Goal: Information Seeking & Learning: Learn about a topic

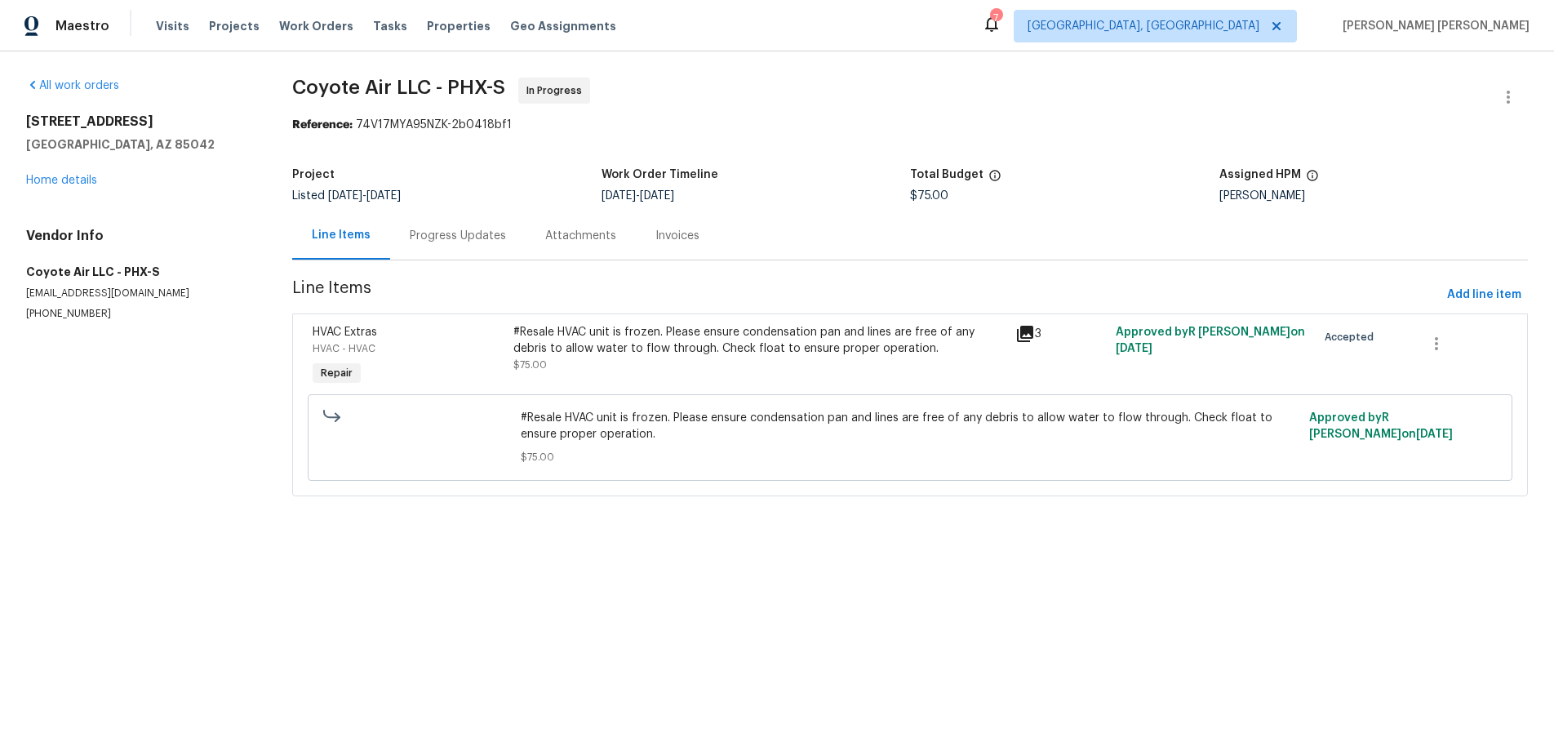
click at [1027, 336] on icon at bounding box center [1025, 334] width 20 height 20
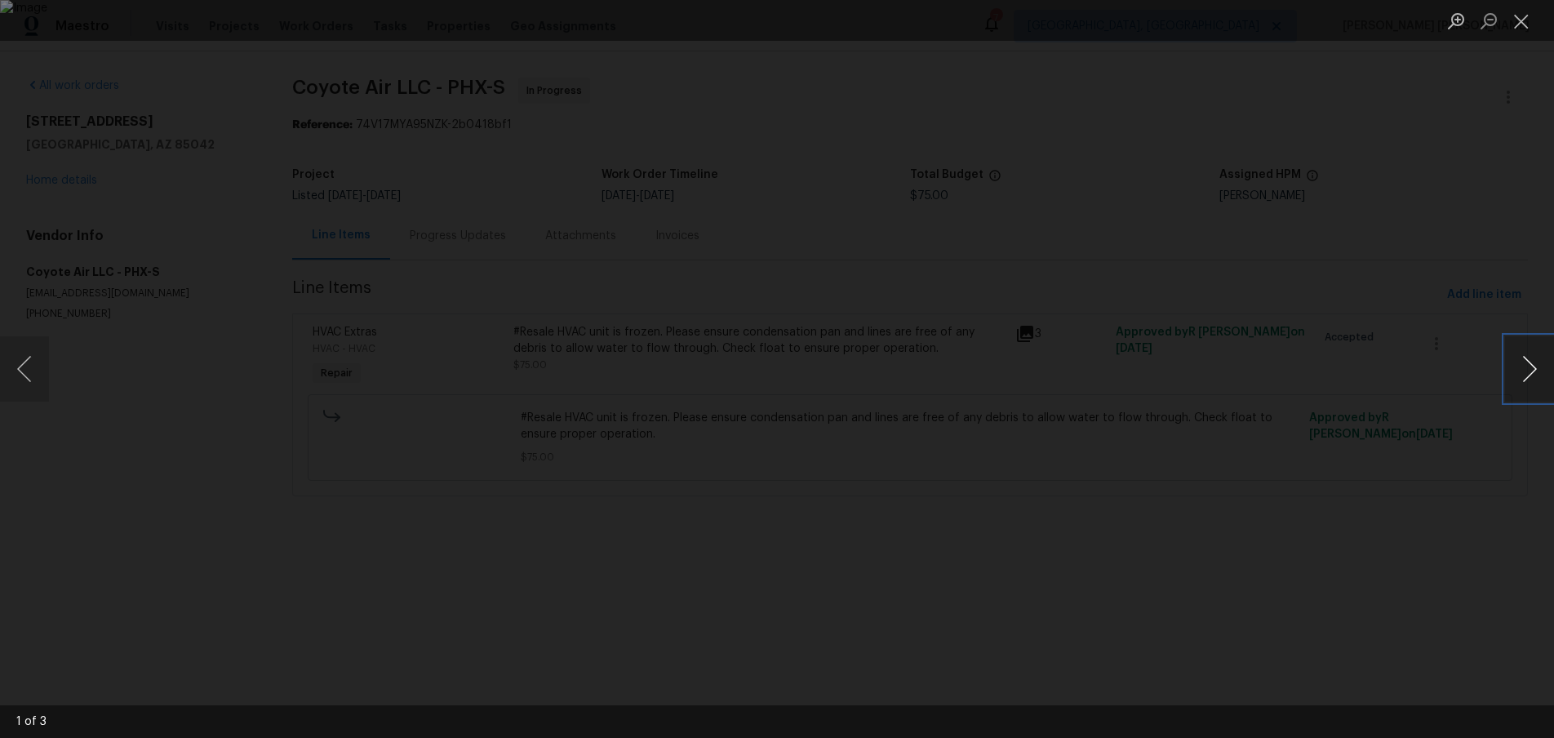
click at [1536, 377] on button "Next image" at bounding box center [1529, 368] width 49 height 65
drag, startPoint x: 1346, startPoint y: 571, endPoint x: 1365, endPoint y: 565, distance: 19.6
click at [1353, 566] on div "Lightbox" at bounding box center [777, 369] width 1554 height 738
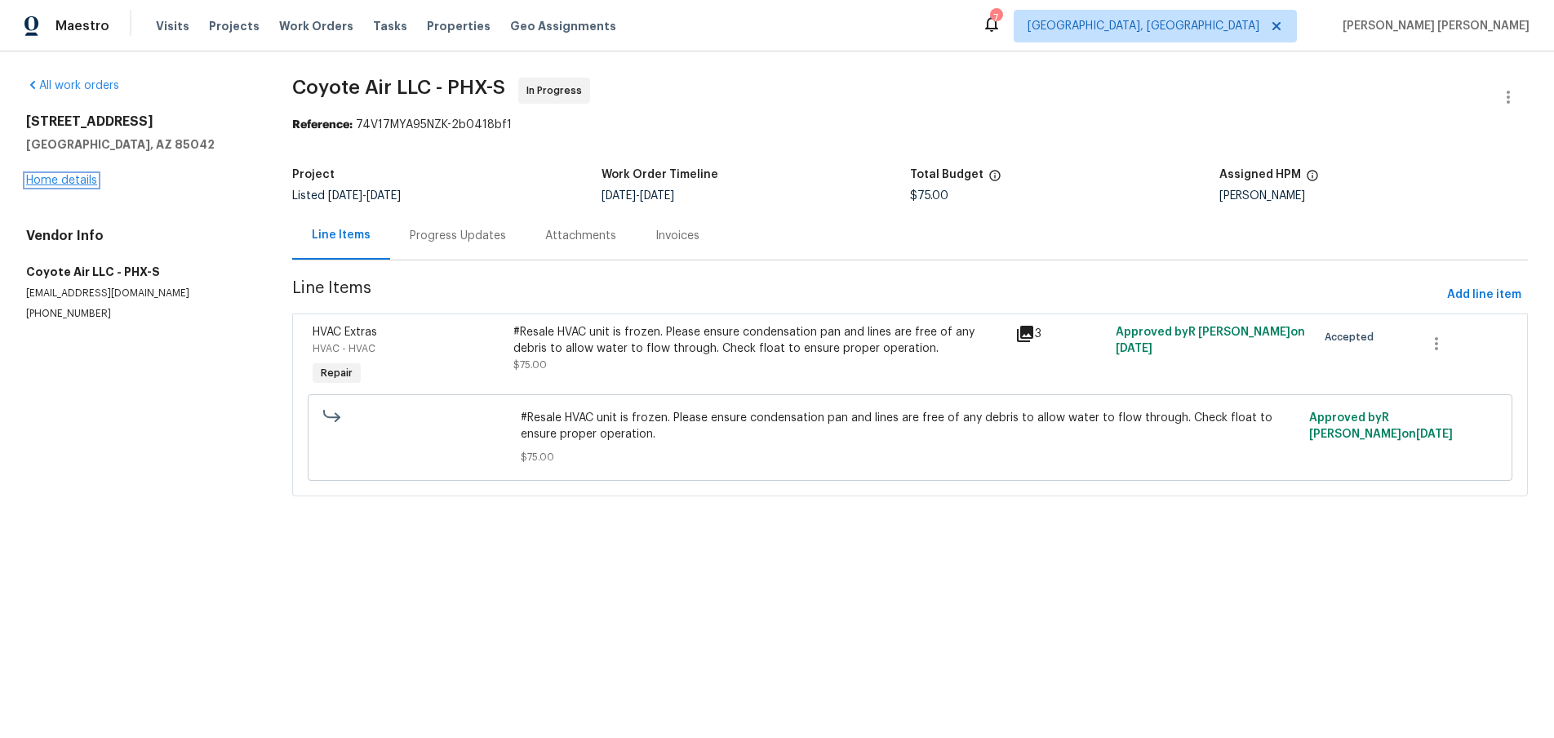
click at [35, 182] on link "Home details" at bounding box center [61, 180] width 71 height 11
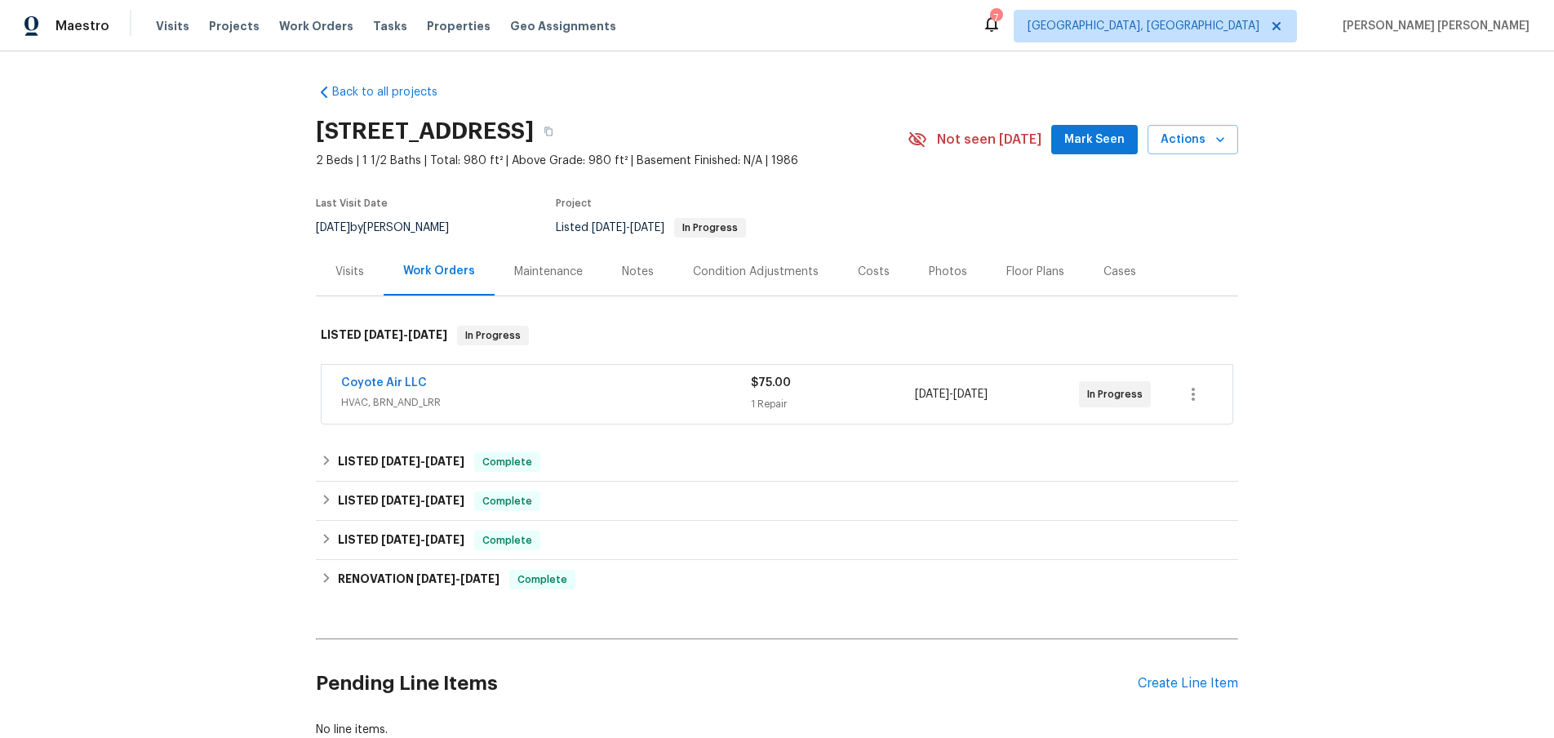
click at [344, 273] on div "Visits" at bounding box center [349, 272] width 29 height 16
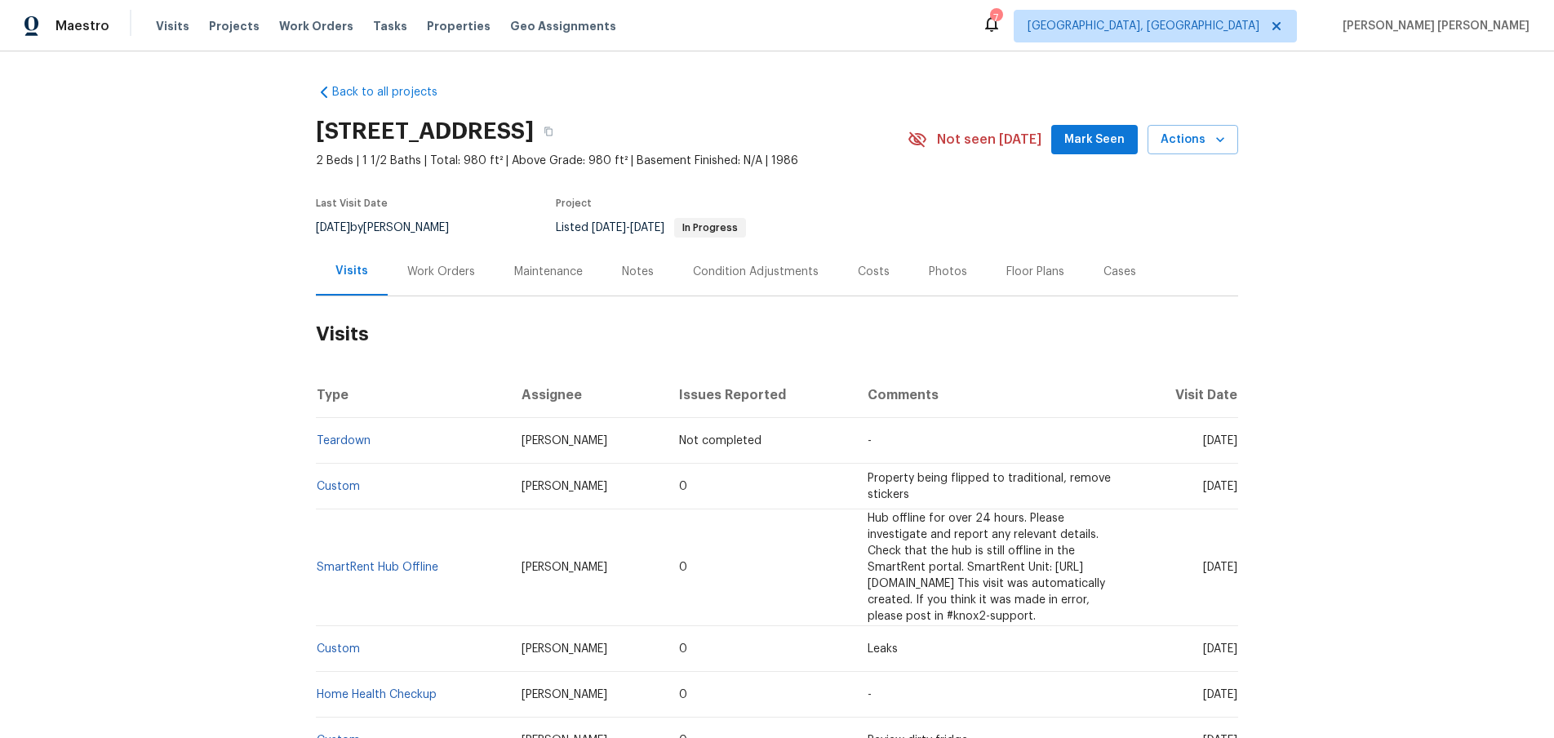
drag, startPoint x: 312, startPoint y: 127, endPoint x: 624, endPoint y: 127, distance: 311.8
click at [624, 127] on div "Back to all projects 3511 E Baseline Rd Unit 1031, Phoenix, AZ 85042 2 Beds | 1…" at bounding box center [777, 394] width 1554 height 686
copy h2 "3511 E Baseline Rd Unit 1031"
click at [553, 130] on icon "button" at bounding box center [549, 132] width 10 height 10
click at [449, 265] on div "Work Orders" at bounding box center [441, 272] width 68 height 16
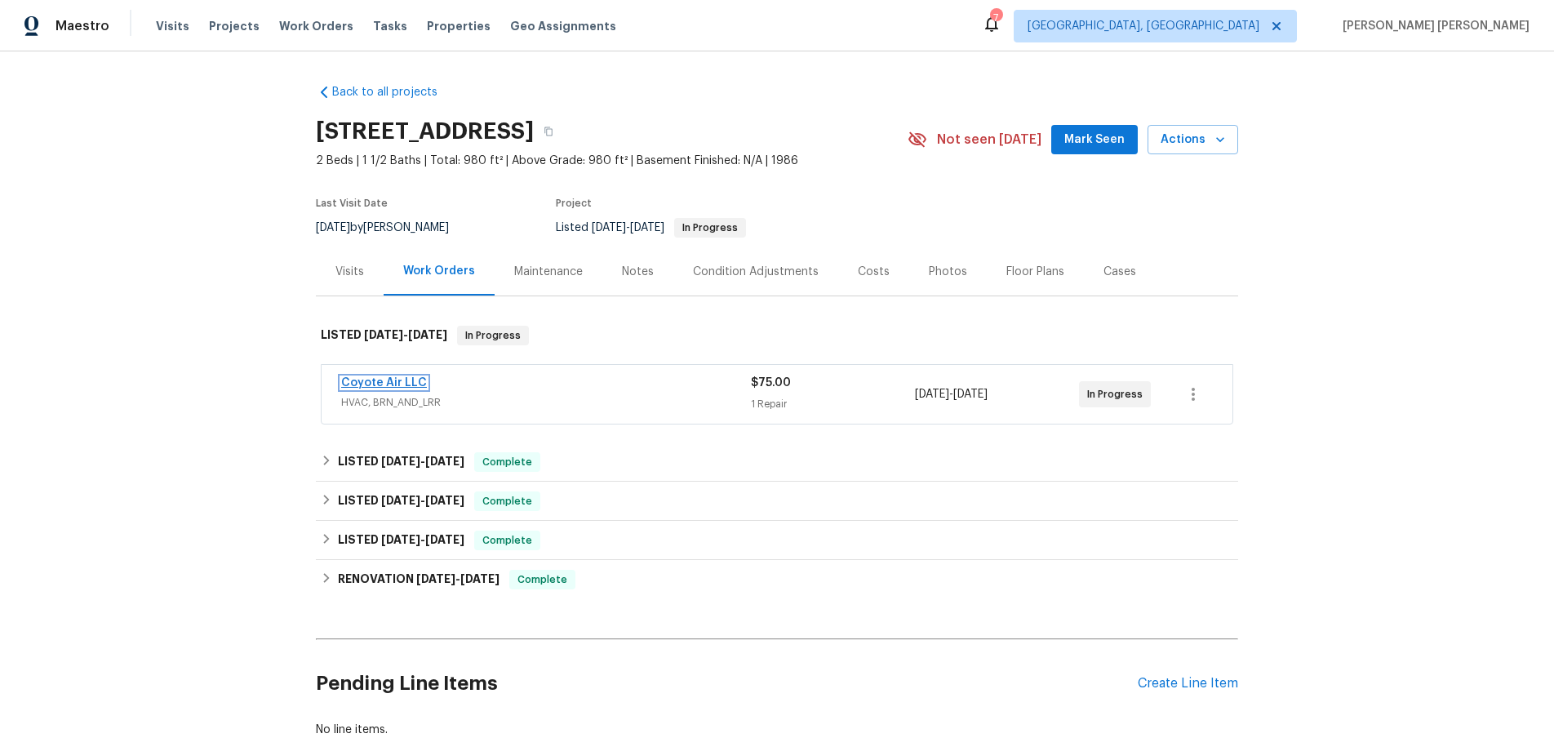
click at [389, 381] on link "Coyote Air LLC" at bounding box center [384, 382] width 86 height 11
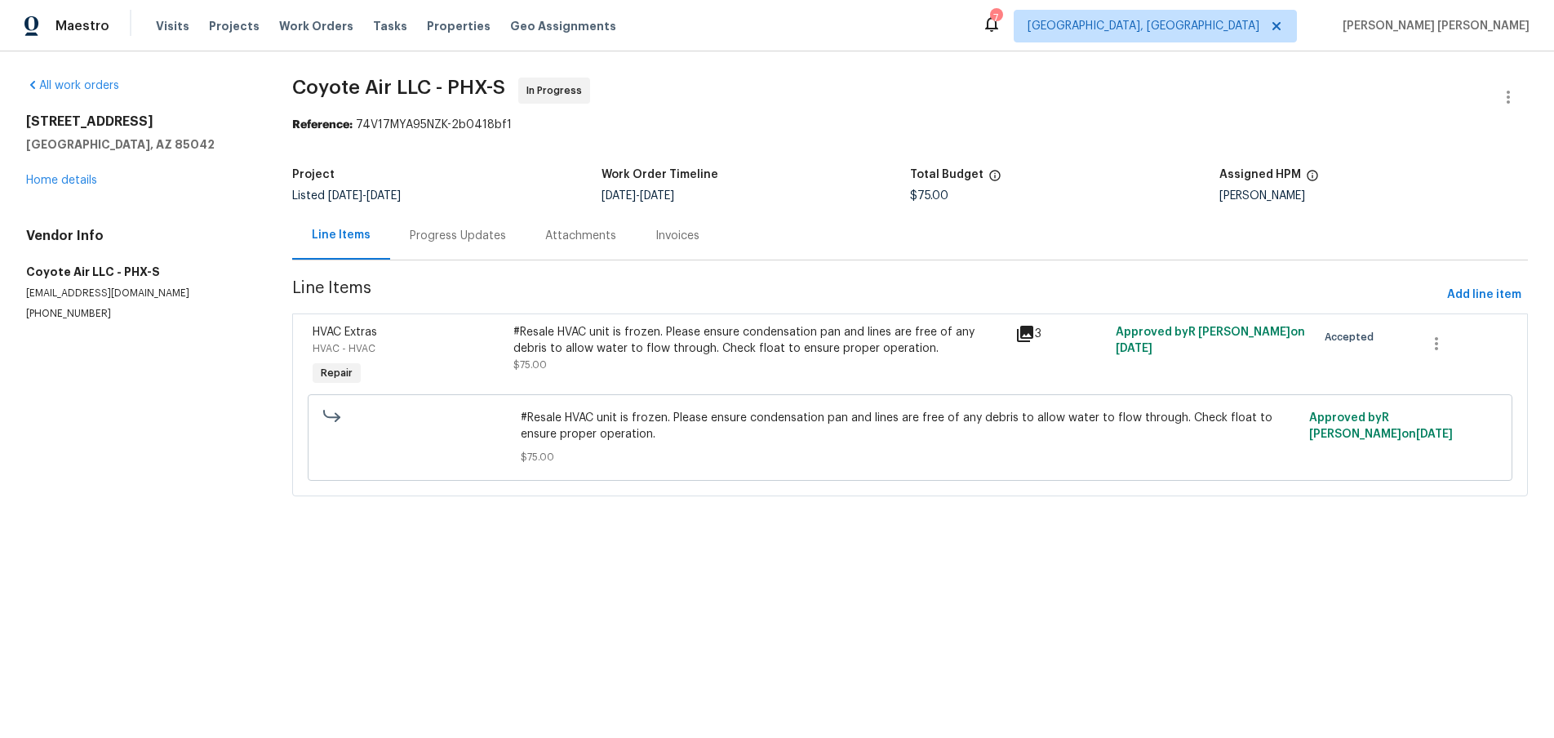
click at [1030, 334] on icon at bounding box center [1025, 334] width 16 height 16
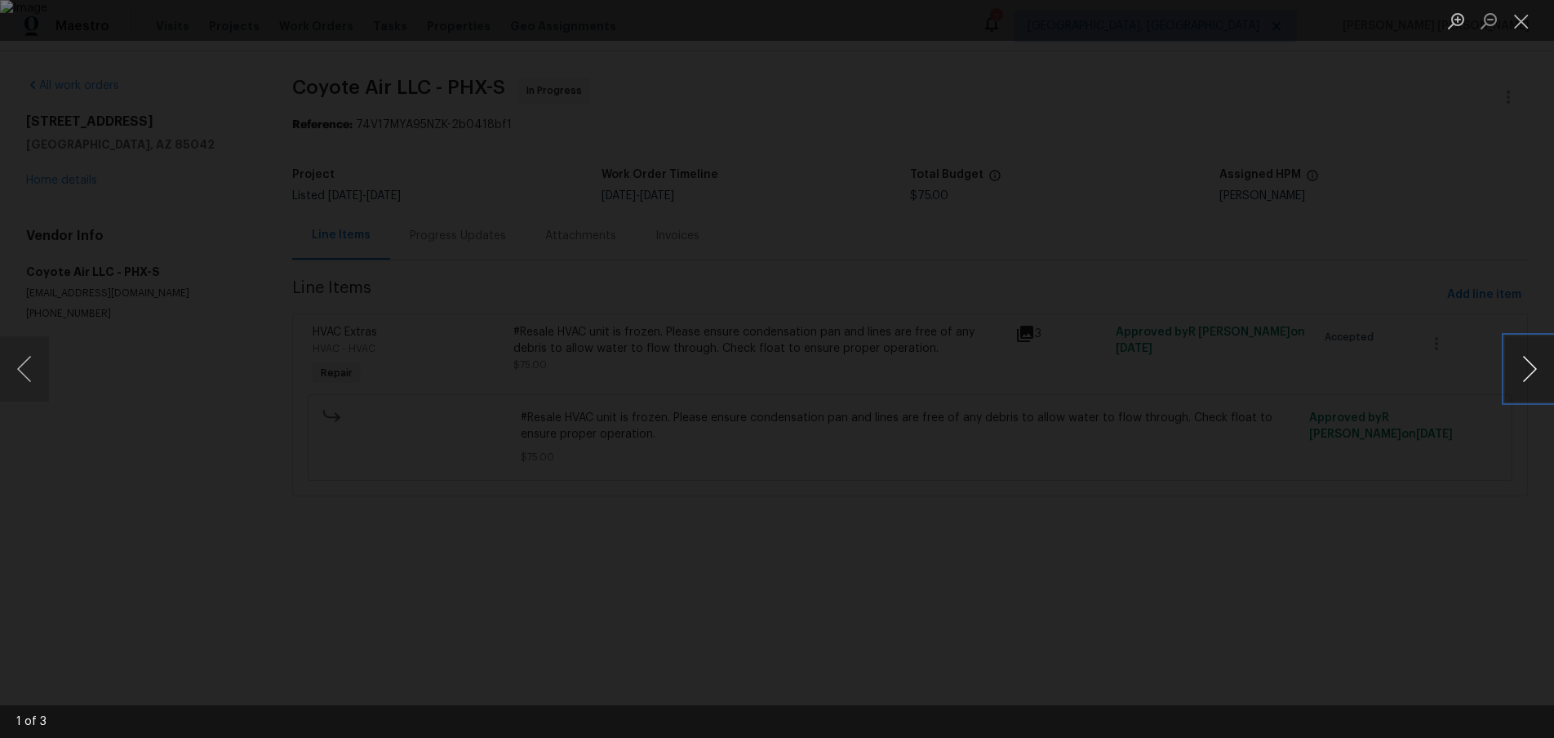
click at [1538, 381] on button "Next image" at bounding box center [1529, 368] width 49 height 65
click at [1122, 156] on div "Lightbox" at bounding box center [777, 369] width 1554 height 738
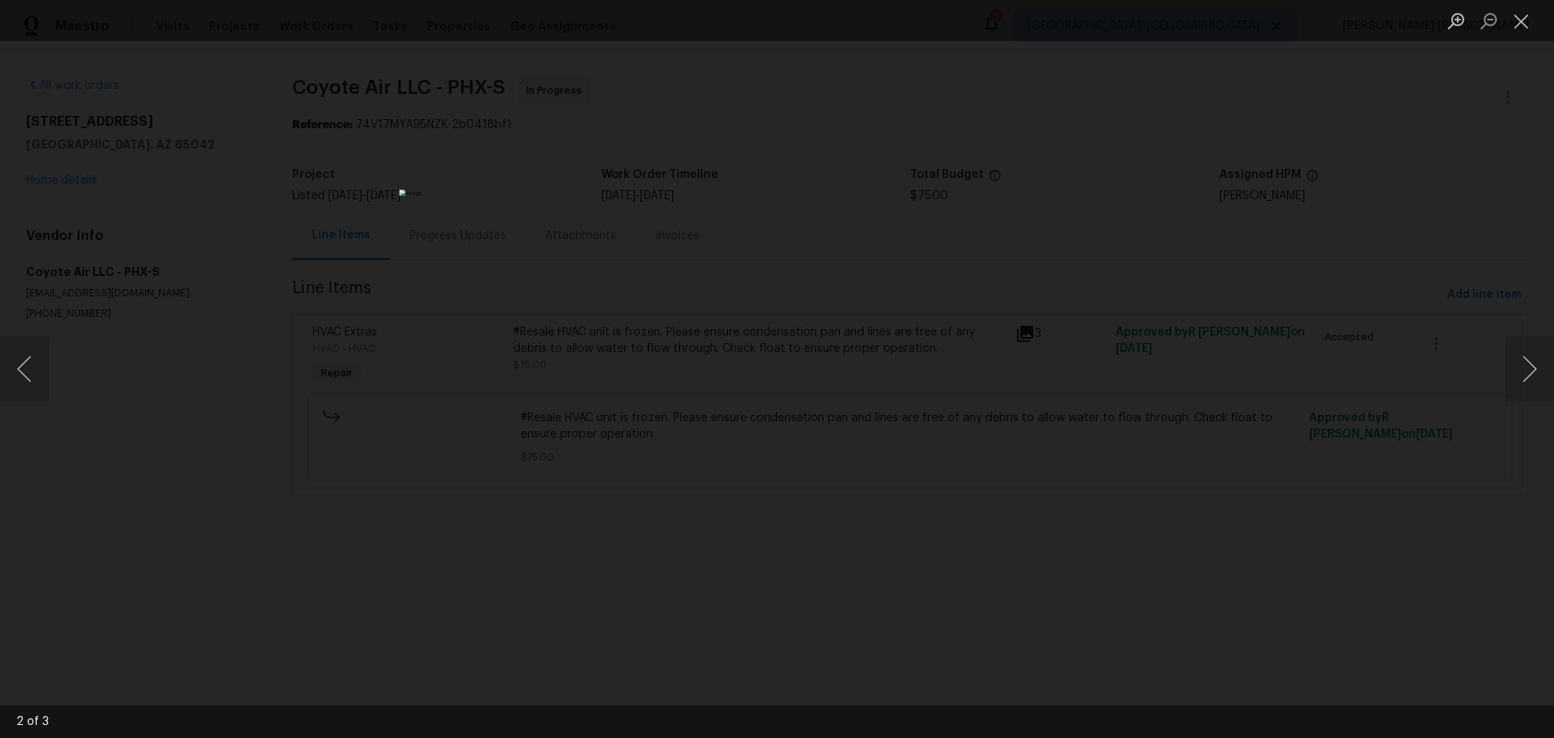
click at [1122, 156] on div "Lightbox" at bounding box center [777, 369] width 1554 height 738
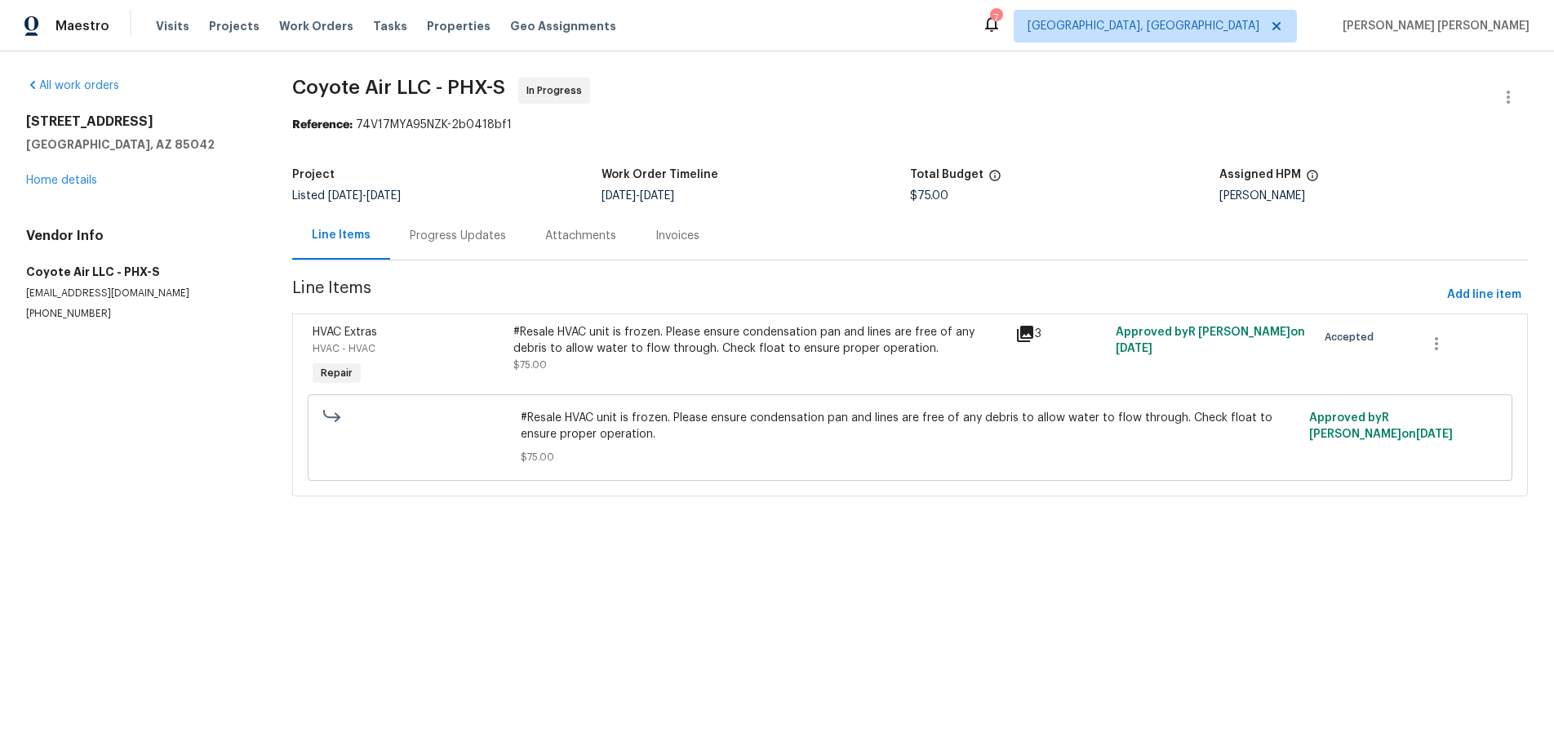
click at [1024, 335] on icon at bounding box center [1025, 334] width 16 height 16
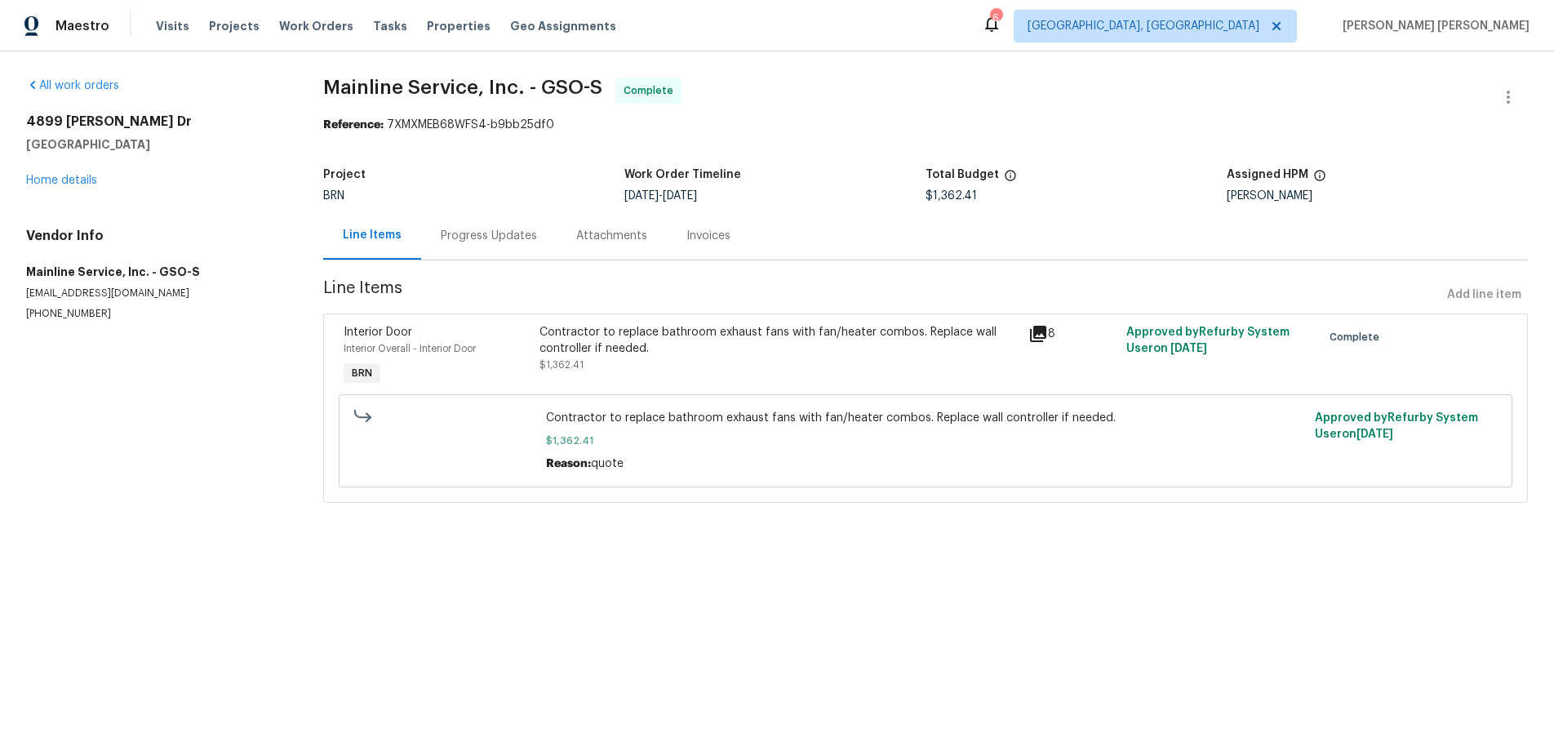
click at [1037, 334] on icon at bounding box center [1038, 334] width 16 height 16
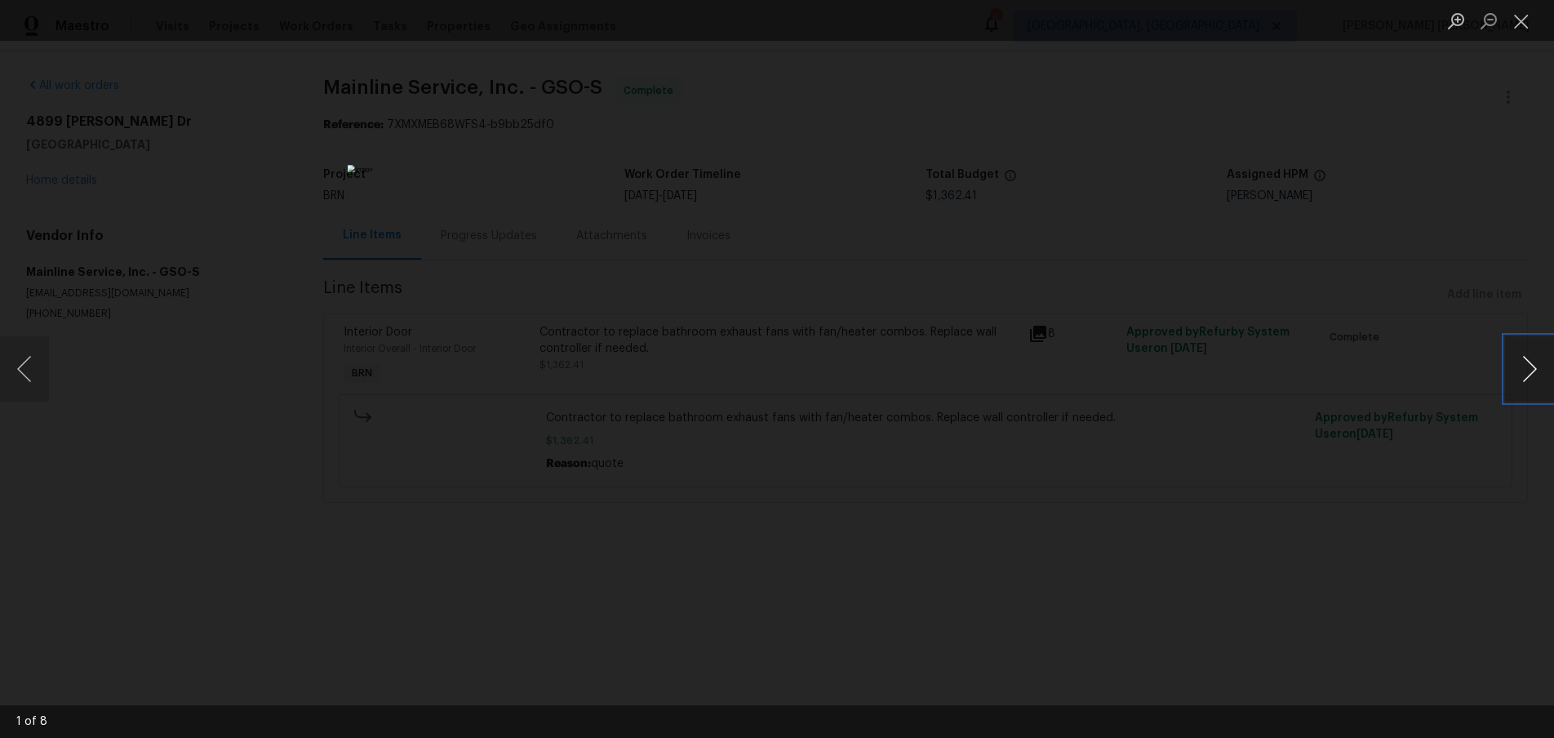
click at [1541, 376] on button "Next image" at bounding box center [1529, 368] width 49 height 65
click at [1538, 377] on button "Next image" at bounding box center [1529, 368] width 49 height 65
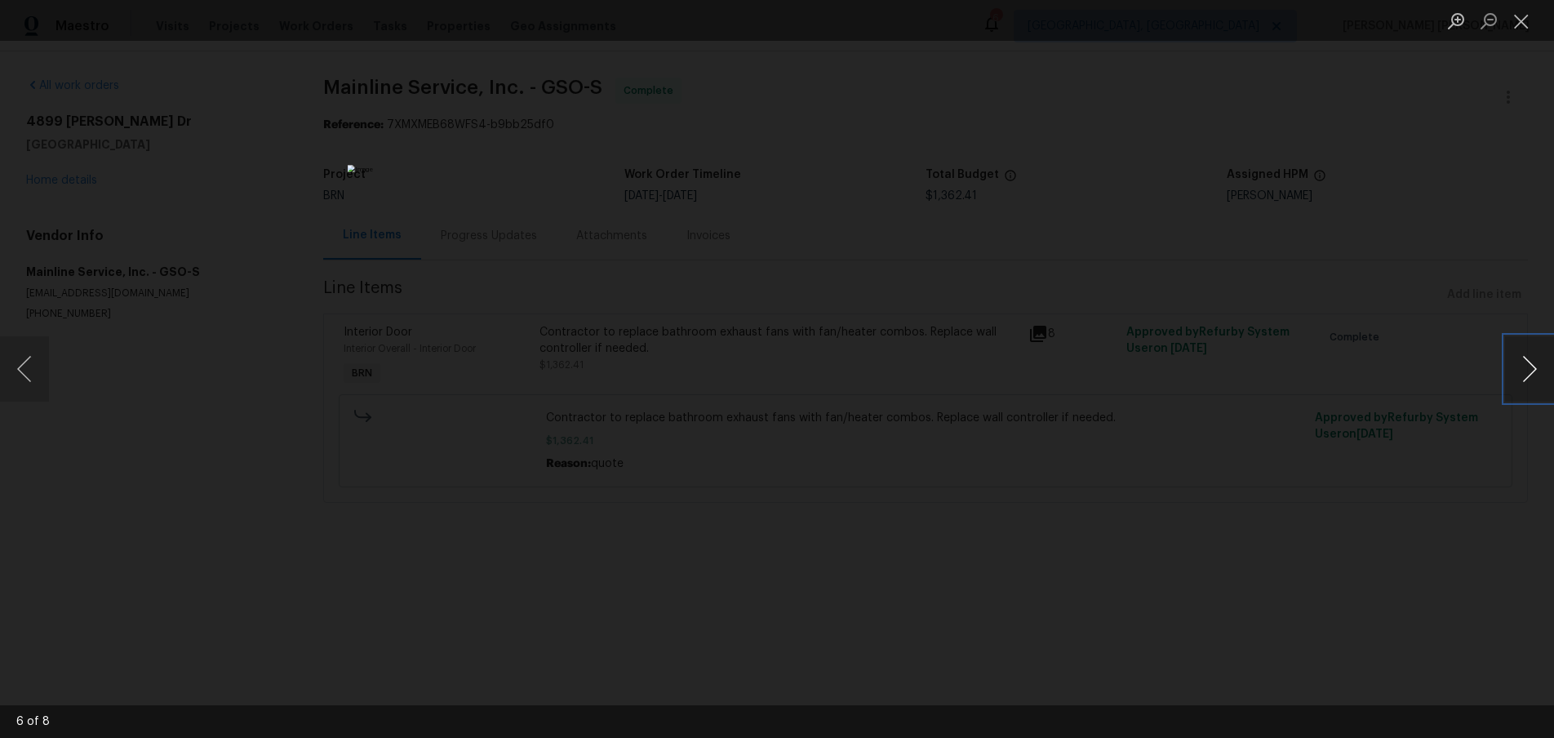
click at [1538, 377] on button "Next image" at bounding box center [1529, 368] width 49 height 65
drag, startPoint x: 1320, startPoint y: 584, endPoint x: 764, endPoint y: 438, distance: 574.6
click at [1317, 581] on div "Lightbox" at bounding box center [777, 369] width 1554 height 738
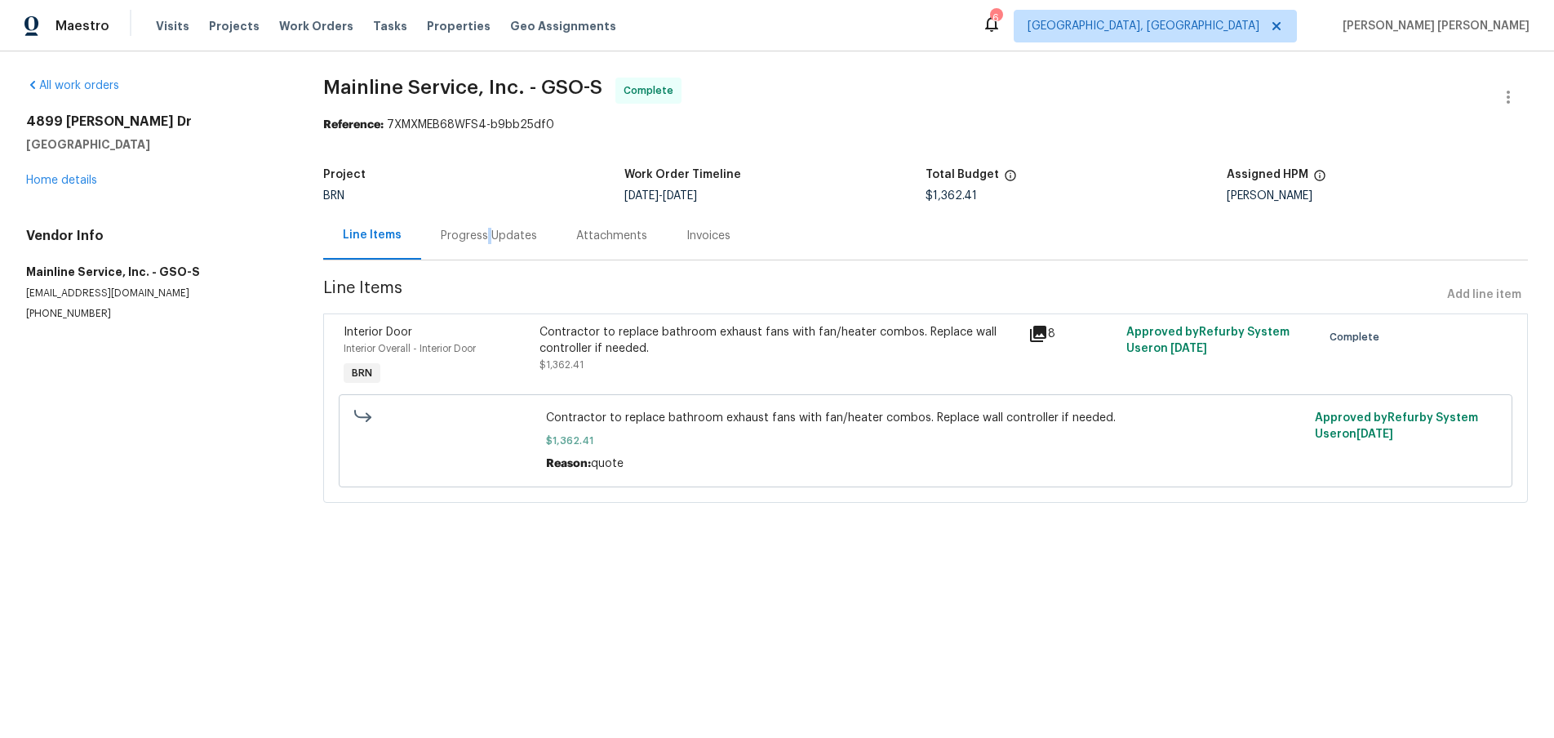
click at [485, 238] on div "Progress Updates" at bounding box center [489, 236] width 96 height 16
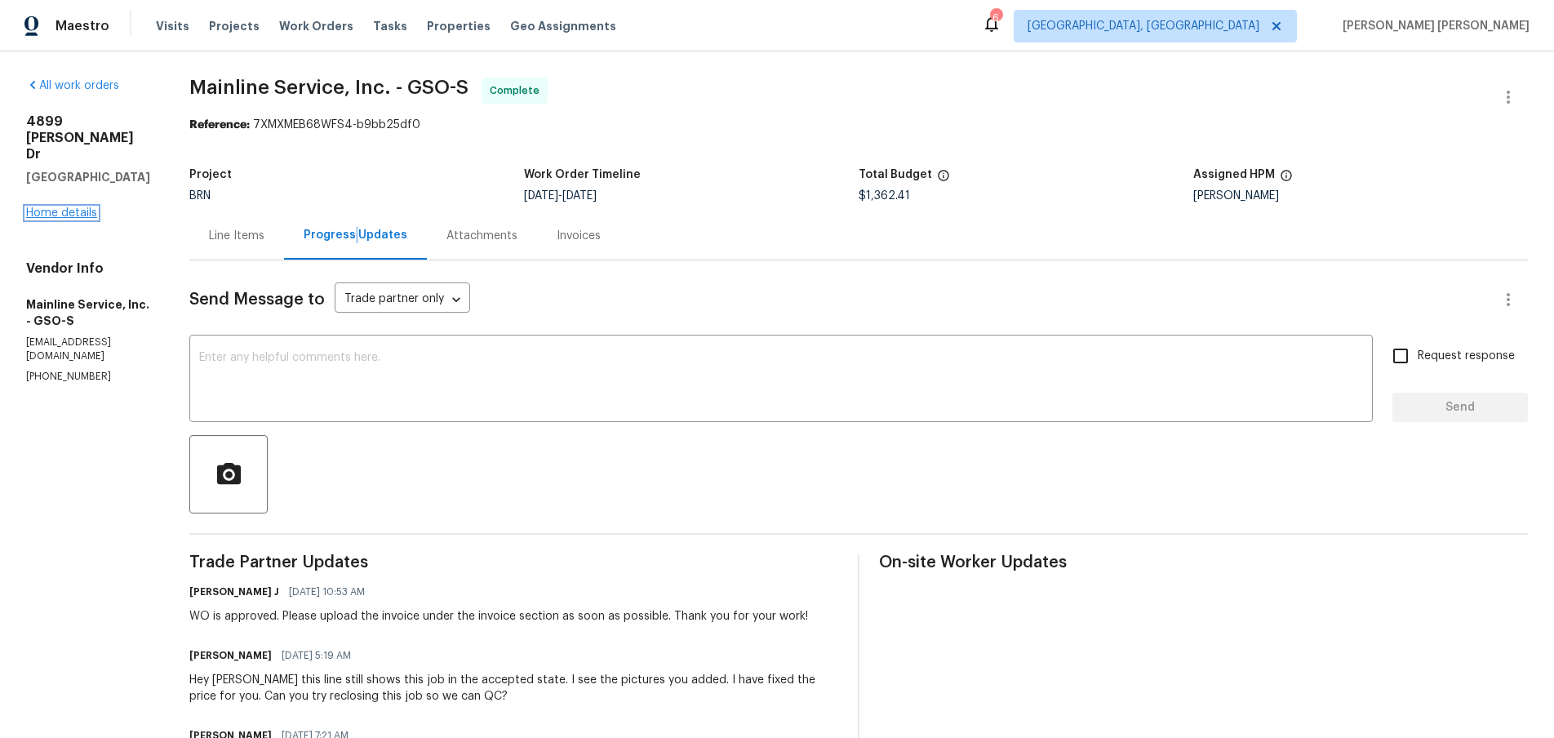
click at [81, 207] on link "Home details" at bounding box center [61, 212] width 71 height 11
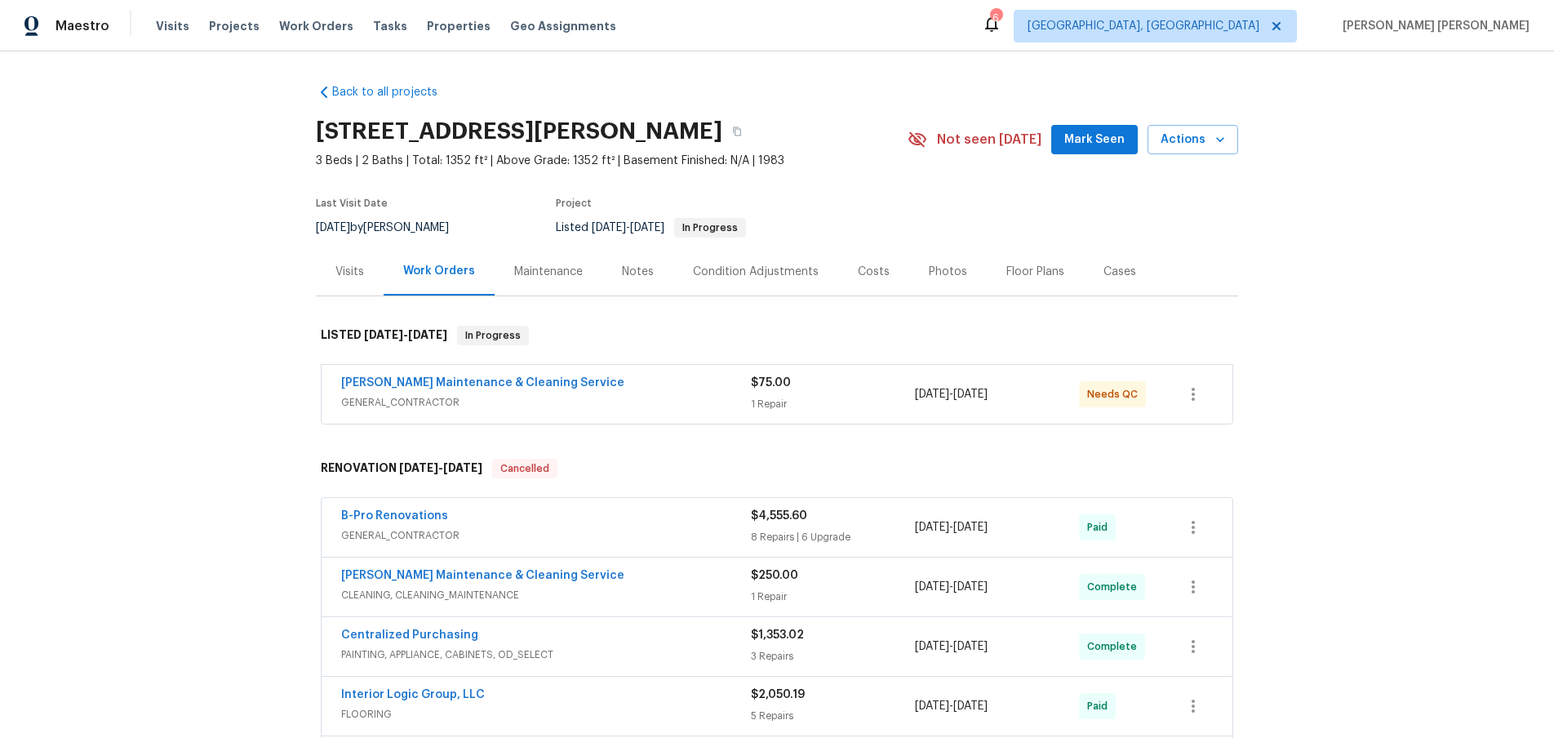
click at [635, 398] on span "GENERAL_CONTRACTOR" at bounding box center [546, 402] width 410 height 16
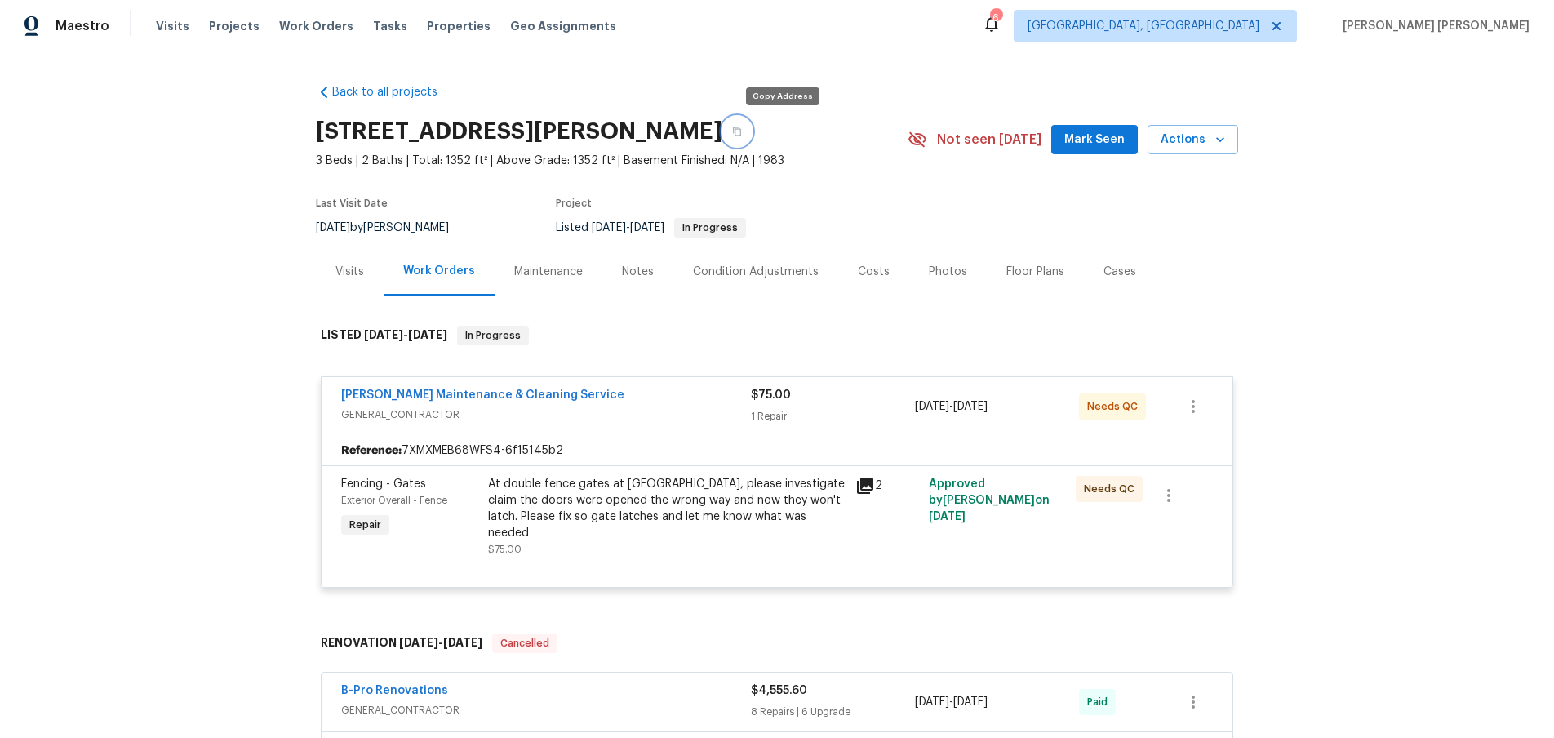
click at [741, 129] on icon "button" at bounding box center [737, 131] width 8 height 9
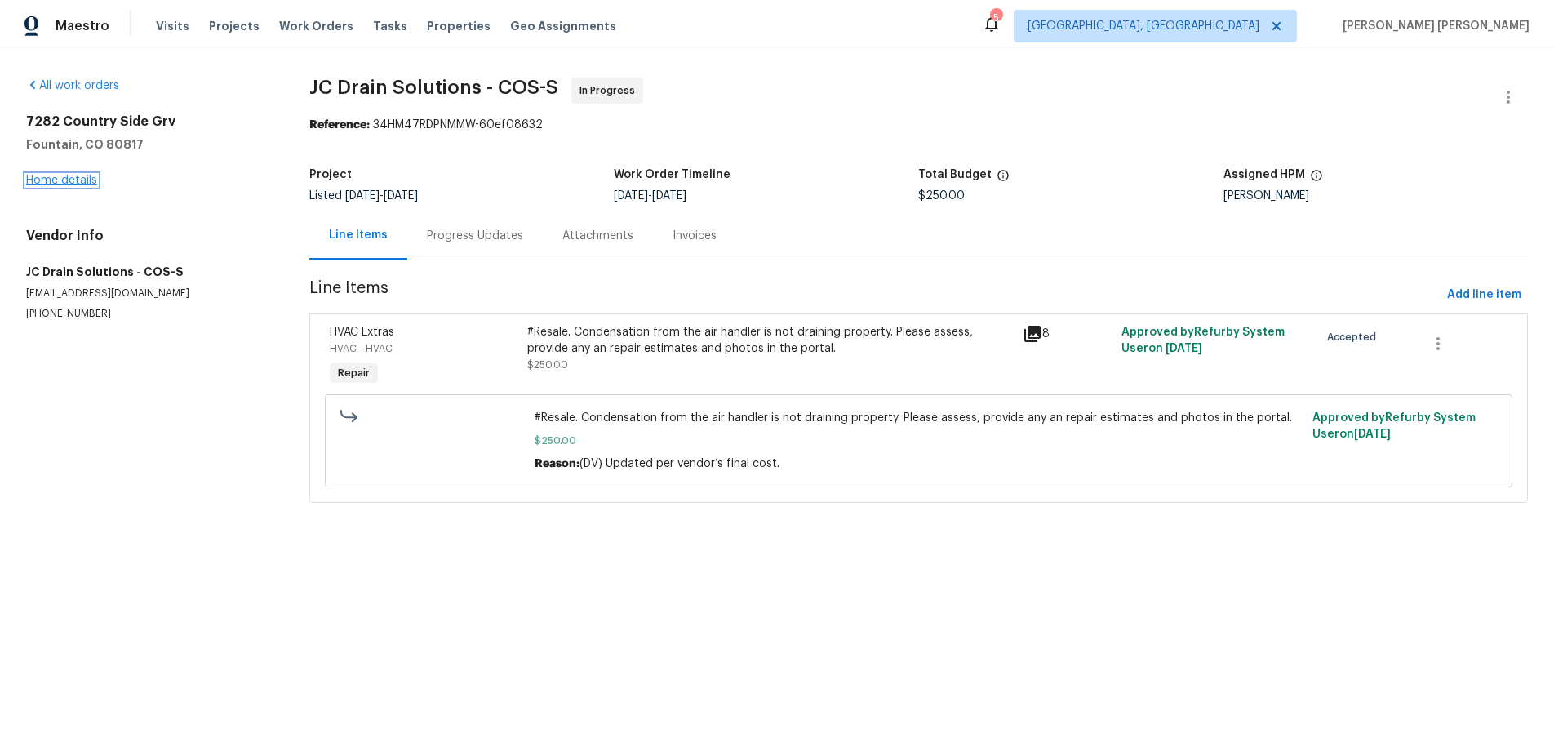
click at [67, 183] on link "Home details" at bounding box center [61, 180] width 71 height 11
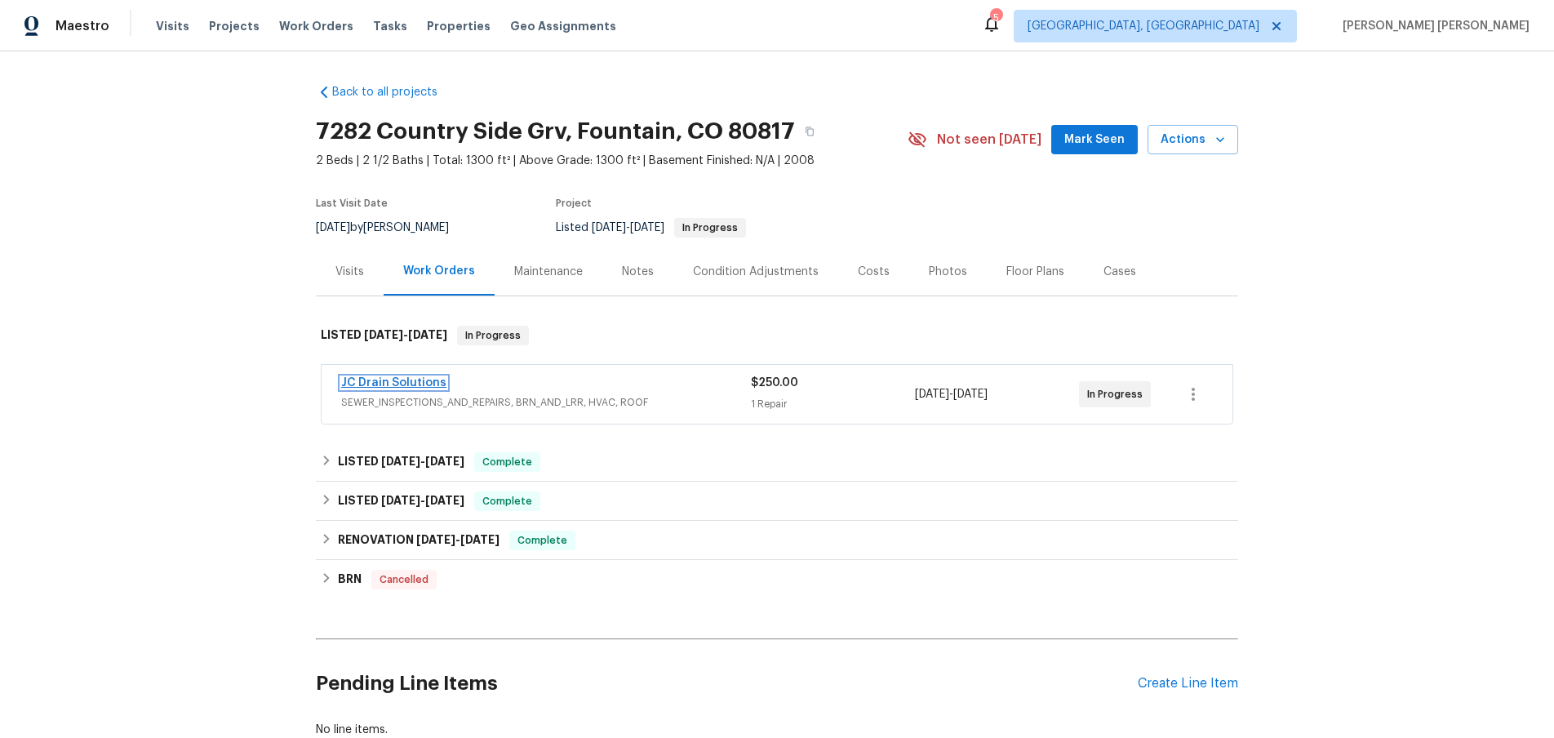
click at [389, 385] on link "JC Drain Solutions" at bounding box center [393, 382] width 105 height 11
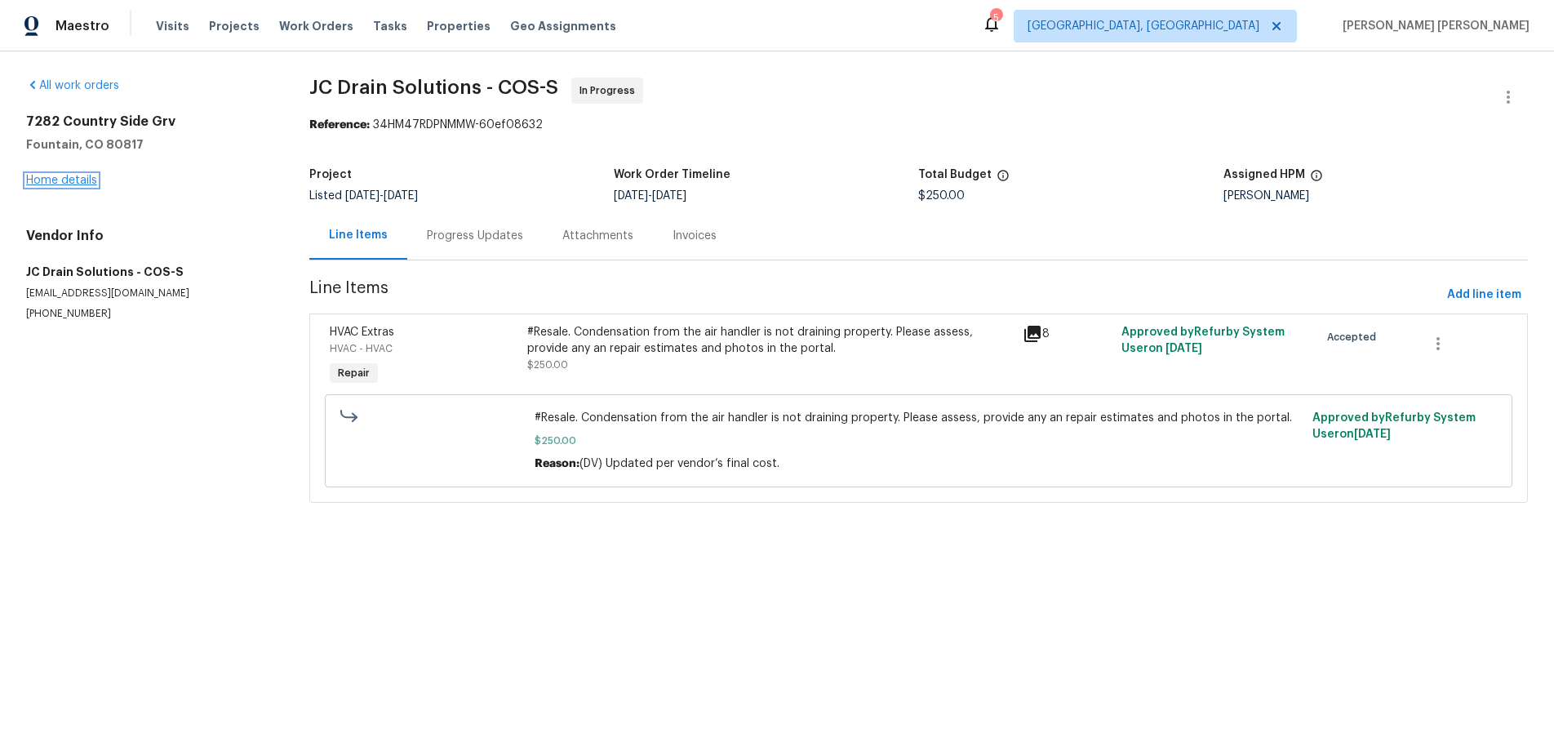
click at [64, 181] on link "Home details" at bounding box center [61, 180] width 71 height 11
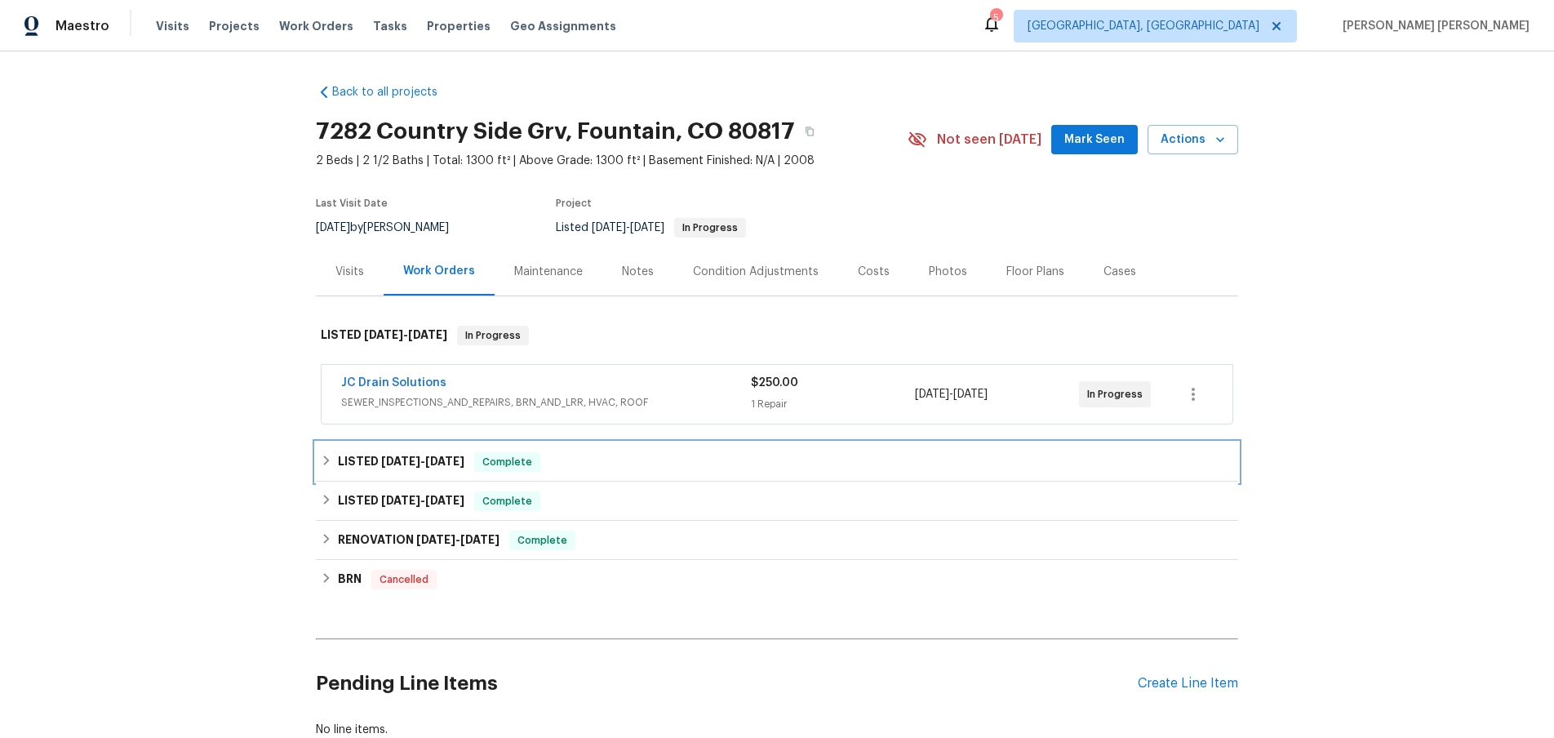
drag, startPoint x: 326, startPoint y: 460, endPoint x: 335, endPoint y: 459, distance: 9.8
click at [325, 460] on icon at bounding box center [326, 460] width 11 height 11
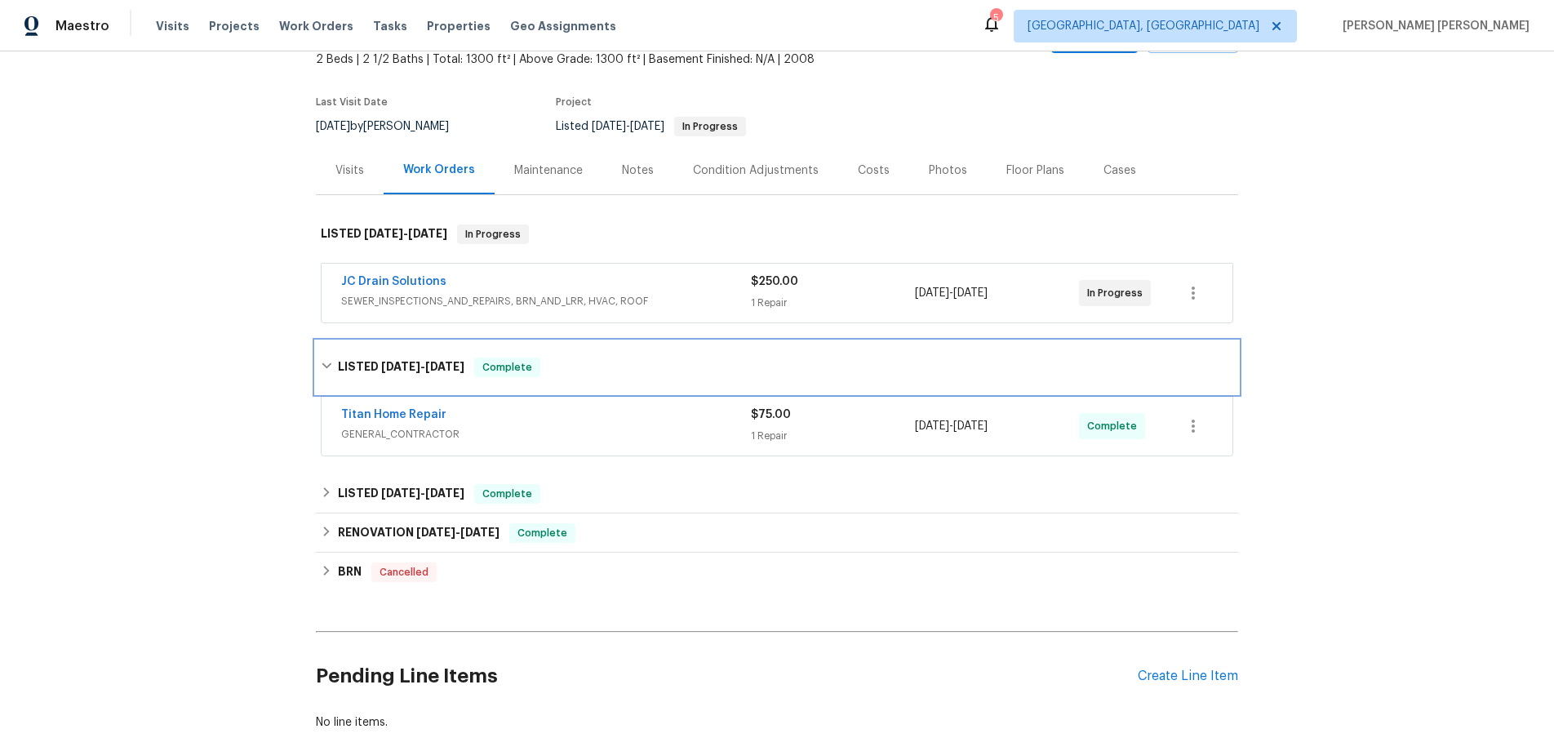
scroll to position [105, 0]
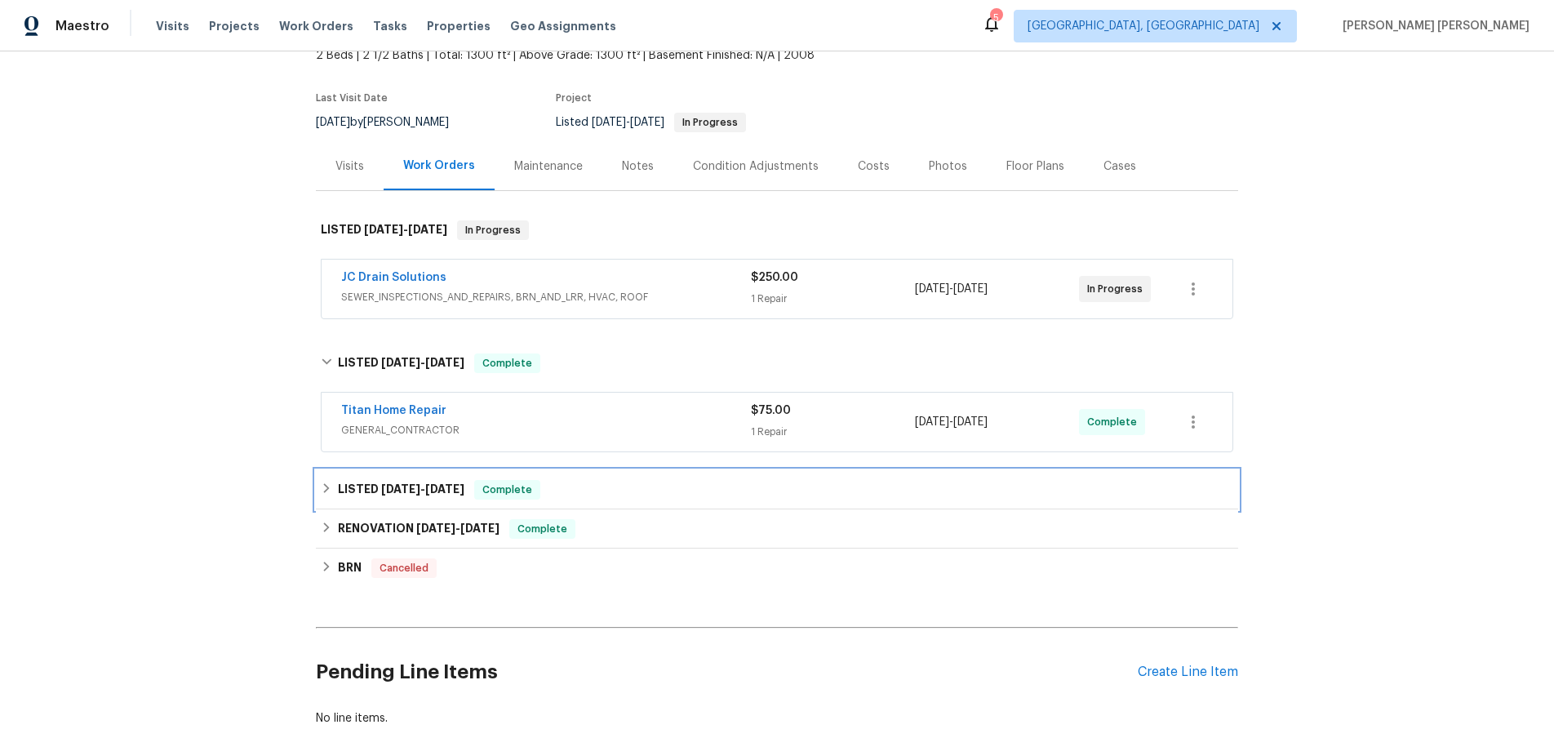
click at [325, 494] on div "LISTED 2/20/25 - 2/23/25 Complete" at bounding box center [777, 490] width 913 height 20
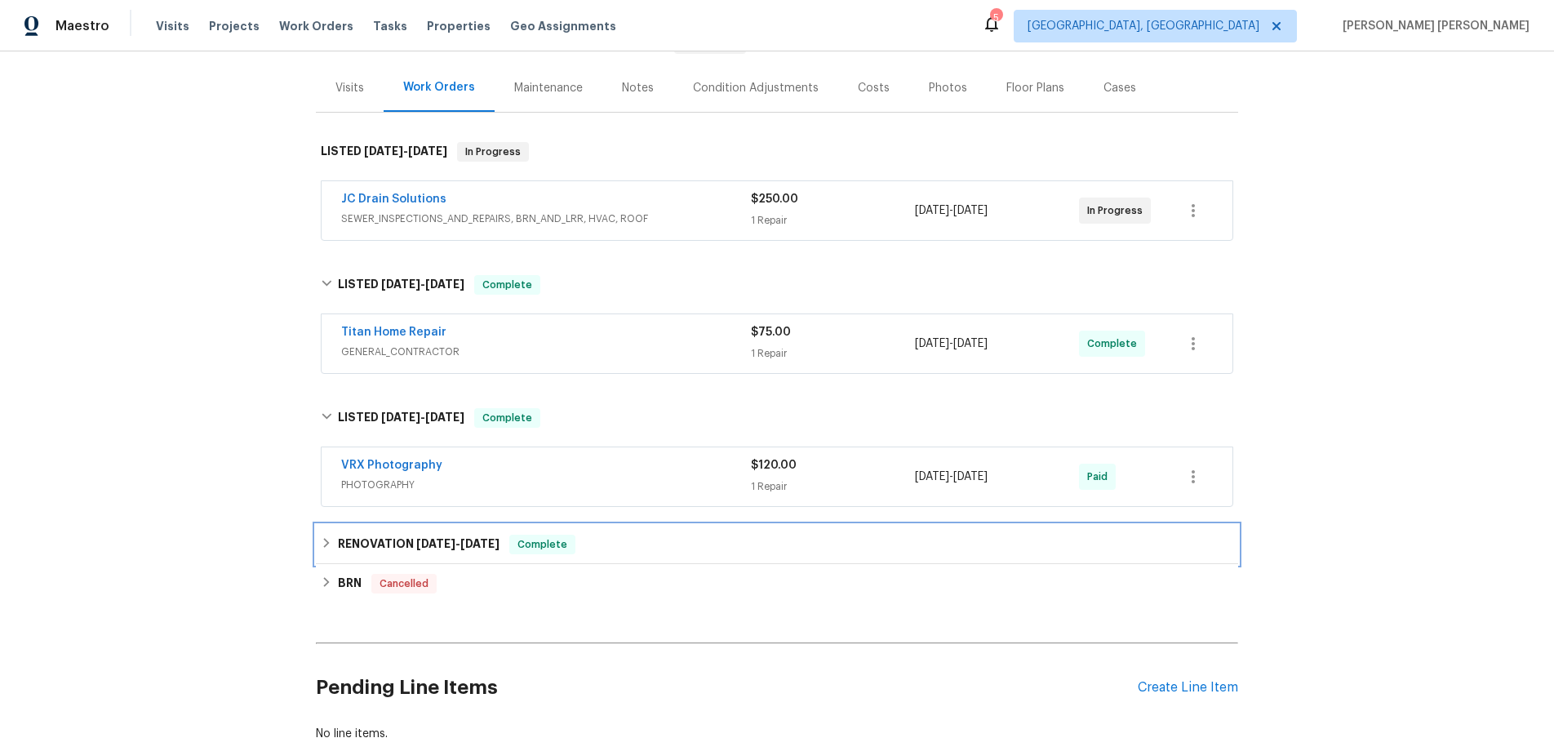
click at [322, 544] on icon at bounding box center [326, 542] width 11 height 11
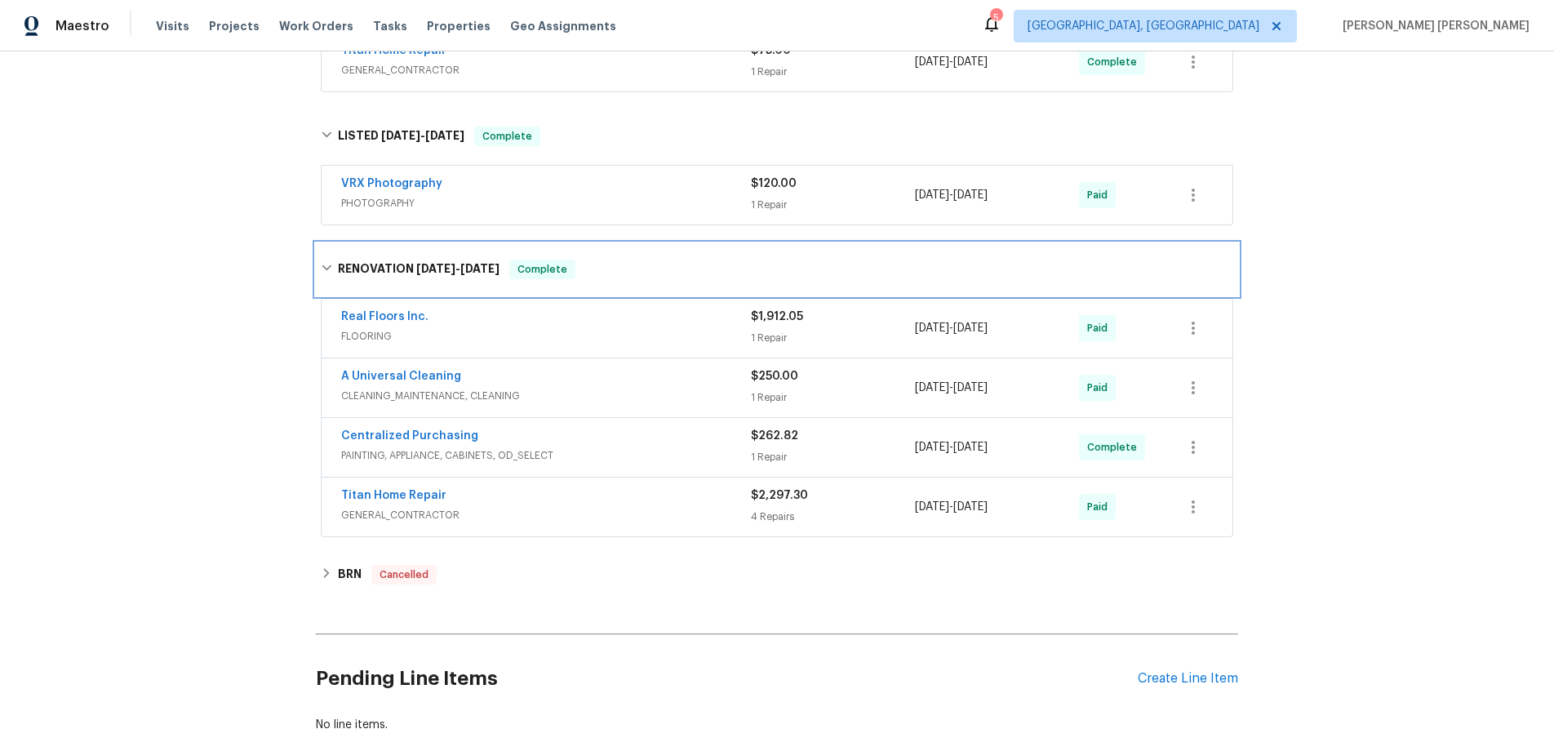
scroll to position [466, 0]
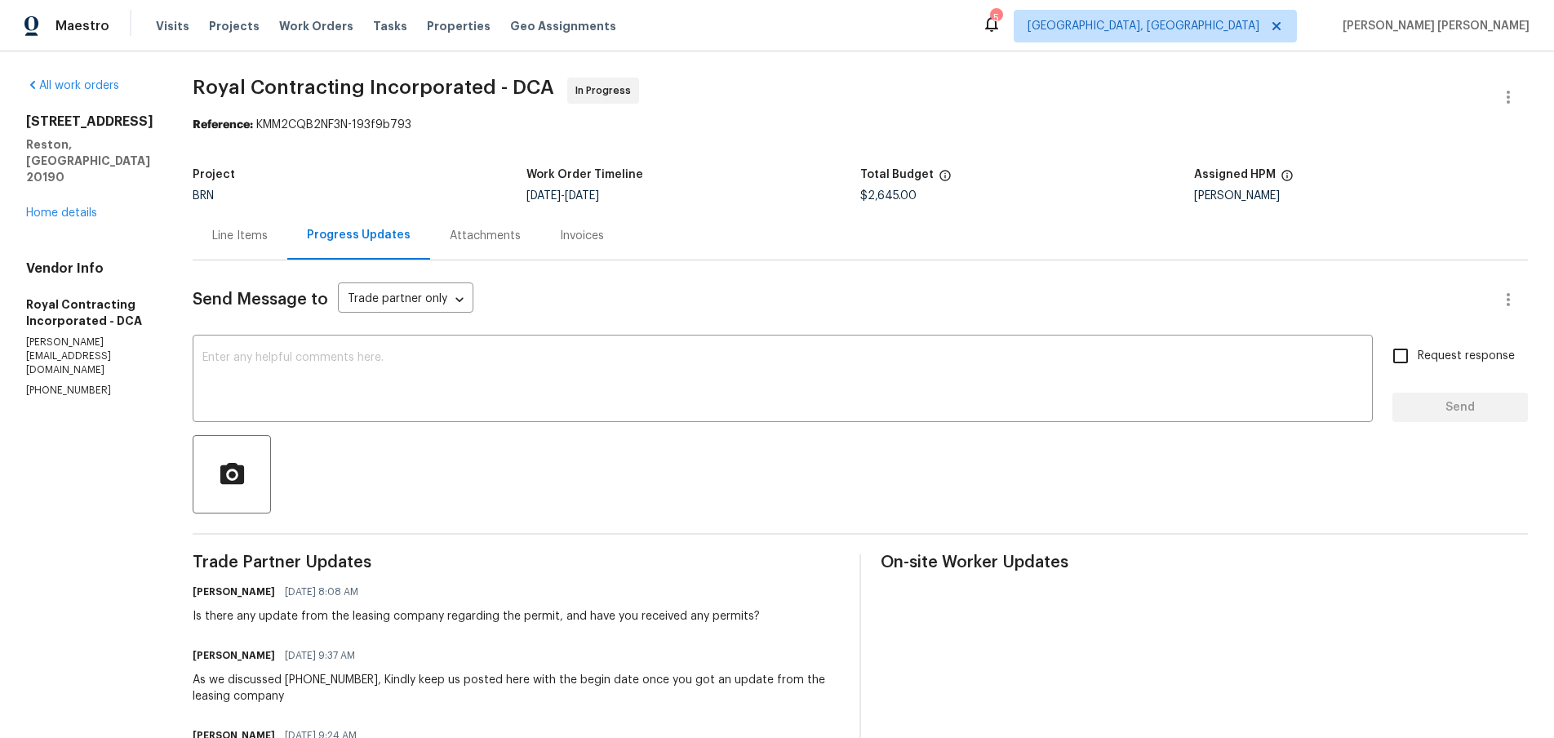
click at [265, 245] on div "Line Items" at bounding box center [240, 235] width 95 height 48
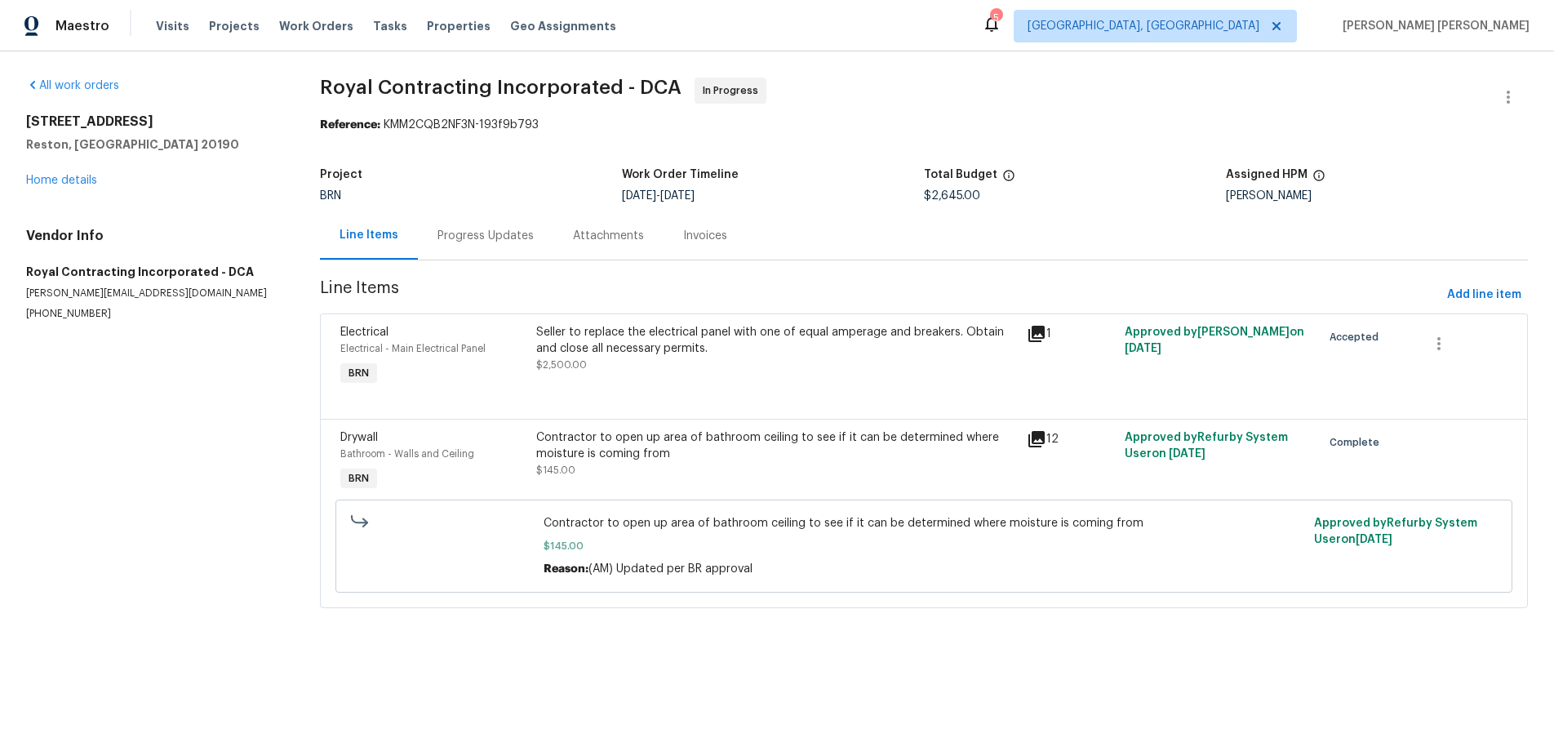
click at [1037, 442] on icon at bounding box center [1037, 439] width 20 height 20
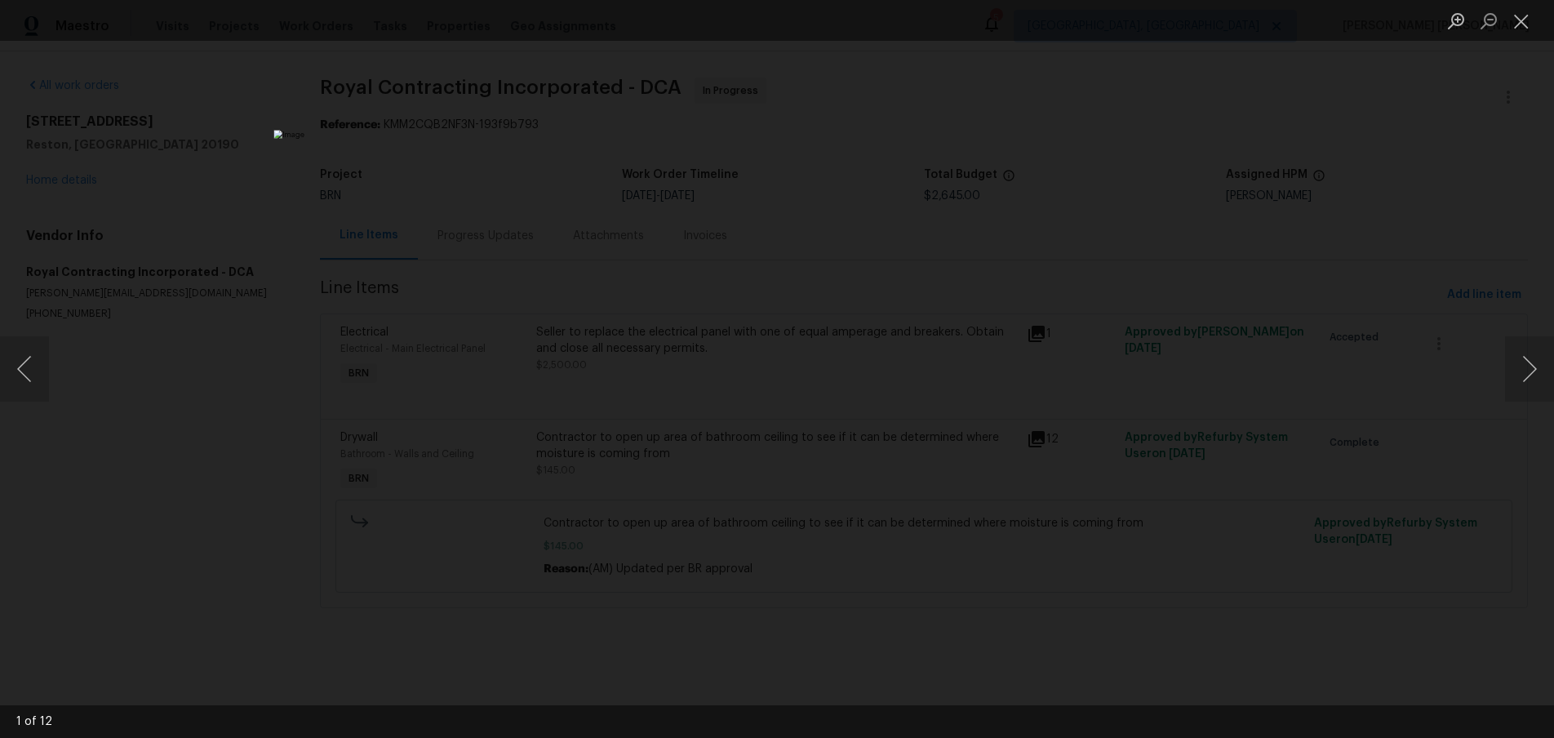
drag, startPoint x: 1289, startPoint y: 474, endPoint x: 1266, endPoint y: 479, distance: 23.4
click at [1282, 469] on div "Lightbox" at bounding box center [777, 369] width 1554 height 738
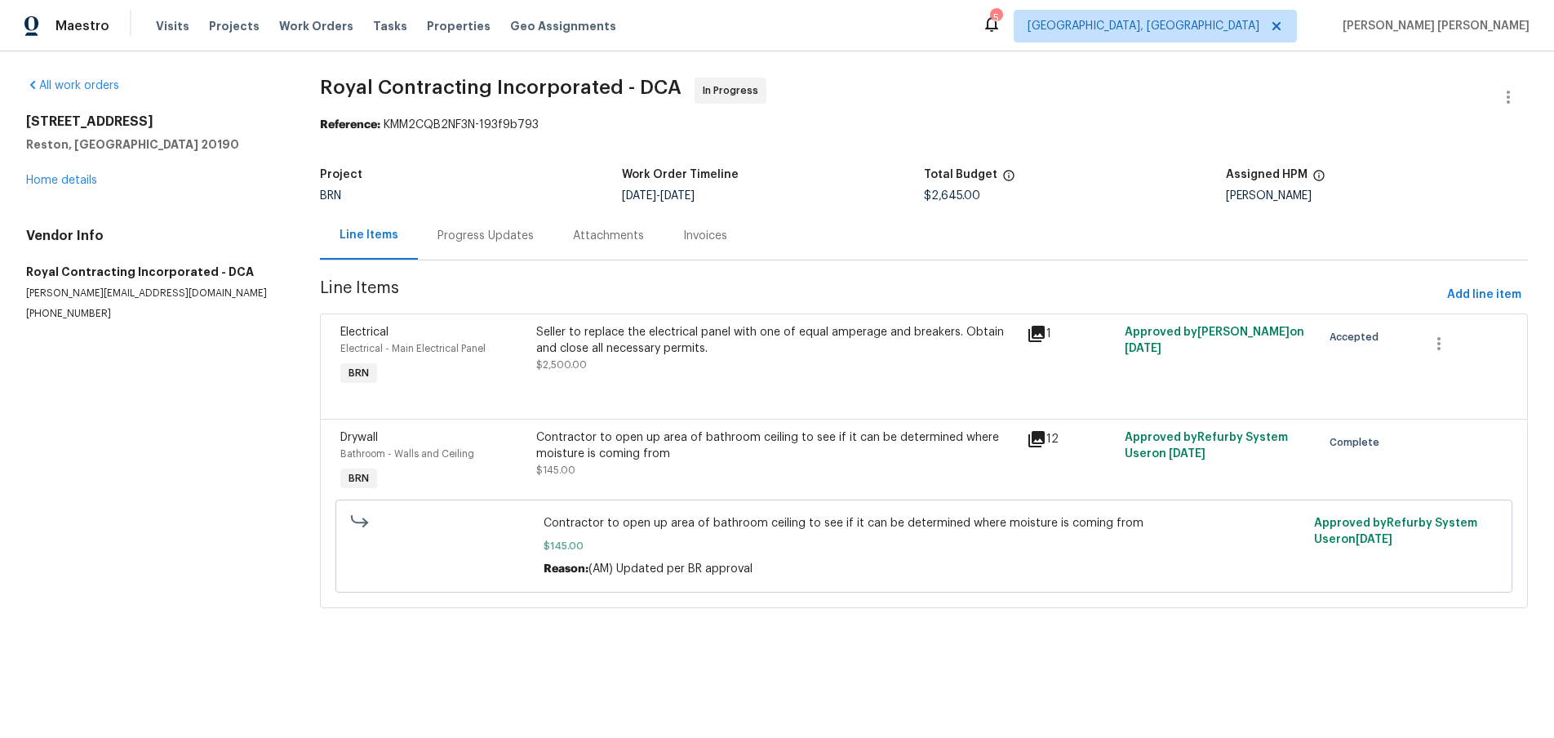
click at [1033, 337] on icon at bounding box center [1037, 334] width 20 height 20
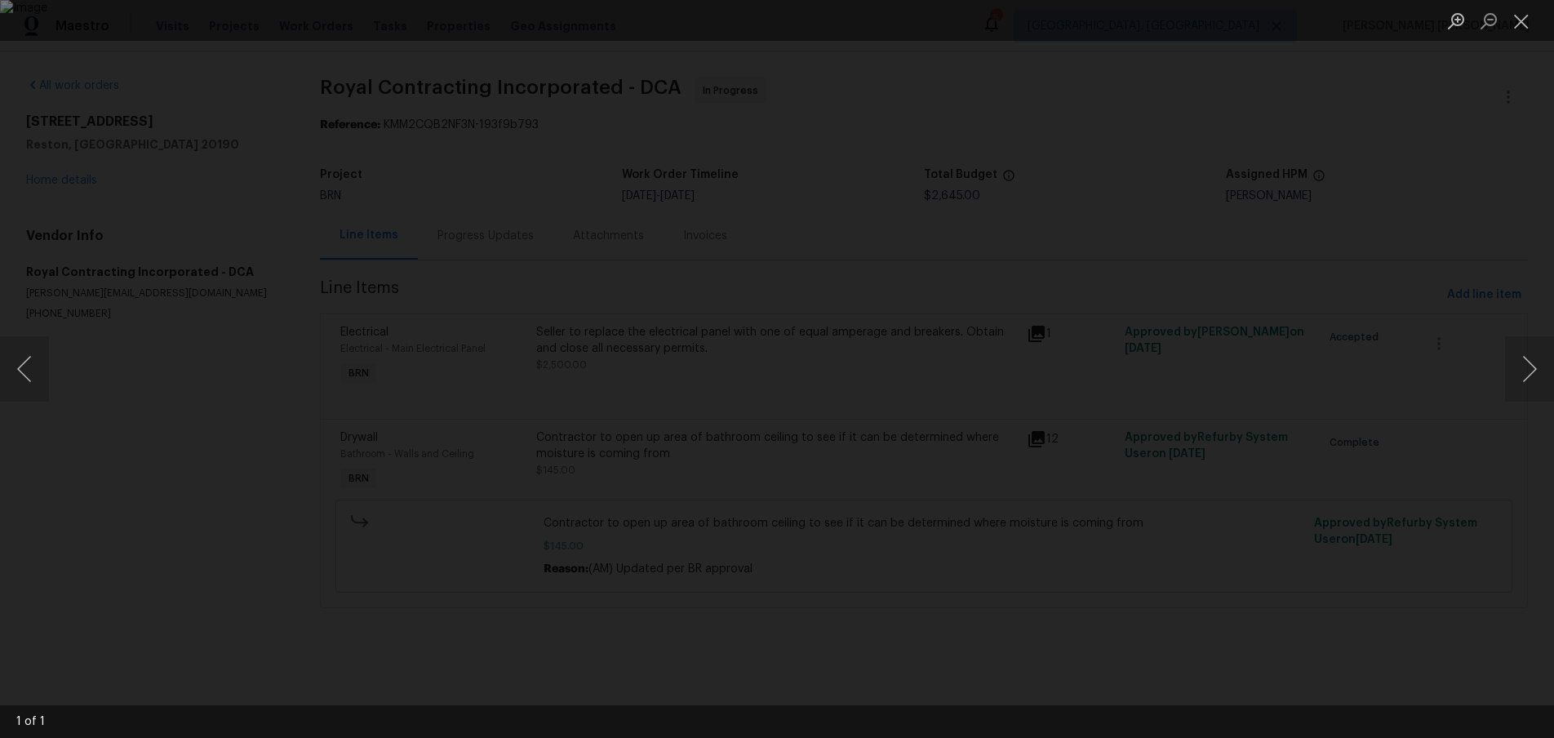
drag, startPoint x: 1341, startPoint y: 611, endPoint x: 1292, endPoint y: 600, distance: 50.1
click at [1341, 611] on div "Lightbox" at bounding box center [777, 369] width 1554 height 738
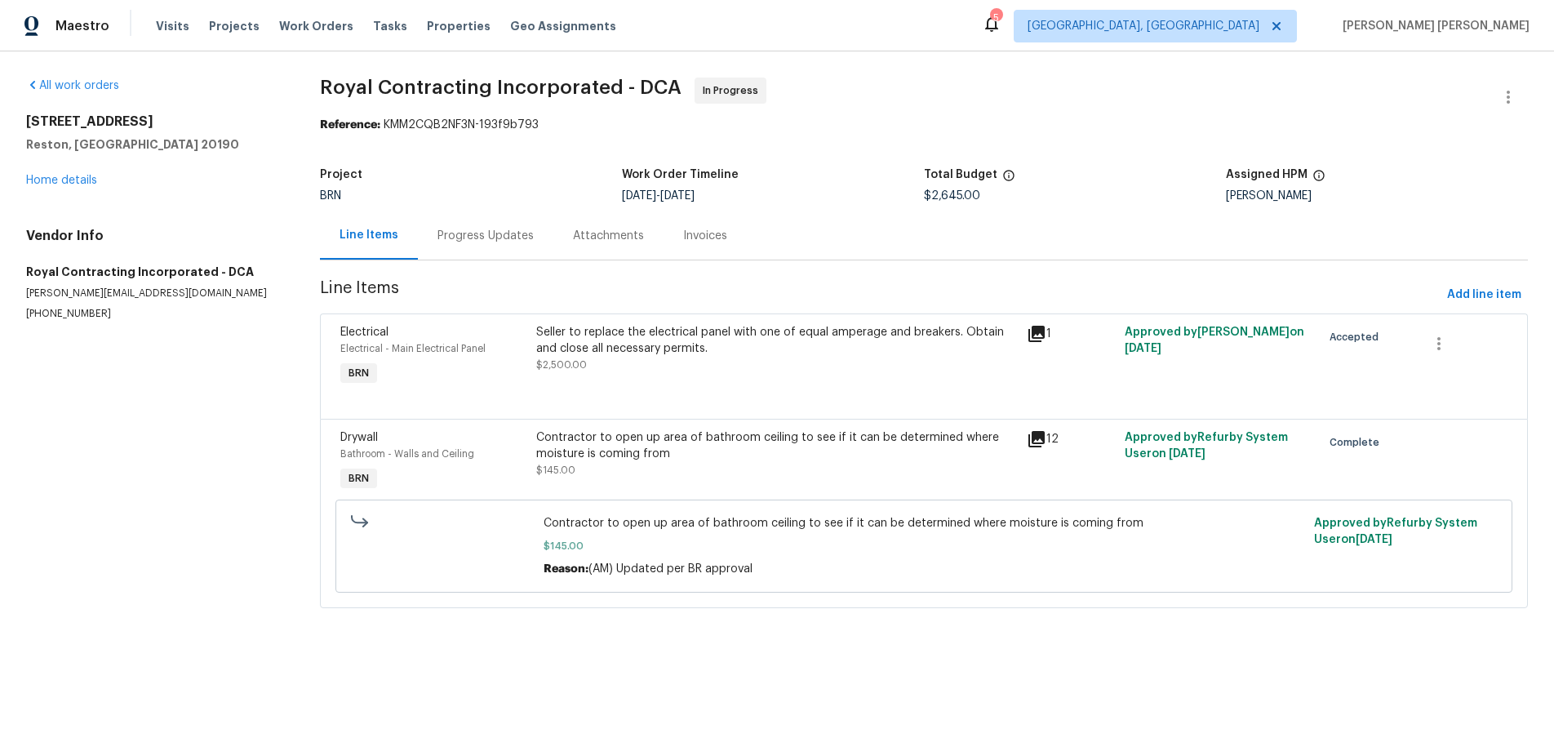
click at [1040, 442] on icon at bounding box center [1037, 439] width 20 height 20
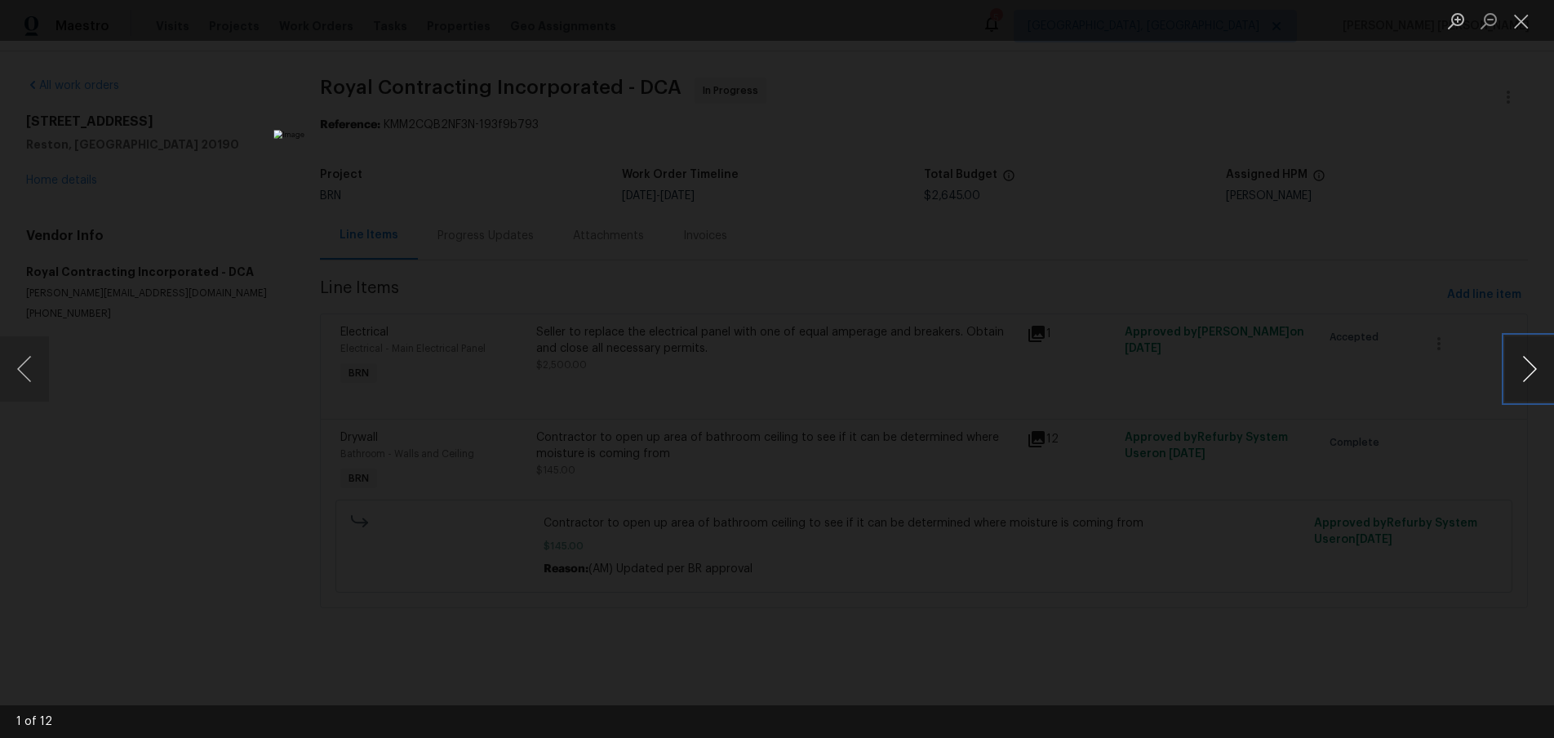
click at [1522, 383] on button "Next image" at bounding box center [1529, 368] width 49 height 65
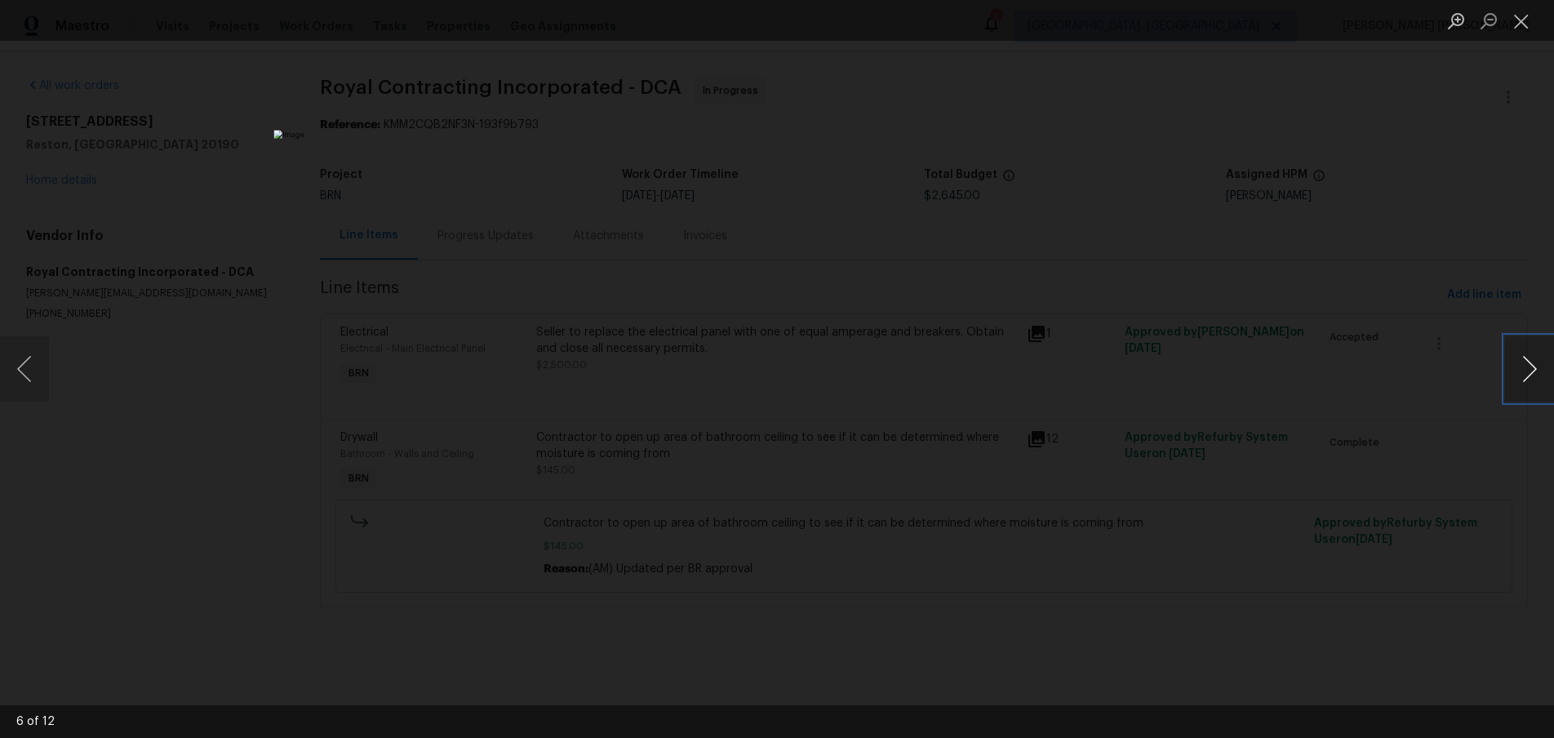
click at [1522, 383] on button "Next image" at bounding box center [1529, 368] width 49 height 65
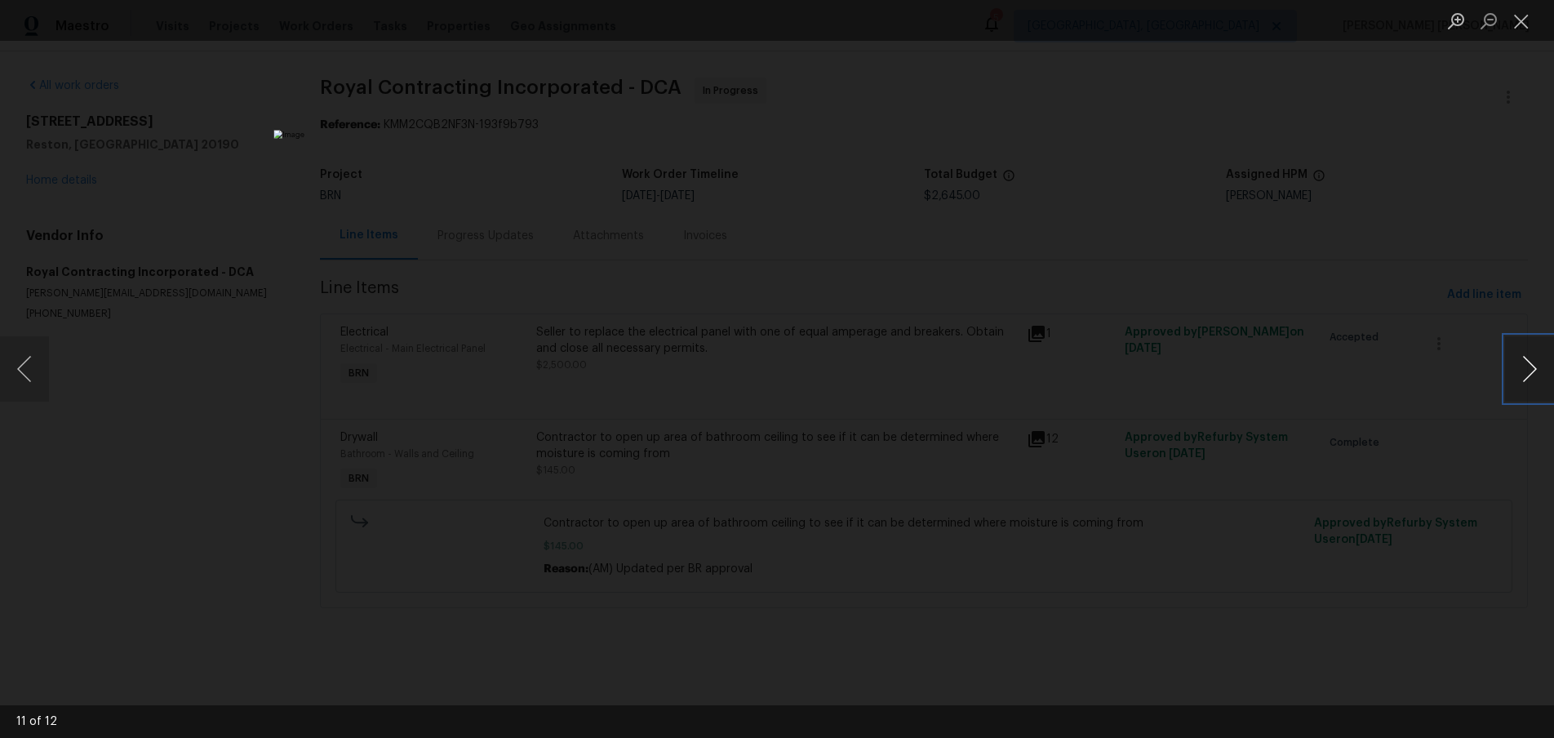
click at [1522, 383] on button "Next image" at bounding box center [1529, 368] width 49 height 65
click at [1319, 600] on div "Lightbox" at bounding box center [777, 369] width 1554 height 738
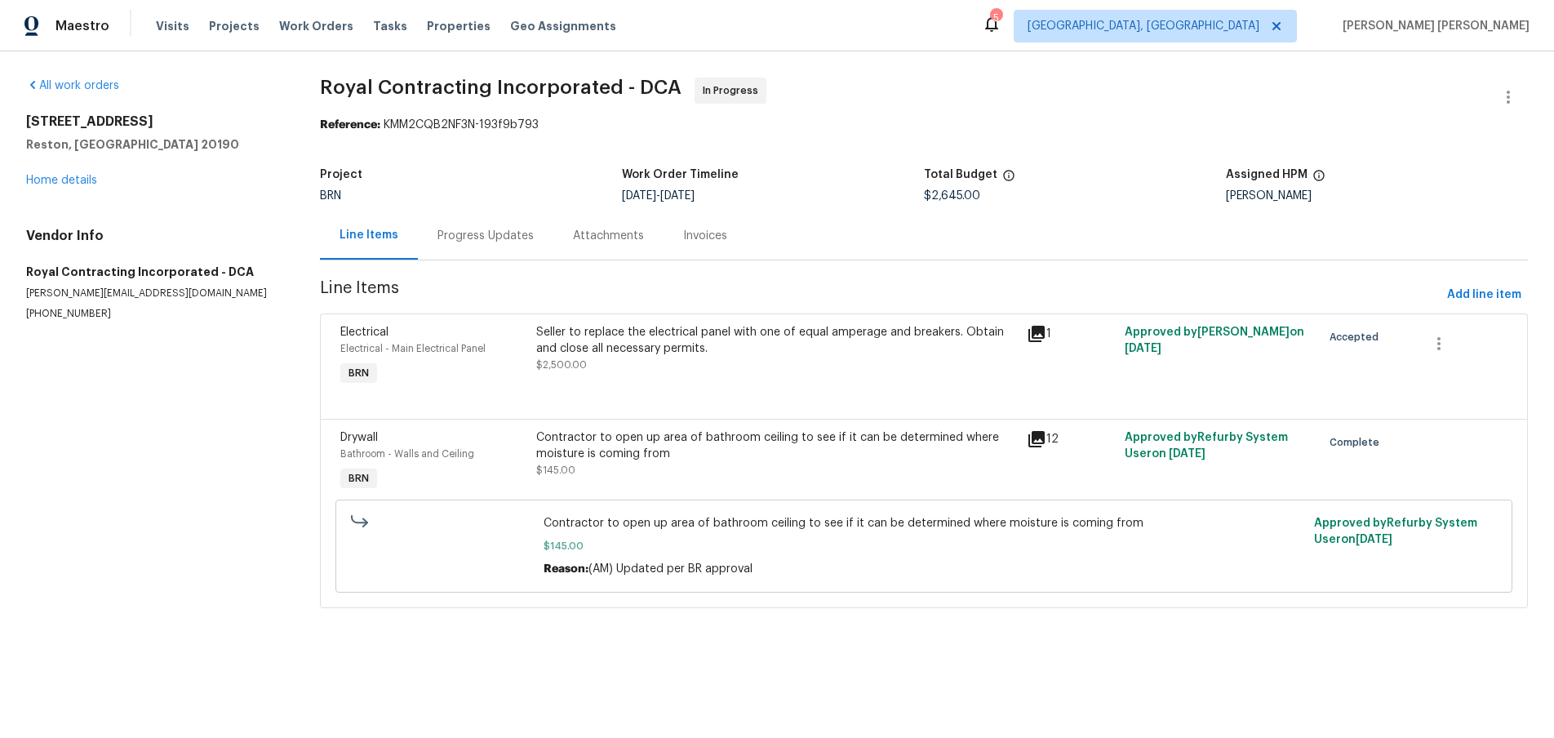
click at [1033, 331] on icon at bounding box center [1037, 334] width 16 height 16
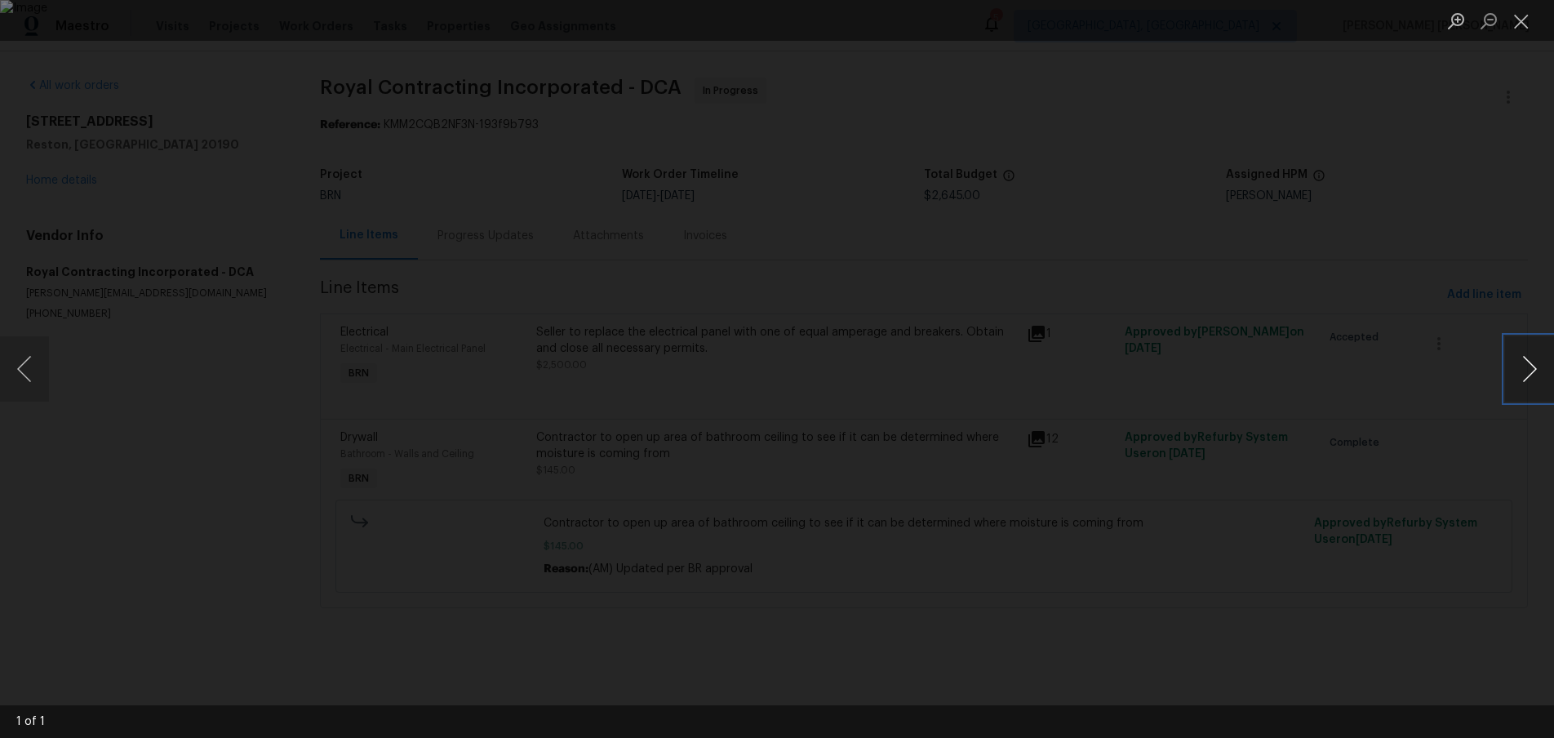
click at [1522, 378] on button "Next image" at bounding box center [1529, 368] width 49 height 65
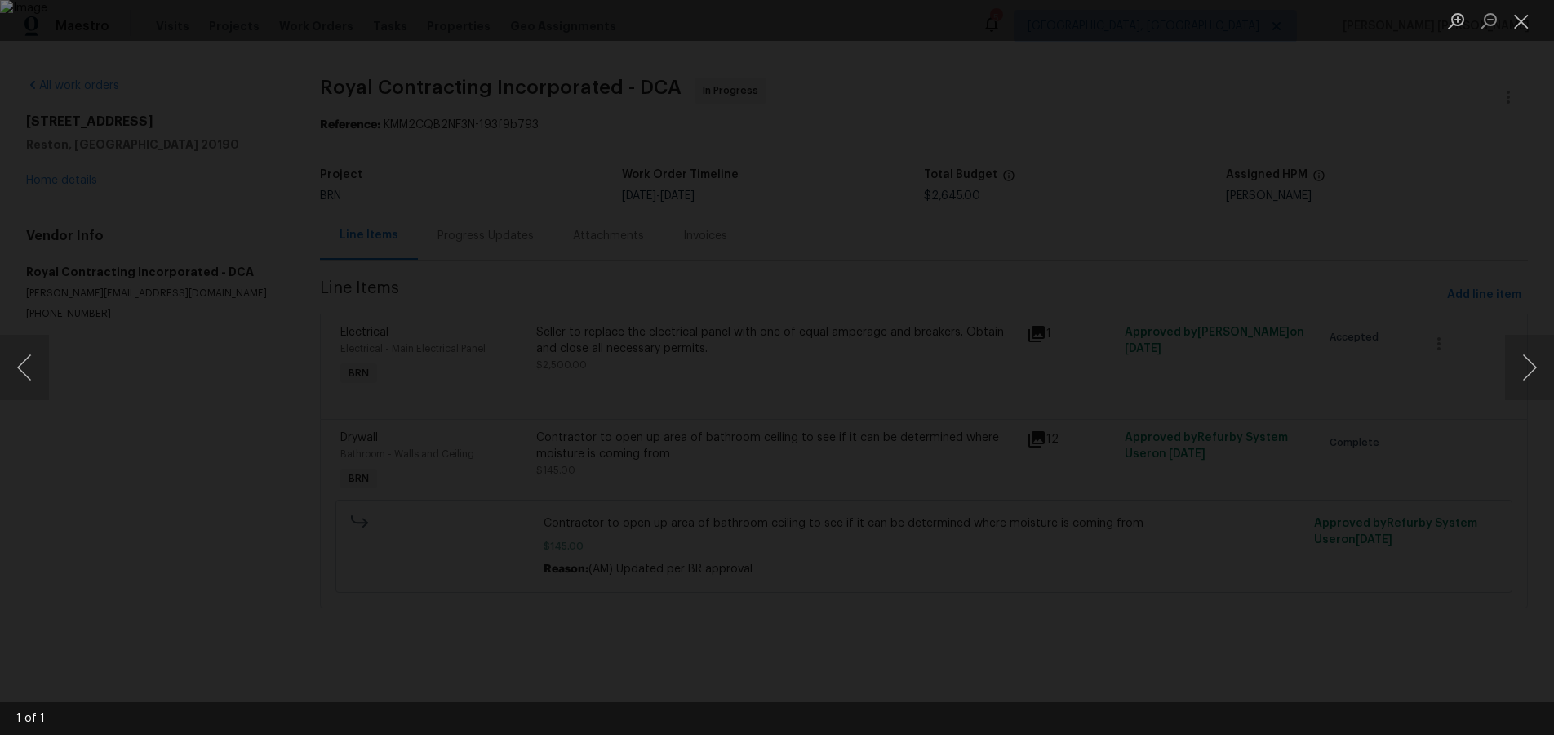
click at [1113, 660] on div "Lightbox" at bounding box center [777, 367] width 1554 height 735
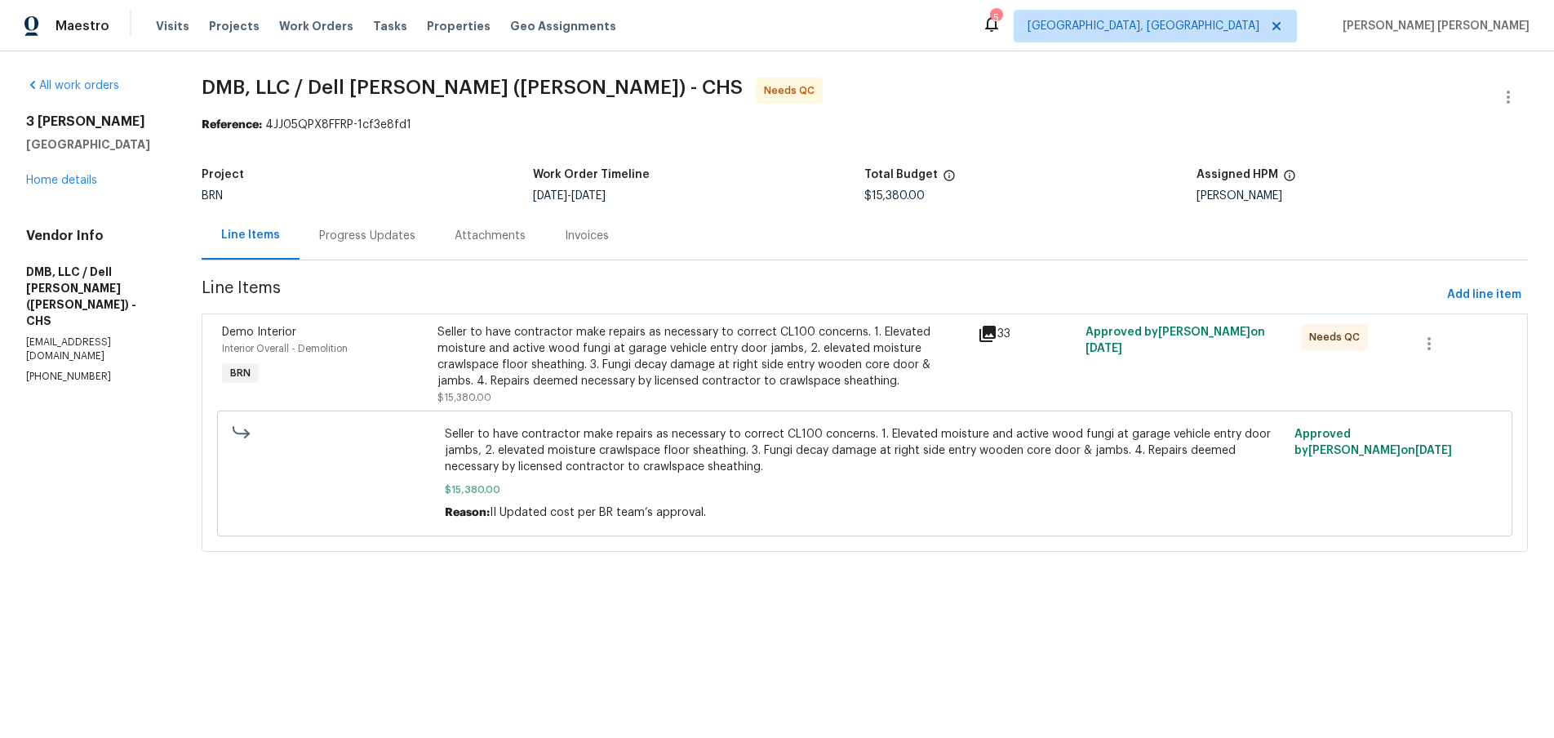
click at [989, 338] on icon at bounding box center [988, 334] width 16 height 16
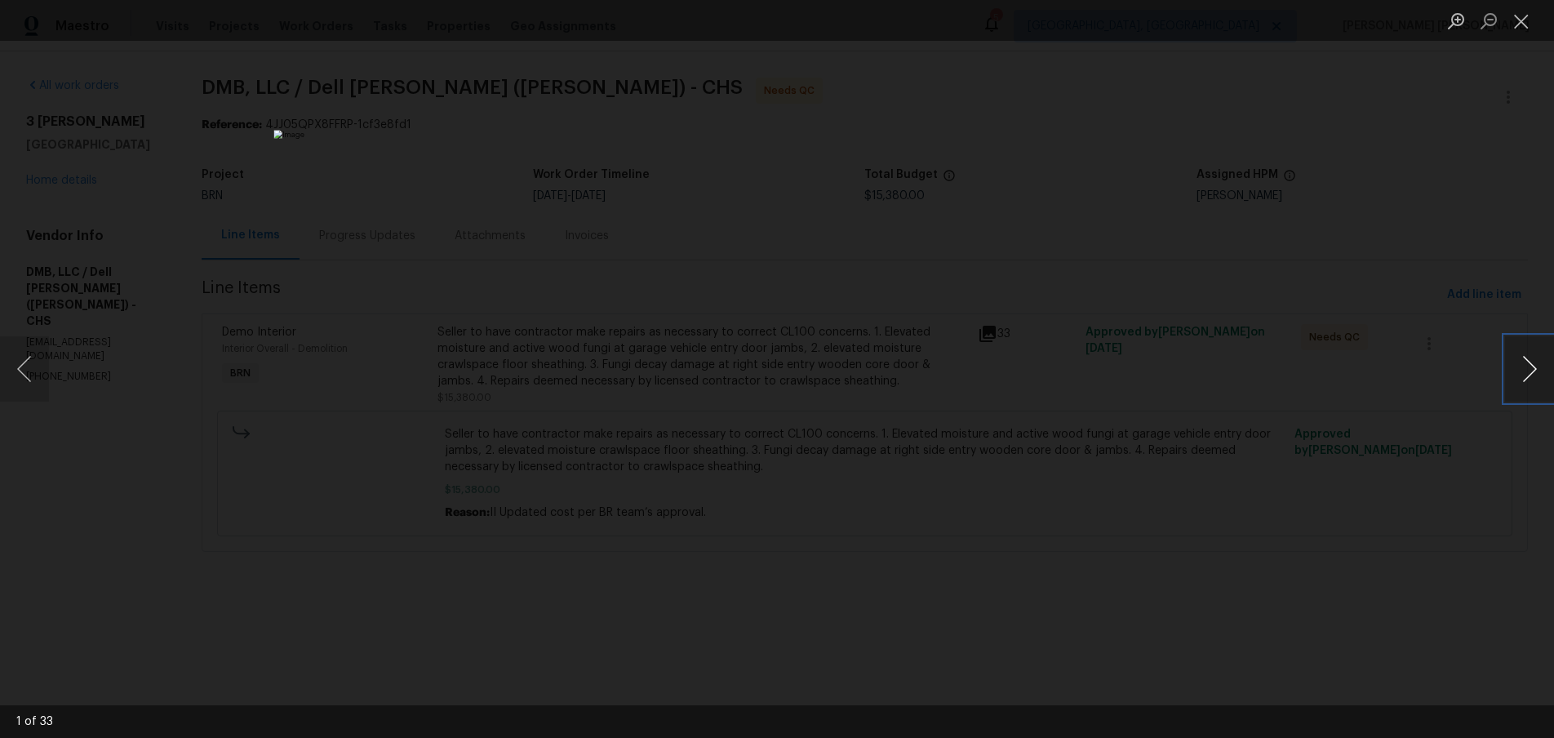
click at [1517, 380] on button "Next image" at bounding box center [1529, 368] width 49 height 65
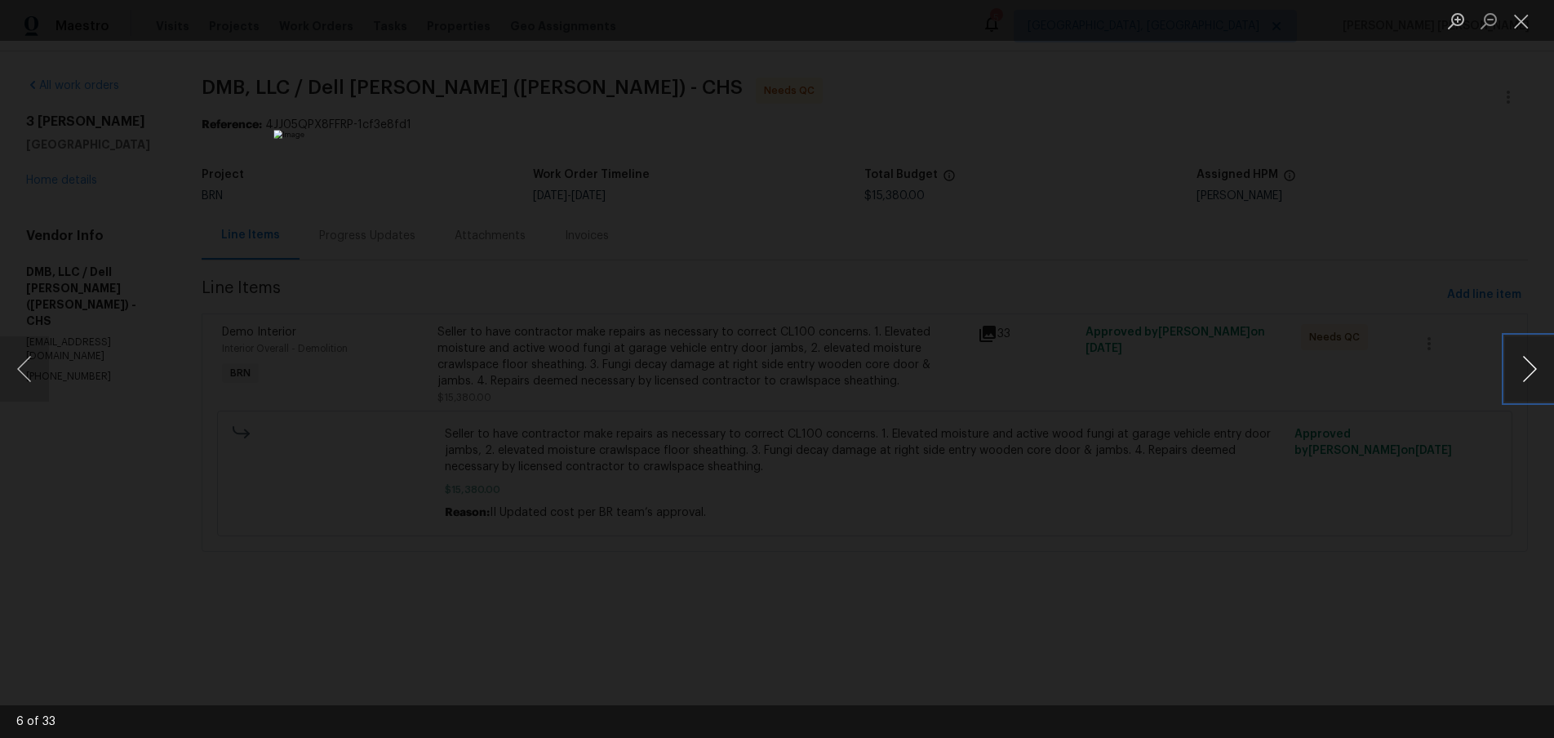
click at [1517, 380] on button "Next image" at bounding box center [1529, 368] width 49 height 65
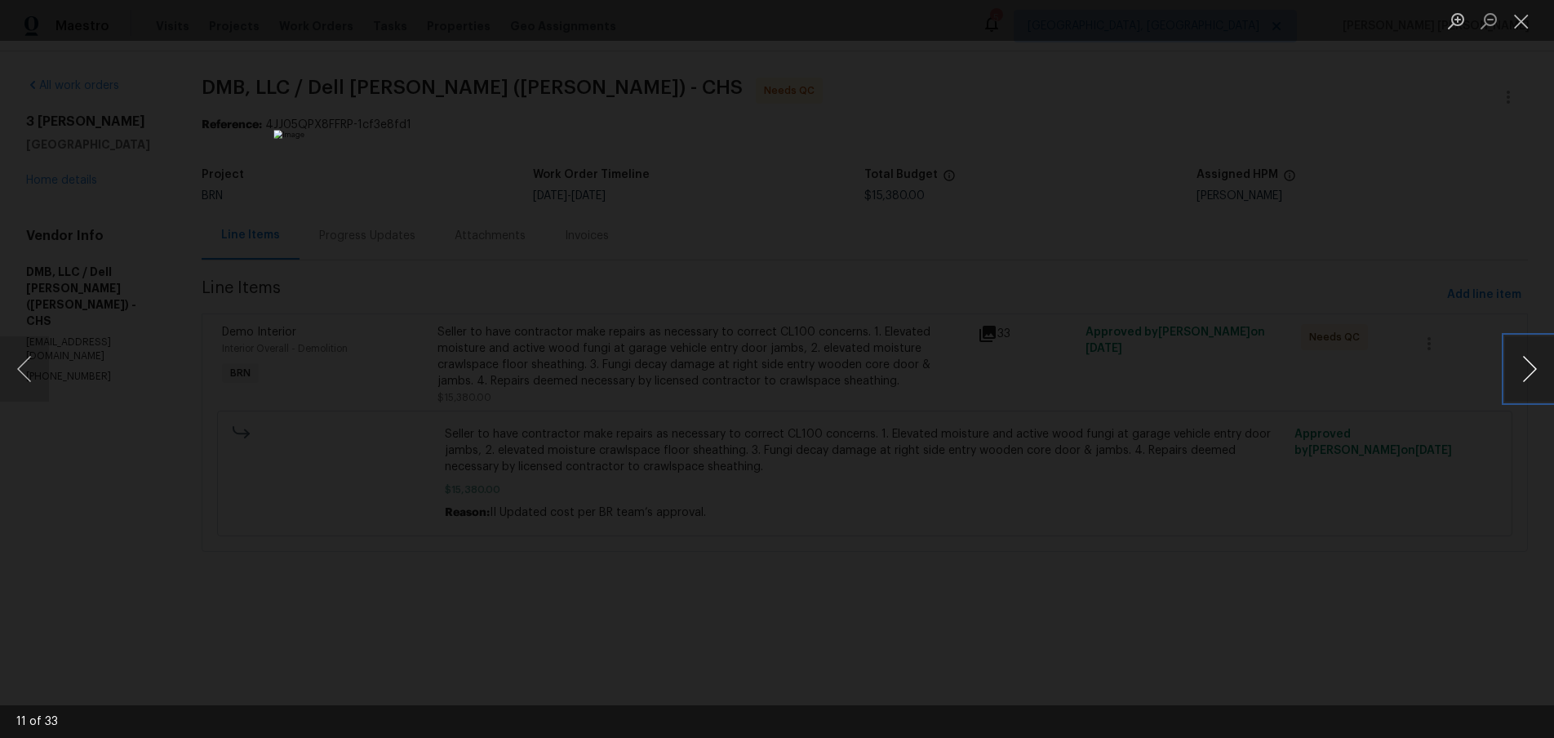
click at [1517, 380] on button "Next image" at bounding box center [1529, 368] width 49 height 65
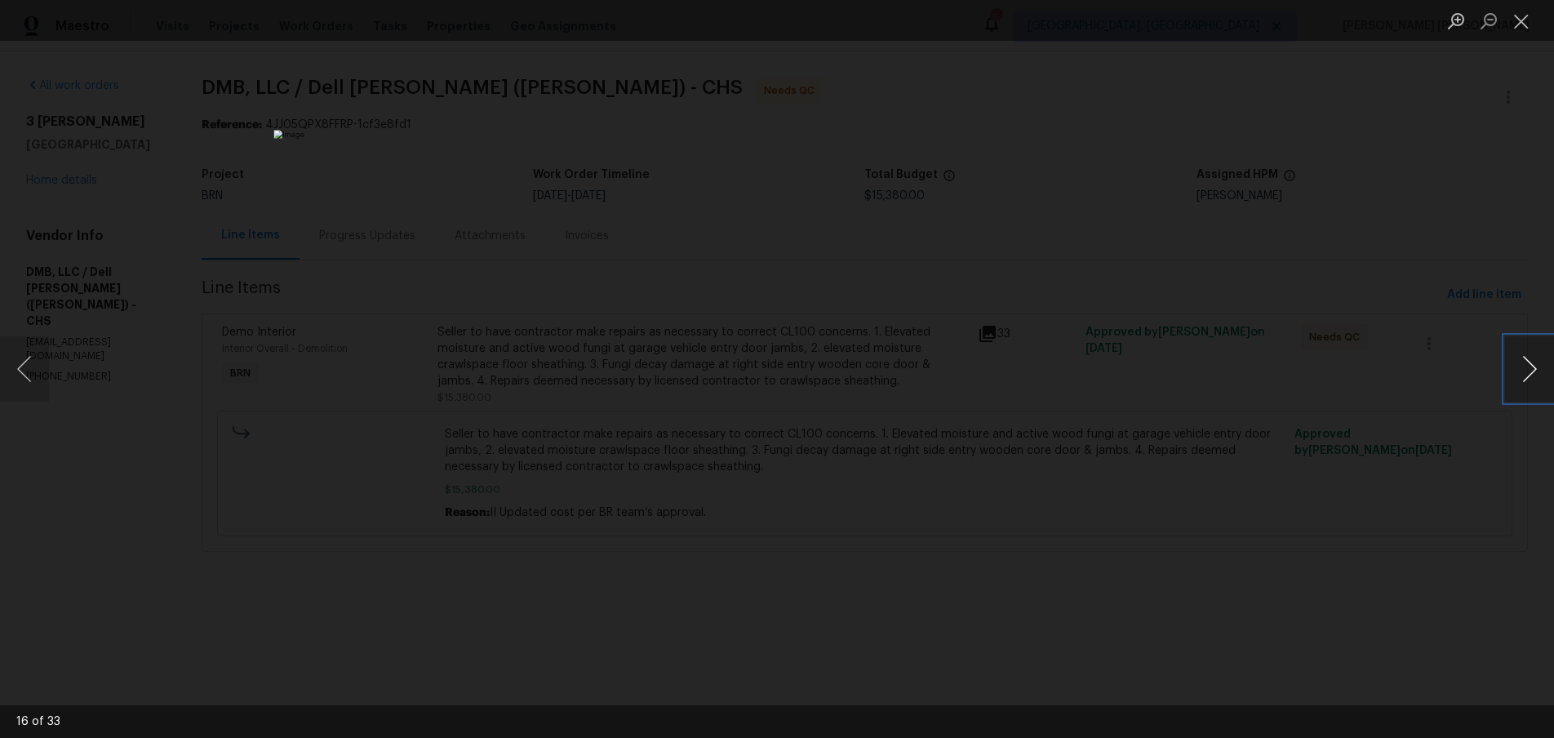
click at [1517, 380] on button "Next image" at bounding box center [1529, 368] width 49 height 65
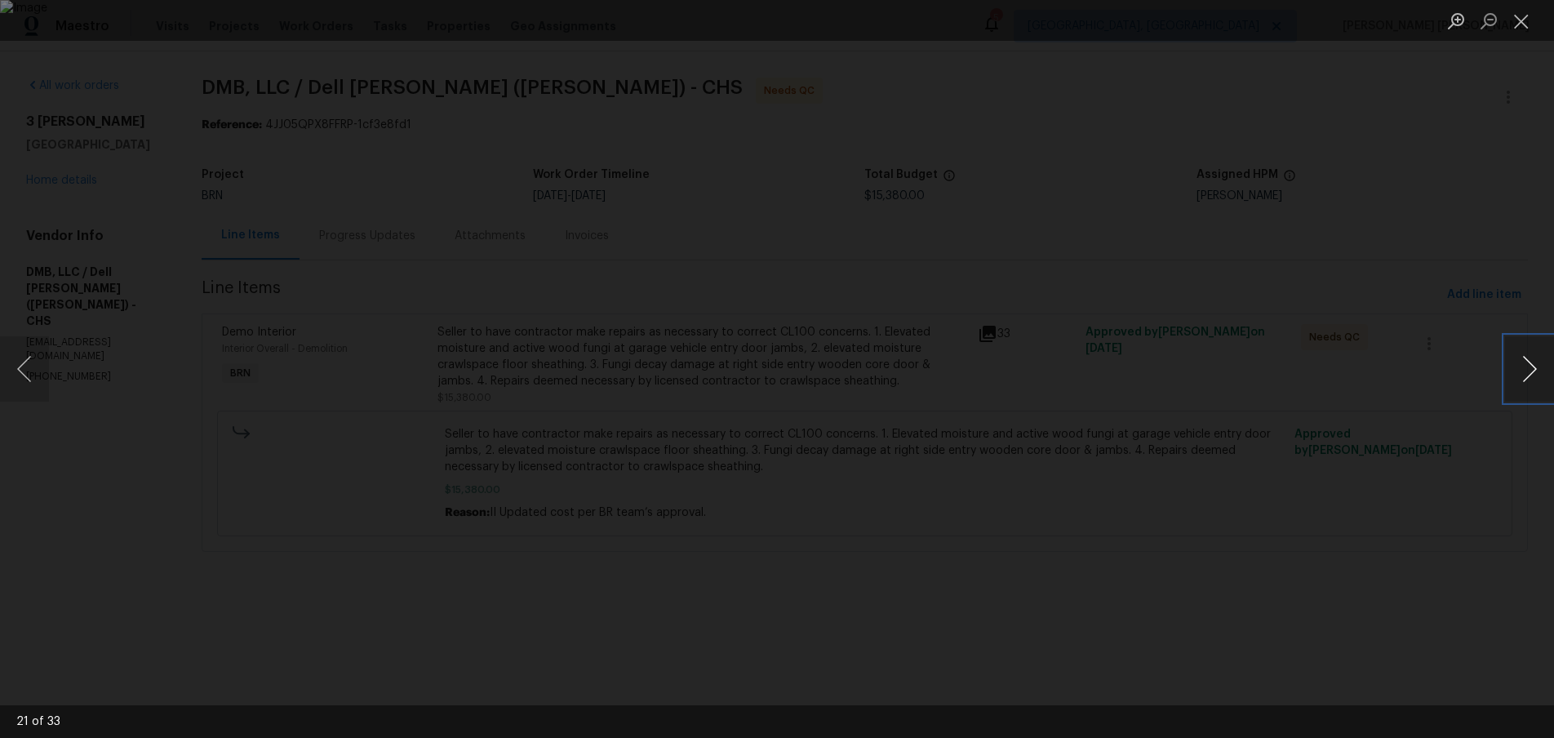
click at [1517, 380] on button "Next image" at bounding box center [1529, 368] width 49 height 65
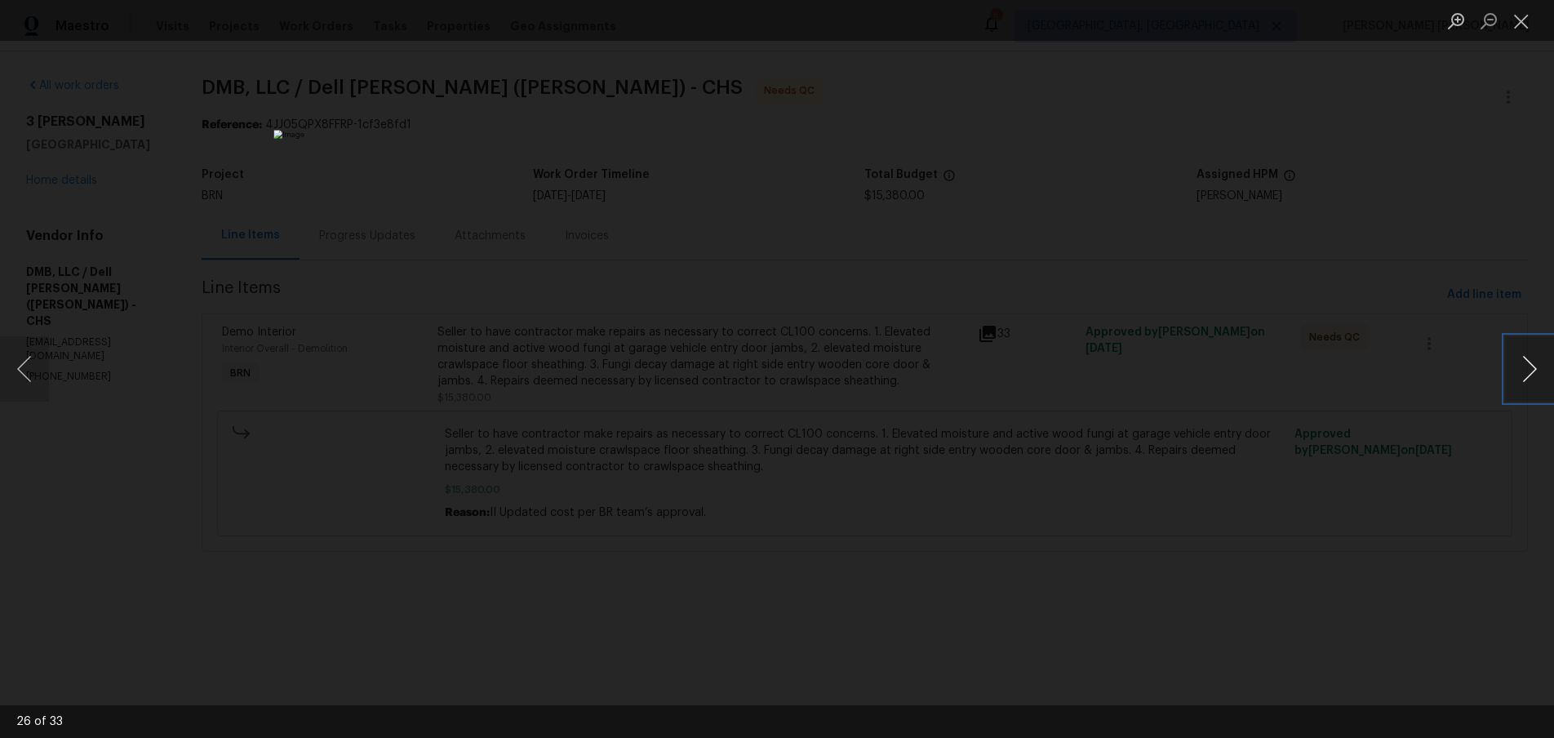
click at [1517, 380] on button "Next image" at bounding box center [1529, 368] width 49 height 65
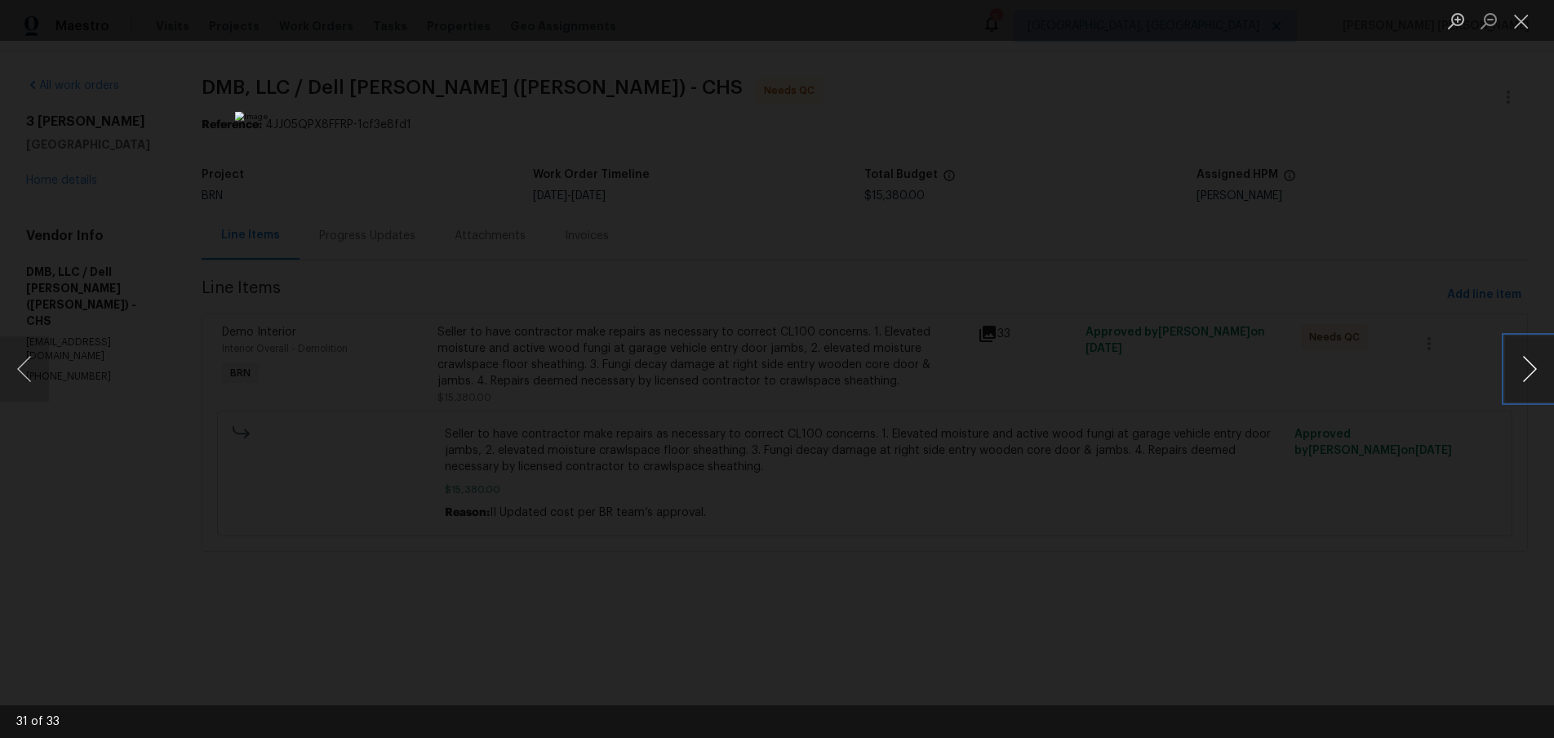
click at [1517, 380] on button "Next image" at bounding box center [1529, 368] width 49 height 65
click at [1340, 597] on div "Lightbox" at bounding box center [777, 369] width 1554 height 738
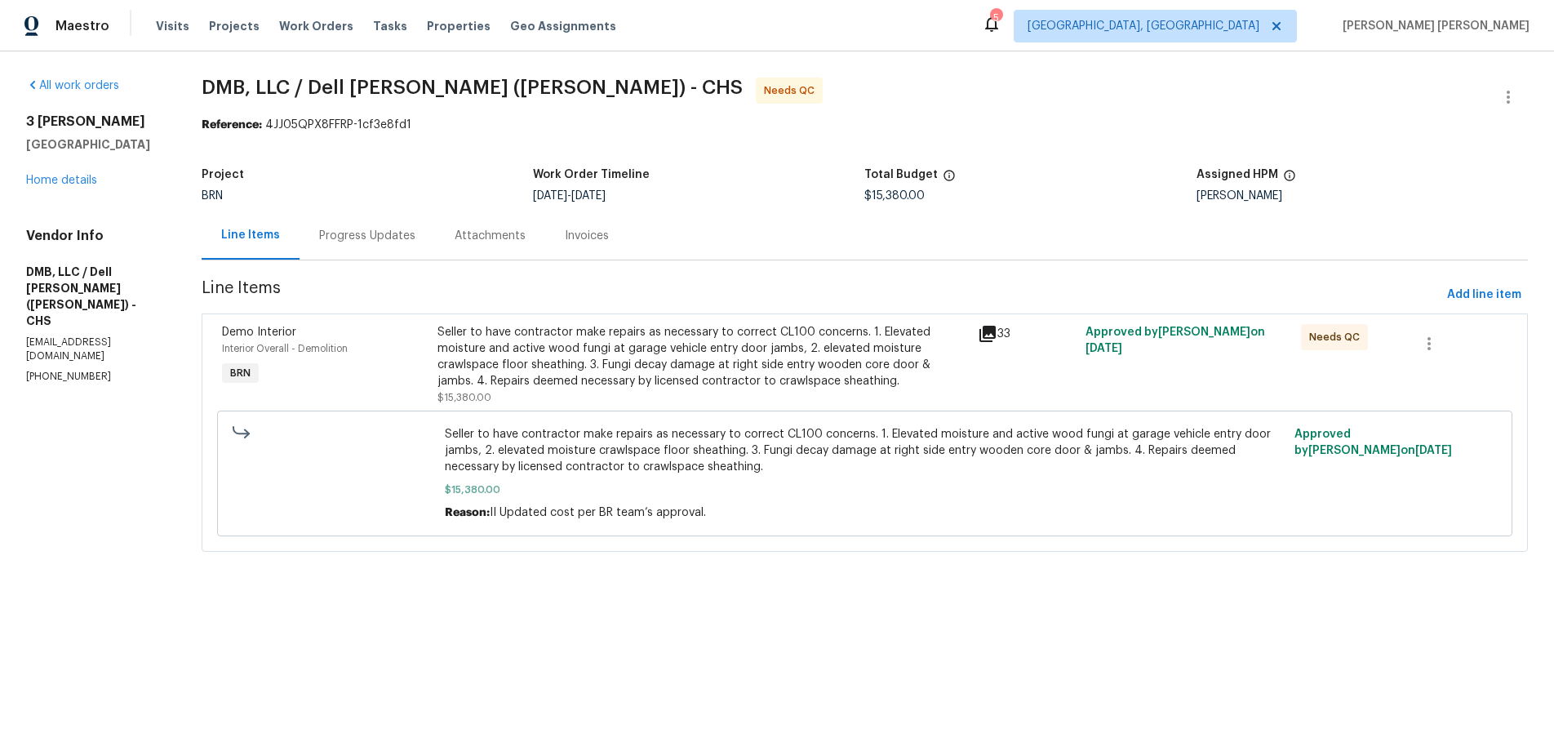
click at [365, 238] on div "Progress Updates" at bounding box center [367, 236] width 96 height 16
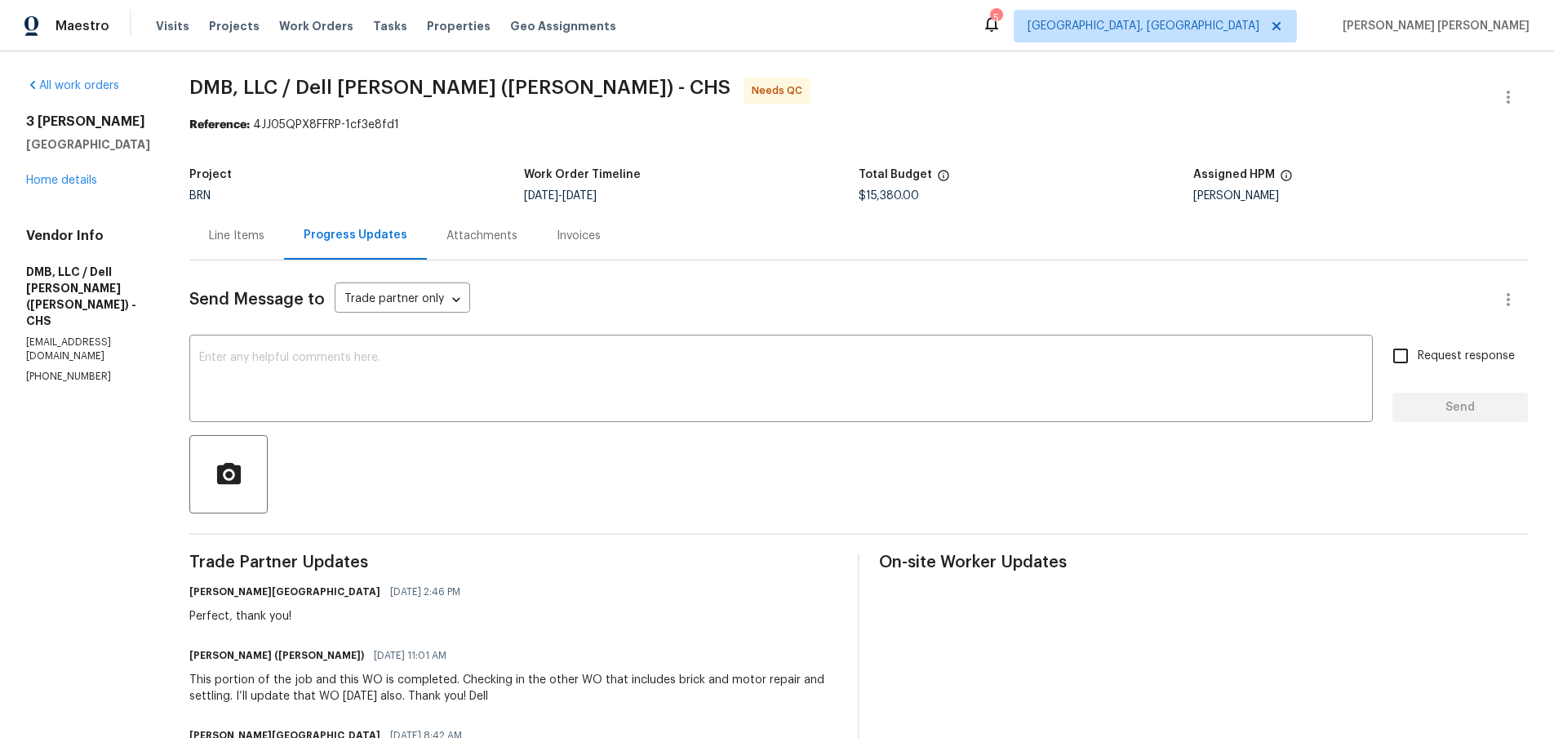
click at [209, 236] on div "Line Items" at bounding box center [237, 236] width 56 height 16
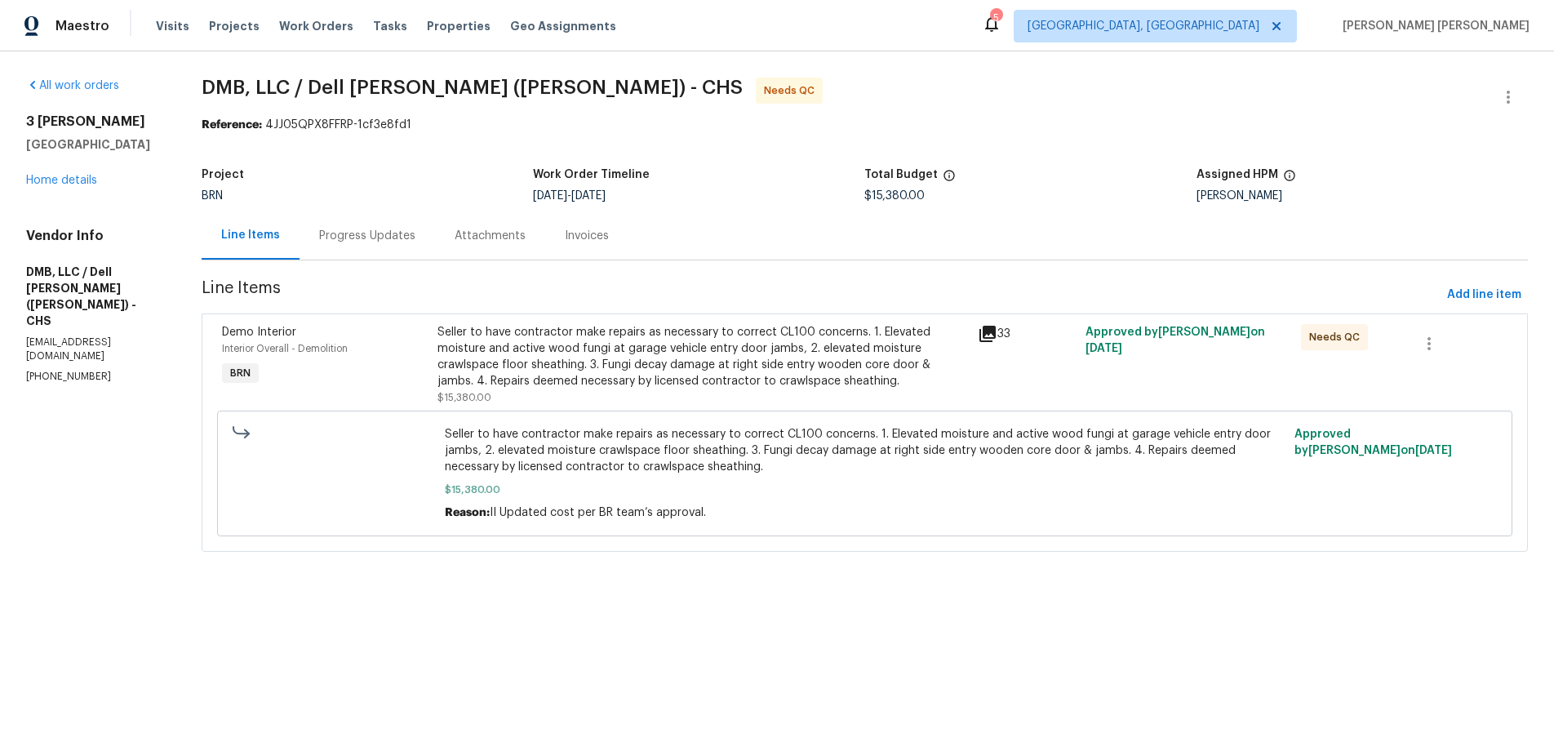
click at [992, 336] on icon at bounding box center [988, 334] width 20 height 20
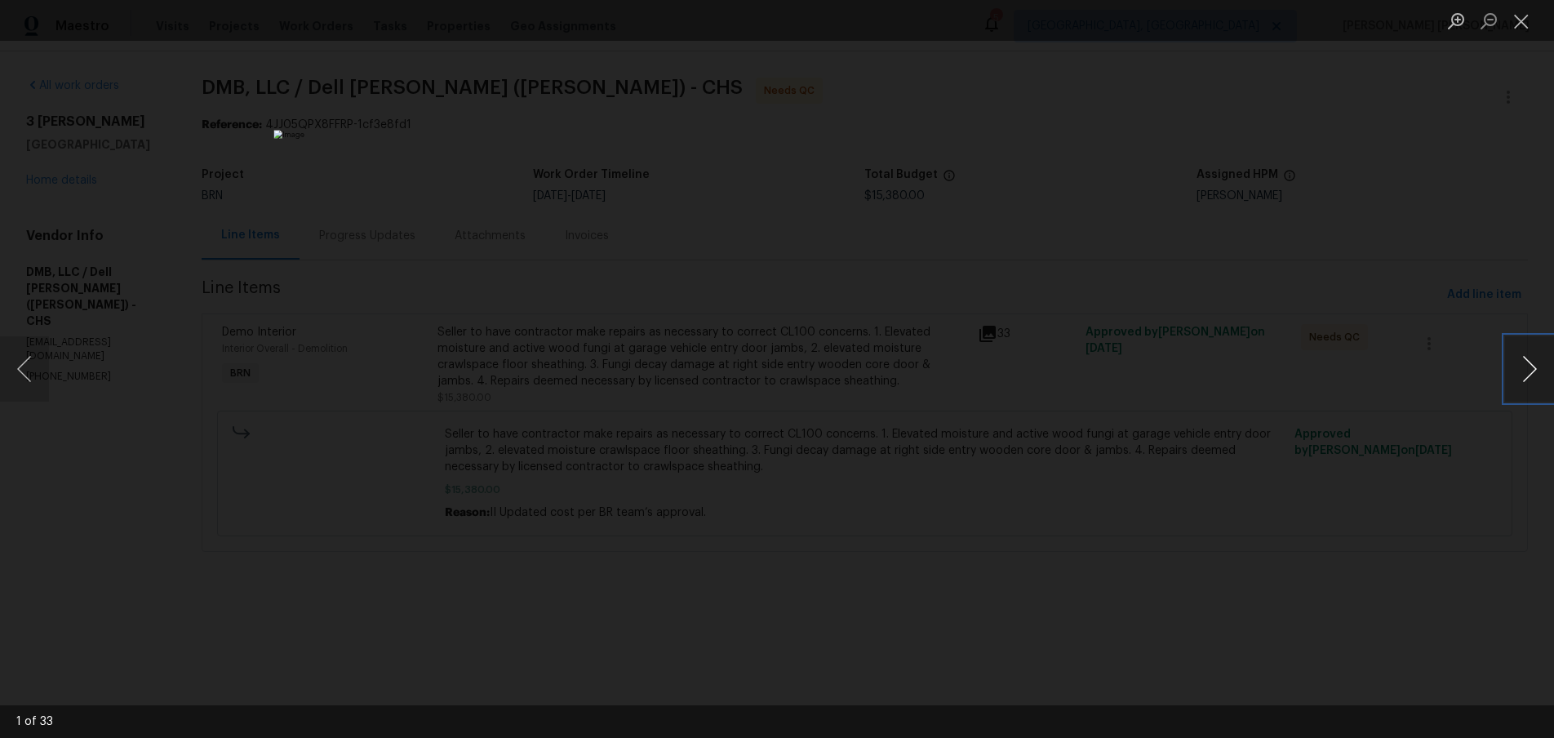
click at [1534, 376] on button "Next image" at bounding box center [1529, 368] width 49 height 65
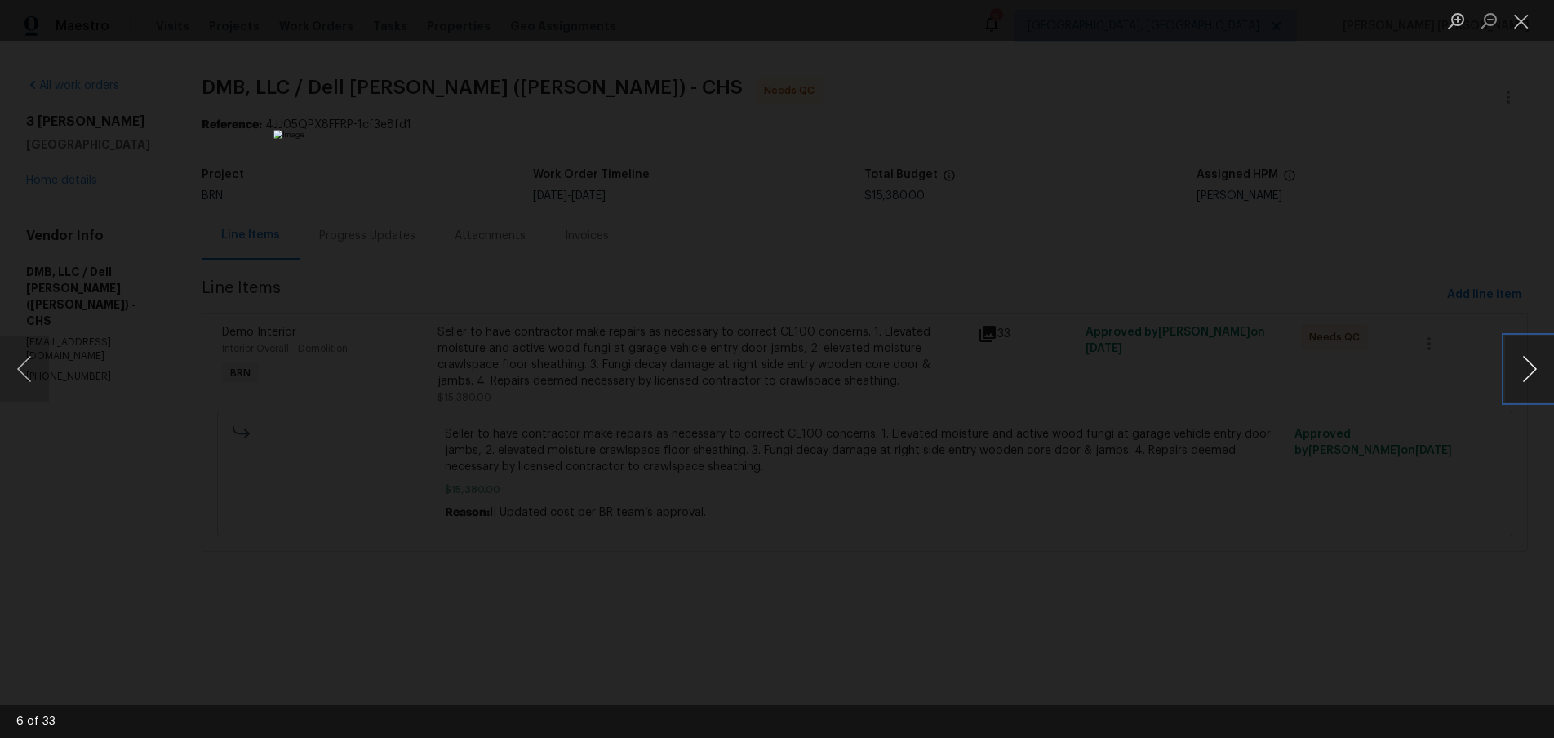
click at [1534, 376] on button "Next image" at bounding box center [1529, 368] width 49 height 65
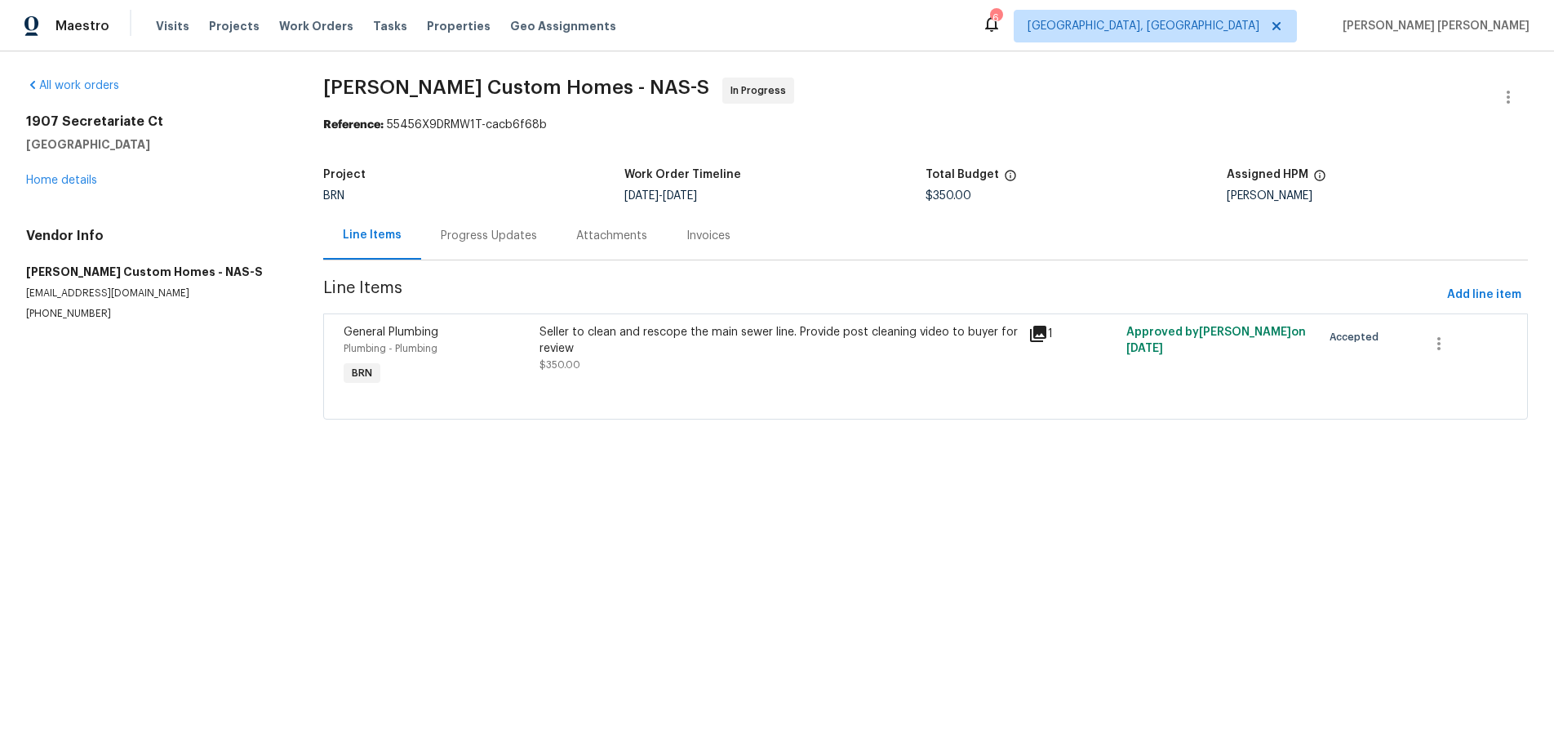
click at [1041, 336] on icon at bounding box center [1039, 334] width 20 height 20
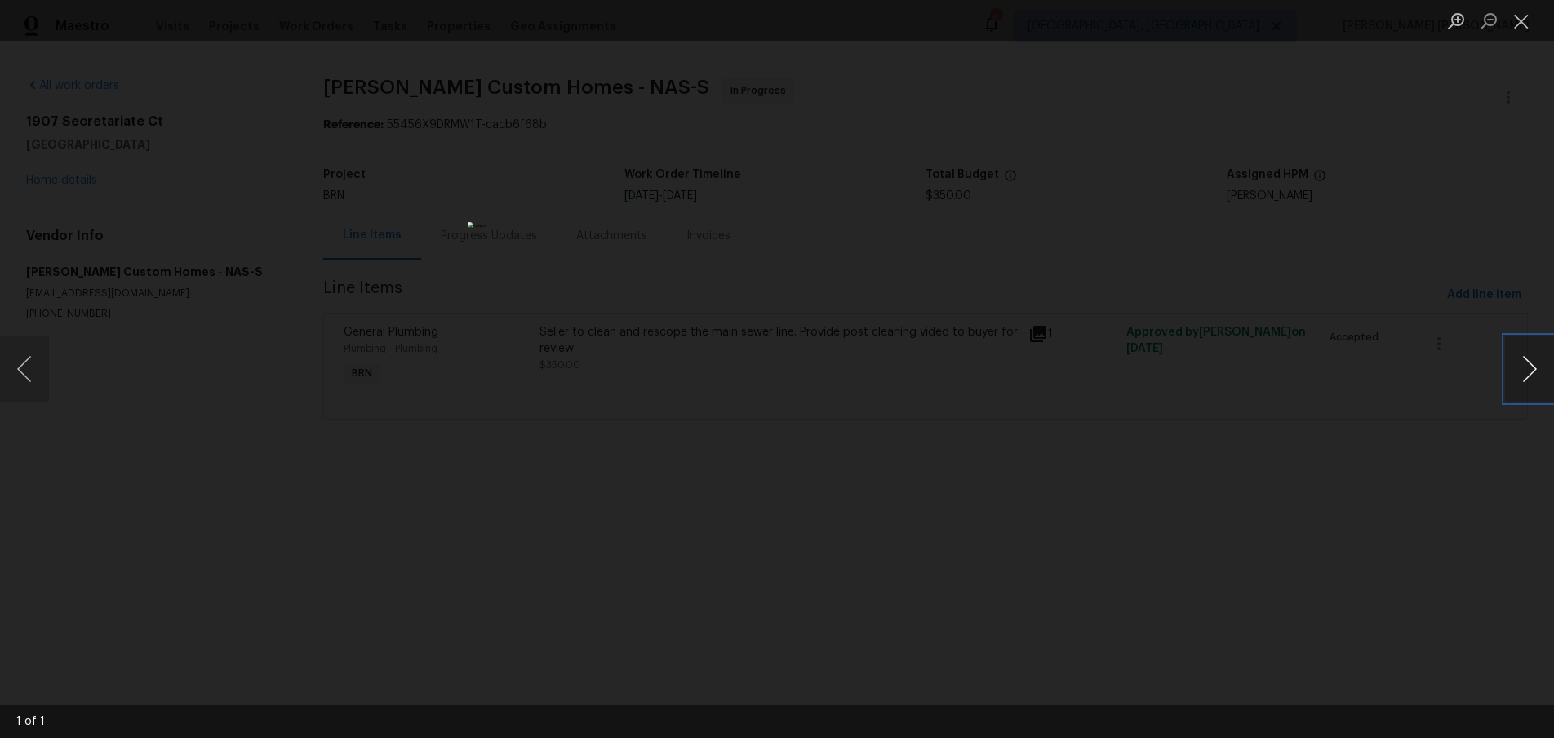
click at [1522, 382] on button "Next image" at bounding box center [1529, 368] width 49 height 65
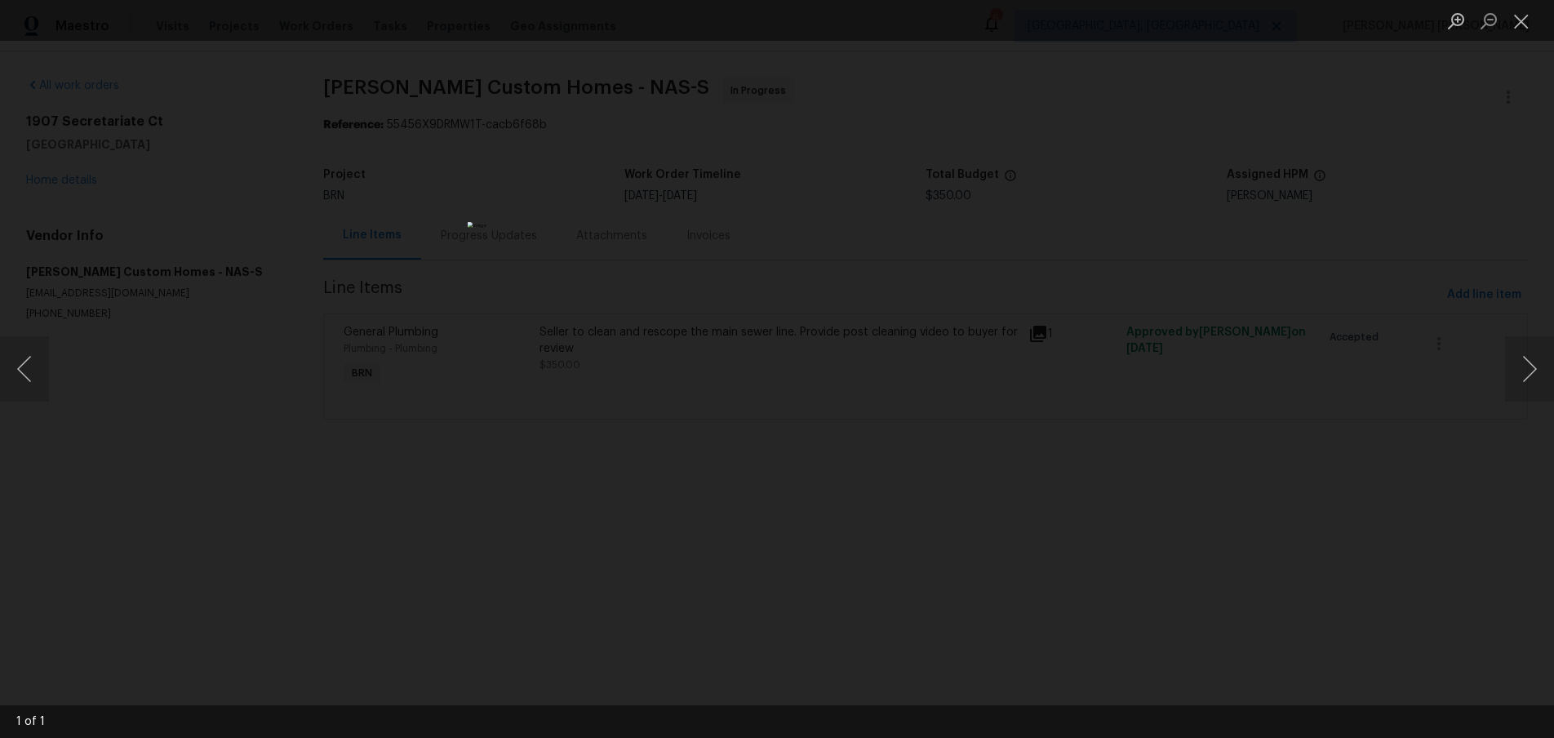
click at [1280, 457] on div "Lightbox" at bounding box center [777, 369] width 1554 height 738
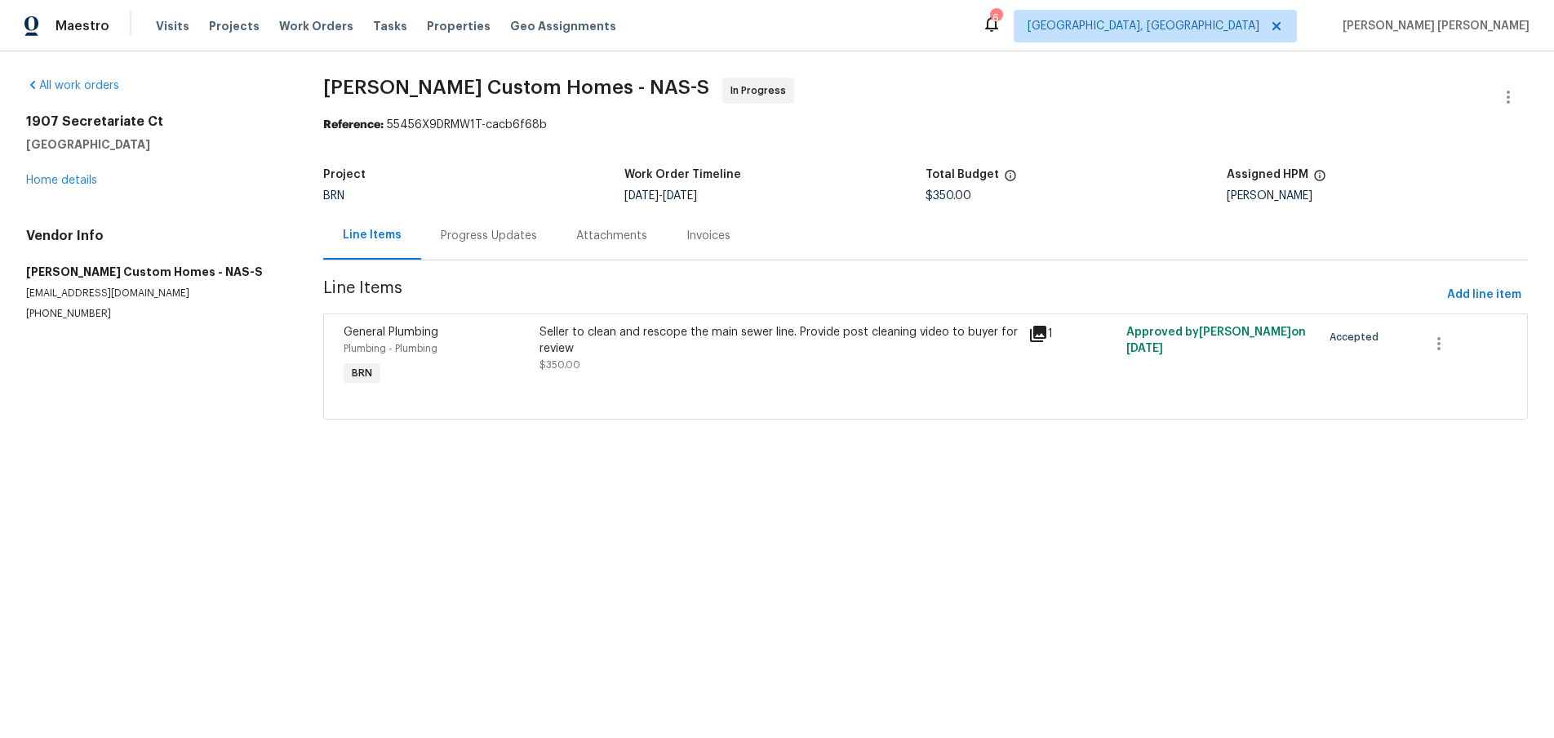
click at [500, 235] on div "Progress Updates" at bounding box center [489, 236] width 96 height 16
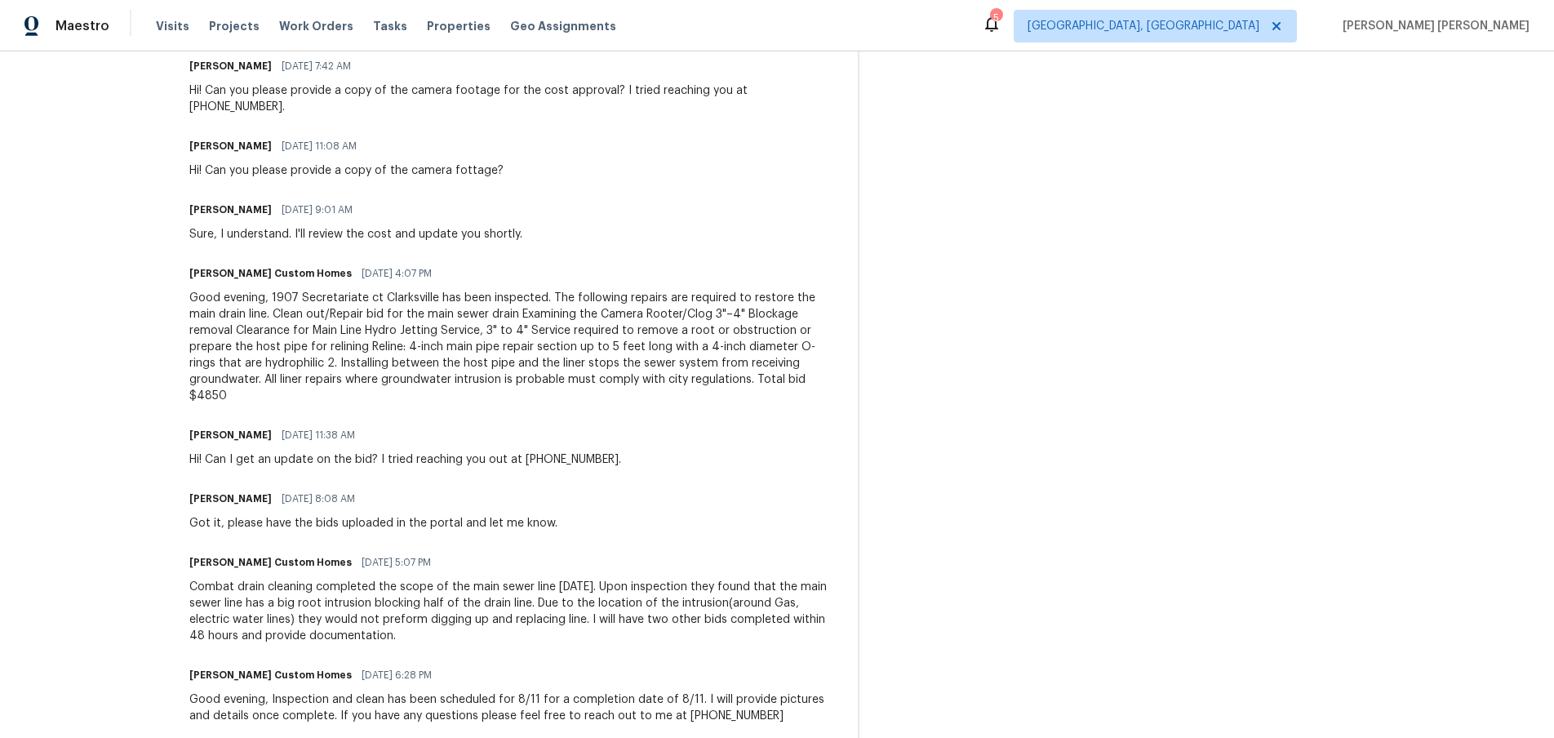
scroll to position [647, 0]
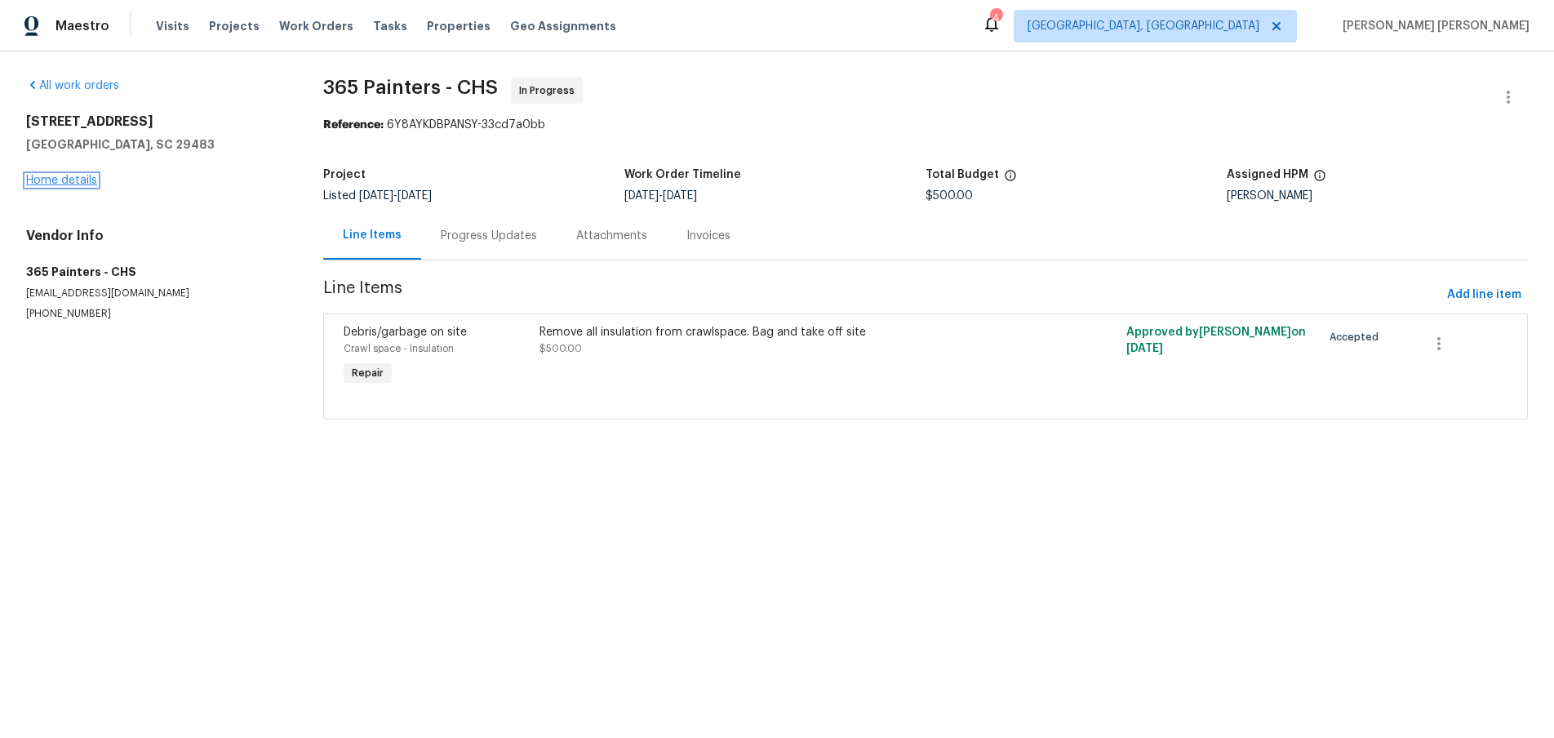
click at [60, 179] on link "Home details" at bounding box center [61, 180] width 71 height 11
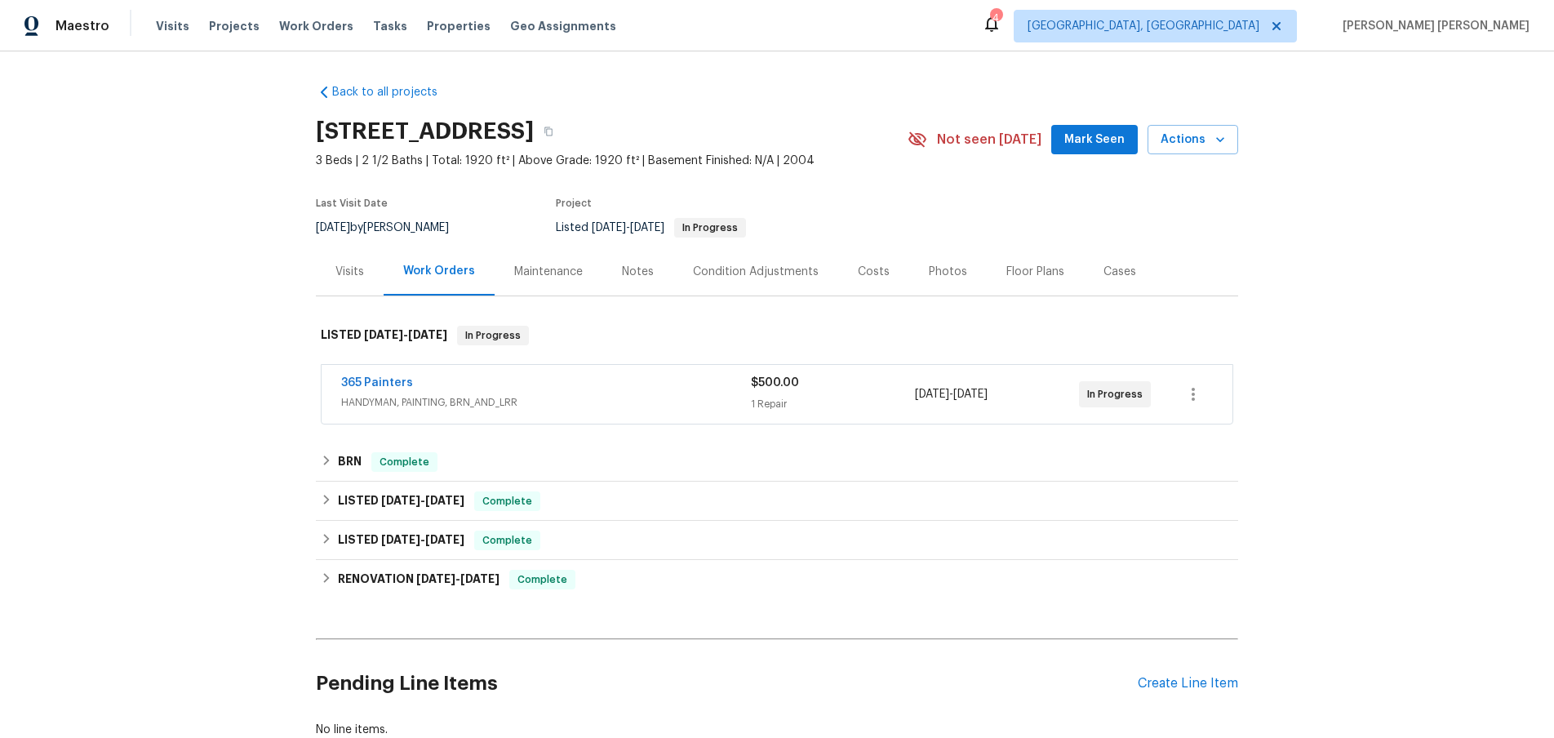
drag, startPoint x: 312, startPoint y: 464, endPoint x: 324, endPoint y: 465, distance: 12.4
click at [312, 464] on div "Back to all projects [STREET_ADDRESS] 3 Beds | 2 1/2 Baths | Total: 1920 ft² | …" at bounding box center [777, 394] width 1554 height 686
click at [330, 468] on div "BRN Complete" at bounding box center [777, 462] width 913 height 20
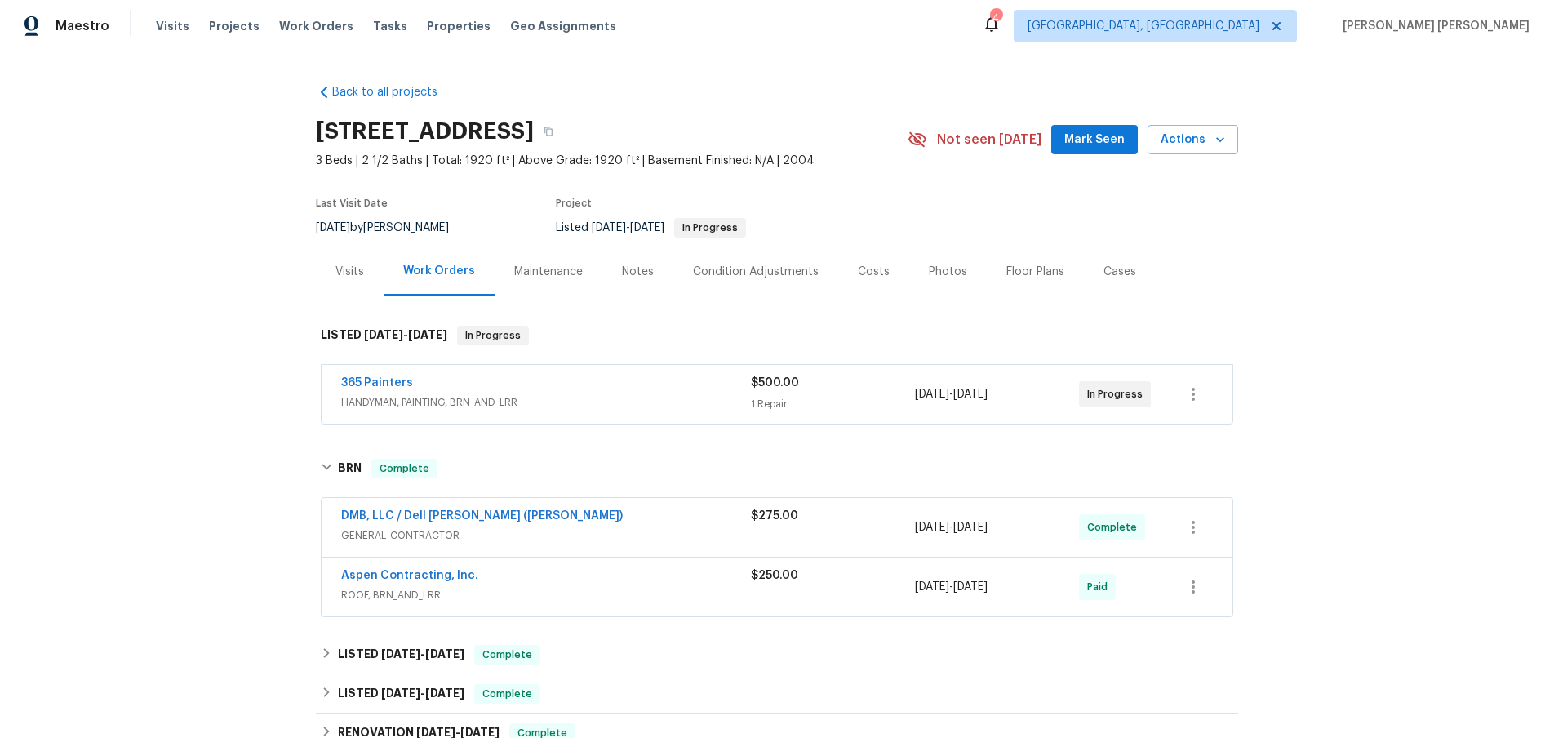
click at [589, 538] on span "GENERAL_CONTRACTOR" at bounding box center [546, 535] width 410 height 16
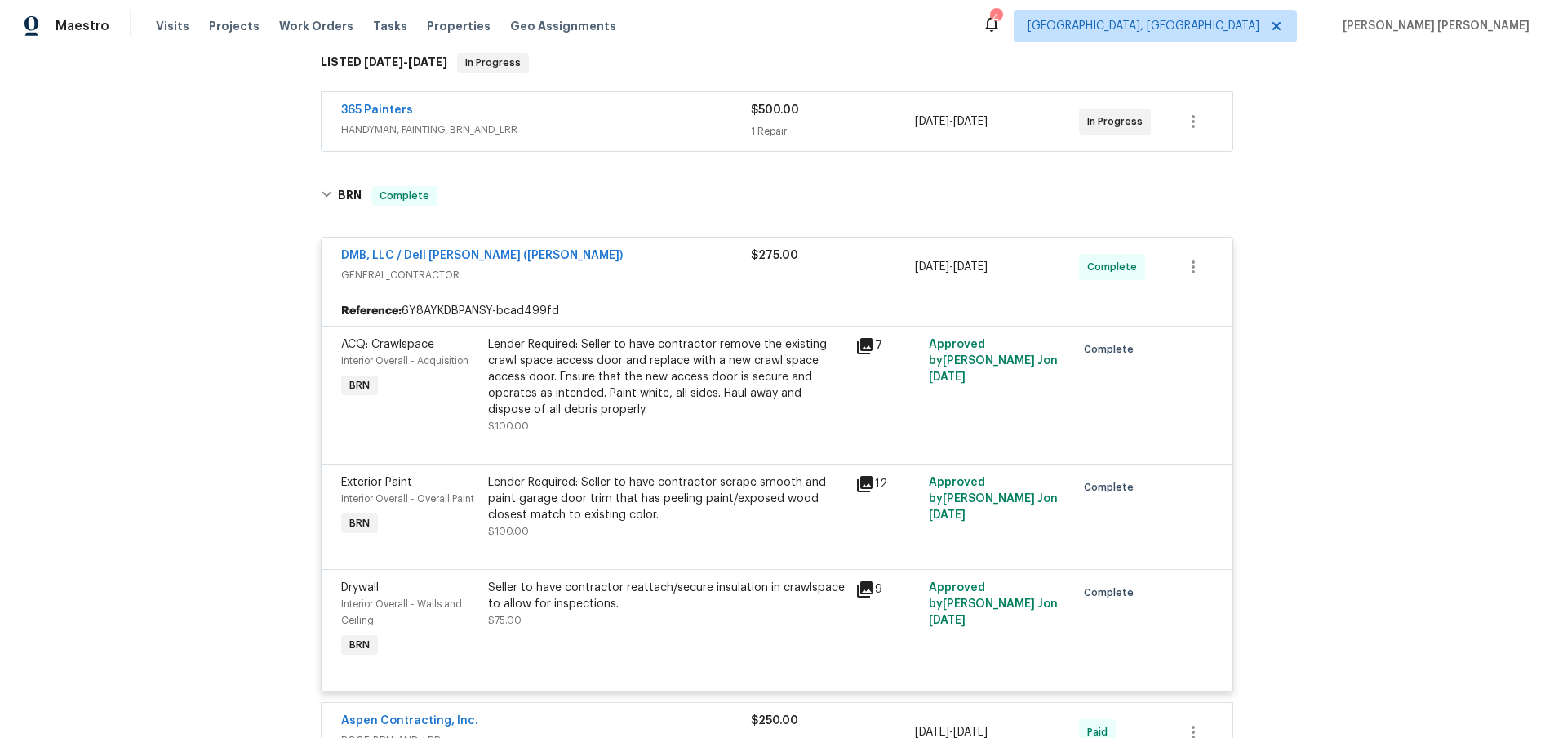
scroll to position [275, 0]
click at [868, 590] on icon at bounding box center [865, 587] width 16 height 16
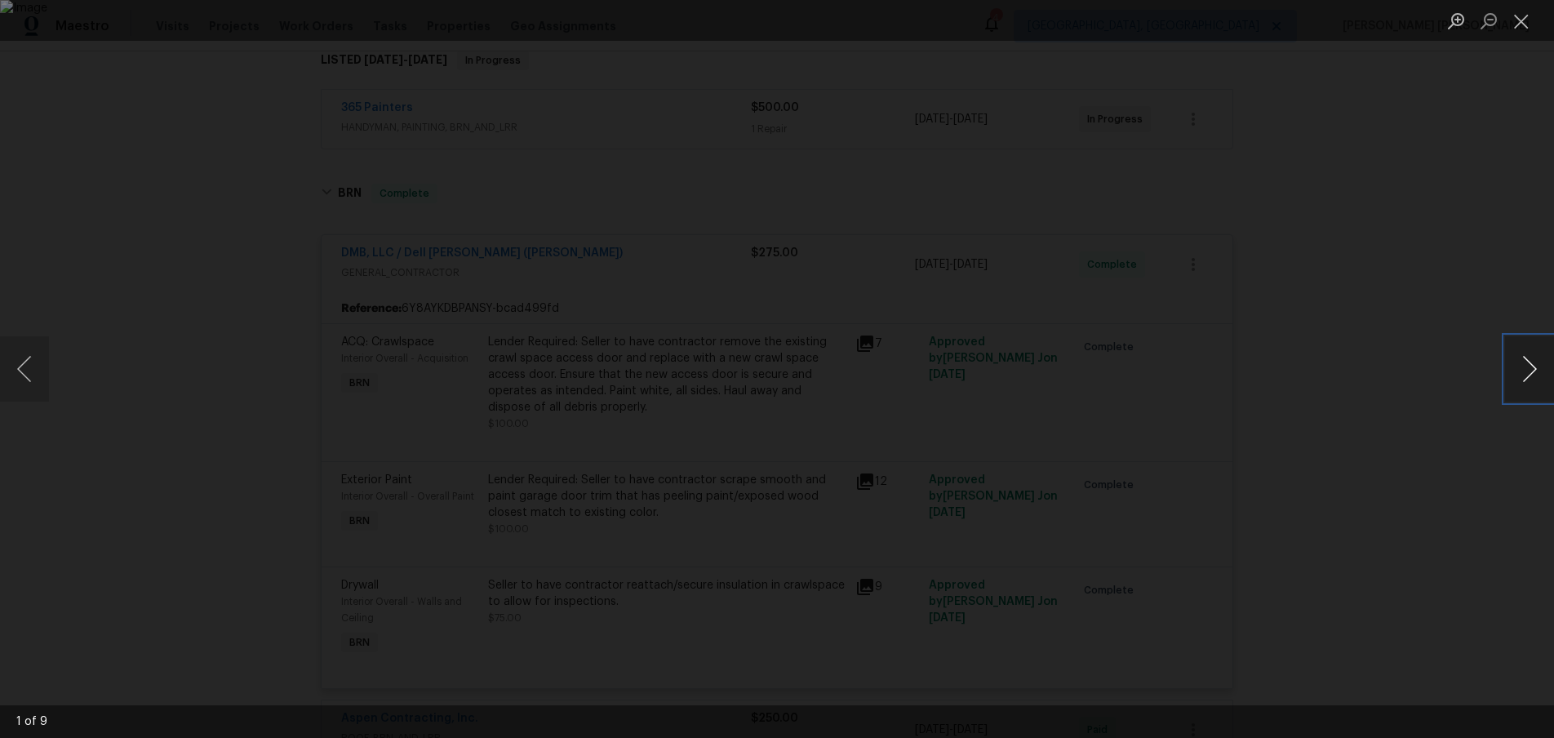
click at [1535, 378] on button "Next image" at bounding box center [1529, 368] width 49 height 65
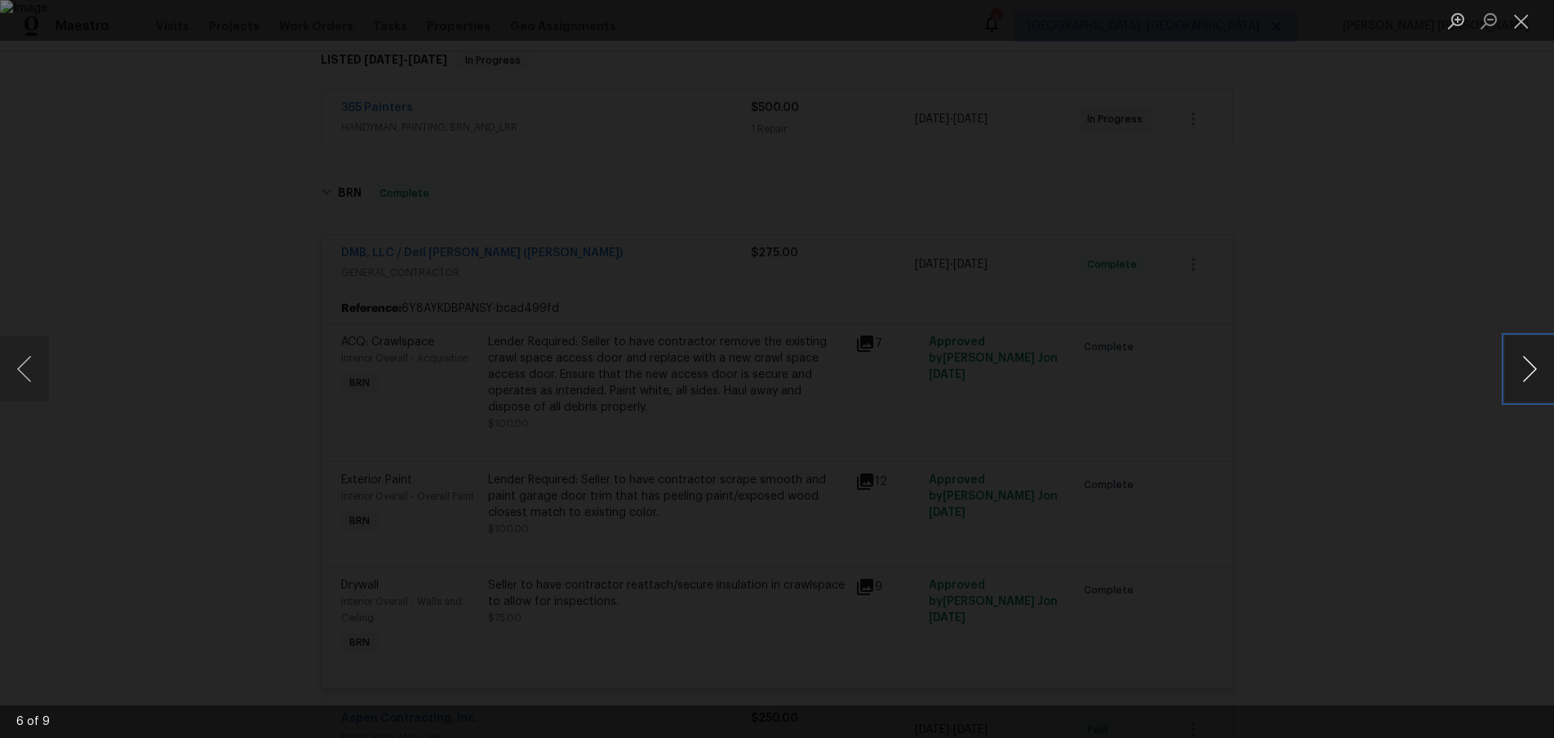
click at [1535, 378] on button "Next image" at bounding box center [1529, 368] width 49 height 65
drag, startPoint x: 1518, startPoint y: 23, endPoint x: 1417, endPoint y: 126, distance: 144.3
click at [1515, 25] on button "Close lightbox" at bounding box center [1521, 21] width 33 height 29
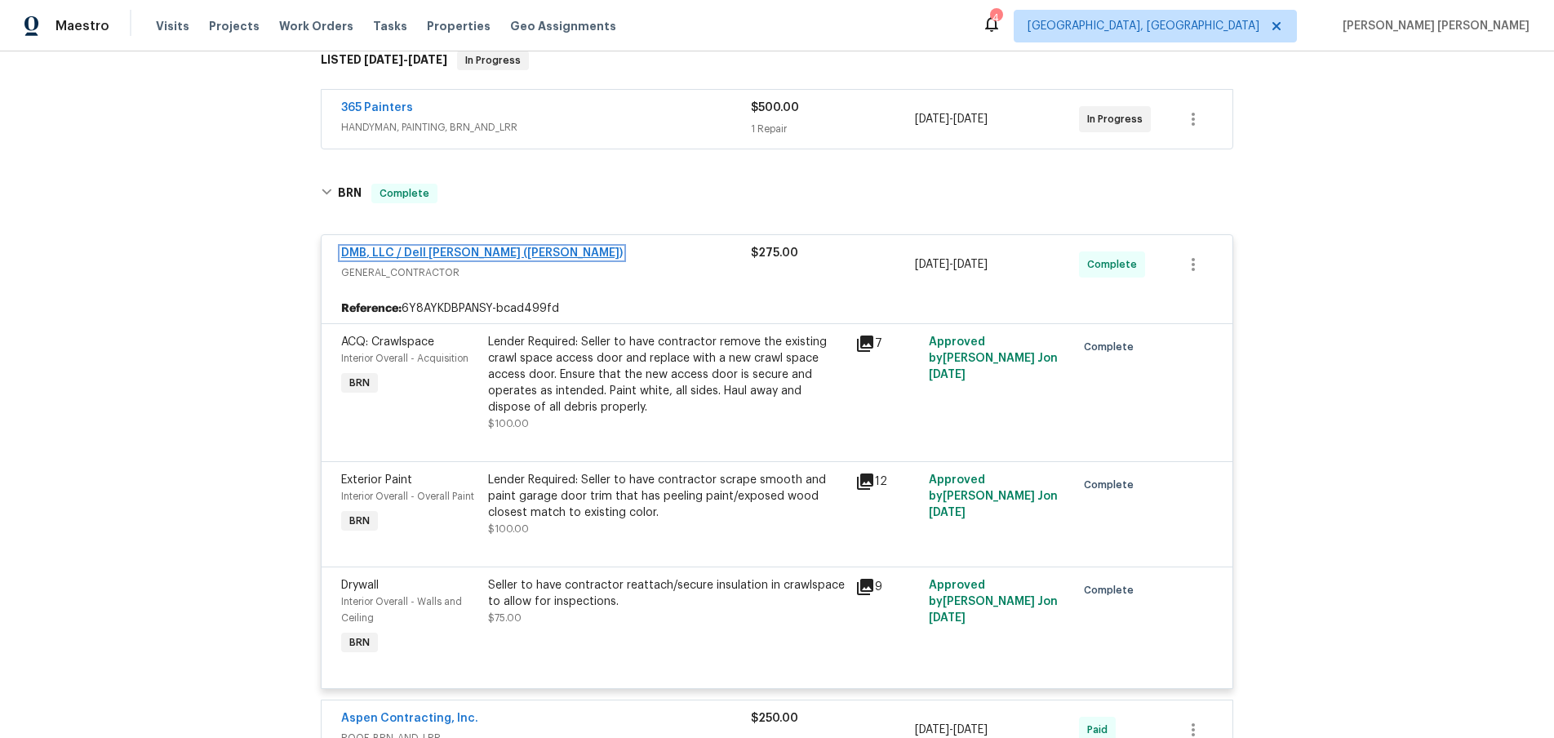
click at [454, 254] on link "DMB, LLC / Dell Bryson (Heise)" at bounding box center [482, 252] width 282 height 11
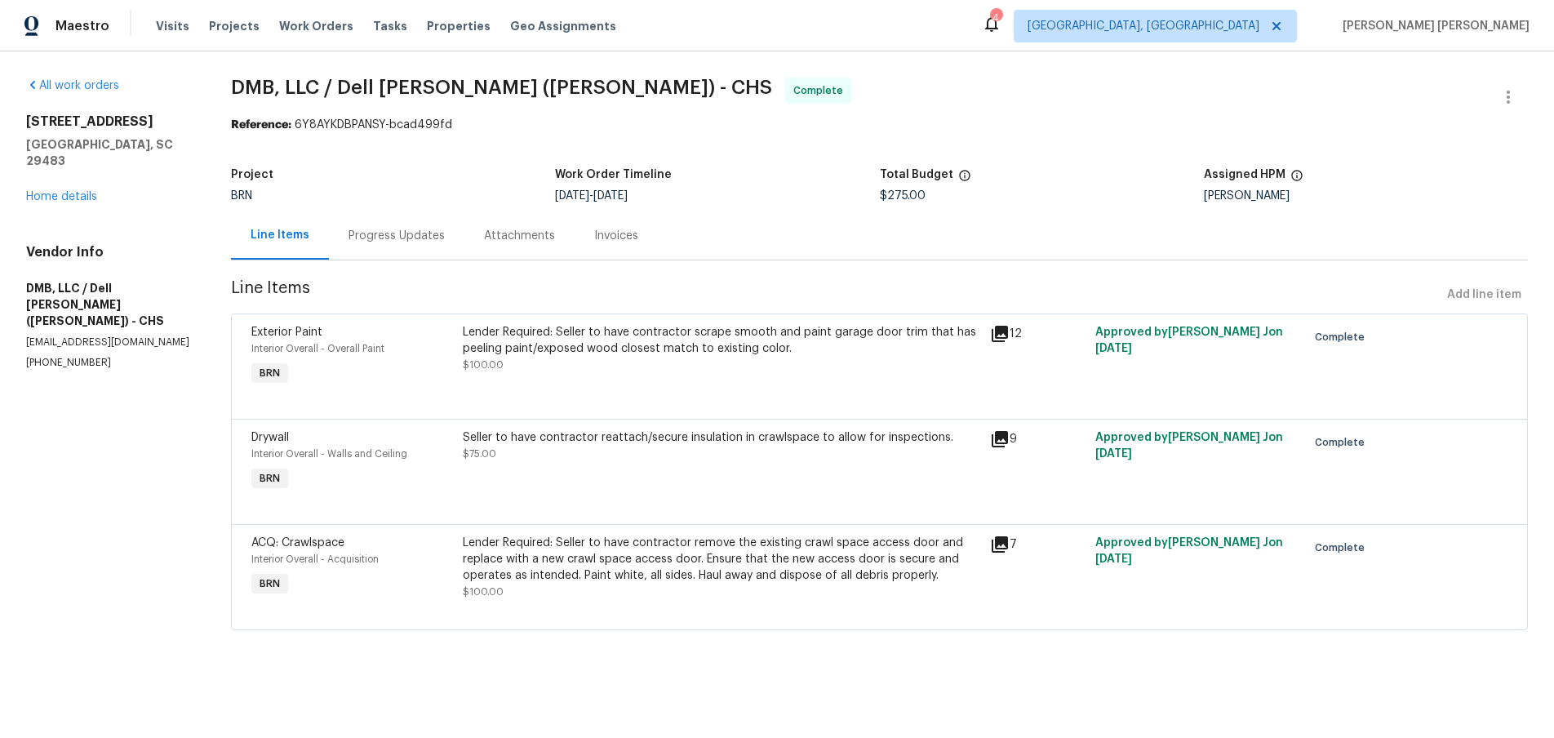
click at [411, 236] on div "Progress Updates" at bounding box center [397, 236] width 96 height 16
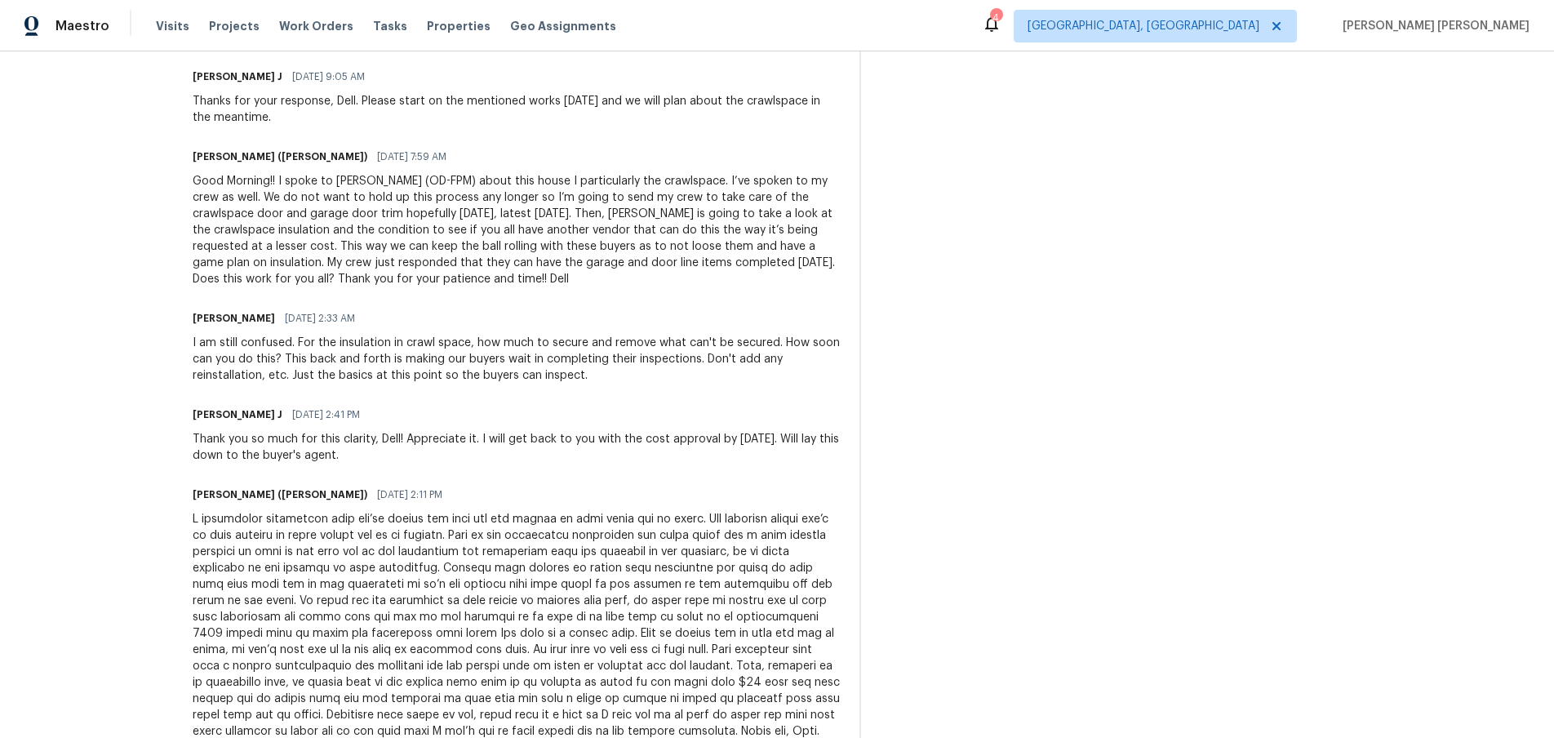
scroll to position [1244, 0]
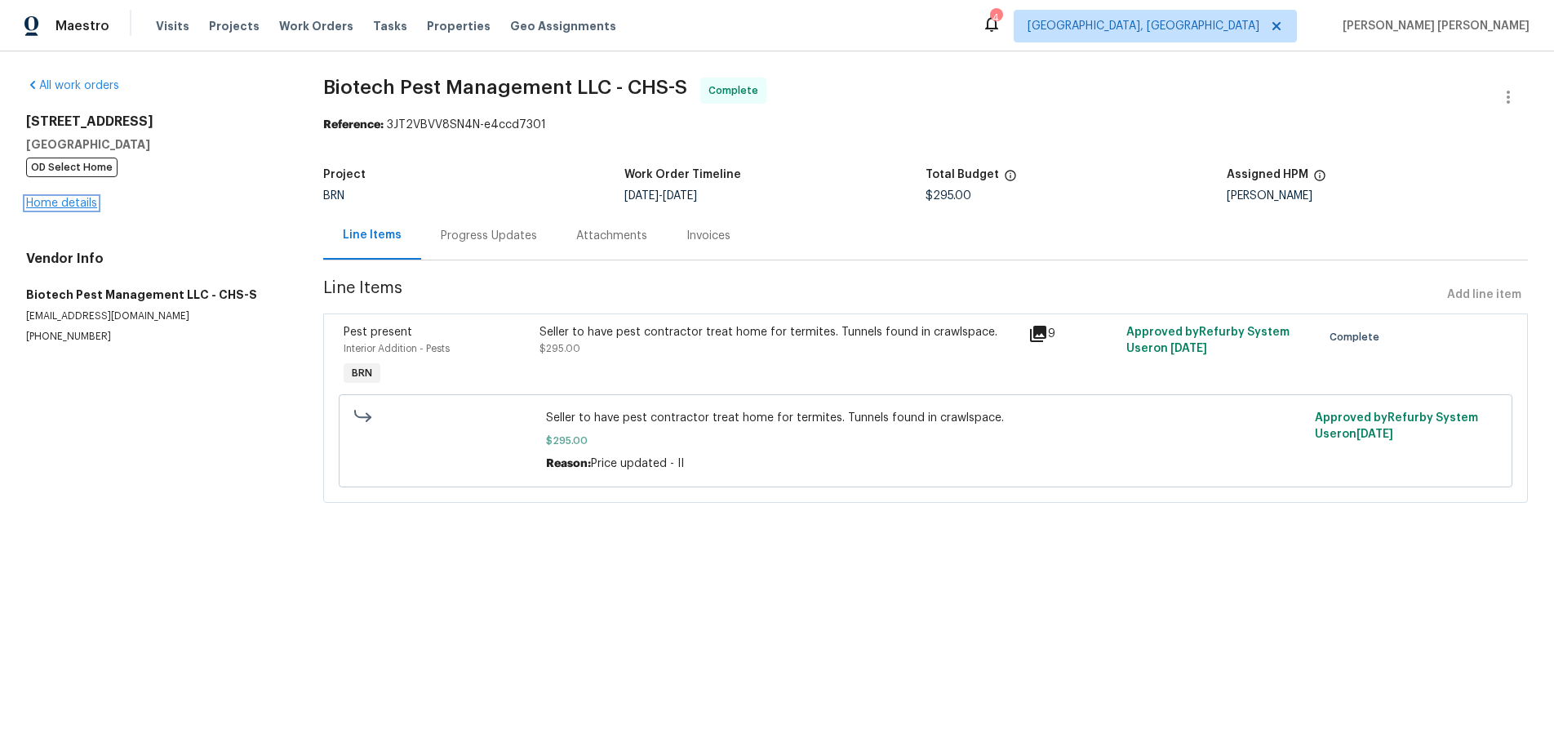
click at [56, 202] on link "Home details" at bounding box center [61, 203] width 71 height 11
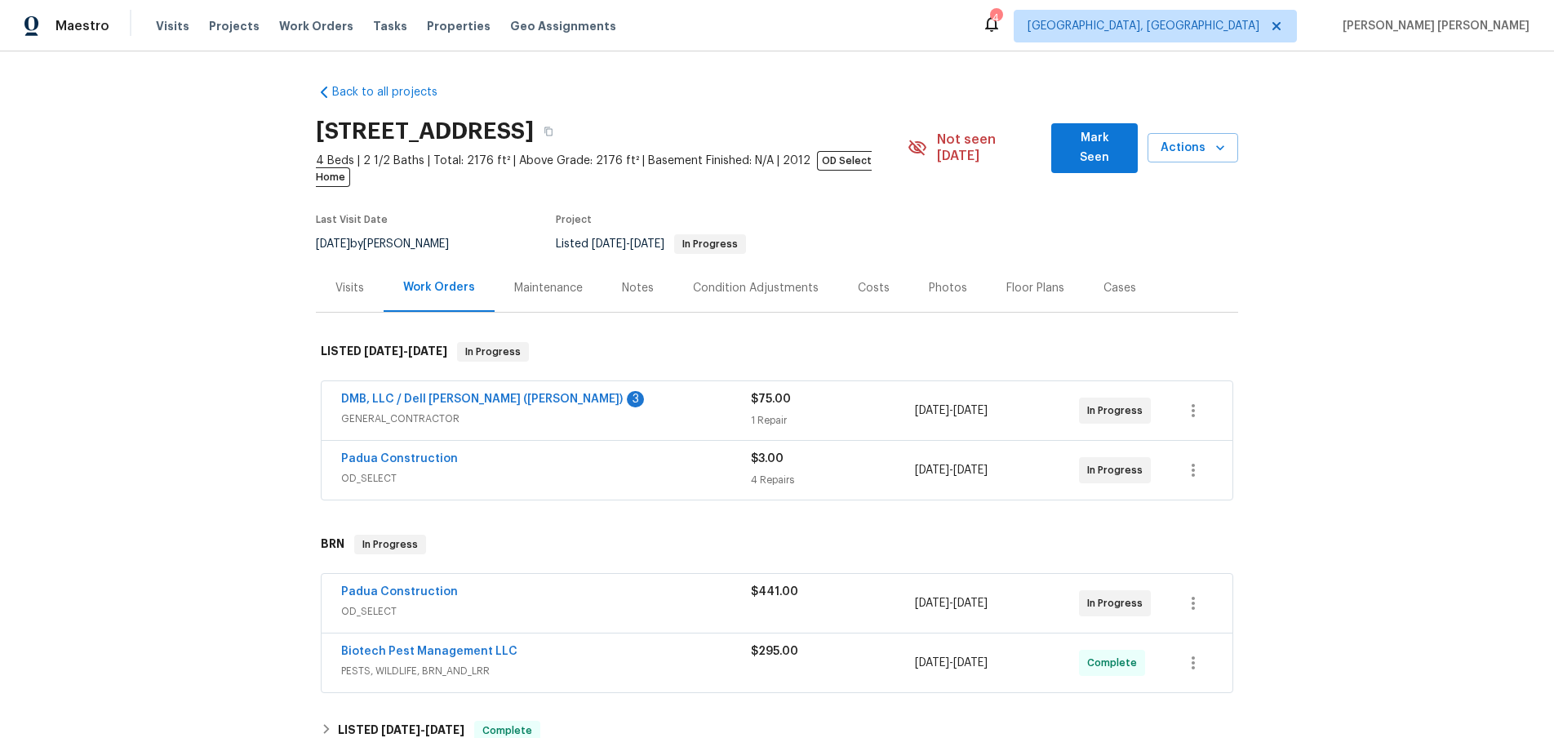
click at [667, 411] on span "GENERAL_CONTRACTOR" at bounding box center [546, 419] width 410 height 16
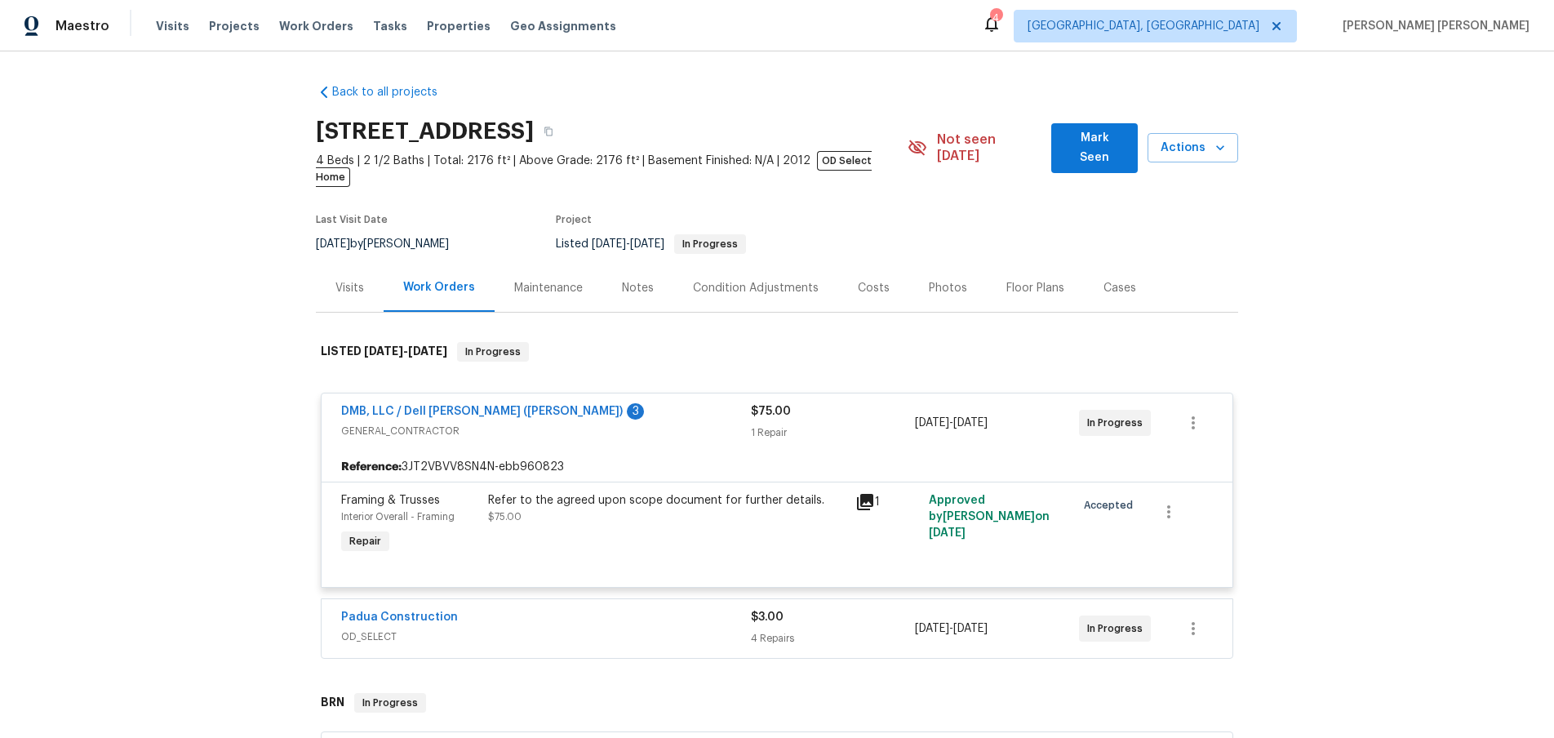
click at [610, 403] on div "DMB, LLC / Dell [PERSON_NAME] ([PERSON_NAME]) 3" at bounding box center [546, 413] width 410 height 20
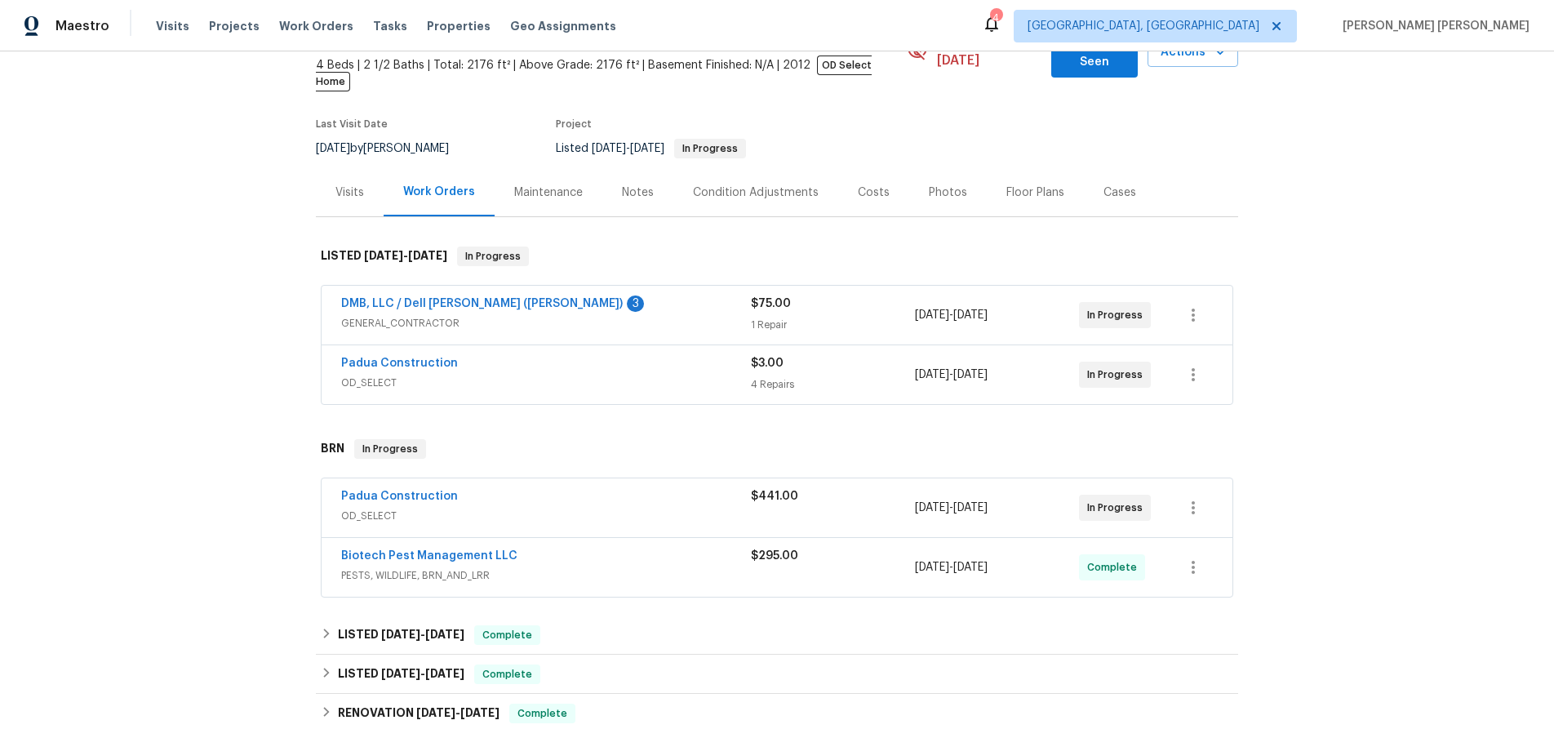
scroll to position [113, 0]
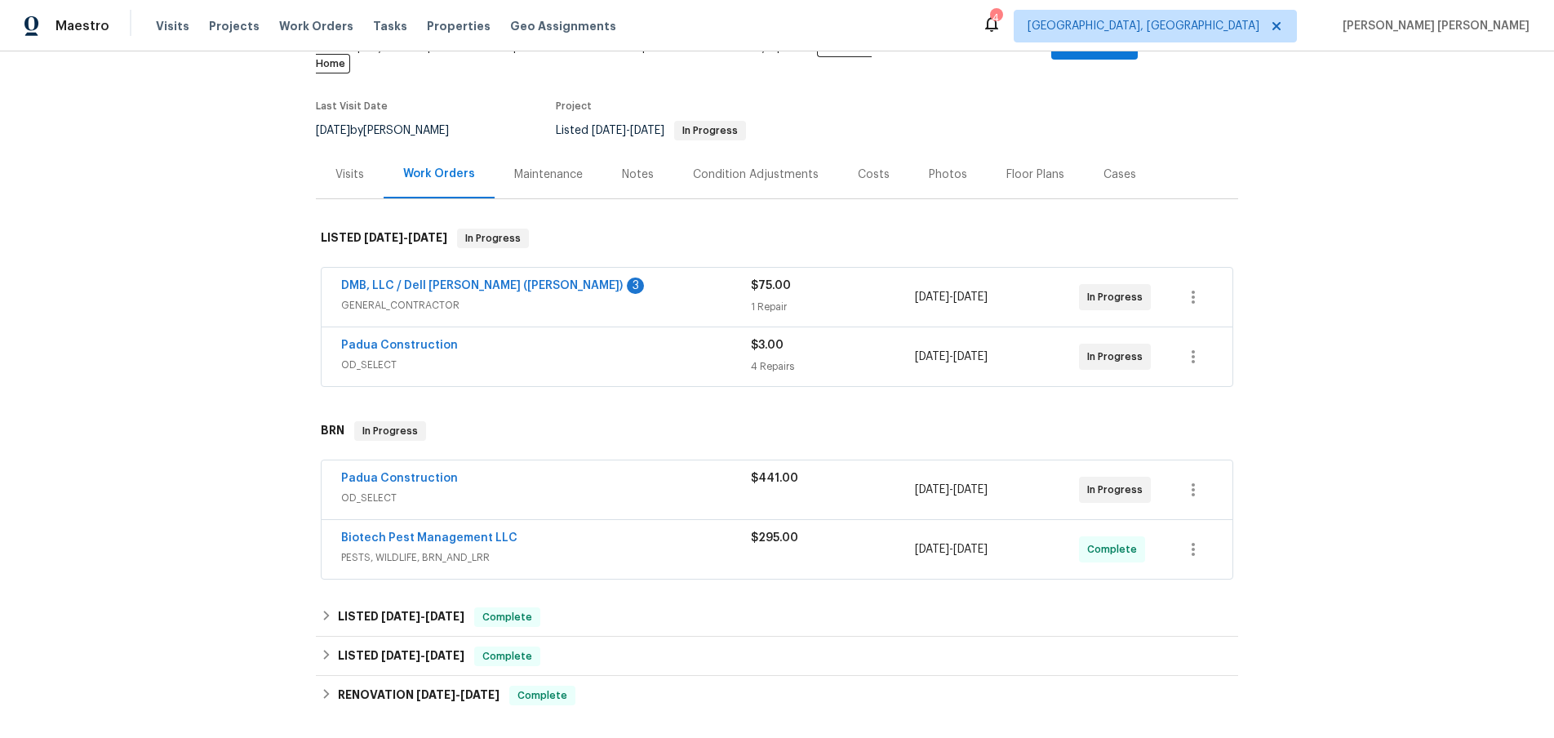
click at [527, 470] on div "Padua Construction" at bounding box center [546, 480] width 410 height 20
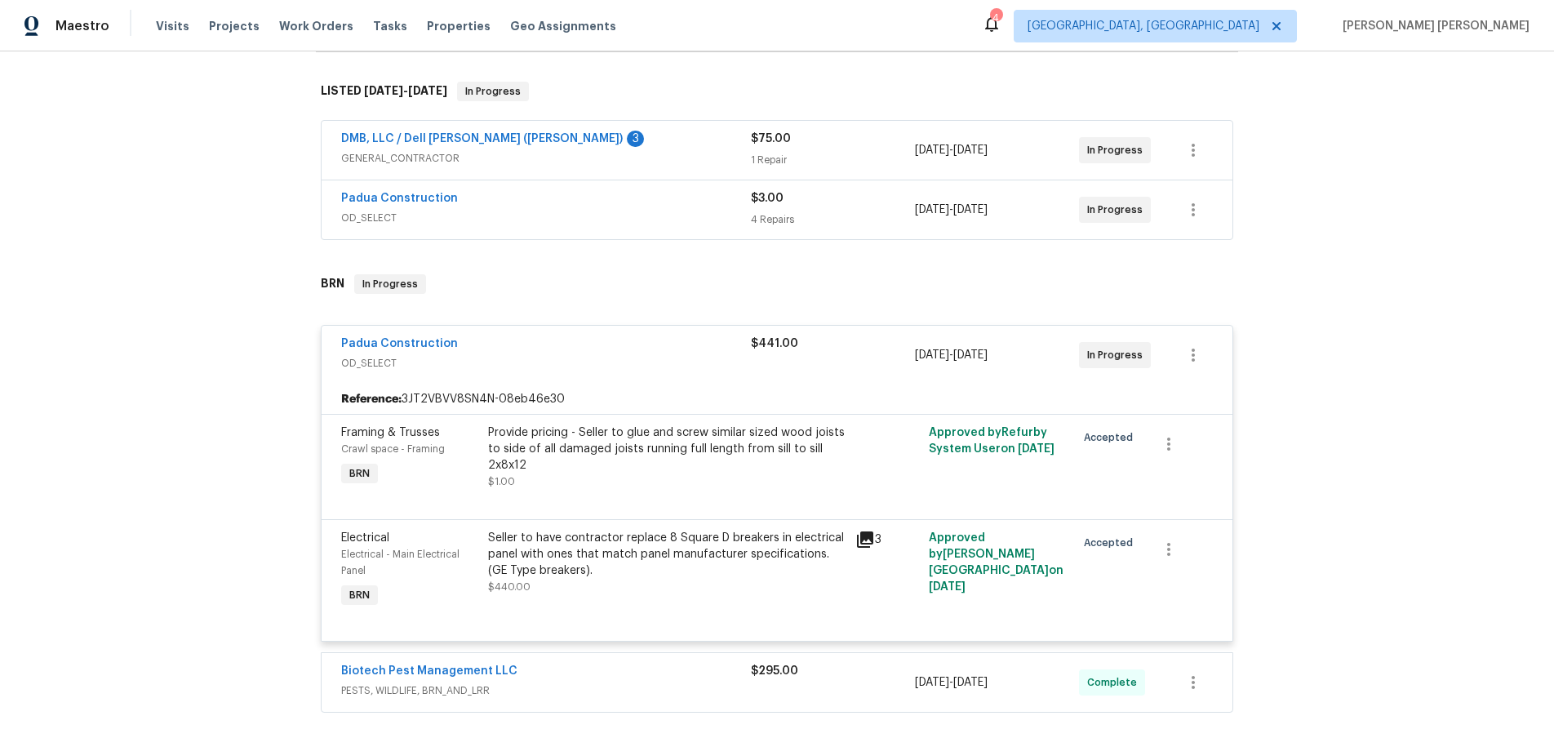
scroll to position [282, 0]
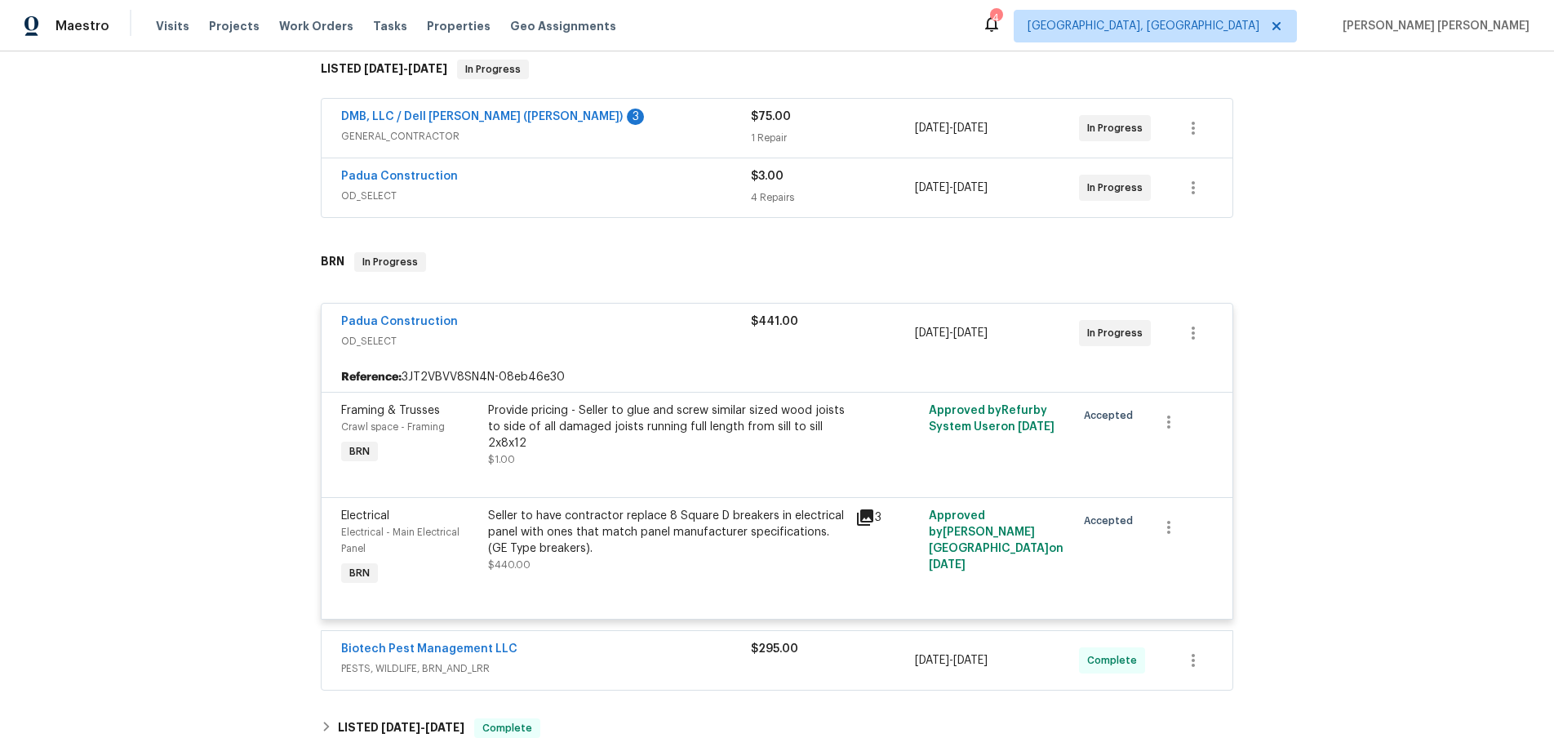
click at [583, 333] on span "OD_SELECT" at bounding box center [546, 341] width 410 height 16
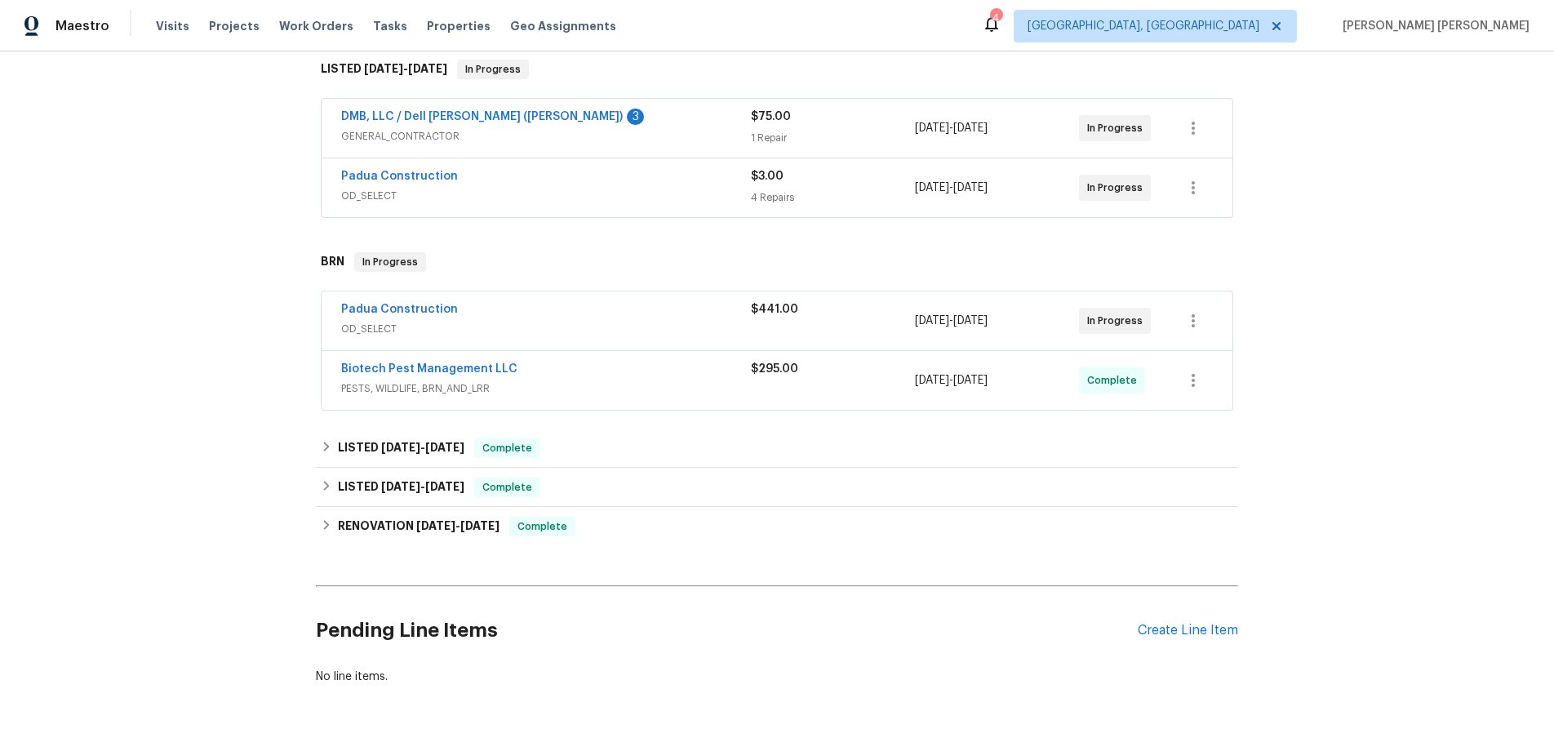
click at [638, 380] on span "PESTS, WILDLIFE, BRN_AND_LRR" at bounding box center [546, 388] width 410 height 16
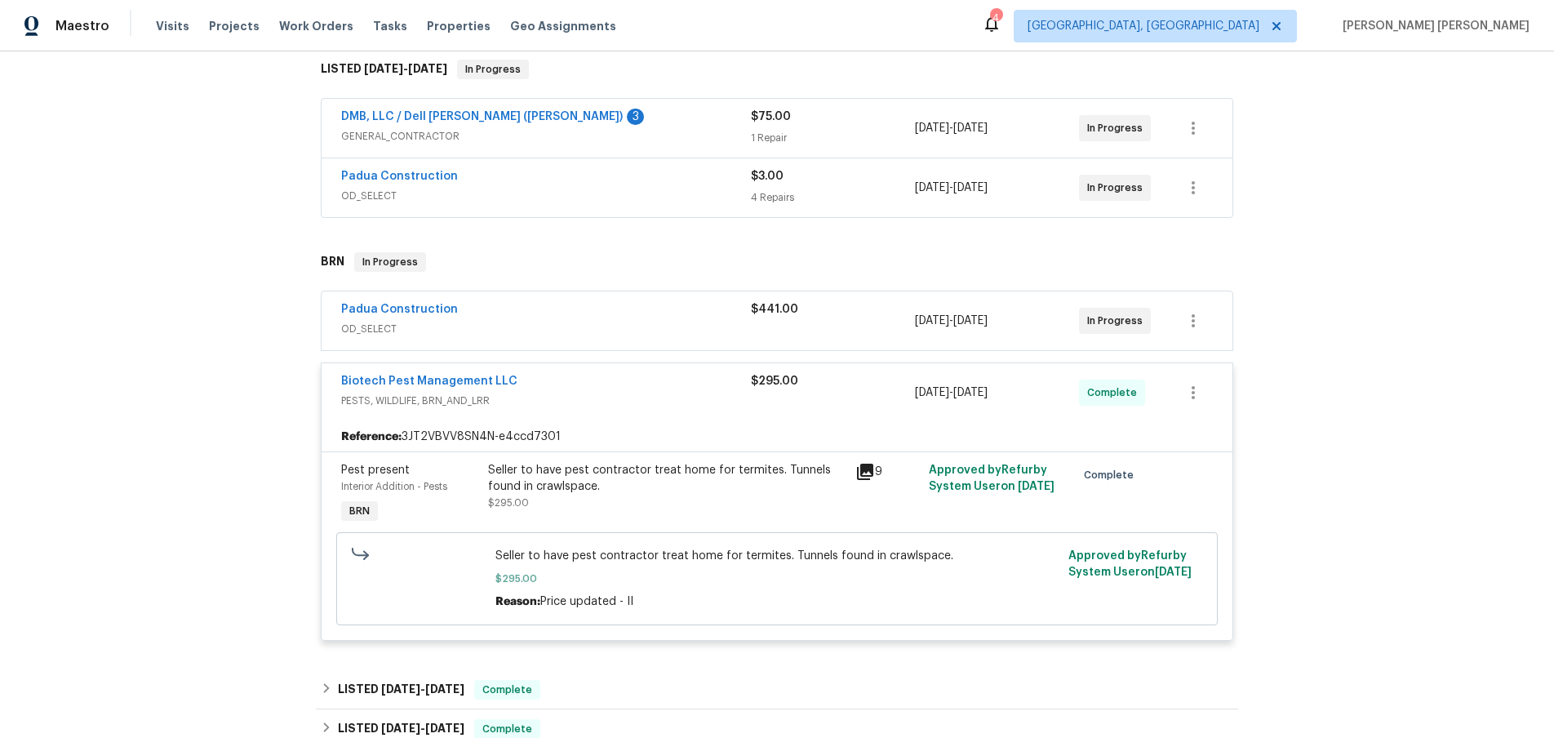
click at [638, 373] on div "Biotech Pest Management LLC" at bounding box center [546, 383] width 410 height 20
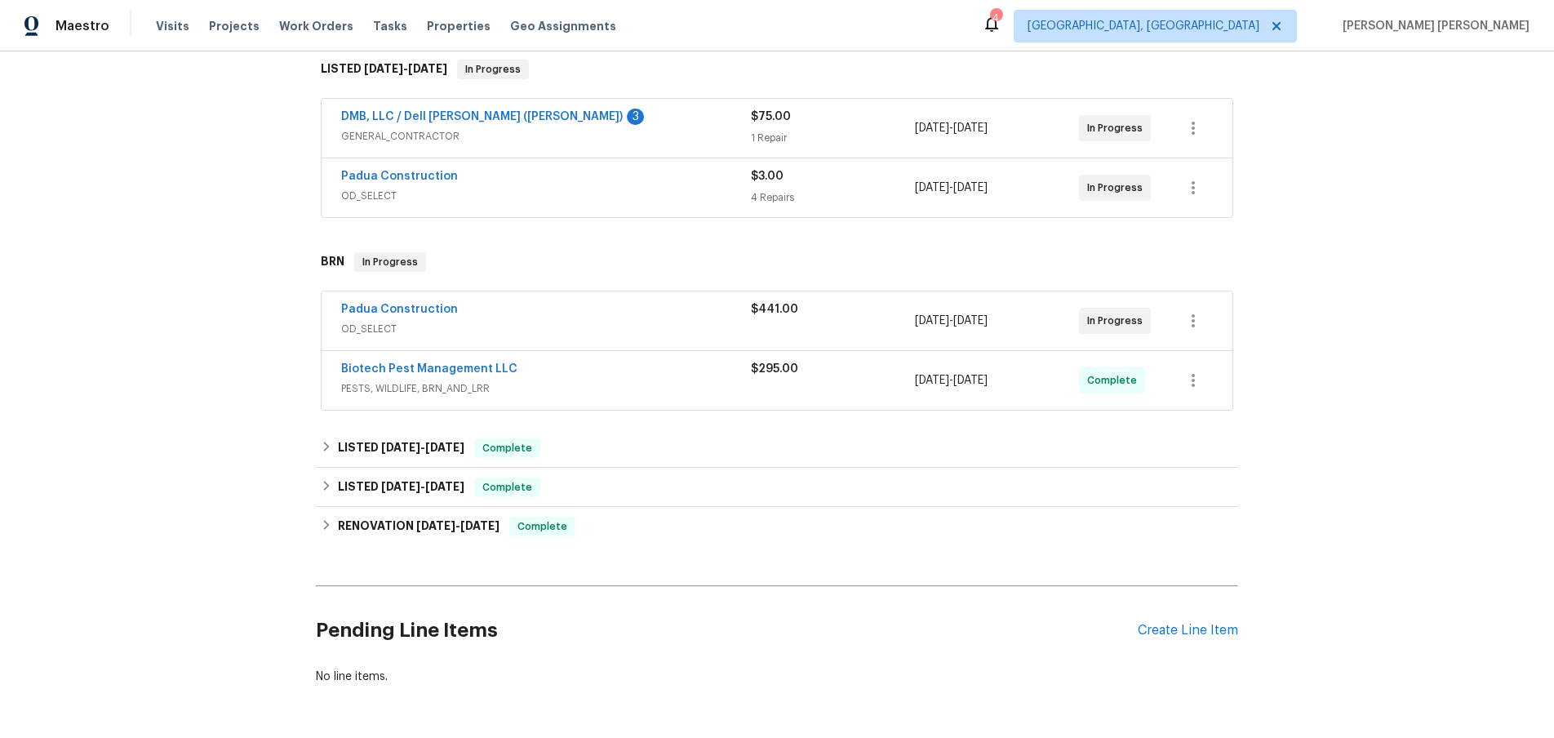
click at [633, 321] on span "OD_SELECT" at bounding box center [546, 329] width 410 height 16
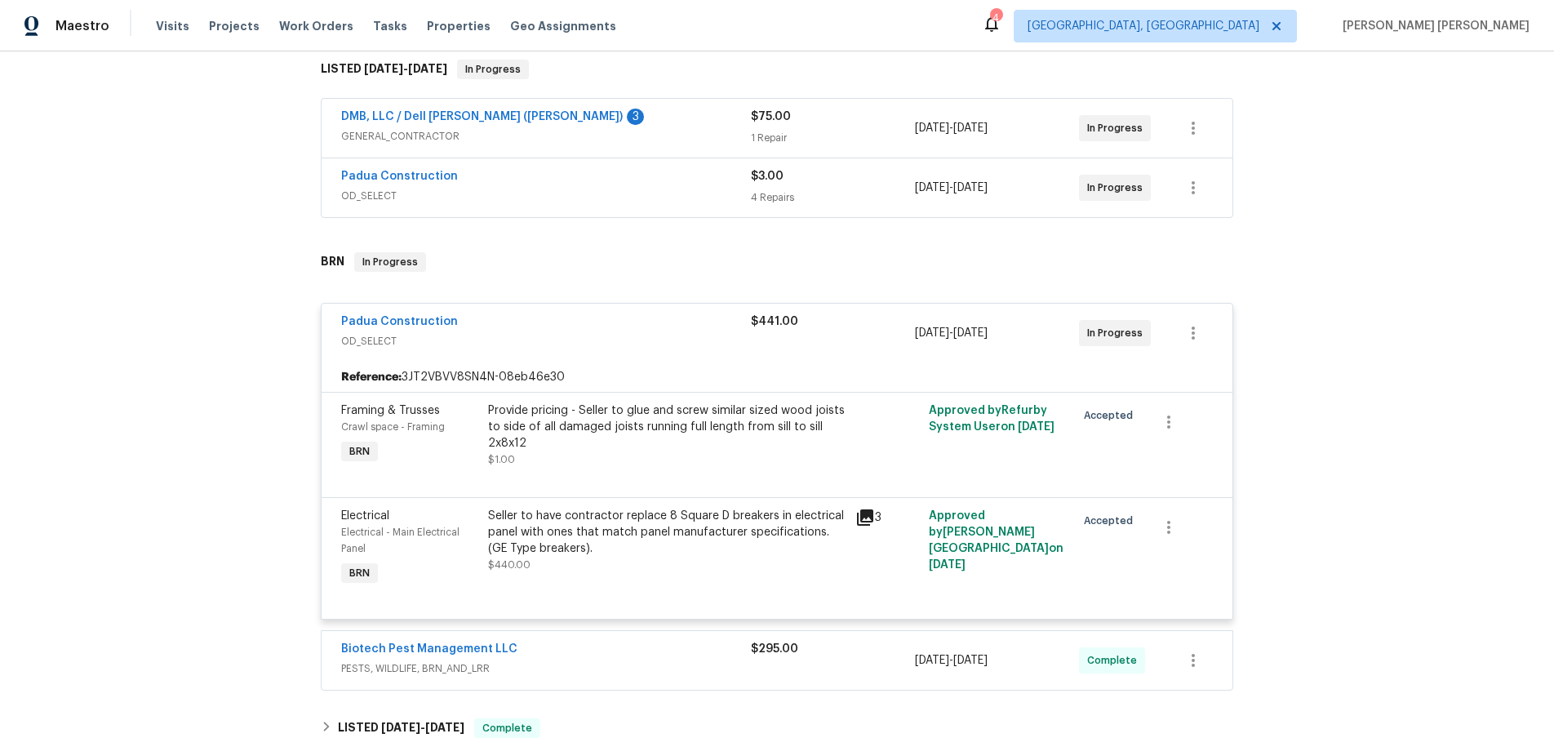
click at [633, 313] on div "Padua Construction" at bounding box center [546, 323] width 410 height 20
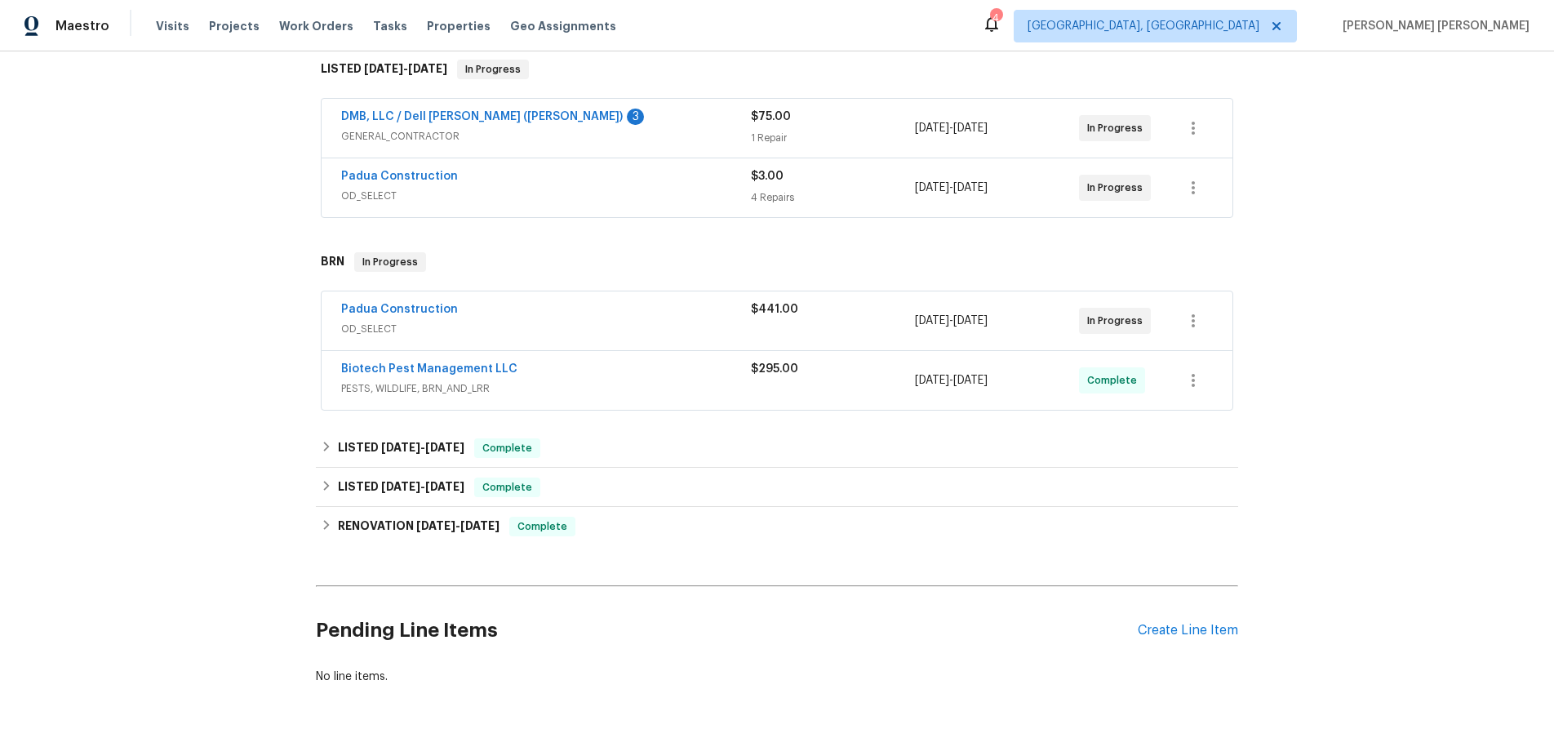
click at [652, 188] on span "OD_SELECT" at bounding box center [546, 196] width 410 height 16
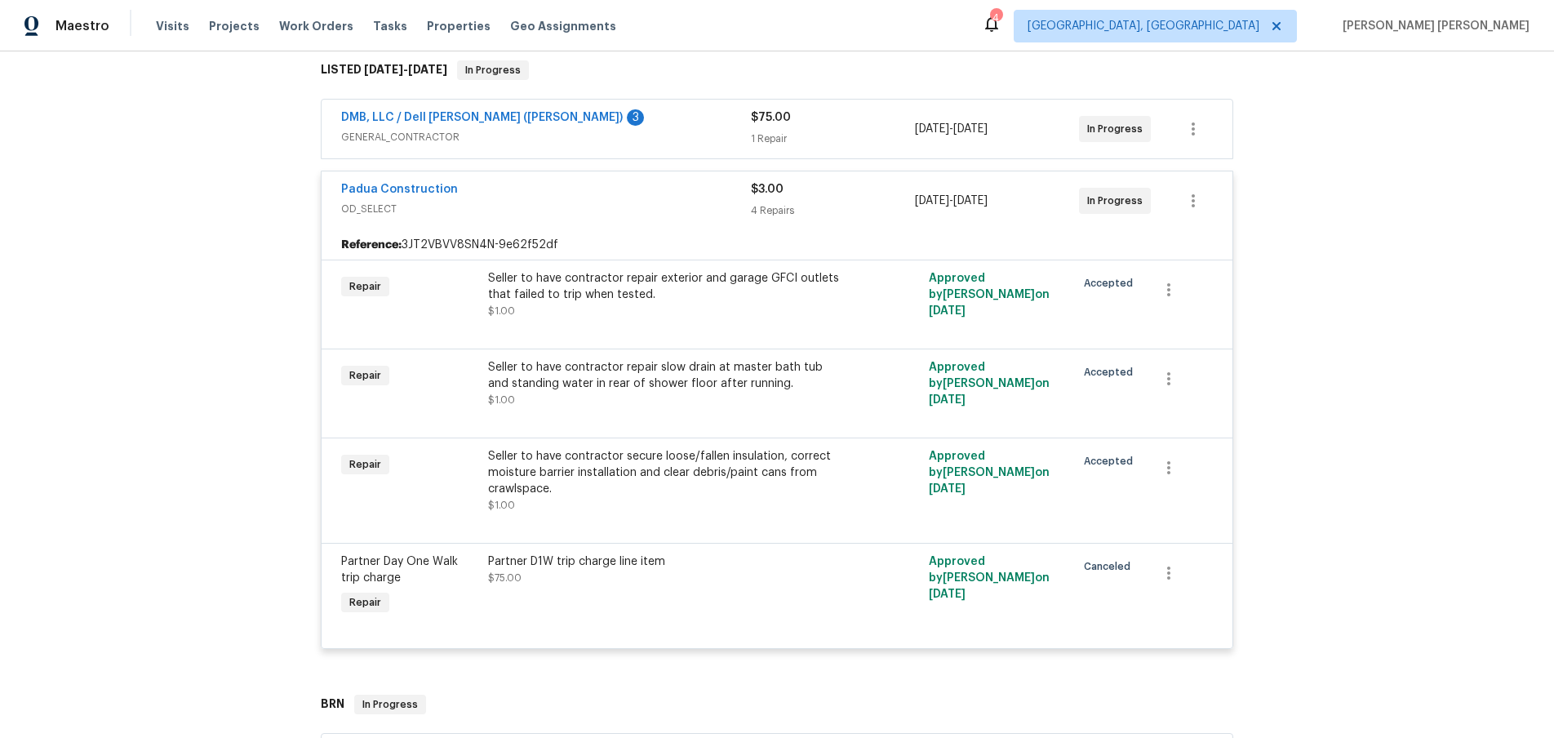
scroll to position [256, 0]
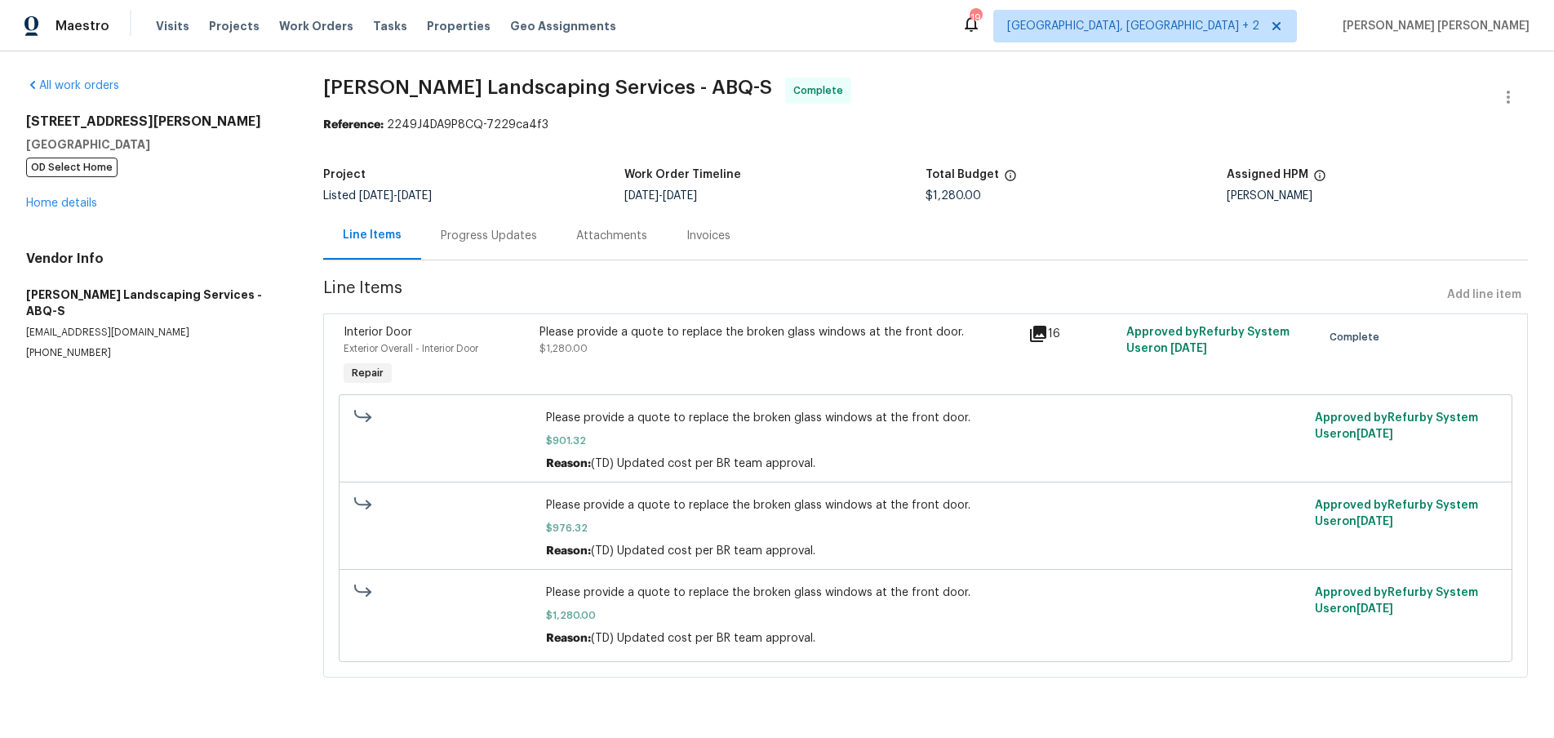
click at [1037, 335] on icon at bounding box center [1039, 334] width 20 height 20
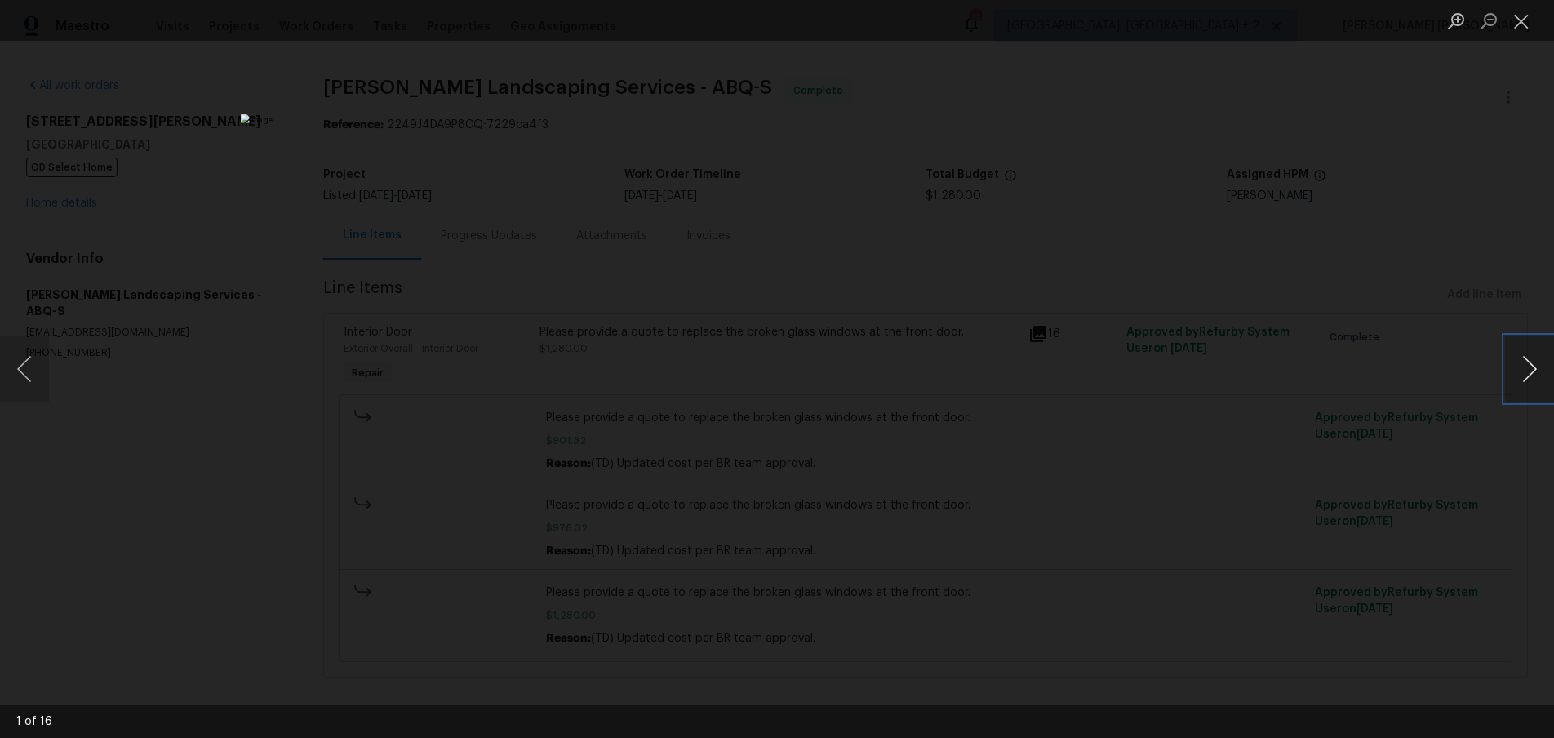
click at [1532, 377] on button "Next image" at bounding box center [1529, 368] width 49 height 65
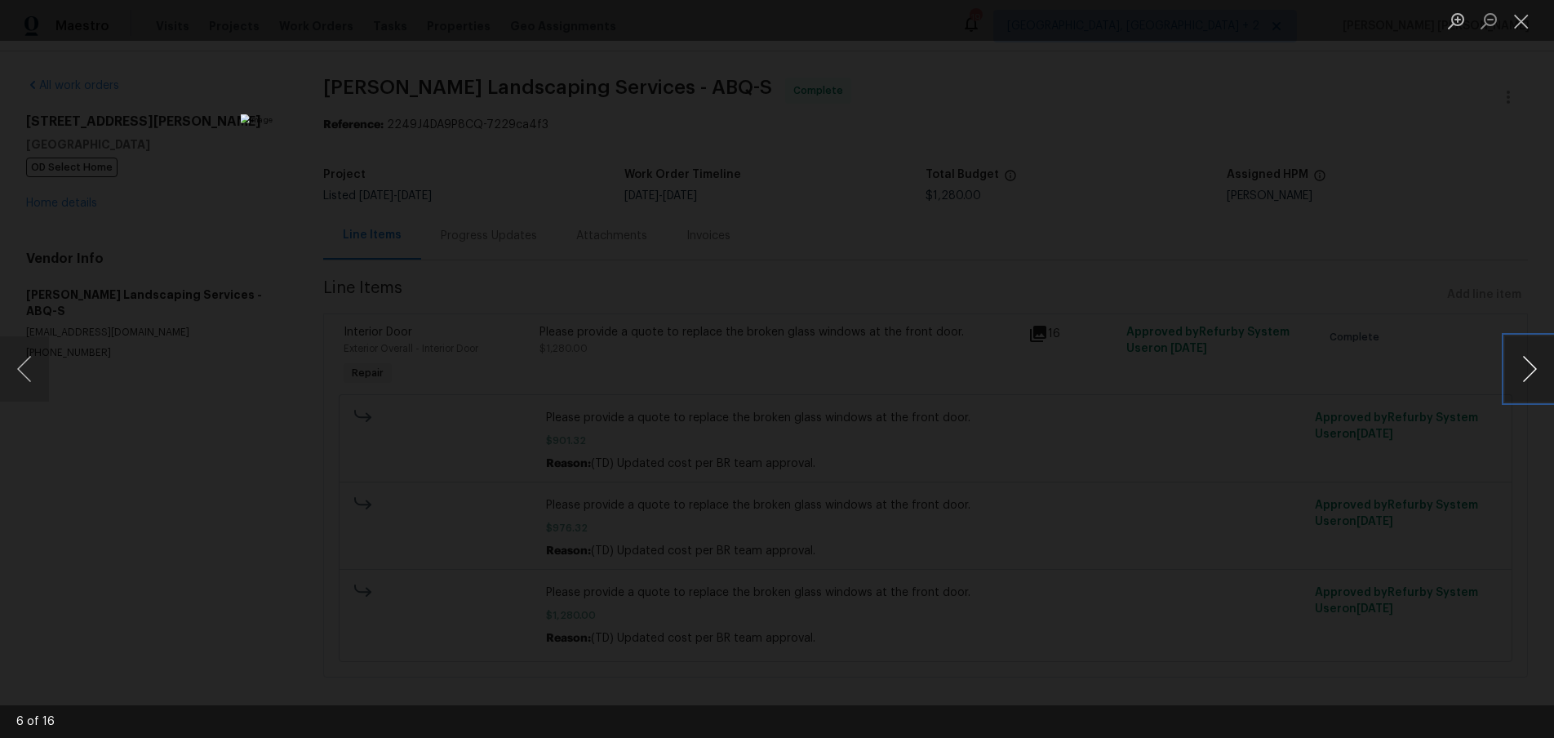
click at [1532, 377] on button "Next image" at bounding box center [1529, 368] width 49 height 65
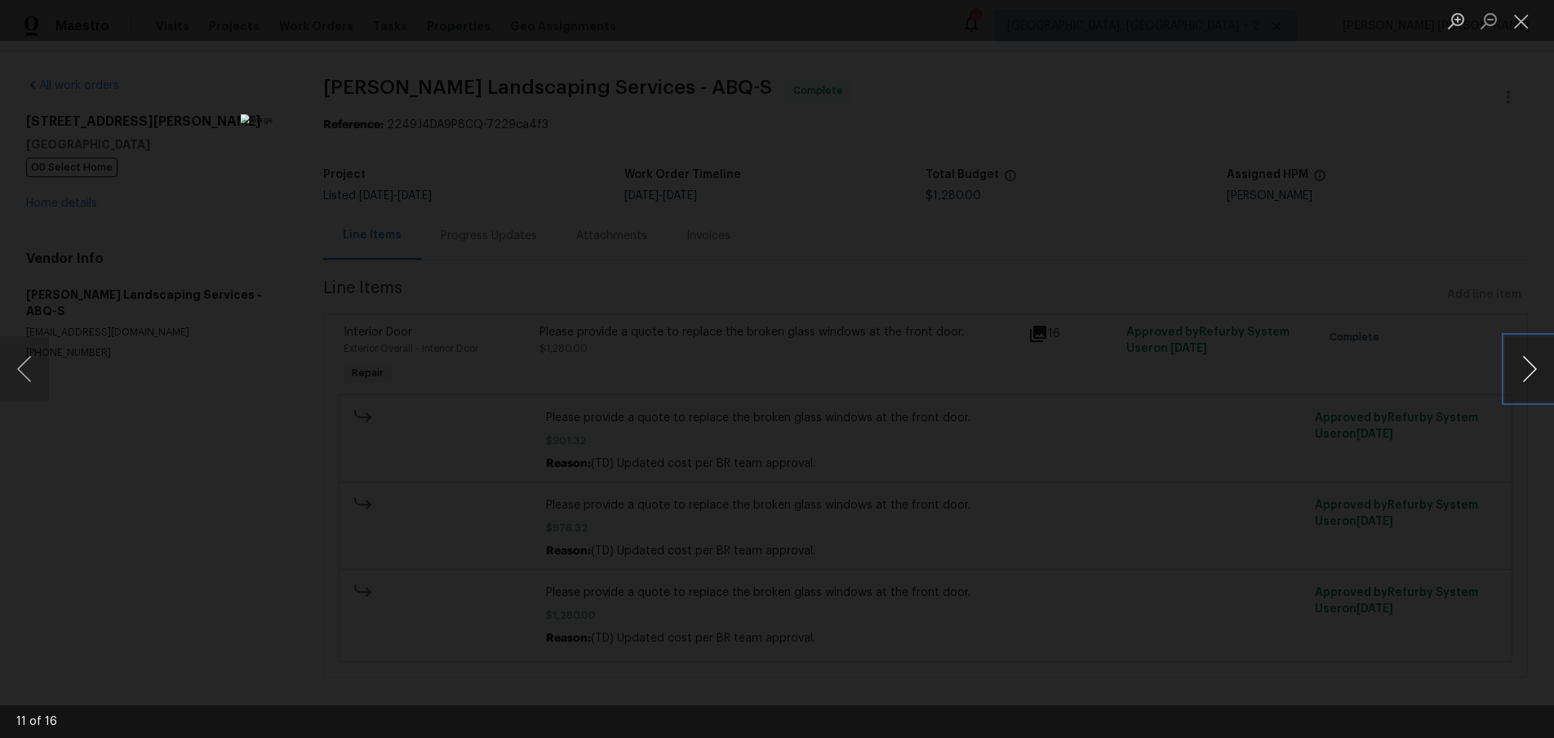
click at [1532, 377] on button "Next image" at bounding box center [1529, 368] width 49 height 65
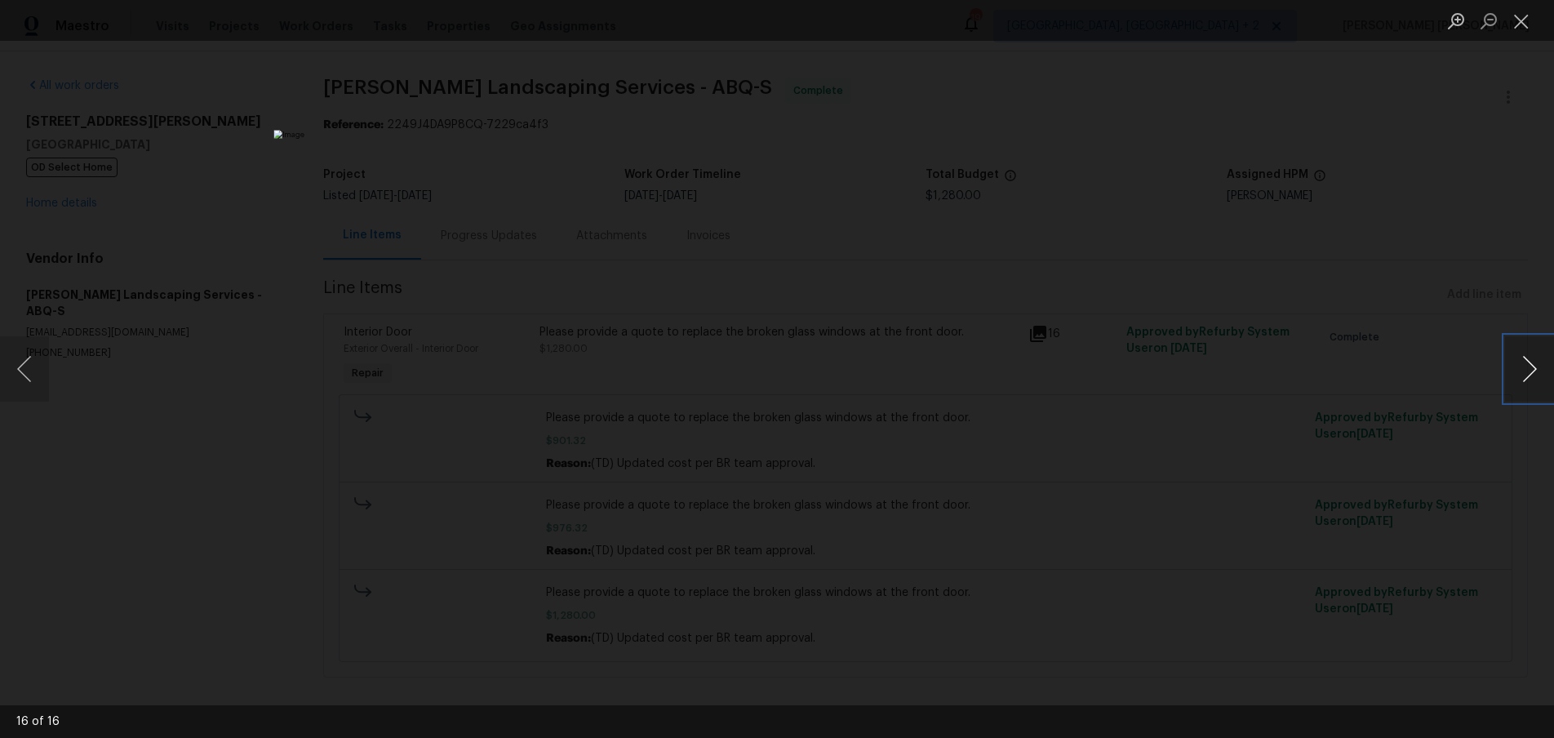
click at [1532, 377] on button "Next image" at bounding box center [1529, 368] width 49 height 65
click at [771, 255] on img "Lightbox" at bounding box center [777, 368] width 1073 height 509
click at [1535, 371] on button "Next image" at bounding box center [1529, 368] width 49 height 65
click at [37, 361] on button "Previous image" at bounding box center [24, 368] width 49 height 65
click at [1531, 374] on button "Next image" at bounding box center [1529, 368] width 49 height 65
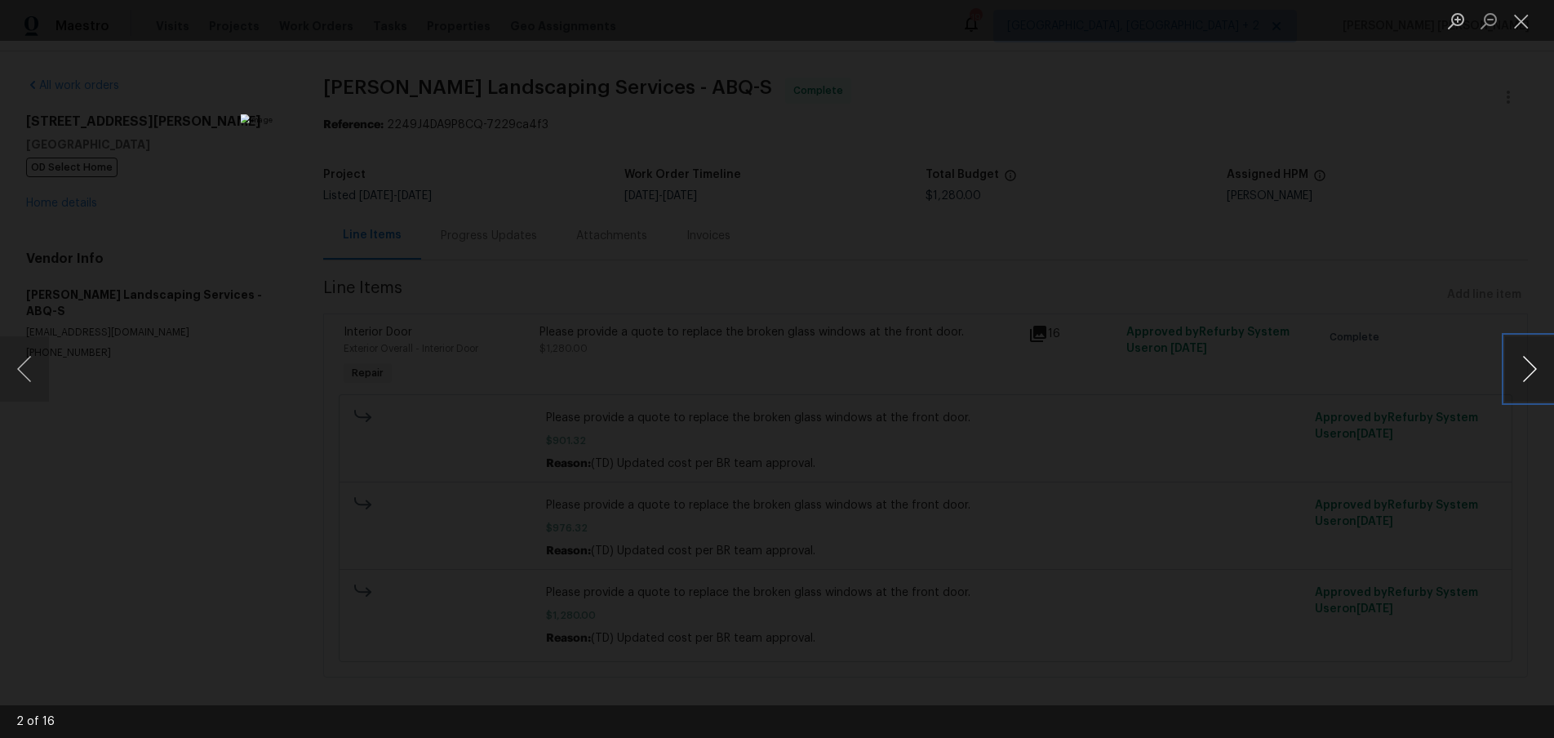
click at [1531, 374] on button "Next image" at bounding box center [1529, 368] width 49 height 65
click at [1519, 375] on button "Next image" at bounding box center [1529, 368] width 49 height 65
click at [1518, 375] on button "Next image" at bounding box center [1529, 368] width 49 height 65
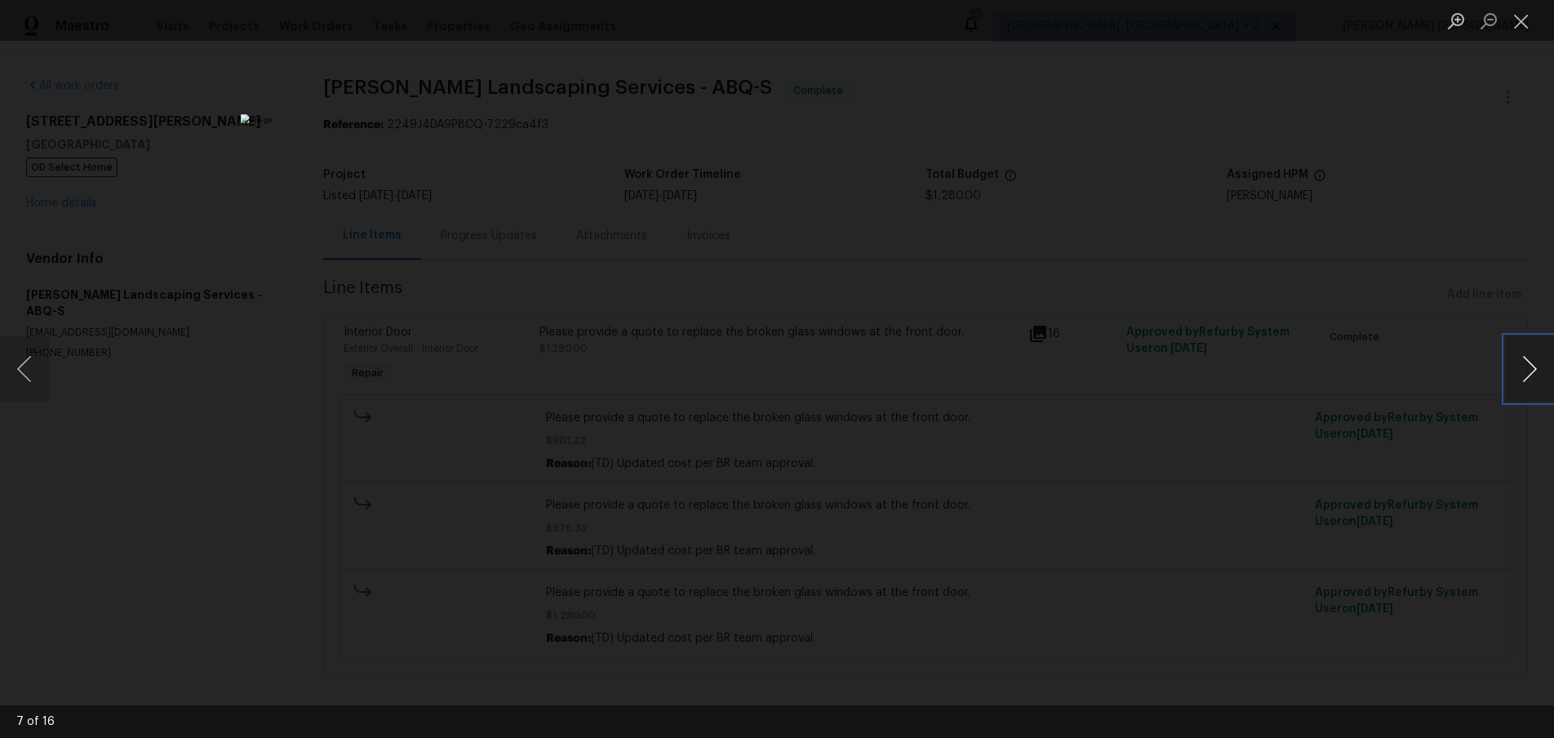
click at [1518, 375] on button "Next image" at bounding box center [1529, 368] width 49 height 65
click at [1532, 391] on button "Next image" at bounding box center [1529, 368] width 49 height 65
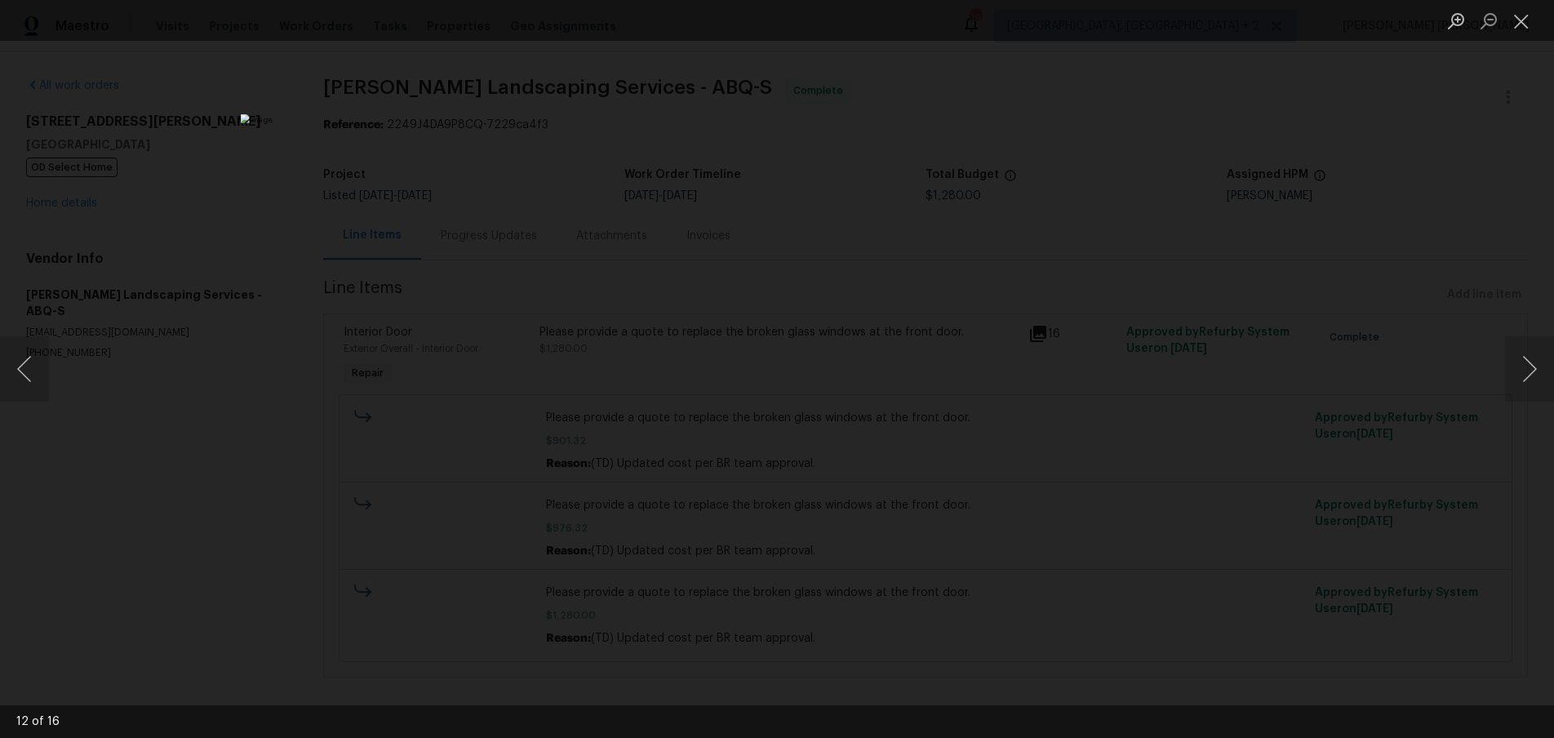
click at [1408, 166] on div "Lightbox" at bounding box center [777, 369] width 1554 height 738
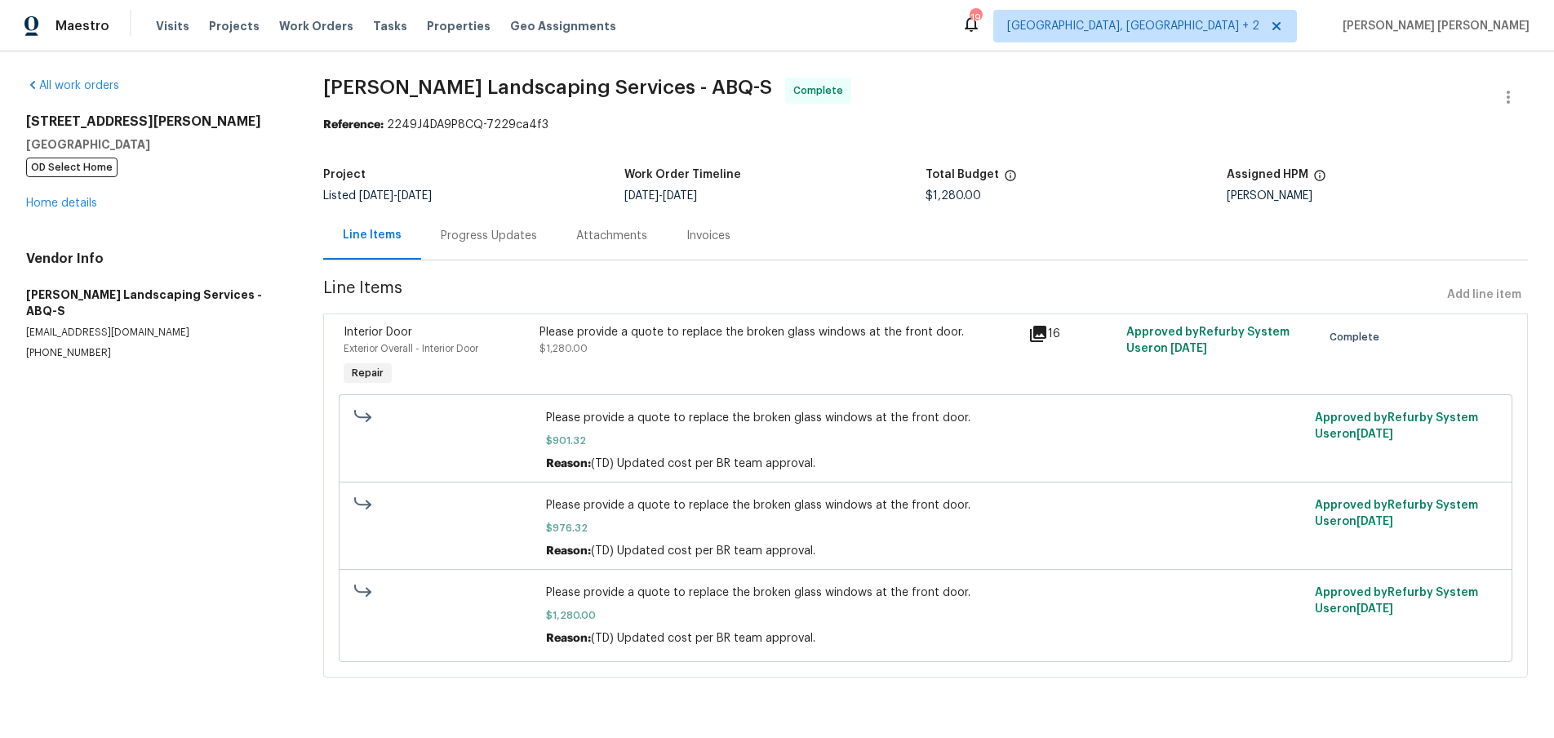
click at [1408, 166] on div "Lightbox" at bounding box center [777, 369] width 1554 height 738
click at [57, 205] on link "Home details" at bounding box center [61, 203] width 71 height 11
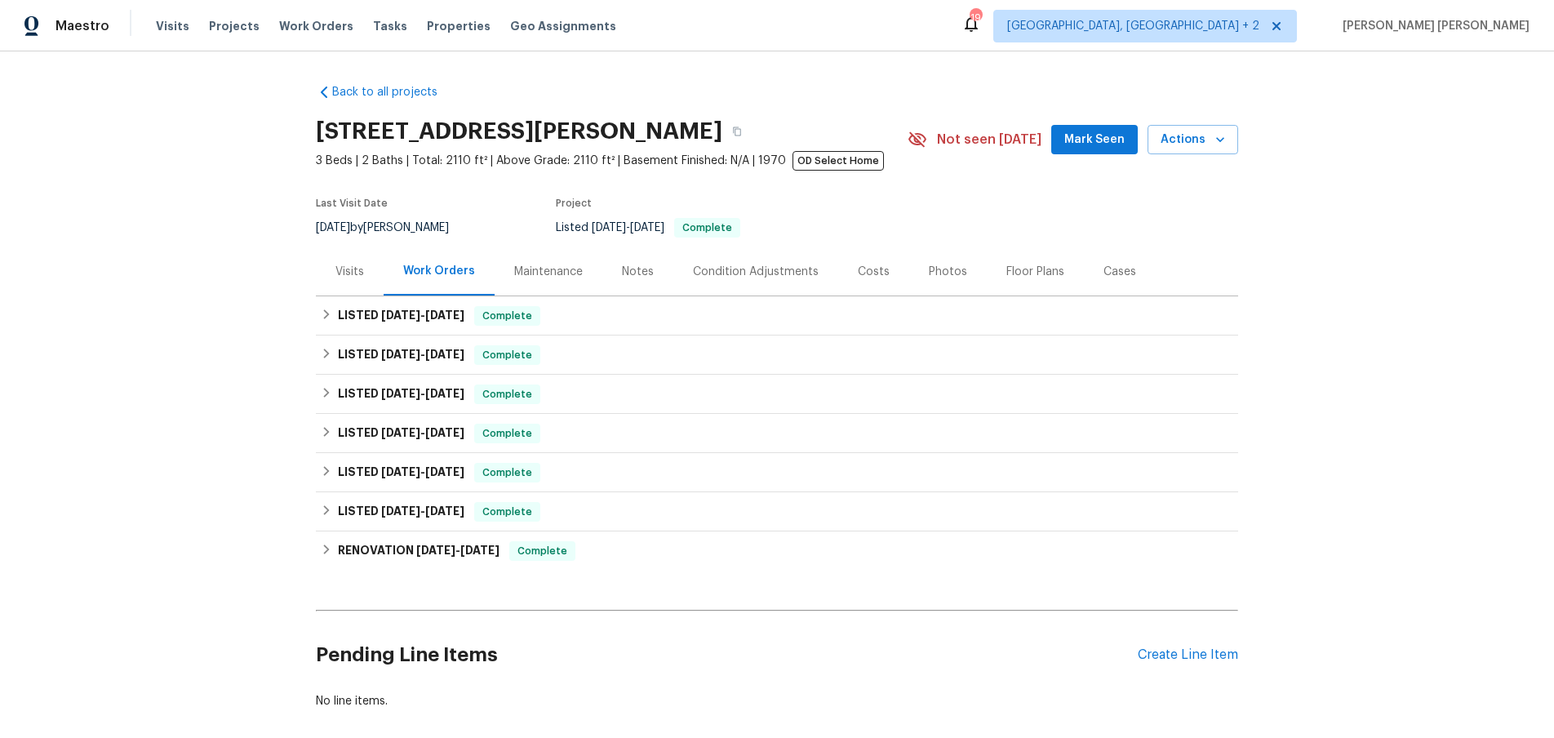
click at [361, 276] on div "Visits" at bounding box center [349, 272] width 29 height 16
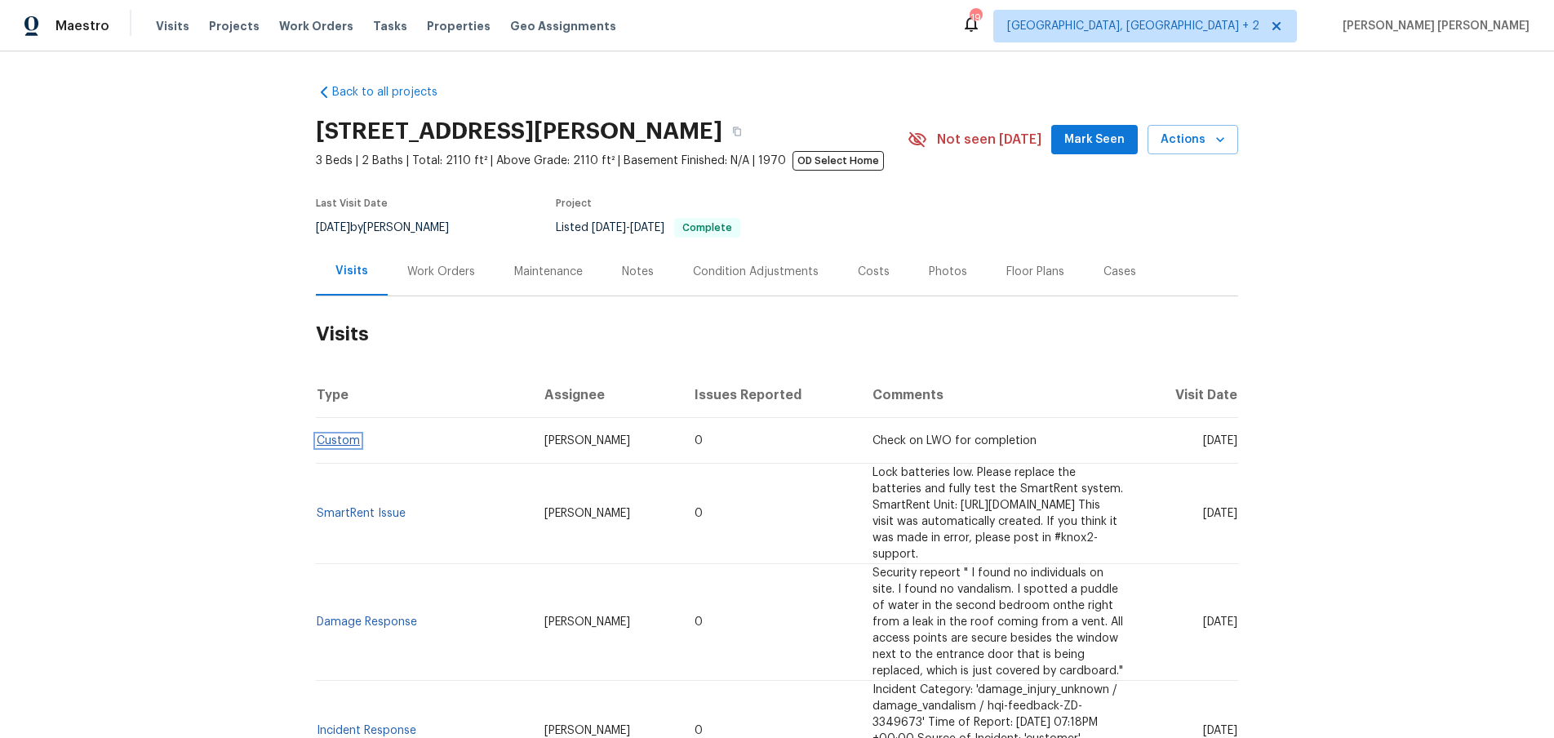
click at [323, 438] on link "Custom" at bounding box center [338, 440] width 43 height 11
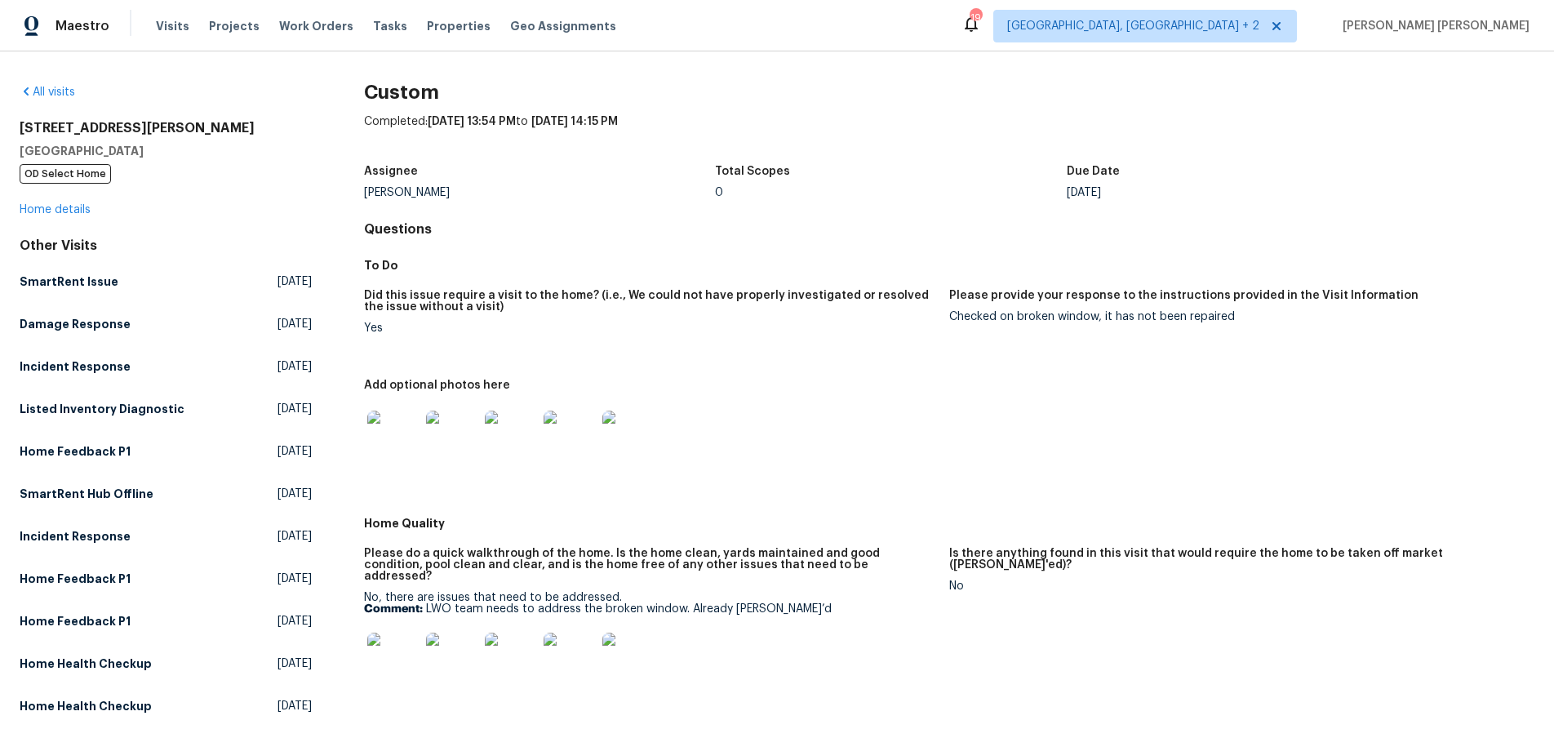
click at [410, 448] on img at bounding box center [393, 437] width 52 height 52
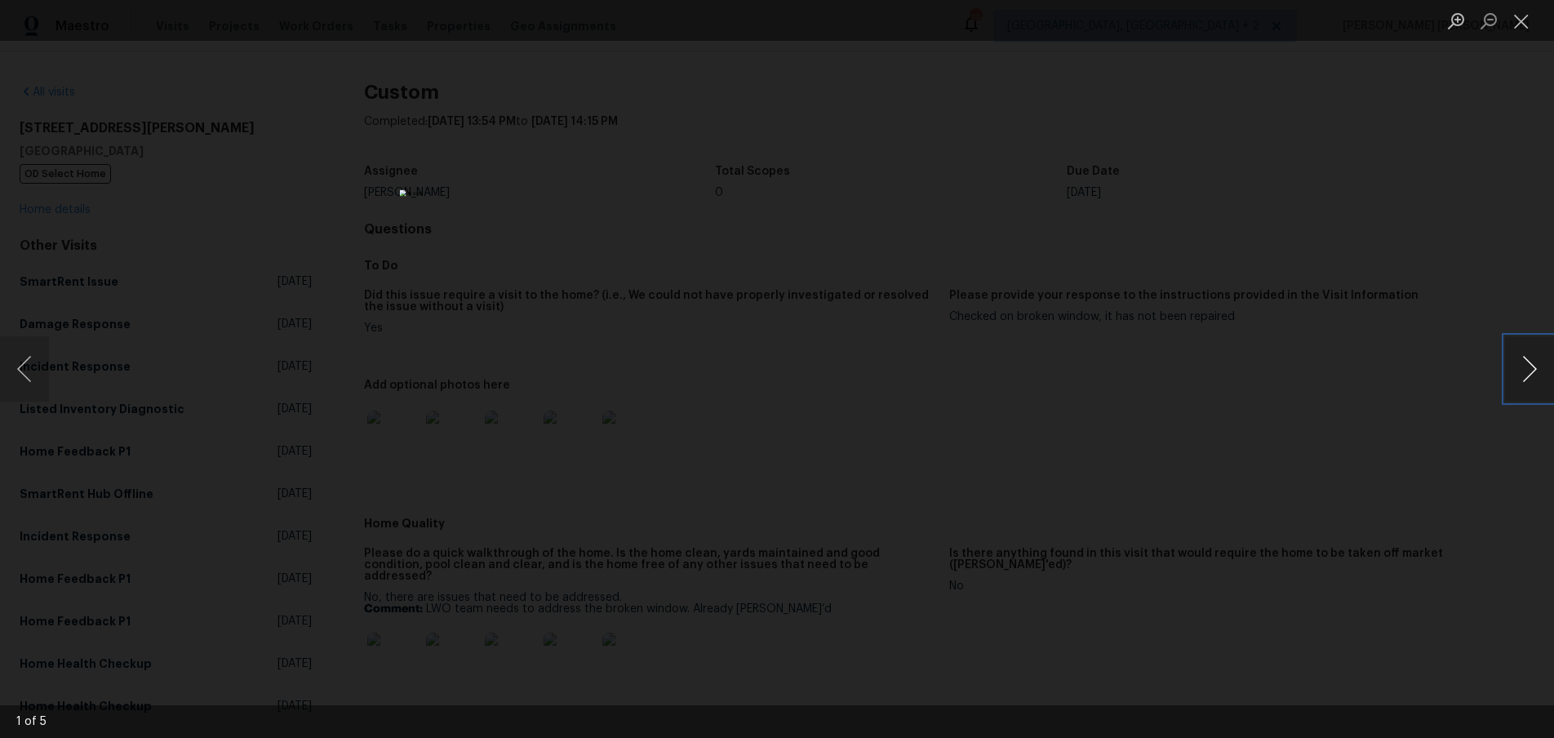
click at [1524, 380] on button "Next image" at bounding box center [1529, 368] width 49 height 65
click at [1531, 370] on button "Next image" at bounding box center [1529, 368] width 49 height 65
click at [1531, 371] on button "Next image" at bounding box center [1529, 368] width 49 height 65
click at [38, 386] on button "Previous image" at bounding box center [24, 368] width 49 height 65
click at [1527, 381] on button "Next image" at bounding box center [1529, 368] width 49 height 65
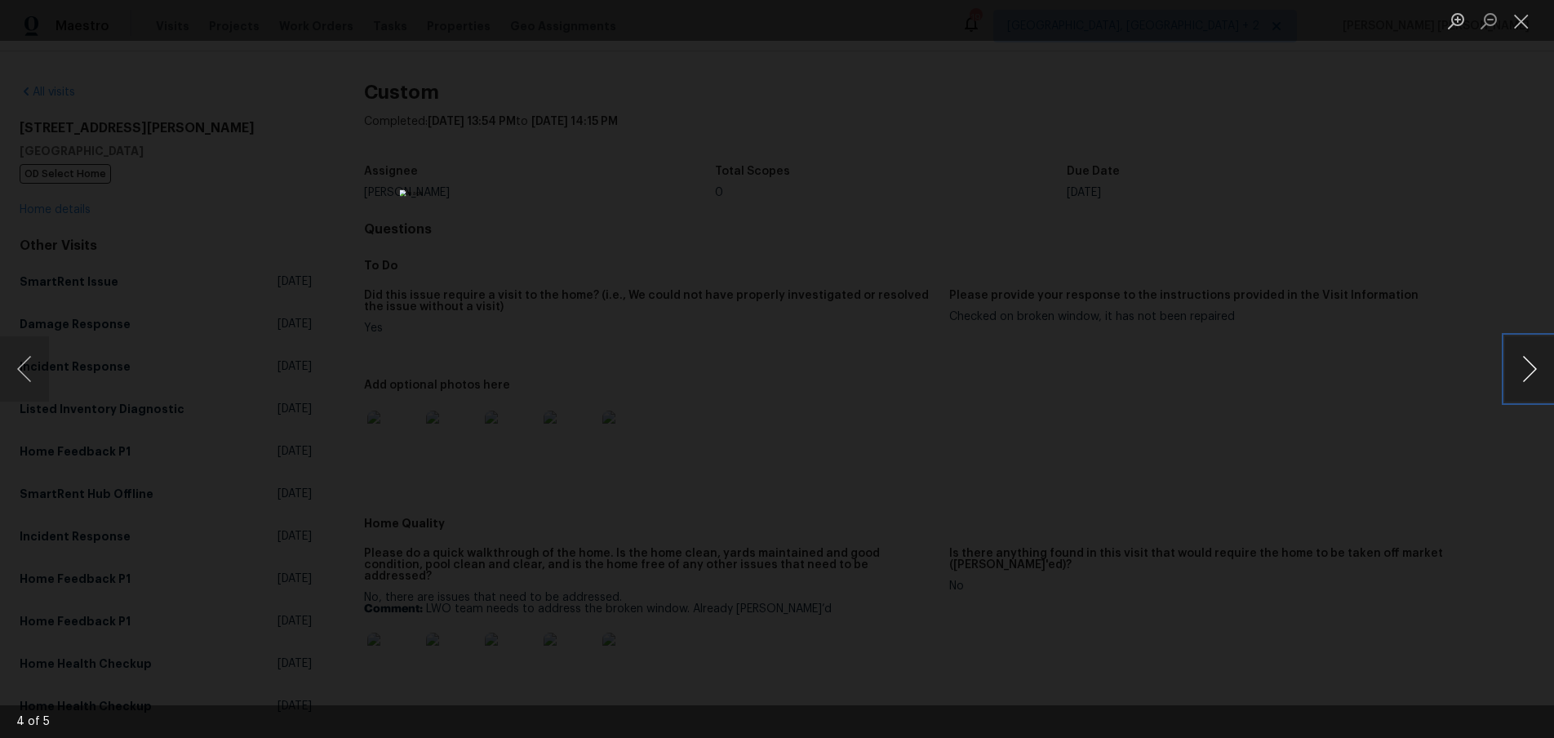
click at [1527, 381] on button "Next image" at bounding box center [1529, 368] width 49 height 65
click at [1514, 378] on button "Next image" at bounding box center [1529, 368] width 49 height 65
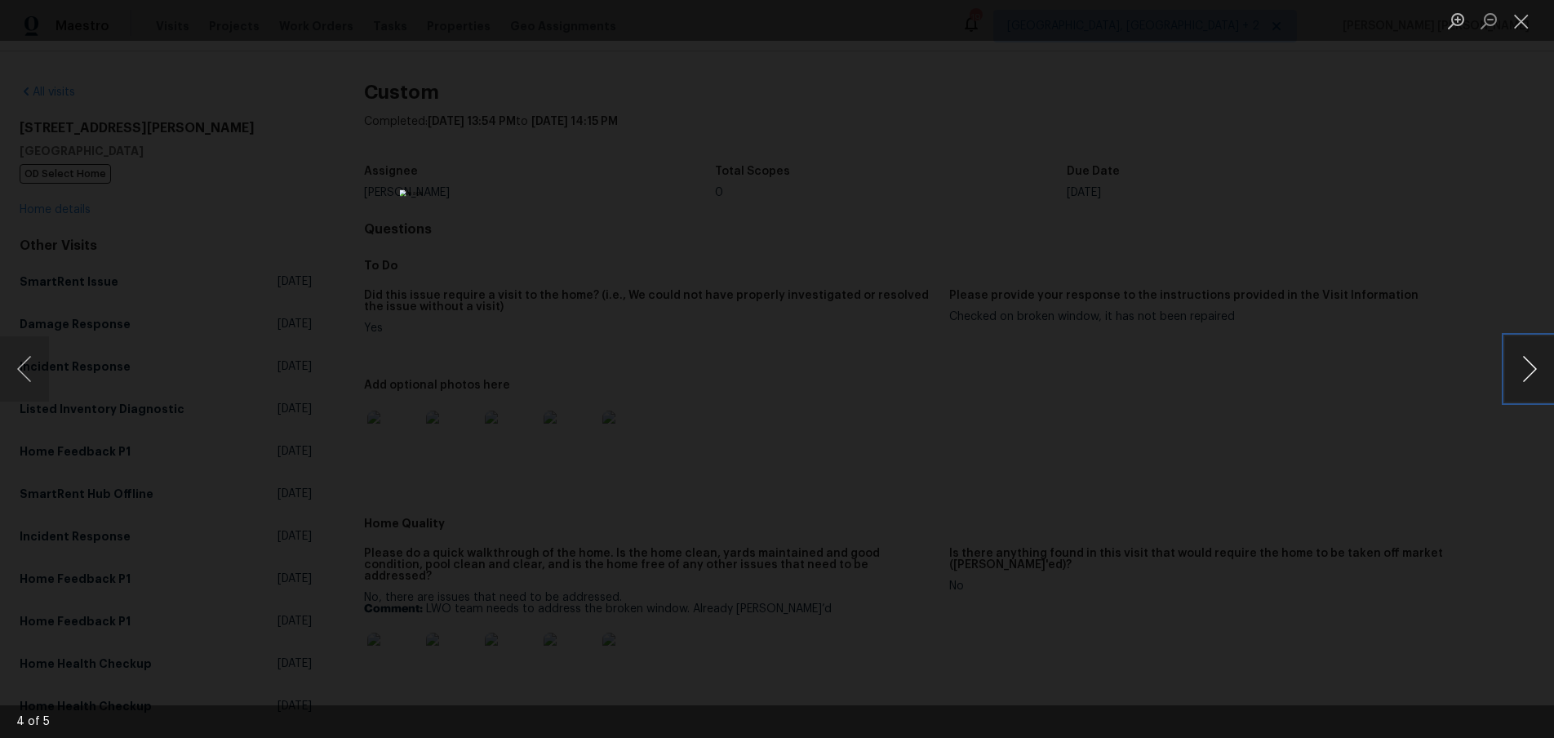
click at [1514, 378] on button "Next image" at bounding box center [1529, 368] width 49 height 65
click at [1507, 384] on button "Next image" at bounding box center [1529, 368] width 49 height 65
click at [1502, 384] on div "Lightbox" at bounding box center [777, 369] width 1554 height 738
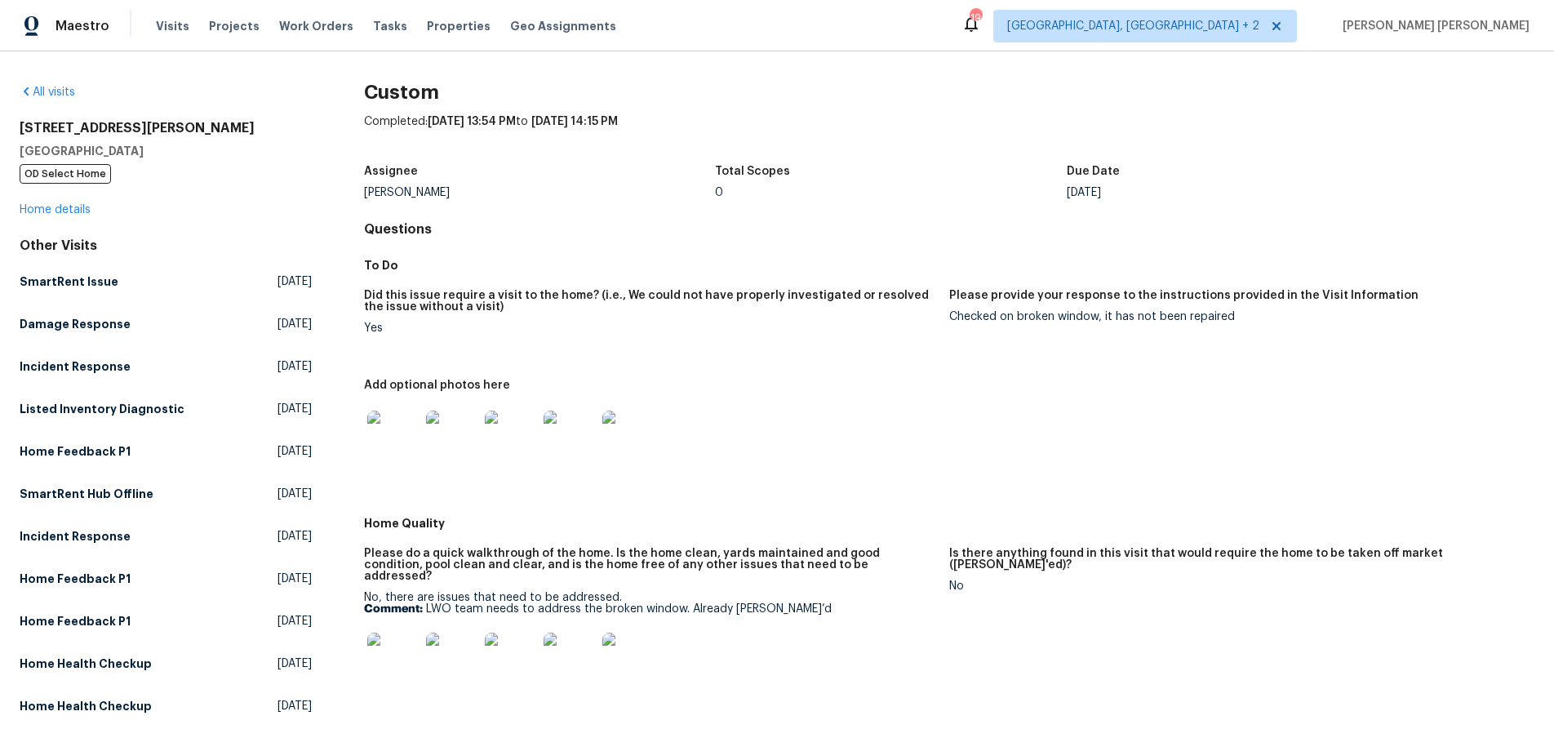
click at [611, 435] on img at bounding box center [628, 437] width 52 height 52
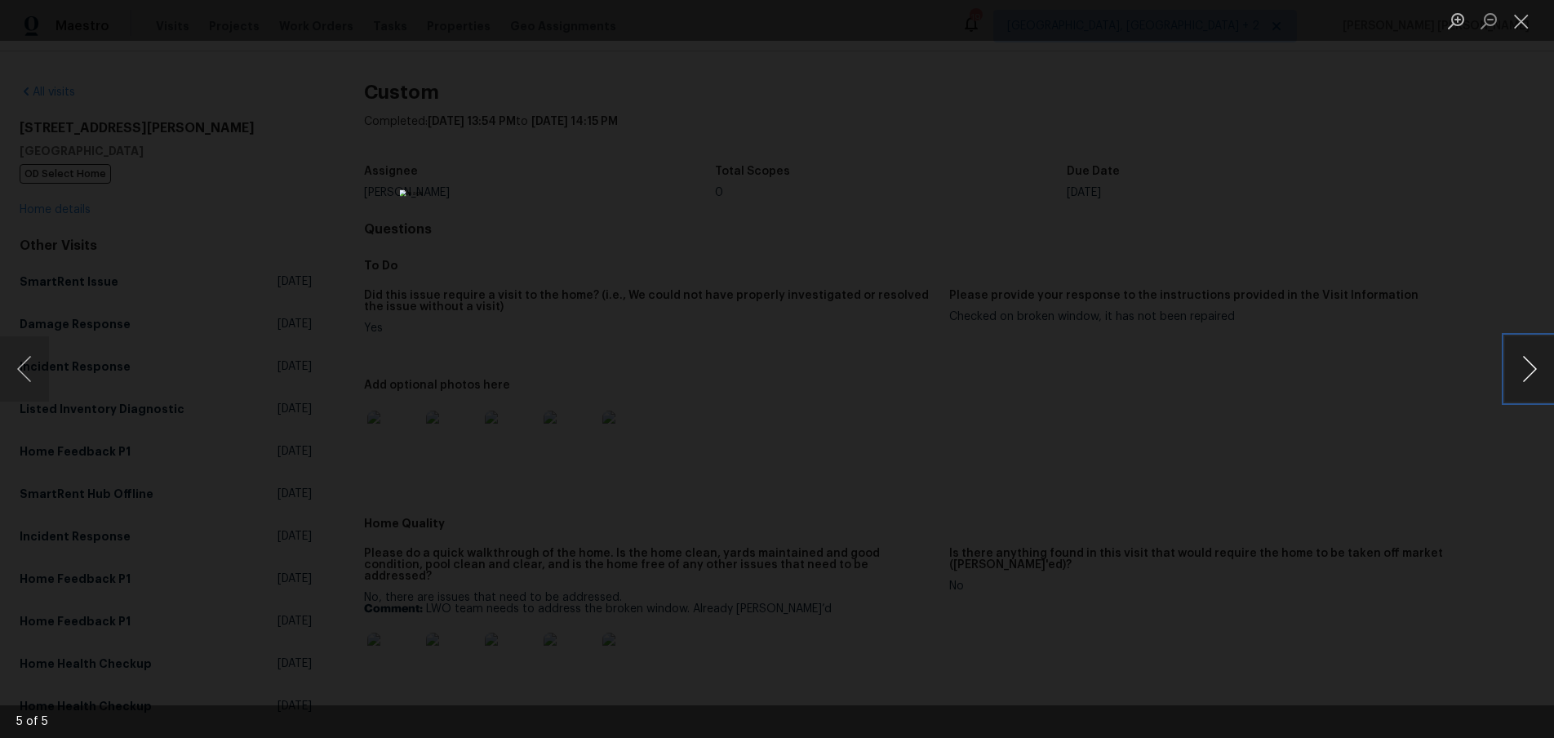
click at [1521, 381] on button "Next image" at bounding box center [1529, 368] width 49 height 65
click at [1520, 382] on button "Next image" at bounding box center [1529, 368] width 49 height 65
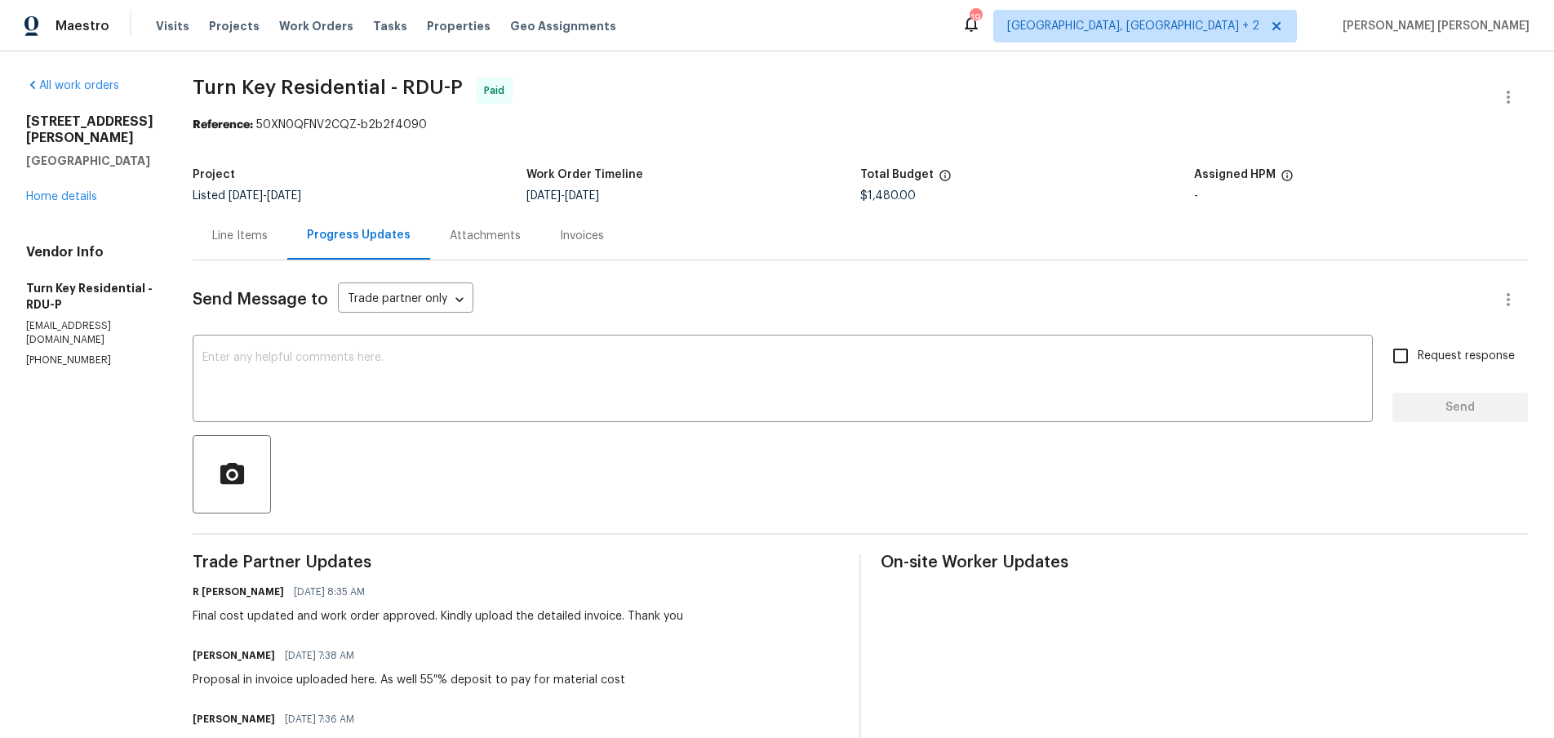
click at [268, 242] on div "Line Items" at bounding box center [240, 236] width 56 height 16
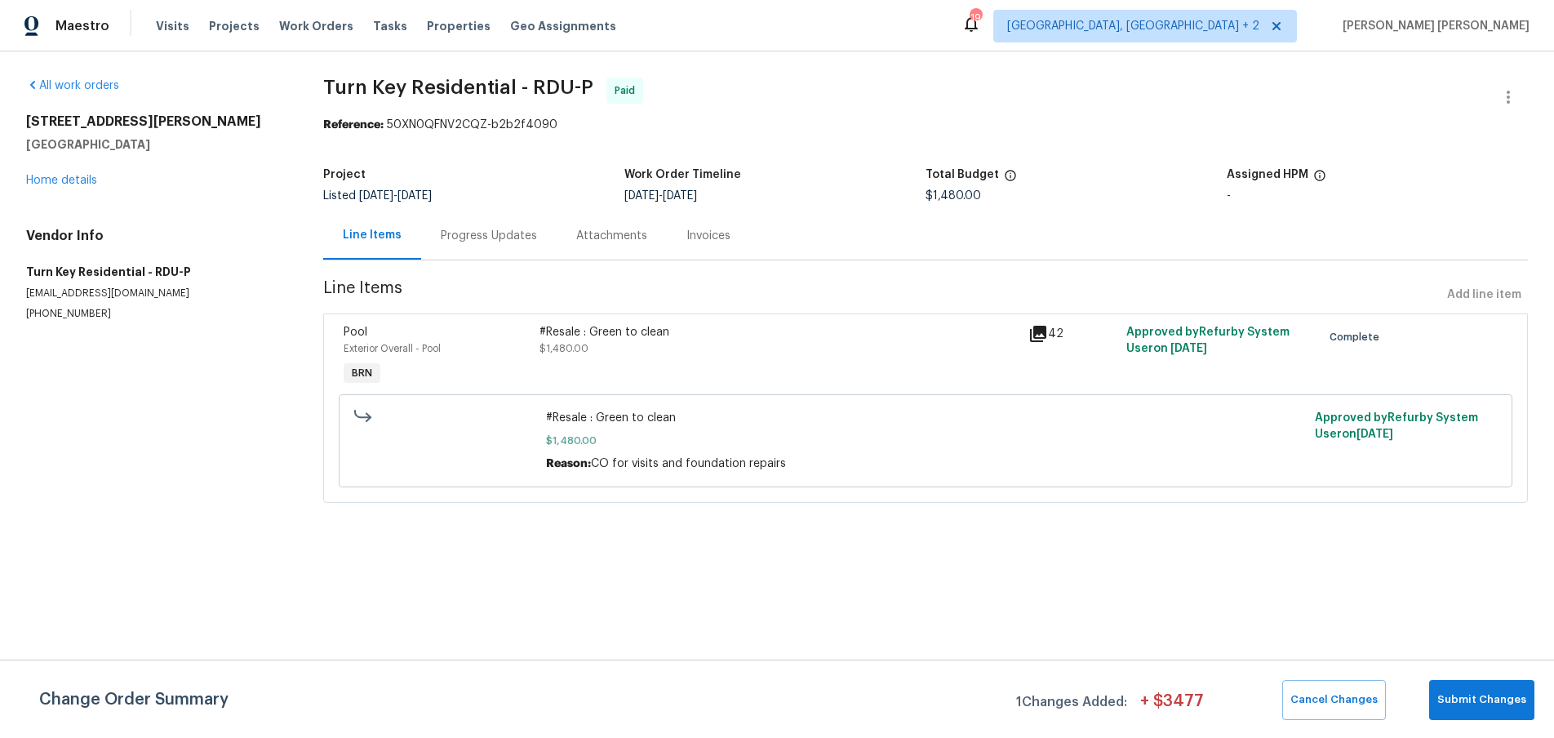
click at [68, 173] on div "[STREET_ADDRESS][PERSON_NAME] Home details" at bounding box center [155, 150] width 258 height 75
click at [69, 180] on link "Home details" at bounding box center [61, 180] width 71 height 11
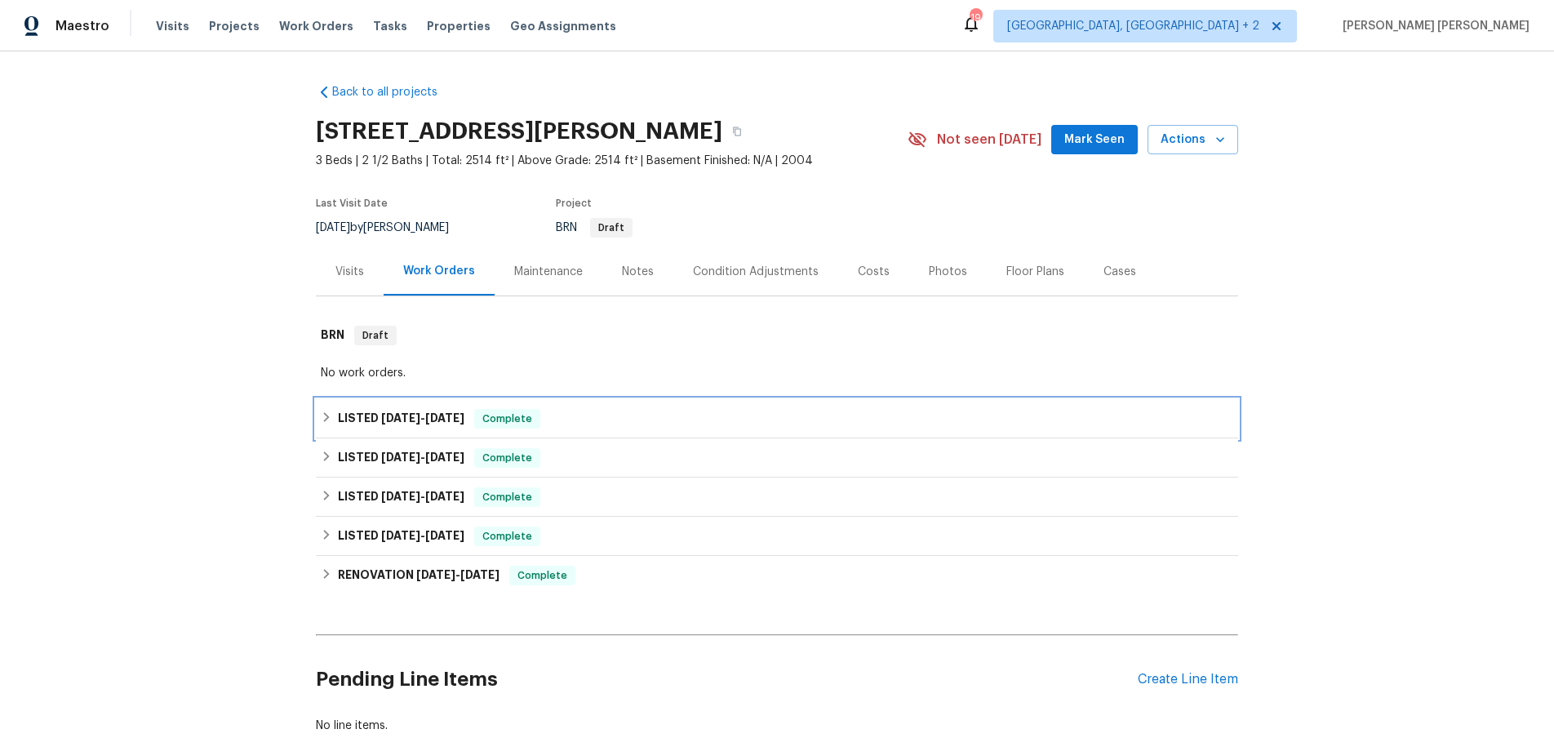
click at [329, 428] on div "LISTED [DATE] - [DATE] Complete" at bounding box center [777, 419] width 913 height 20
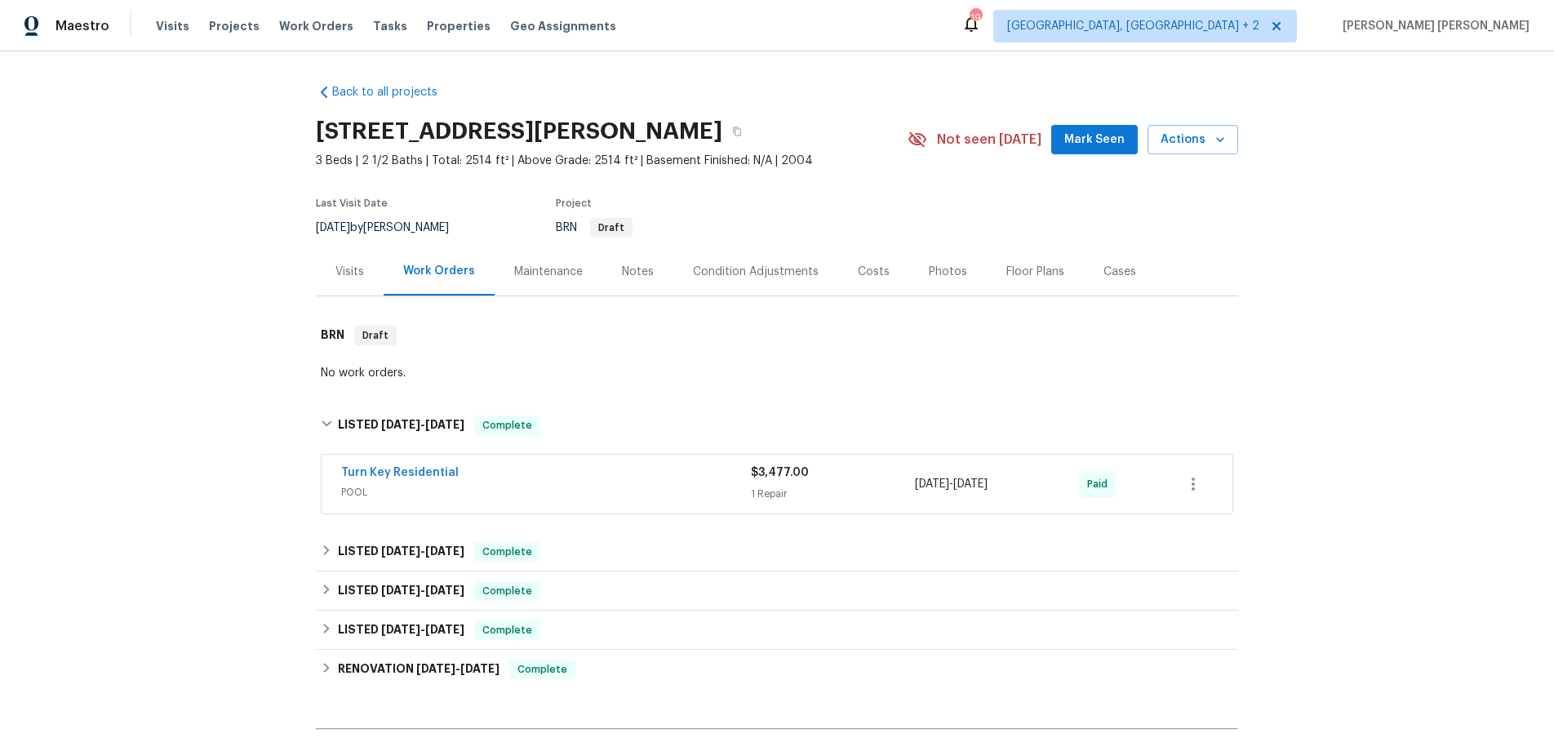
click at [455, 475] on div "Turn Key Residential" at bounding box center [546, 474] width 410 height 20
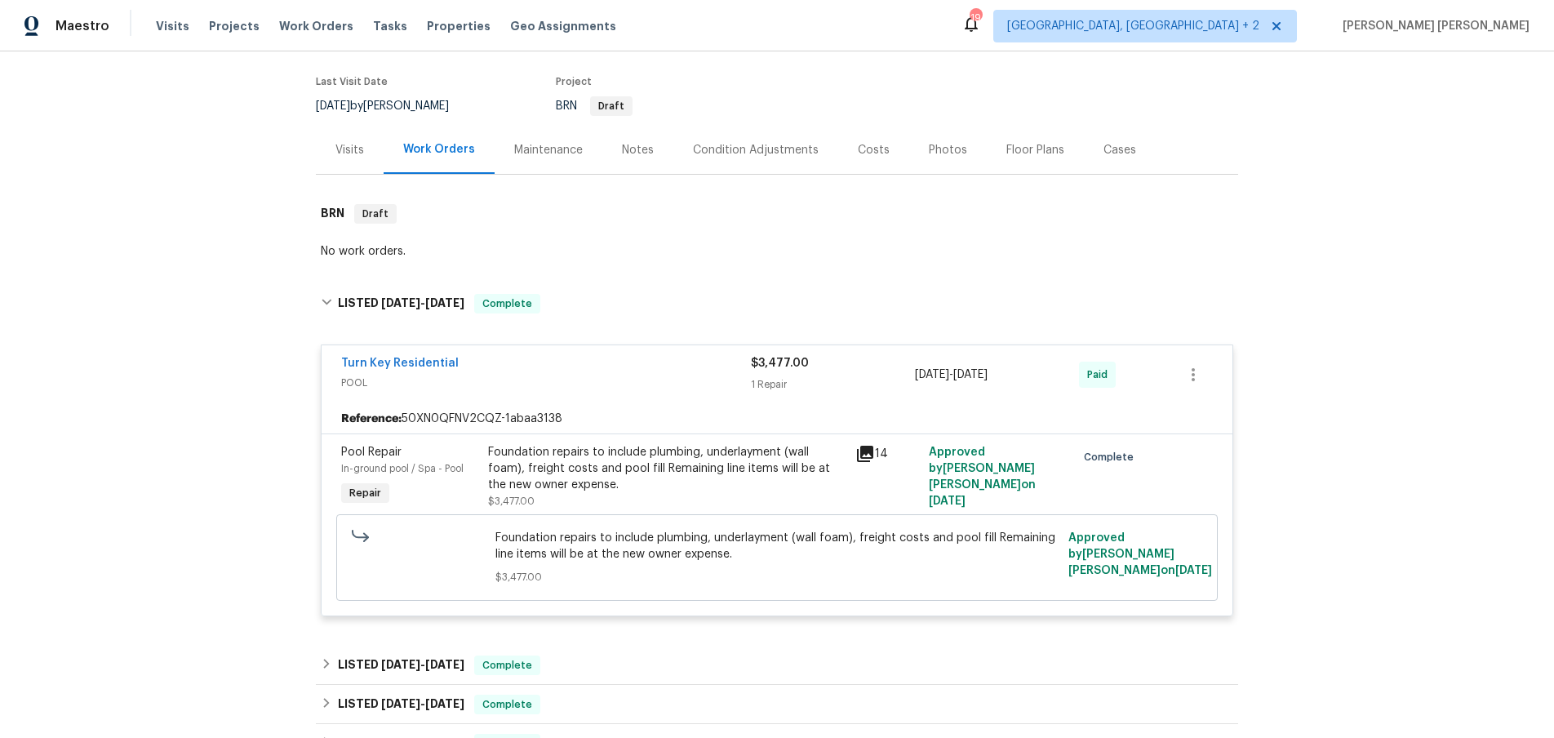
scroll to position [126, 0]
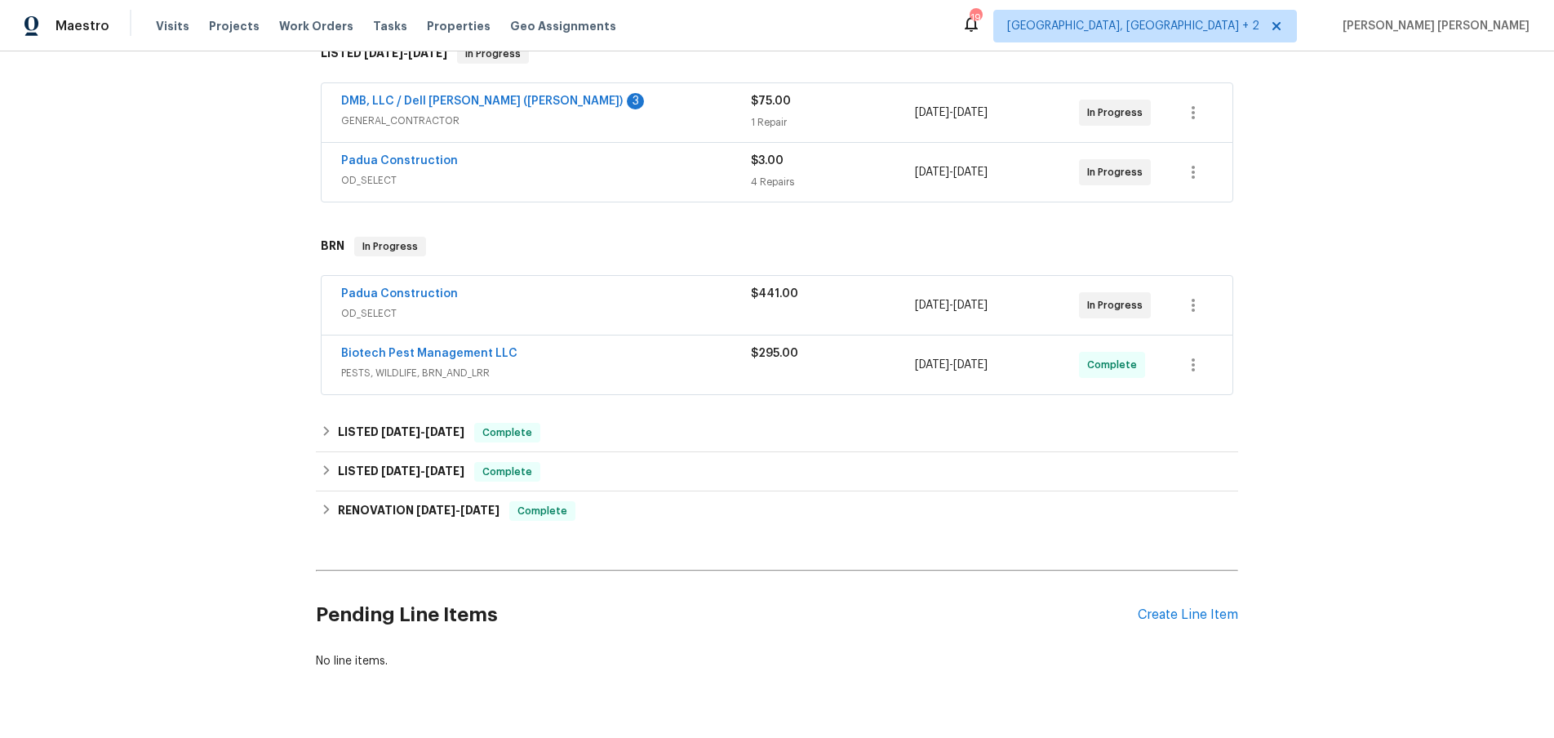
scroll to position [324, 0]
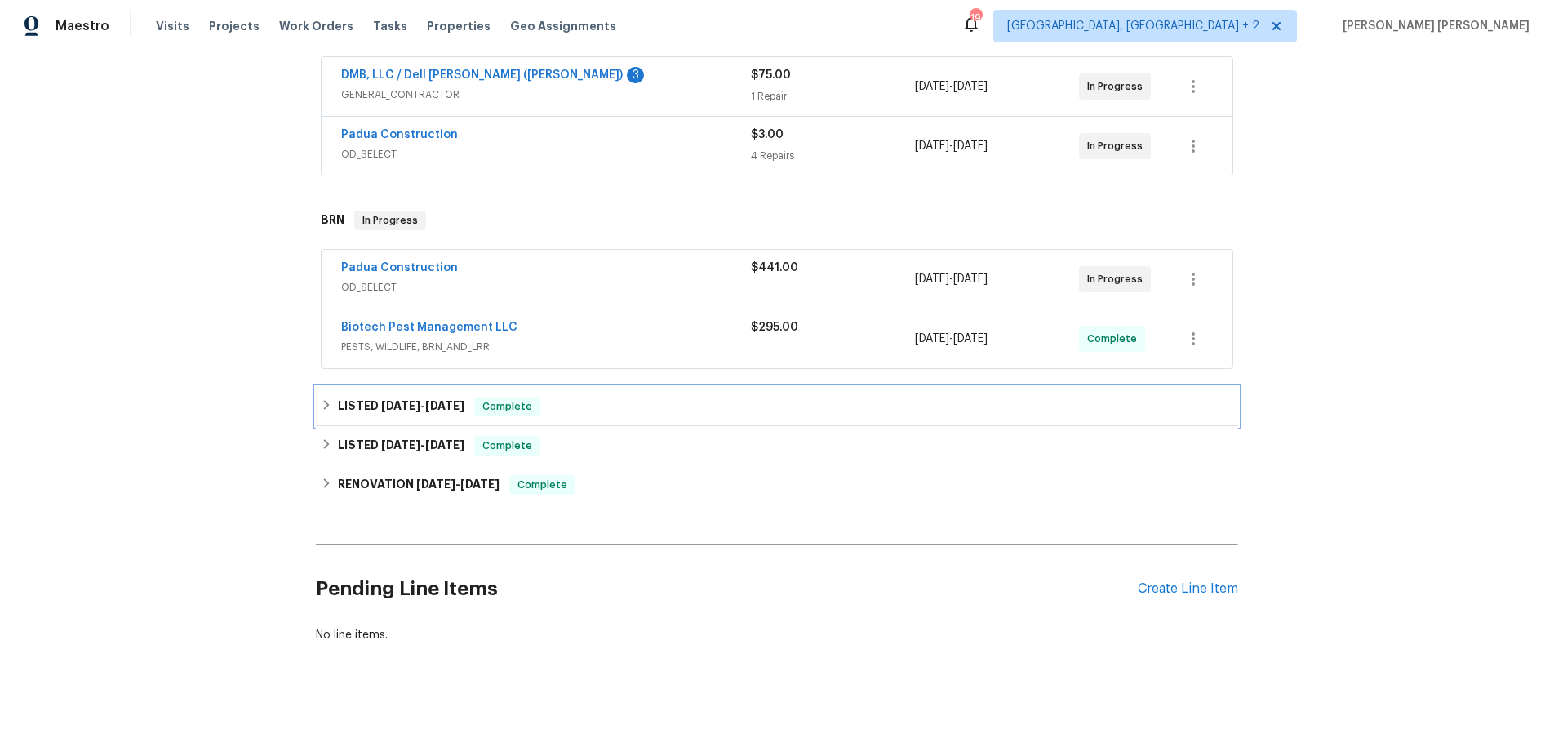
drag, startPoint x: 331, startPoint y: 387, endPoint x: 326, endPoint y: 425, distance: 38.7
click at [331, 399] on icon at bounding box center [326, 404] width 11 height 11
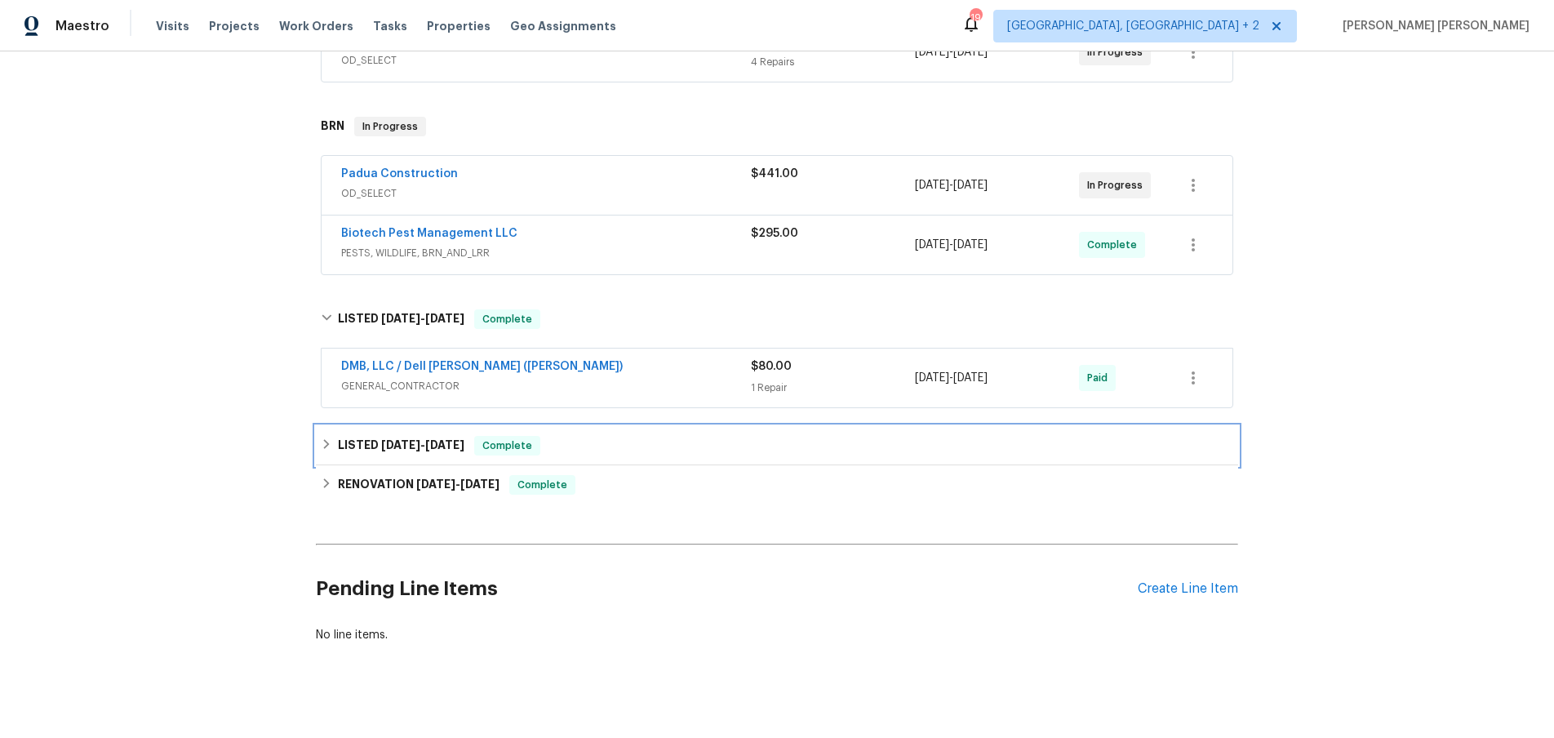
click at [316, 441] on div "LISTED 6/19/25 - 6/28/25 Complete" at bounding box center [777, 445] width 922 height 39
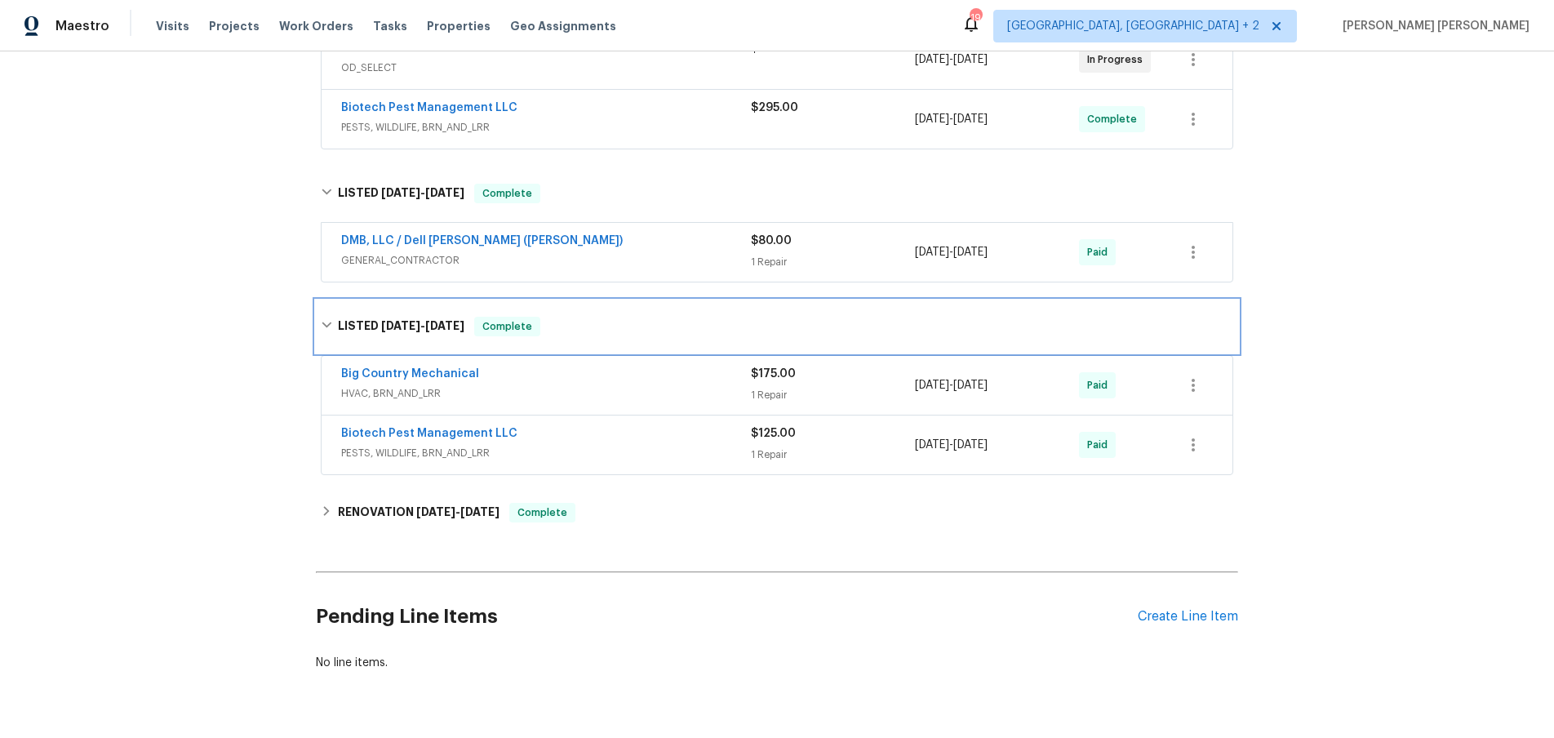
scroll to position [571, 0]
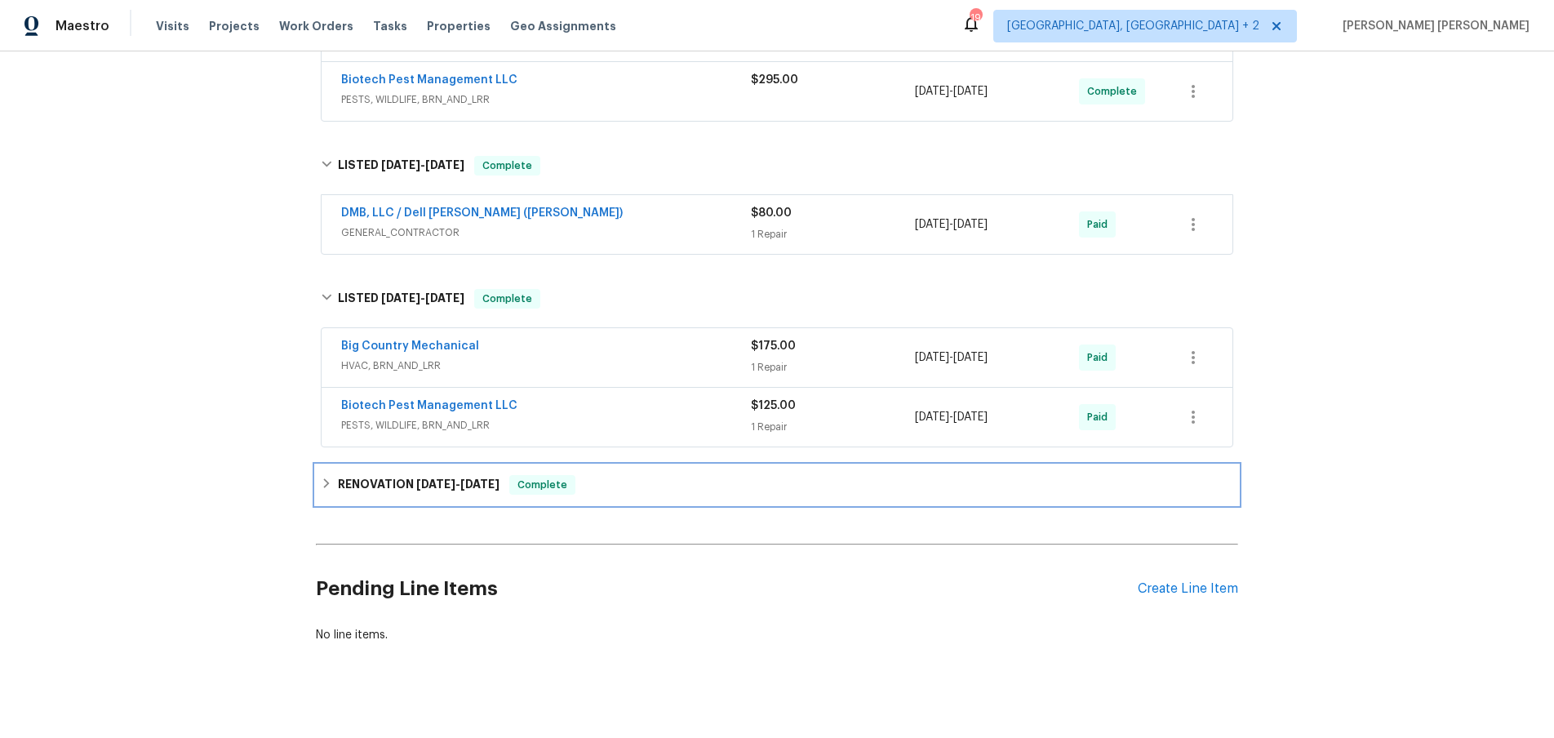
click at [338, 475] on h6 "RENOVATION 11/13/24 - 6/21/25" at bounding box center [419, 485] width 162 height 20
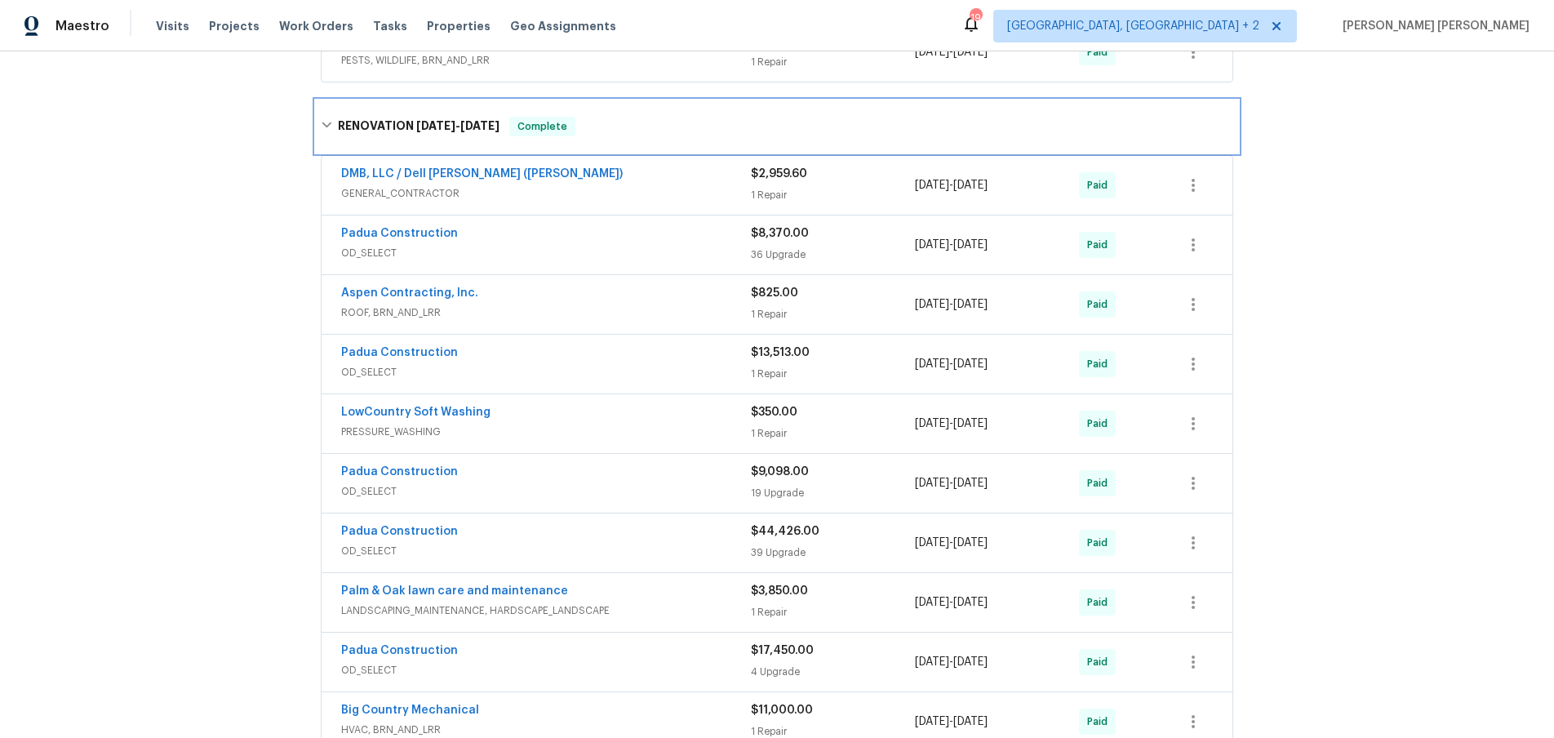
scroll to position [943, 0]
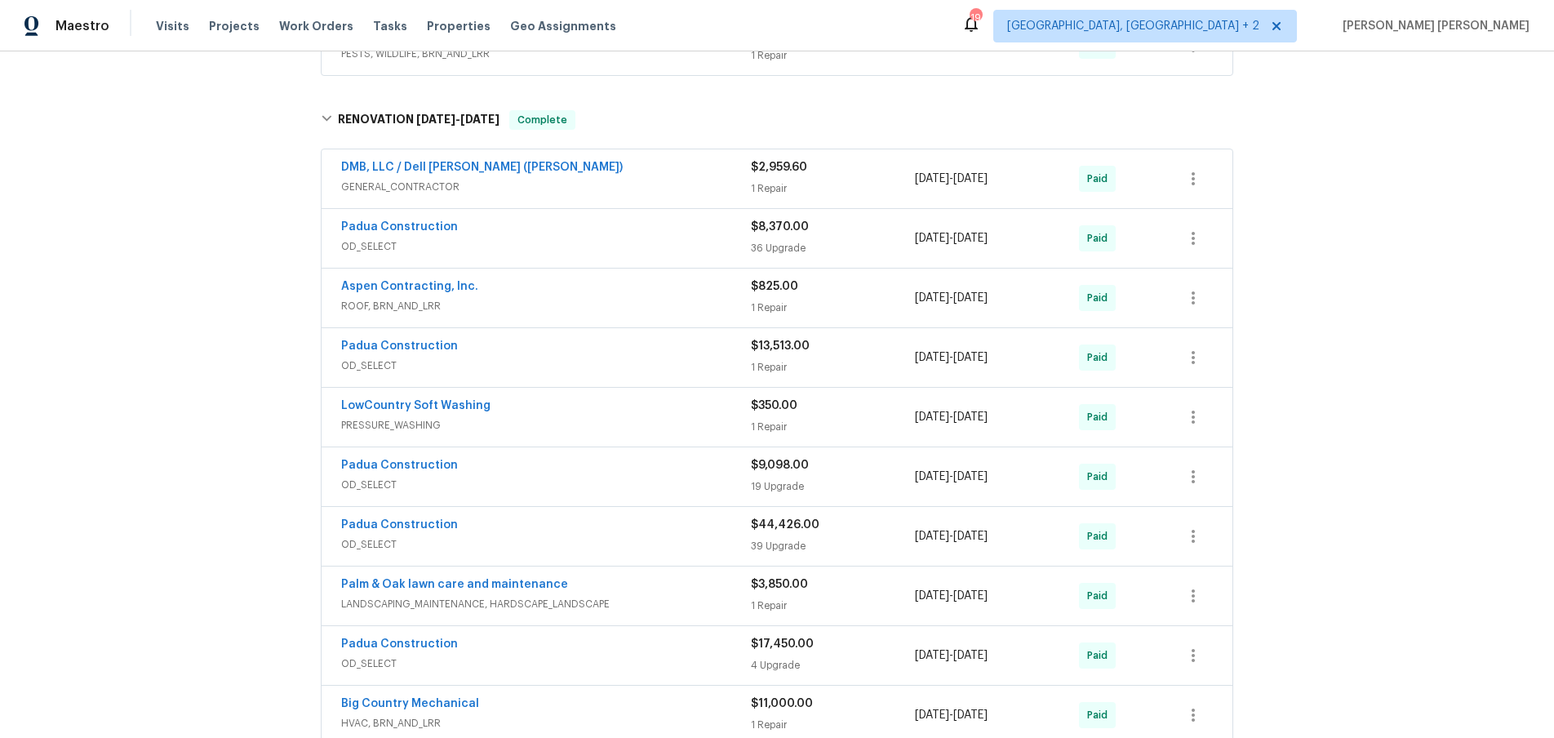
click at [691, 358] on span "OD_SELECT" at bounding box center [546, 366] width 410 height 16
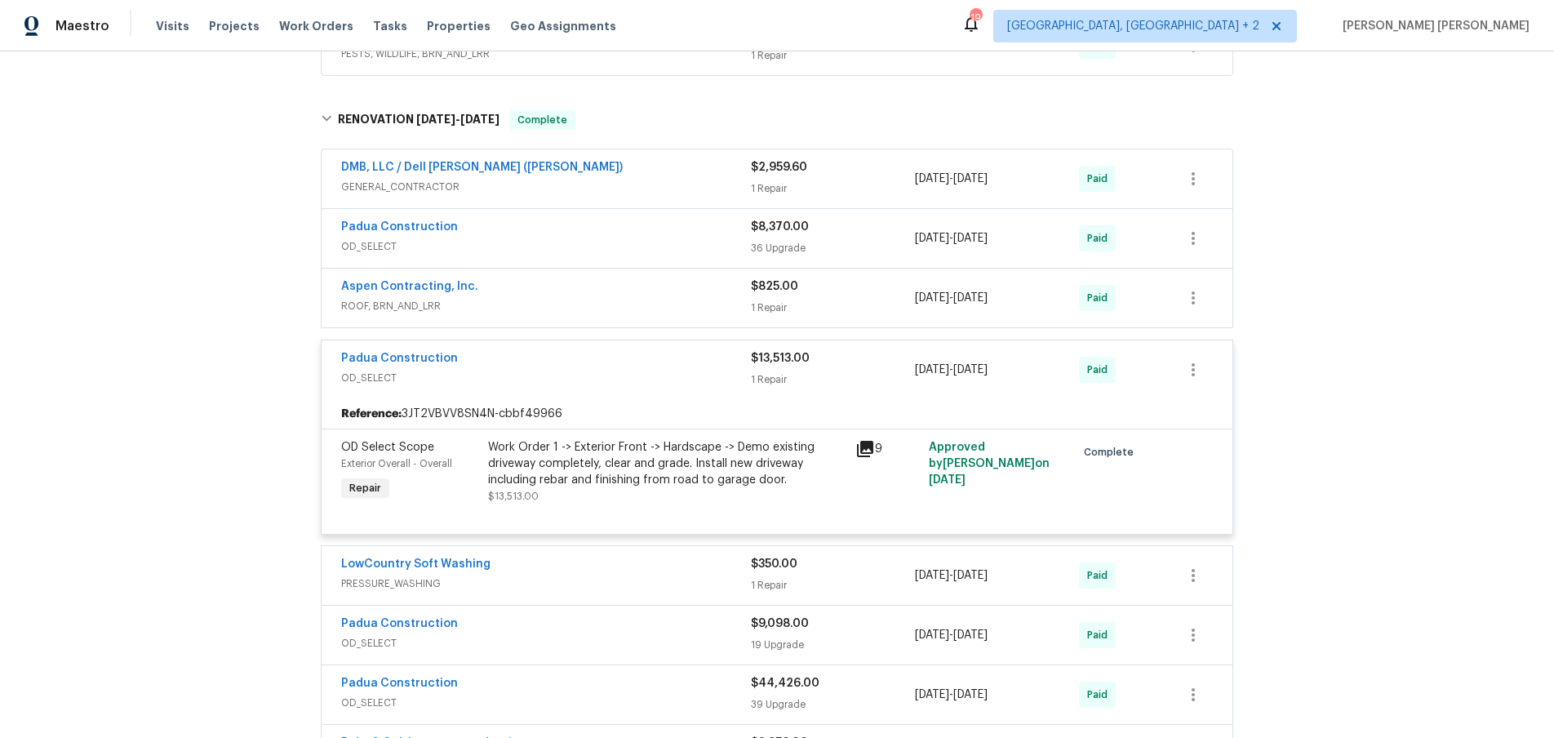
click at [673, 370] on span "OD_SELECT" at bounding box center [546, 378] width 410 height 16
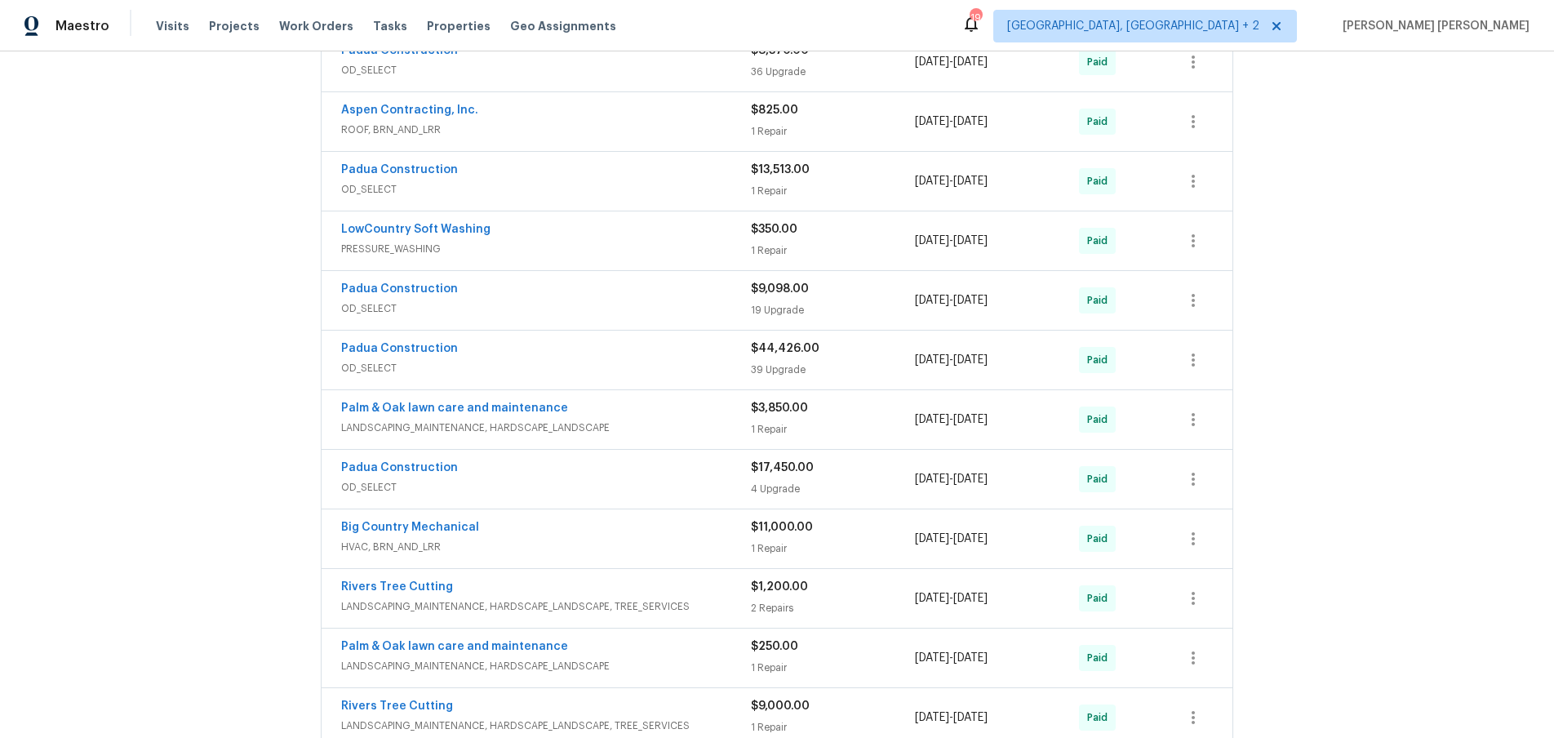
scroll to position [1135, 0]
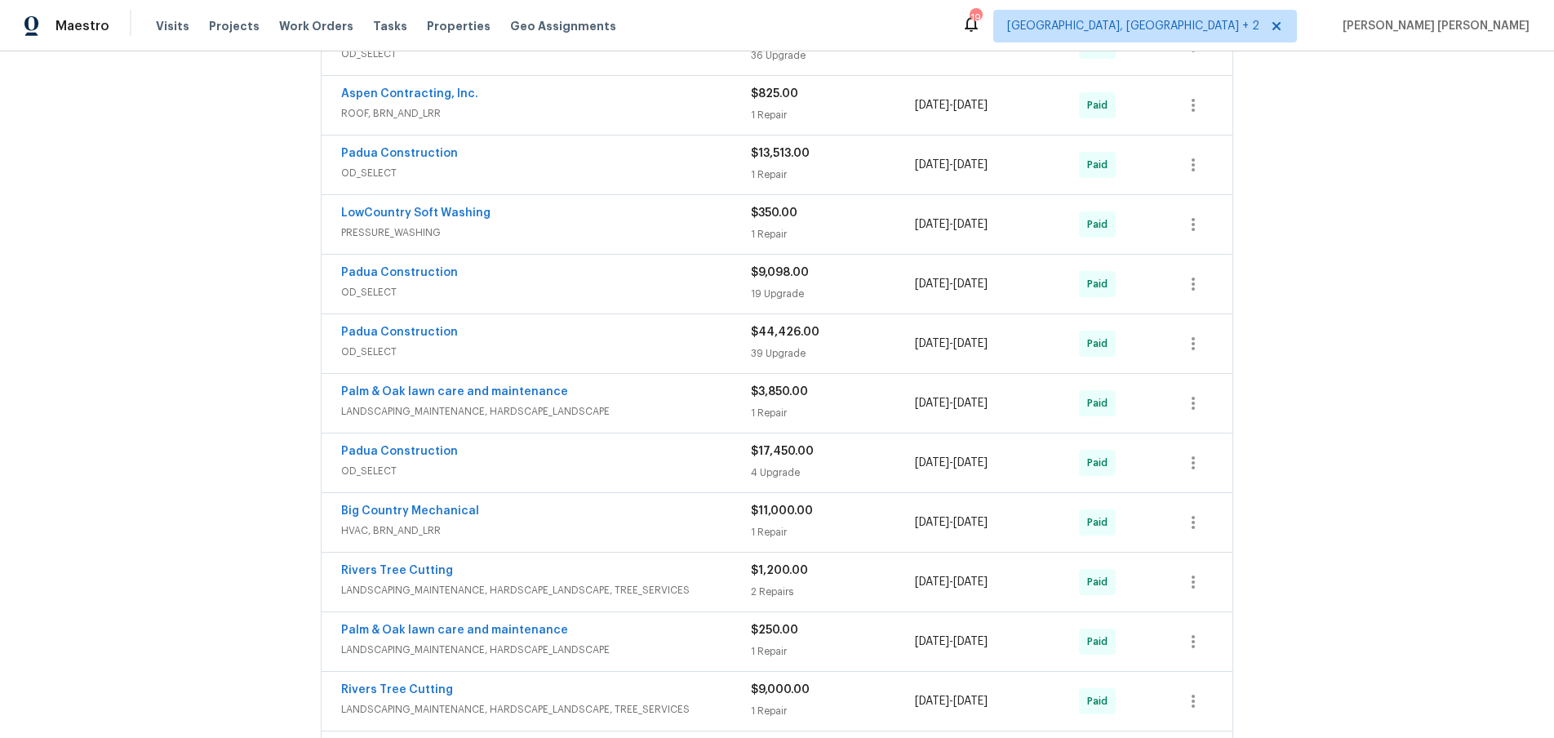
click at [682, 324] on div "Padua Construction" at bounding box center [546, 334] width 410 height 20
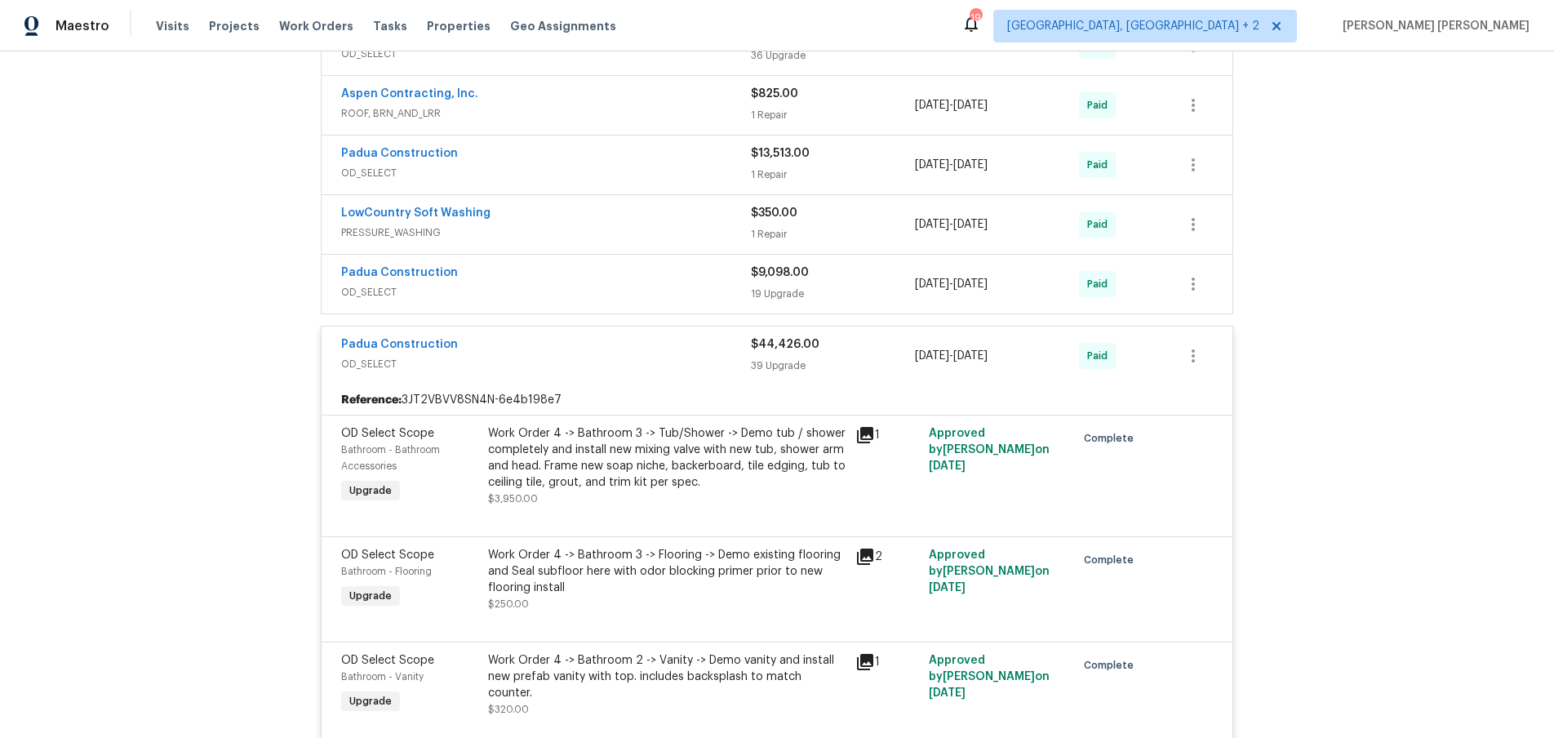
click at [867, 427] on icon at bounding box center [865, 435] width 16 height 16
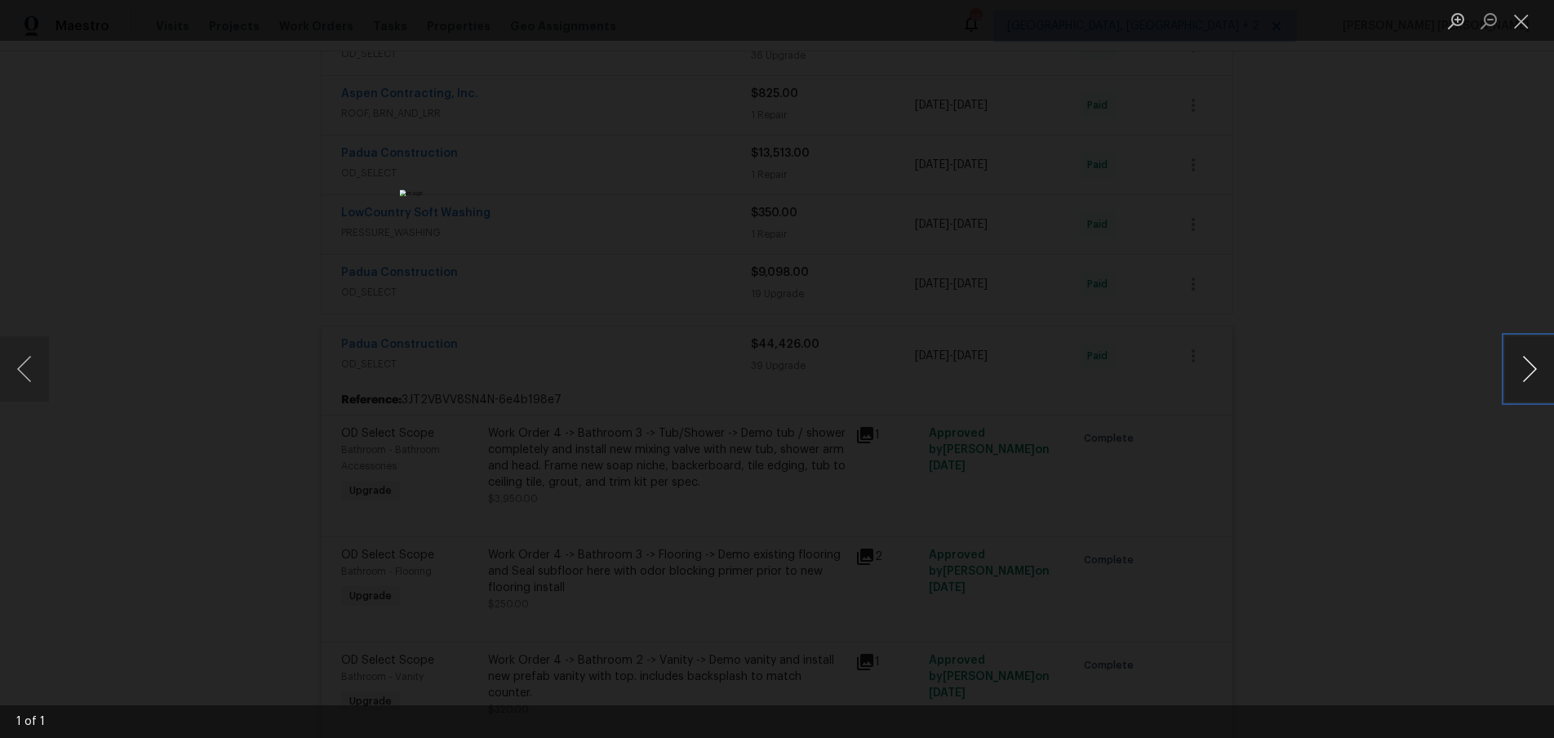
click at [1539, 375] on button "Next image" at bounding box center [1529, 368] width 49 height 65
click at [1531, 377] on button "Next image" at bounding box center [1529, 368] width 49 height 65
click at [1335, 454] on div "Lightbox" at bounding box center [777, 369] width 1554 height 738
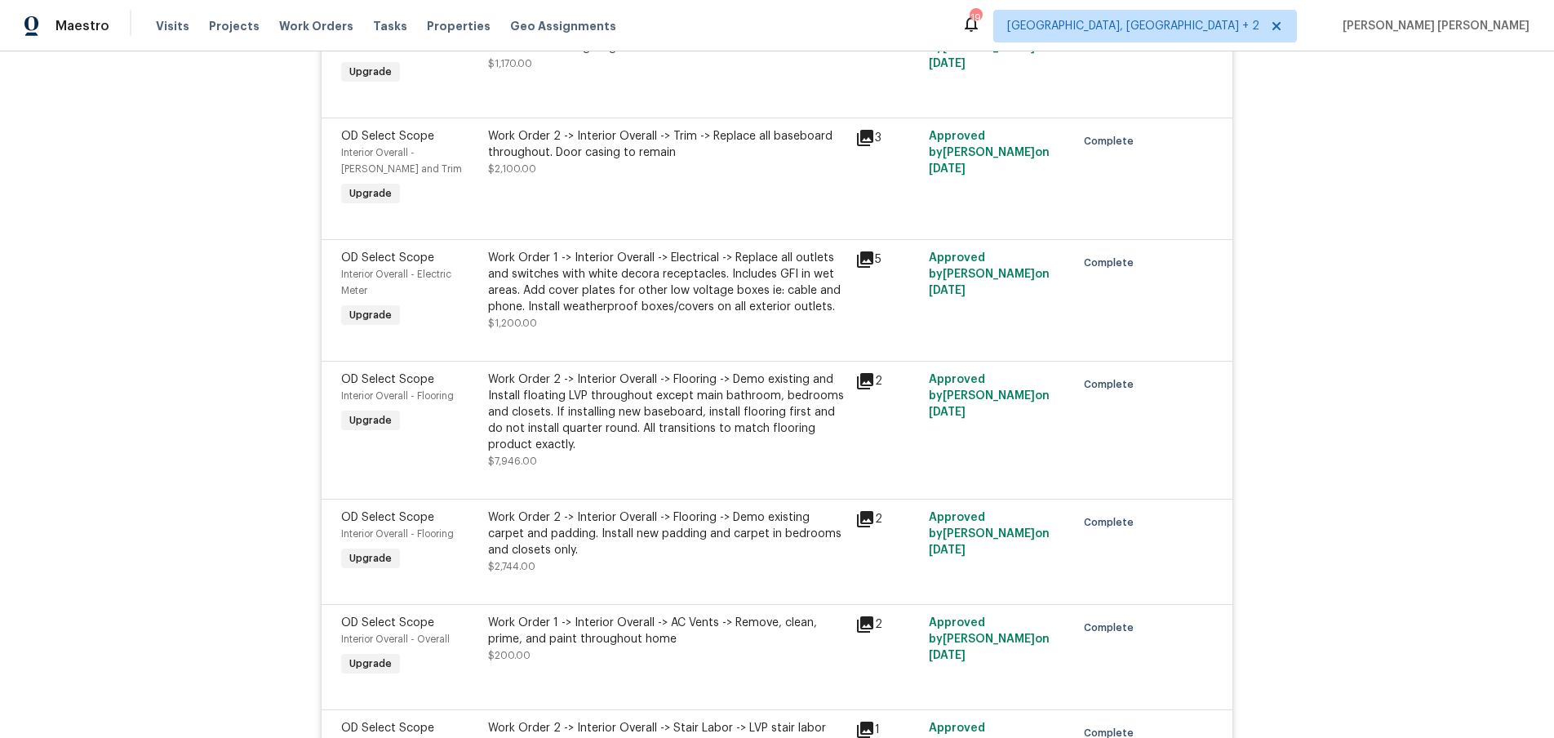
scroll to position [2294, 0]
click at [864, 371] on icon at bounding box center [865, 379] width 16 height 16
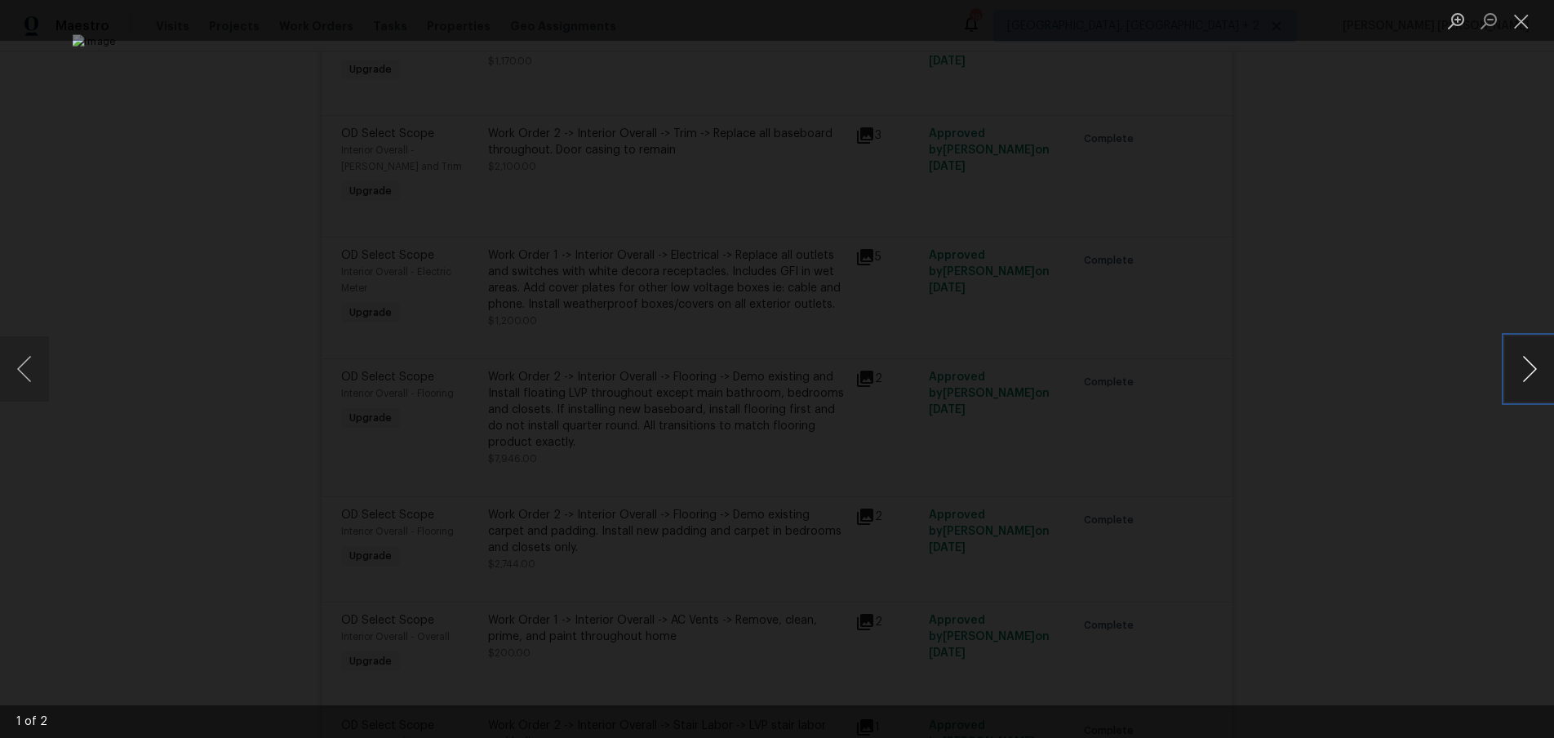
click at [1513, 383] on button "Next image" at bounding box center [1529, 368] width 49 height 65
click at [1393, 354] on div "Lightbox" at bounding box center [777, 369] width 1554 height 738
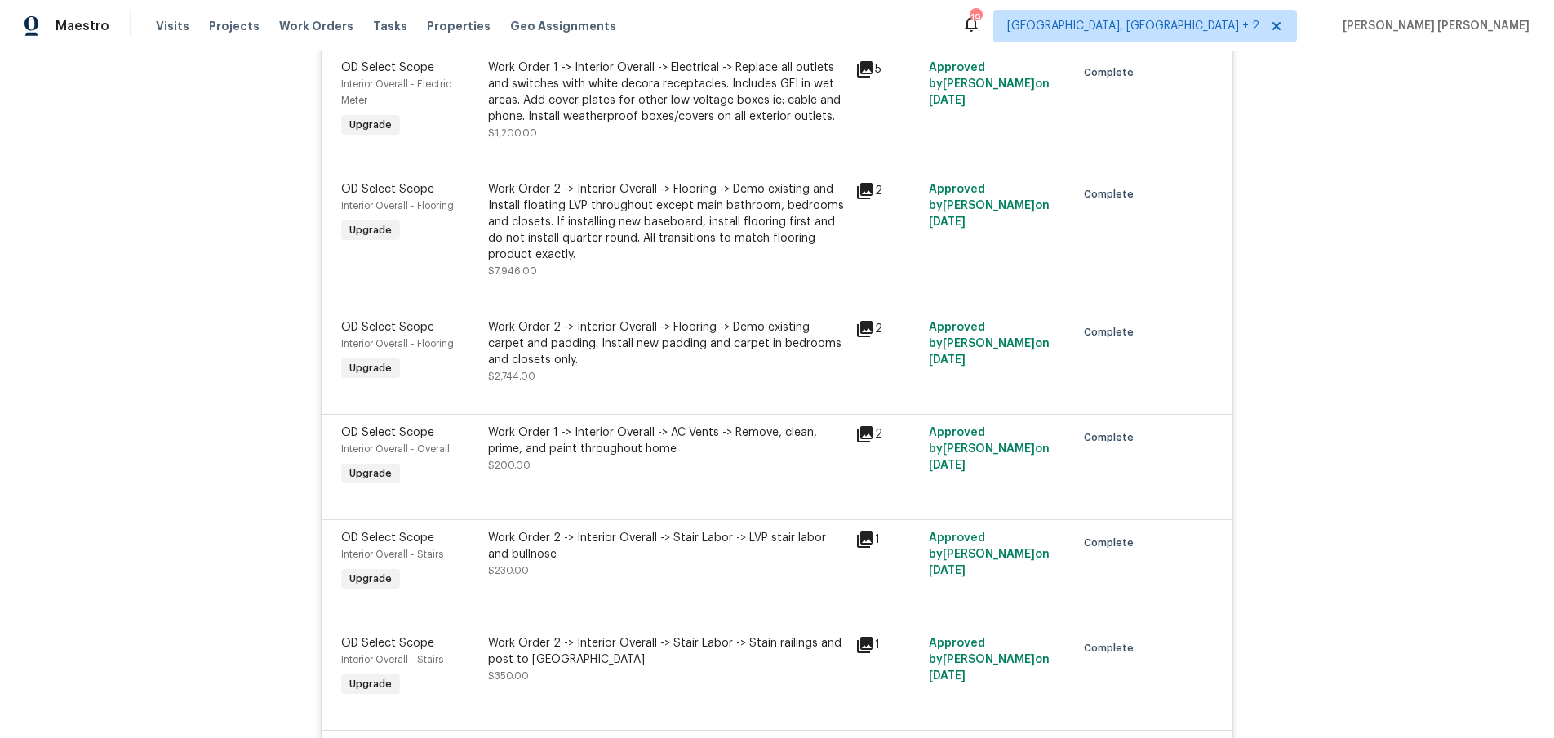
scroll to position [2482, 0]
click at [864, 318] on icon at bounding box center [865, 328] width 20 height 20
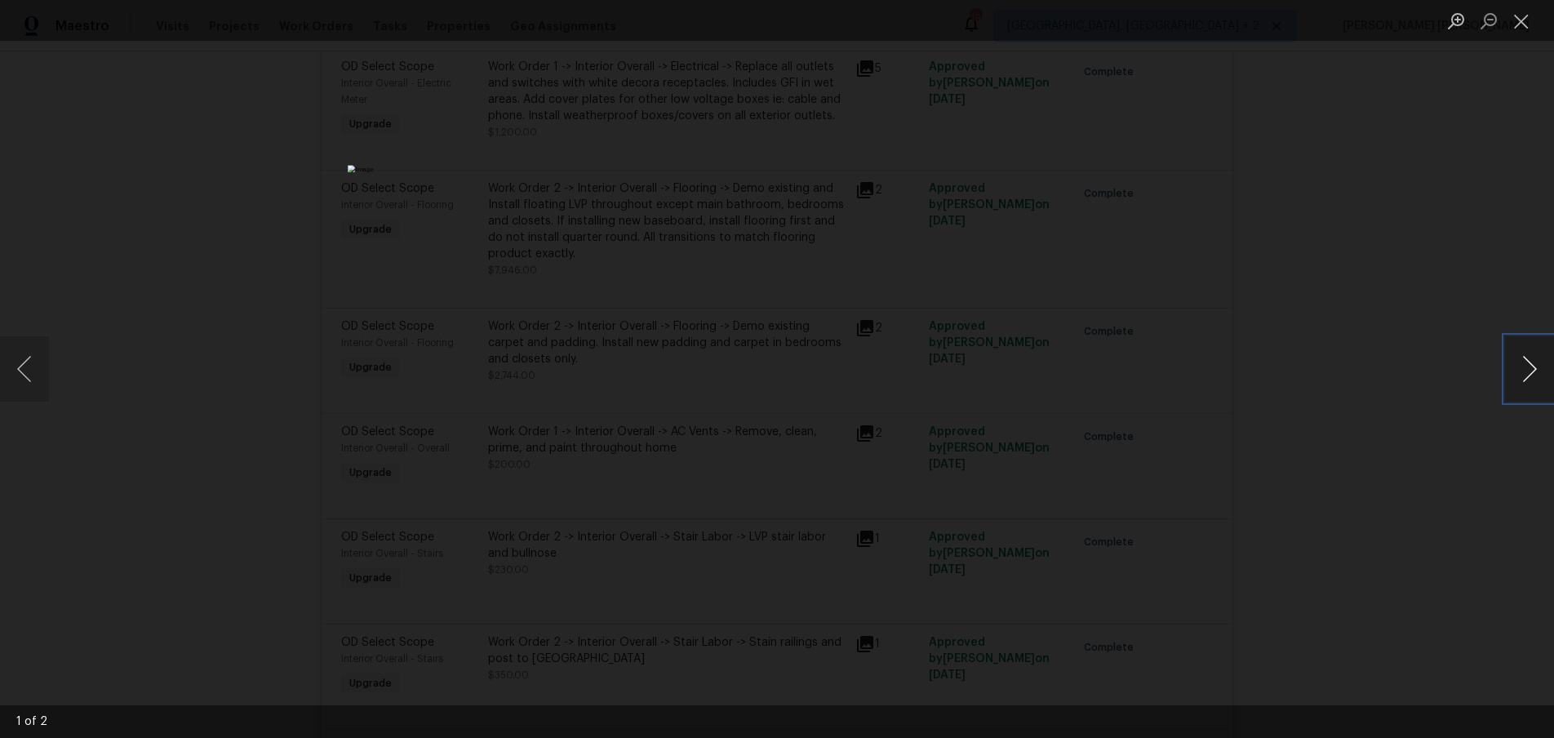
click at [1526, 383] on button "Next image" at bounding box center [1529, 368] width 49 height 65
drag, startPoint x: 1441, startPoint y: 467, endPoint x: 1424, endPoint y: 469, distance: 17.3
click at [1440, 467] on div "Lightbox" at bounding box center [777, 369] width 1554 height 738
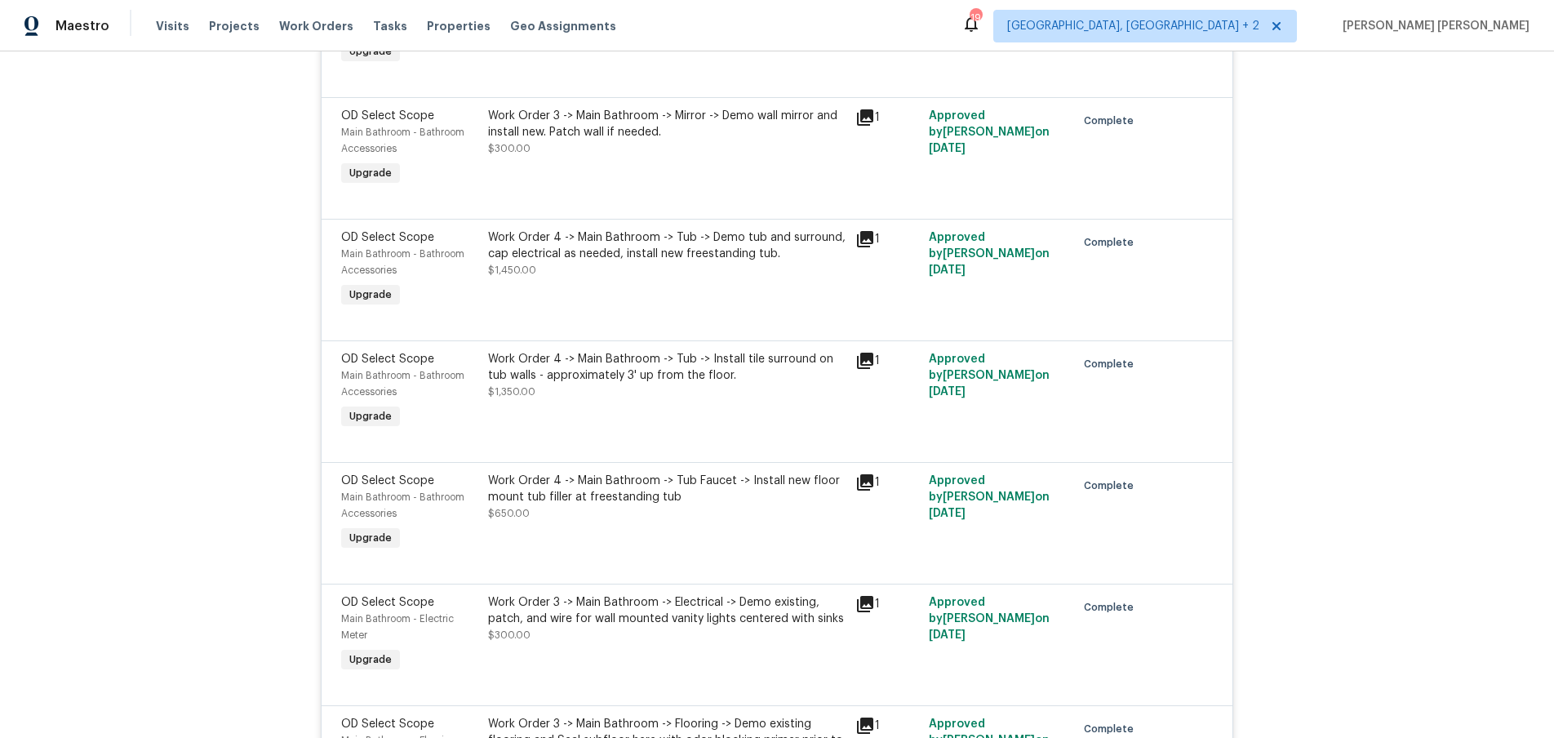
scroll to position [4291, 0]
click at [863, 350] on icon at bounding box center [865, 358] width 16 height 16
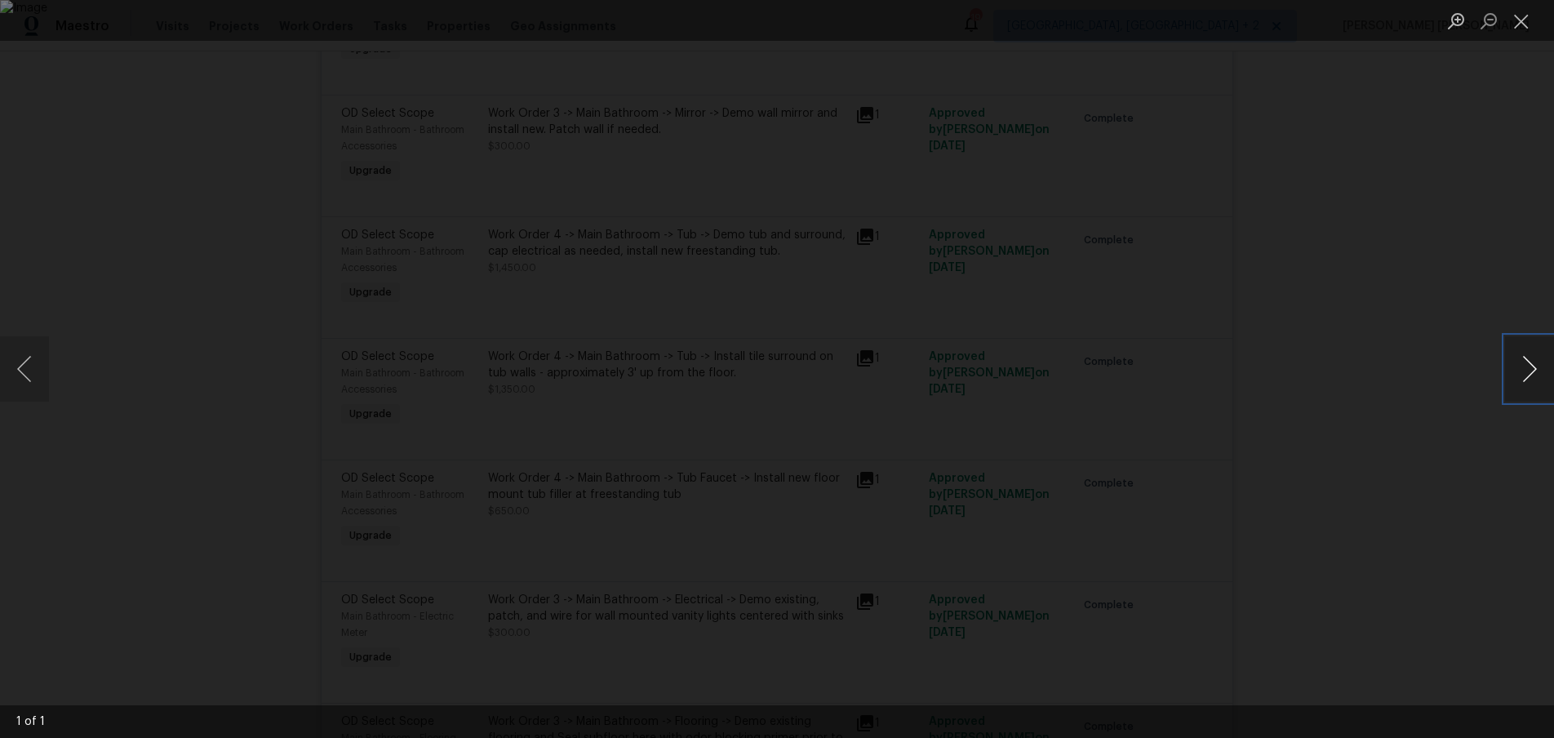
click at [1534, 384] on button "Next image" at bounding box center [1529, 368] width 49 height 65
click at [1532, 382] on button "Next image" at bounding box center [1529, 368] width 49 height 65
drag, startPoint x: 1532, startPoint y: 382, endPoint x: 1453, endPoint y: 478, distance: 124.7
click at [1531, 382] on button "Next image" at bounding box center [1529, 368] width 49 height 65
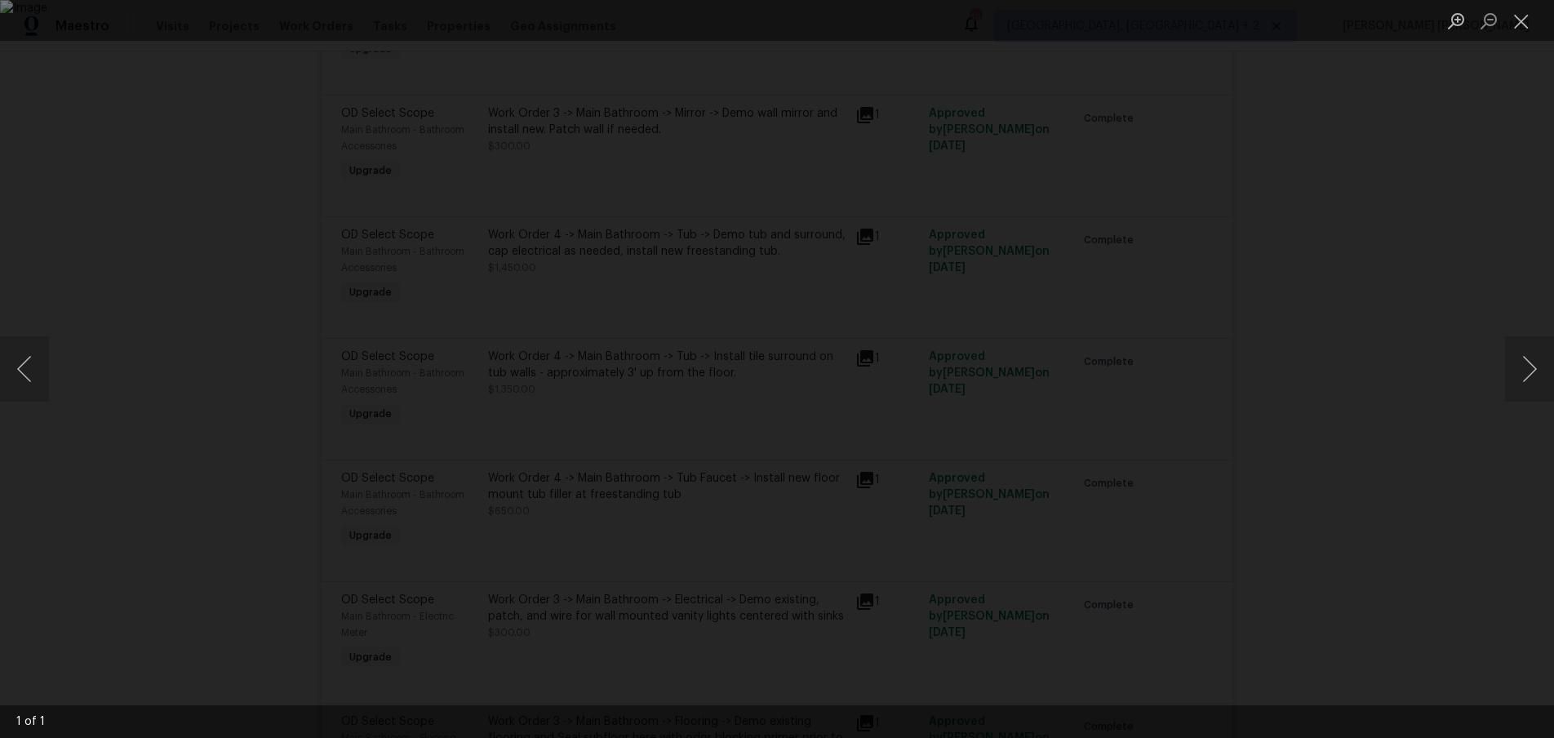
click at [1425, 514] on div "Lightbox" at bounding box center [777, 369] width 1554 height 738
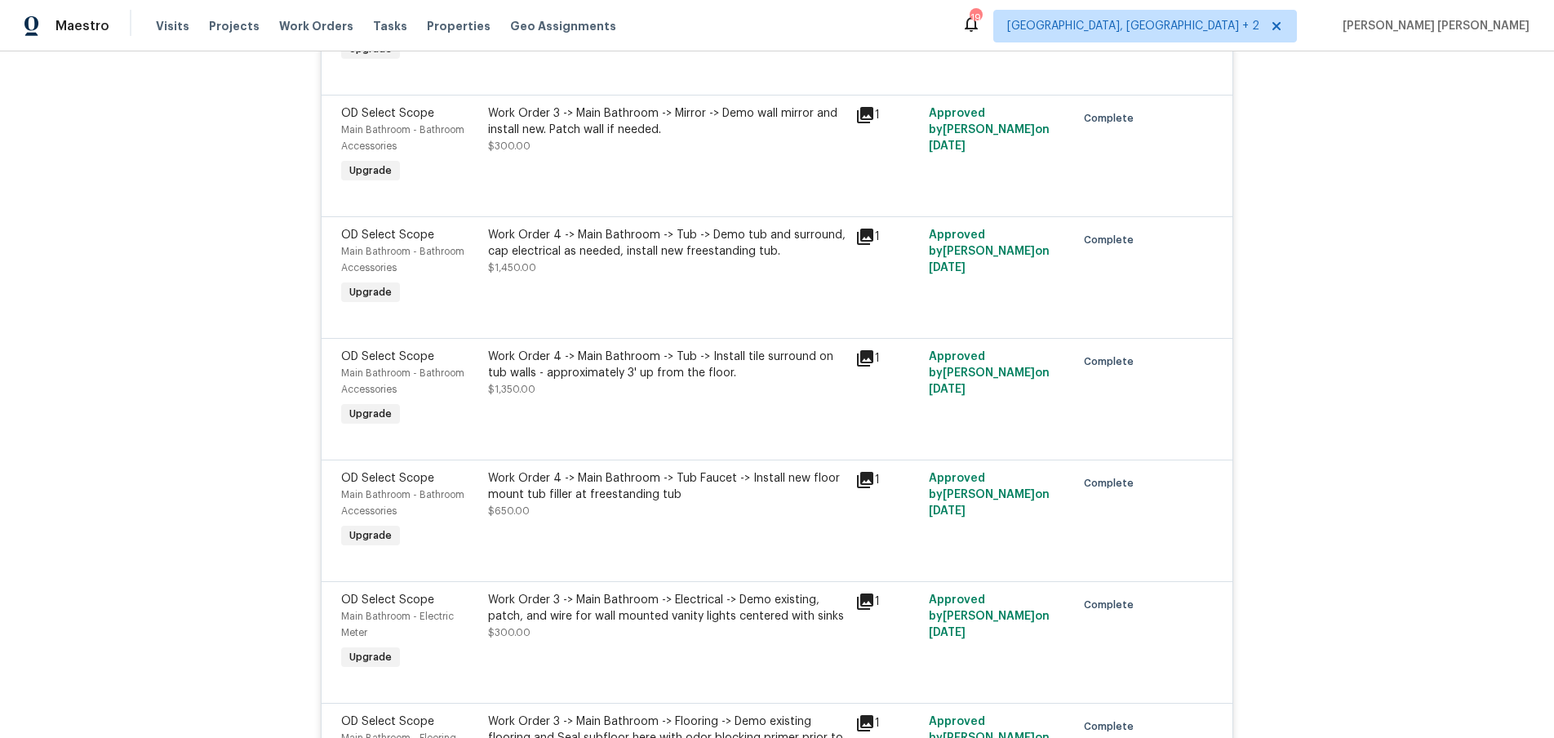
click at [866, 349] on icon at bounding box center [865, 359] width 20 height 20
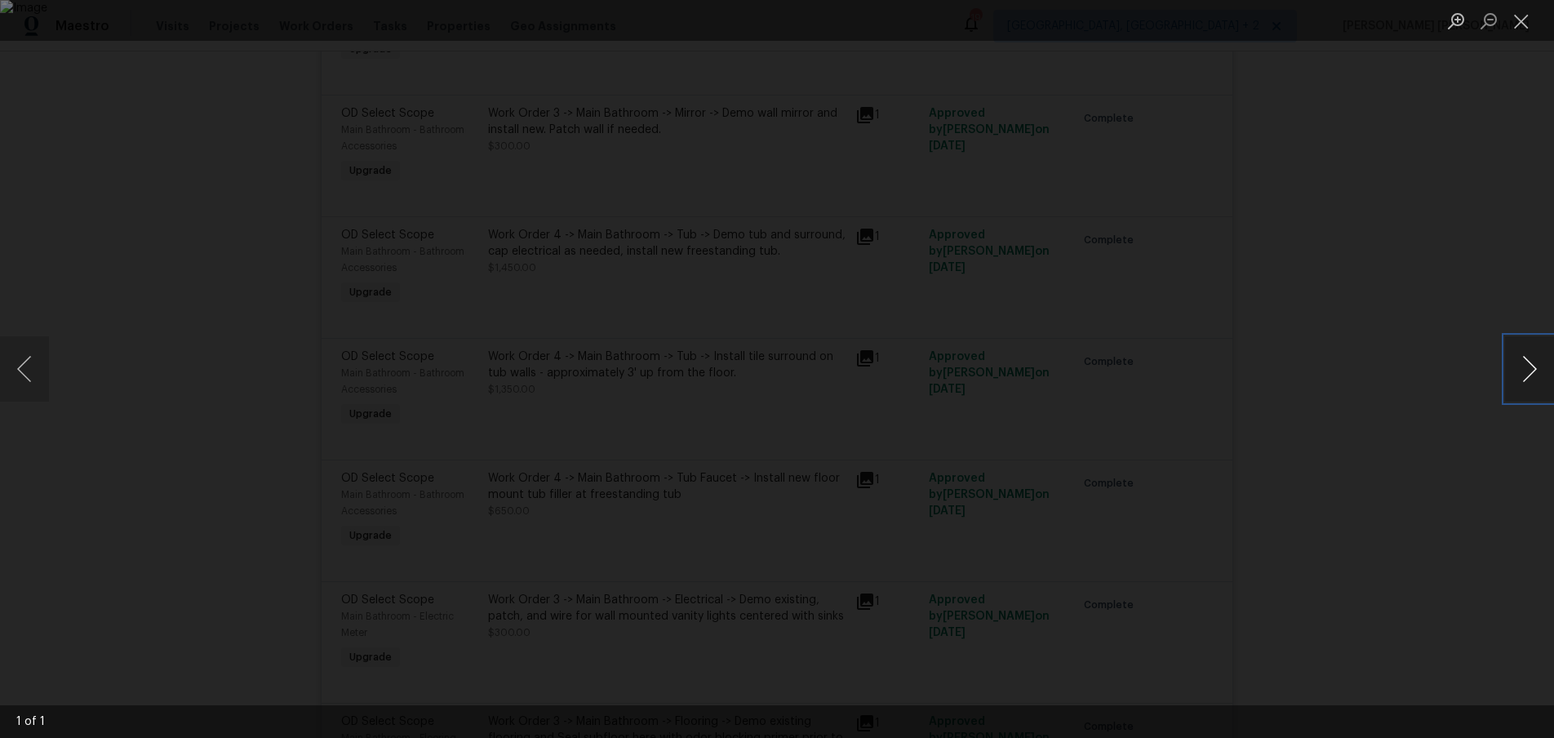
click at [1520, 374] on button "Next image" at bounding box center [1529, 368] width 49 height 65
click at [1353, 502] on div "Lightbox" at bounding box center [777, 369] width 1554 height 738
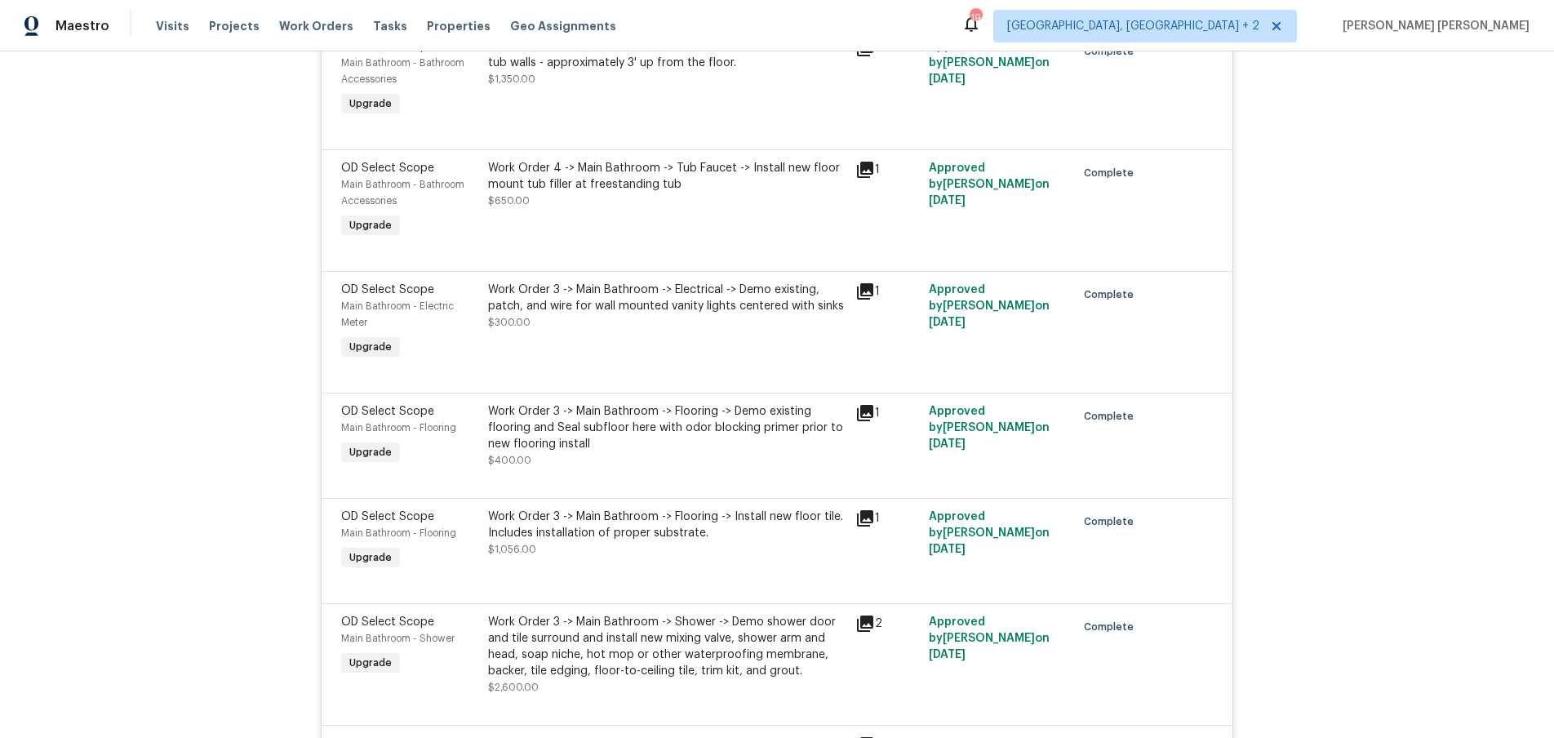
scroll to position [4602, 0]
click at [863, 404] on icon at bounding box center [865, 412] width 16 height 16
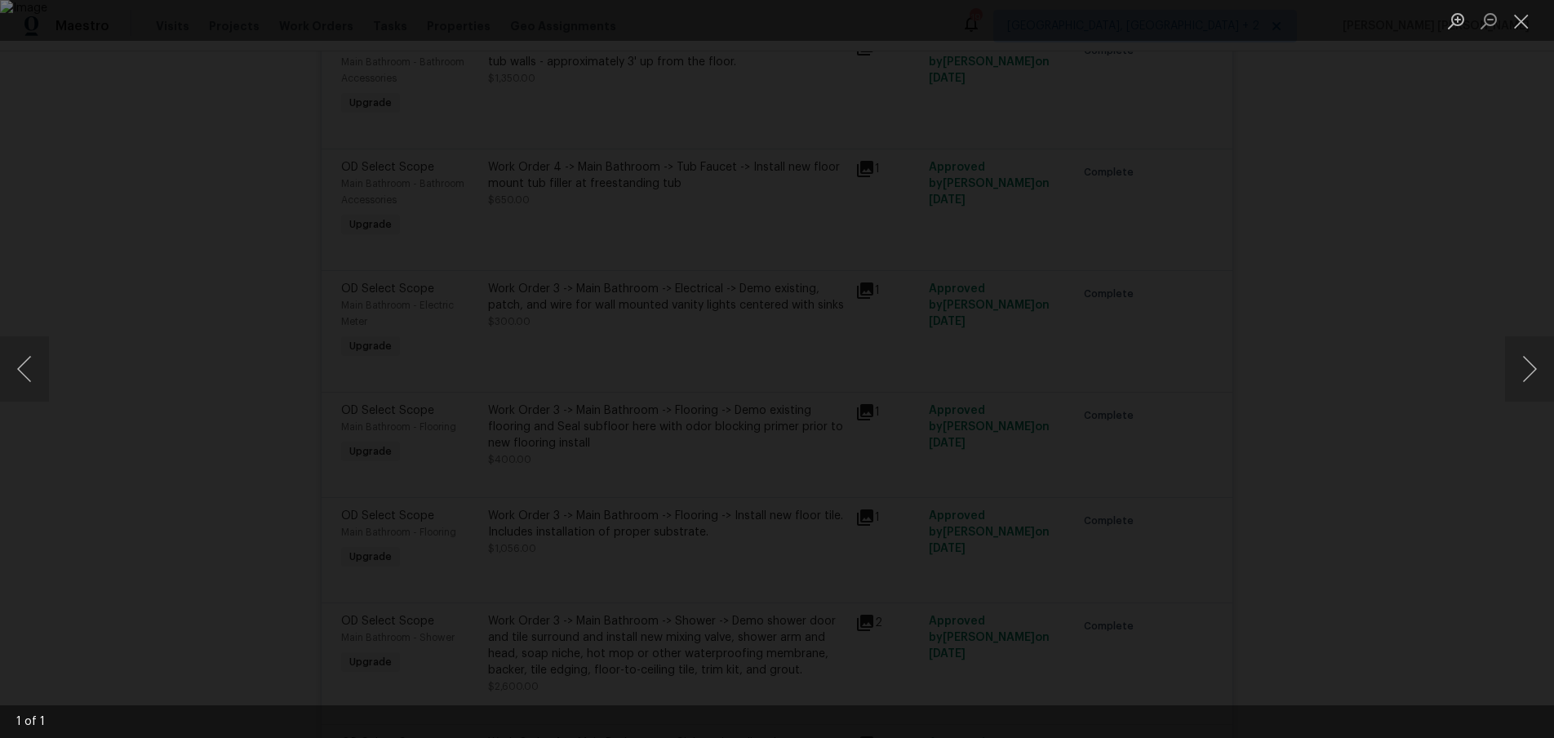
click at [1348, 451] on div "Lightbox" at bounding box center [777, 369] width 1554 height 738
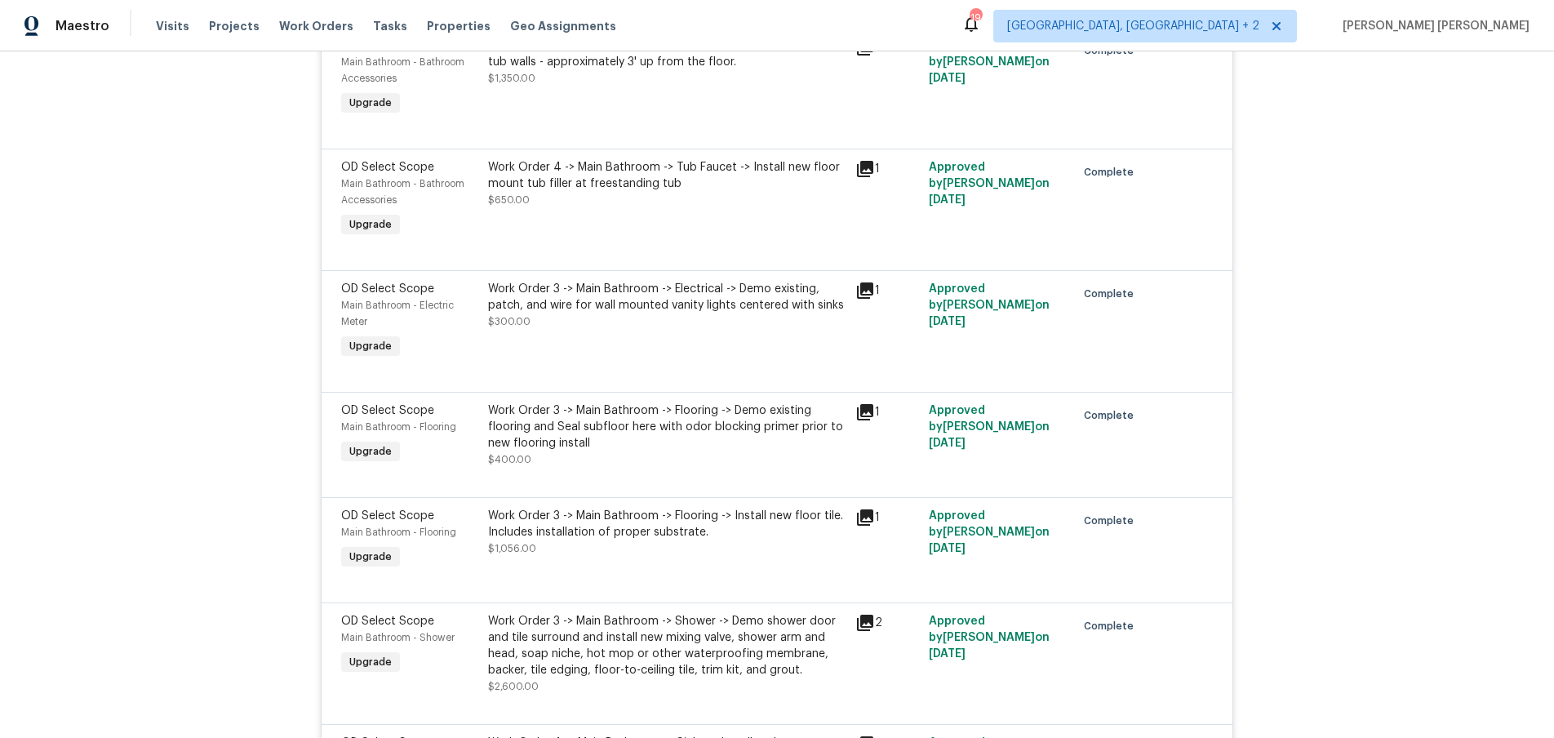
click at [1348, 451] on div "Lightbox" at bounding box center [777, 369] width 1554 height 738
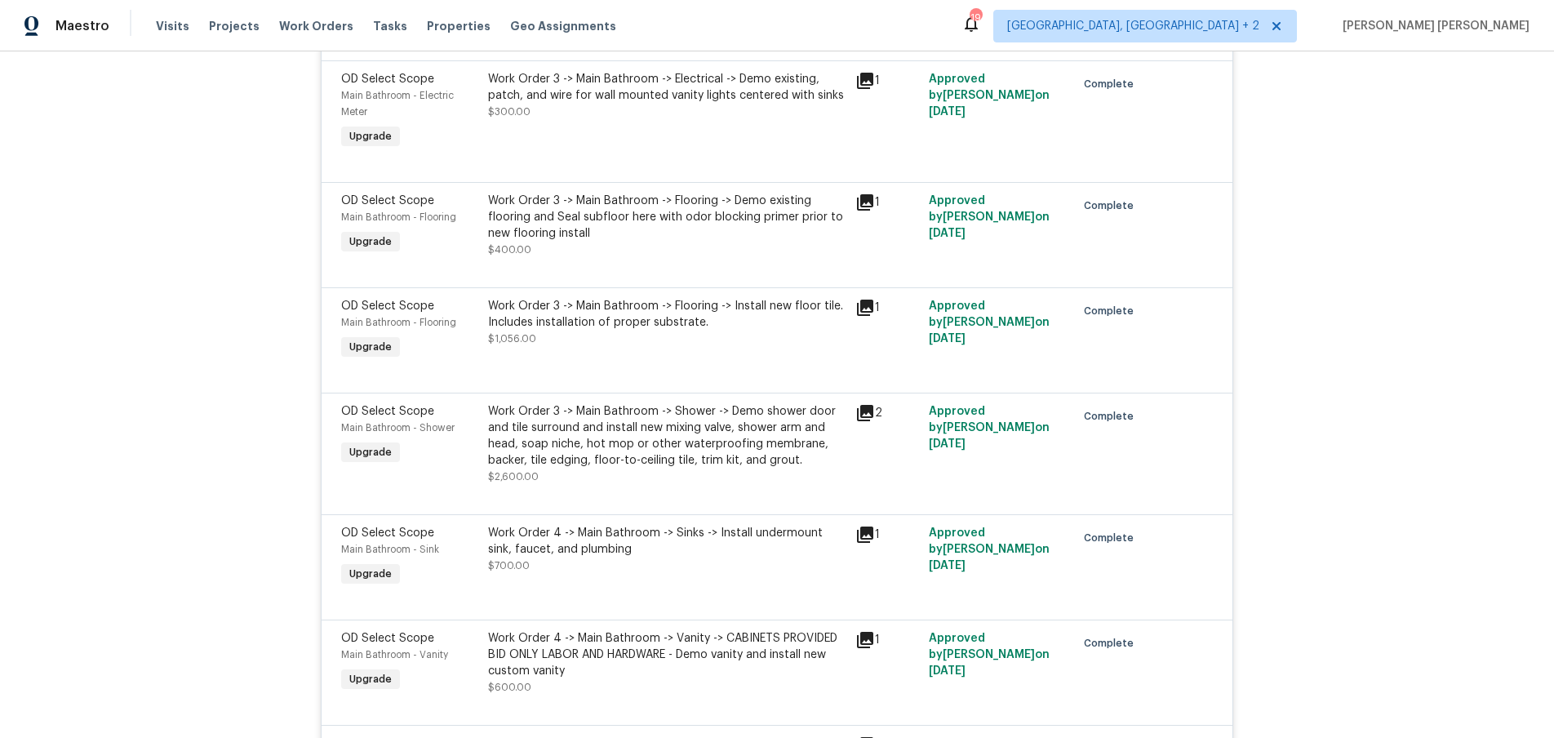
scroll to position [4814, 0]
click at [872, 402] on icon at bounding box center [865, 410] width 16 height 16
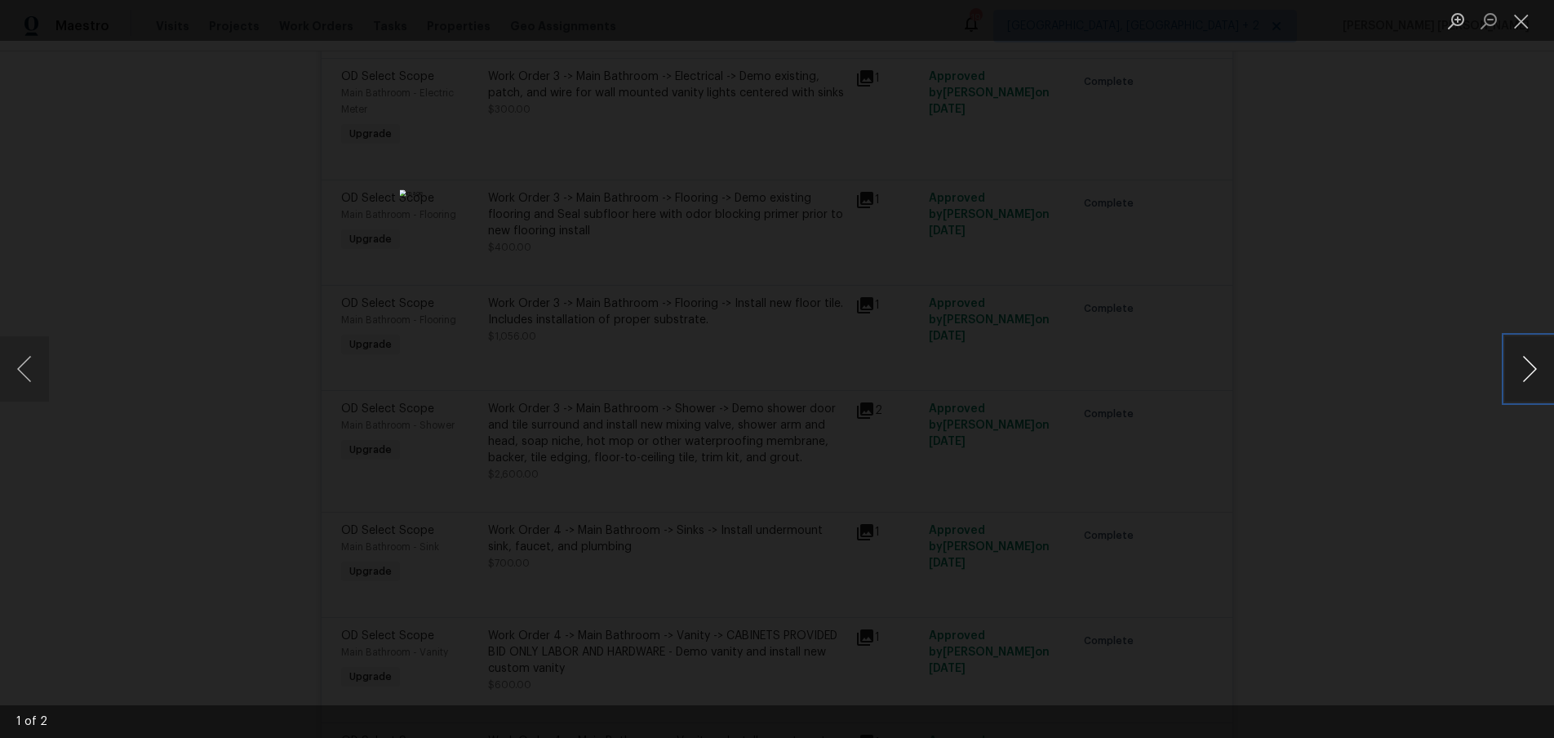
click at [1529, 389] on button "Next image" at bounding box center [1529, 368] width 49 height 65
click at [1477, 463] on div "Lightbox" at bounding box center [777, 369] width 1554 height 738
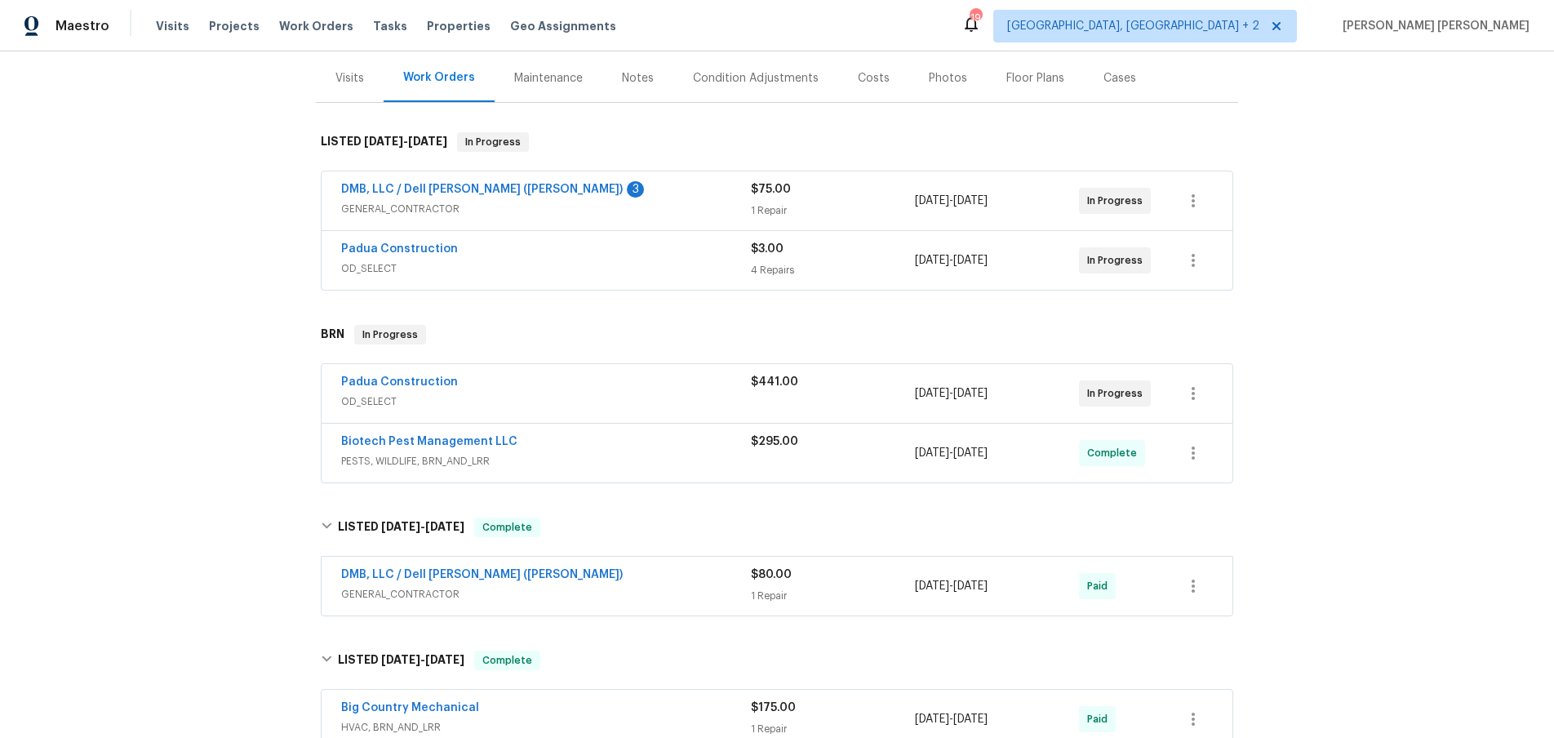
scroll to position [247, 0]
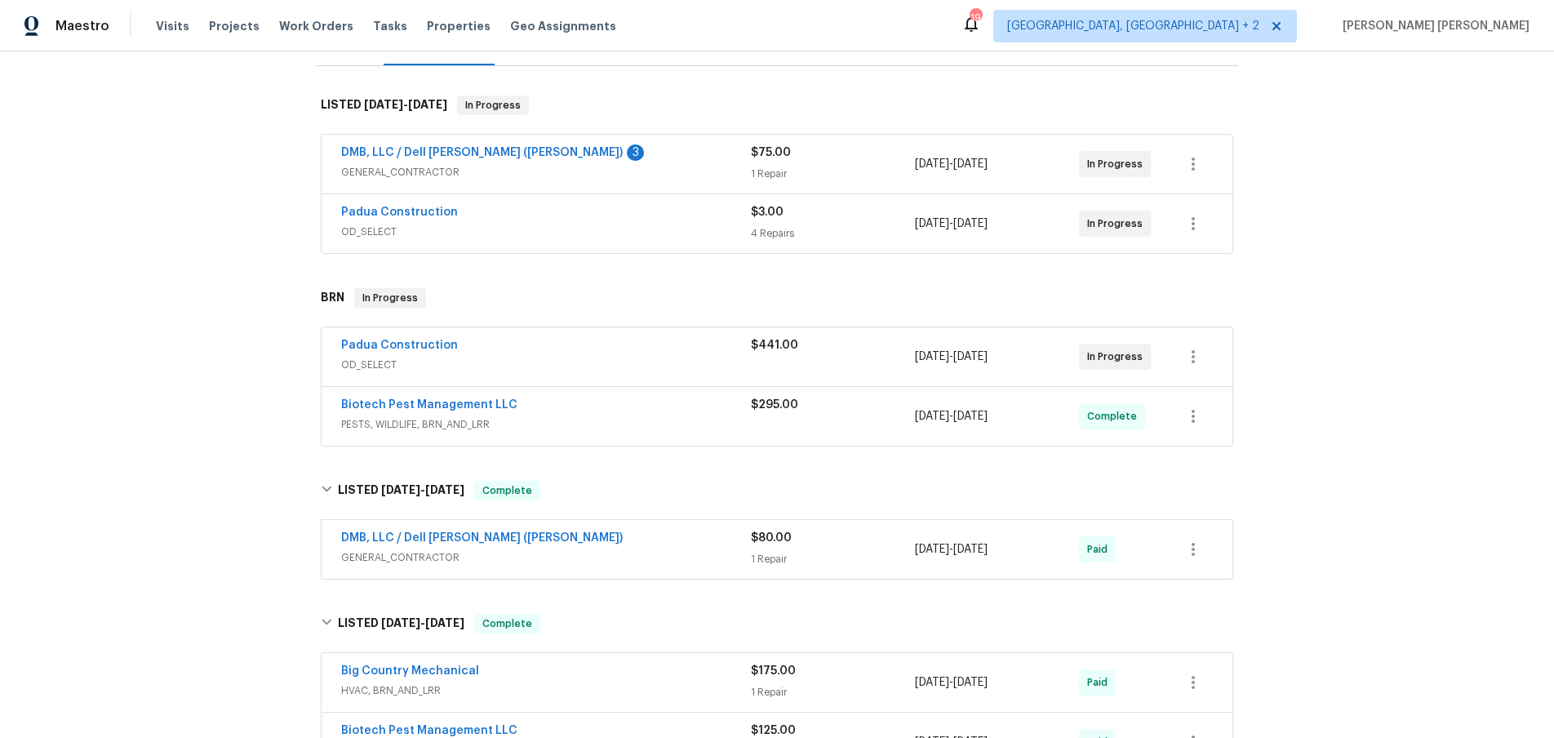
click at [655, 357] on span "OD_SELECT" at bounding box center [546, 365] width 410 height 16
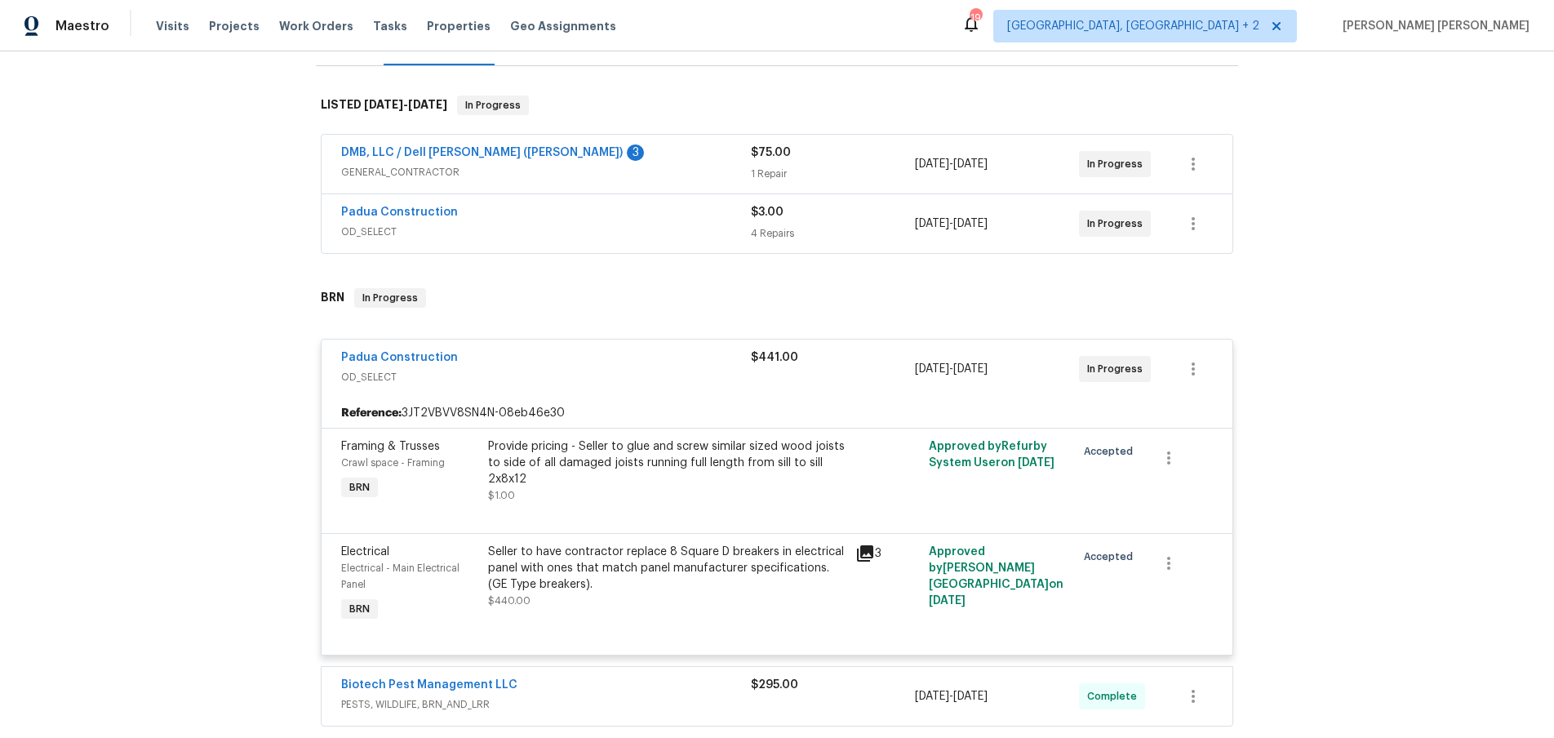
click at [631, 204] on div "Padua Construction" at bounding box center [546, 214] width 410 height 20
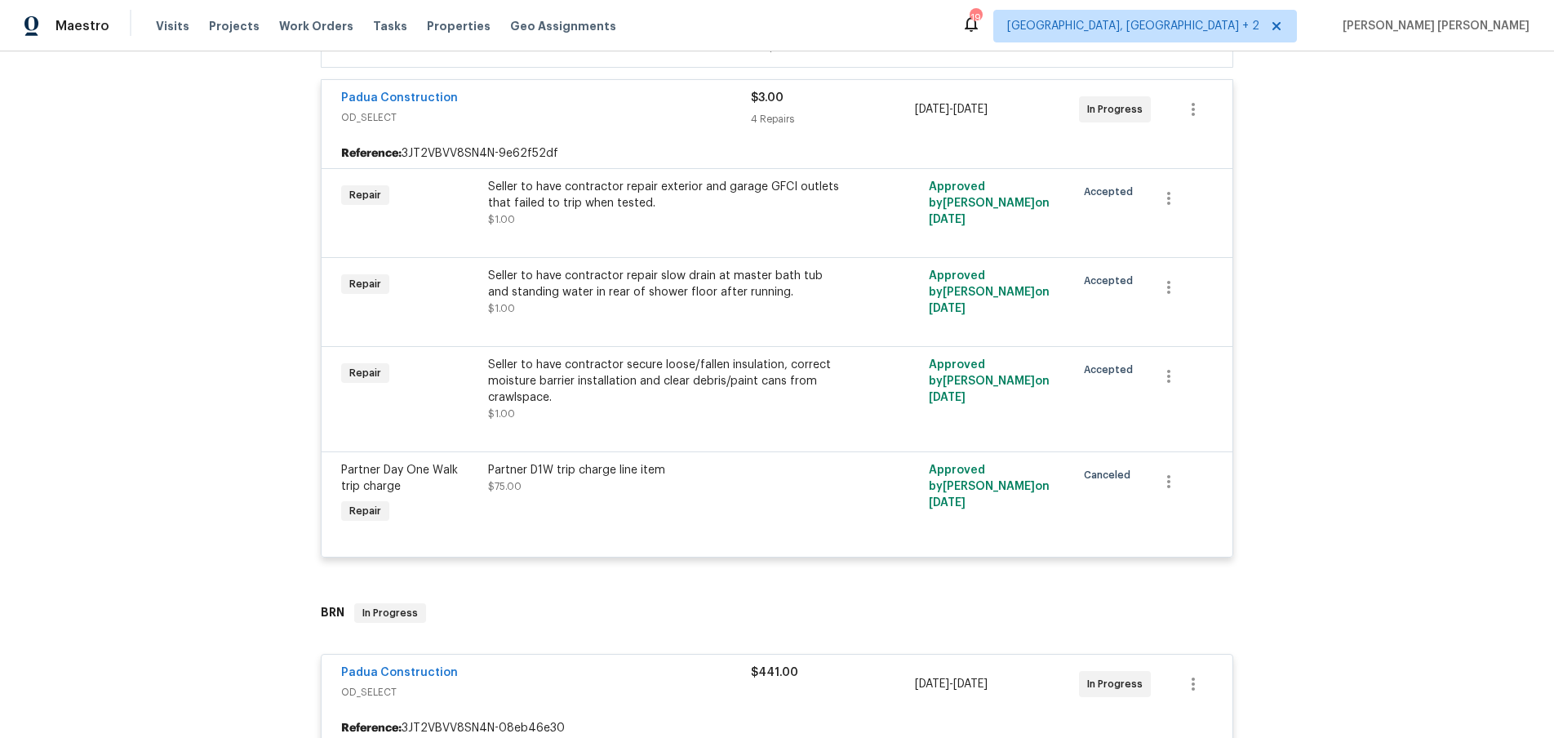
scroll to position [375, 0]
click at [433, 90] on link "Padua Construction" at bounding box center [399, 95] width 117 height 11
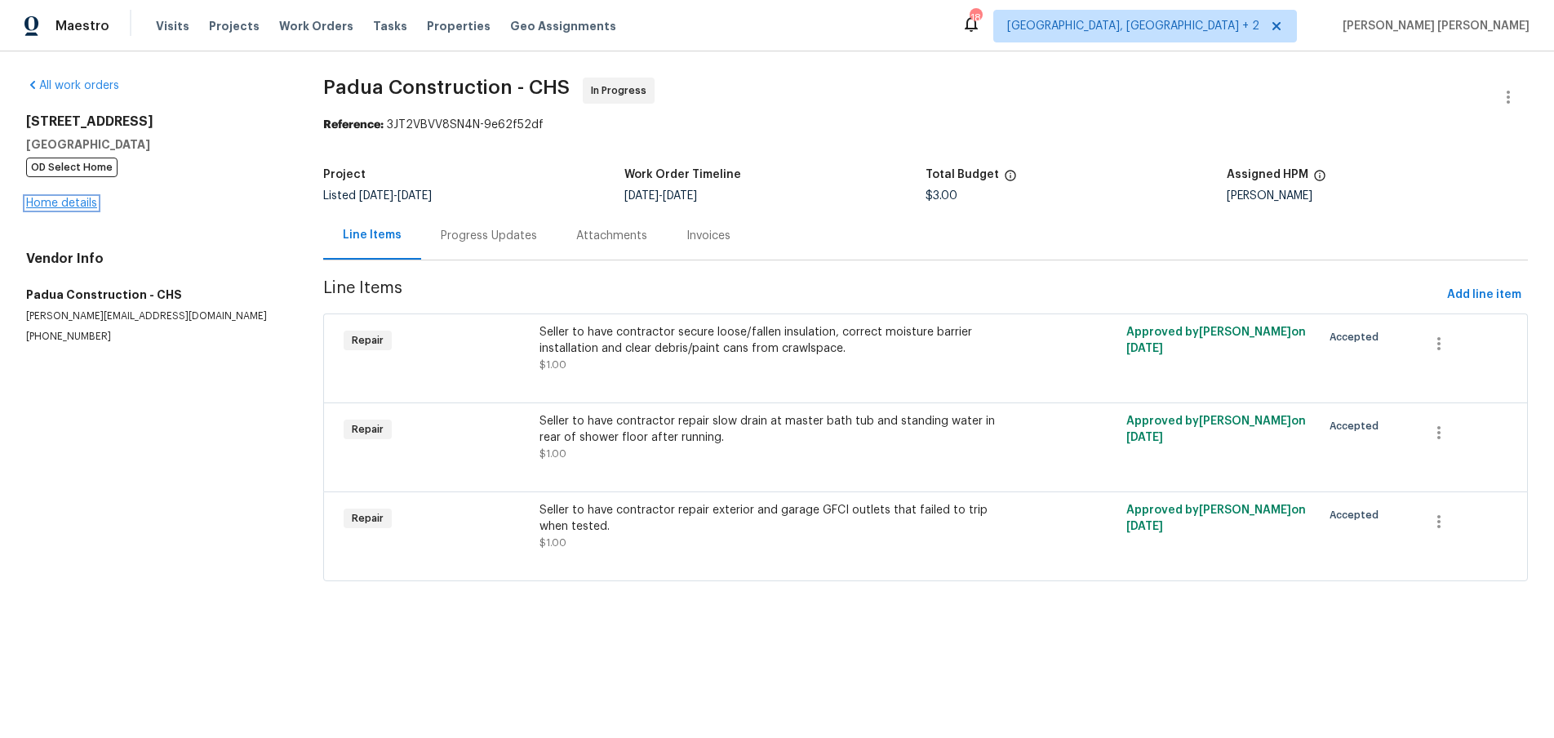
click at [81, 205] on link "Home details" at bounding box center [61, 203] width 71 height 11
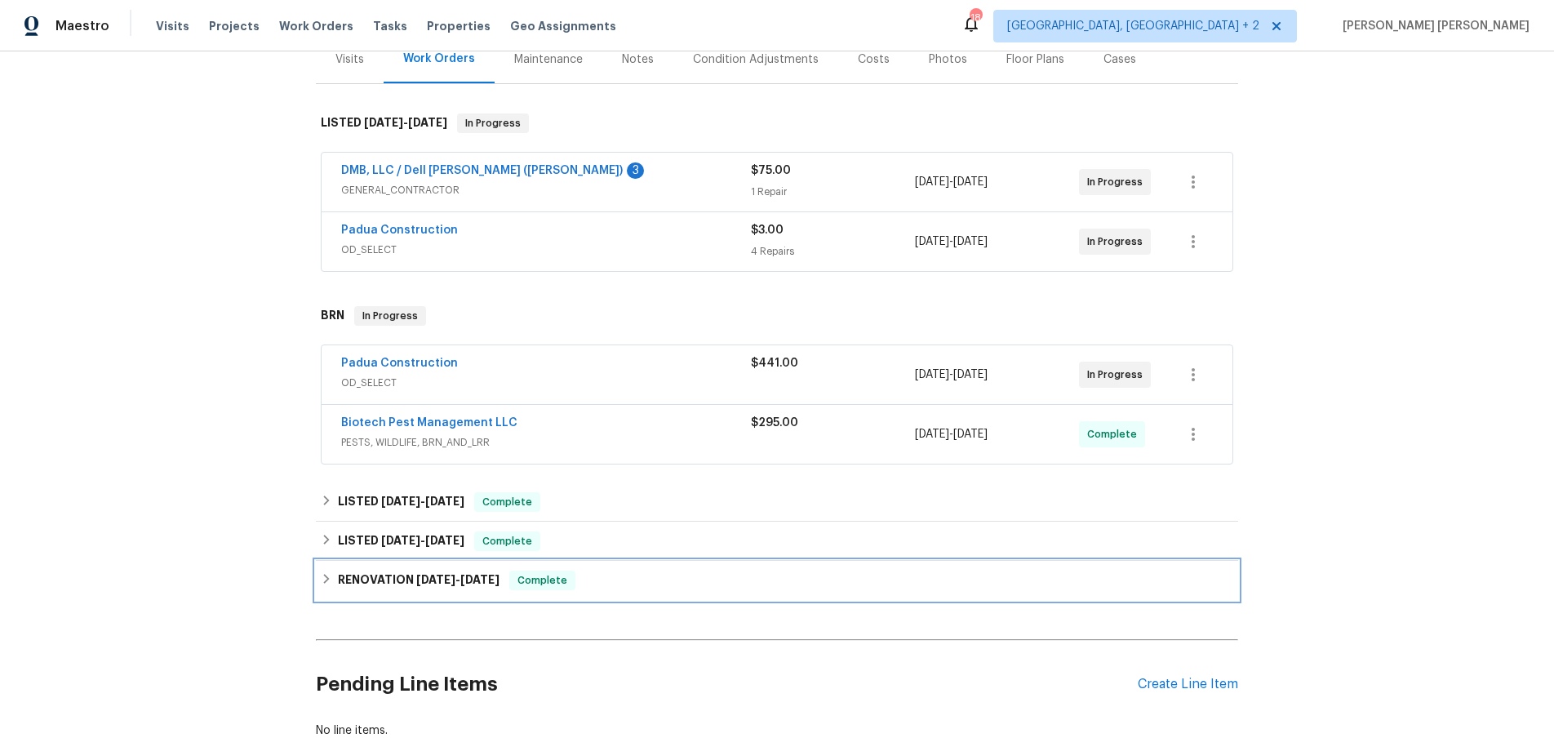
click at [326, 571] on div "RENOVATION 11/13/24 - 6/21/25 Complete" at bounding box center [777, 581] width 913 height 20
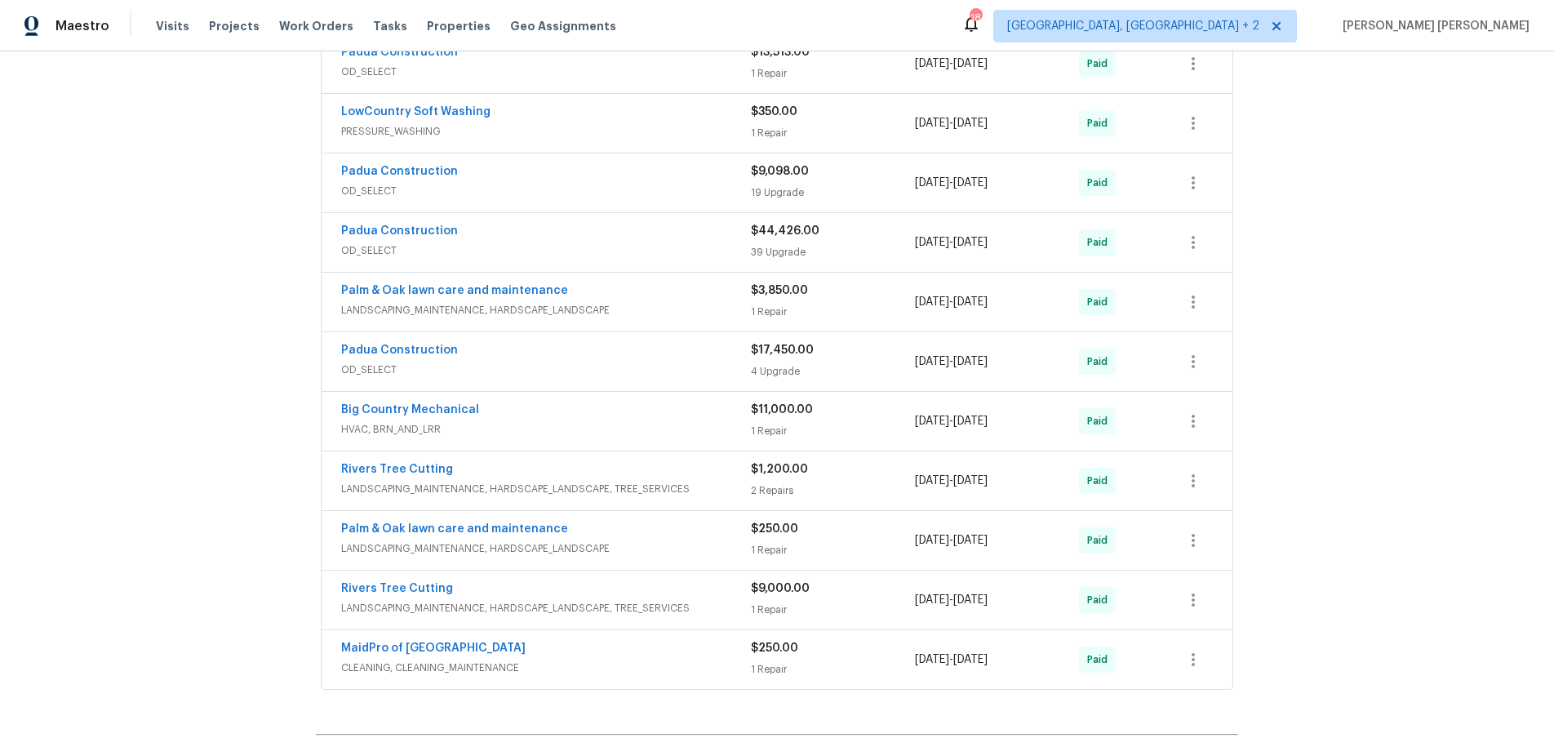
scroll to position [1006, 0]
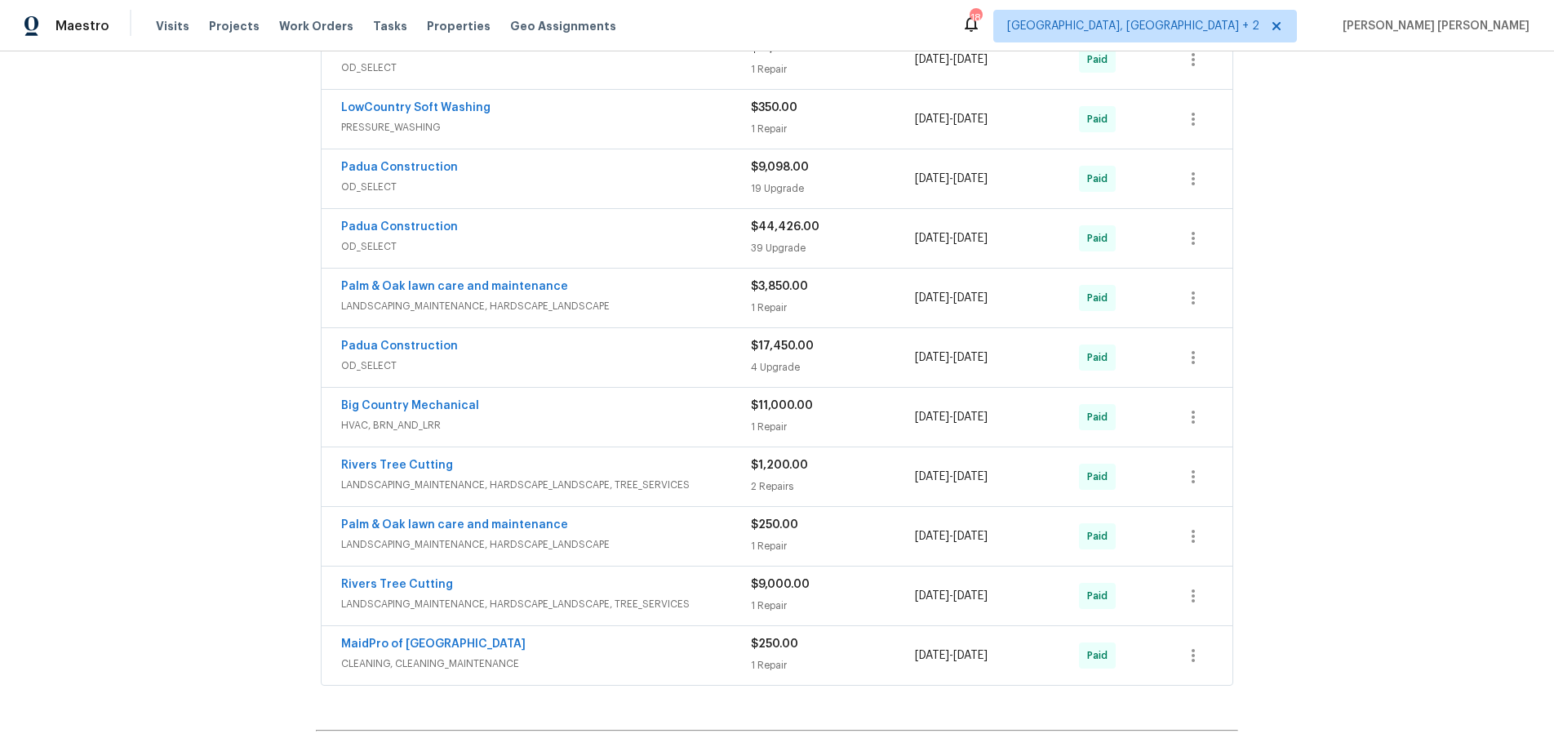
click at [723, 636] on div "MaidPro of Charleston" at bounding box center [546, 646] width 410 height 20
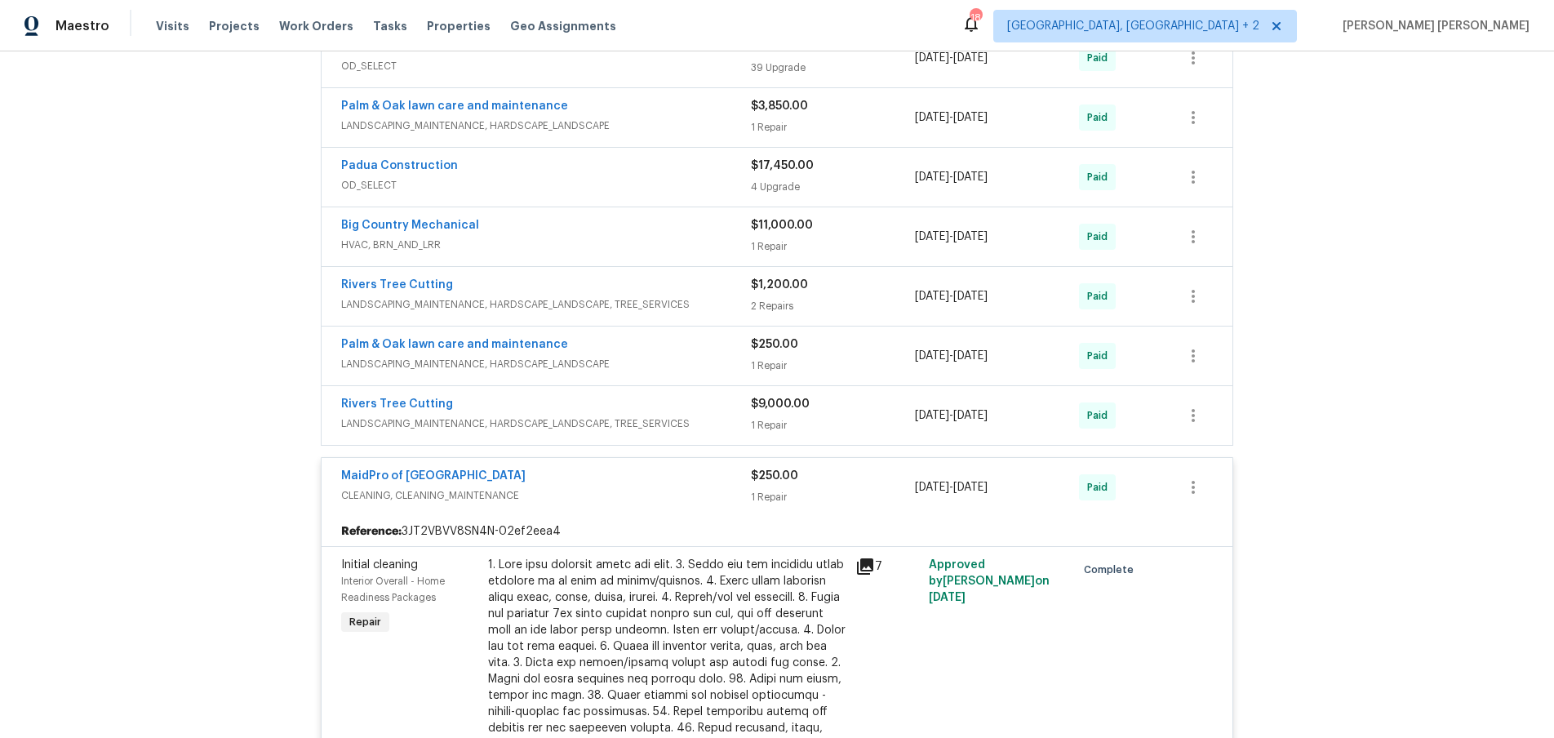
scroll to position [1208, 0]
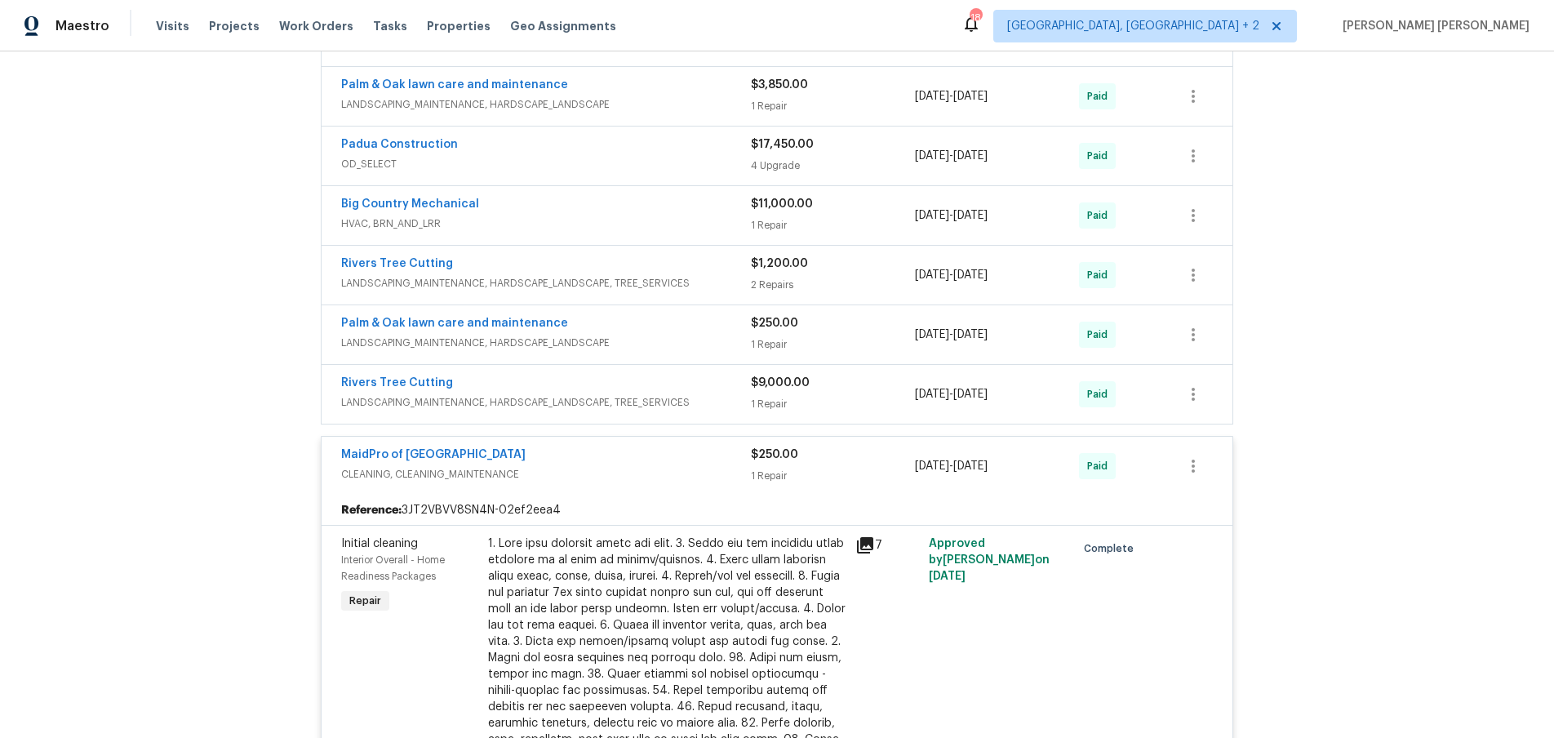
click at [869, 535] on icon at bounding box center [865, 545] width 20 height 20
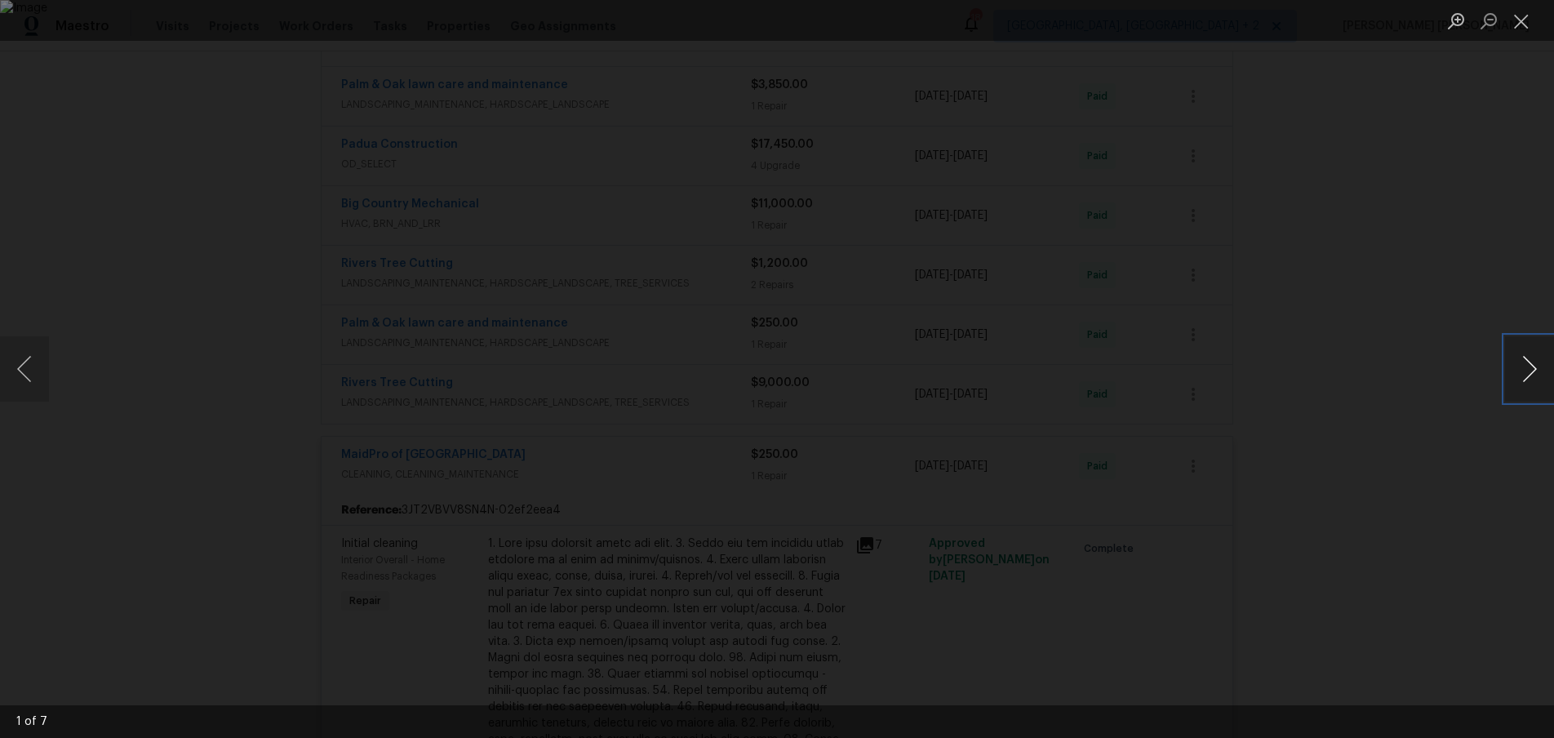
click at [1530, 388] on button "Next image" at bounding box center [1529, 368] width 49 height 65
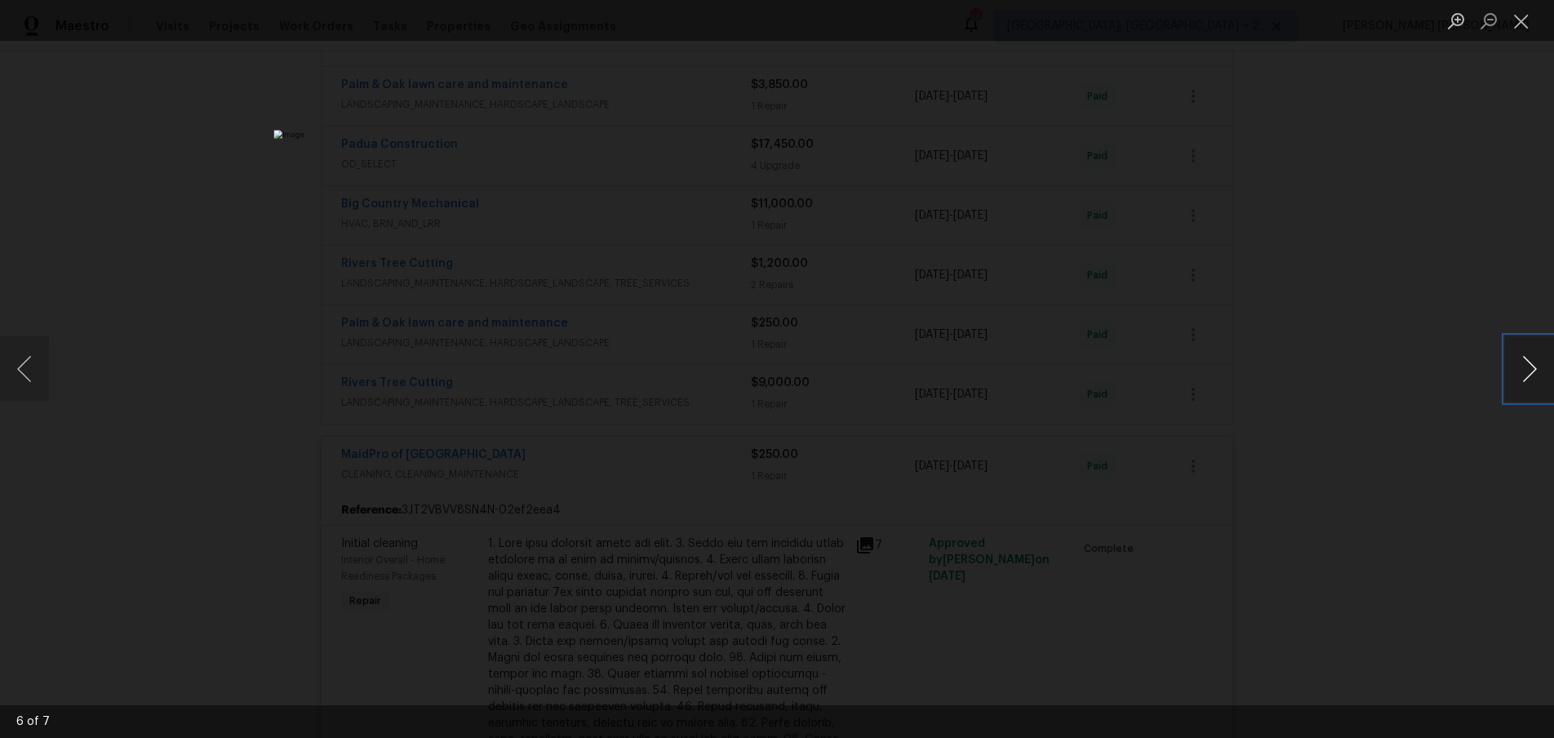
click at [1530, 388] on button "Next image" at bounding box center [1529, 368] width 49 height 65
drag, startPoint x: 1409, startPoint y: 526, endPoint x: 1430, endPoint y: 522, distance: 21.5
click at [1409, 525] on div "Lightbox" at bounding box center [777, 369] width 1554 height 738
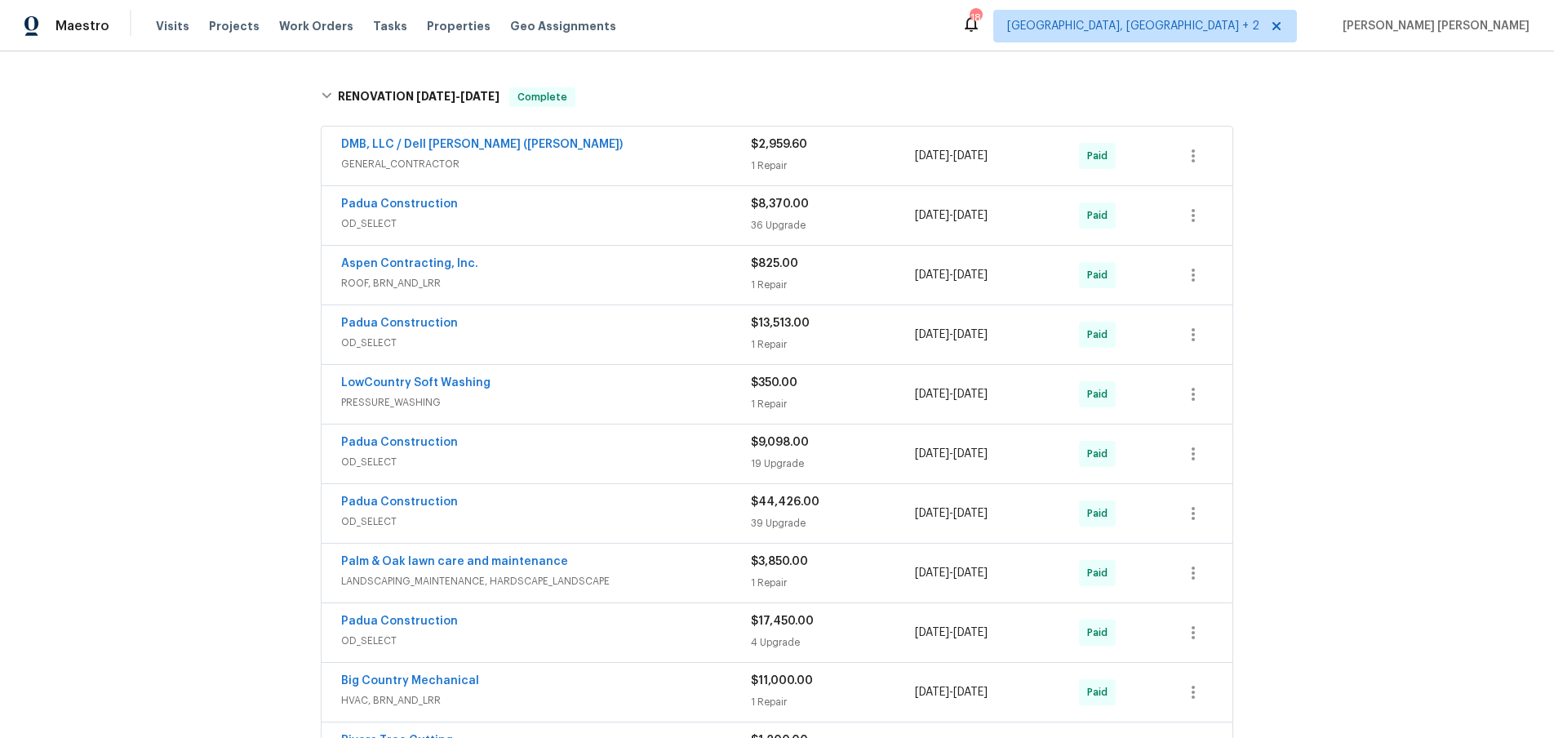
scroll to position [0, 0]
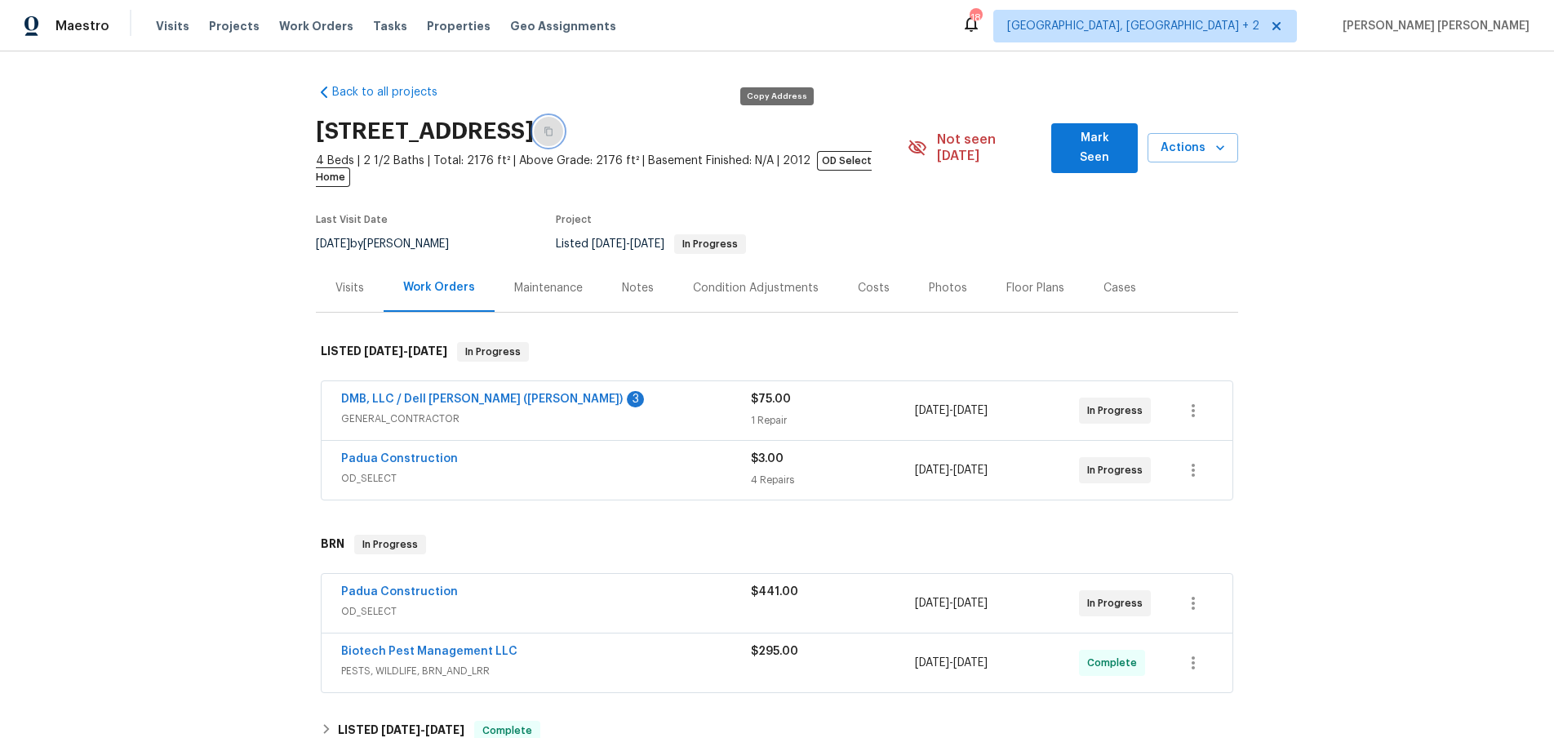
click at [553, 133] on icon "button" at bounding box center [549, 132] width 10 height 10
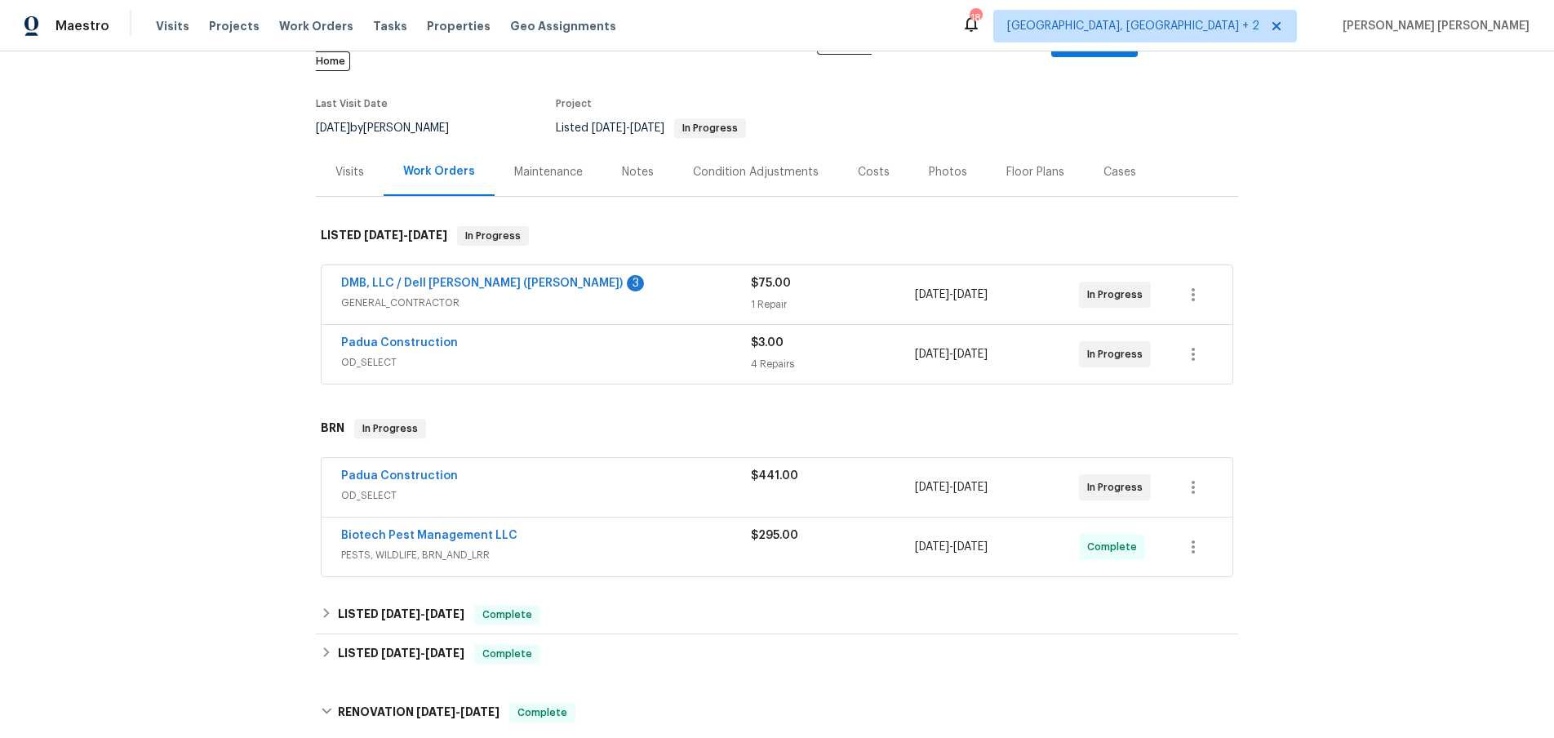
scroll to position [256, 0]
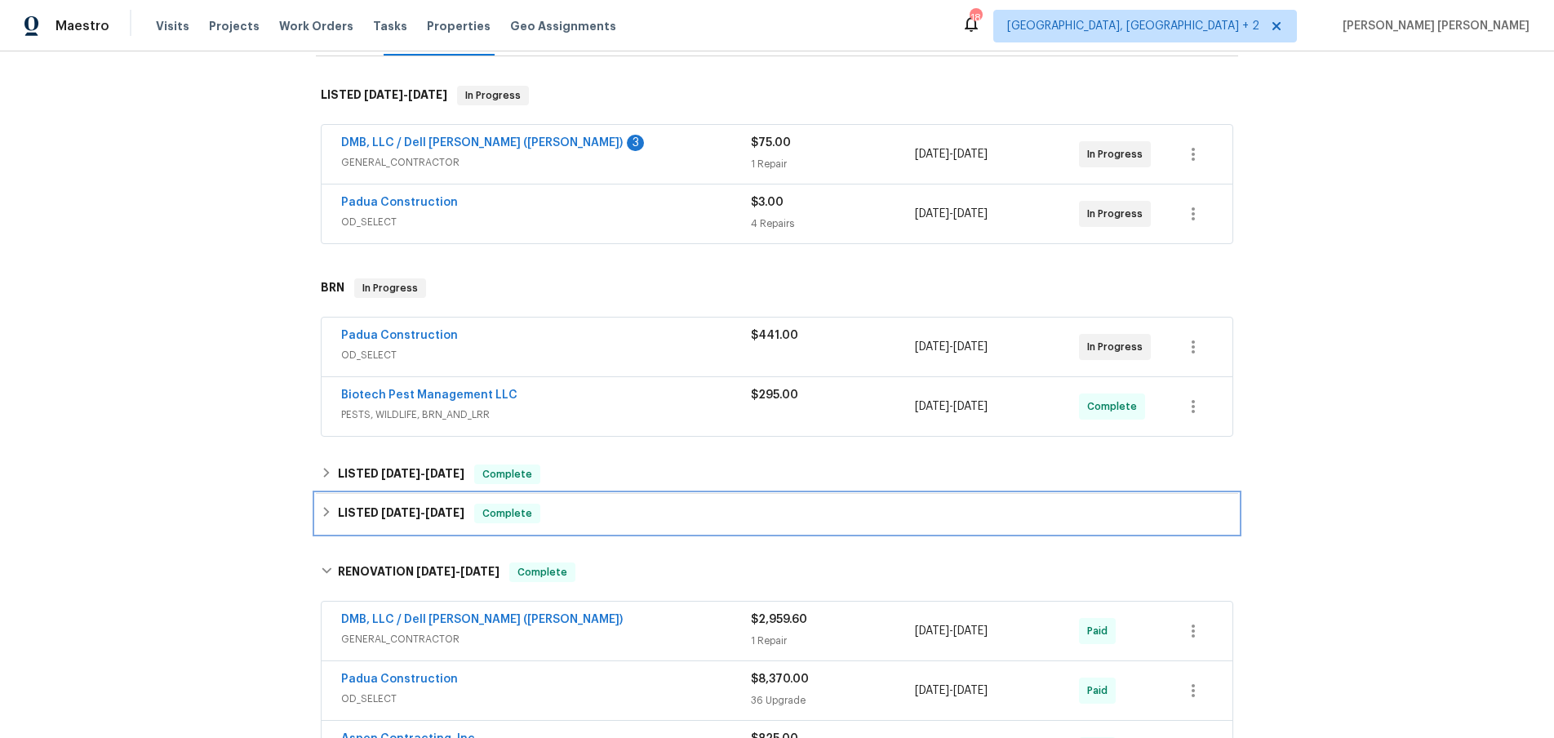
click at [326, 506] on icon at bounding box center [326, 511] width 11 height 11
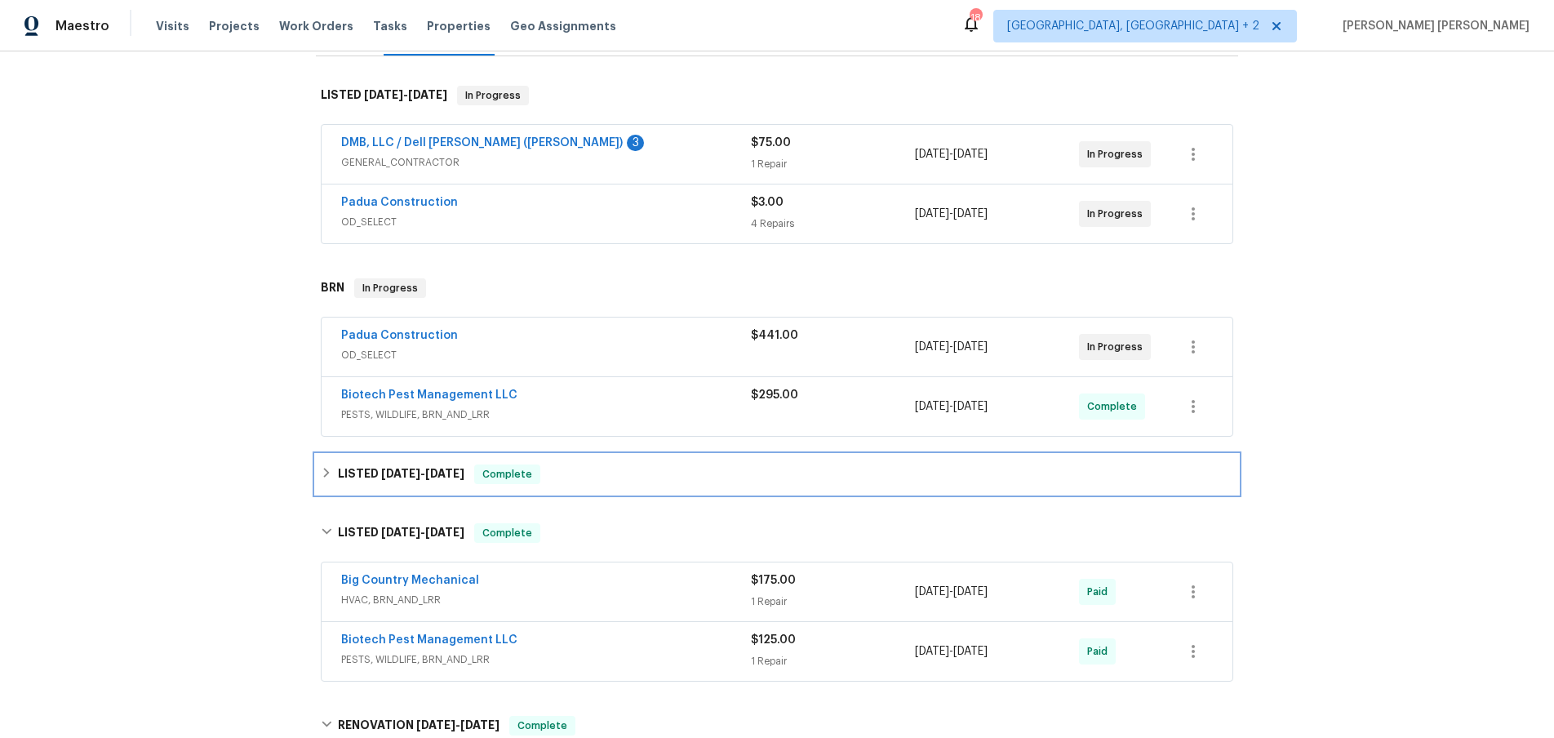
click at [325, 455] on div "LISTED 6/26/25 - 6/26/25 Complete" at bounding box center [777, 474] width 922 height 39
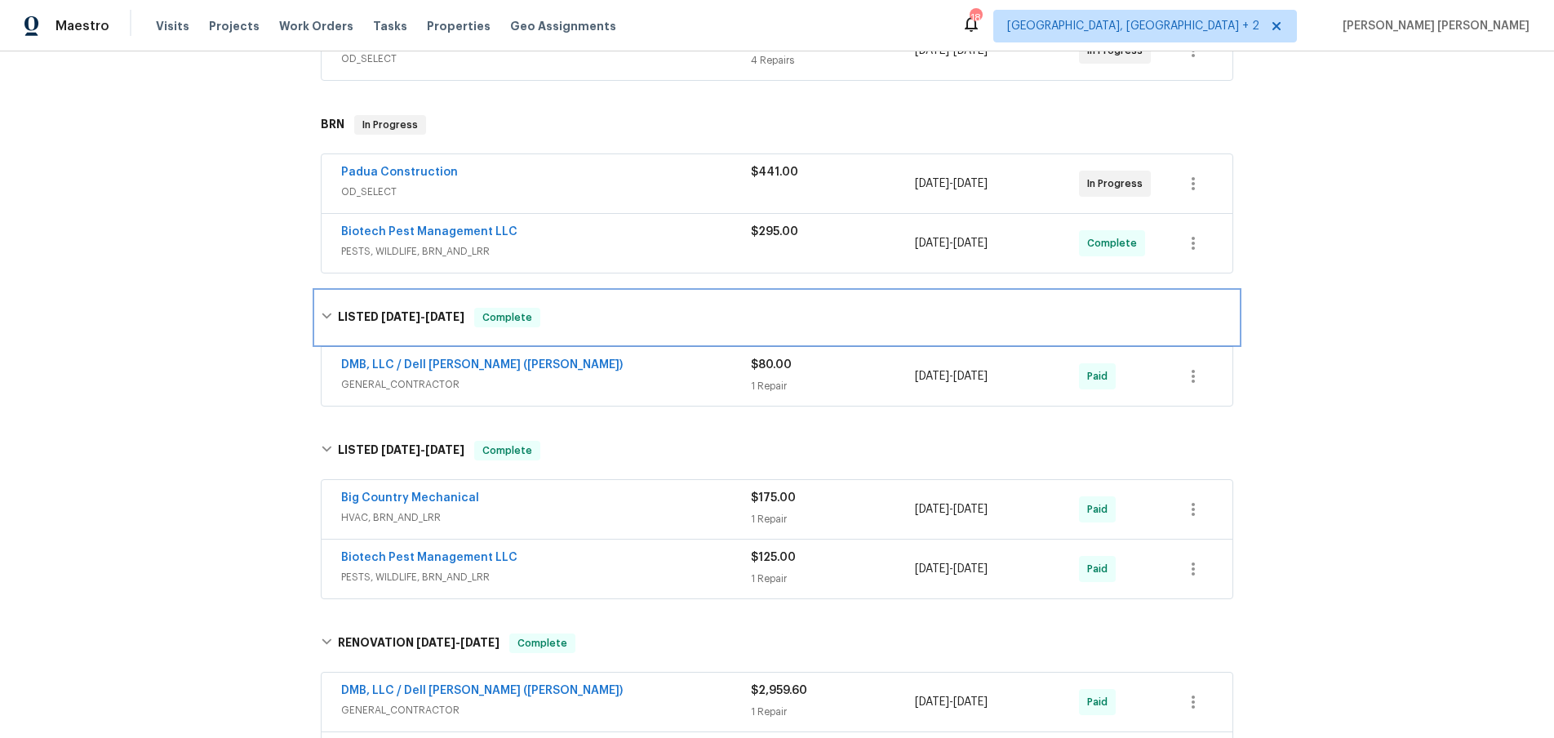
scroll to position [378, 0]
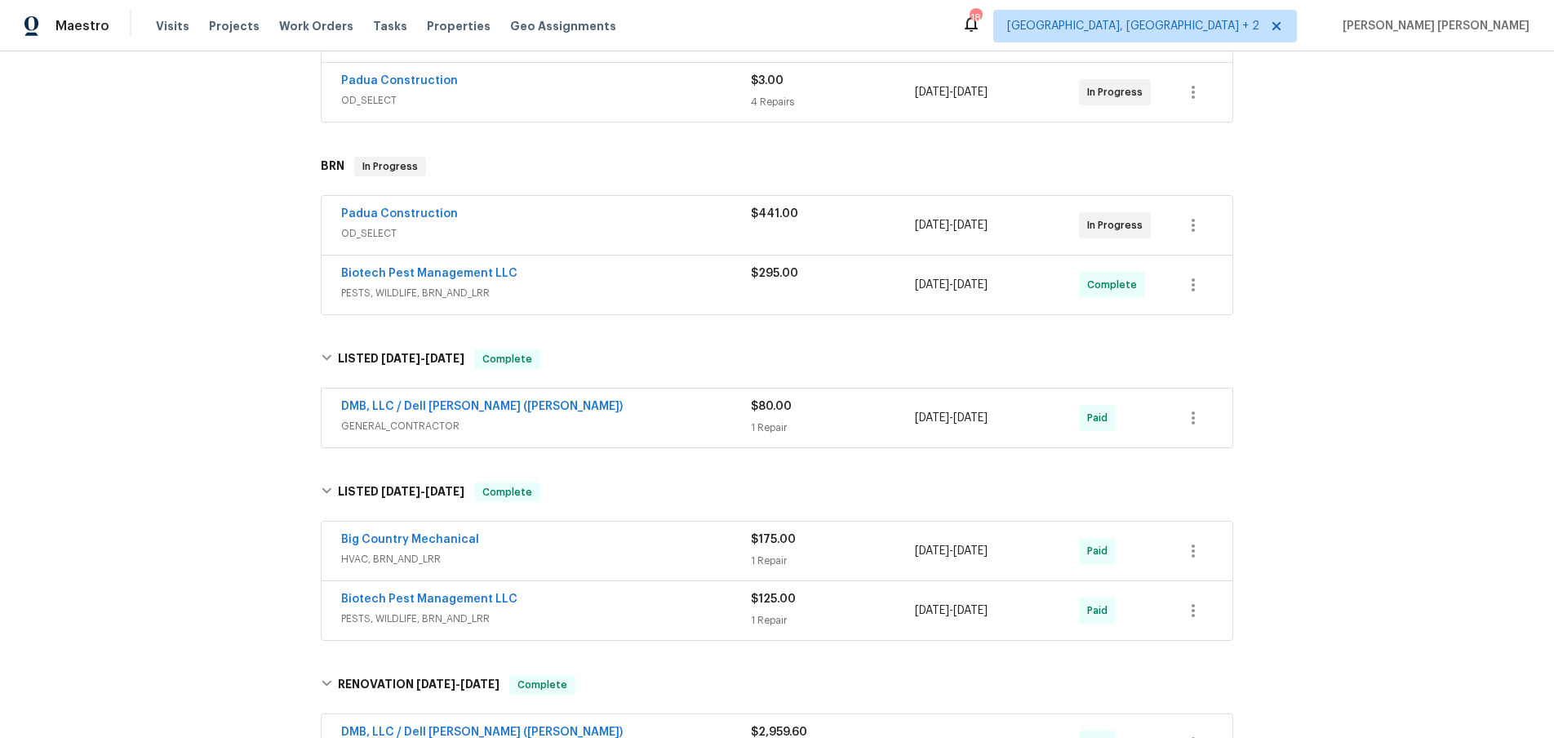
click at [551, 206] on div "Padua Construction" at bounding box center [546, 216] width 410 height 20
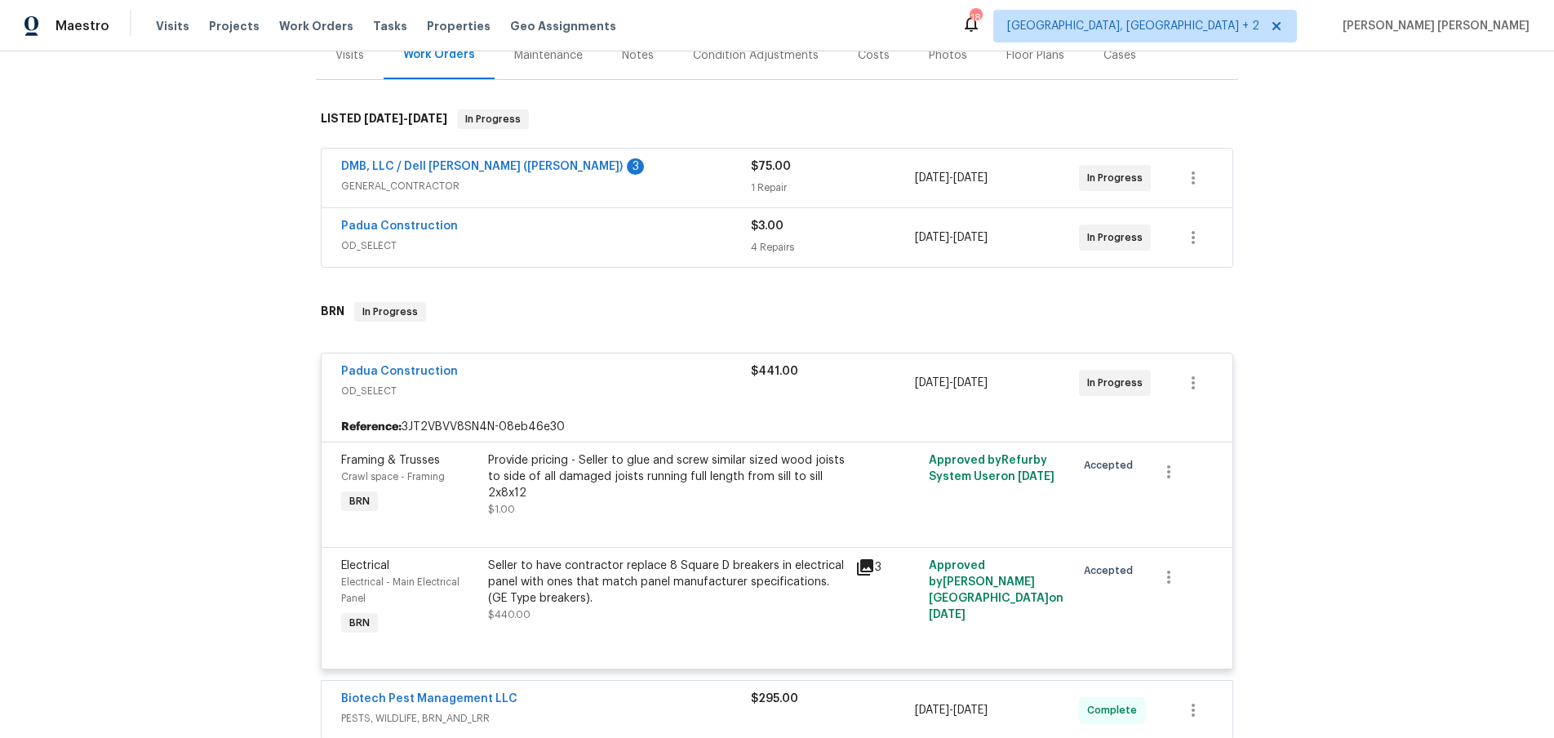
scroll to position [225, 0]
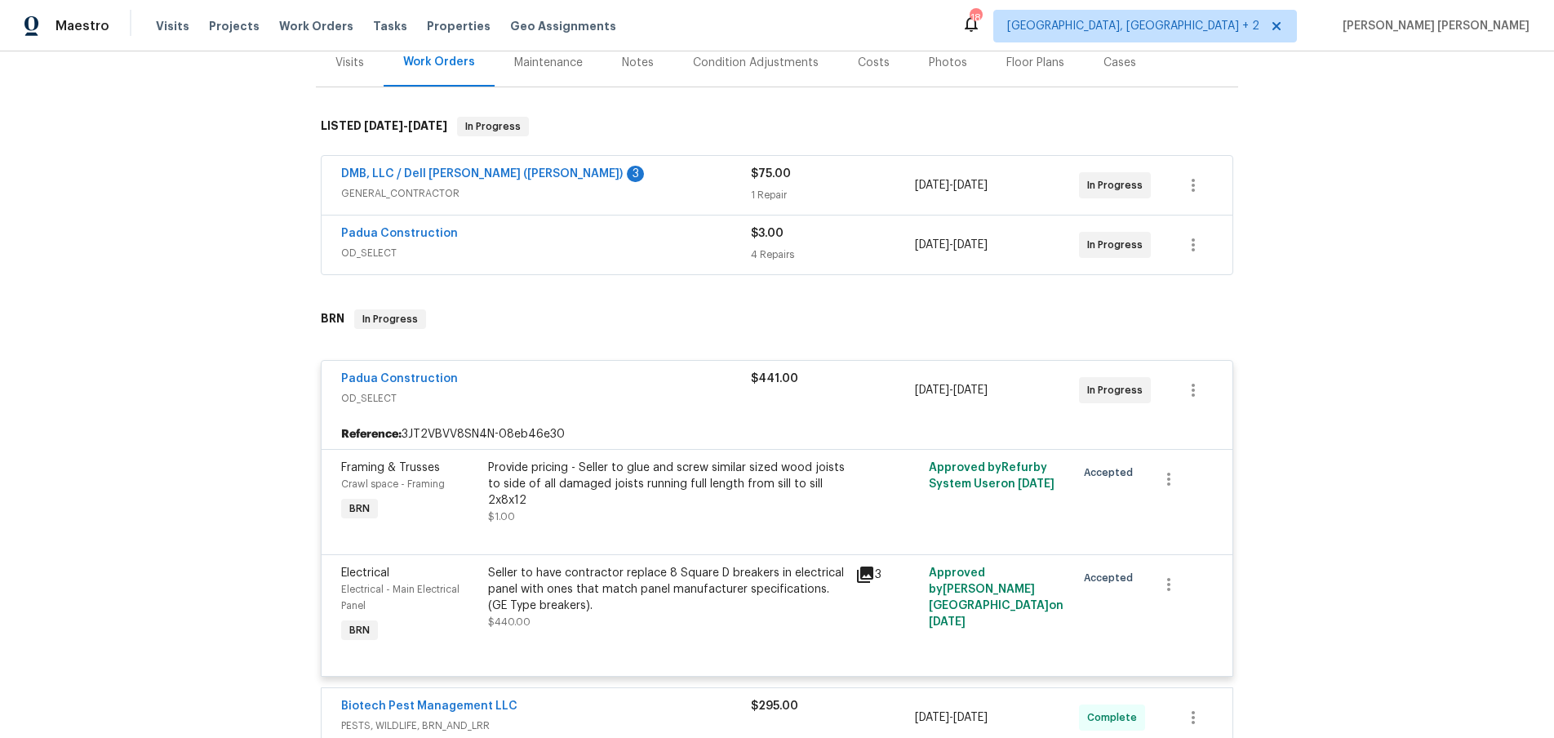
click at [615, 245] on span "OD_SELECT" at bounding box center [546, 253] width 410 height 16
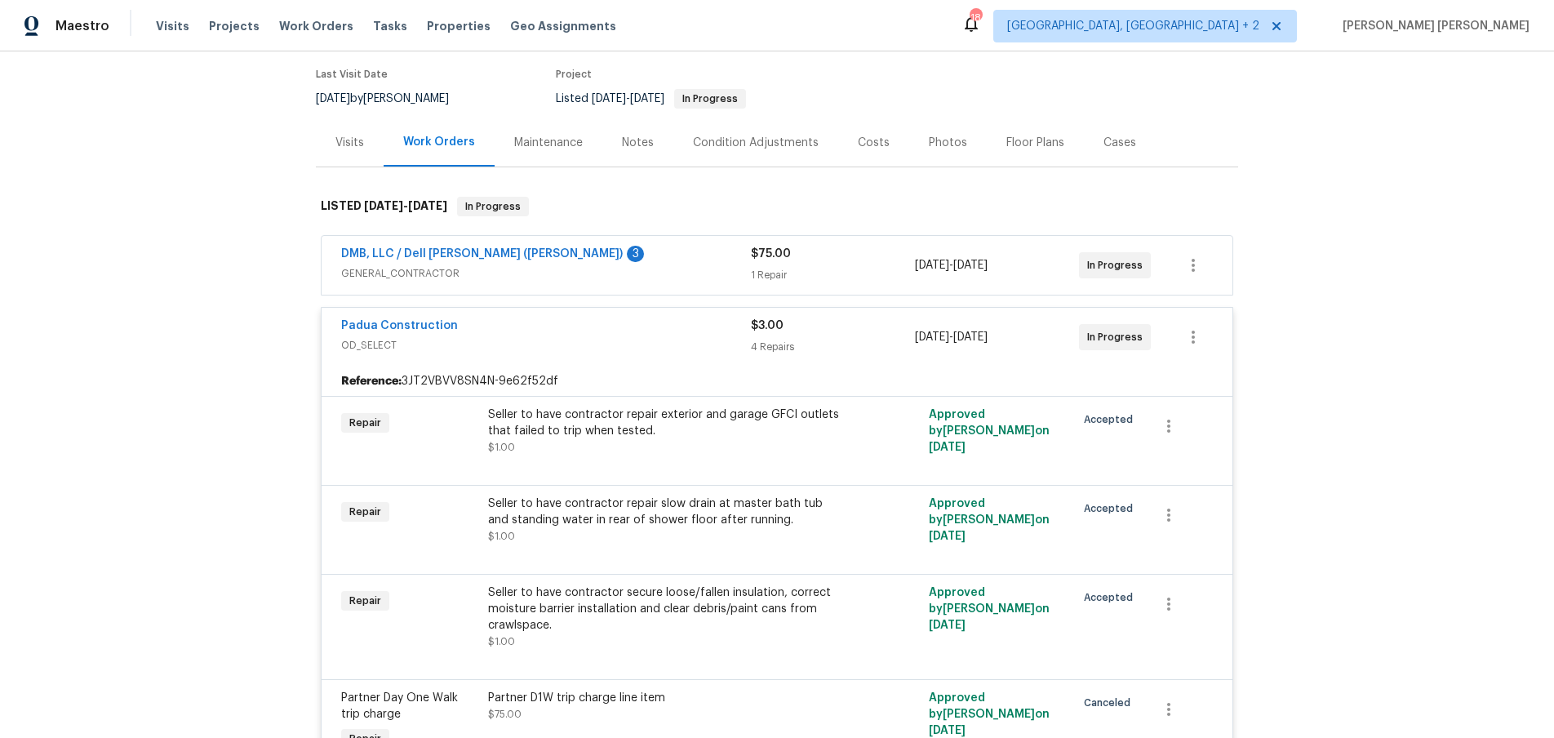
scroll to position [11, 0]
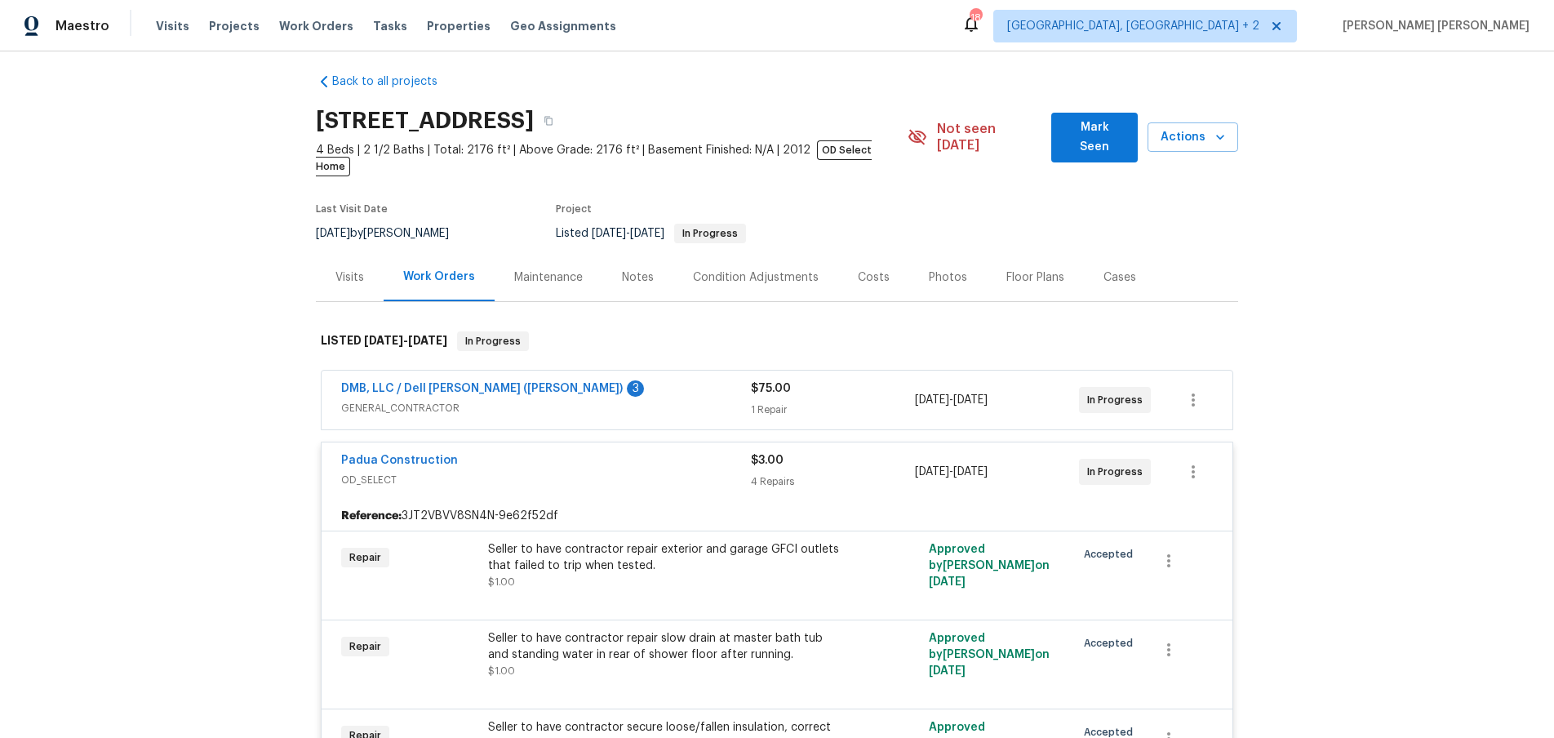
click at [692, 380] on div "DMB, LLC / Dell Bryson (Heise) 3" at bounding box center [546, 390] width 410 height 20
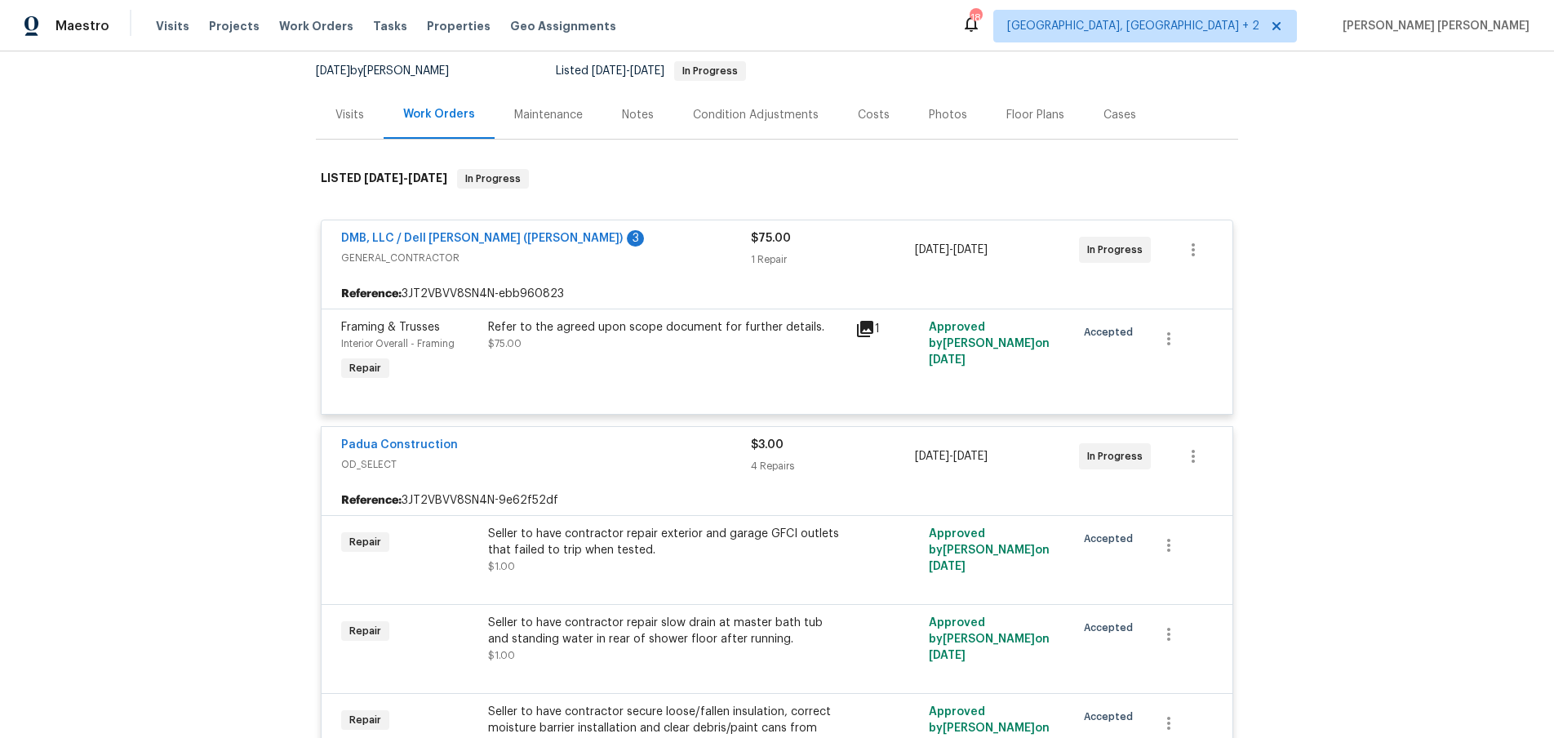
scroll to position [198, 0]
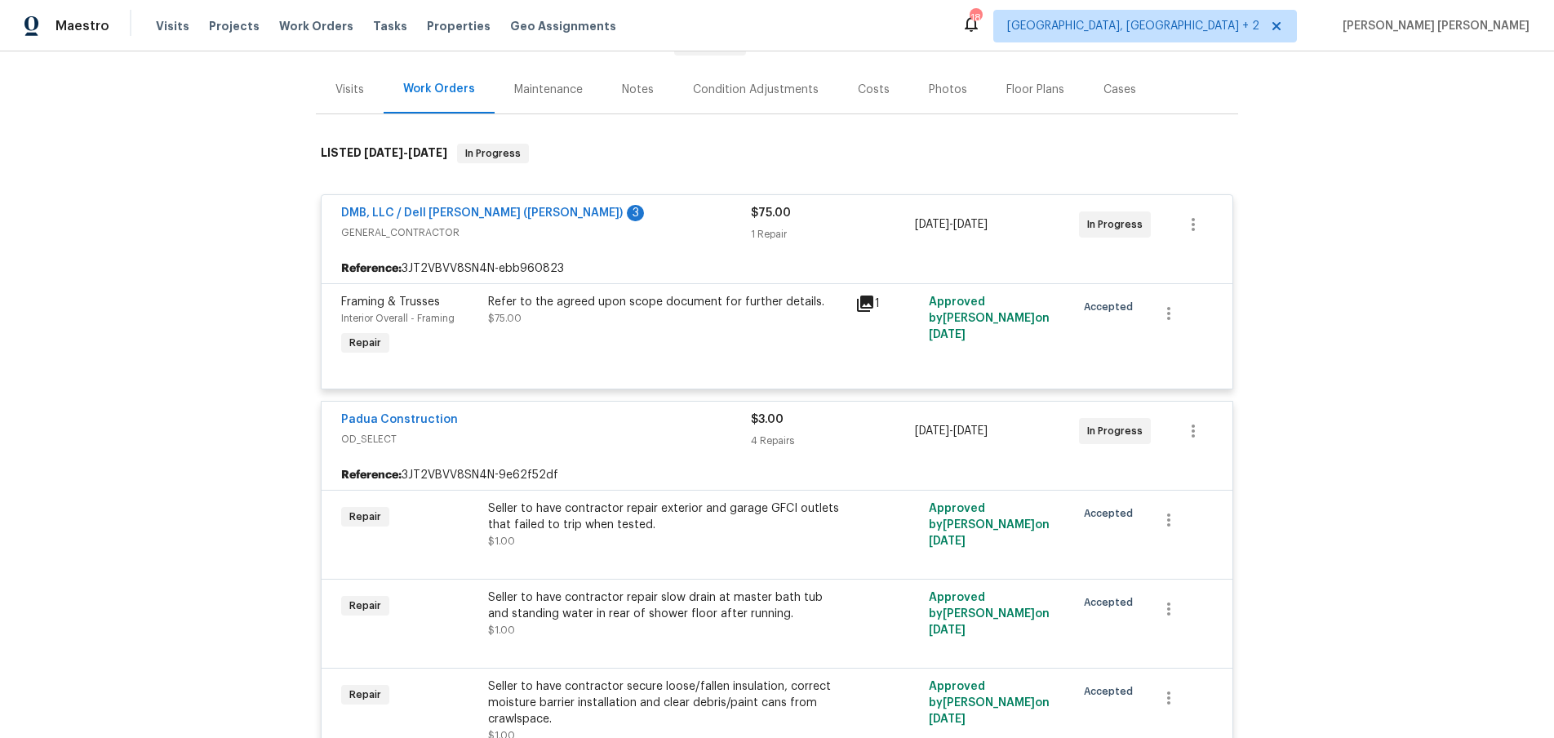
click at [863, 294] on icon at bounding box center [865, 304] width 20 height 20
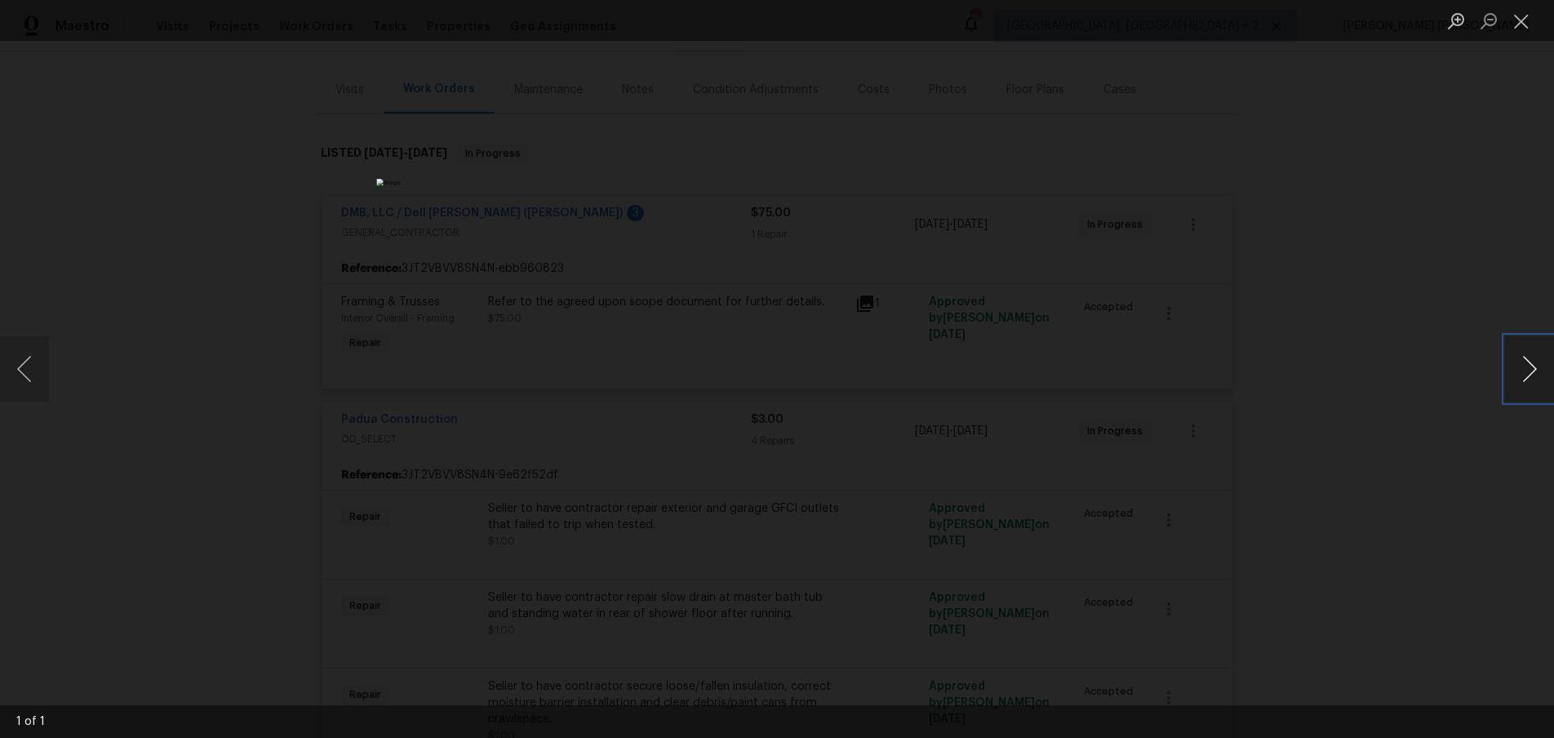
click at [1523, 378] on button "Next image" at bounding box center [1529, 368] width 49 height 65
click at [1302, 436] on div "Lightbox" at bounding box center [777, 369] width 1554 height 738
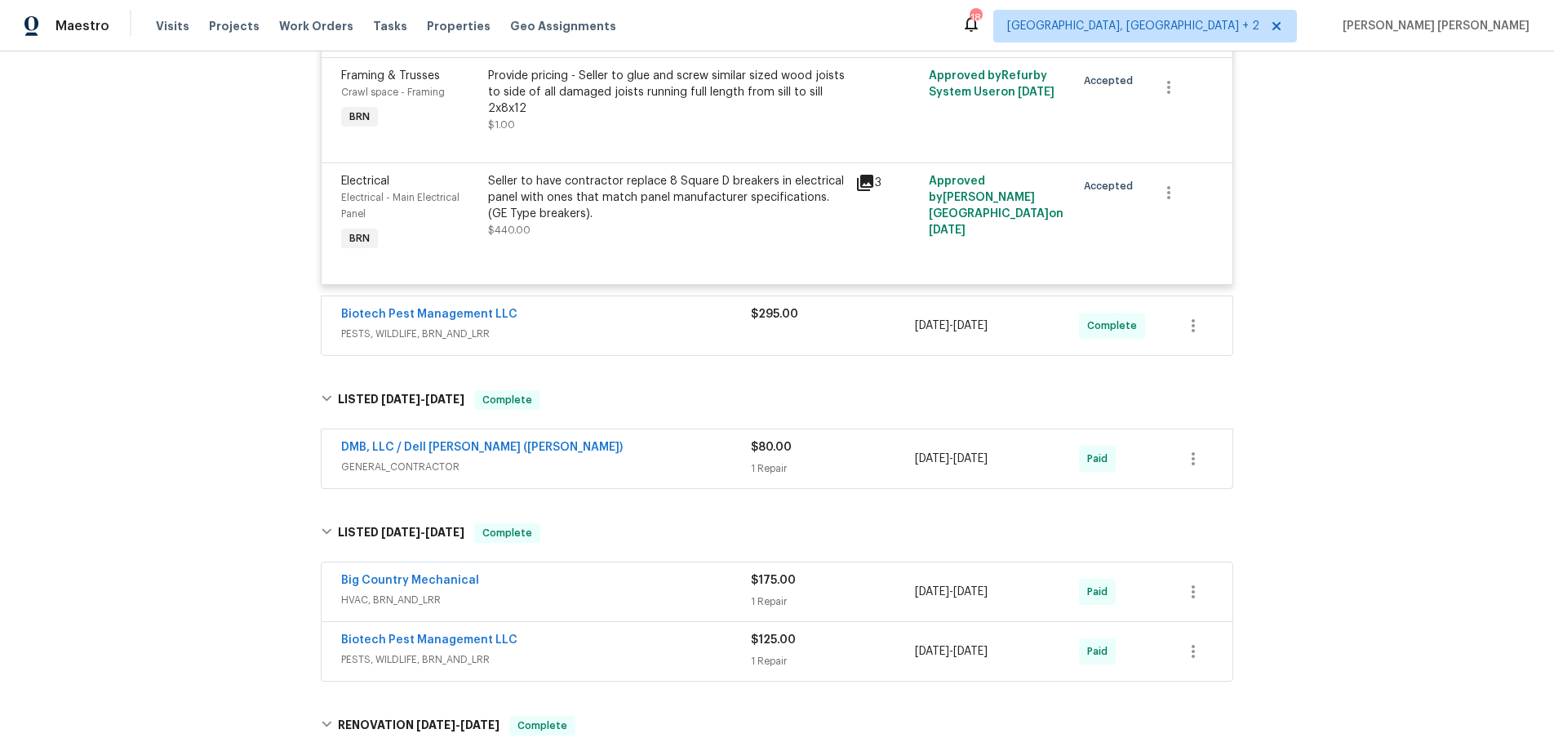
click at [712, 439] on div "DMB, LLC / Dell Bryson (Heise)" at bounding box center [546, 449] width 410 height 20
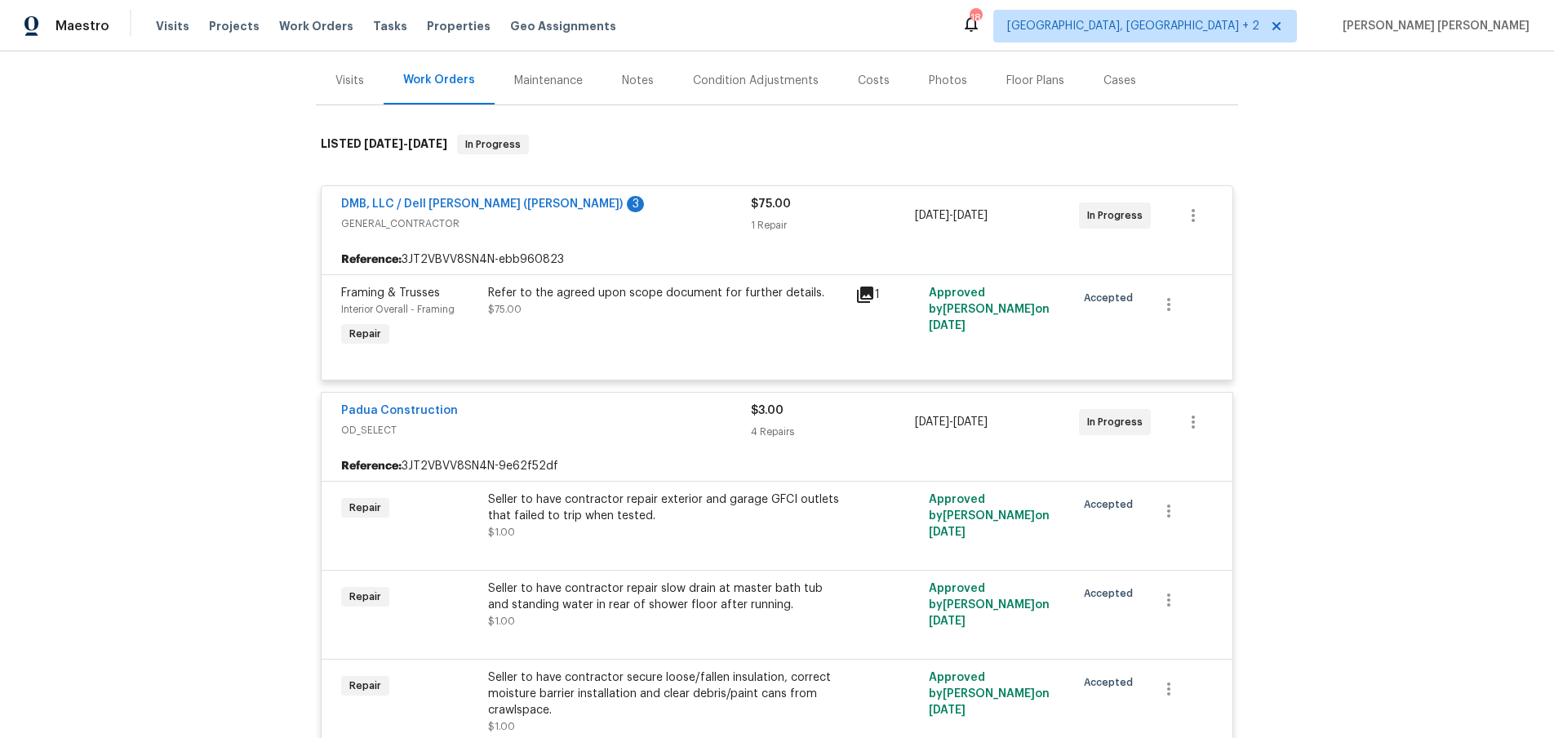
scroll to position [0, 0]
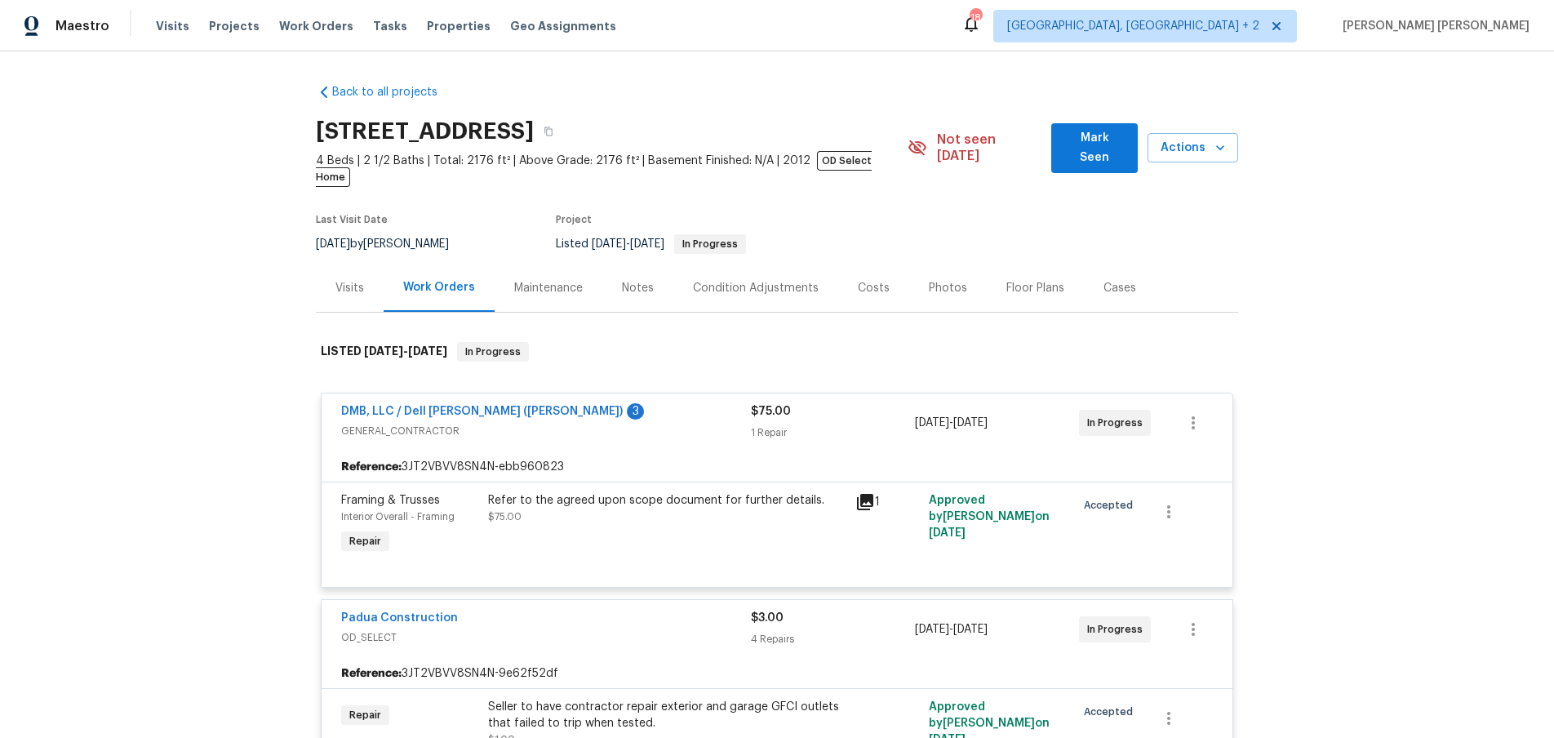
click at [1038, 280] on div "Floor Plans" at bounding box center [1035, 288] width 58 height 16
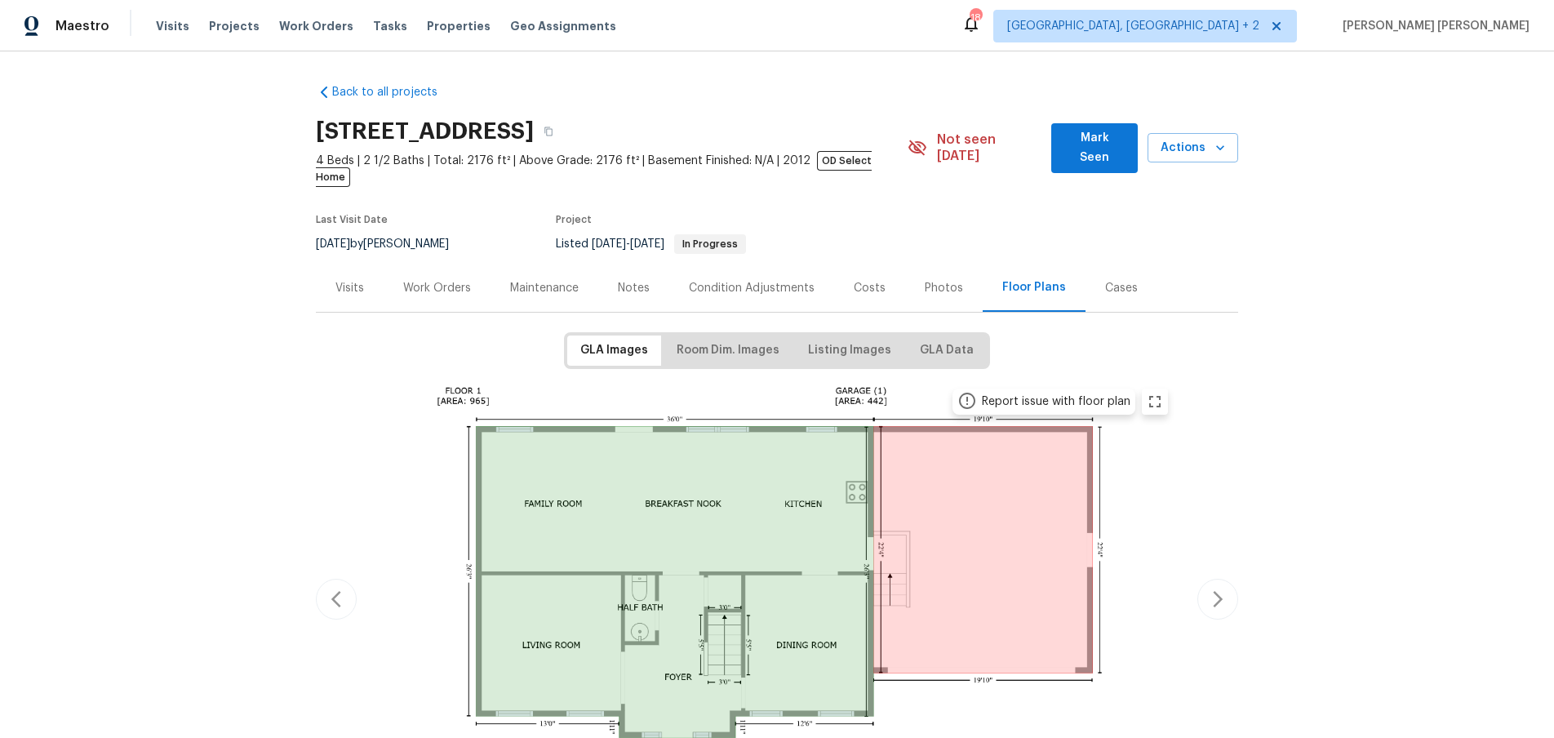
scroll to position [313, 0]
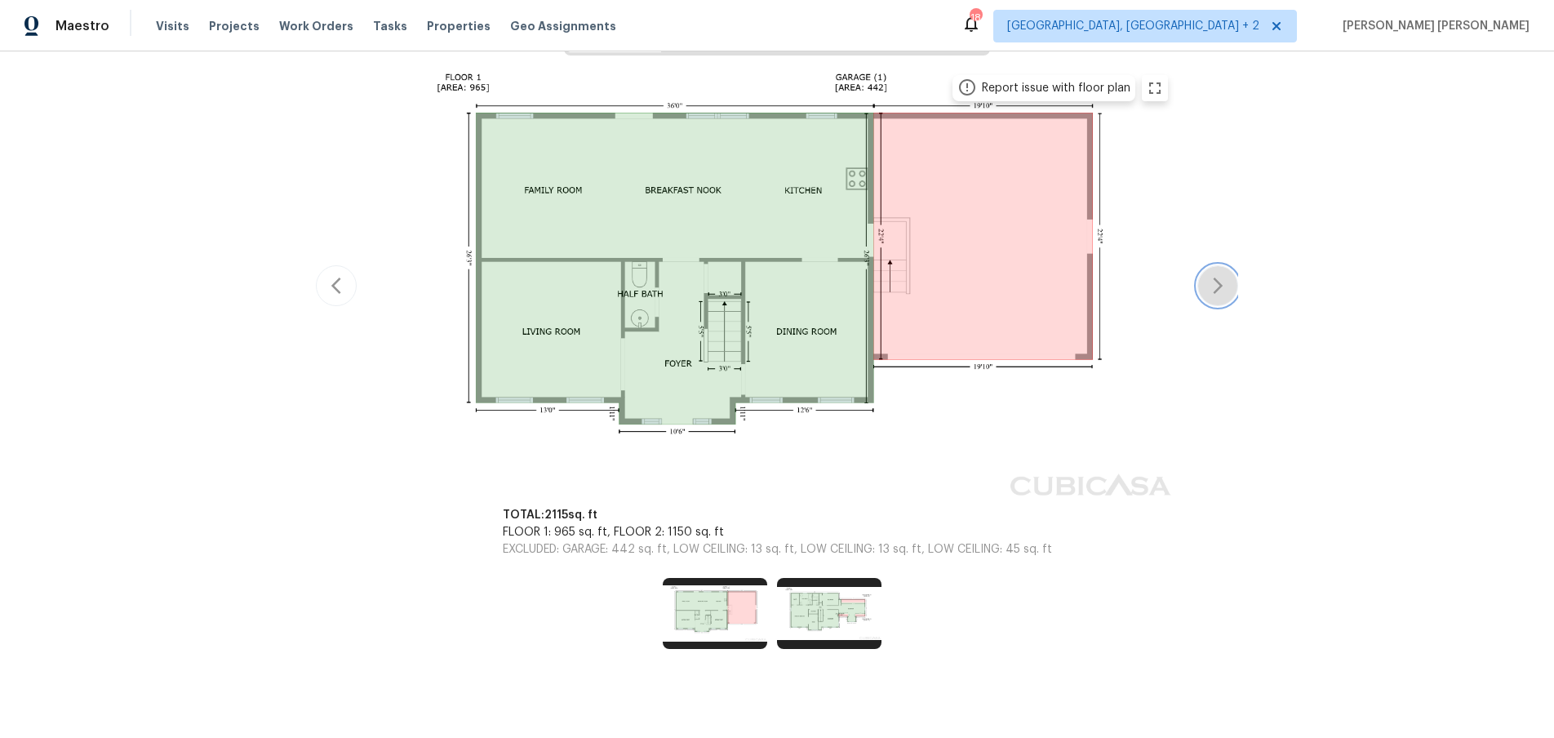
click at [1208, 276] on icon "button" at bounding box center [1218, 286] width 20 height 20
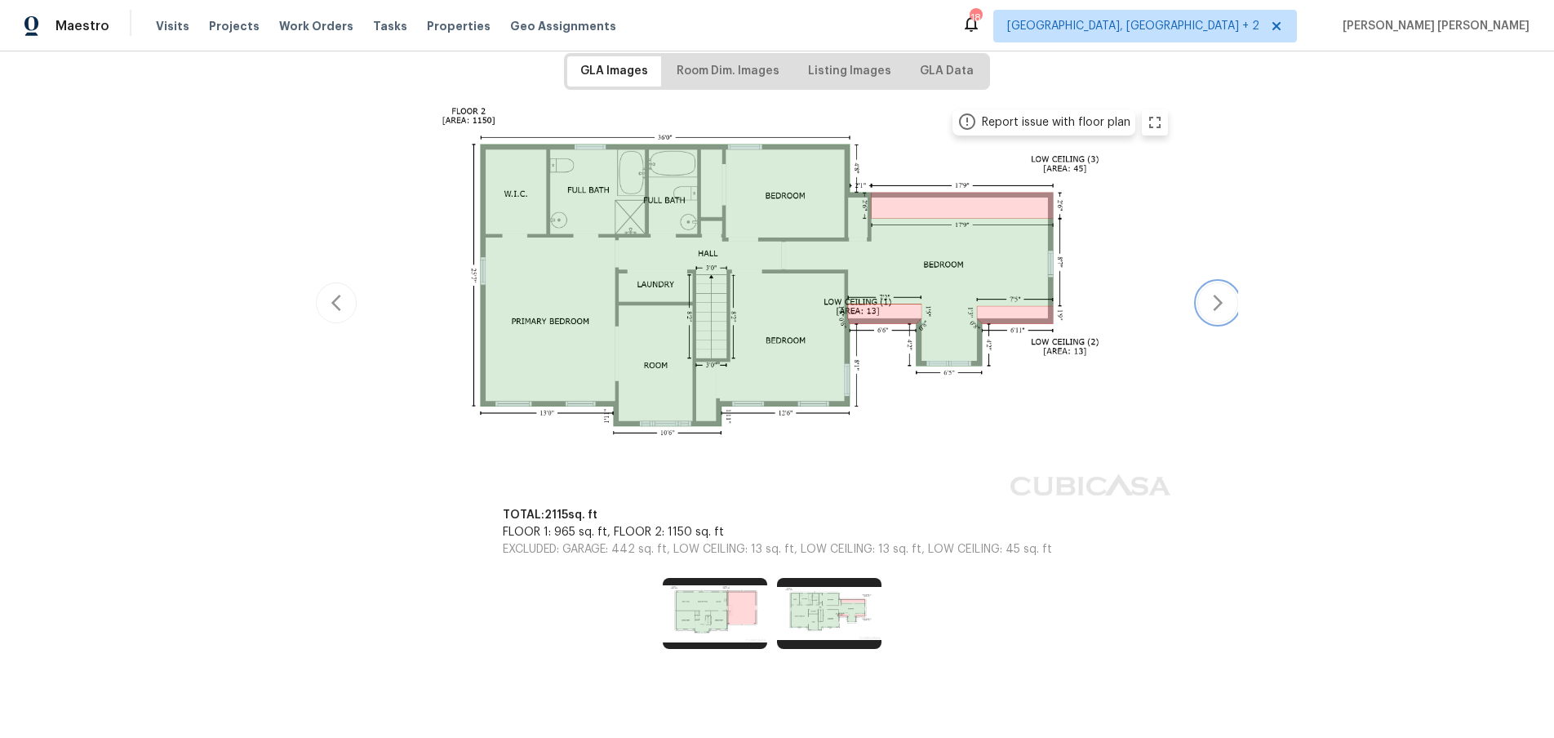
click at [1206, 282] on button "button" at bounding box center [1217, 302] width 41 height 41
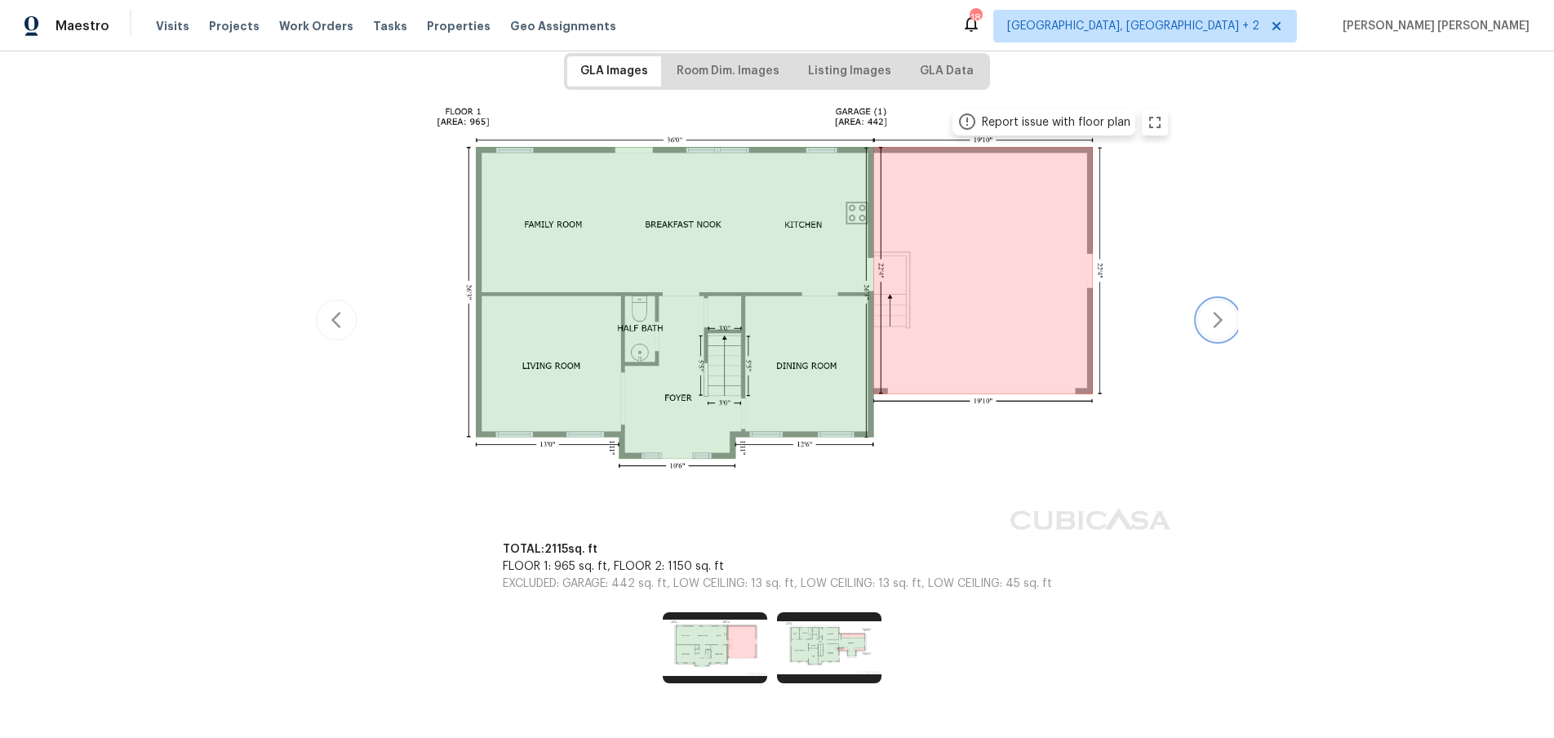
scroll to position [313, 0]
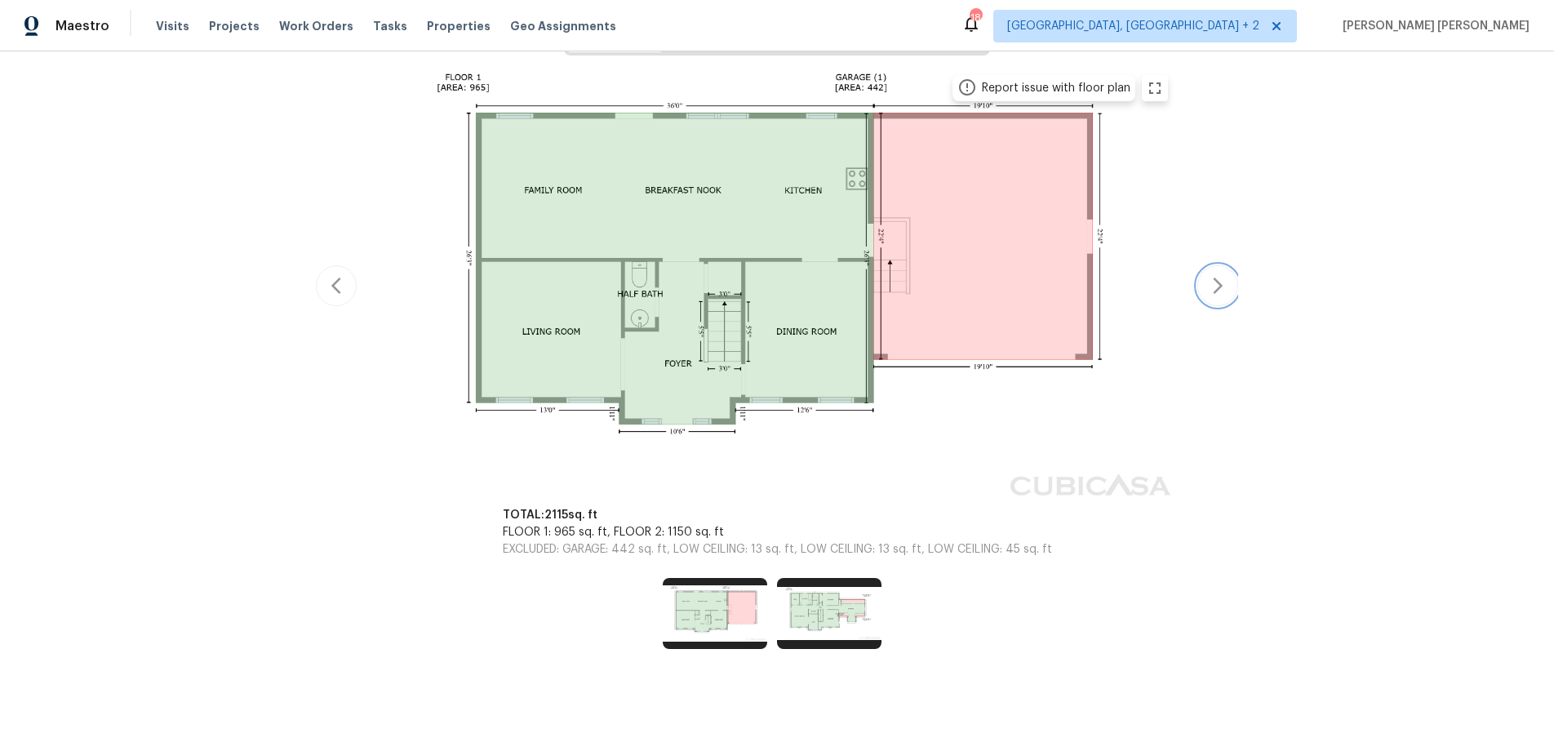
click at [1209, 276] on icon "button" at bounding box center [1218, 286] width 20 height 20
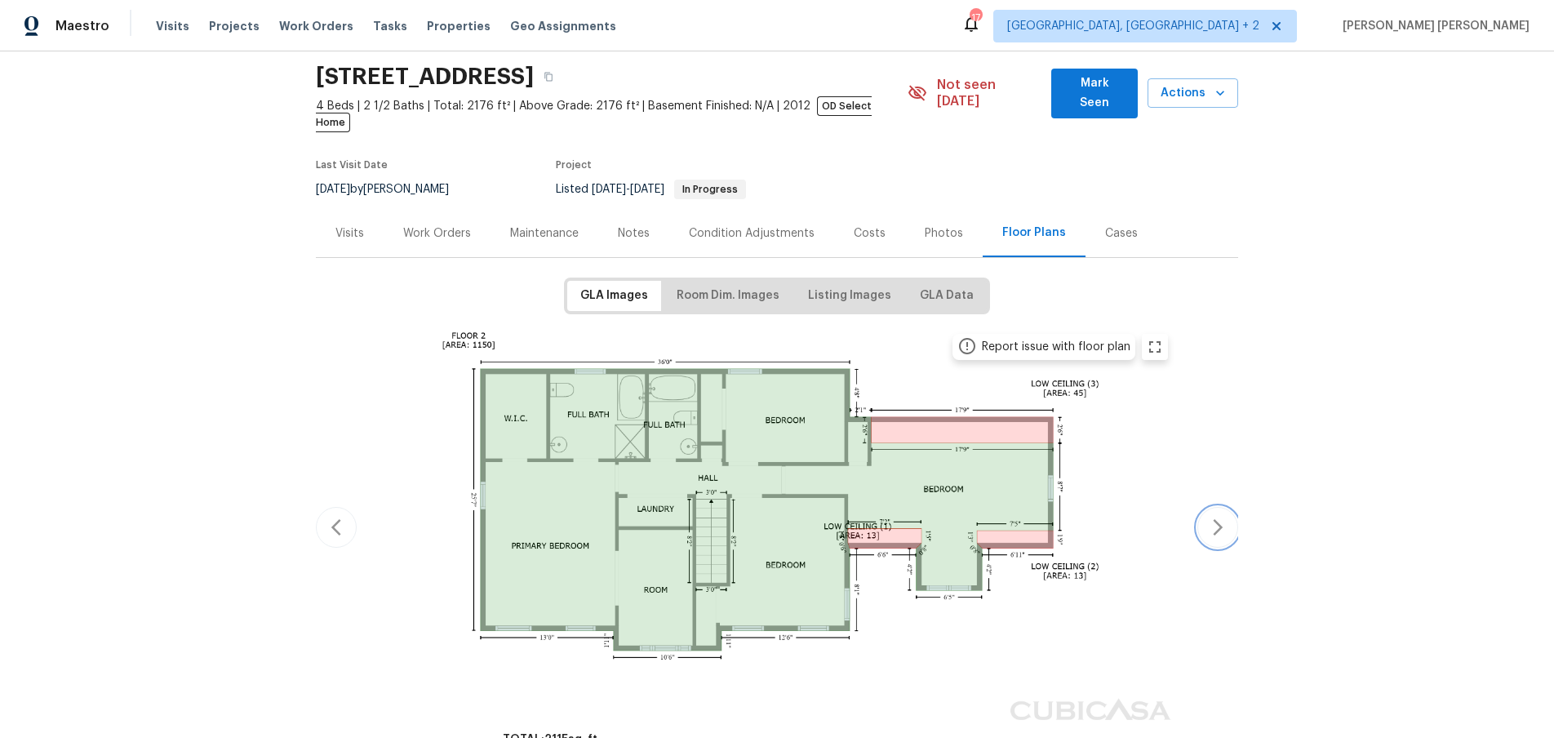
scroll to position [0, 0]
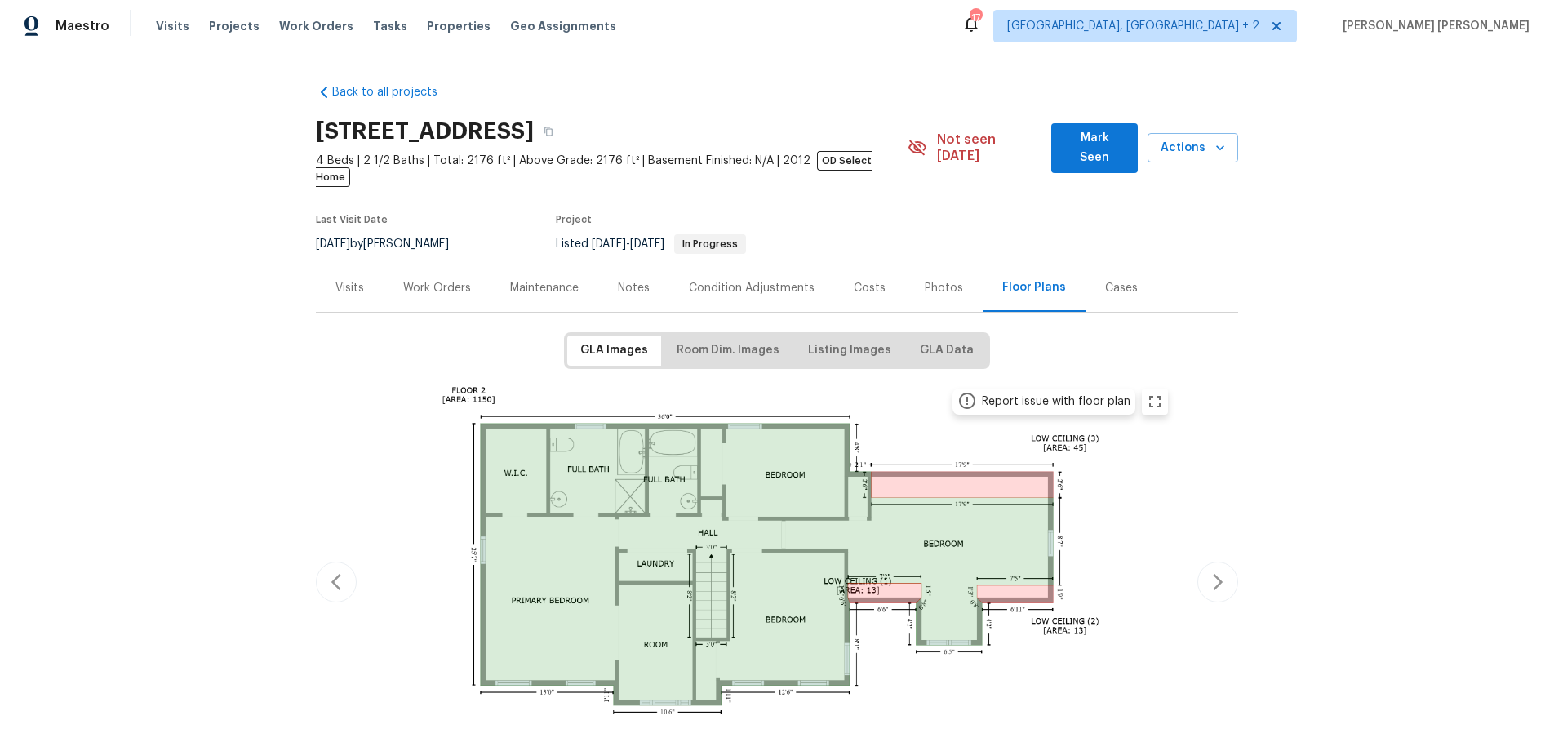
click at [339, 280] on div "Visits" at bounding box center [349, 288] width 29 height 16
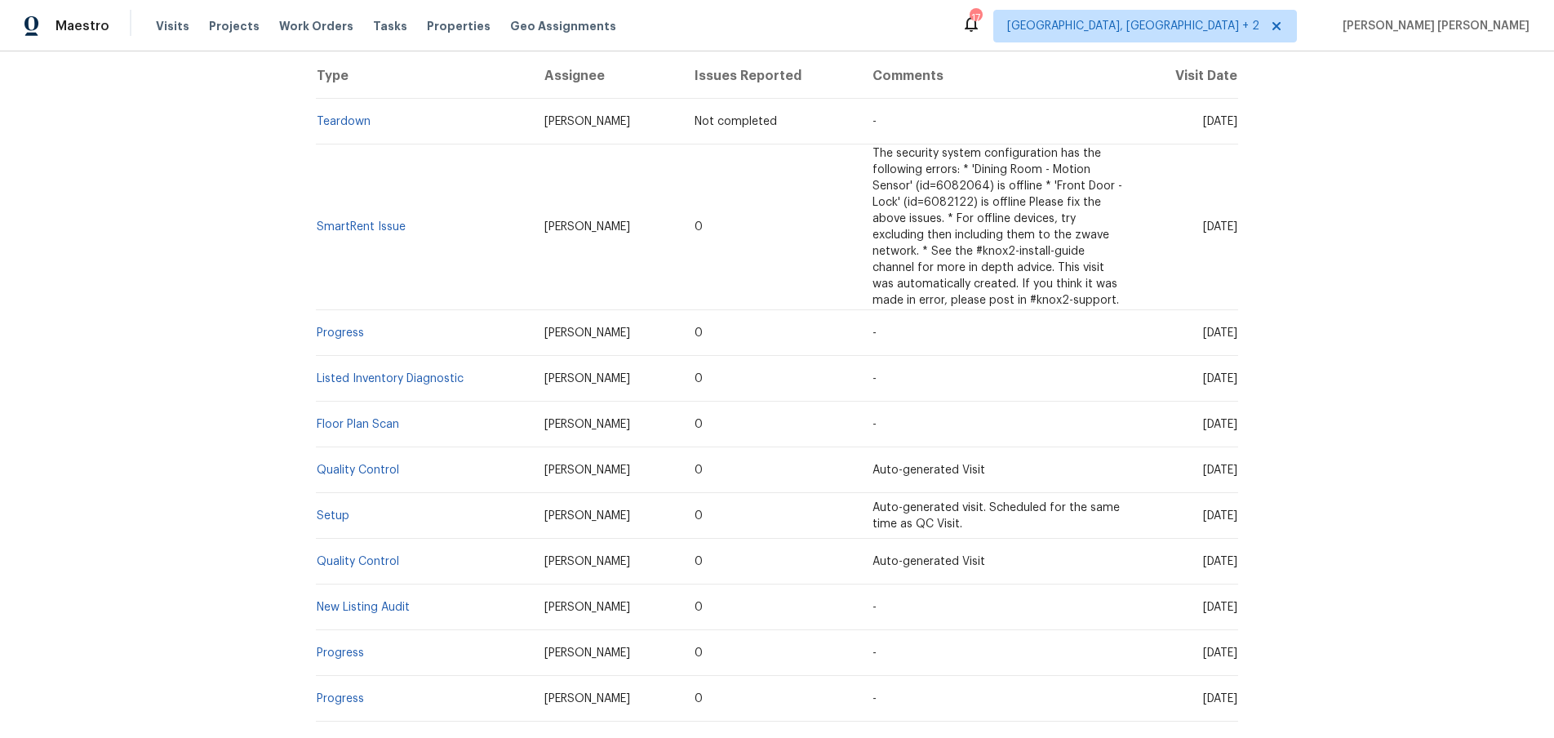
scroll to position [338, 0]
click at [421, 371] on link "Listed Inventory Diagnostic" at bounding box center [390, 376] width 147 height 11
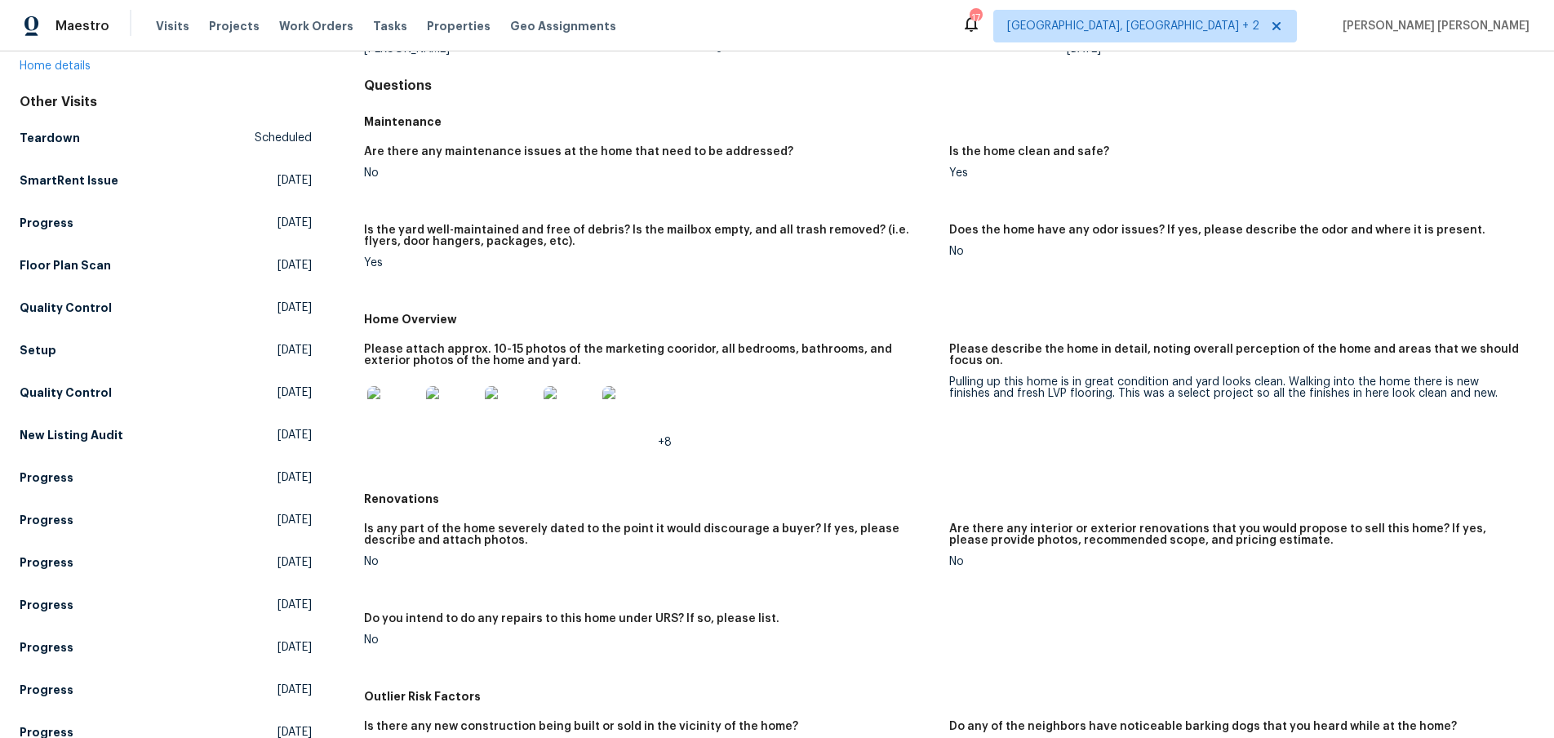
scroll to position [141, 0]
click at [383, 422] on img at bounding box center [393, 415] width 52 height 52
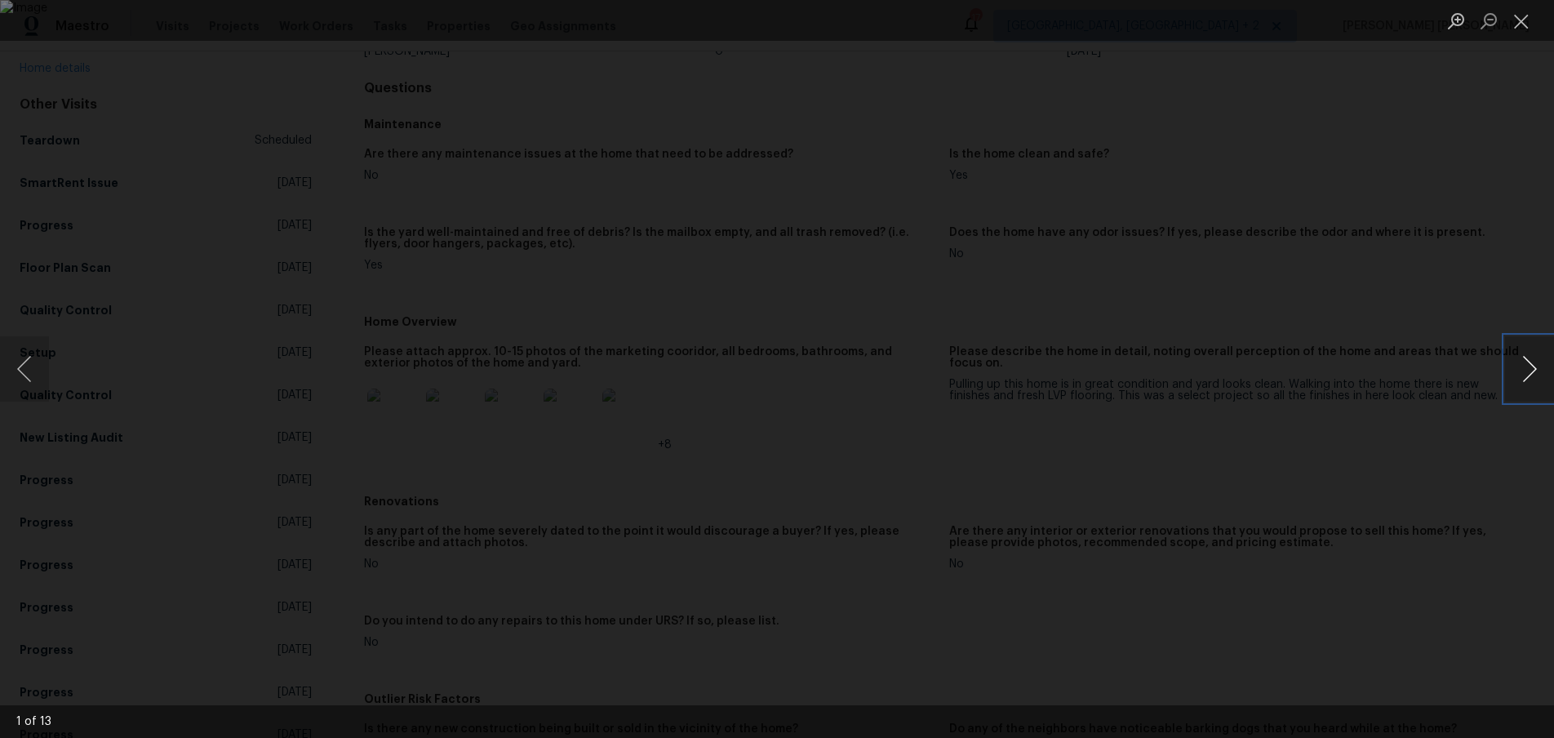
click at [1531, 378] on button "Next image" at bounding box center [1529, 368] width 49 height 65
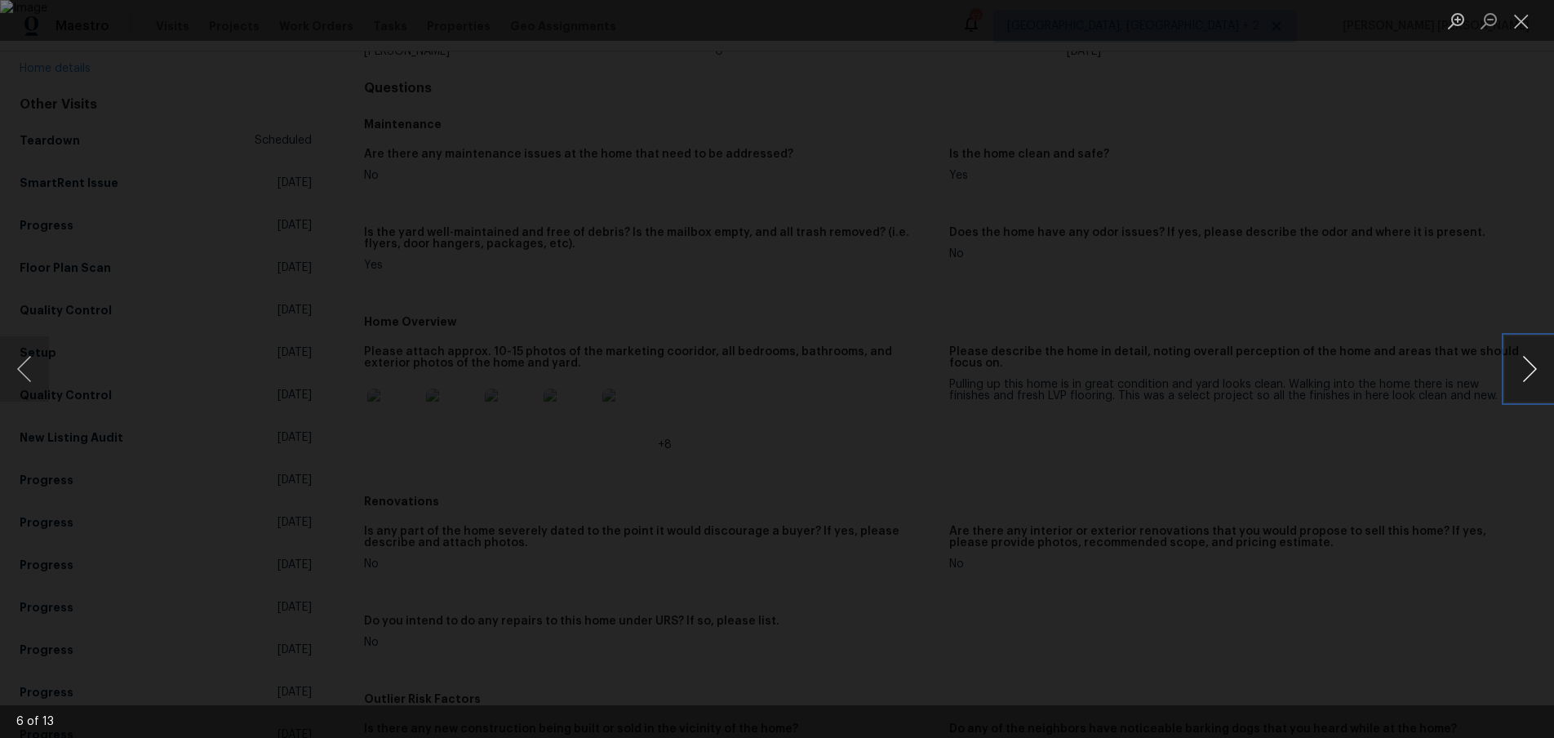
click at [1531, 378] on button "Next image" at bounding box center [1529, 368] width 49 height 65
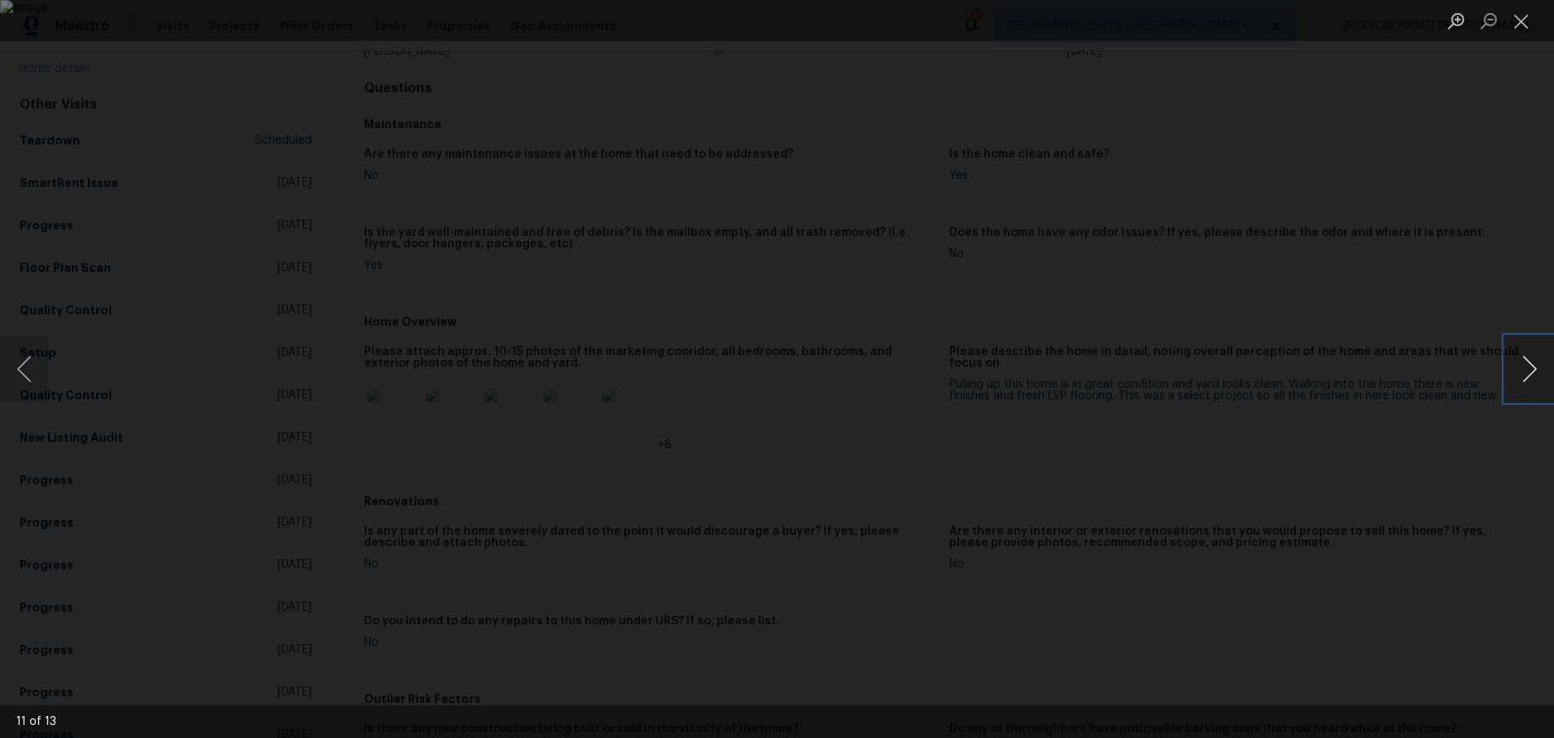
click at [1531, 378] on button "Next image" at bounding box center [1529, 368] width 49 height 65
drag, startPoint x: 1370, startPoint y: 487, endPoint x: 1383, endPoint y: 481, distance: 14.6
click at [1370, 486] on div "Lightbox" at bounding box center [777, 369] width 1554 height 738
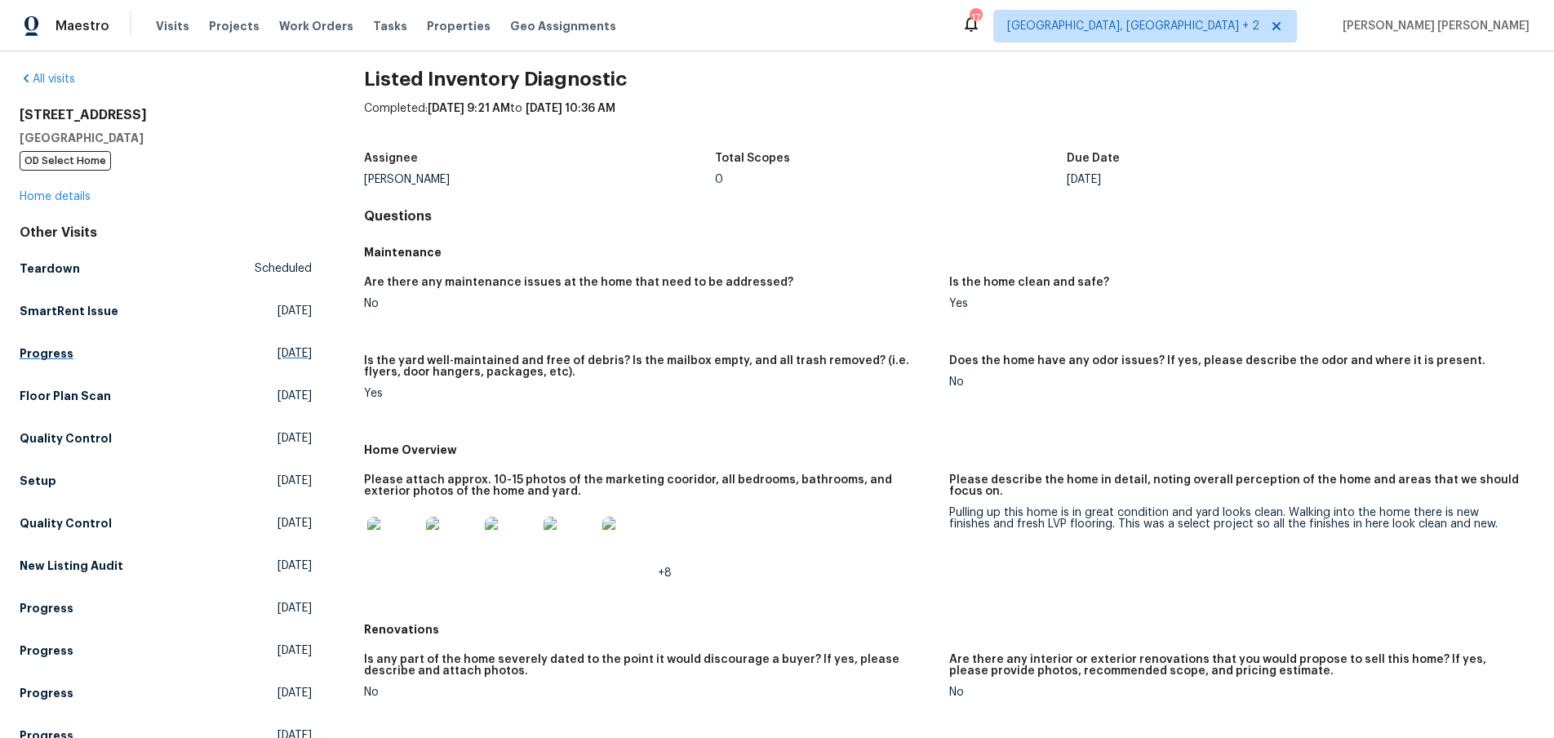
scroll to position [0, 0]
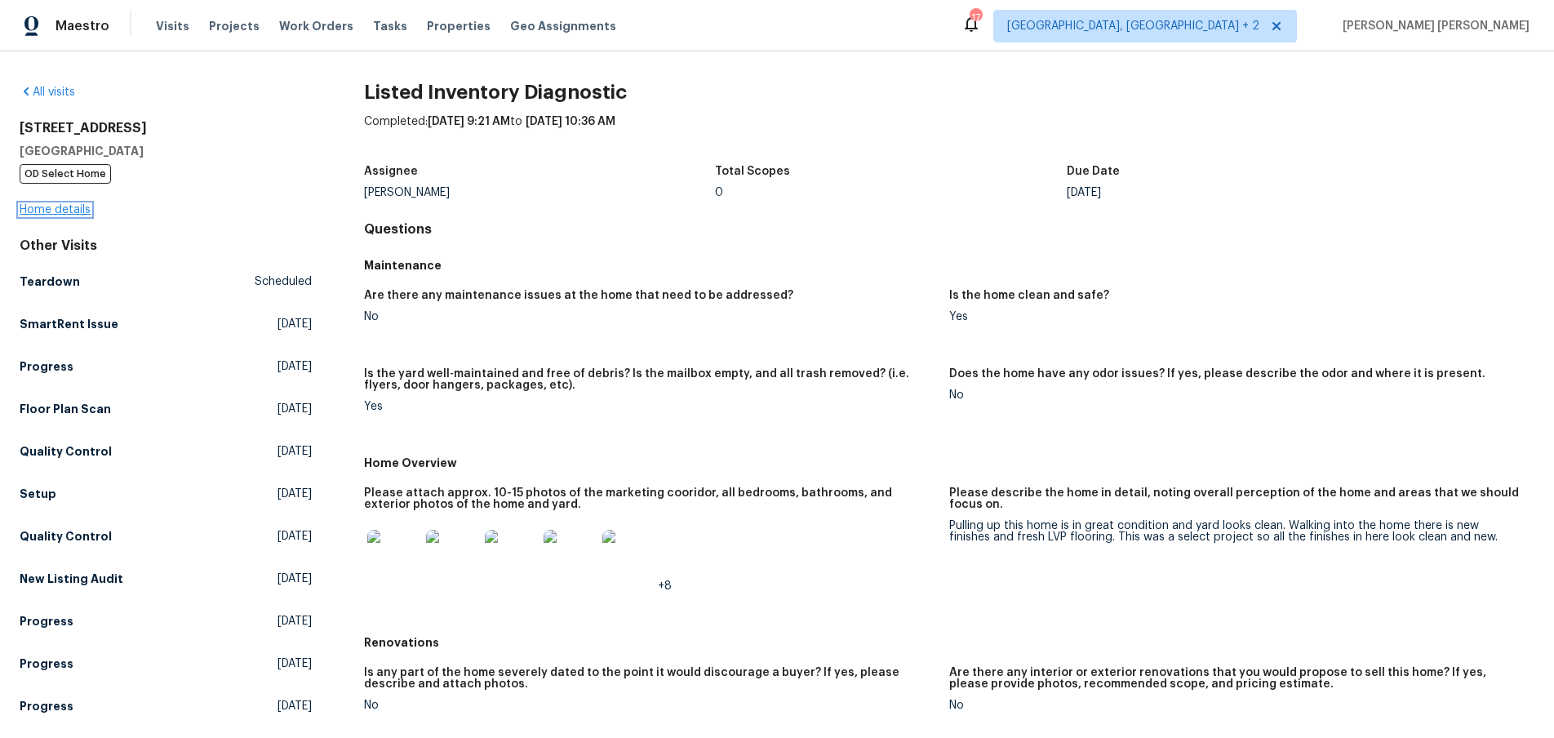
click at [61, 209] on link "Home details" at bounding box center [55, 209] width 71 height 11
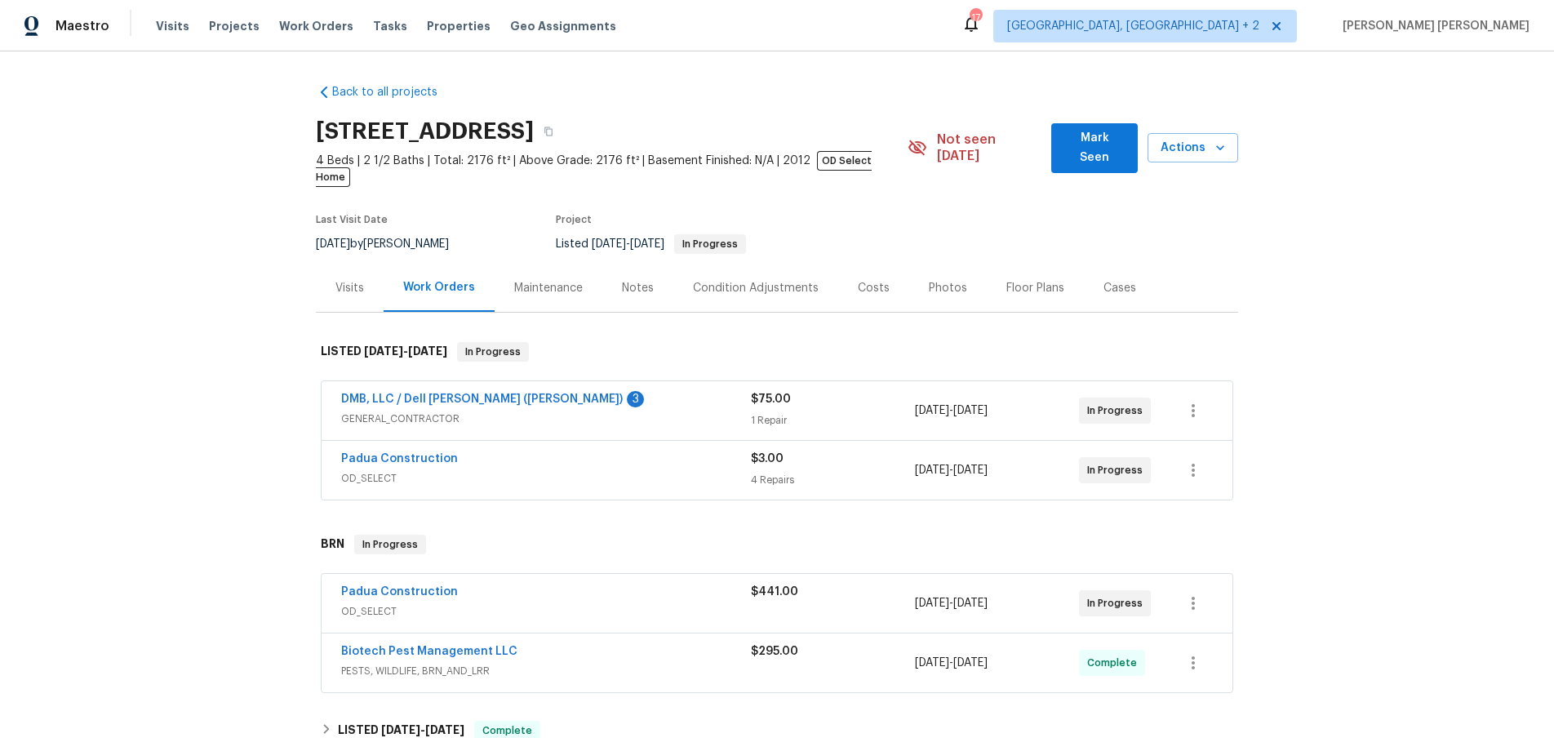
click at [348, 280] on div "Visits" at bounding box center [349, 288] width 29 height 16
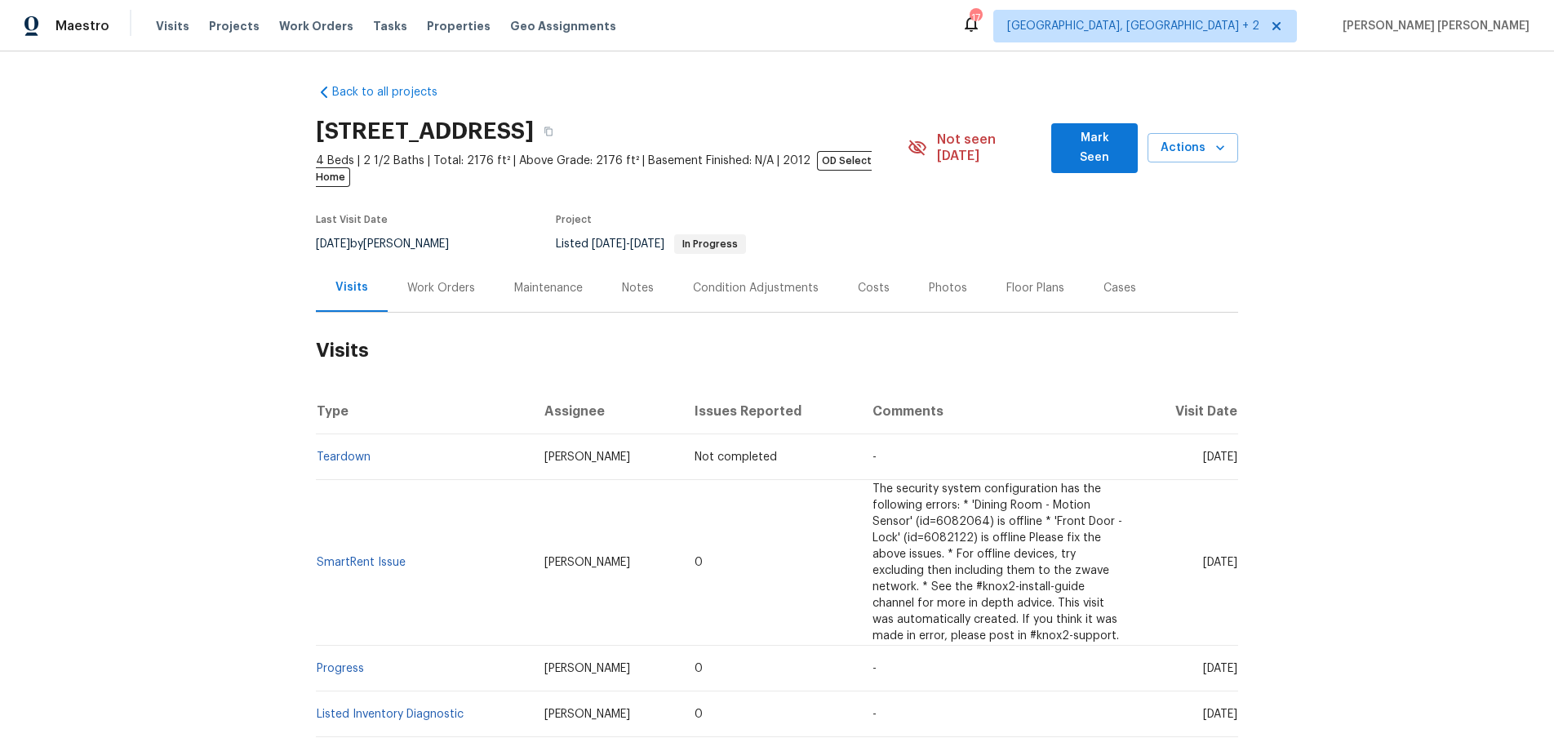
click at [434, 280] on div "Work Orders" at bounding box center [441, 288] width 68 height 16
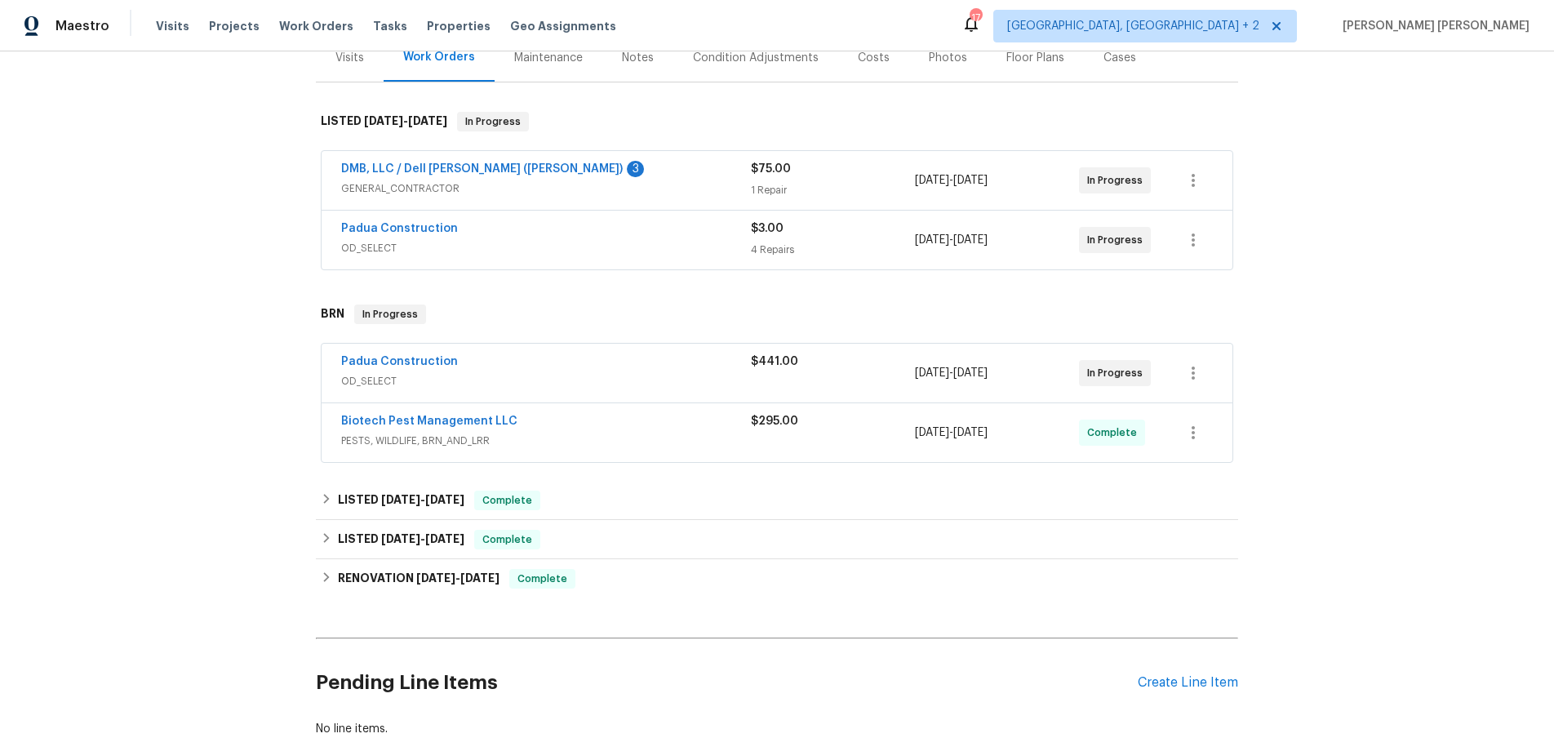
scroll to position [324, 0]
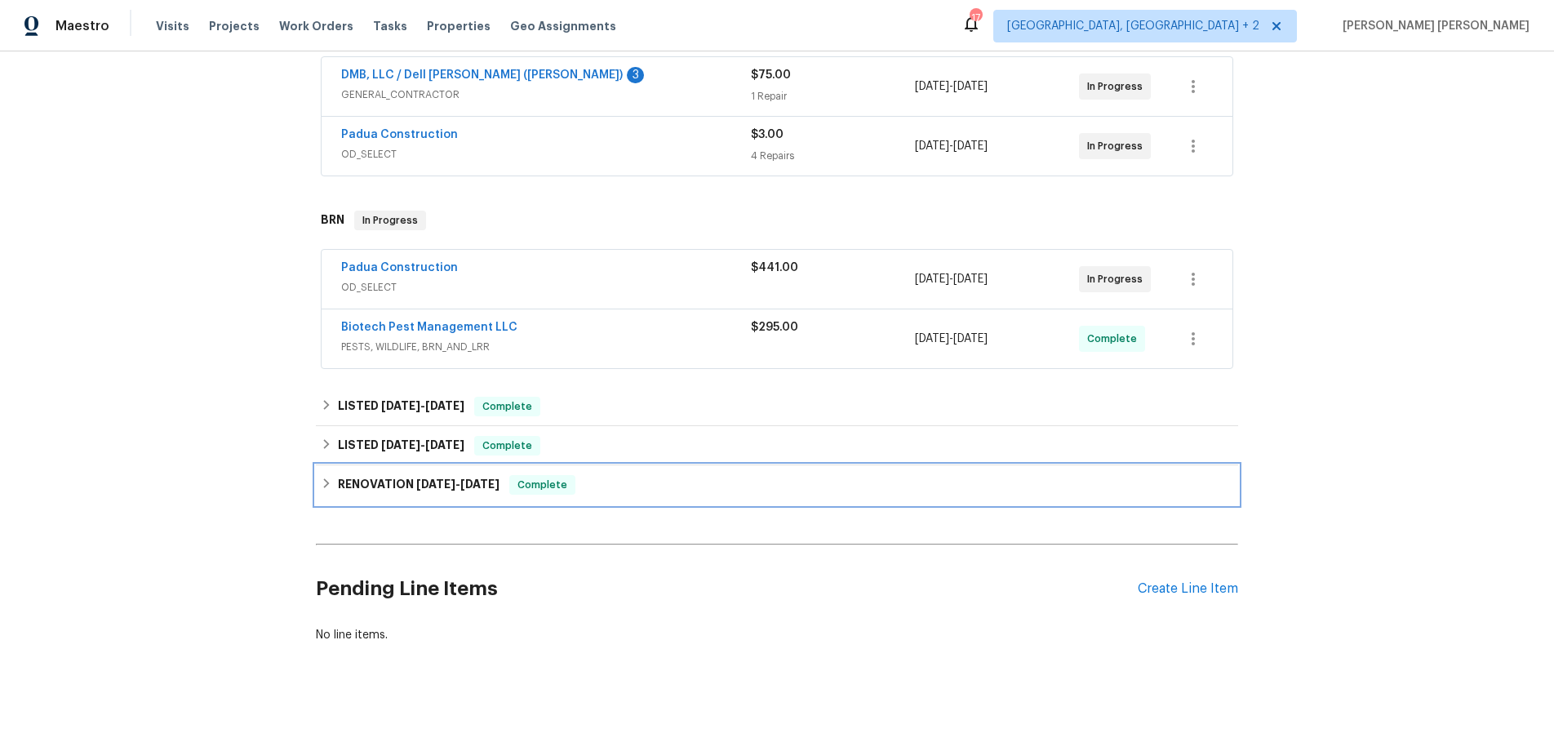
drag, startPoint x: 331, startPoint y: 465, endPoint x: 339, endPoint y: 468, distance: 8.5
click at [331, 478] on icon at bounding box center [326, 483] width 11 height 11
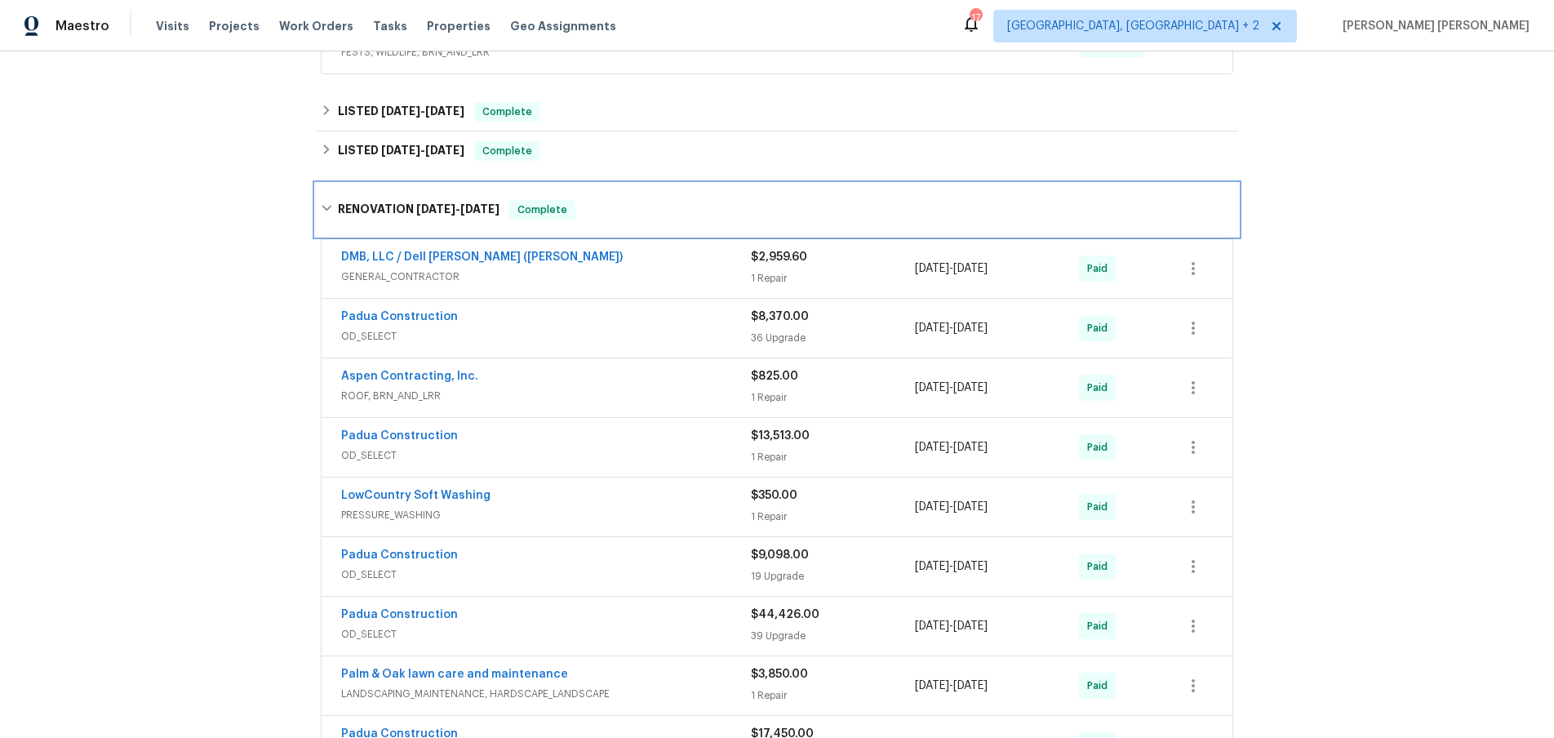
scroll to position [625, 0]
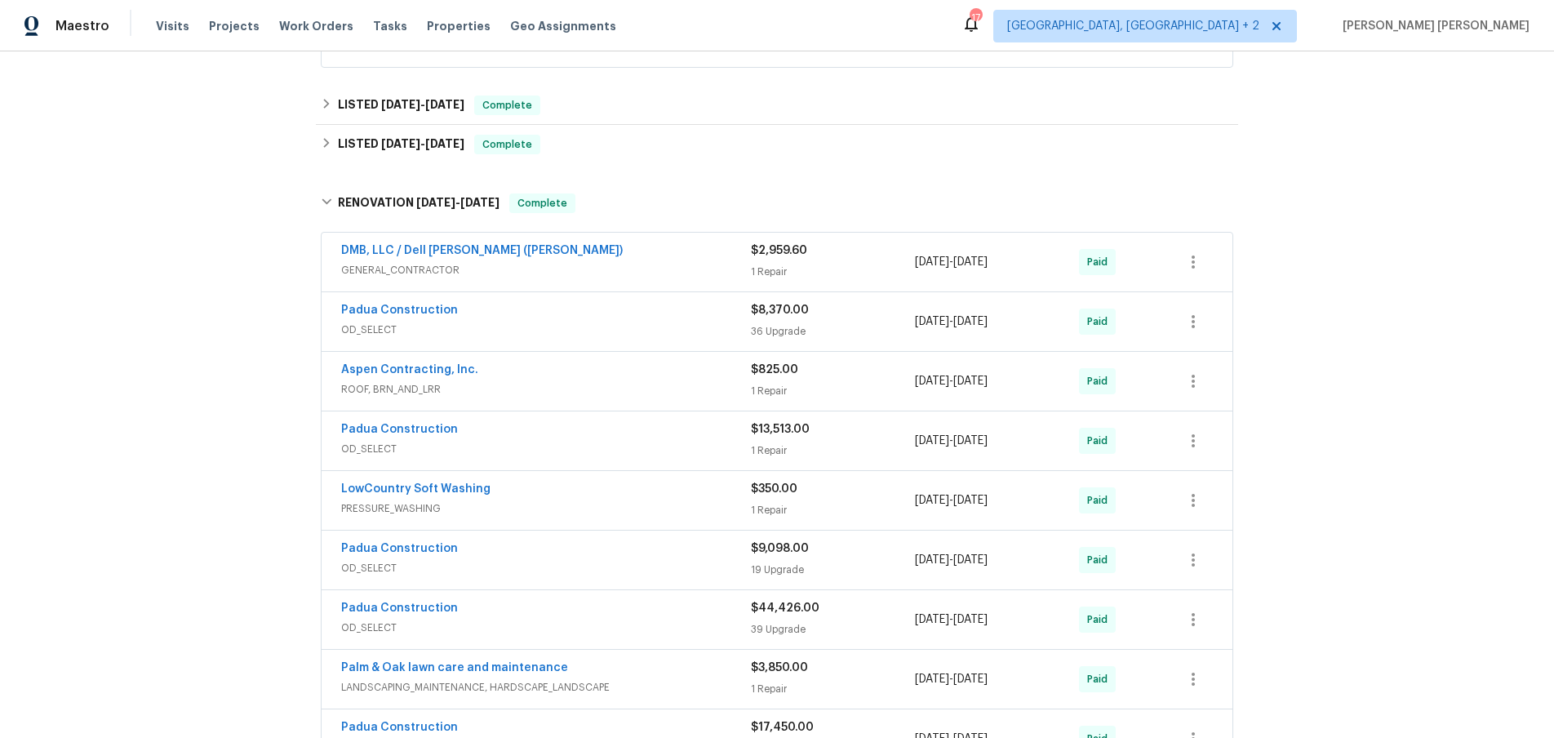
click at [833, 244] on div "$2,959.60 1 Repair" at bounding box center [833, 261] width 164 height 39
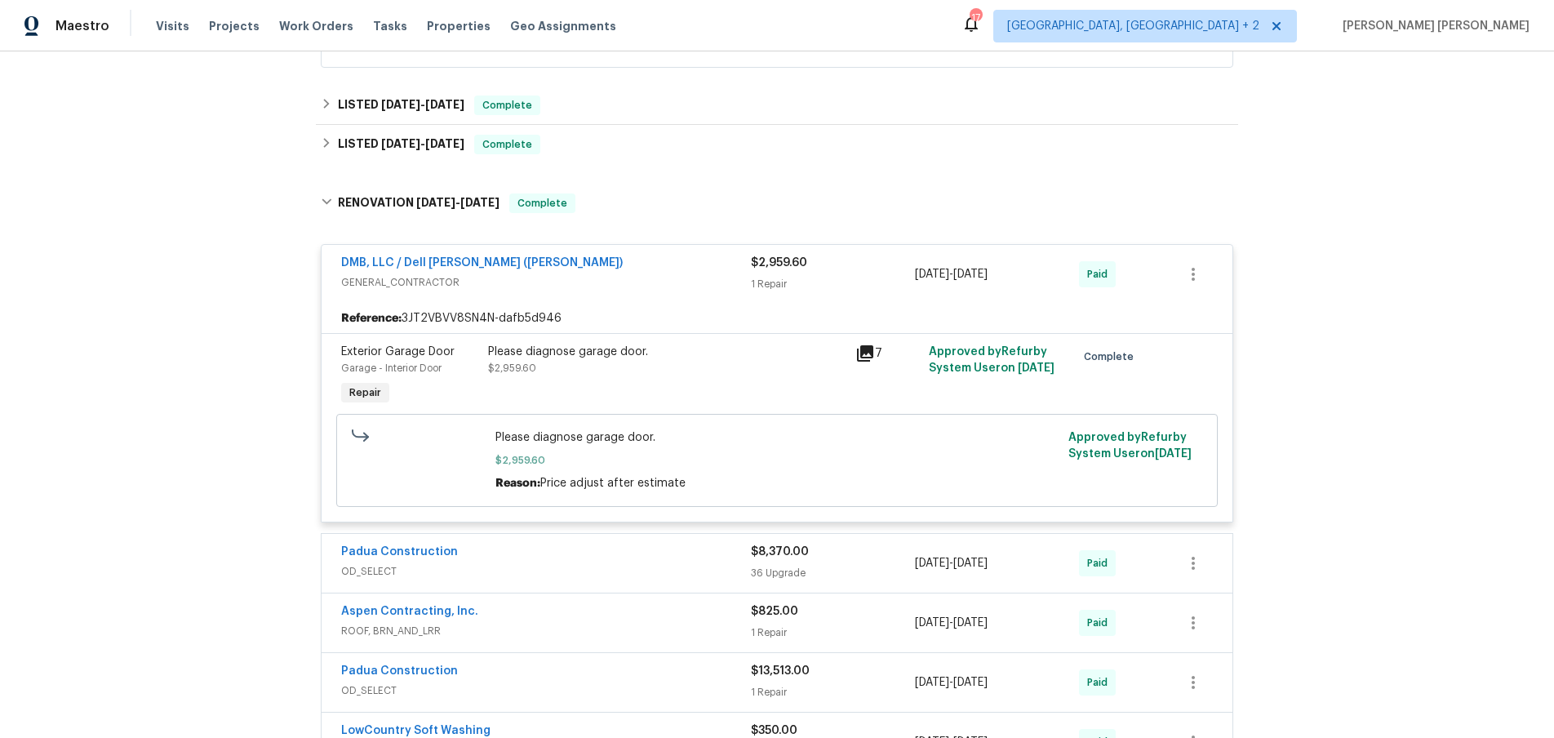
click at [833, 255] on div "$2,959.60" at bounding box center [833, 263] width 164 height 16
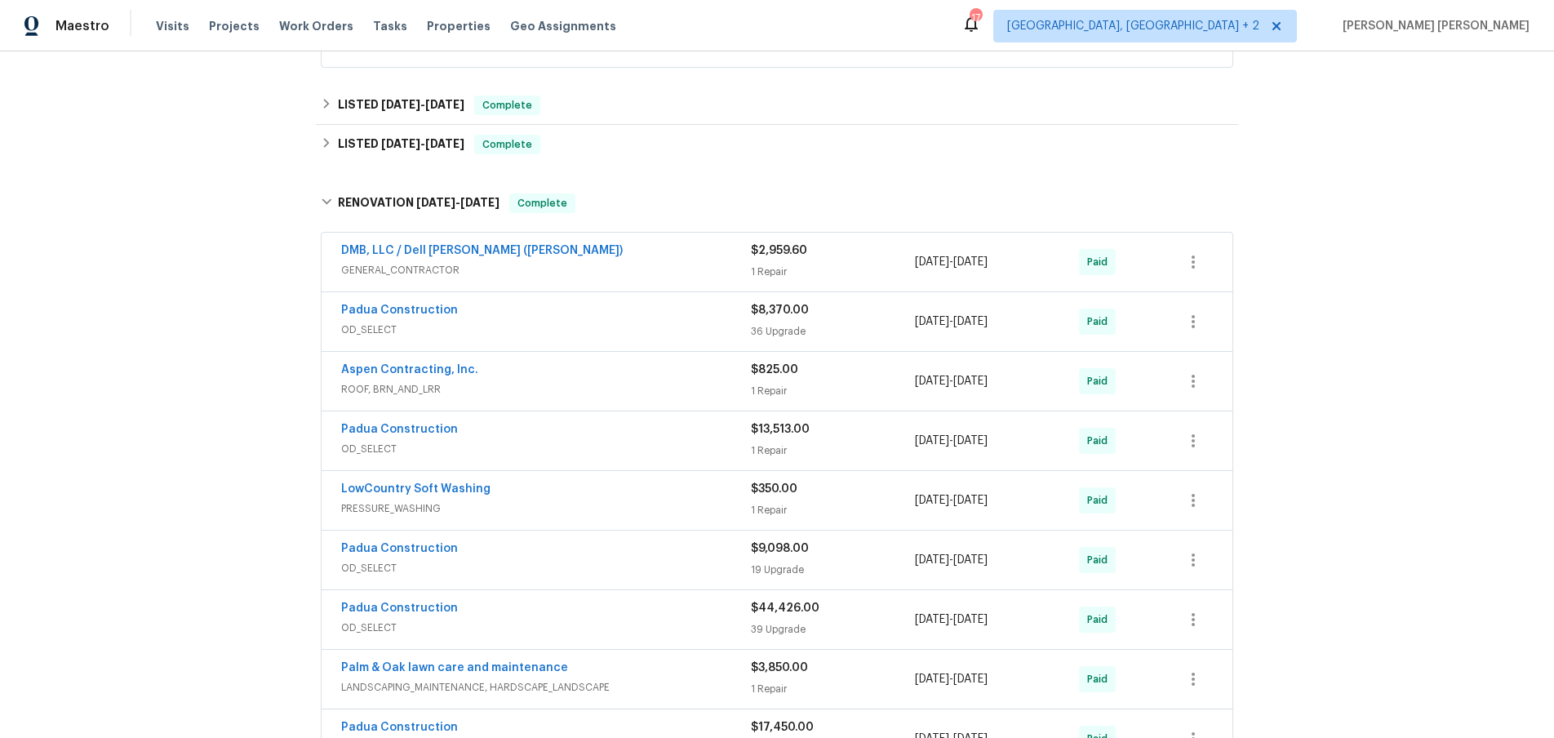
click at [867, 423] on div "$13,513.00 1 Repair" at bounding box center [833, 440] width 164 height 39
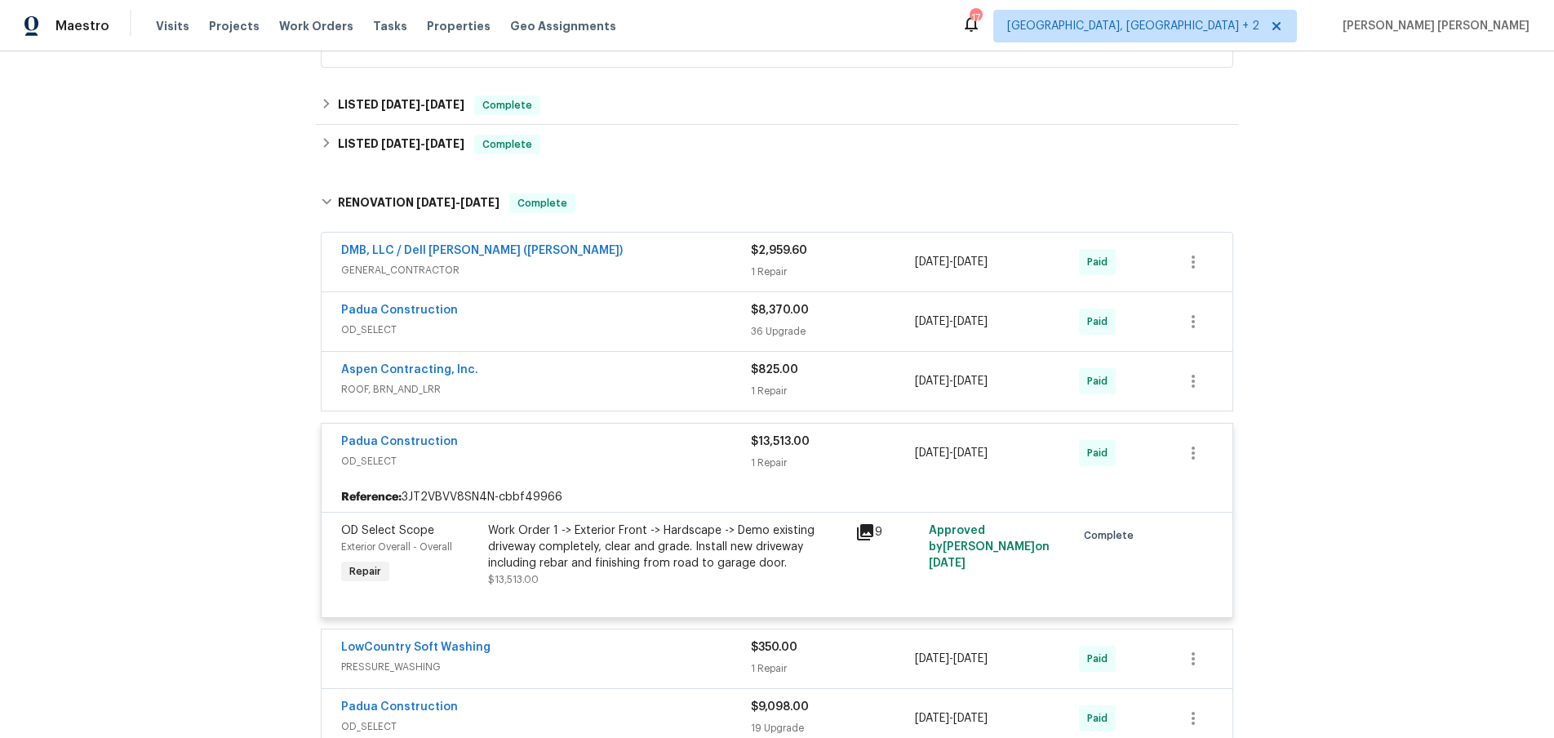
click at [861, 433] on div "$13,513.00" at bounding box center [833, 441] width 164 height 16
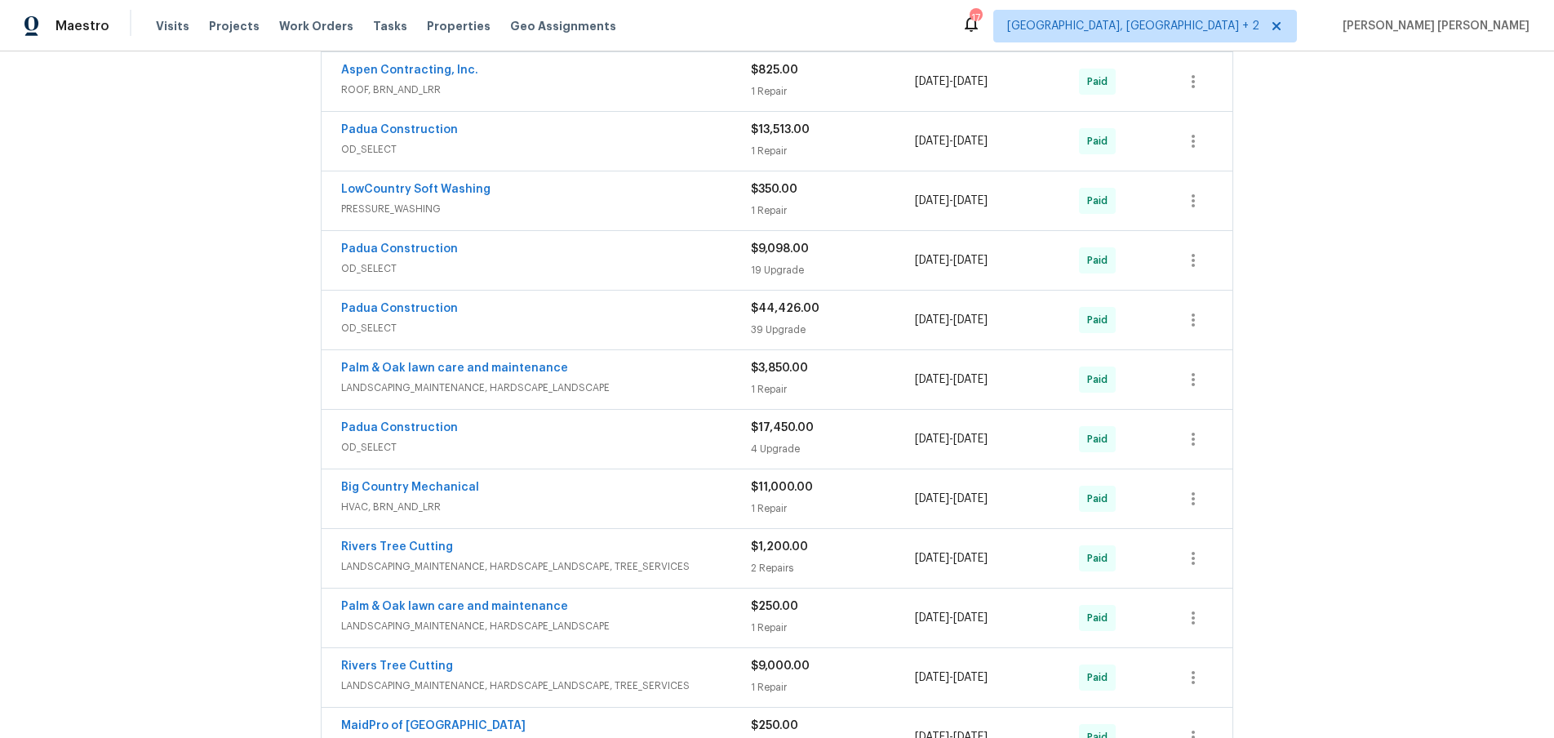
scroll to position [930, 0]
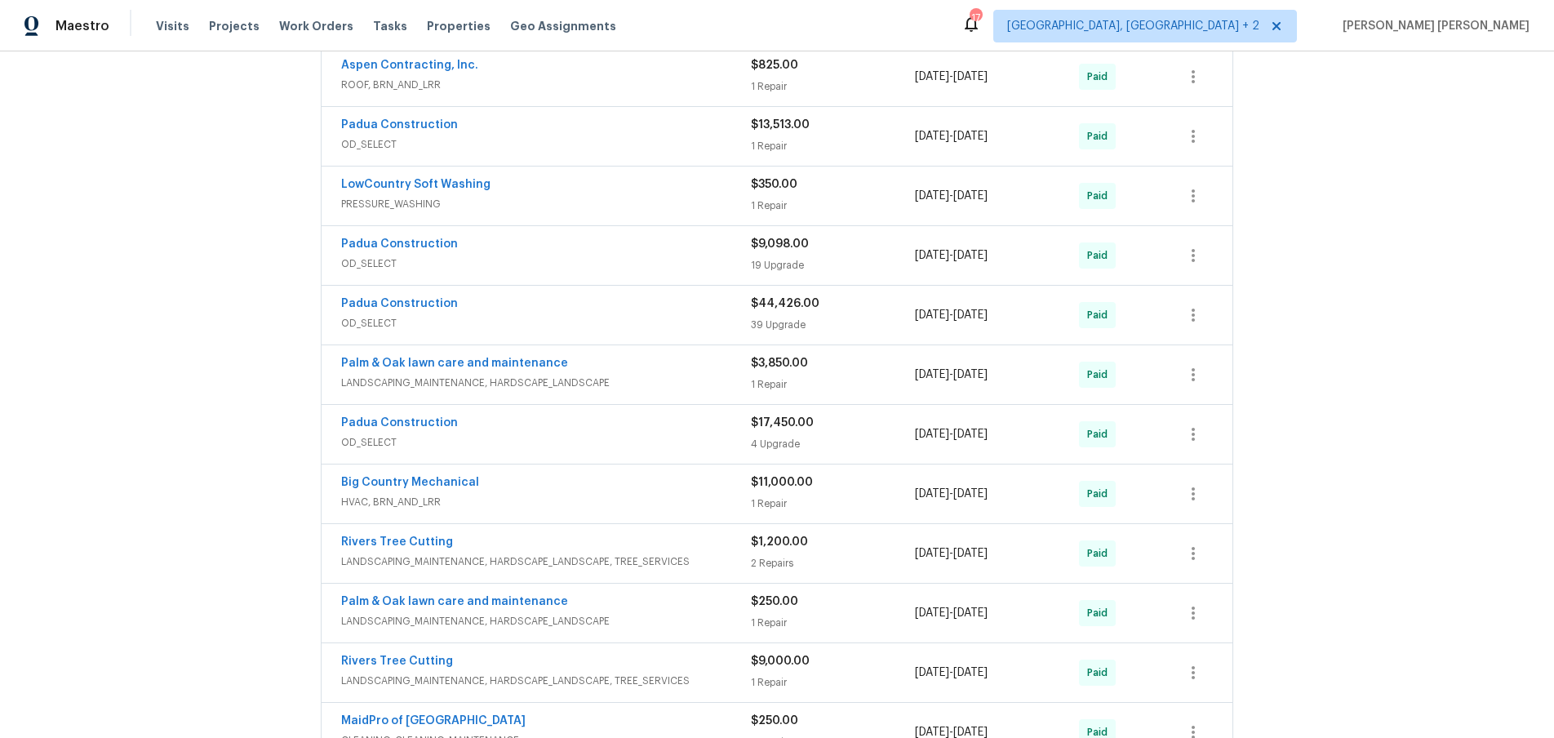
click at [849, 436] on div "4 Upgrade" at bounding box center [833, 444] width 164 height 16
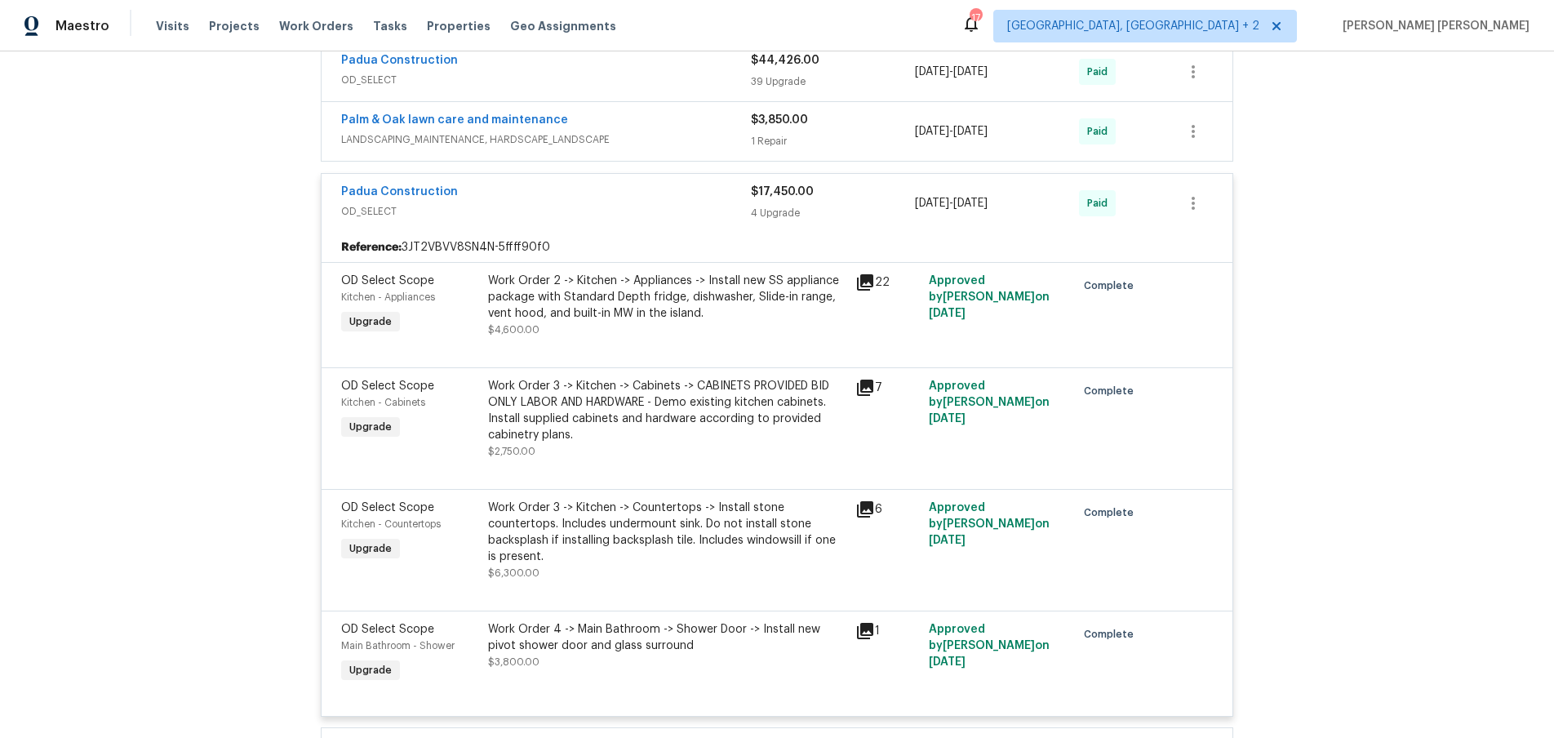
scroll to position [1170, 0]
click at [678, 207] on span "OD_SELECT" at bounding box center [546, 215] width 410 height 16
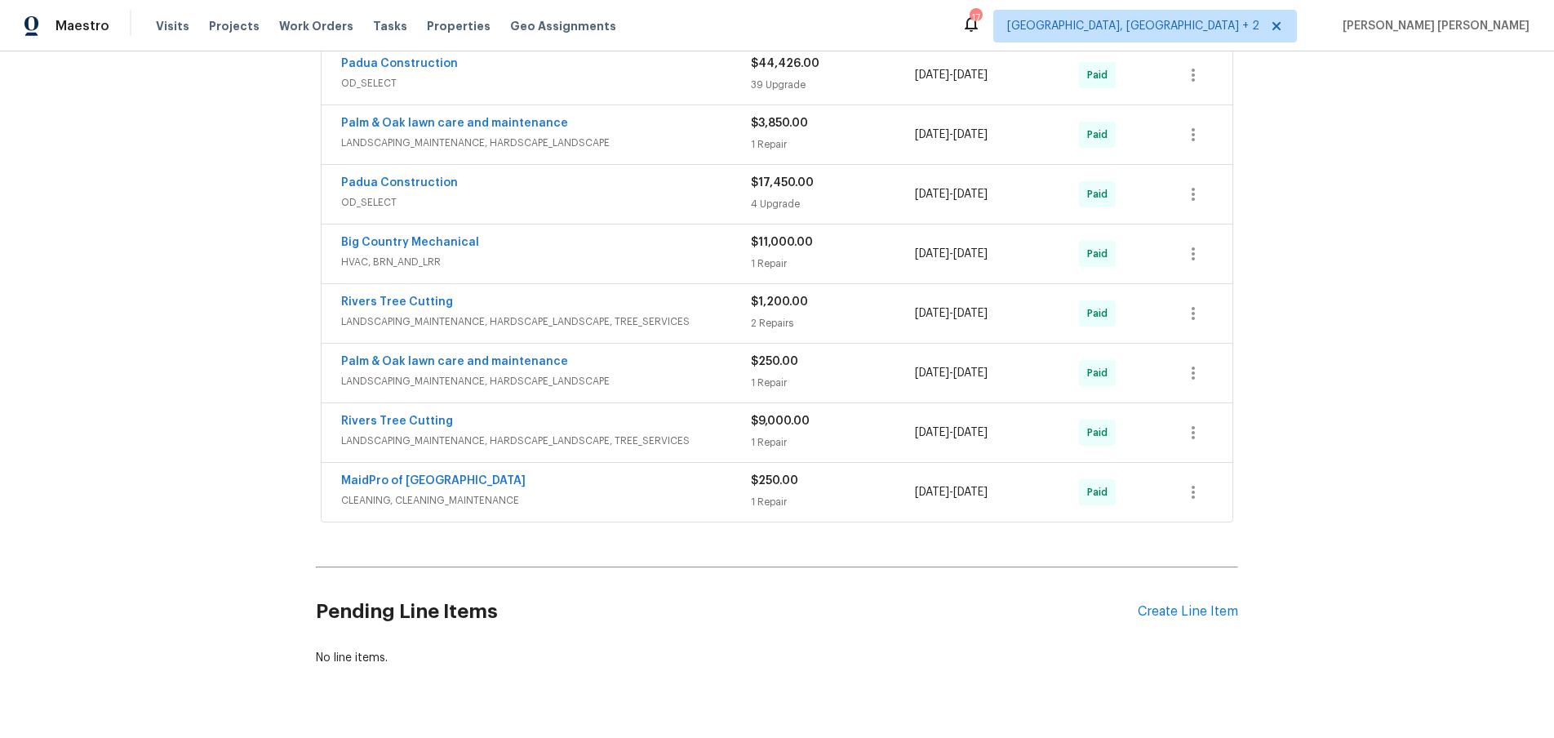
click at [858, 494] on div "1 Repair" at bounding box center [833, 502] width 164 height 16
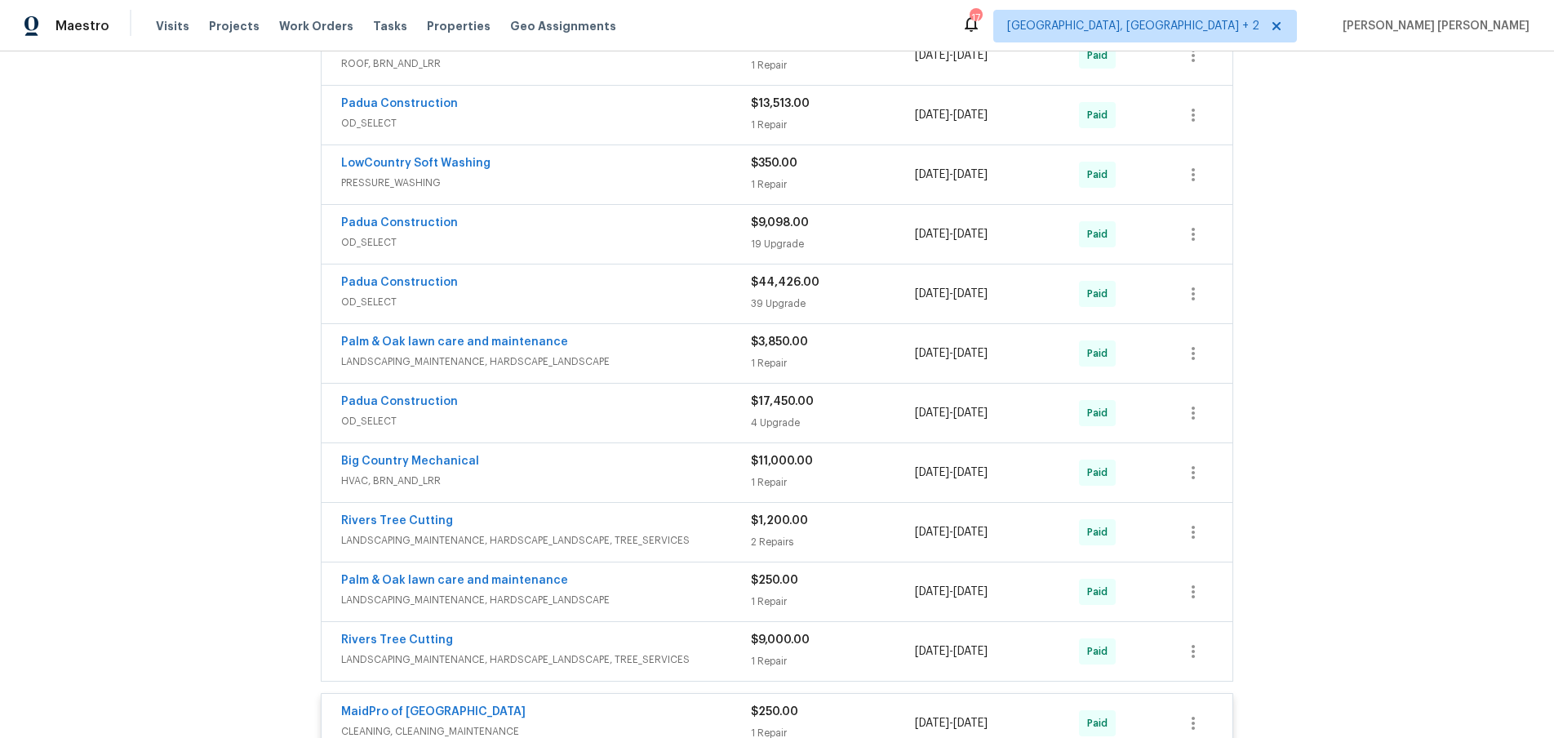
scroll to position [937, 0]
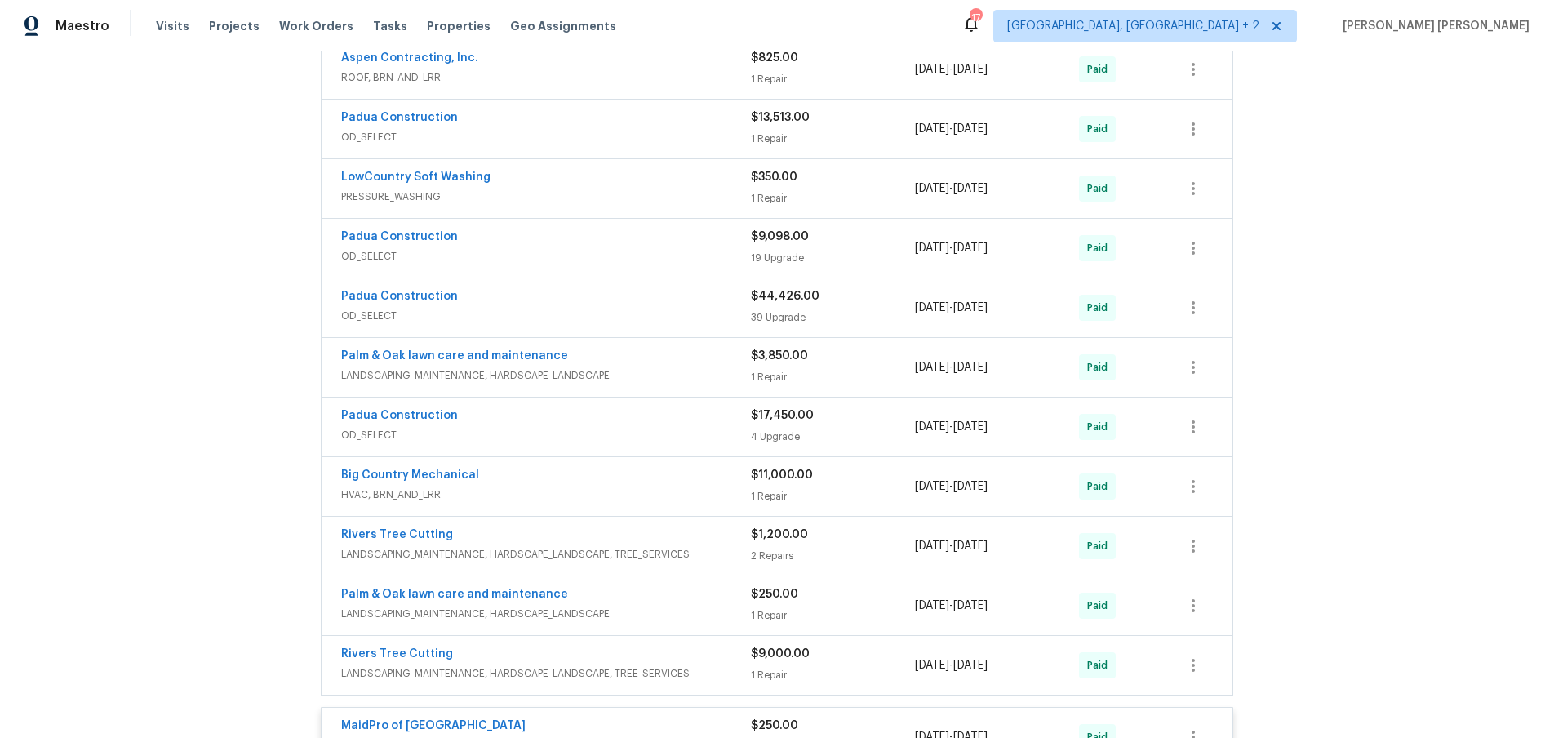
click at [671, 407] on div "Padua Construction" at bounding box center [546, 417] width 410 height 20
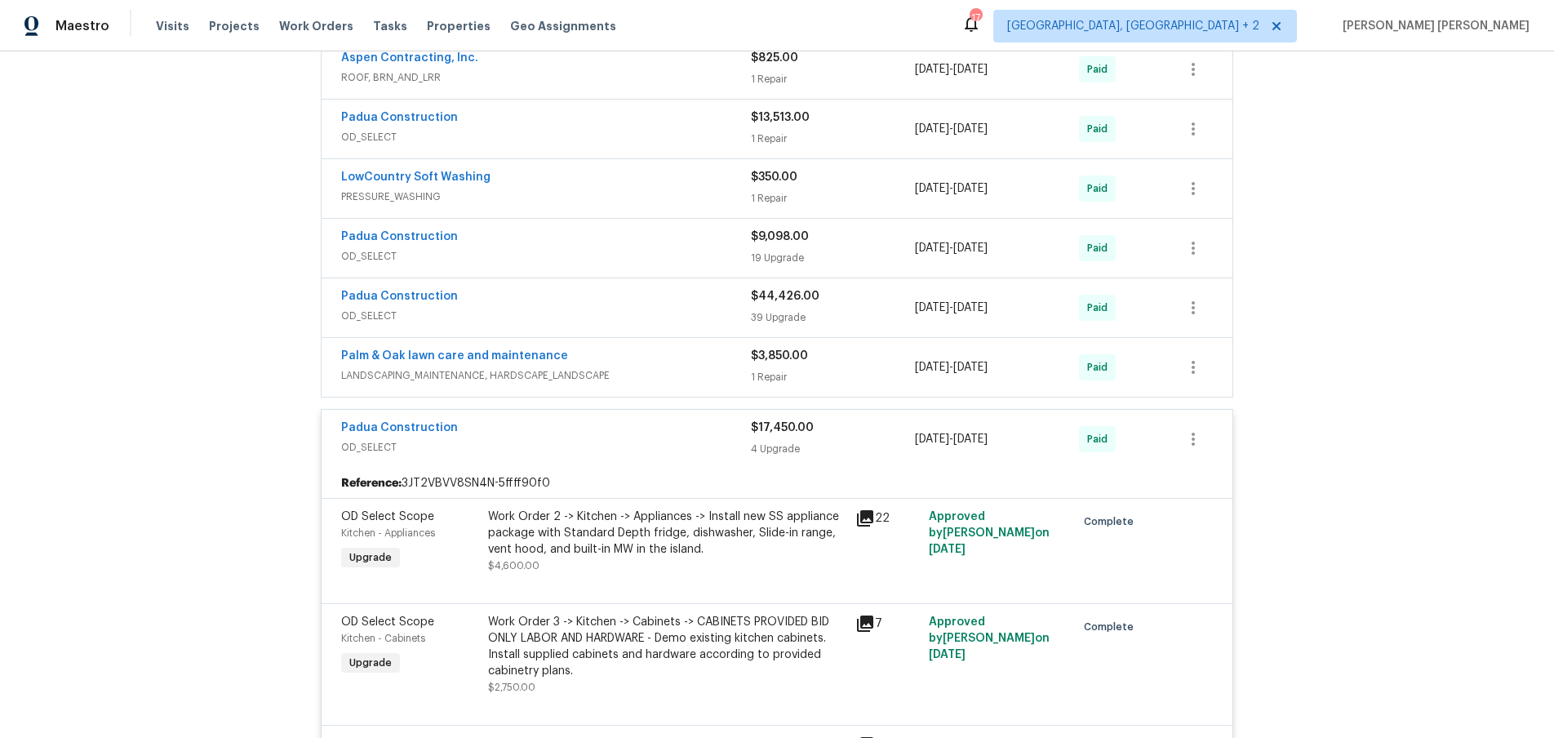
click at [718, 308] on span "OD_SELECT" at bounding box center [546, 316] width 410 height 16
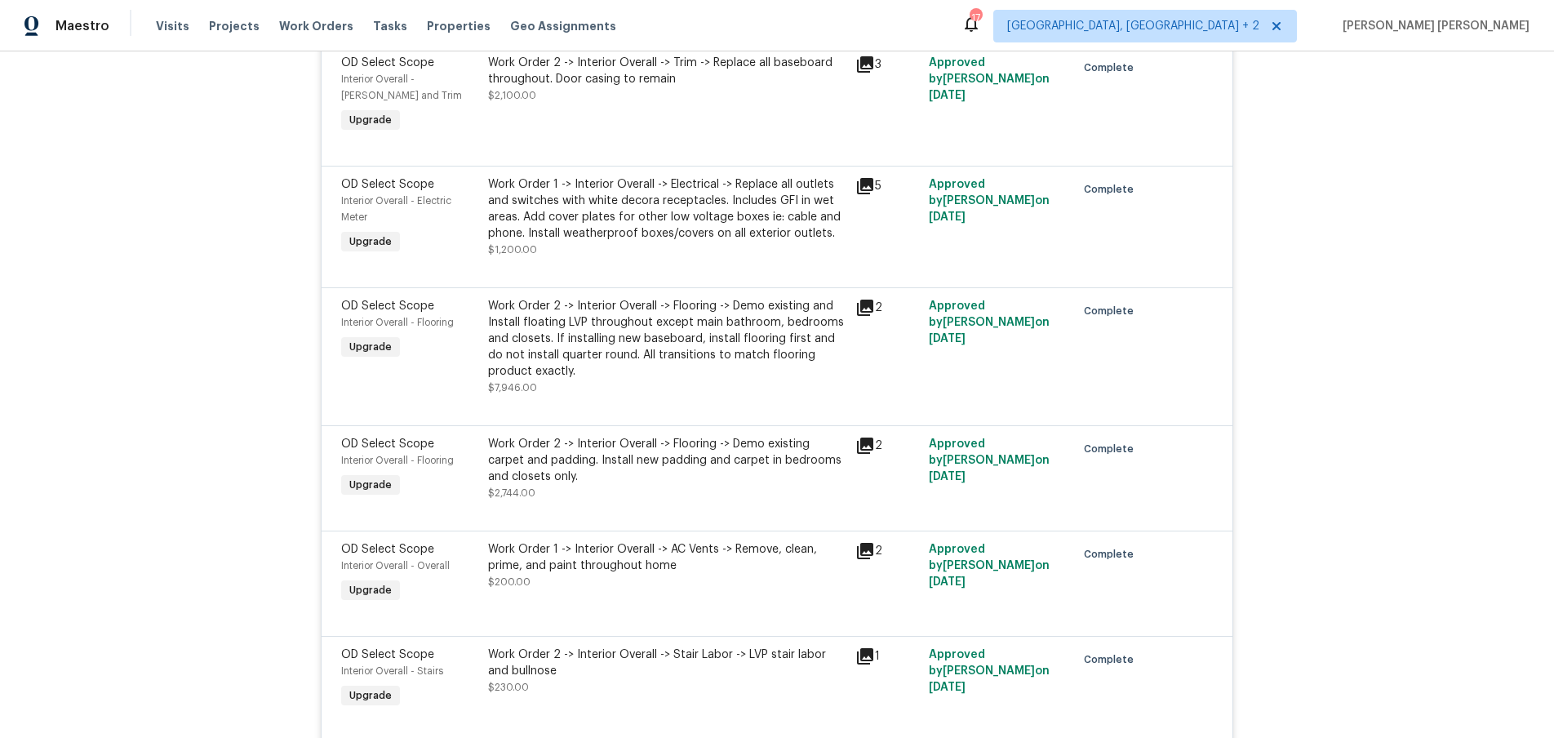
scroll to position [2160, 0]
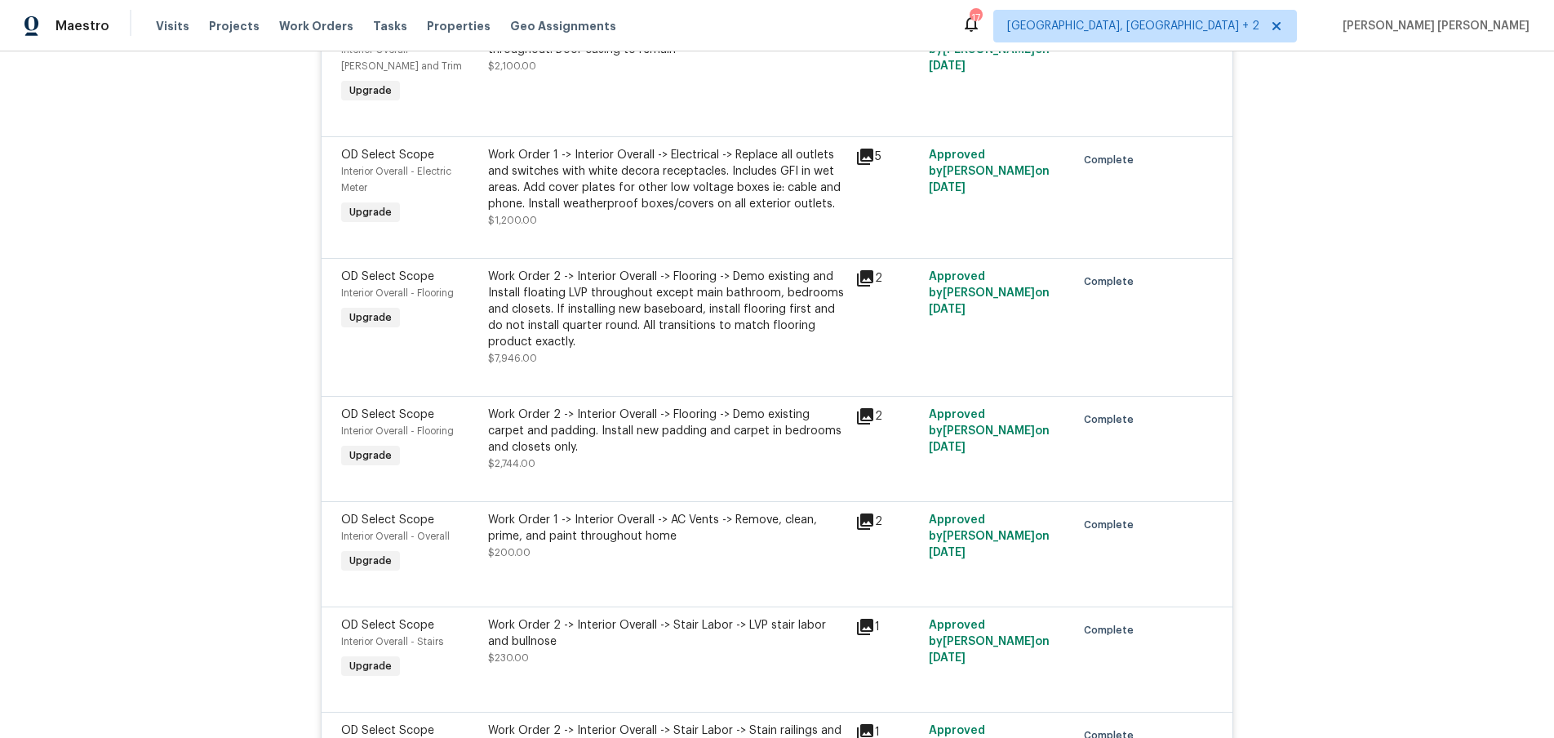
click at [873, 408] on icon at bounding box center [865, 416] width 16 height 16
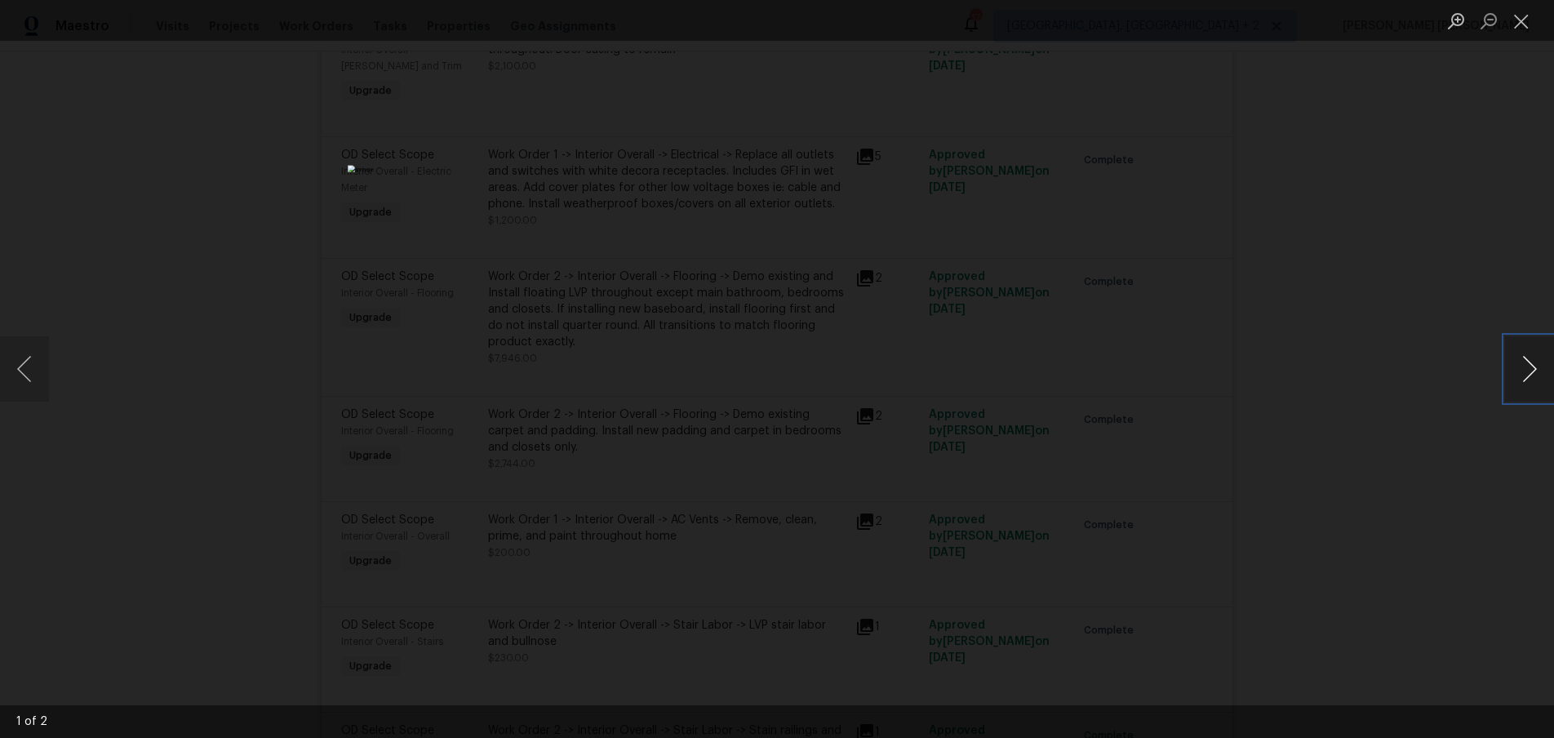
click at [1539, 388] on button "Next image" at bounding box center [1529, 368] width 49 height 65
click at [1455, 501] on div "Lightbox" at bounding box center [777, 369] width 1554 height 738
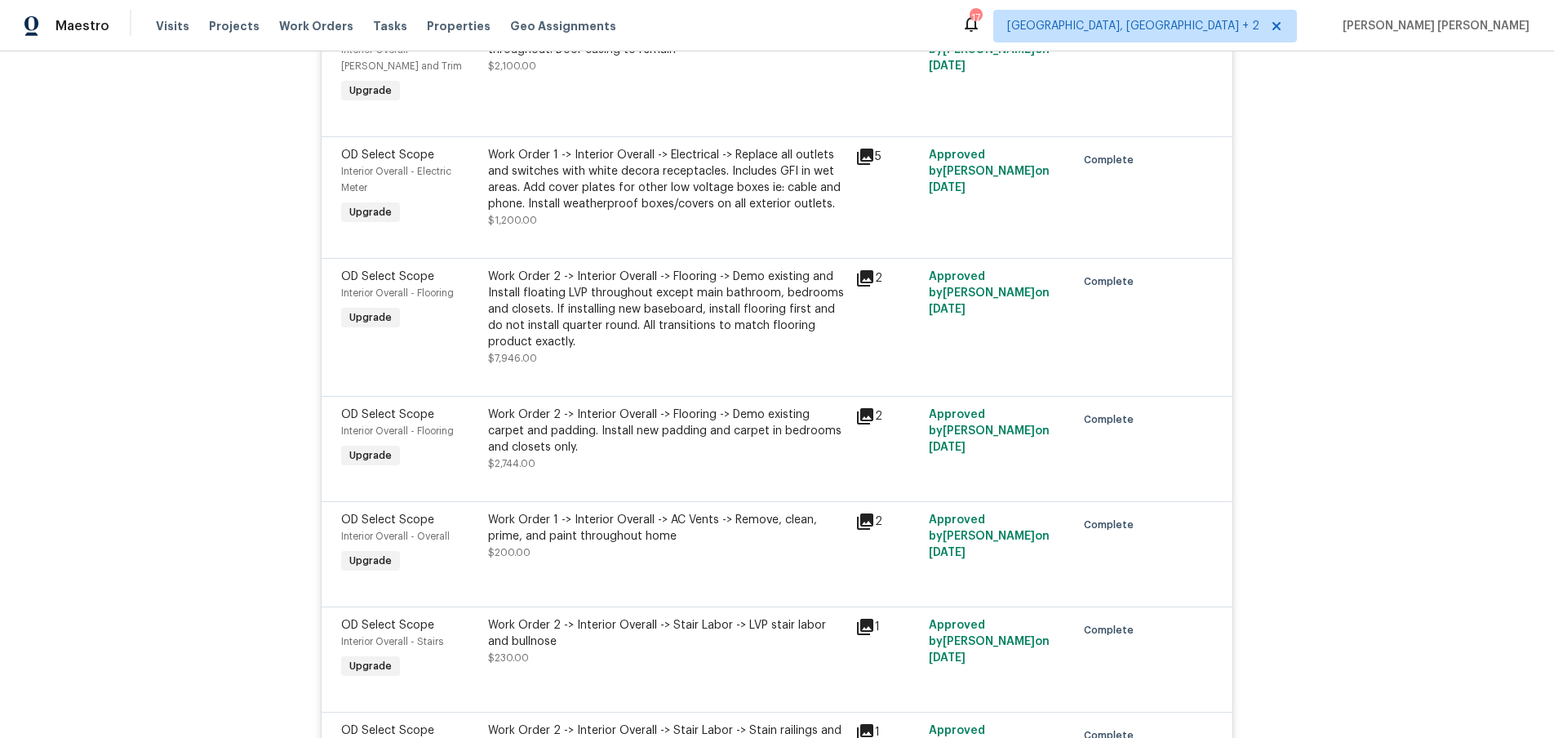
click at [871, 270] on icon at bounding box center [865, 278] width 16 height 16
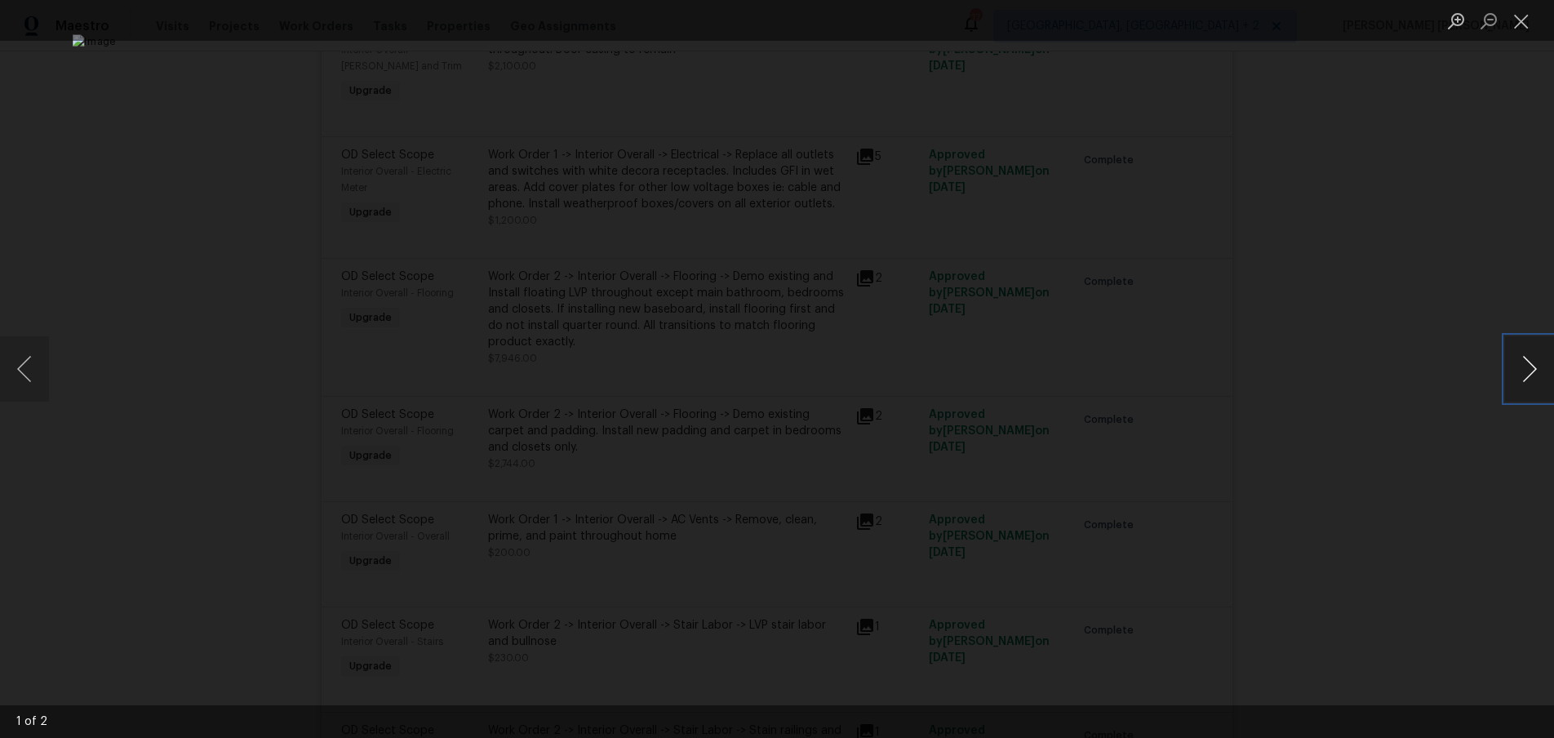
click at [1550, 384] on button "Next image" at bounding box center [1529, 368] width 49 height 65
click at [1462, 439] on div "Lightbox" at bounding box center [777, 369] width 1554 height 738
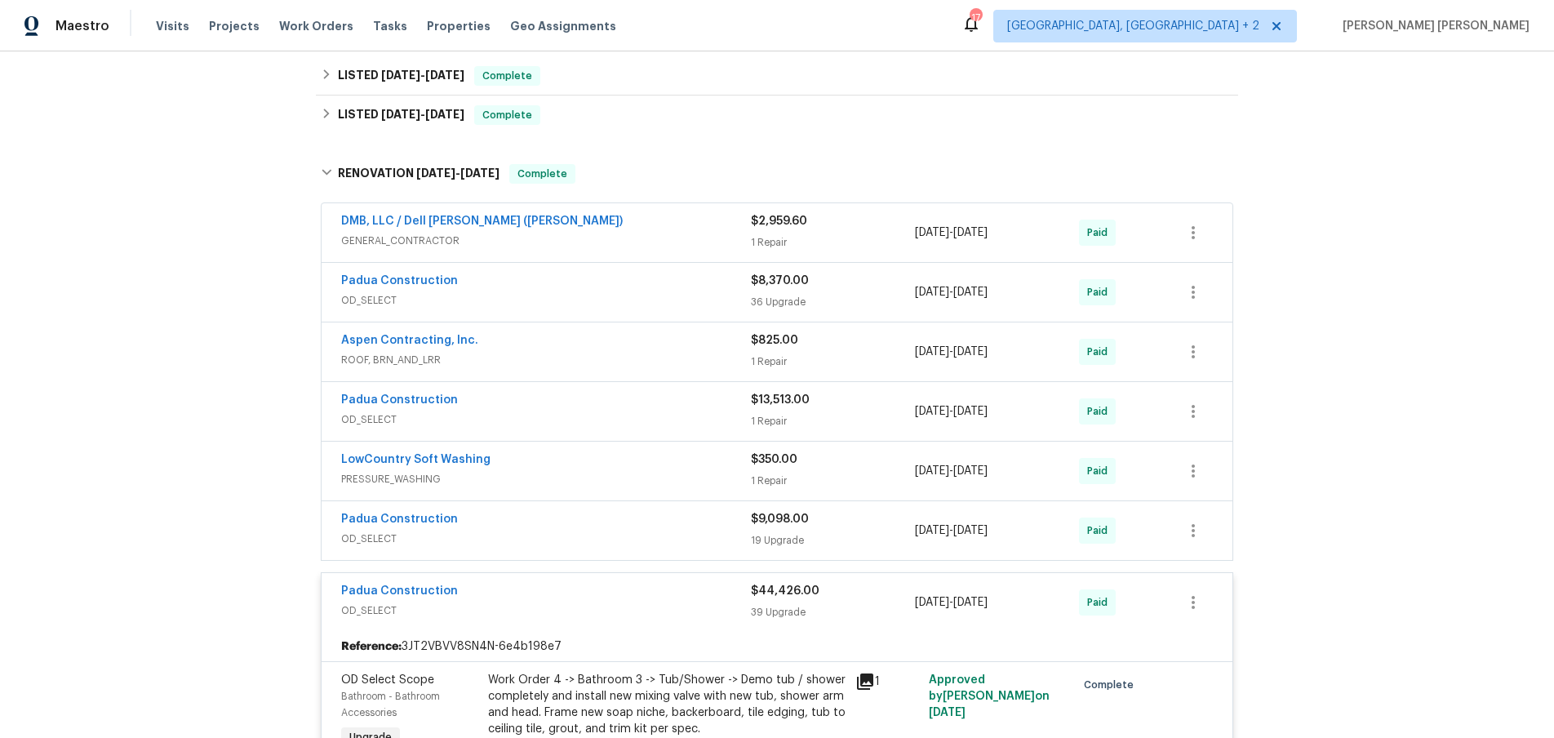
scroll to position [793, 0]
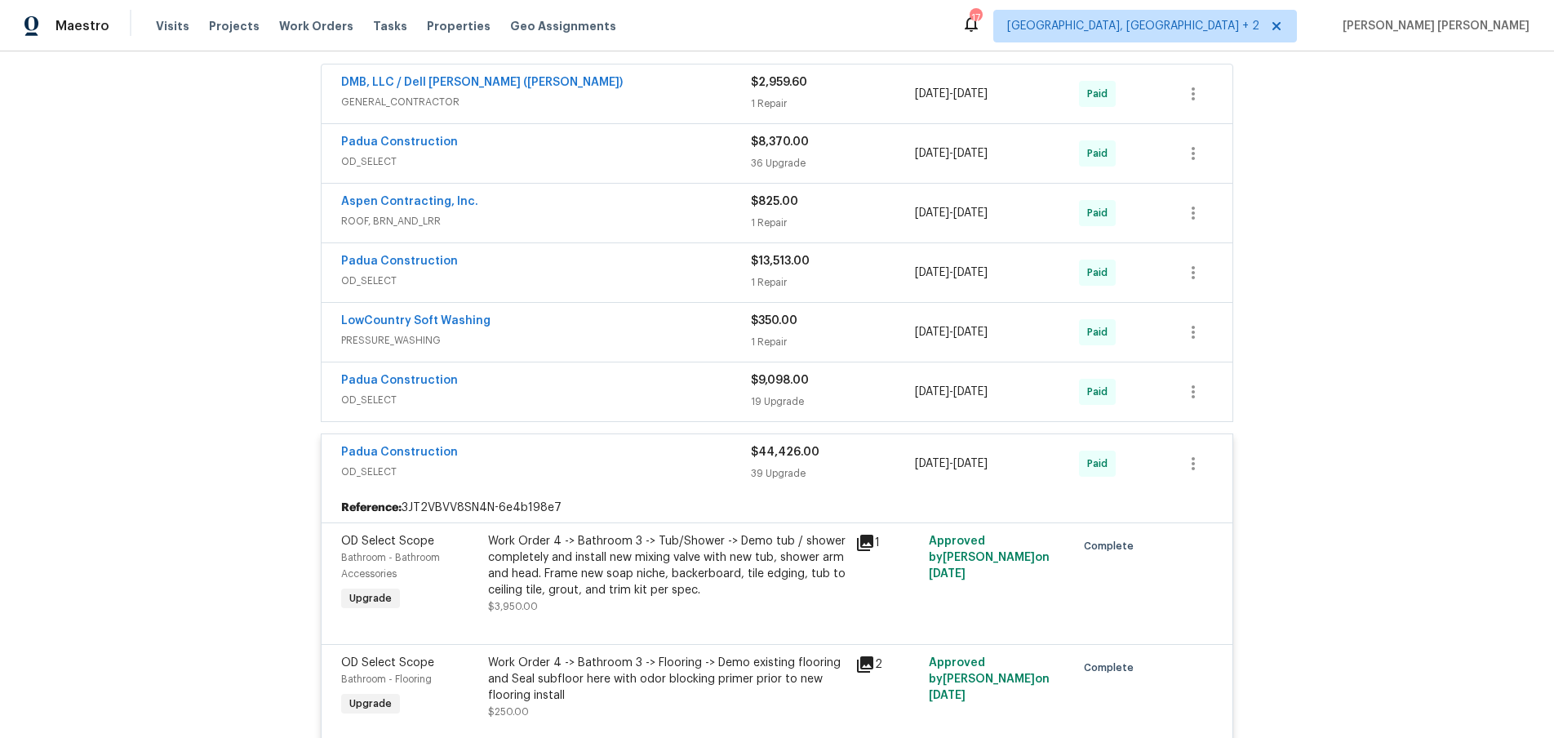
click at [691, 444] on div "Padua Construction" at bounding box center [546, 454] width 410 height 20
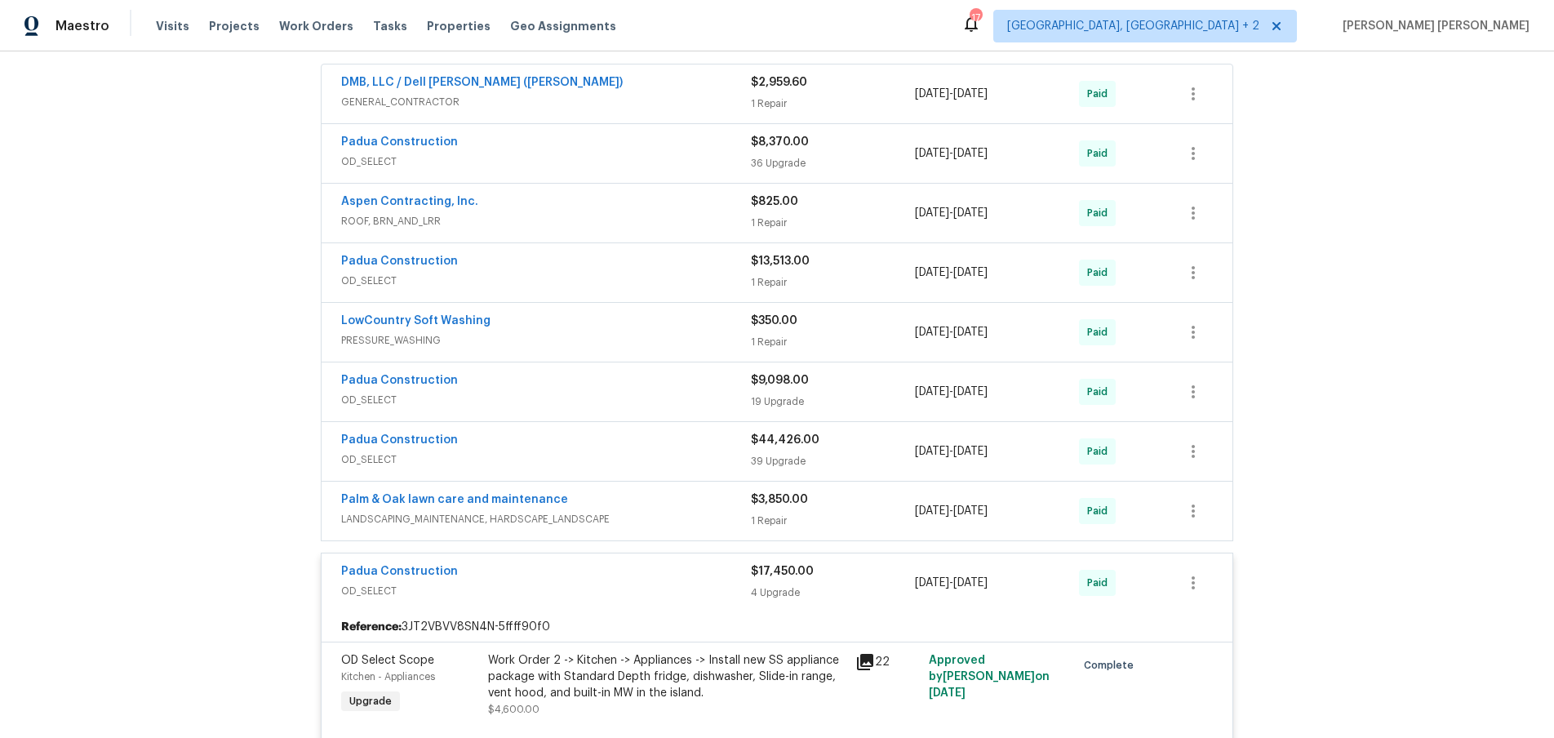
click at [707, 362] on div "Padua Construction OD_SELECT $9,098.00 19 Upgrade 12/16/2024 - 1/31/2025 Paid" at bounding box center [777, 391] width 911 height 59
click at [709, 372] on div "Padua Construction" at bounding box center [546, 382] width 410 height 20
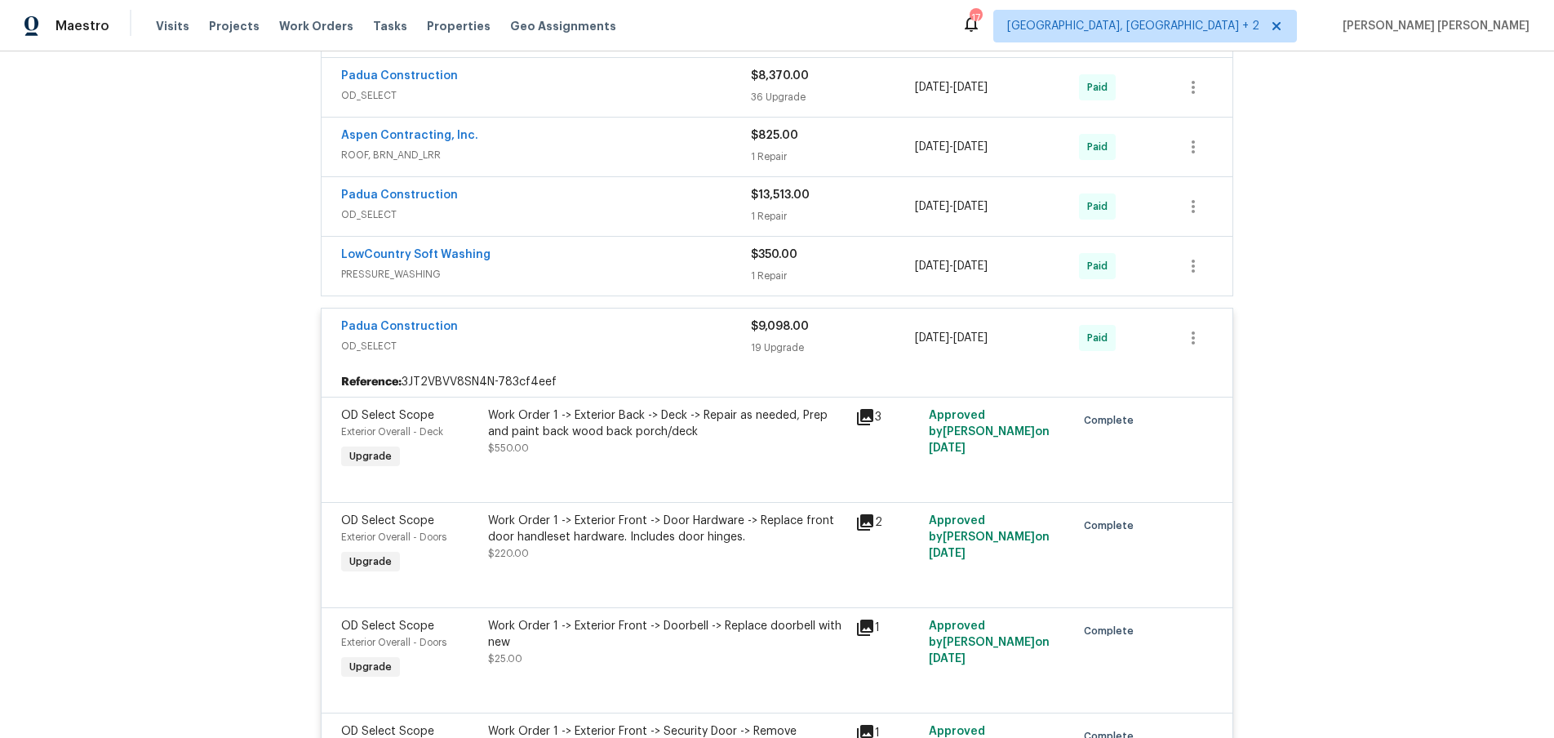
scroll to position [770, 0]
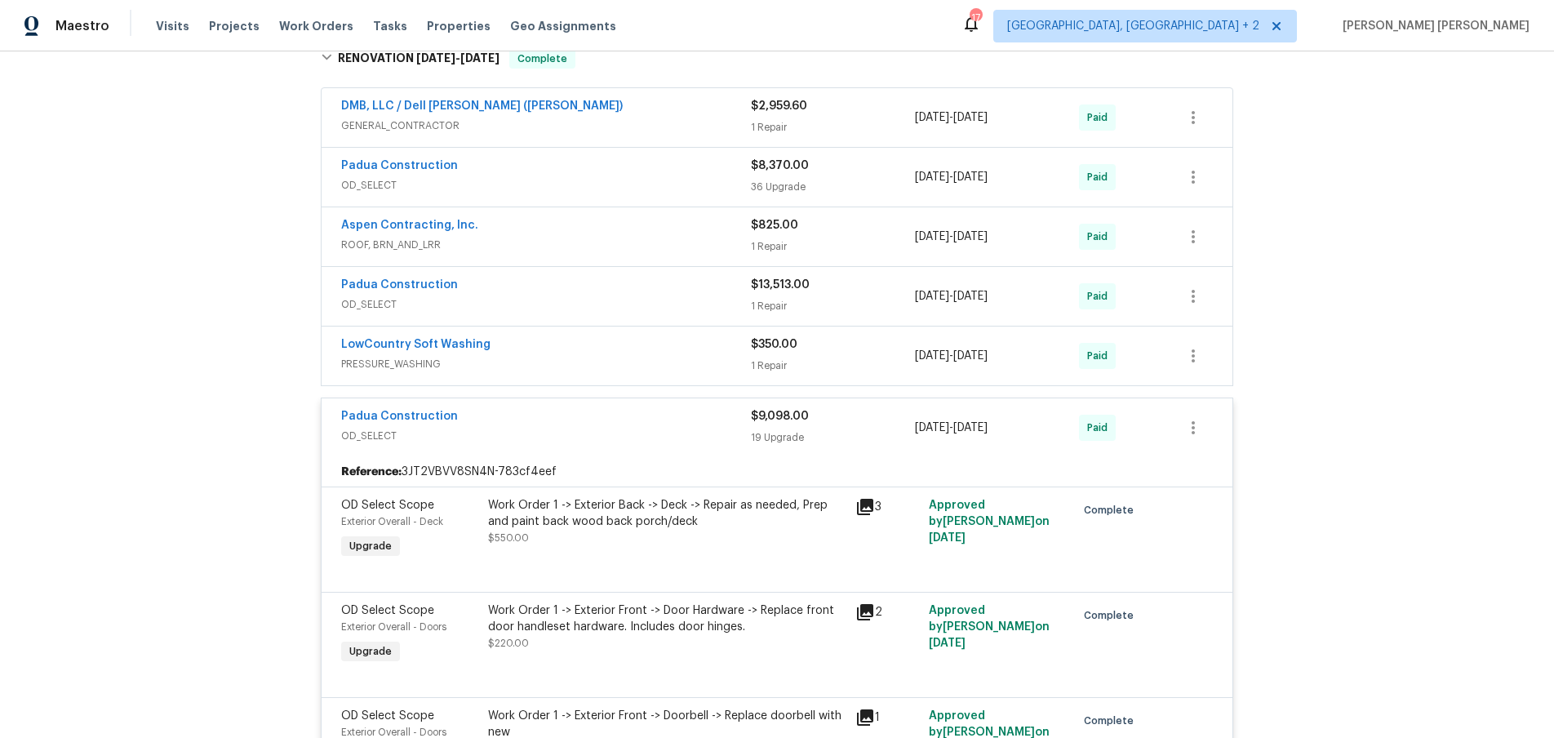
click at [886, 408] on div "$9,098.00 19 Upgrade" at bounding box center [833, 427] width 164 height 39
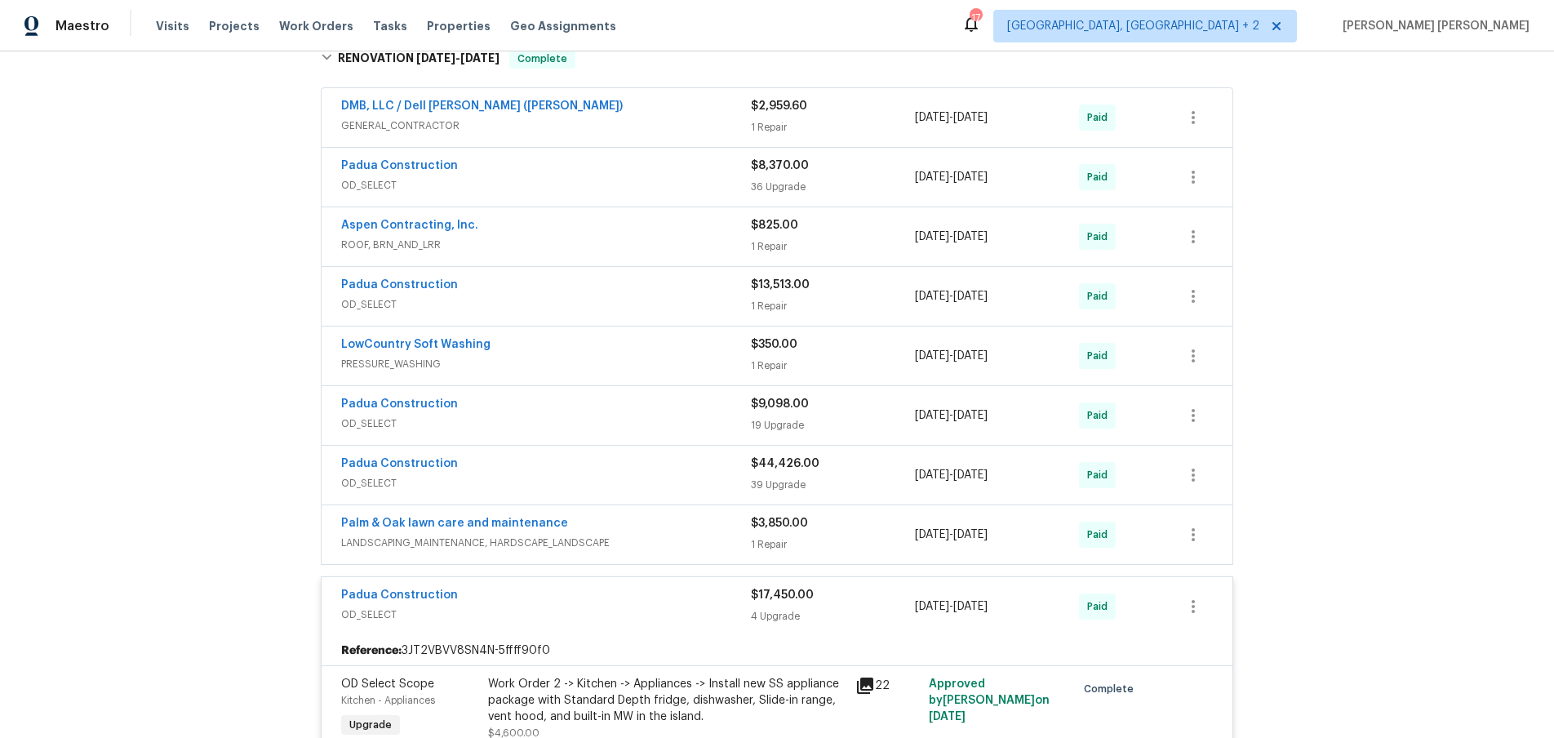
click at [854, 179] on div "36 Upgrade" at bounding box center [833, 187] width 164 height 16
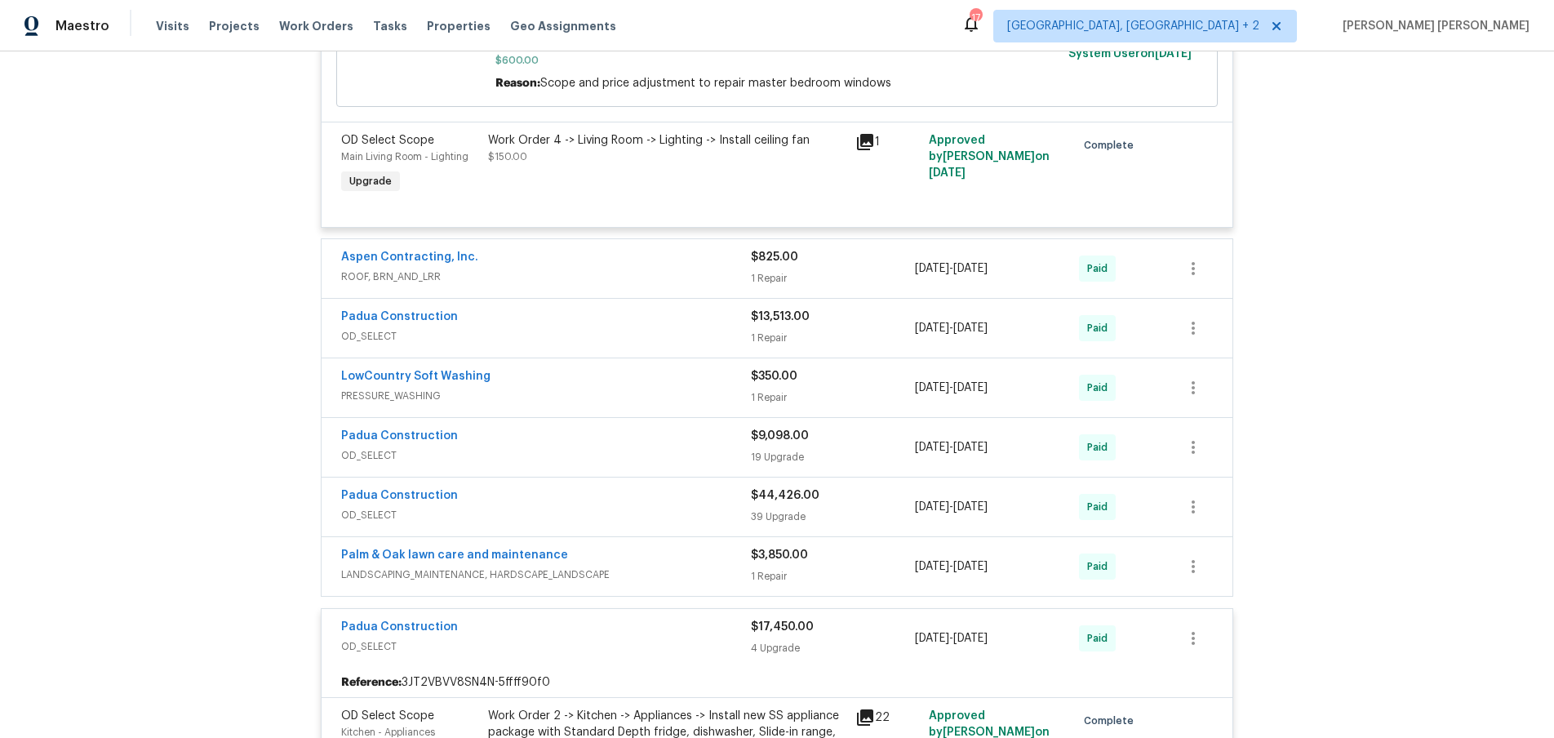
scroll to position [4764, 0]
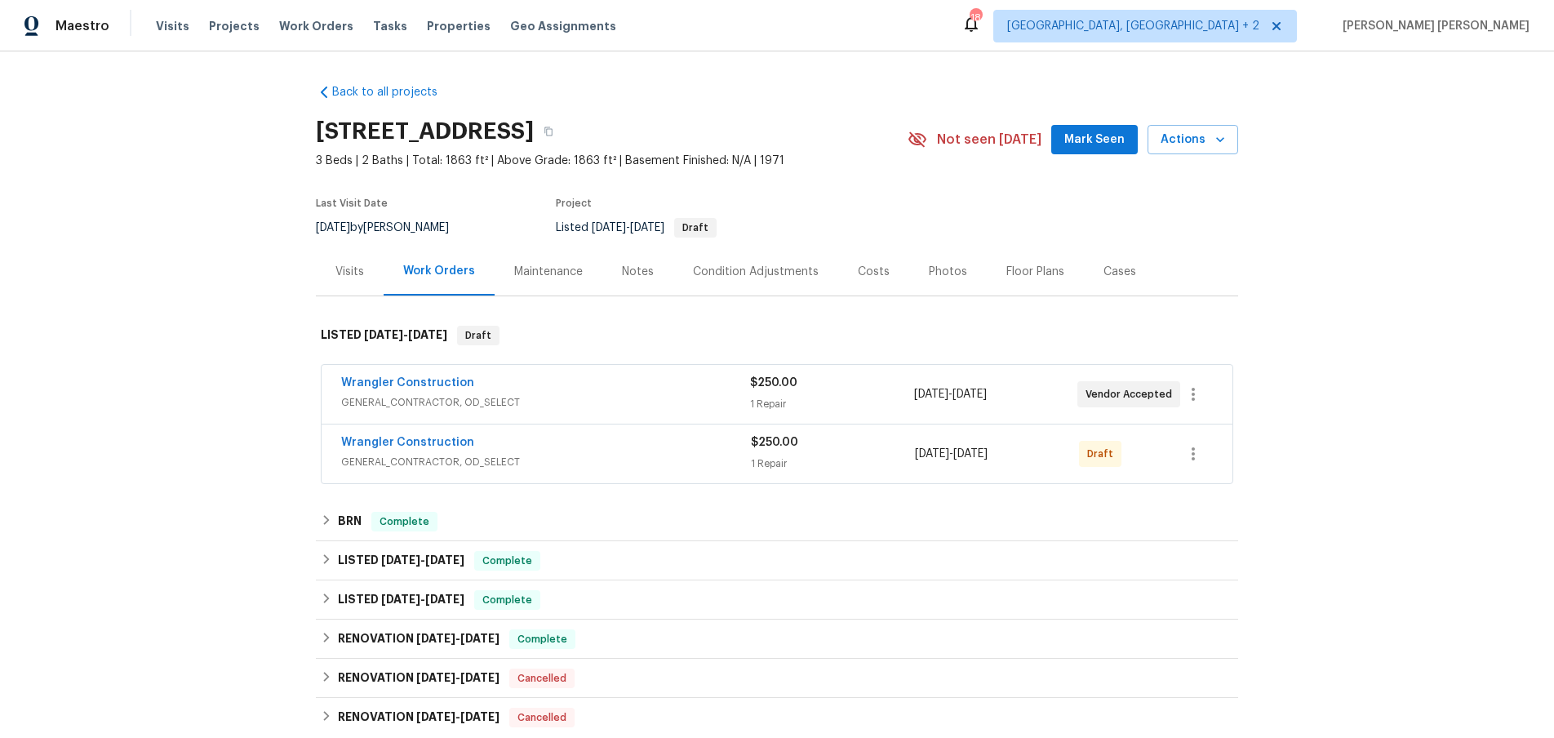
click at [602, 456] on span "GENERAL_CONTRACTOR, OD_SELECT" at bounding box center [546, 462] width 410 height 16
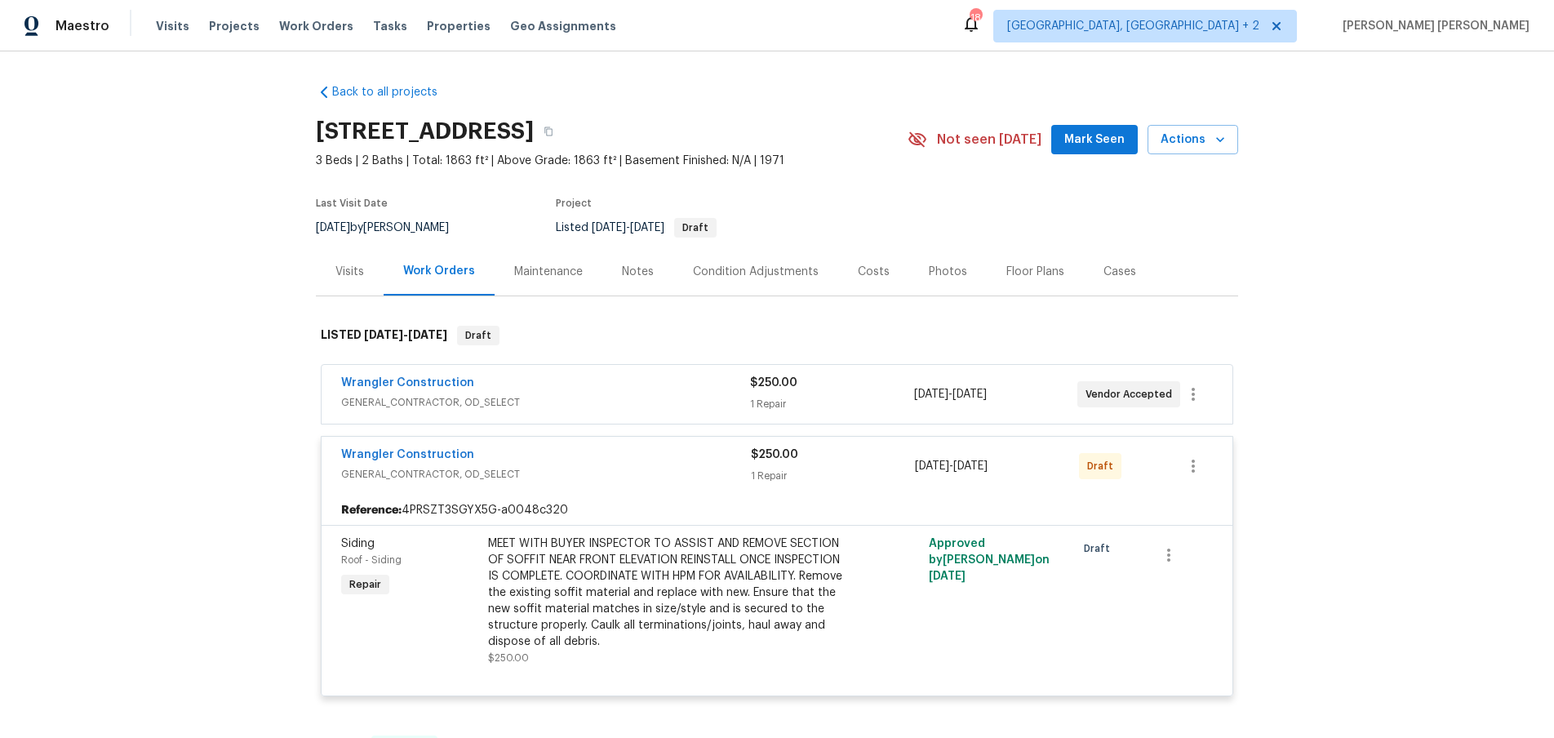
click at [619, 456] on div "Wrangler Construction" at bounding box center [546, 457] width 410 height 20
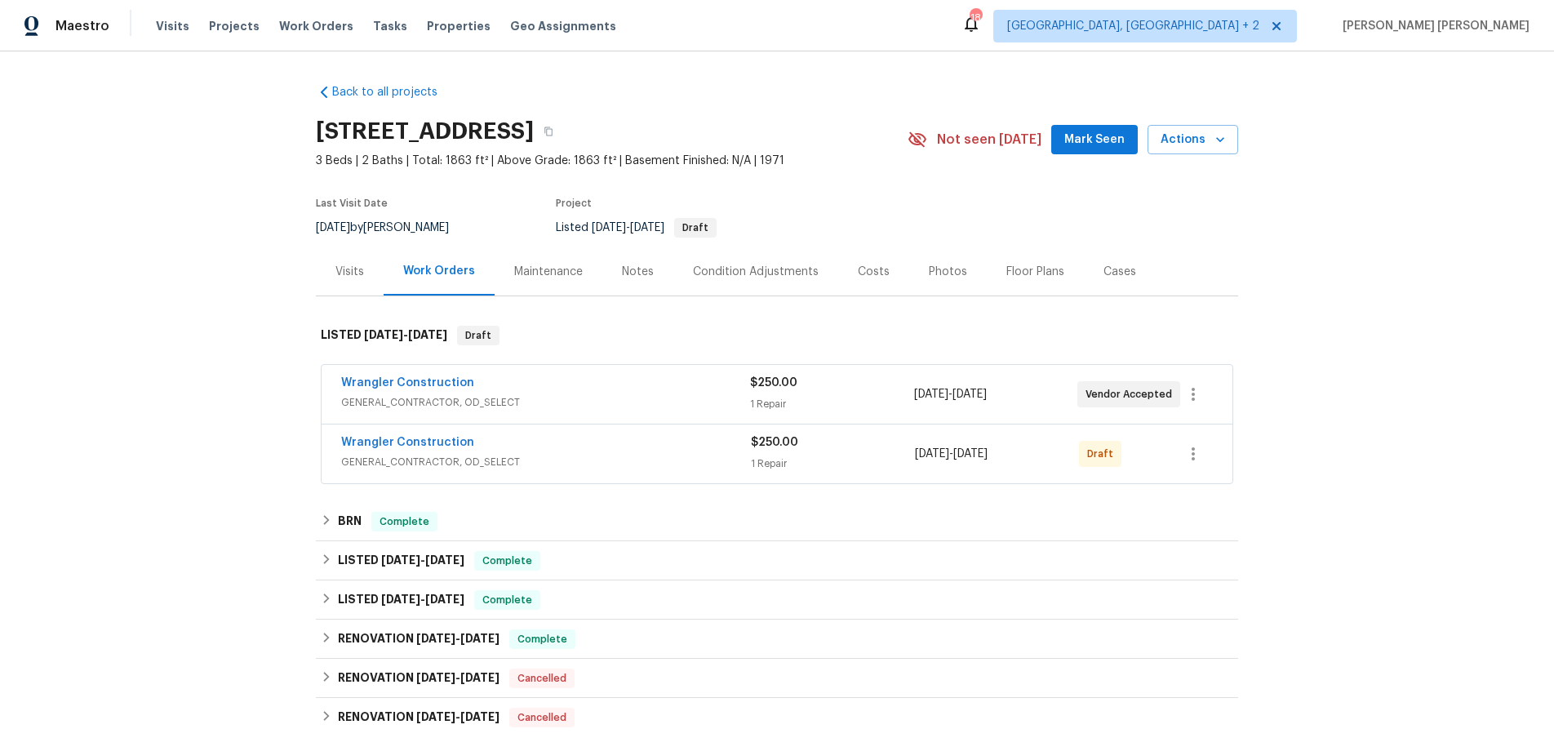
click at [638, 392] on div "Wrangler Construction" at bounding box center [545, 385] width 409 height 20
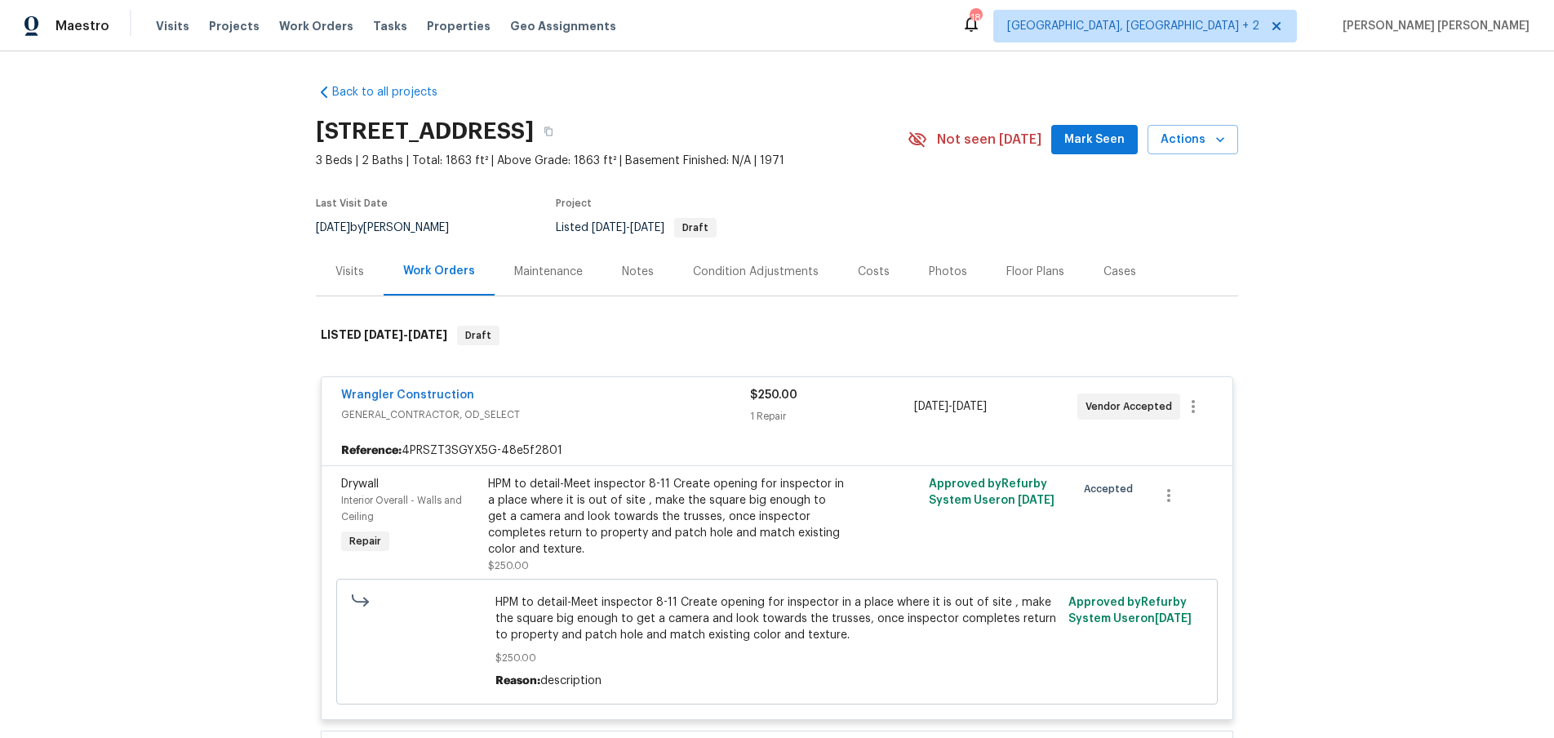
click at [638, 392] on div "Wrangler Construction" at bounding box center [545, 397] width 409 height 20
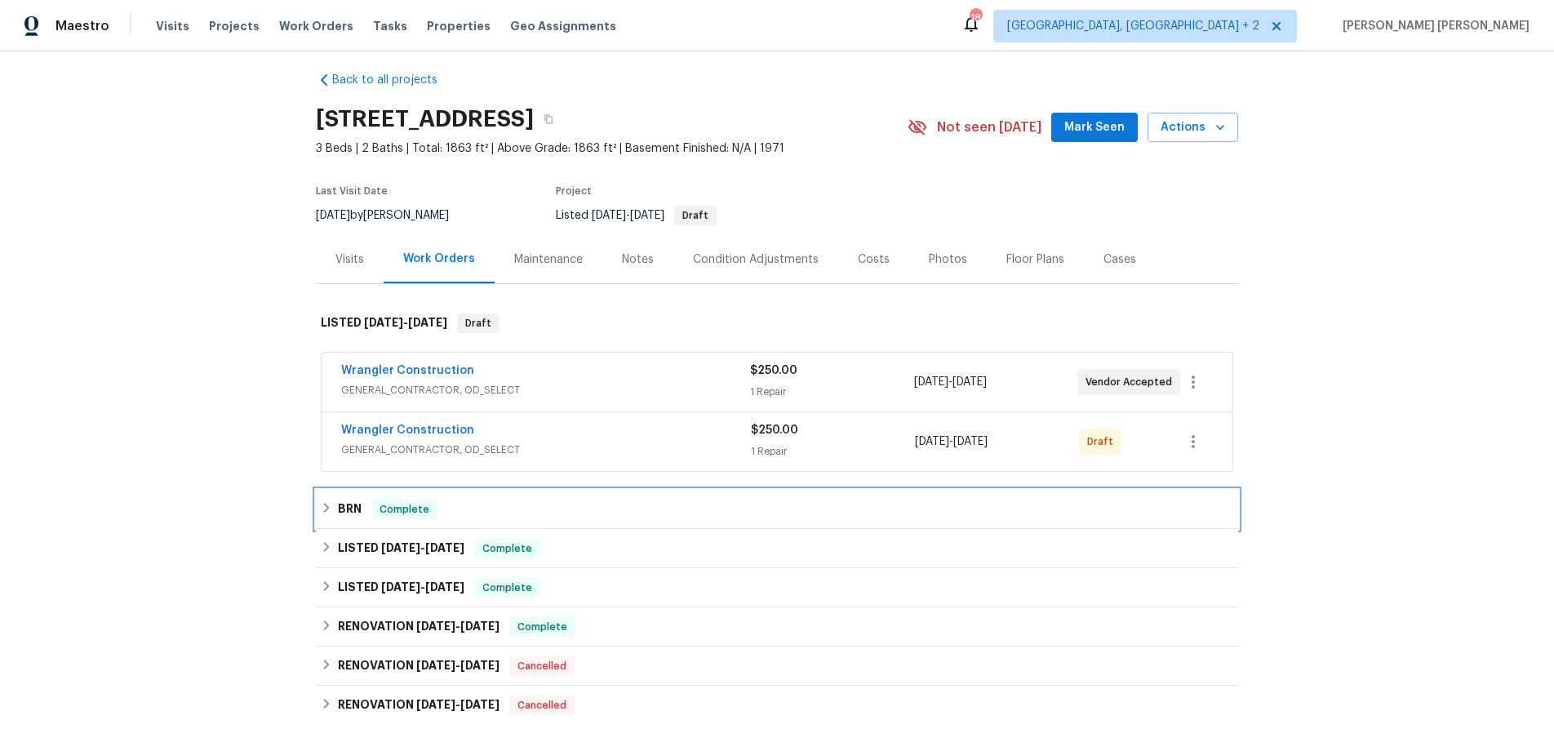
click at [527, 510] on div "BRN Complete" at bounding box center [777, 510] width 913 height 20
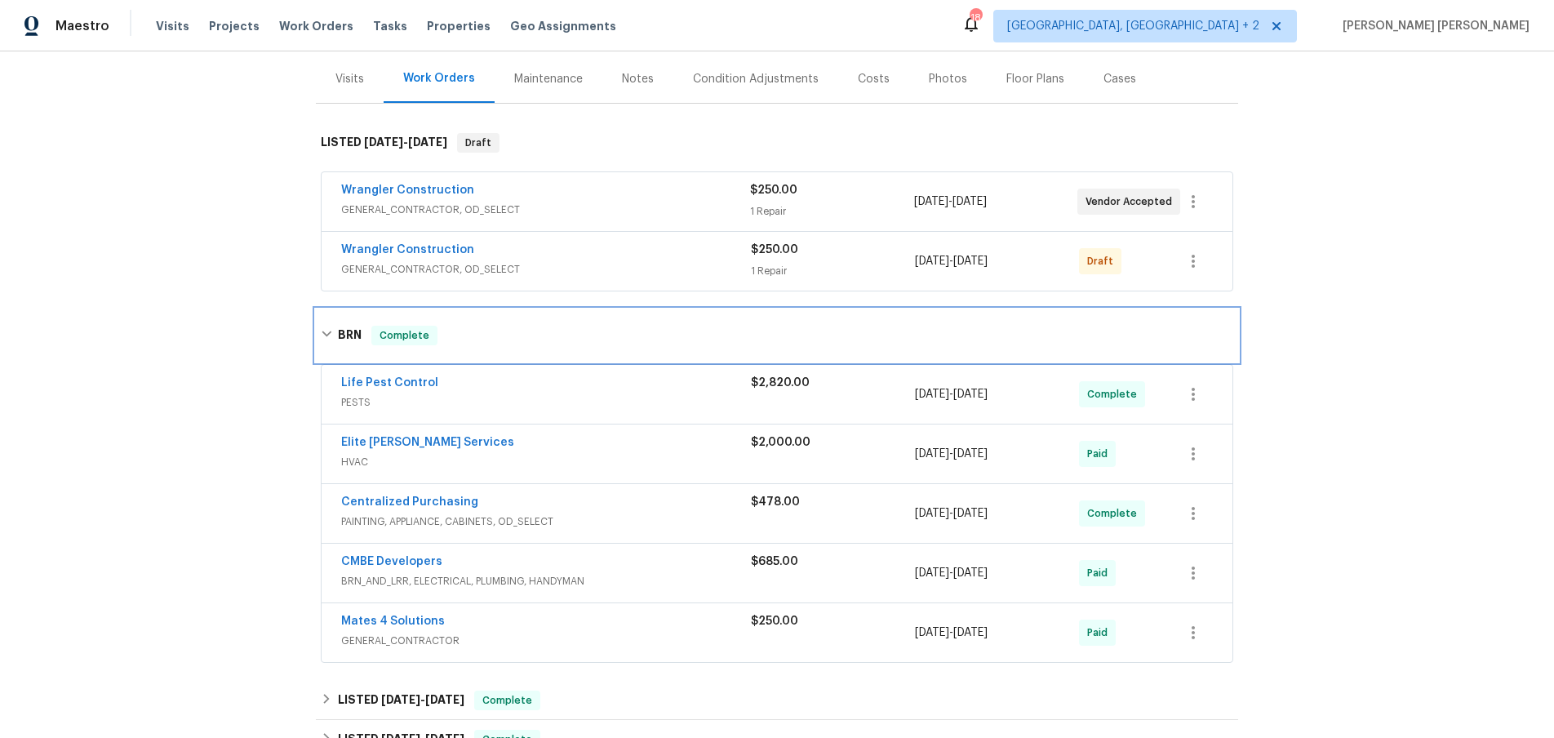
scroll to position [195, 0]
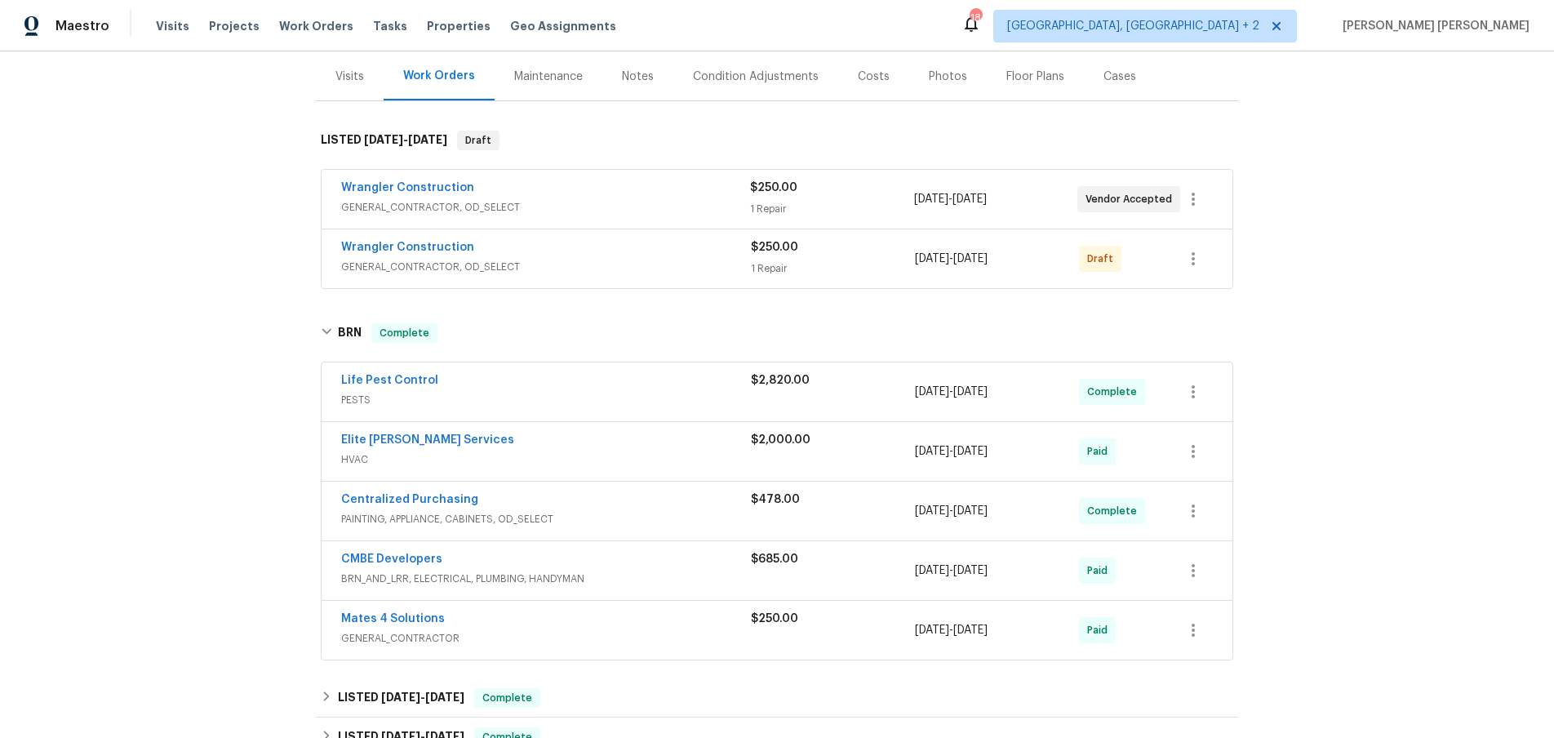
click at [625, 464] on span "HVAC" at bounding box center [546, 459] width 410 height 16
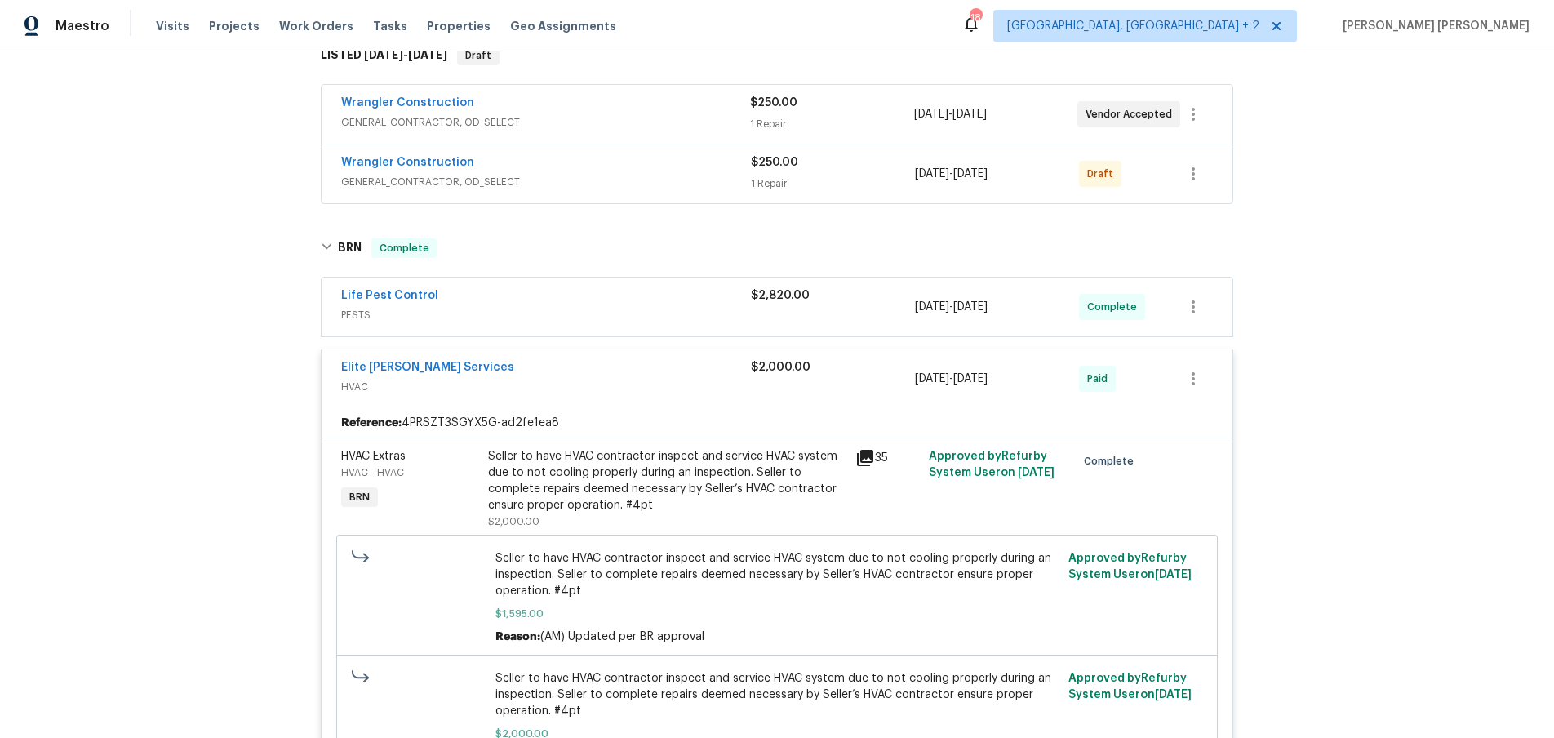
scroll to position [279, 0]
click at [863, 459] on icon at bounding box center [865, 459] width 16 height 16
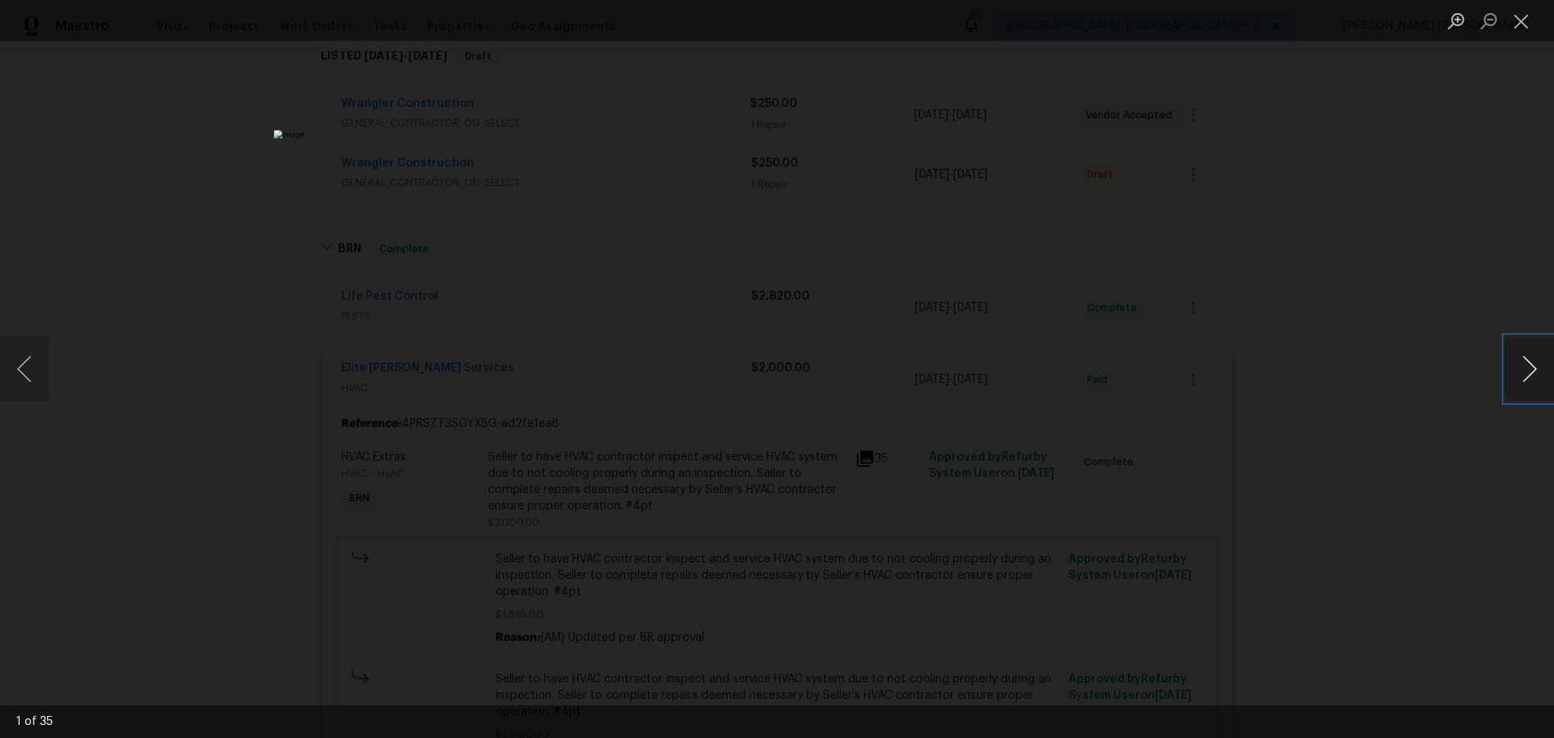
click at [1535, 376] on button "Next image" at bounding box center [1529, 368] width 49 height 65
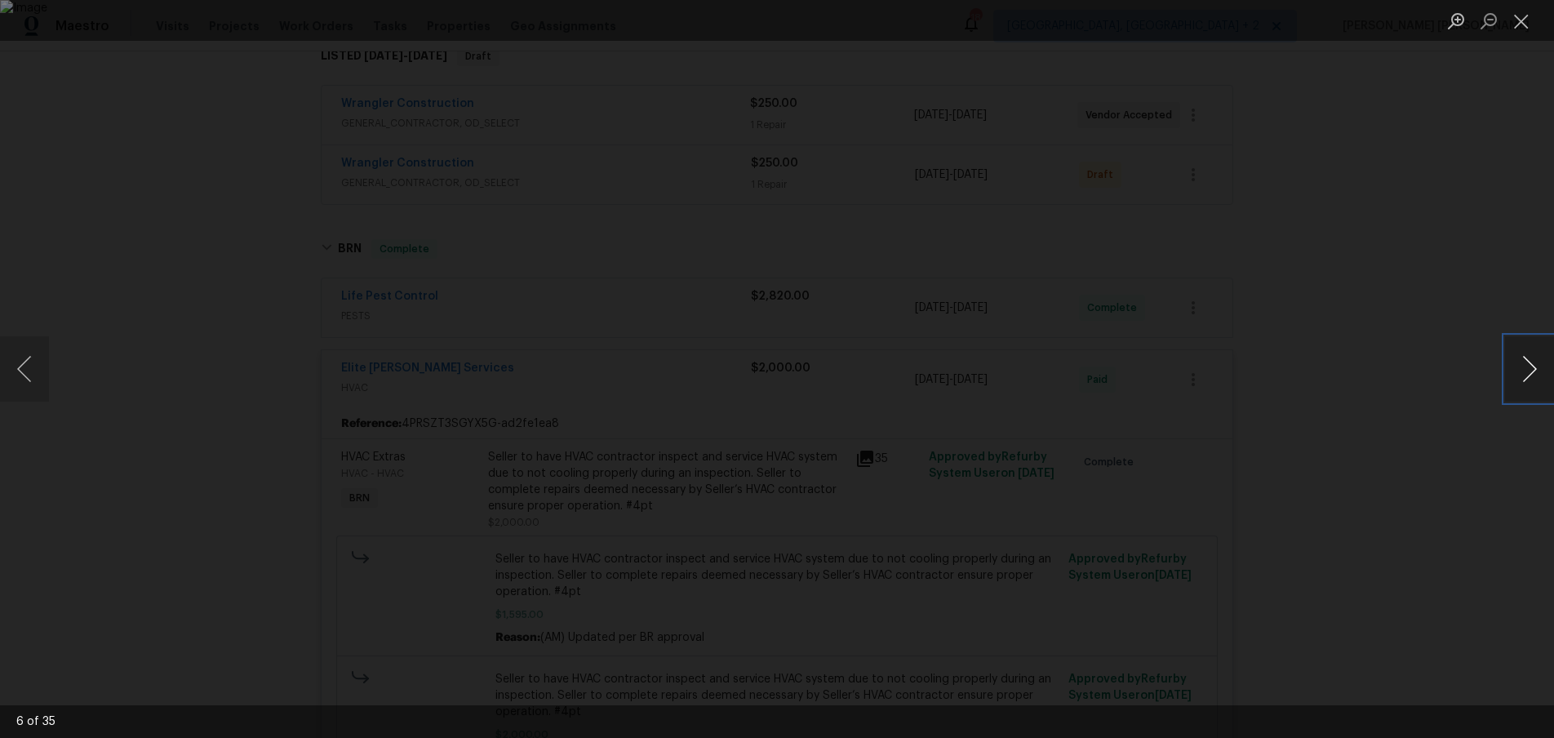
click at [1535, 376] on button "Next image" at bounding box center [1529, 368] width 49 height 65
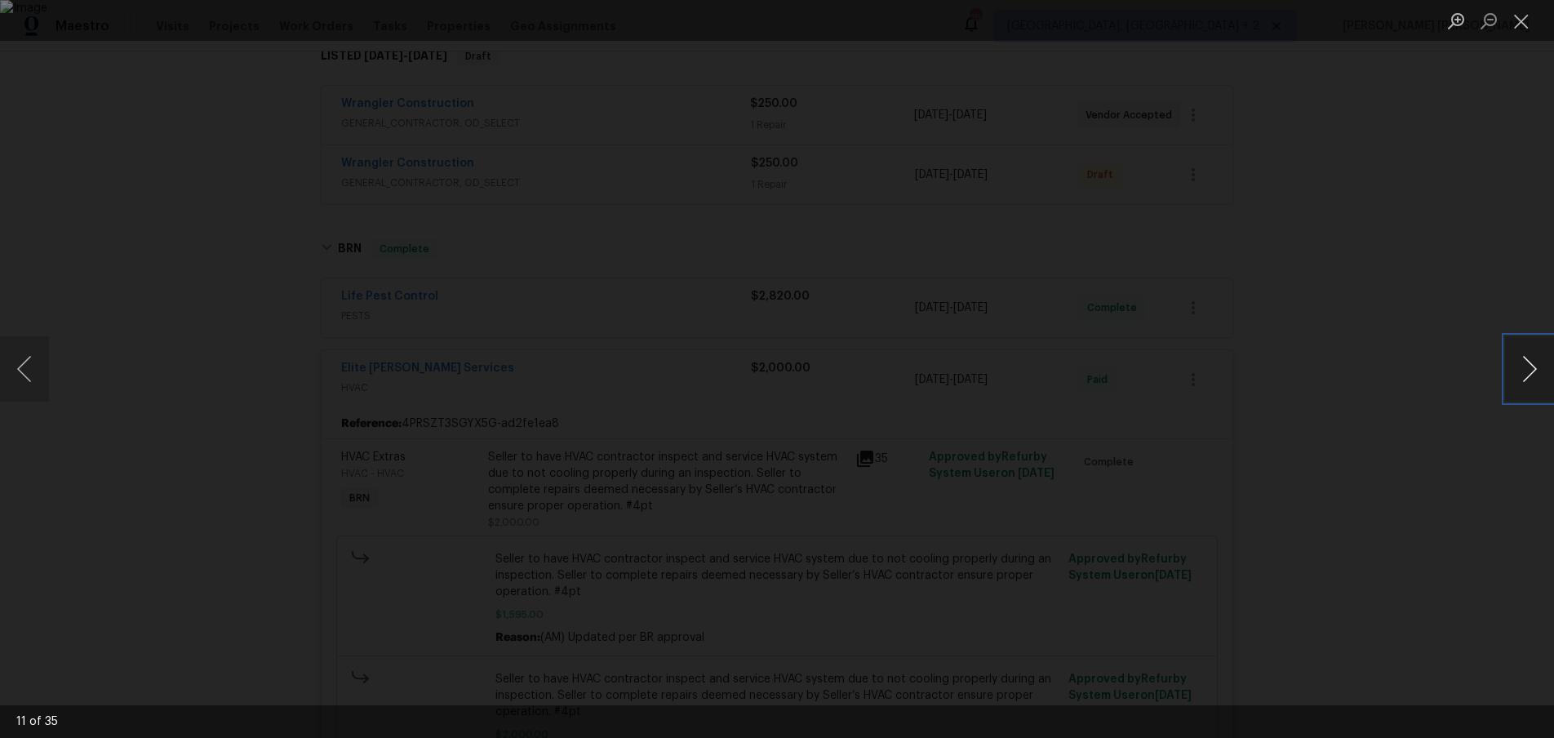
click at [1535, 376] on button "Next image" at bounding box center [1529, 368] width 49 height 65
click at [182, 395] on div "Lightbox" at bounding box center [777, 369] width 1554 height 738
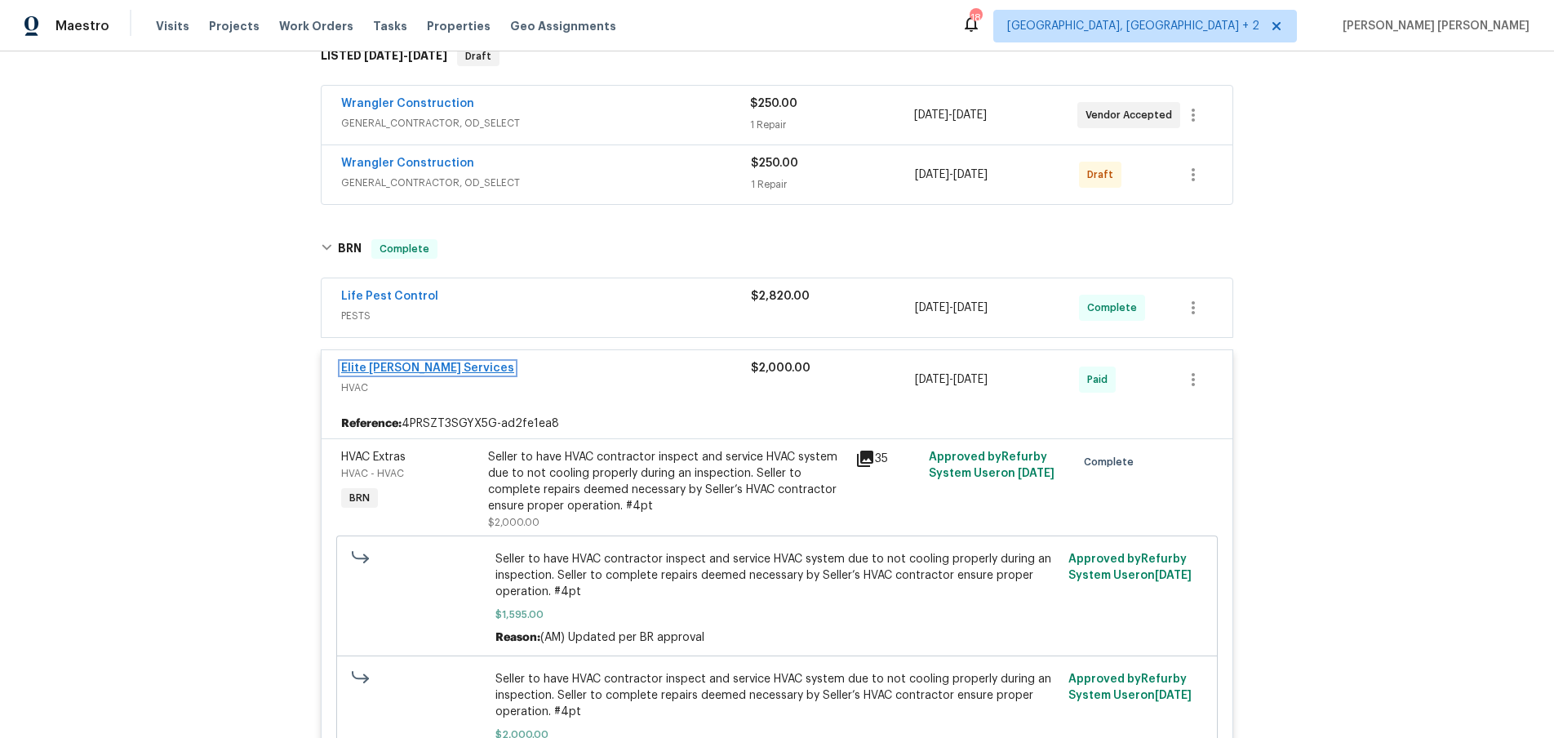
click at [413, 363] on link "Elite Manning Services" at bounding box center [427, 367] width 173 height 11
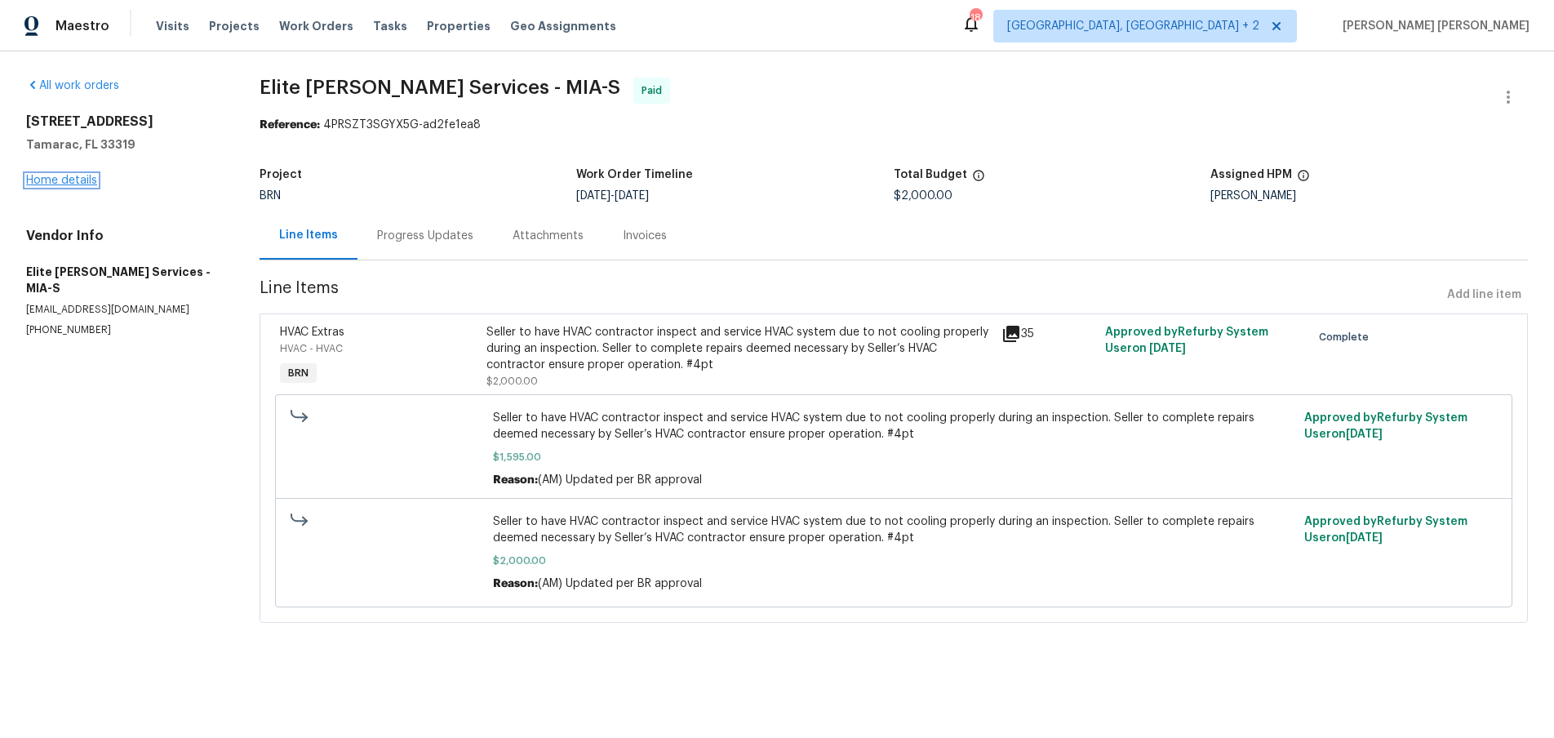
click at [56, 184] on link "Home details" at bounding box center [61, 180] width 71 height 11
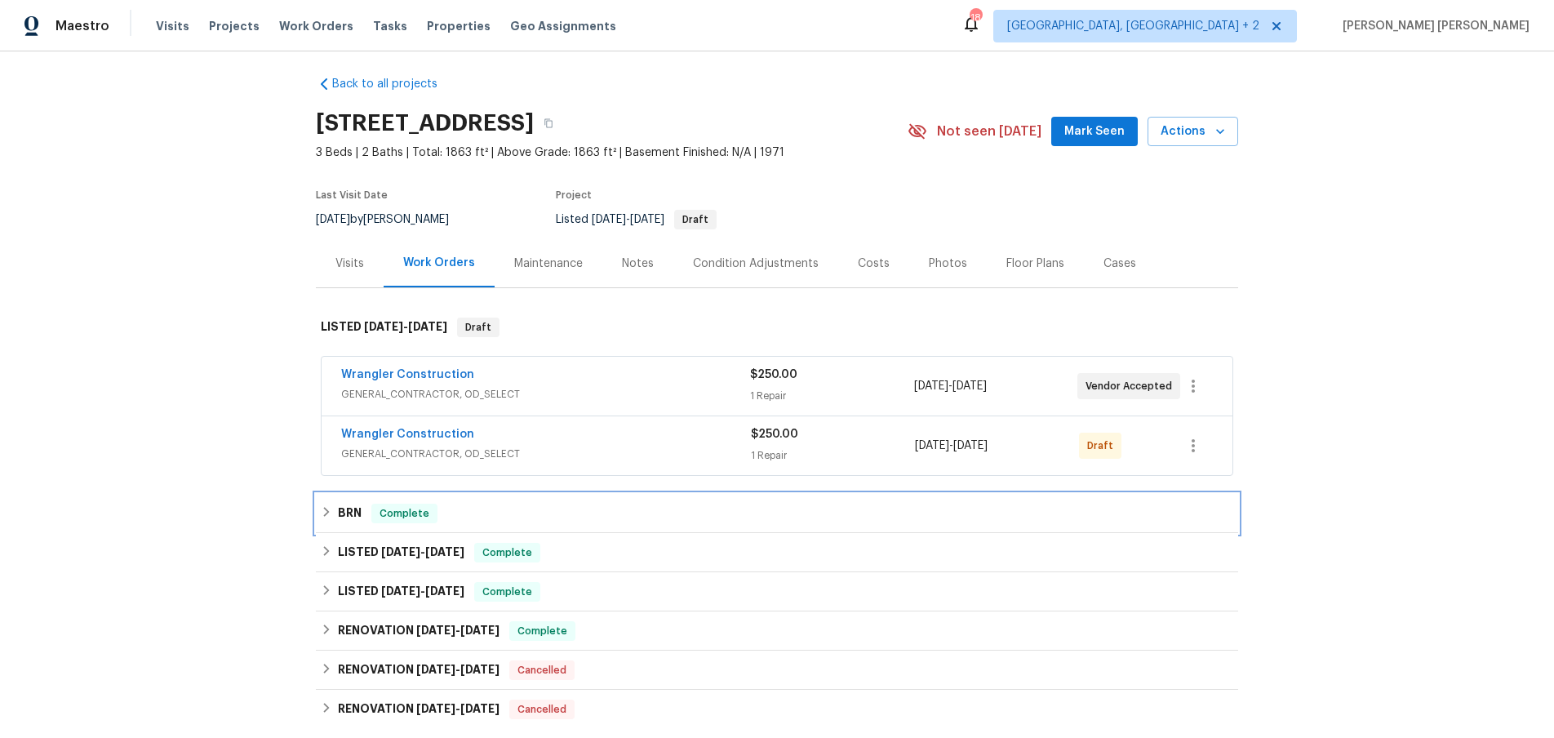
click at [335, 514] on div "BRN Complete" at bounding box center [777, 514] width 913 height 20
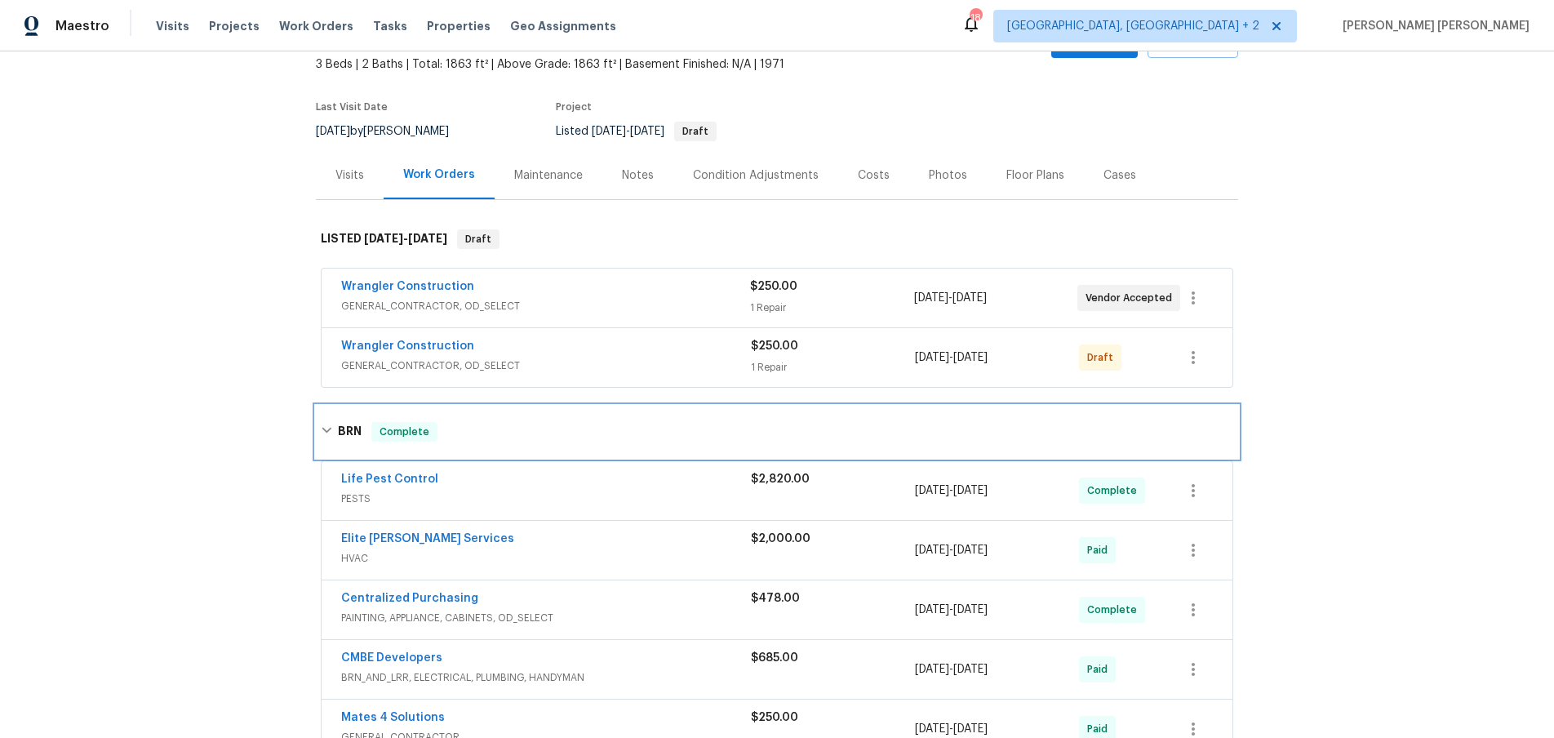
scroll to position [168, 0]
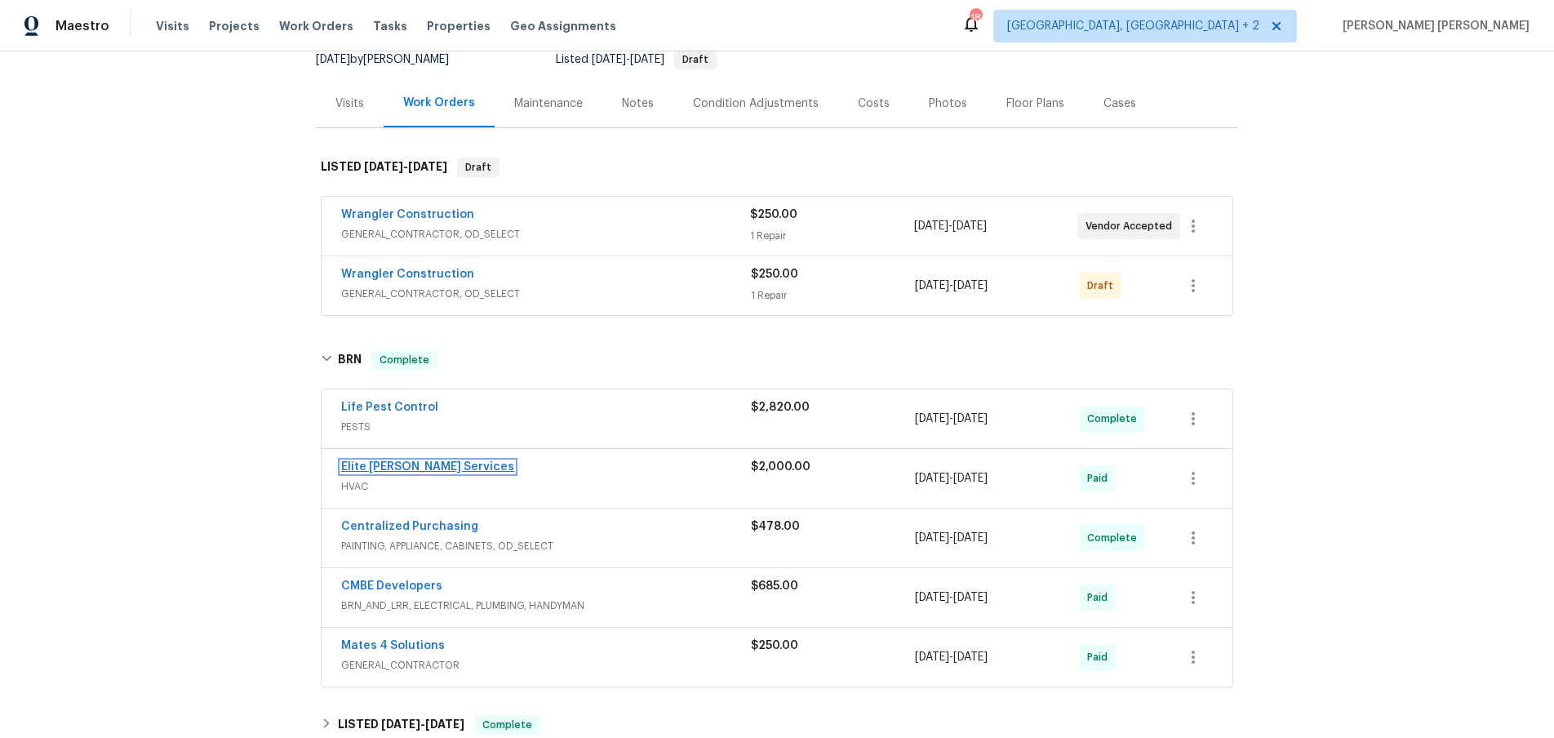
click at [427, 466] on link "Elite Manning Services" at bounding box center [427, 466] width 173 height 11
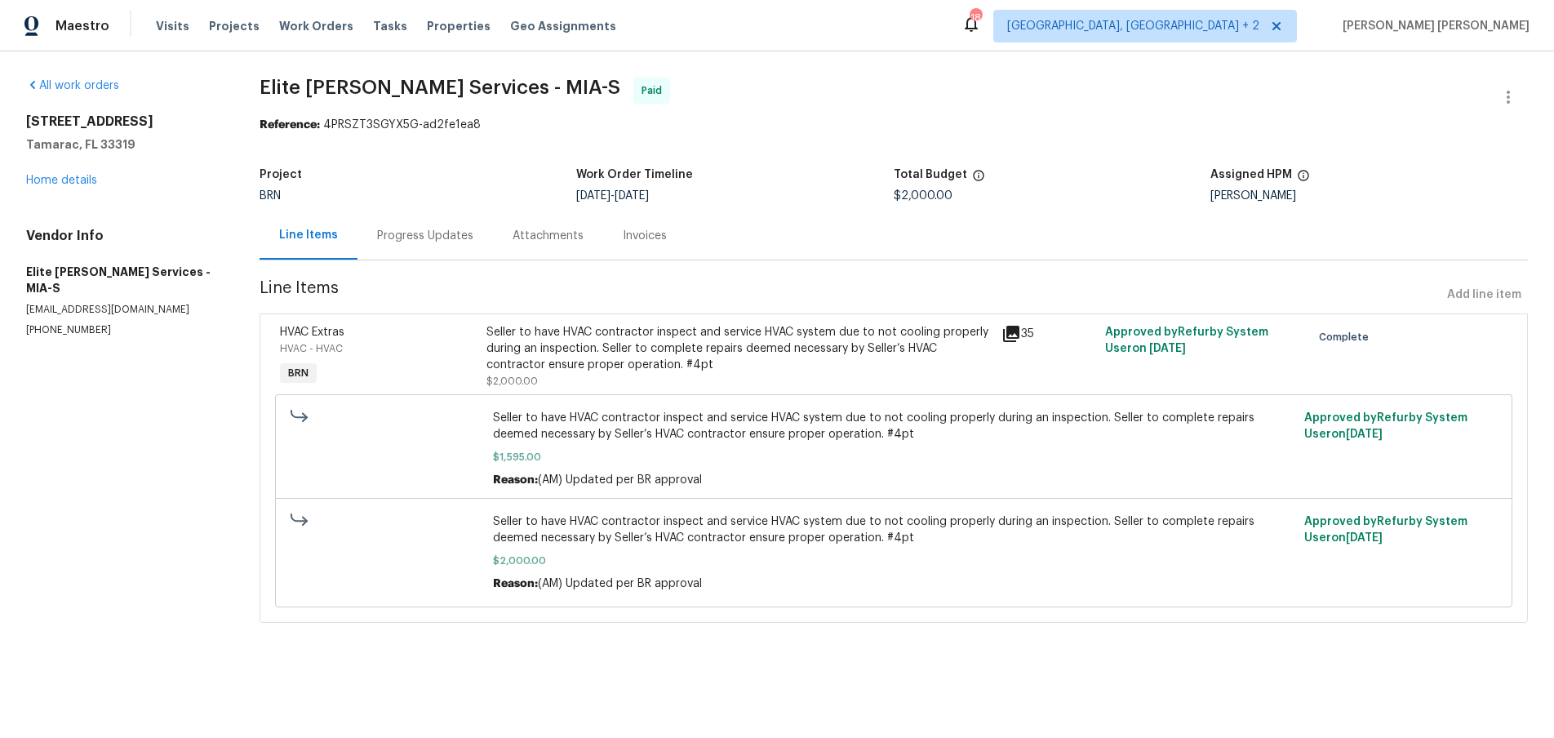
click at [433, 229] on div "Progress Updates" at bounding box center [425, 236] width 96 height 16
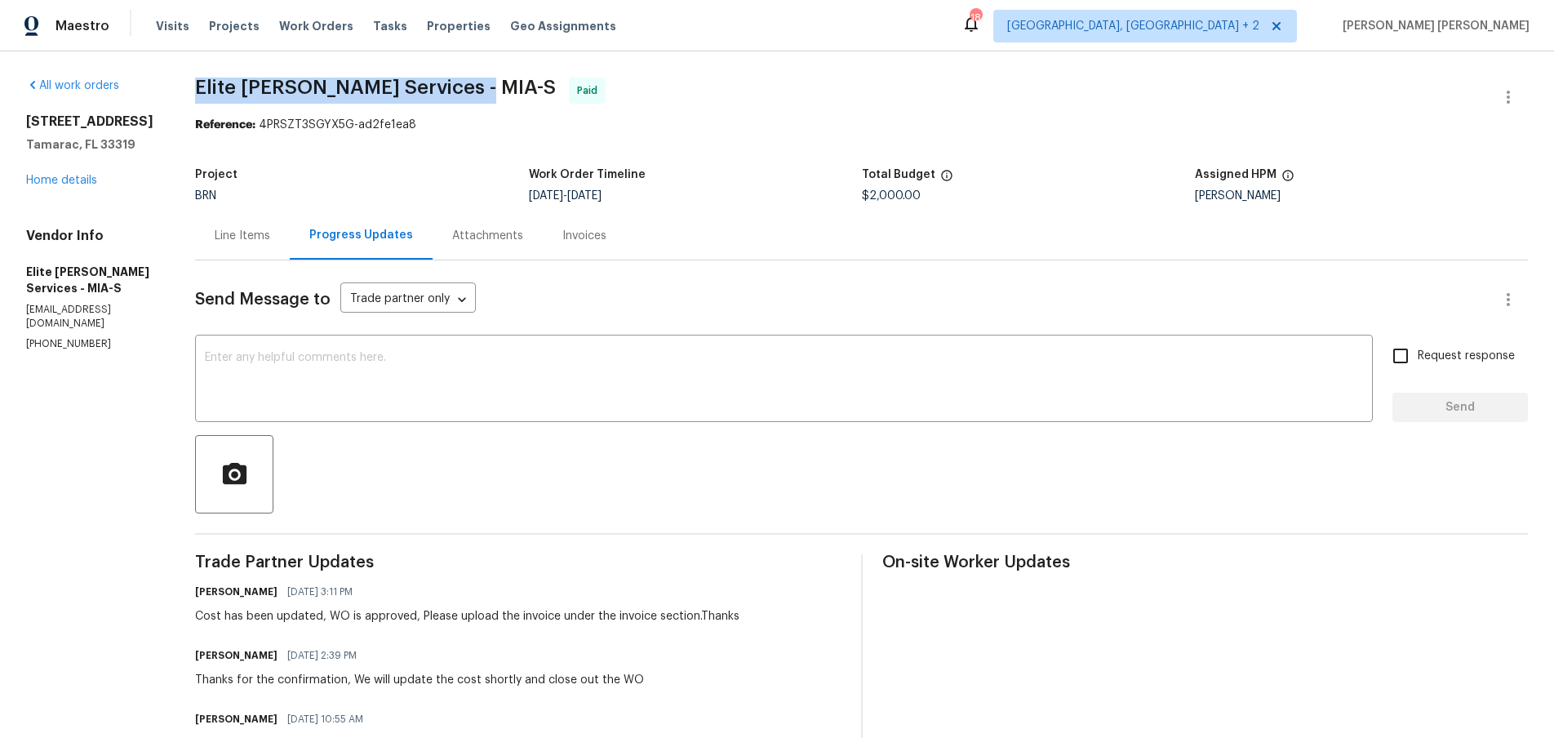
drag, startPoint x: 224, startPoint y: 89, endPoint x: 505, endPoint y: 85, distance: 281.6
click at [505, 85] on span "Elite Manning Services - MIA-S Paid" at bounding box center [842, 97] width 1294 height 39
copy span "Elite Manning Services - MIA-S"
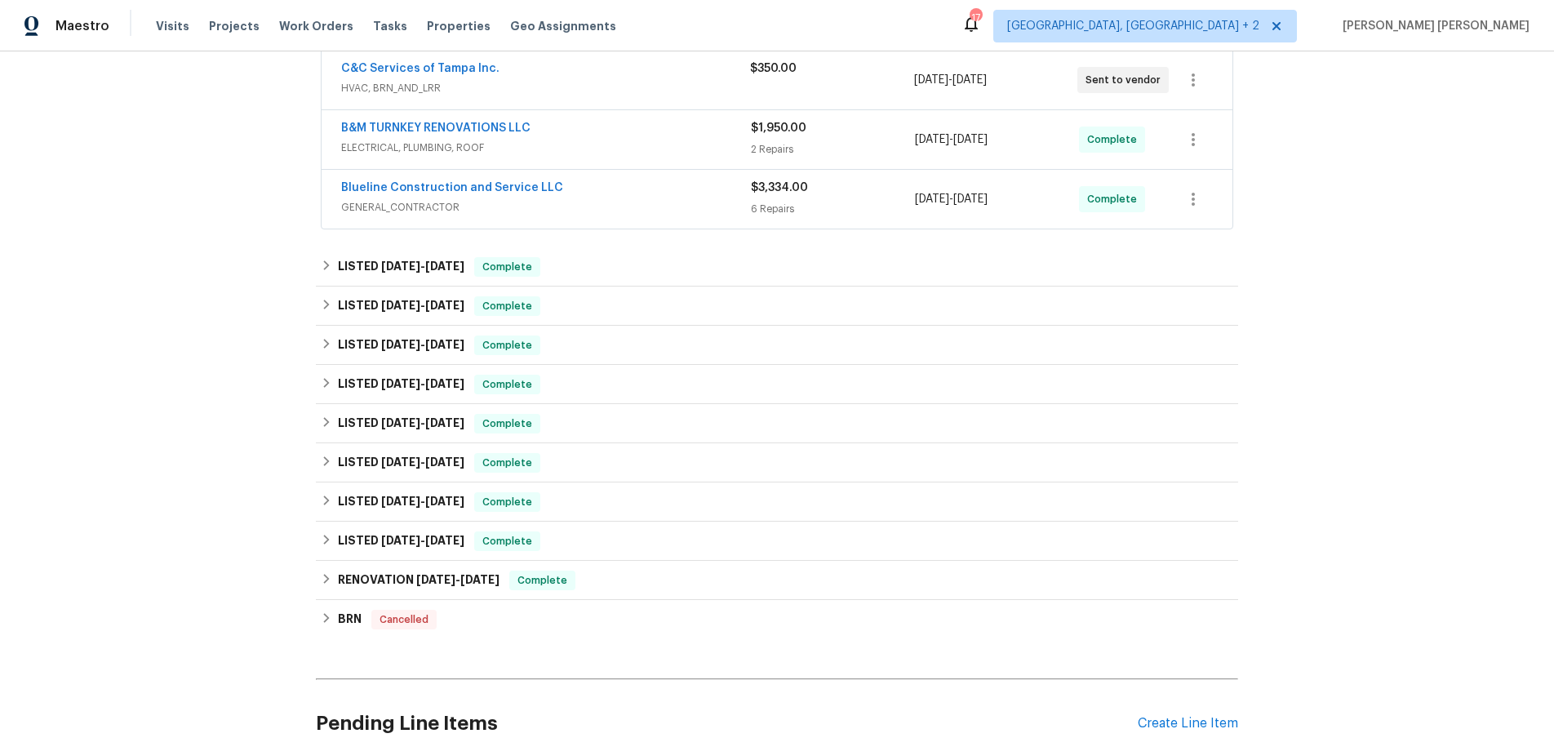
scroll to position [789, 0]
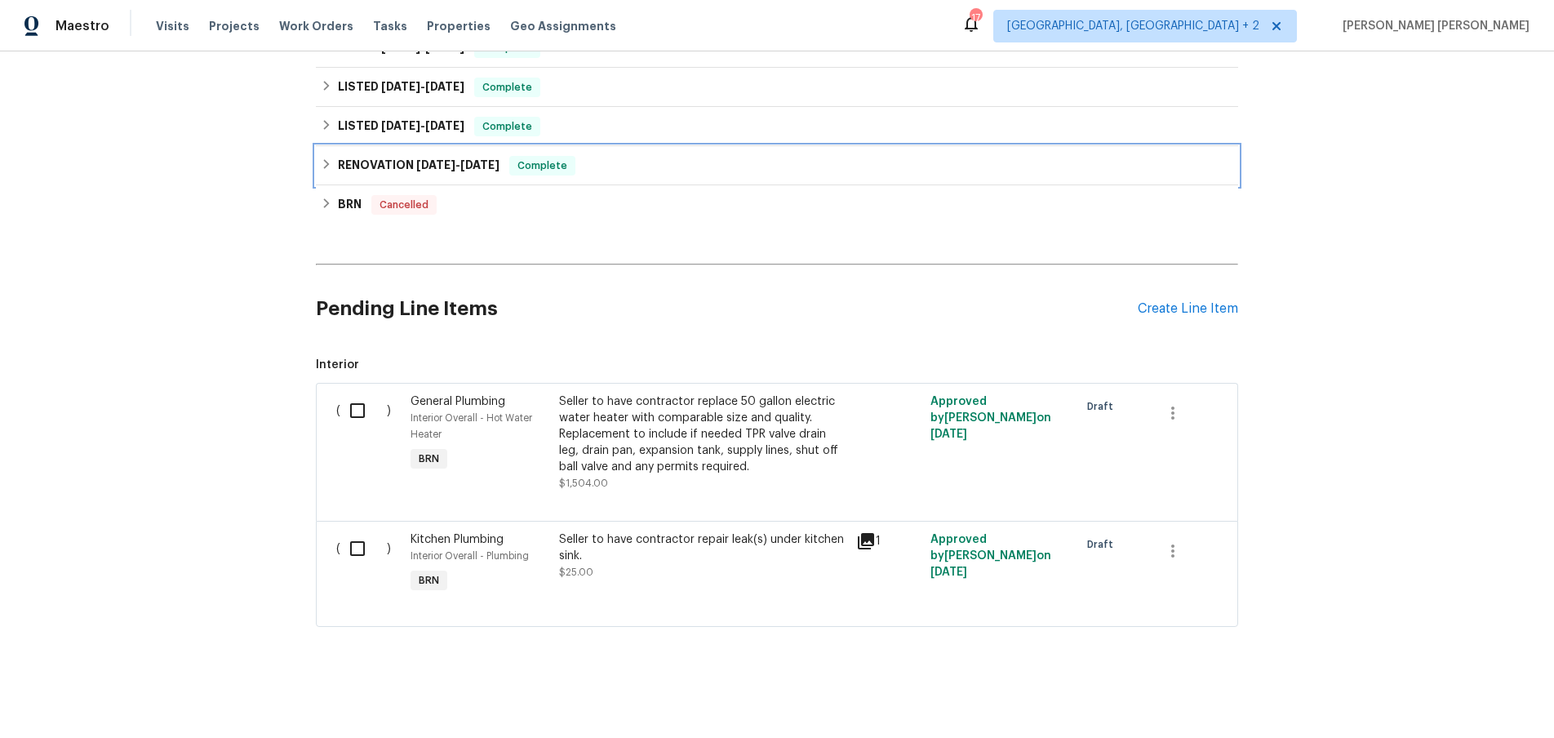
click at [324, 171] on div "RENOVATION [DATE] - [DATE] Complete" at bounding box center [777, 166] width 913 height 20
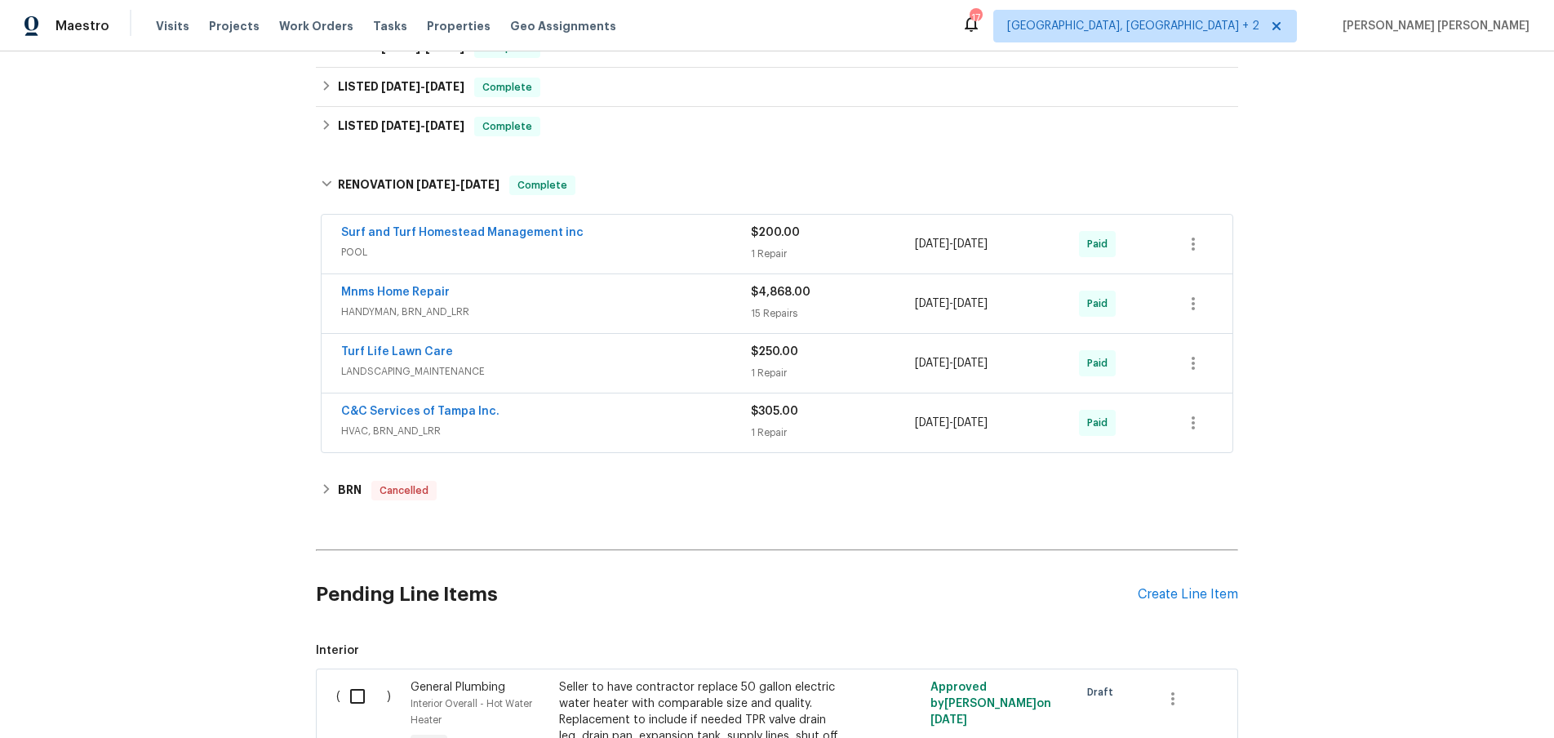
click at [609, 301] on div "Mnms Home Repair" at bounding box center [546, 294] width 410 height 20
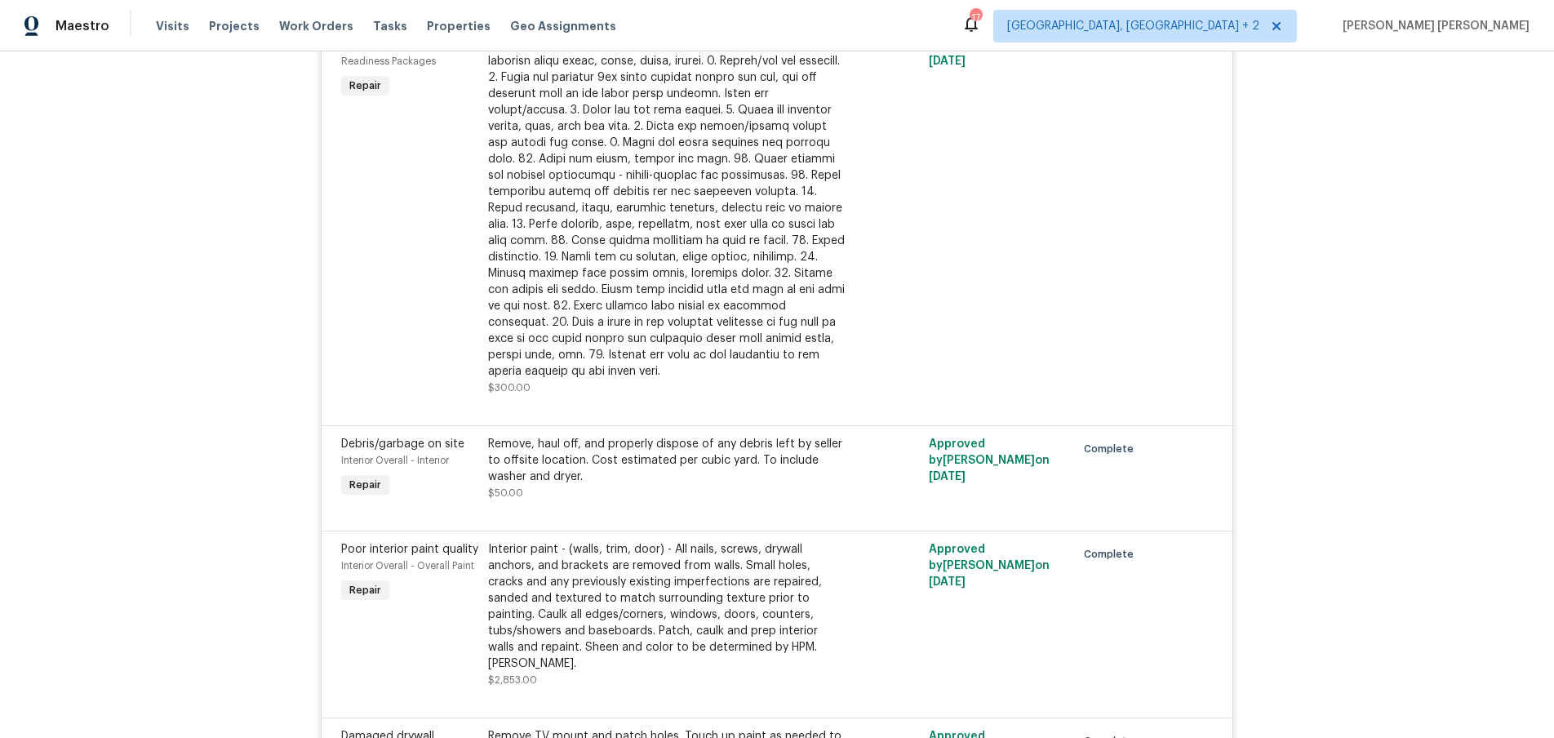
scroll to position [1859, 0]
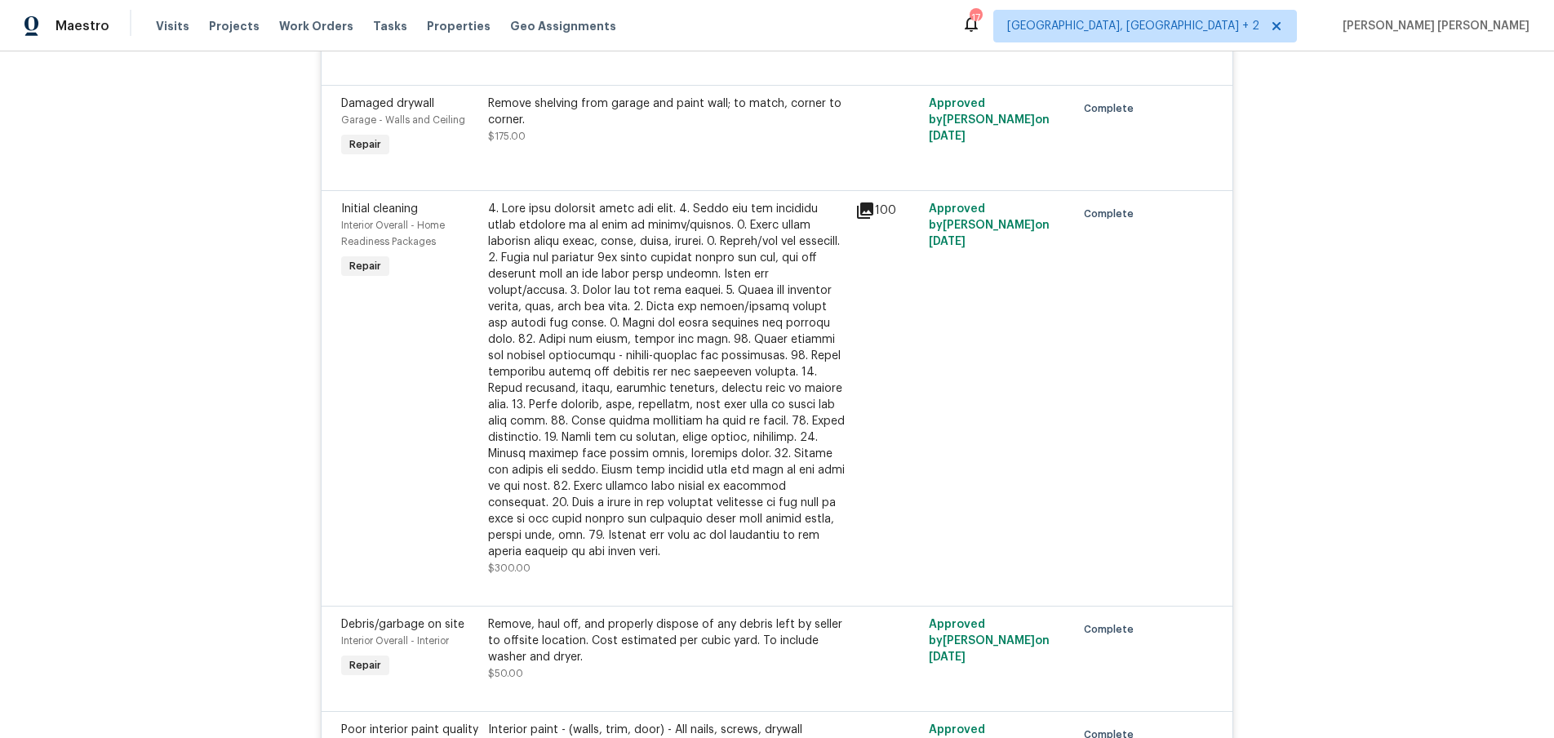
click at [860, 212] on icon at bounding box center [865, 210] width 16 height 16
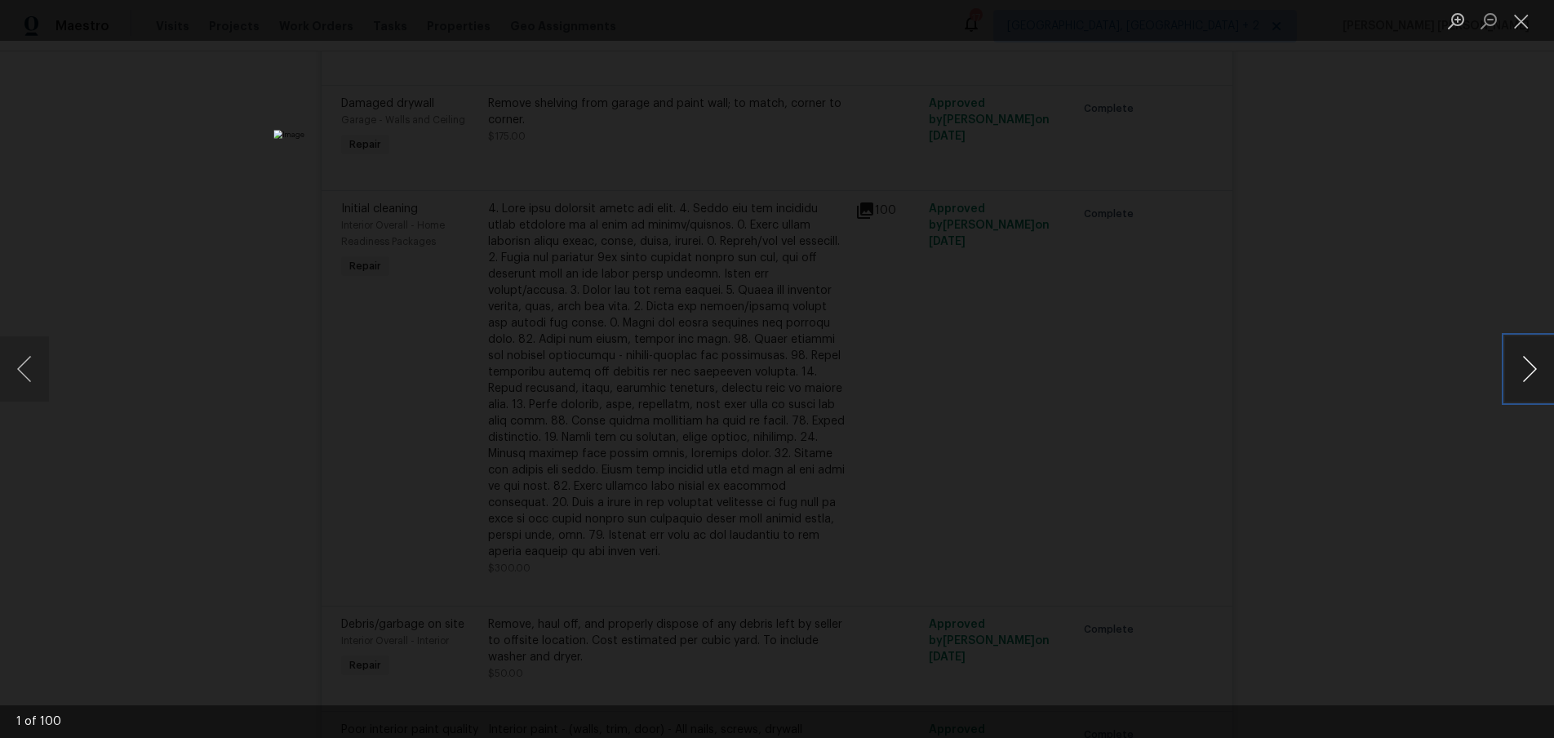
click at [1536, 378] on button "Next image" at bounding box center [1529, 368] width 49 height 65
click at [1534, 378] on button "Next image" at bounding box center [1529, 368] width 49 height 65
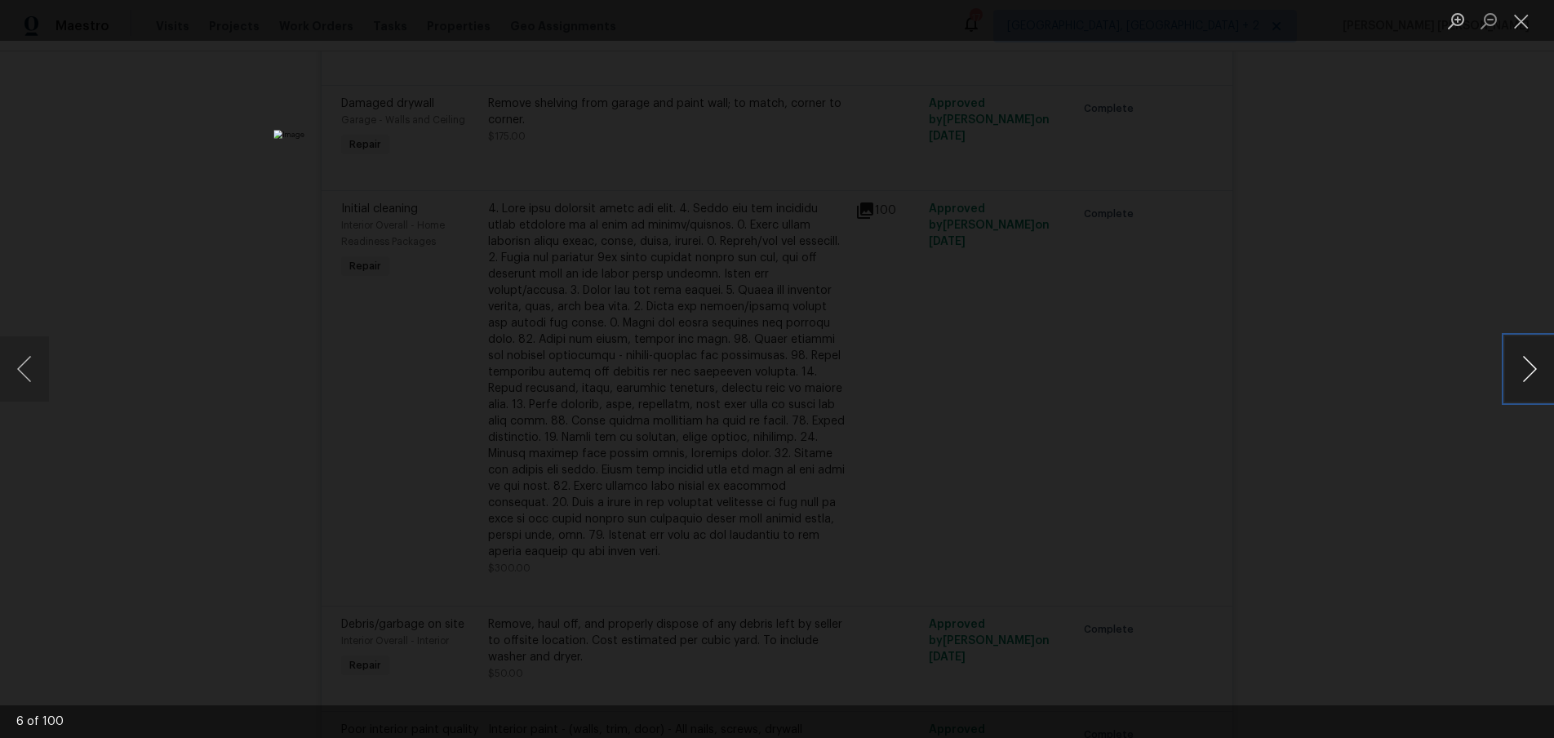
click at [1534, 378] on button "Next image" at bounding box center [1529, 368] width 49 height 65
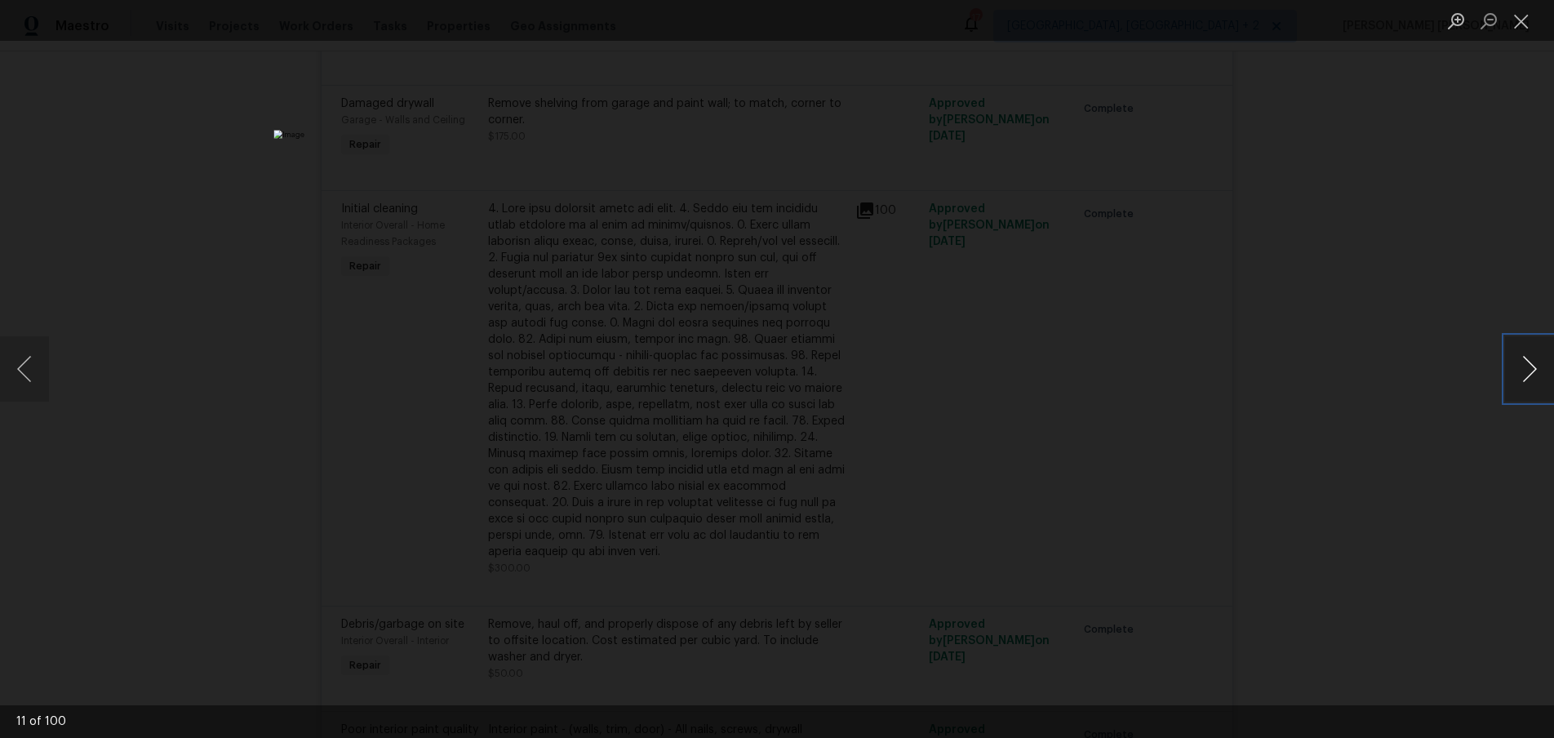
click at [1534, 378] on button "Next image" at bounding box center [1529, 368] width 49 height 65
click at [1525, 365] on button "Next image" at bounding box center [1529, 368] width 49 height 65
click at [1522, 367] on button "Next image" at bounding box center [1529, 368] width 49 height 65
click at [1527, 383] on button "Next image" at bounding box center [1529, 368] width 49 height 65
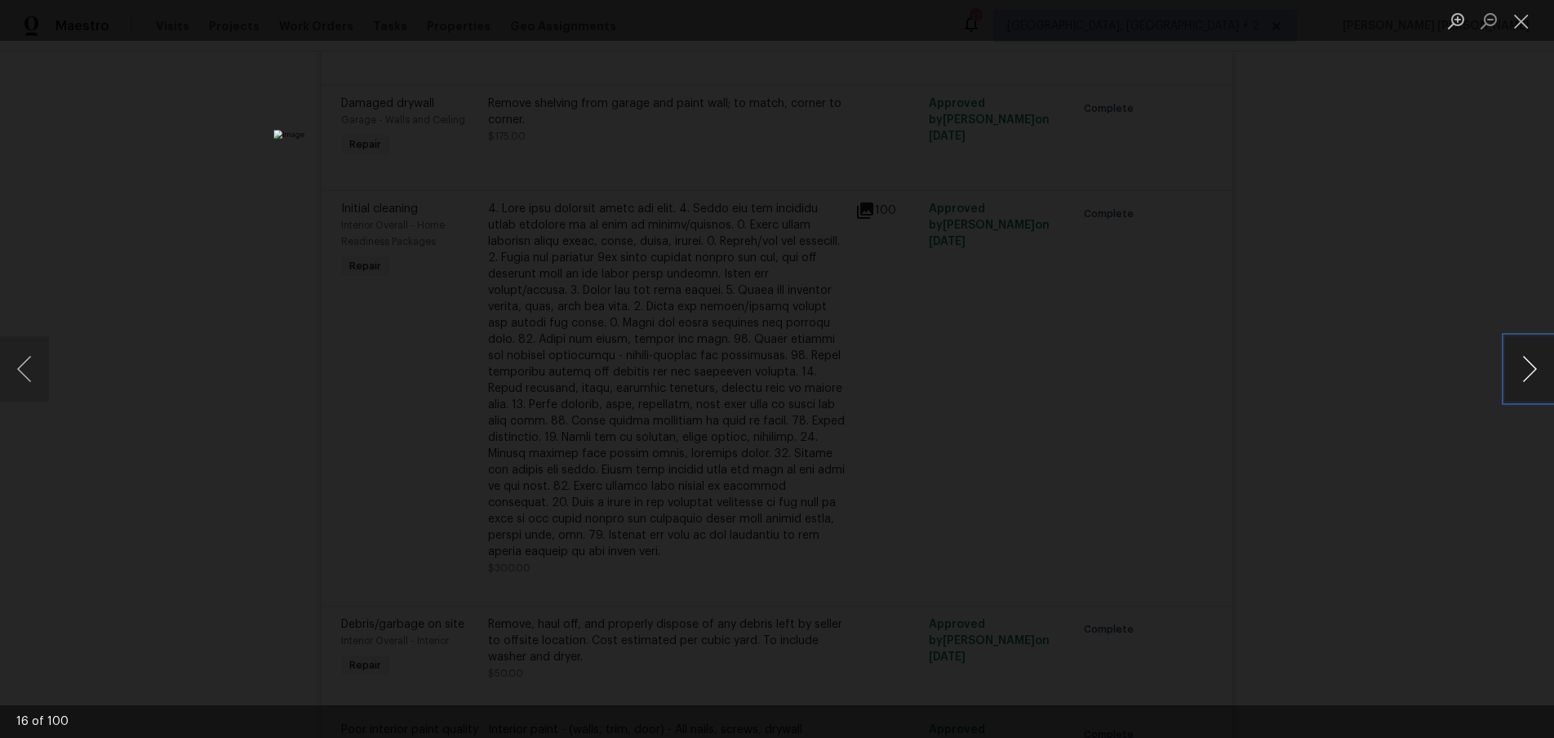
click at [1527, 383] on button "Next image" at bounding box center [1529, 368] width 49 height 65
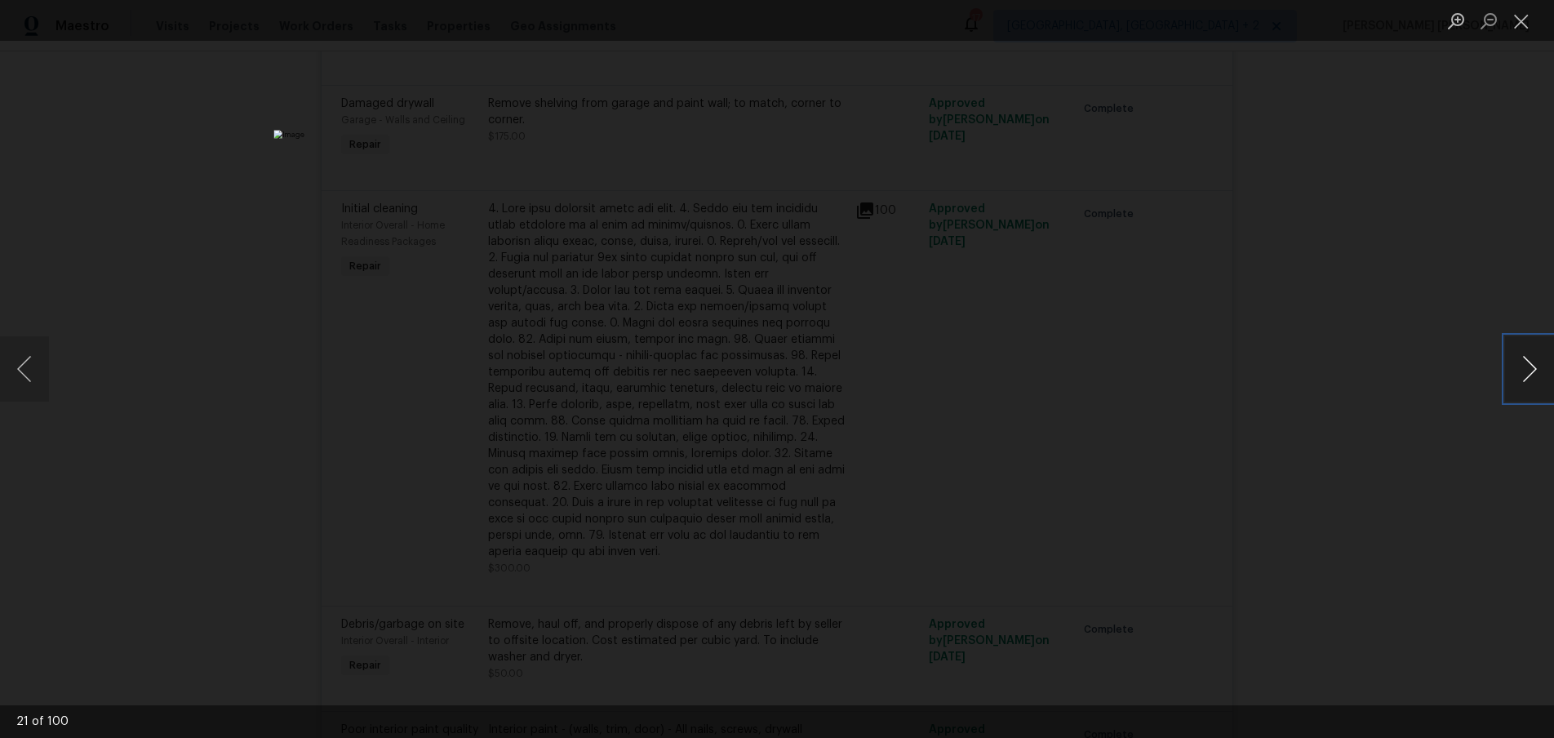
click at [1527, 383] on button "Next image" at bounding box center [1529, 368] width 49 height 65
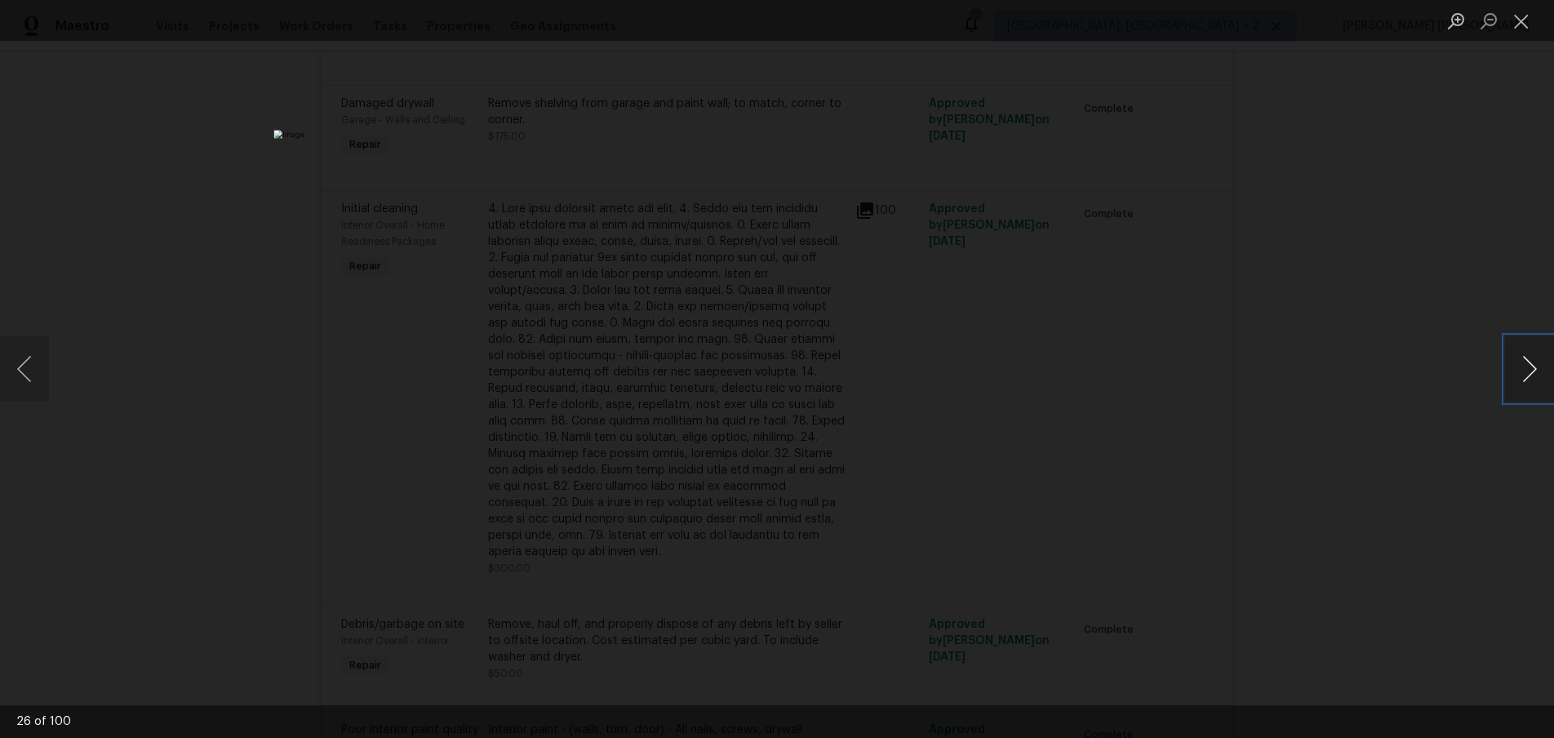
click at [1527, 383] on button "Next image" at bounding box center [1529, 368] width 49 height 65
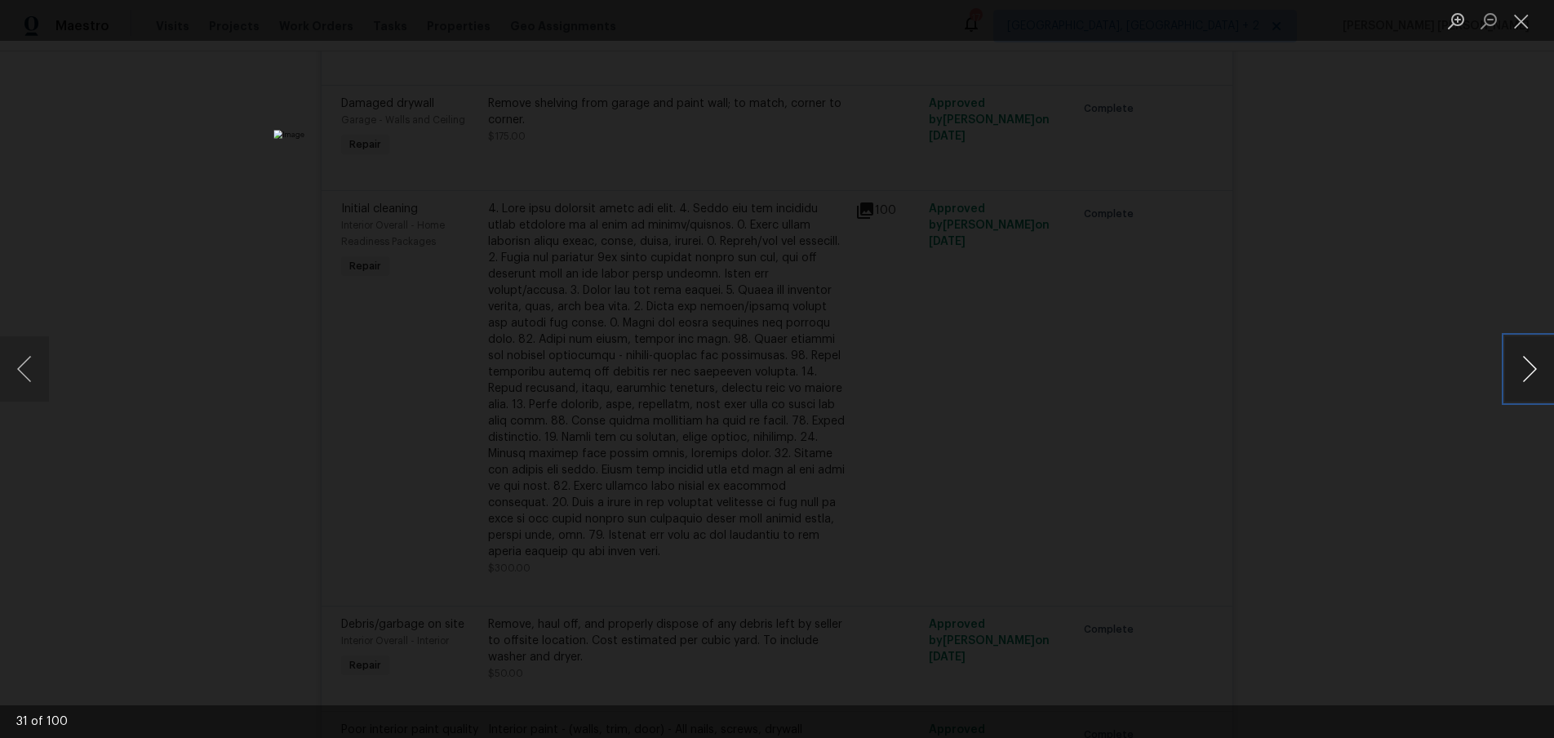
click at [1527, 383] on button "Next image" at bounding box center [1529, 368] width 49 height 65
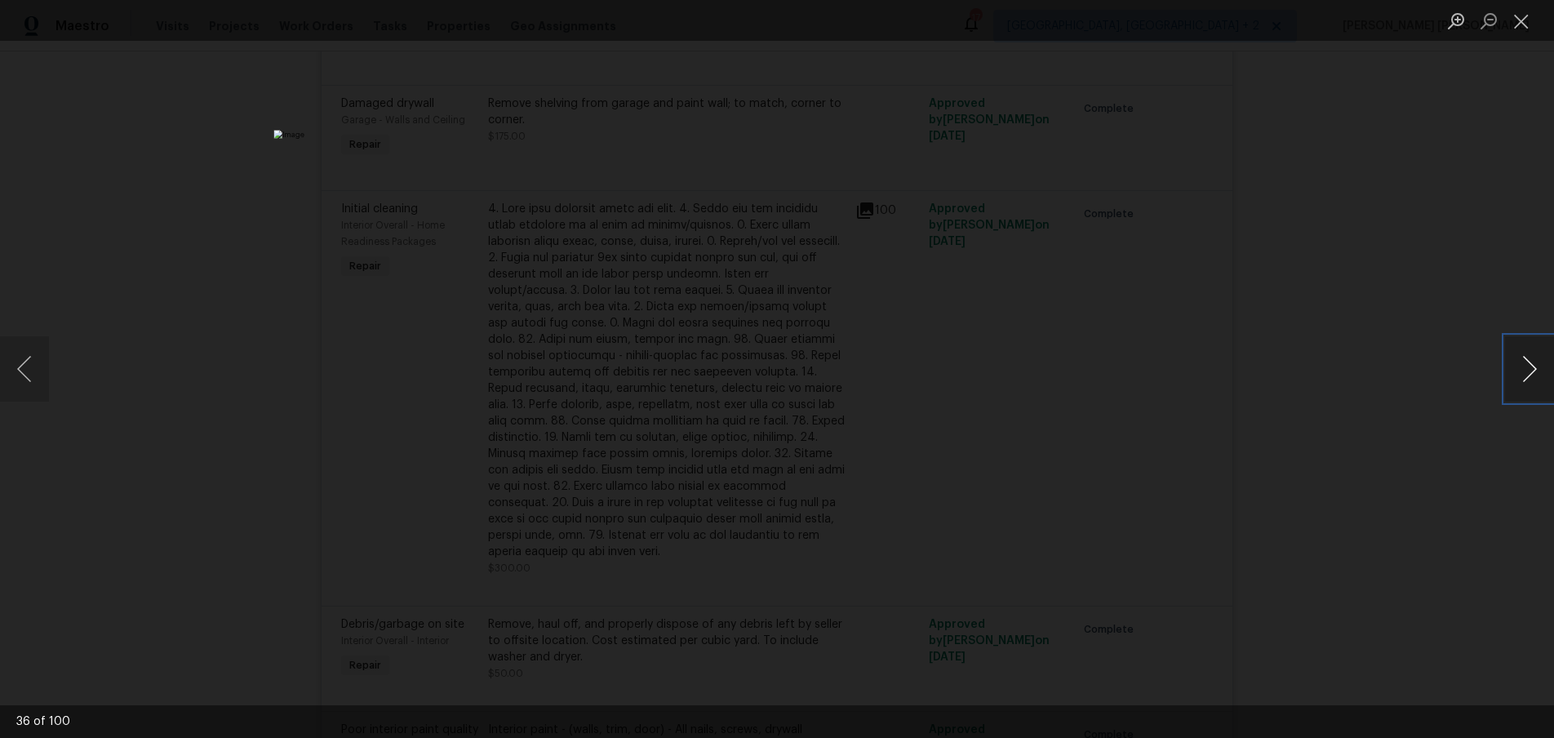
click at [1527, 383] on button "Next image" at bounding box center [1529, 368] width 49 height 65
click at [1519, 379] on button "Next image" at bounding box center [1529, 368] width 49 height 65
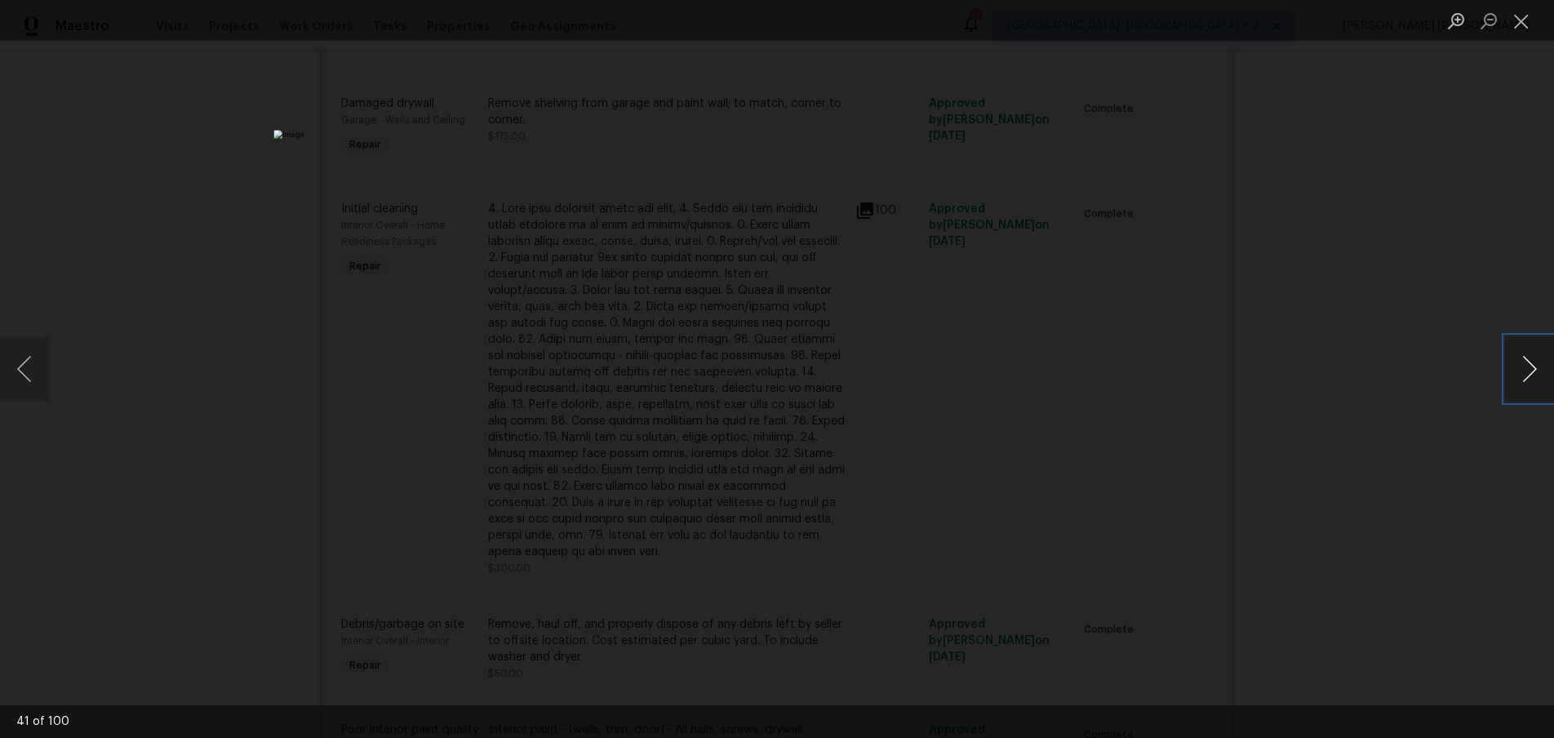
click at [1517, 378] on button "Next image" at bounding box center [1529, 368] width 49 height 65
click at [1515, 377] on button "Next image" at bounding box center [1529, 368] width 49 height 65
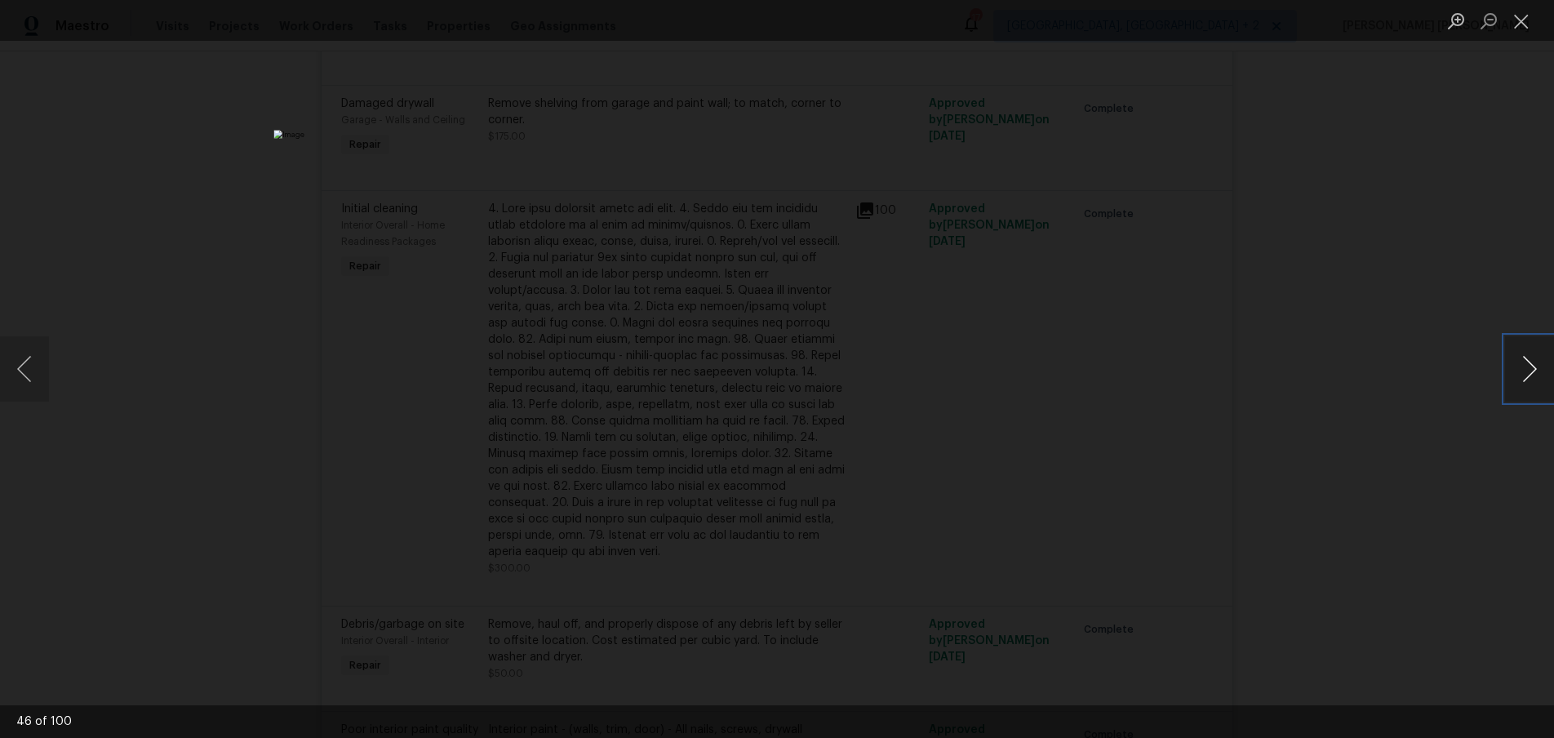
click at [1515, 377] on button "Next image" at bounding box center [1529, 368] width 49 height 65
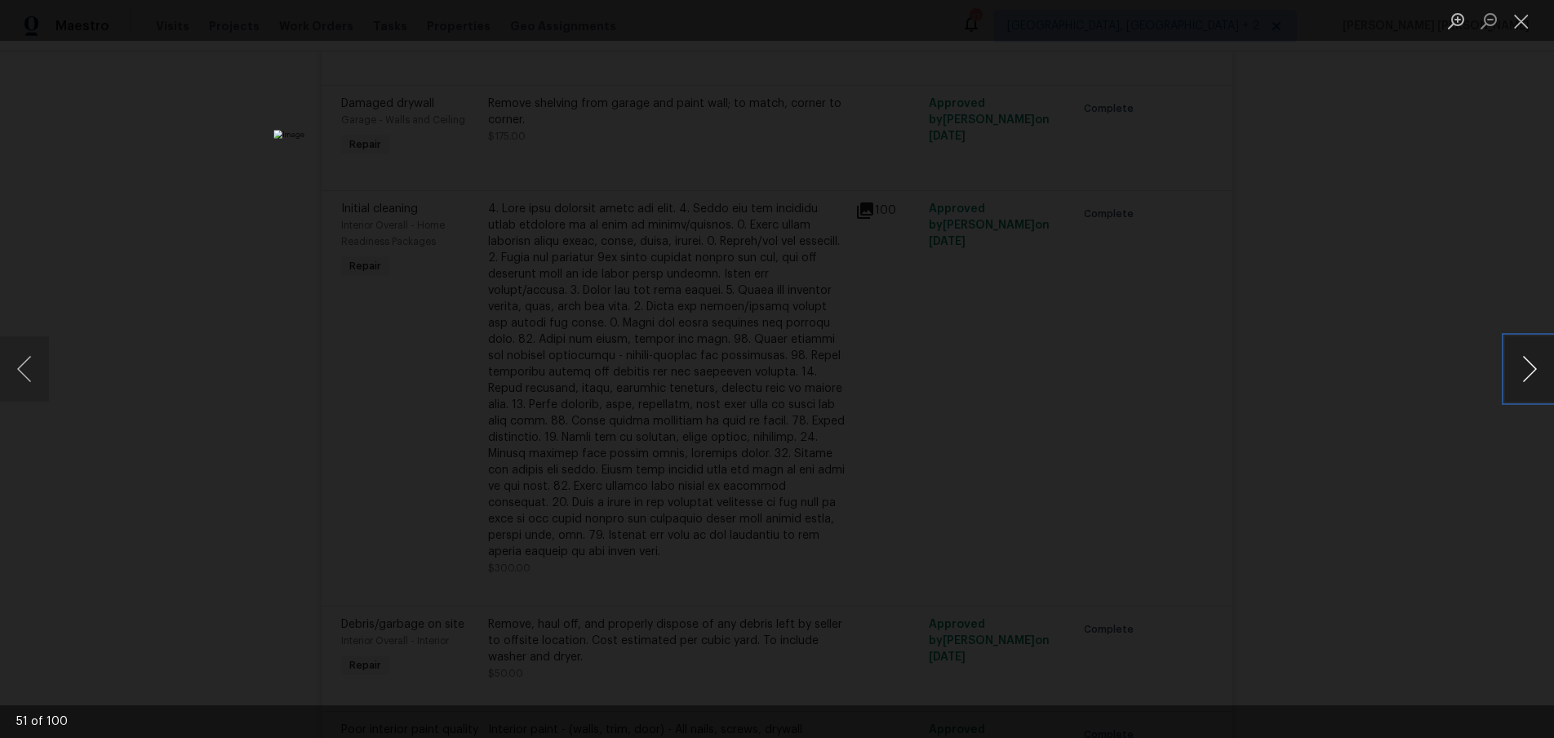
click at [1515, 377] on button "Next image" at bounding box center [1529, 368] width 49 height 65
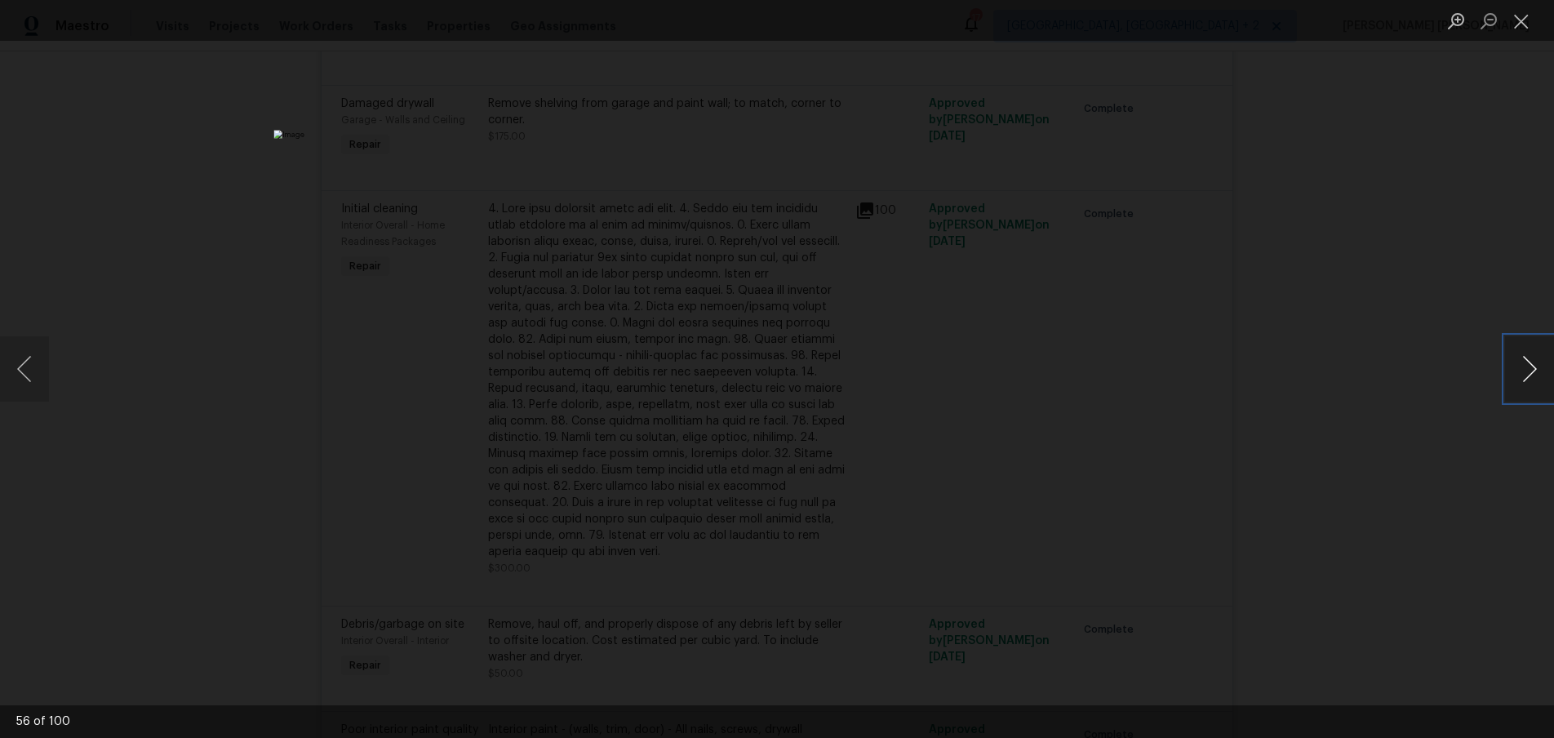
click at [1515, 377] on button "Next image" at bounding box center [1529, 368] width 49 height 65
click at [1529, 379] on button "Next image" at bounding box center [1529, 368] width 49 height 65
click at [1522, 376] on button "Next image" at bounding box center [1529, 368] width 49 height 65
click at [1519, 378] on button "Next image" at bounding box center [1529, 368] width 49 height 65
click at [1517, 380] on button "Next image" at bounding box center [1529, 368] width 49 height 65
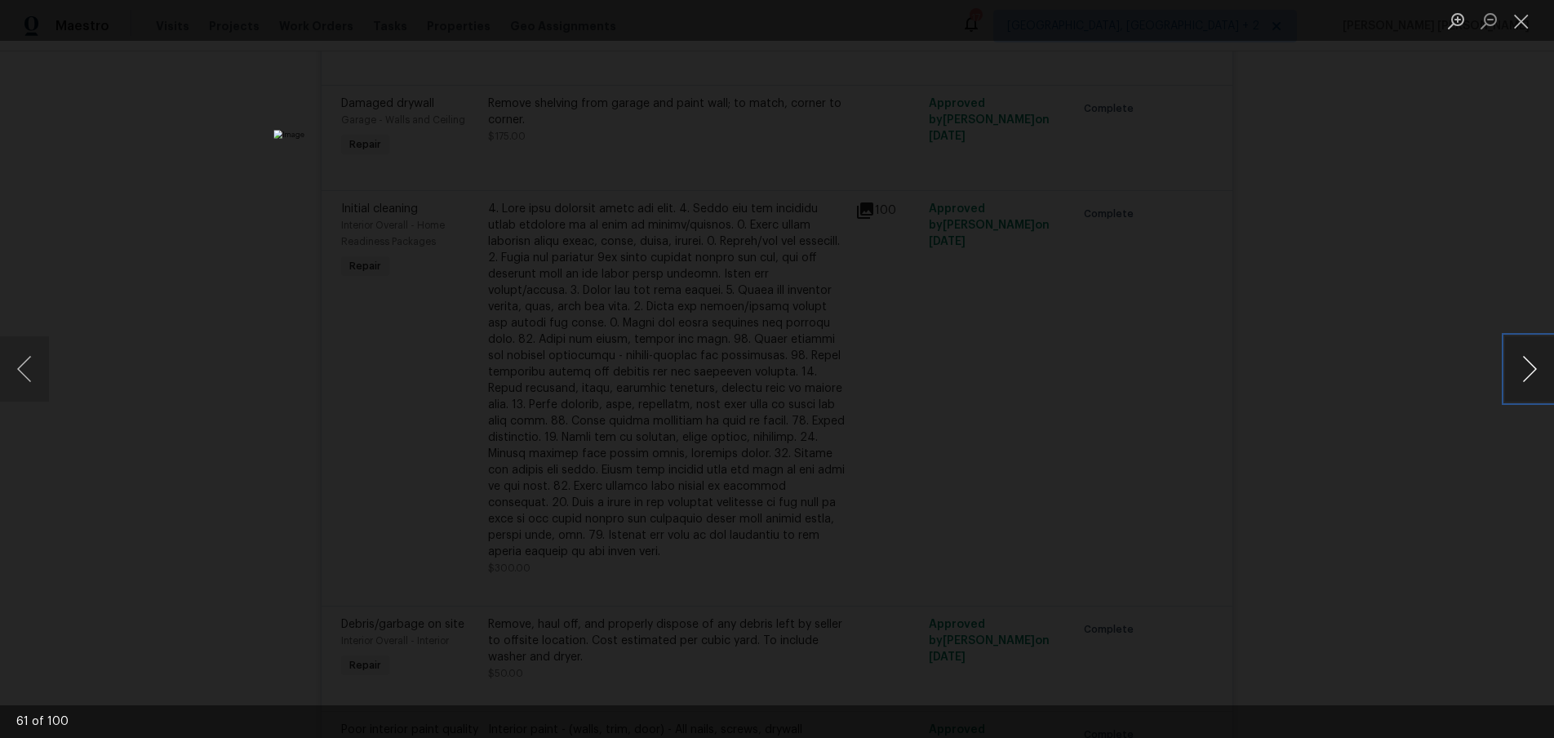
click at [1517, 380] on button "Next image" at bounding box center [1529, 368] width 49 height 65
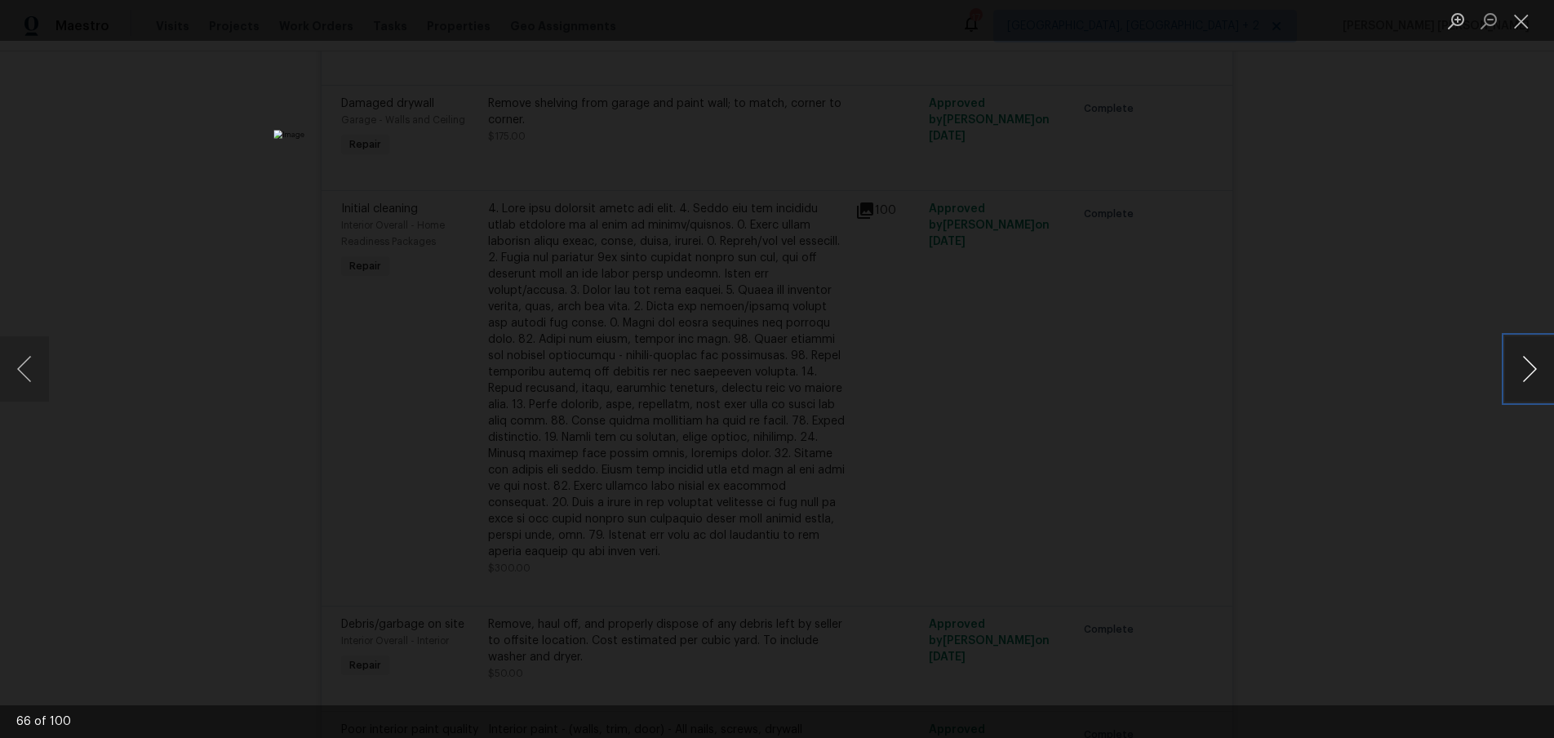
click at [1517, 380] on button "Next image" at bounding box center [1529, 368] width 49 height 65
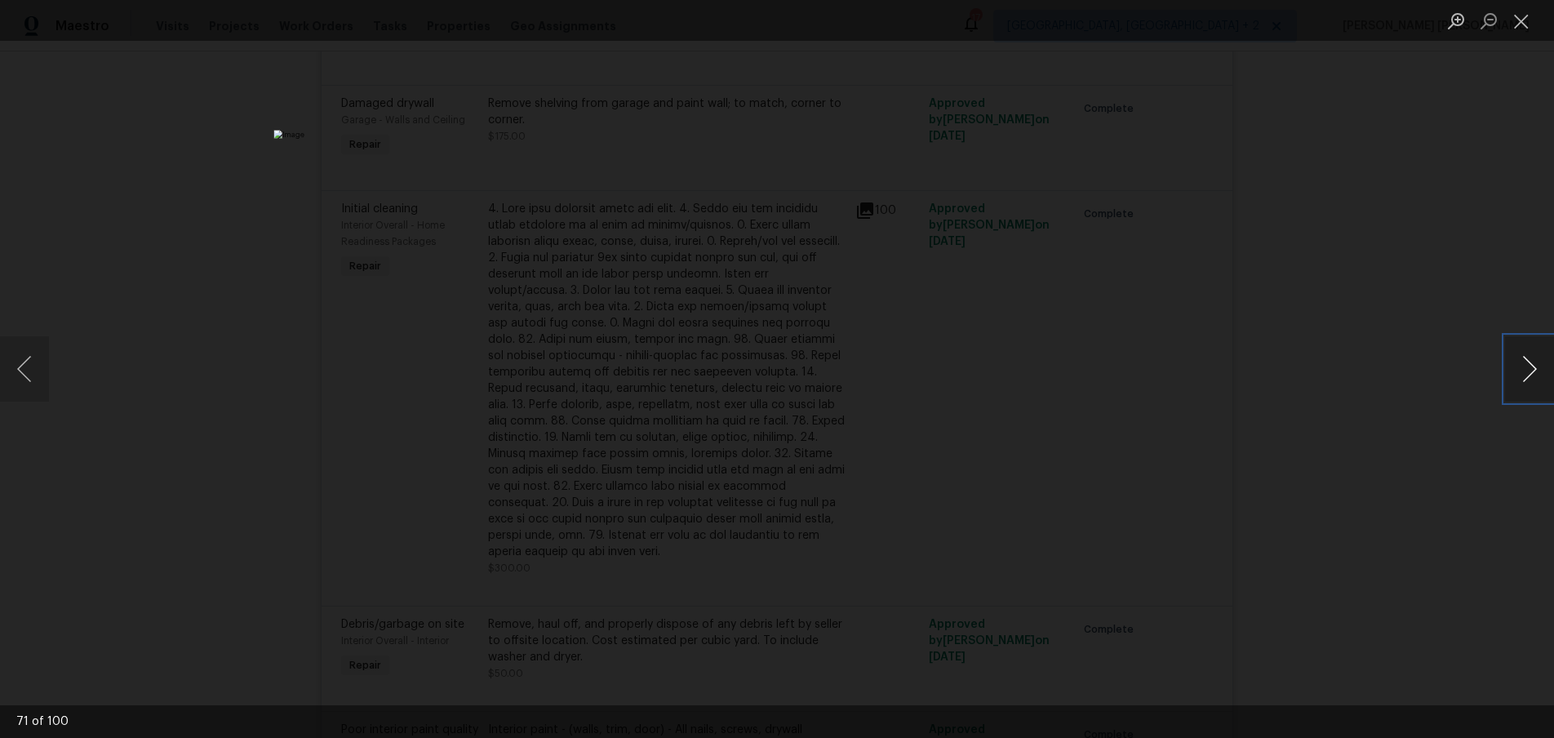
click at [1517, 380] on button "Next image" at bounding box center [1529, 368] width 49 height 65
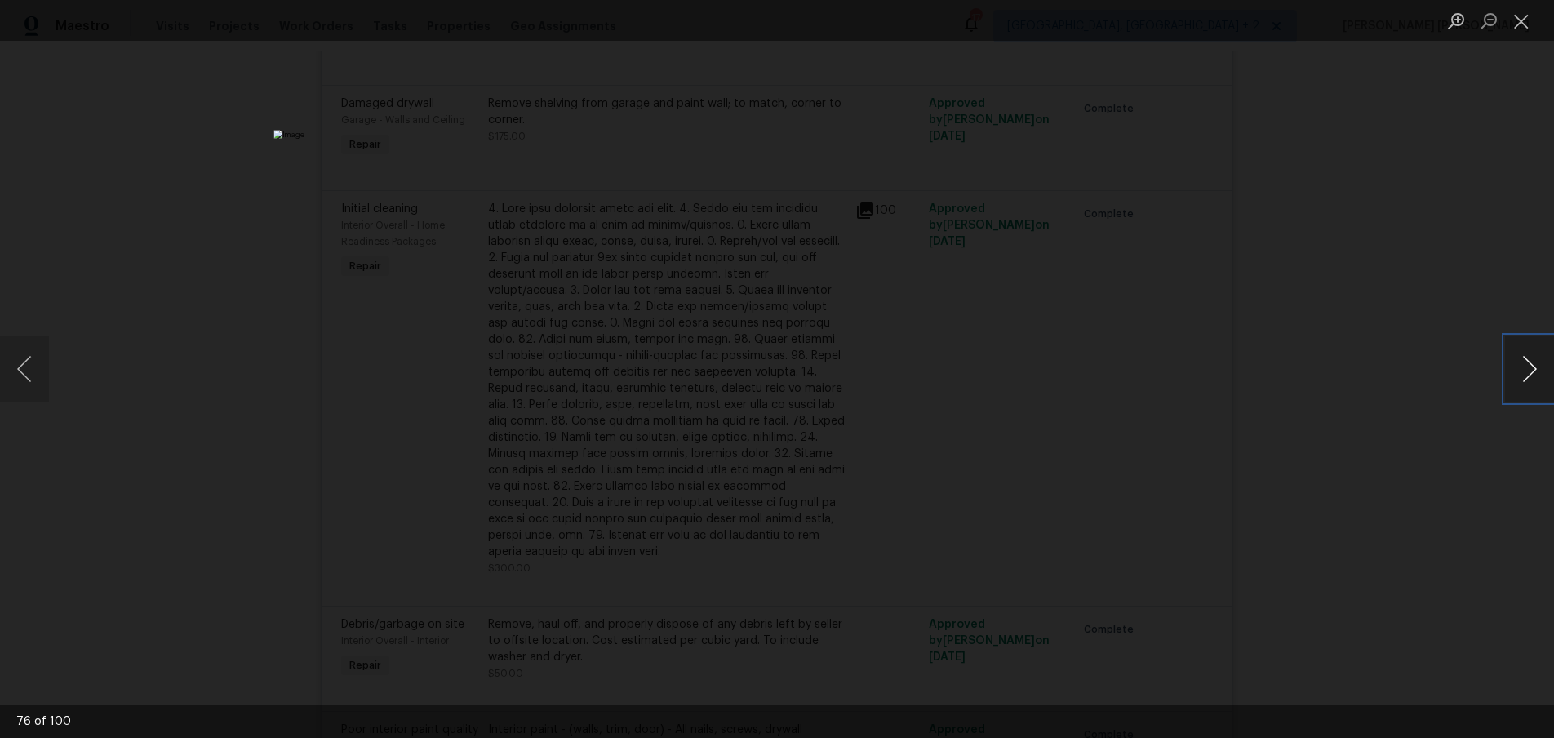
click at [1517, 380] on button "Next image" at bounding box center [1529, 368] width 49 height 65
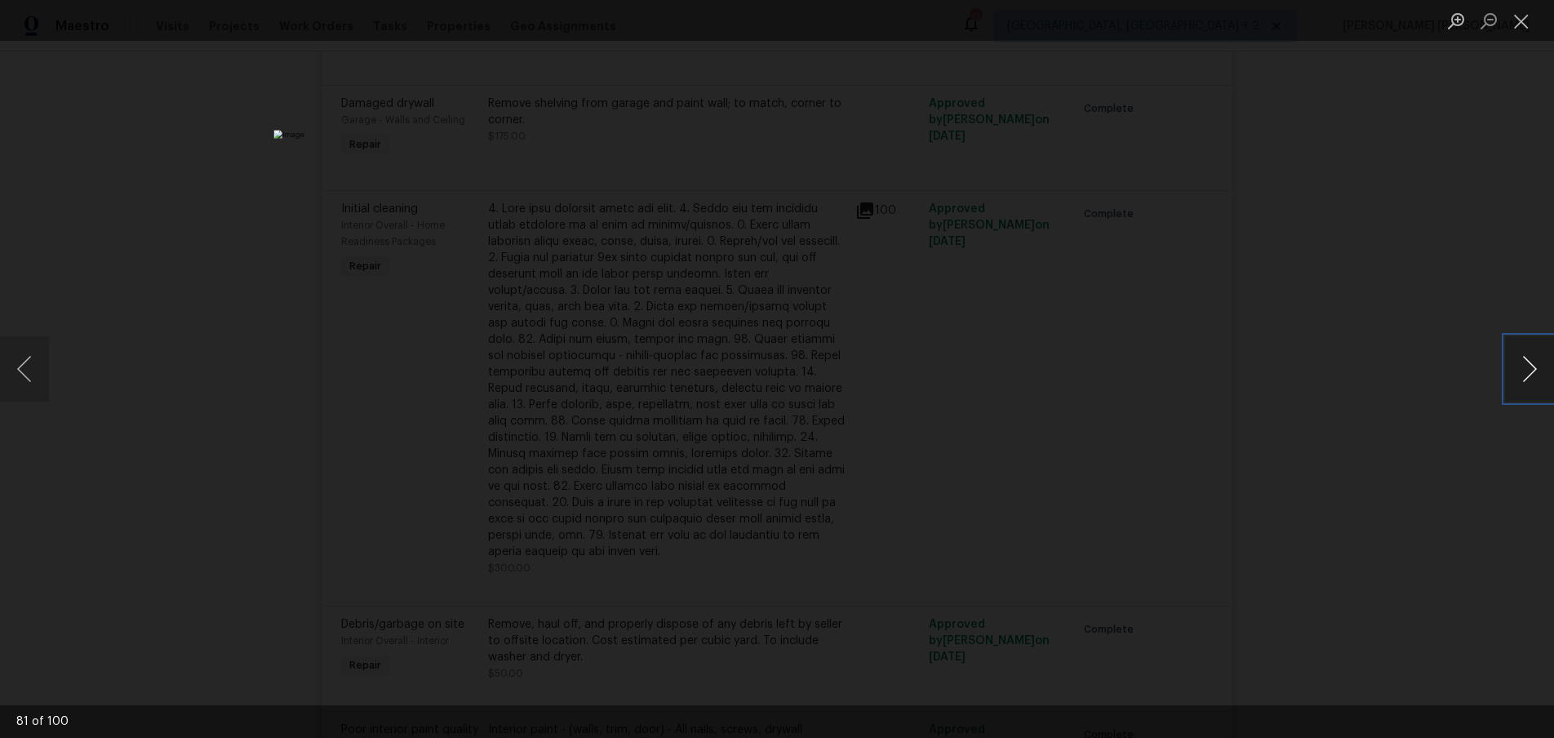
click at [1517, 380] on button "Next image" at bounding box center [1529, 368] width 49 height 65
drag, startPoint x: 25, startPoint y: 358, endPoint x: 100, endPoint y: 364, distance: 75.3
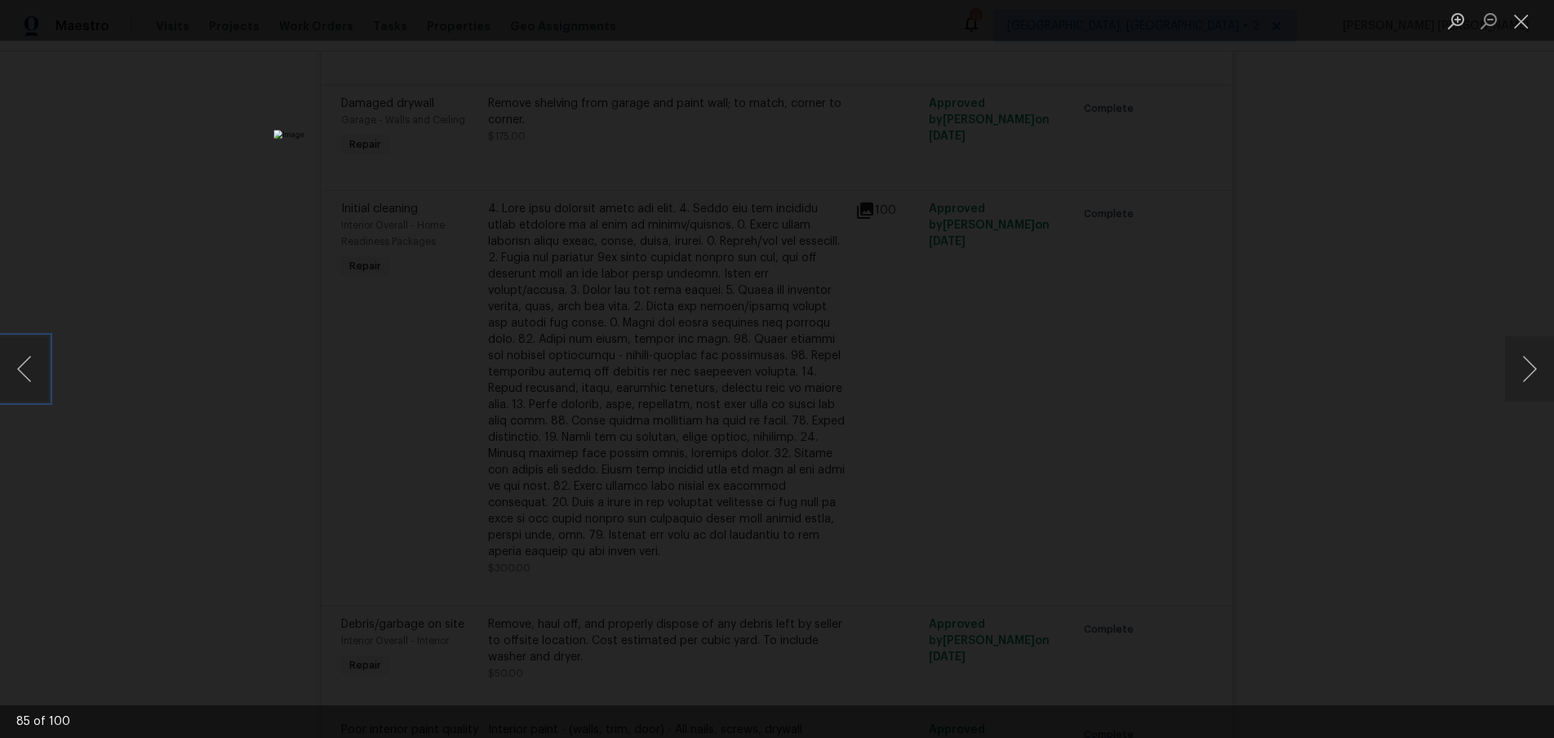
click at [25, 358] on button "Previous image" at bounding box center [24, 368] width 49 height 65
click at [1526, 376] on button "Next image" at bounding box center [1529, 368] width 49 height 65
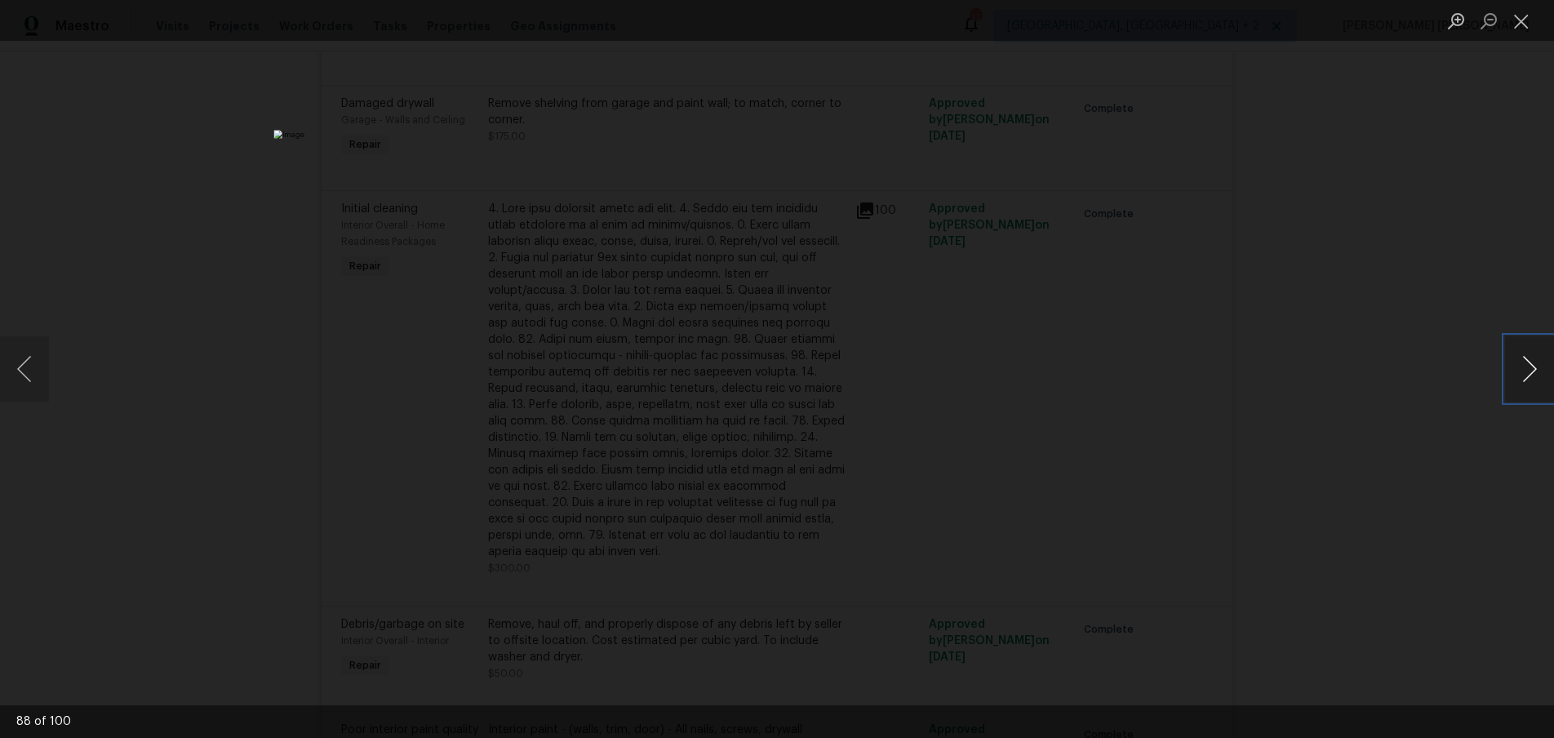
click at [1526, 376] on button "Next image" at bounding box center [1529, 368] width 49 height 65
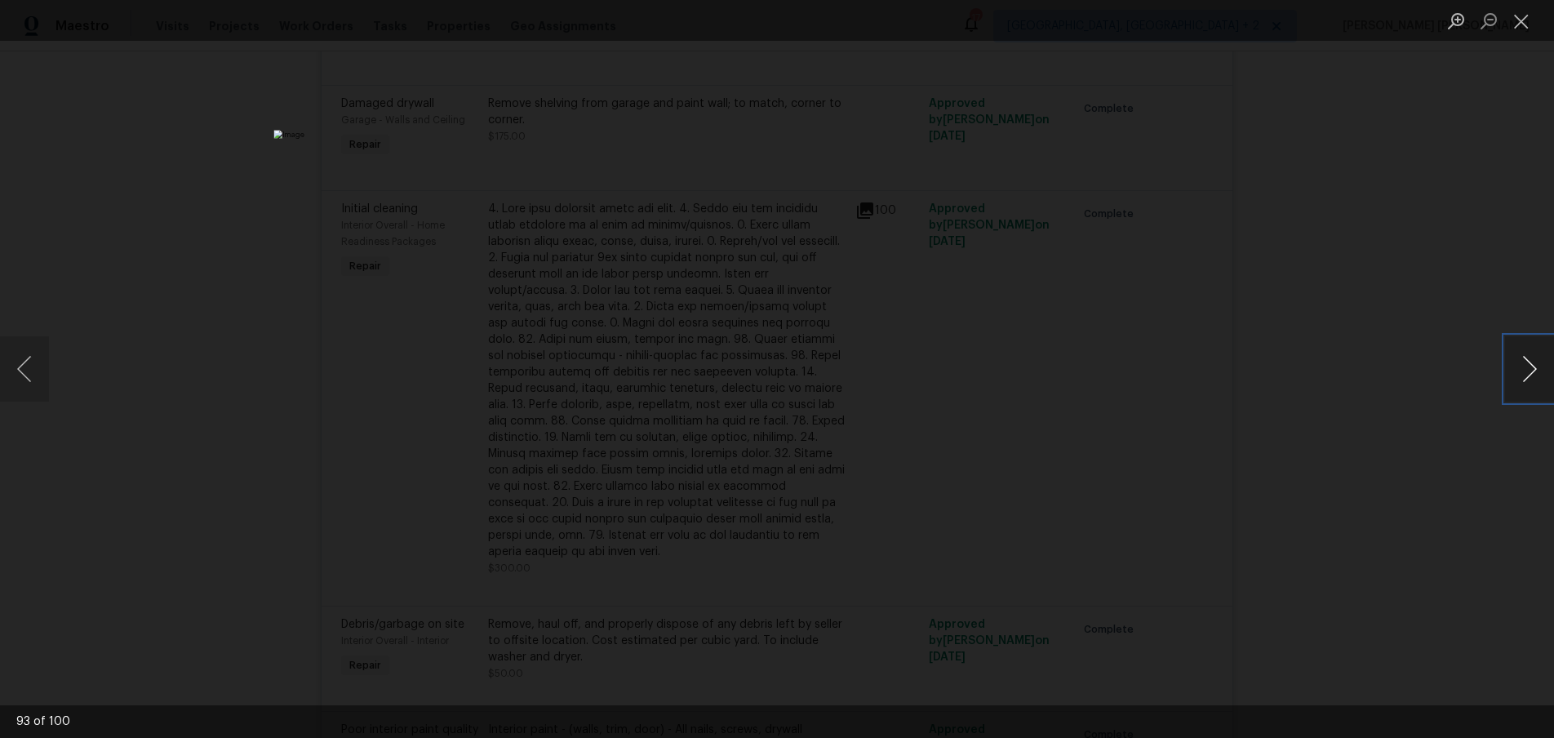
click at [1526, 376] on button "Next image" at bounding box center [1529, 368] width 49 height 65
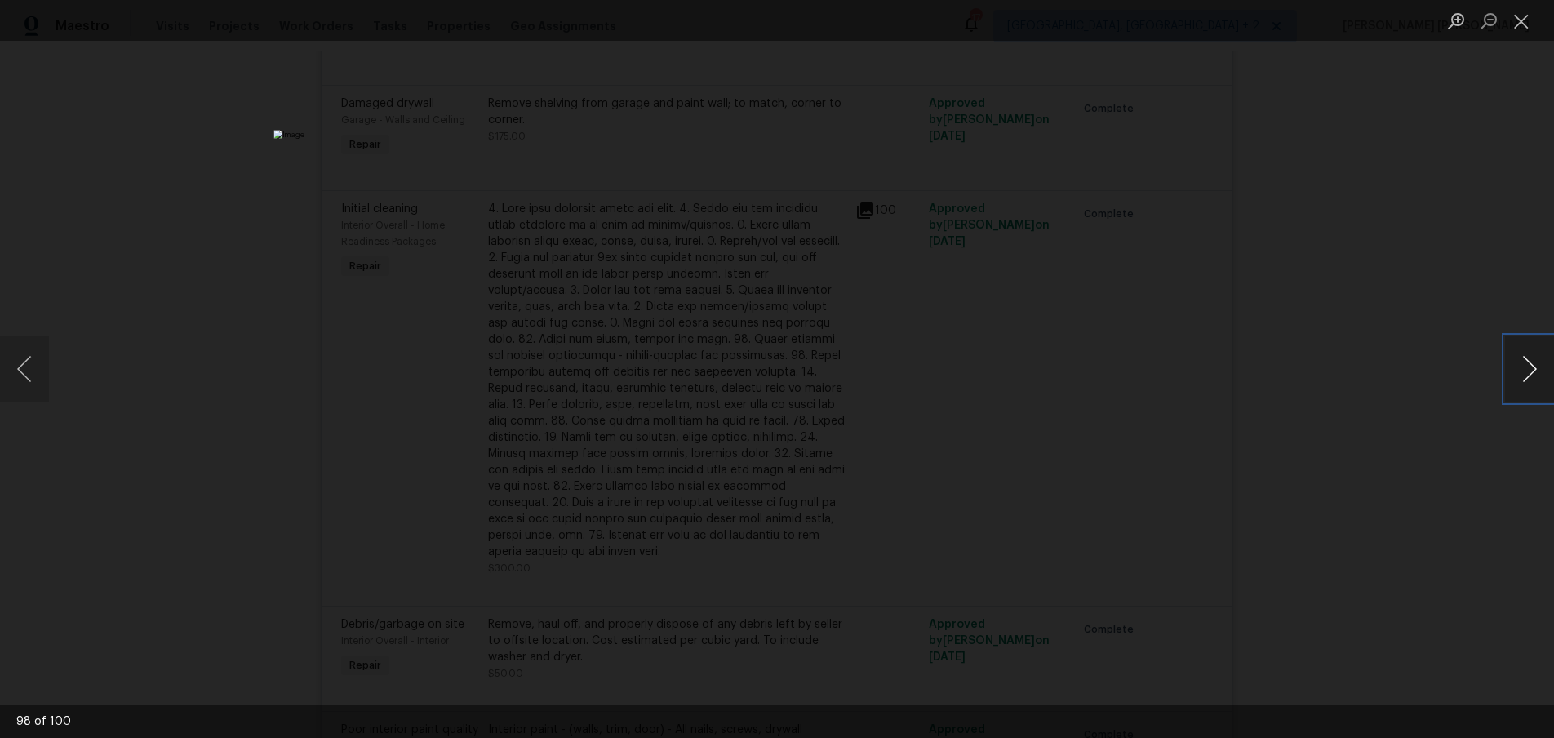
click at [1526, 376] on button "Next image" at bounding box center [1529, 368] width 49 height 65
drag, startPoint x: 1390, startPoint y: 541, endPoint x: 1382, endPoint y: 535, distance: 10.0
click at [1386, 540] on div "Lightbox" at bounding box center [777, 369] width 1554 height 738
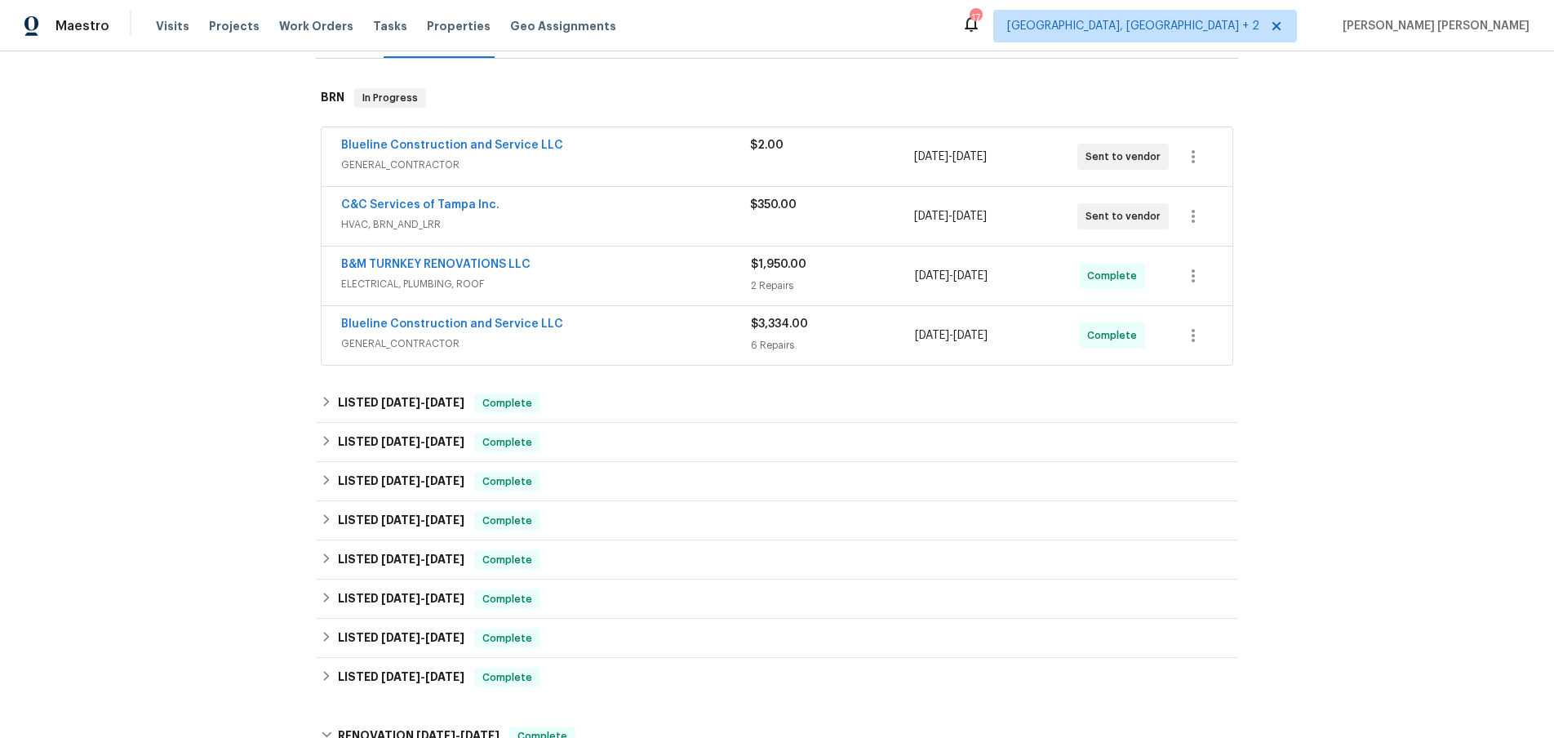
scroll to position [0, 0]
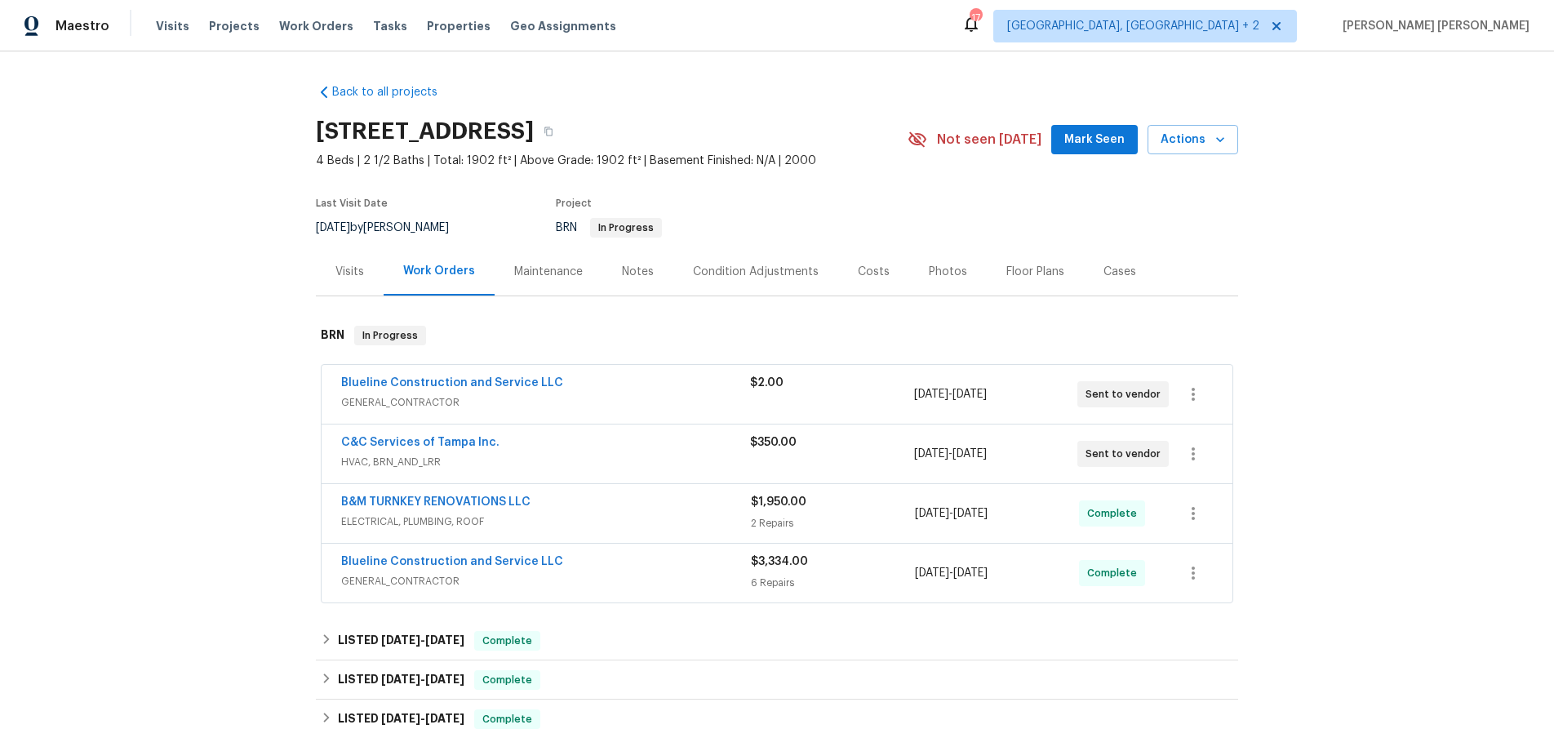
click at [664, 407] on span "GENERAL_CONTRACTOR" at bounding box center [545, 402] width 409 height 16
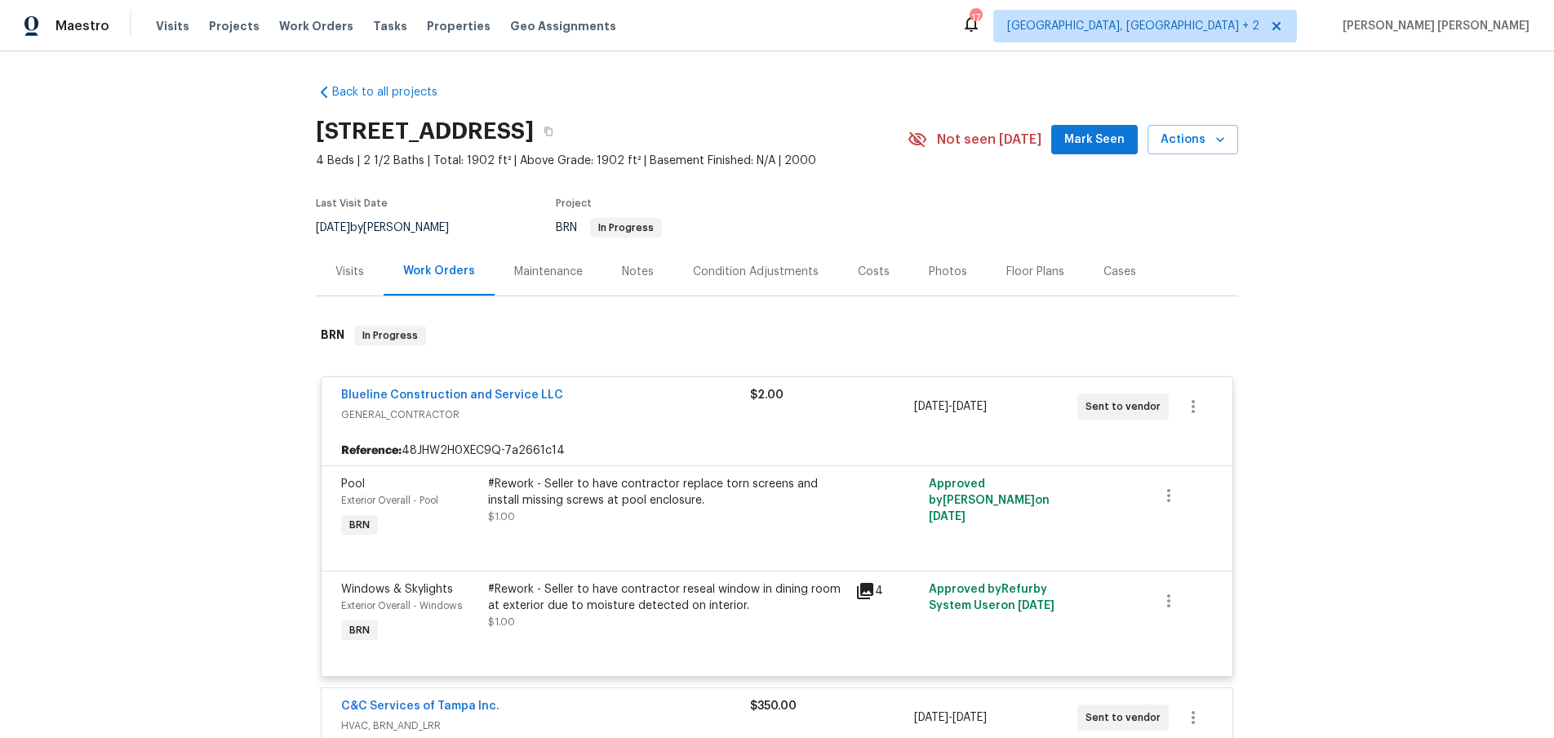
click at [664, 407] on span "GENERAL_CONTRACTOR" at bounding box center [545, 415] width 409 height 16
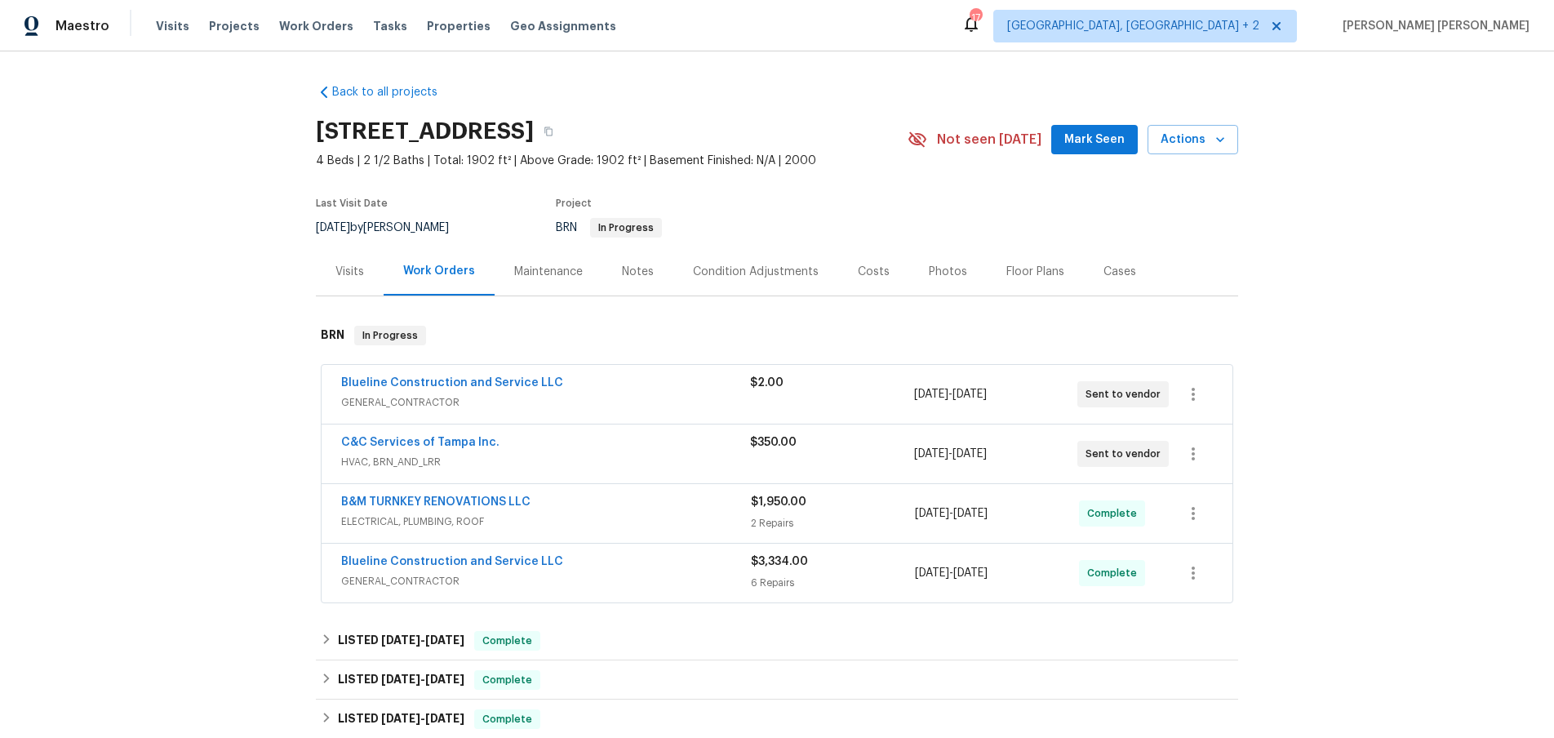
click at [713, 565] on div "Blueline Construction and Service LLC" at bounding box center [546, 563] width 410 height 20
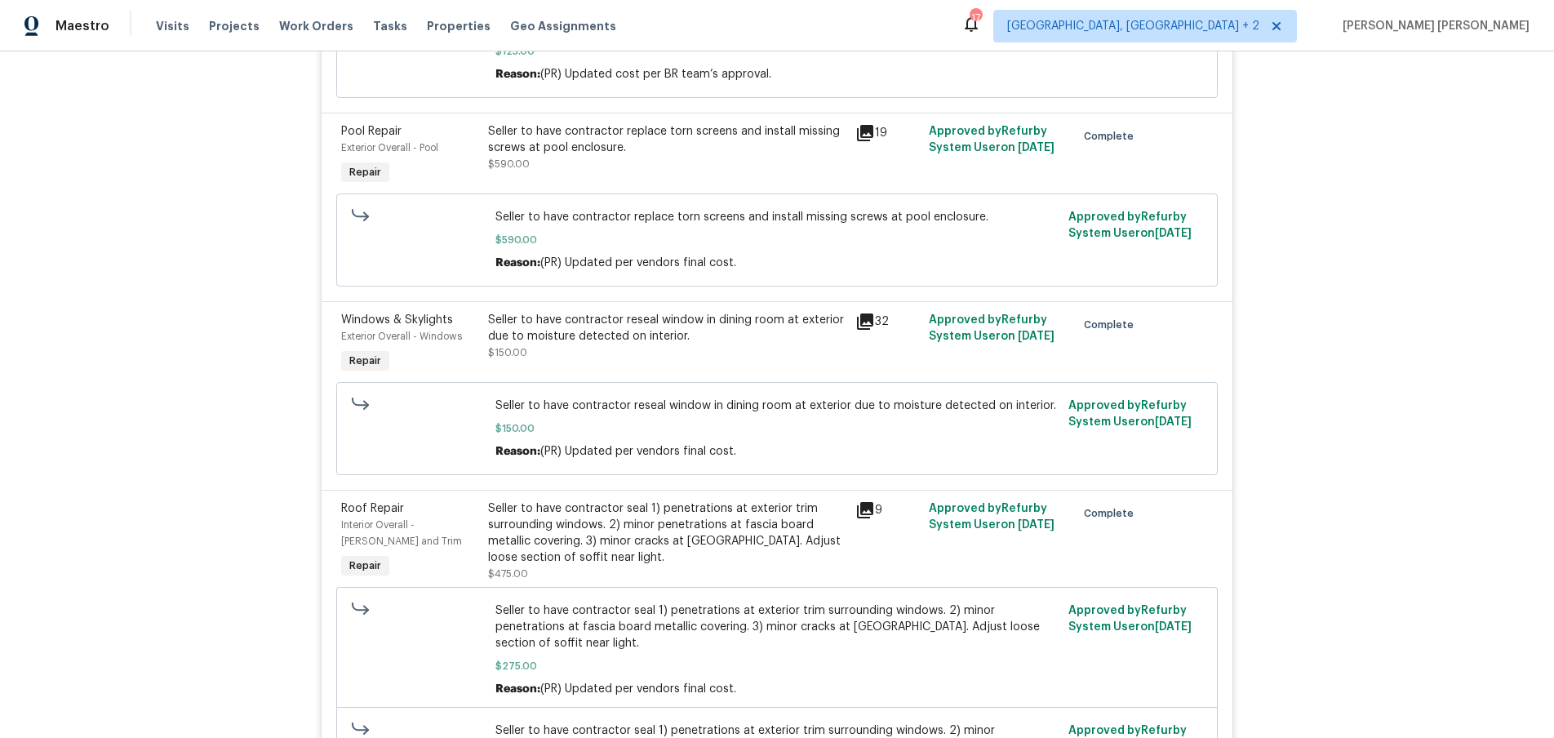
scroll to position [1017, 0]
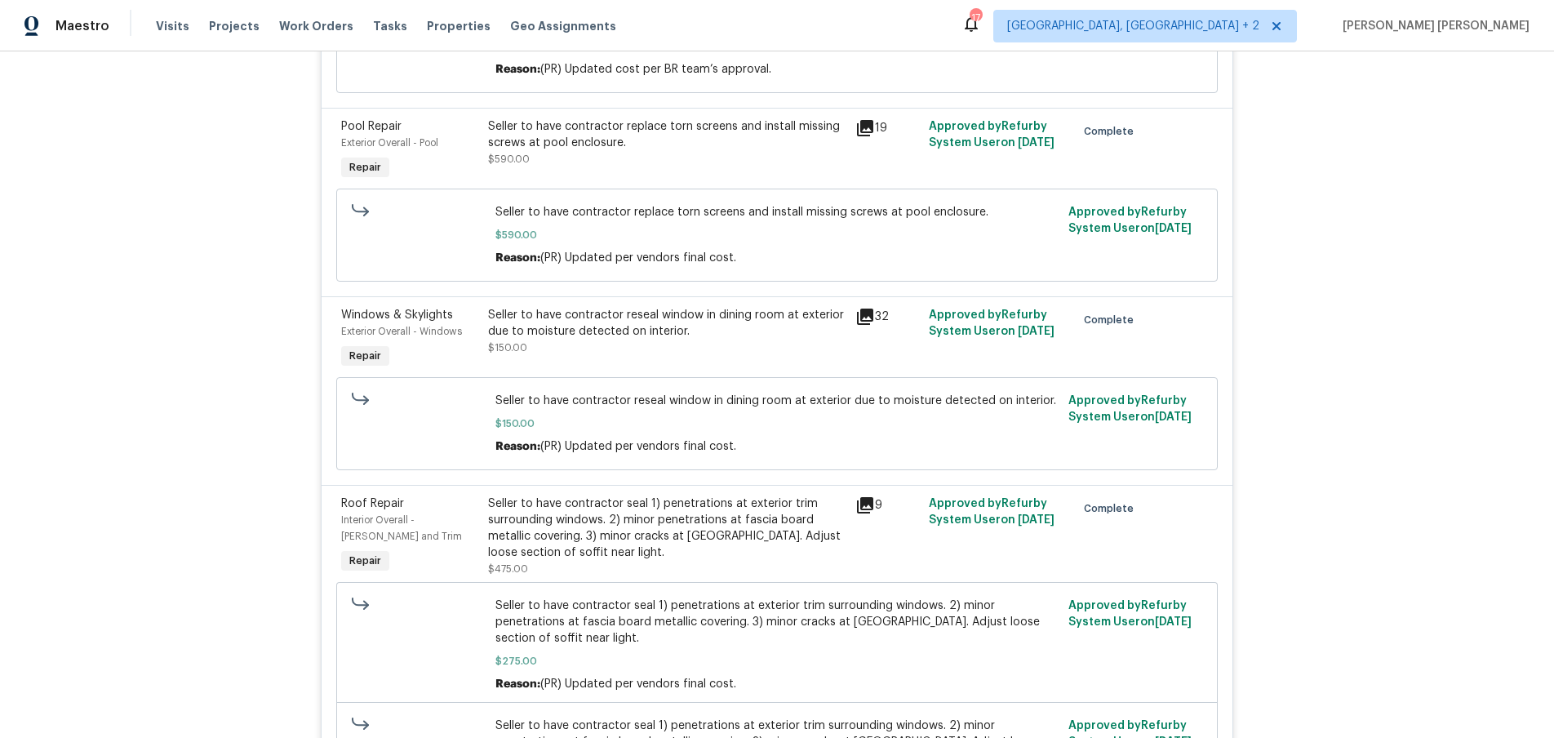
click at [865, 327] on icon at bounding box center [865, 317] width 20 height 20
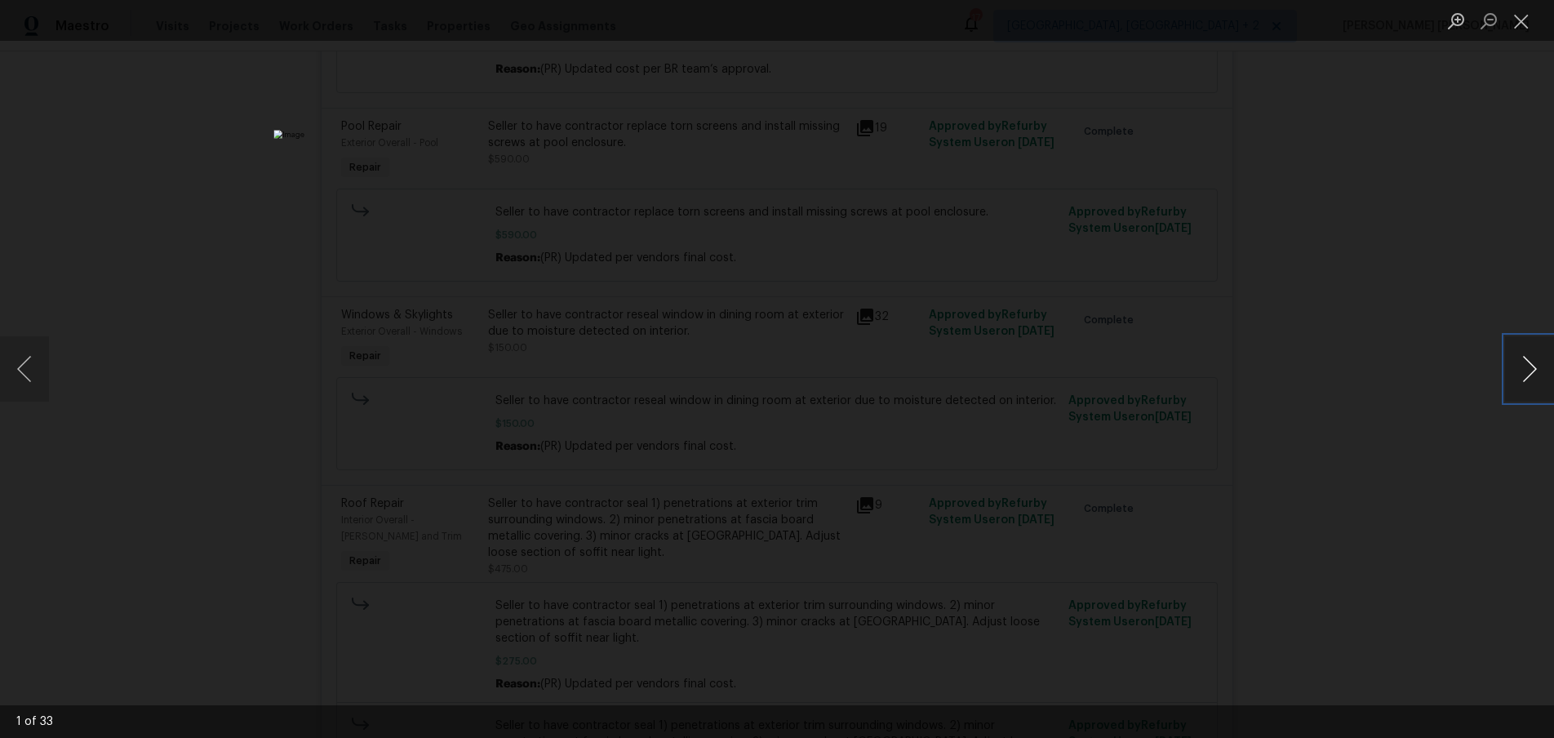
click at [1530, 388] on button "Next image" at bounding box center [1529, 368] width 49 height 65
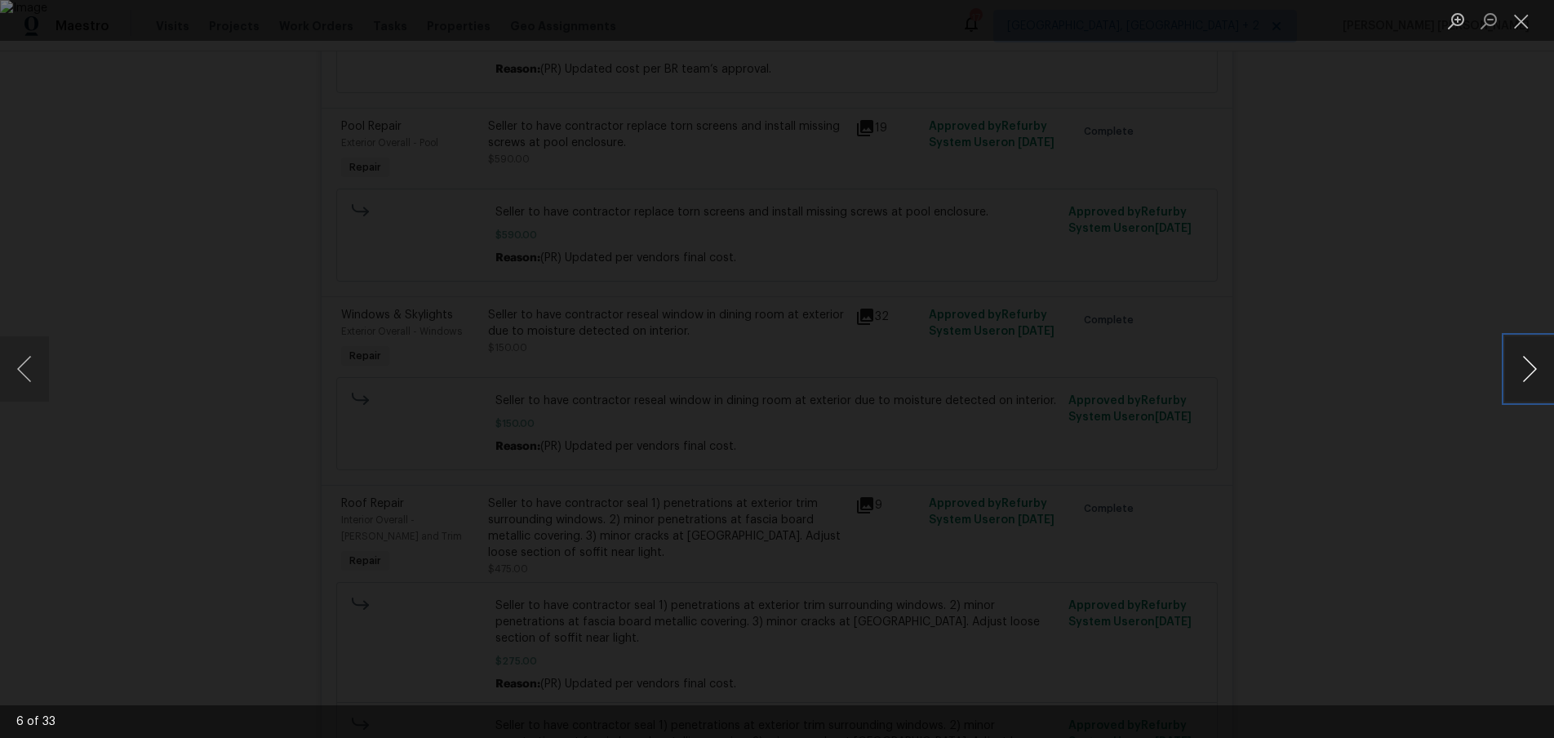
click at [1530, 388] on button "Next image" at bounding box center [1529, 368] width 49 height 65
click at [1408, 488] on div "Lightbox" at bounding box center [777, 369] width 1554 height 738
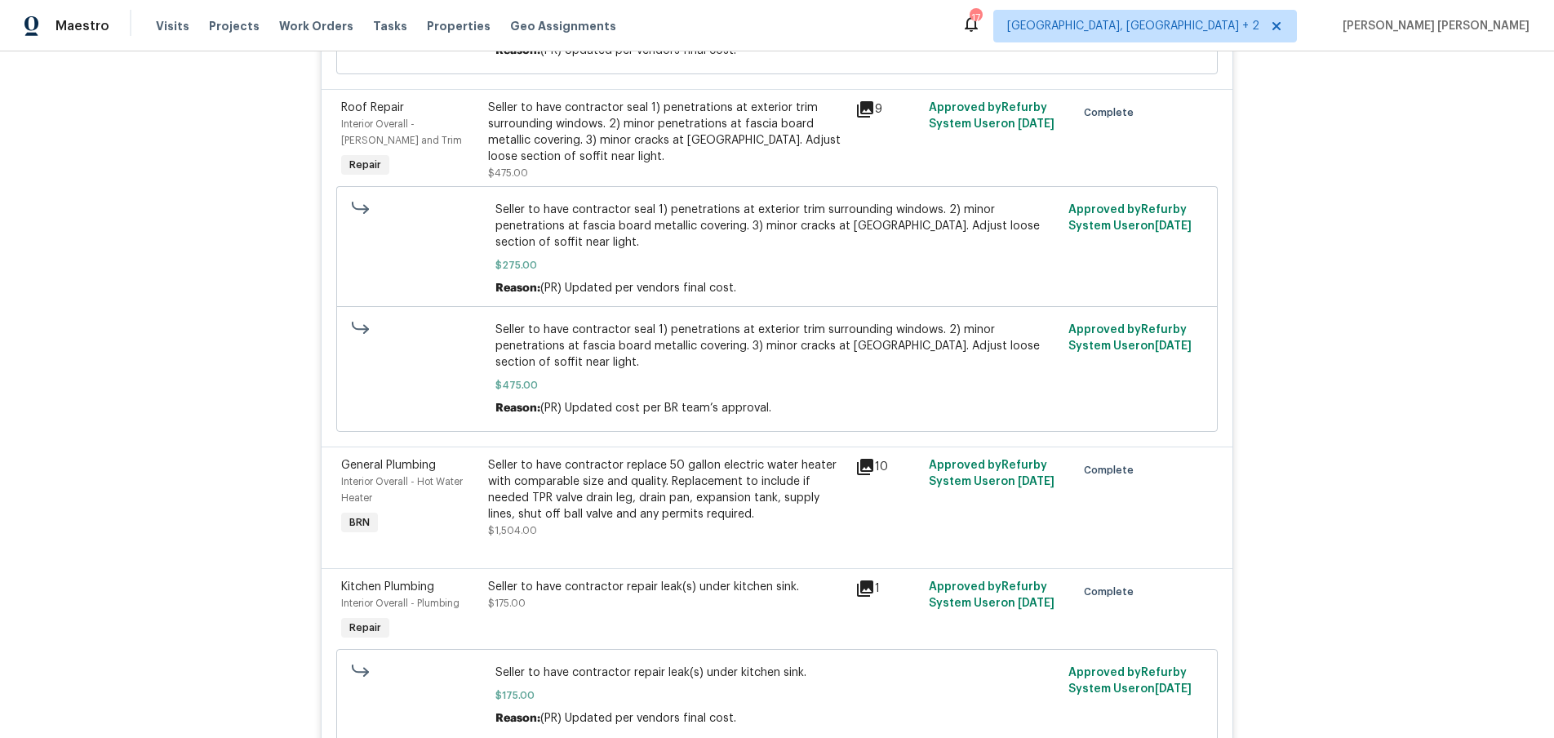
scroll to position [1410, 0]
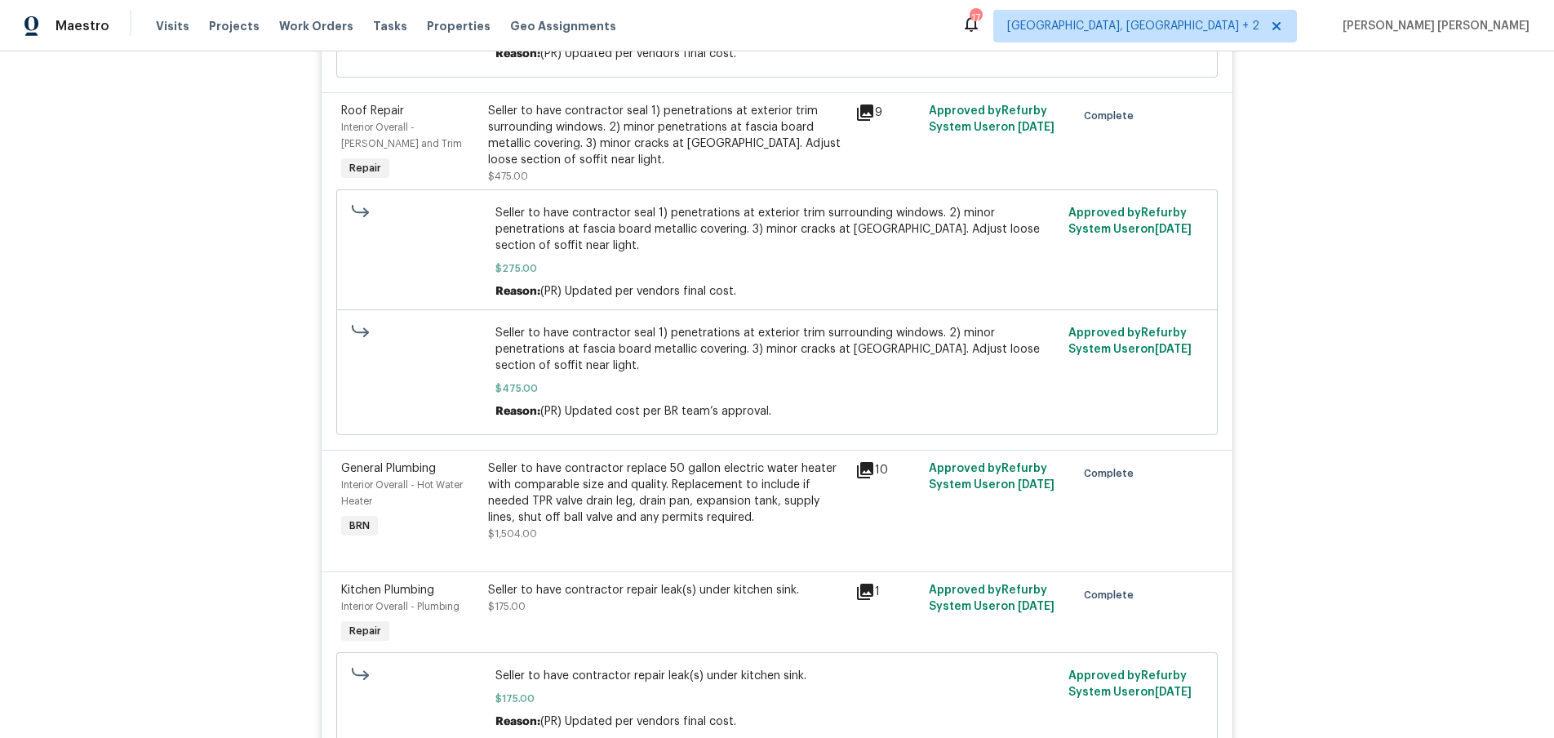
click at [866, 121] on icon at bounding box center [865, 112] width 16 height 16
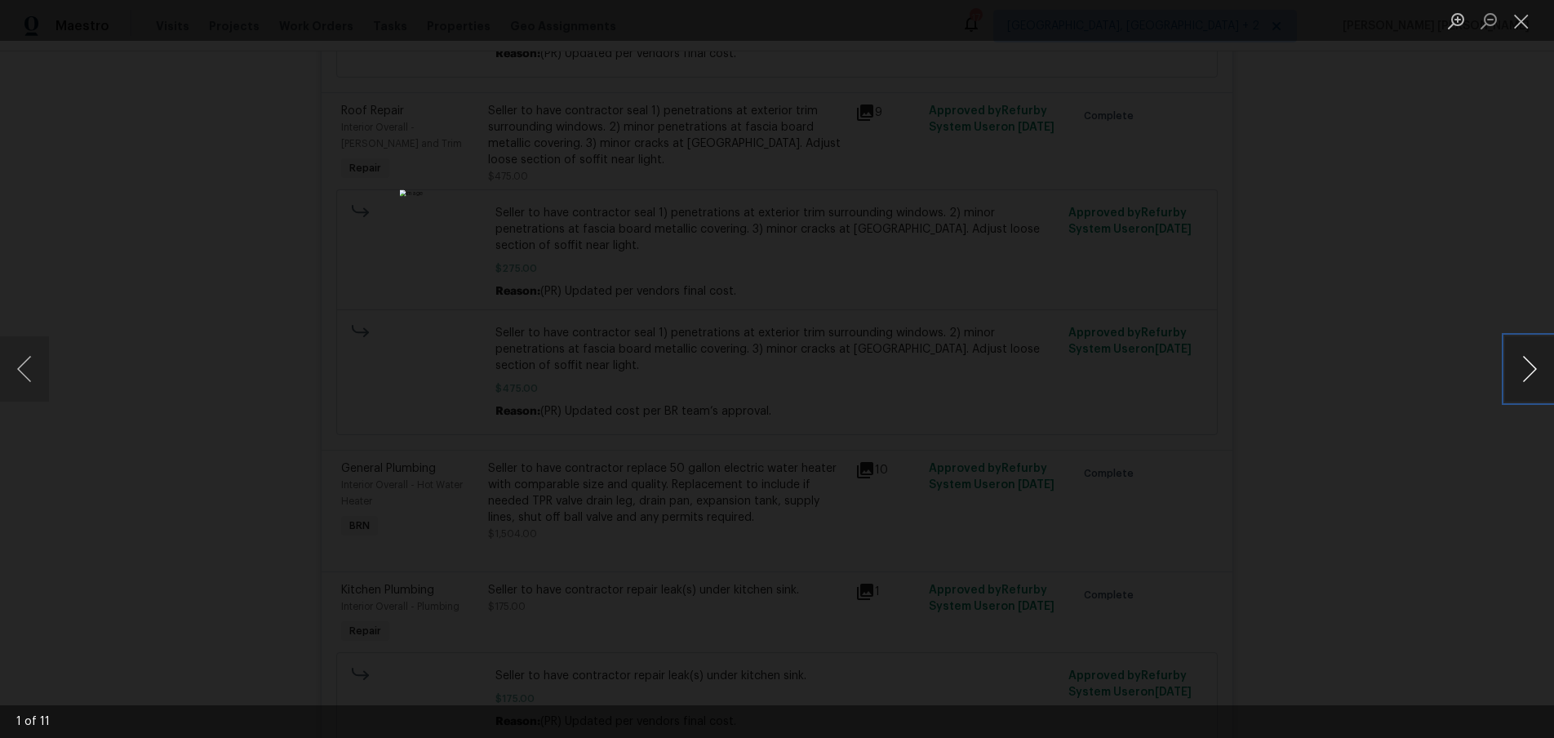
click at [1536, 372] on button "Next image" at bounding box center [1529, 368] width 49 height 65
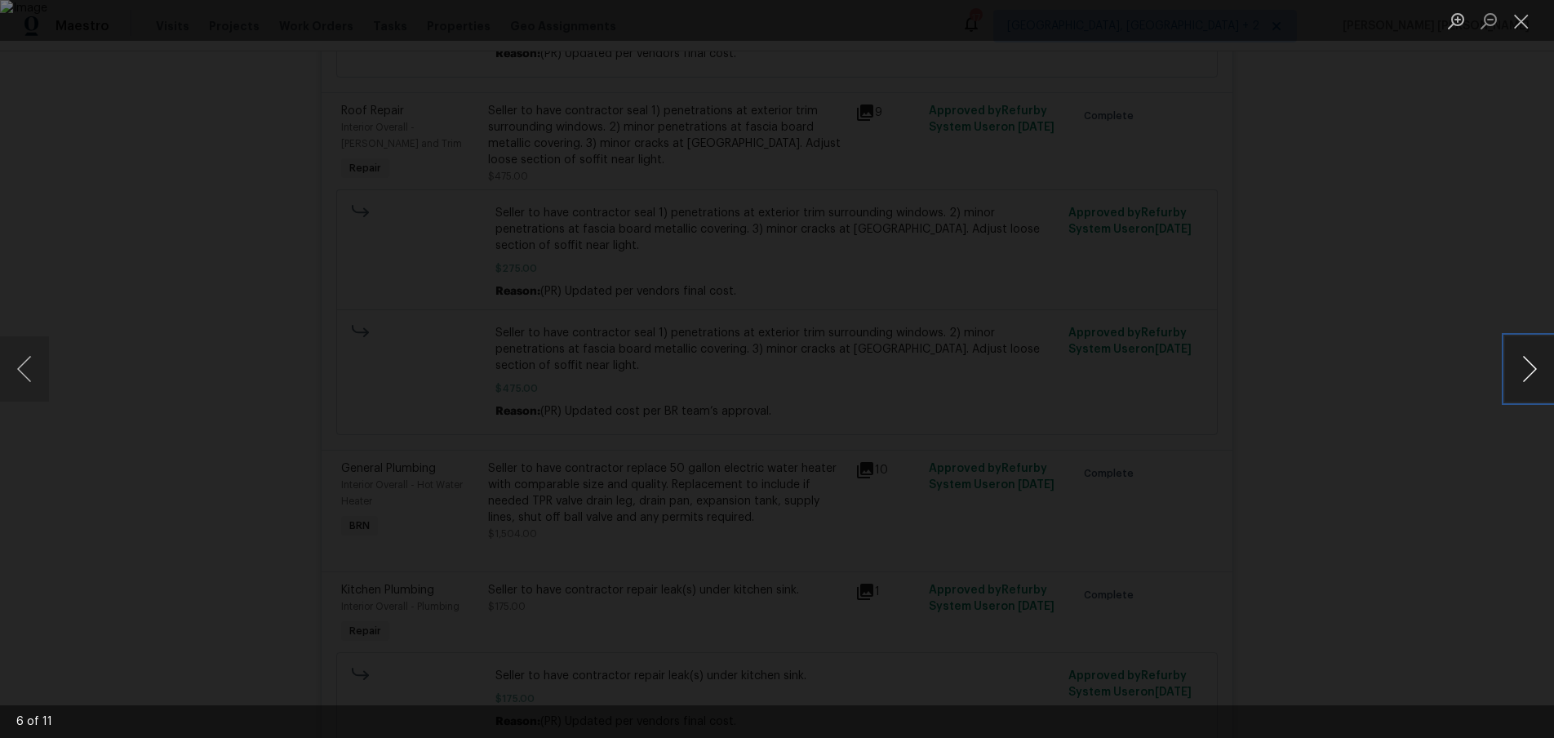
click at [1536, 372] on button "Next image" at bounding box center [1529, 368] width 49 height 65
click at [1535, 372] on button "Next image" at bounding box center [1529, 368] width 49 height 65
drag, startPoint x: 1414, startPoint y: 413, endPoint x: 1389, endPoint y: 411, distance: 24.6
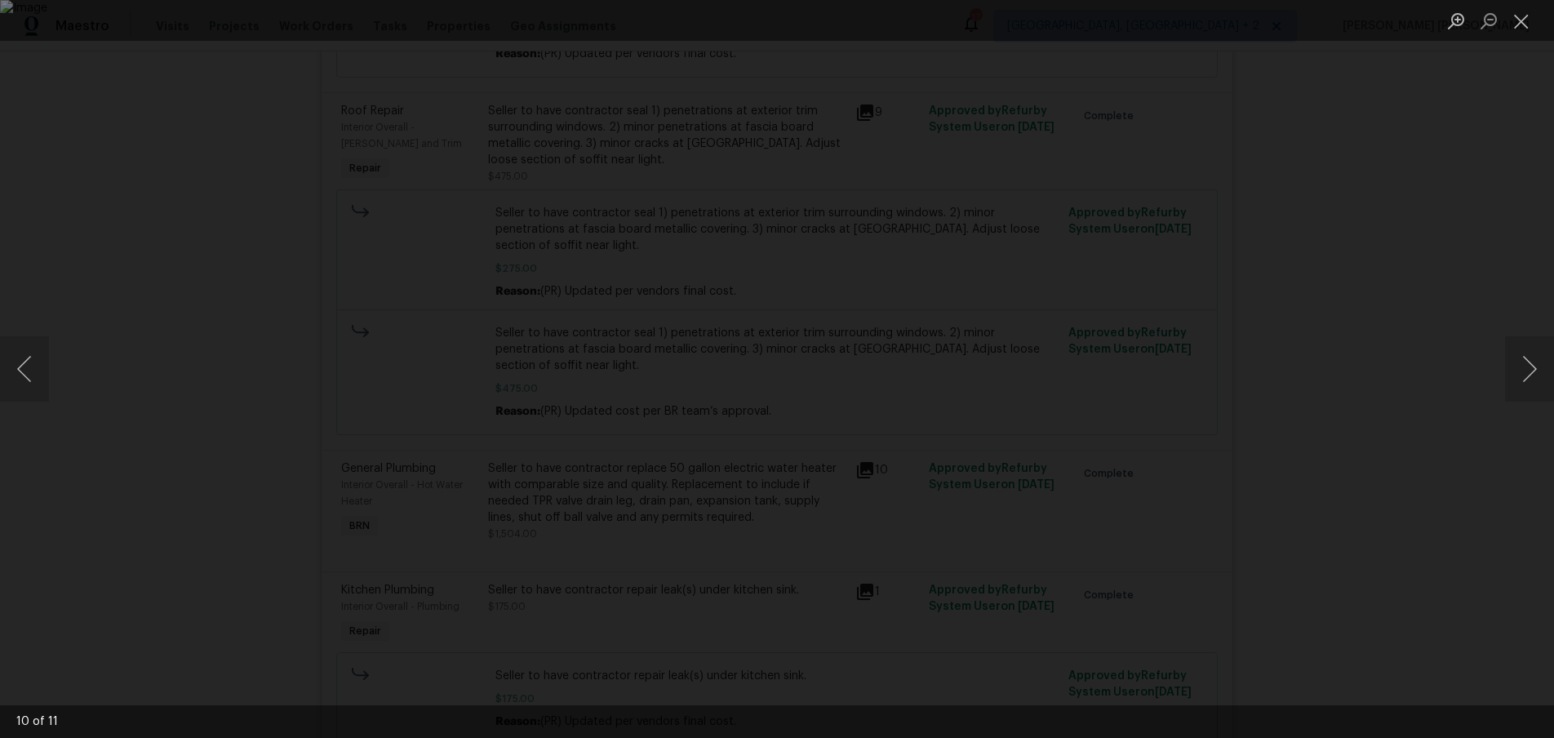
click at [1414, 412] on div "Lightbox" at bounding box center [777, 369] width 1554 height 738
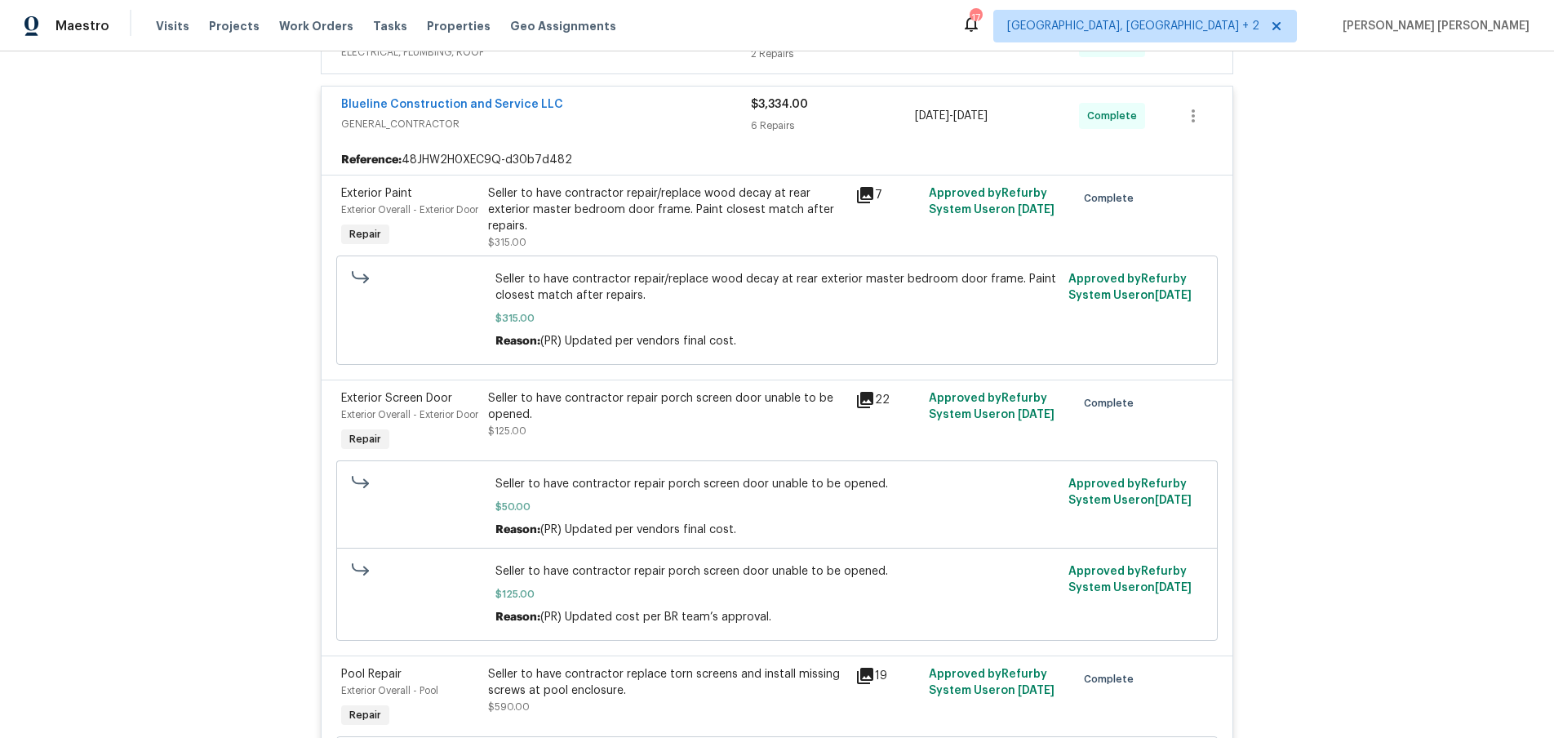
scroll to position [349, 0]
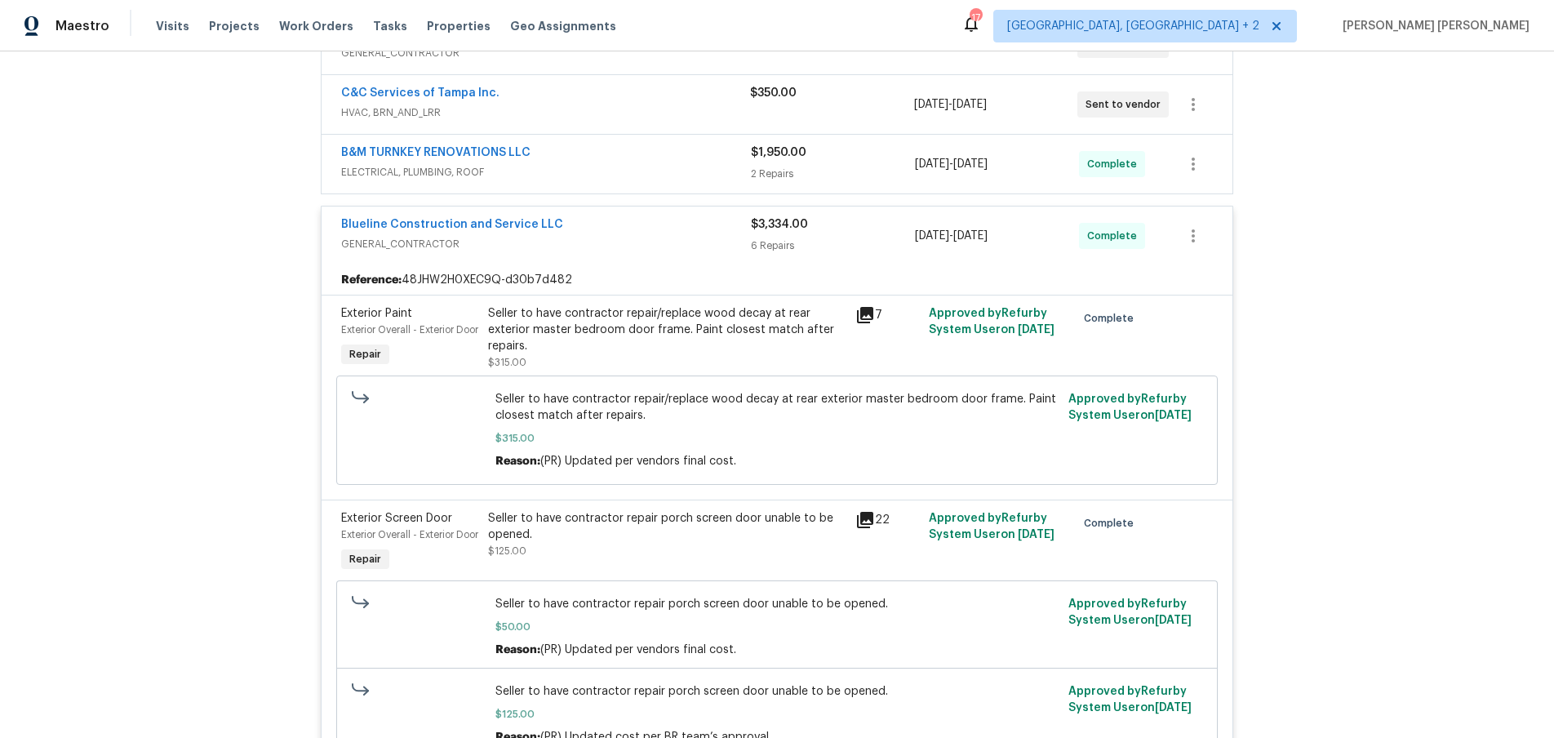
click at [641, 164] on span "ELECTRICAL, PLUMBING, ROOF" at bounding box center [546, 172] width 410 height 16
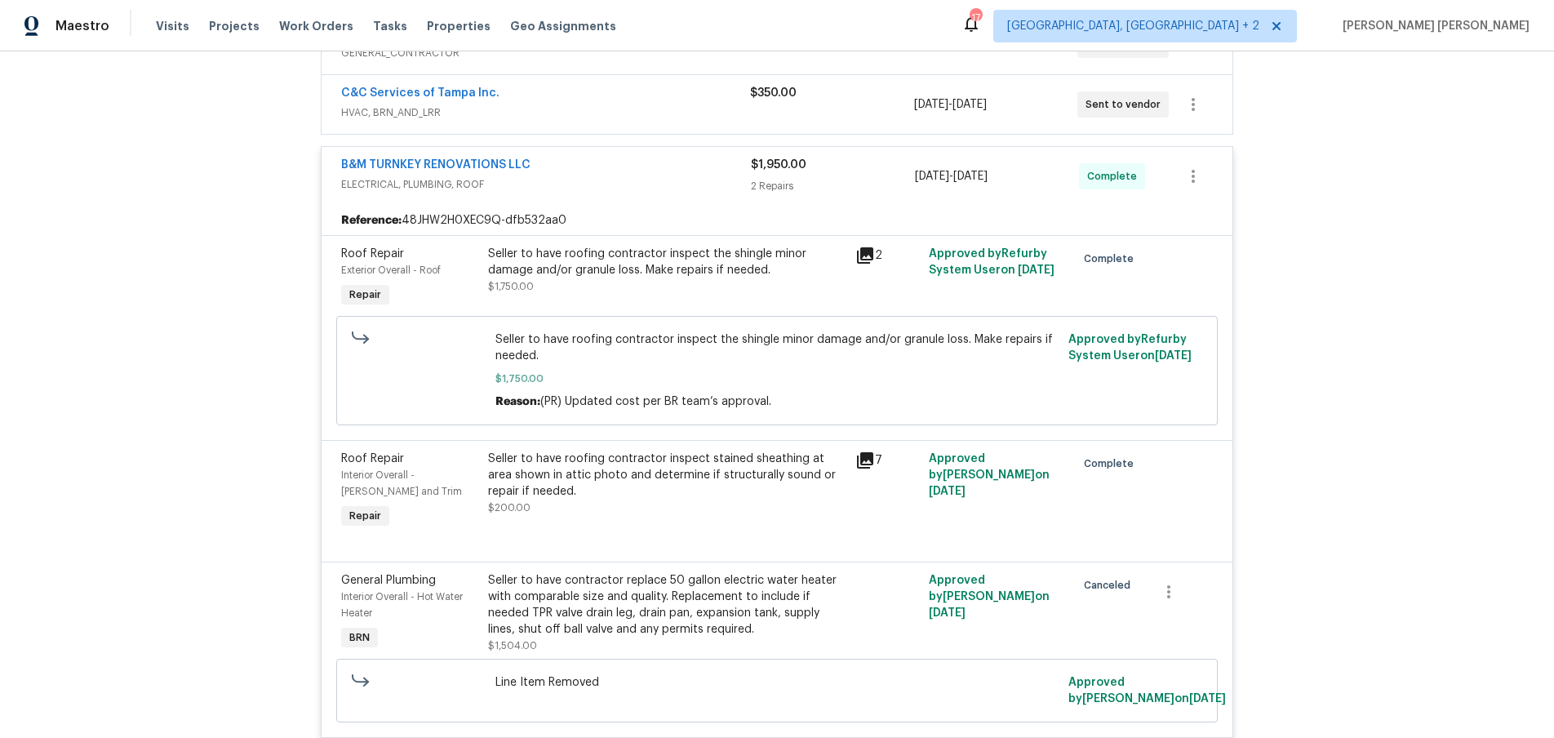
click at [667, 181] on span "ELECTRICAL, PLUMBING, ROOF" at bounding box center [546, 184] width 410 height 16
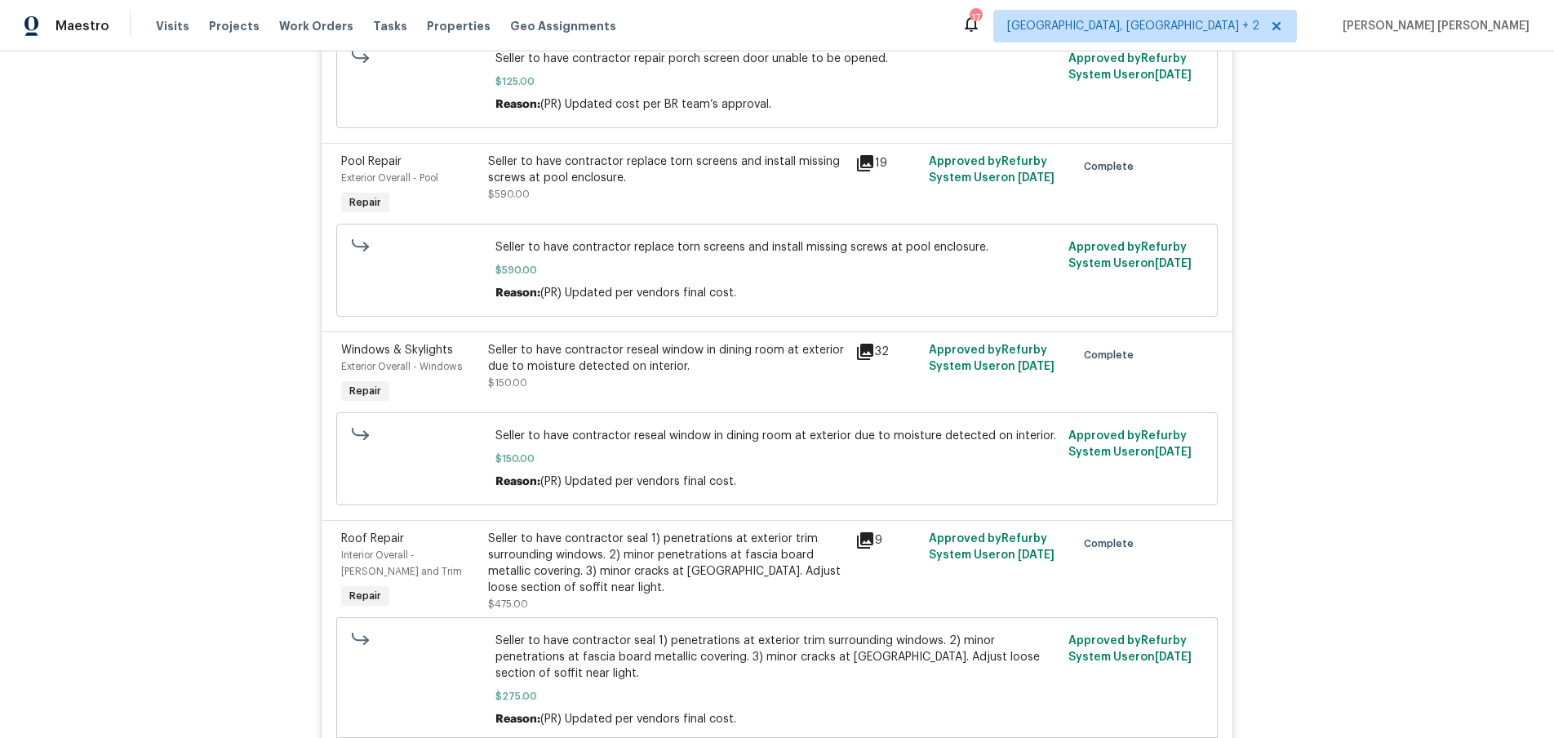
scroll to position [996, 0]
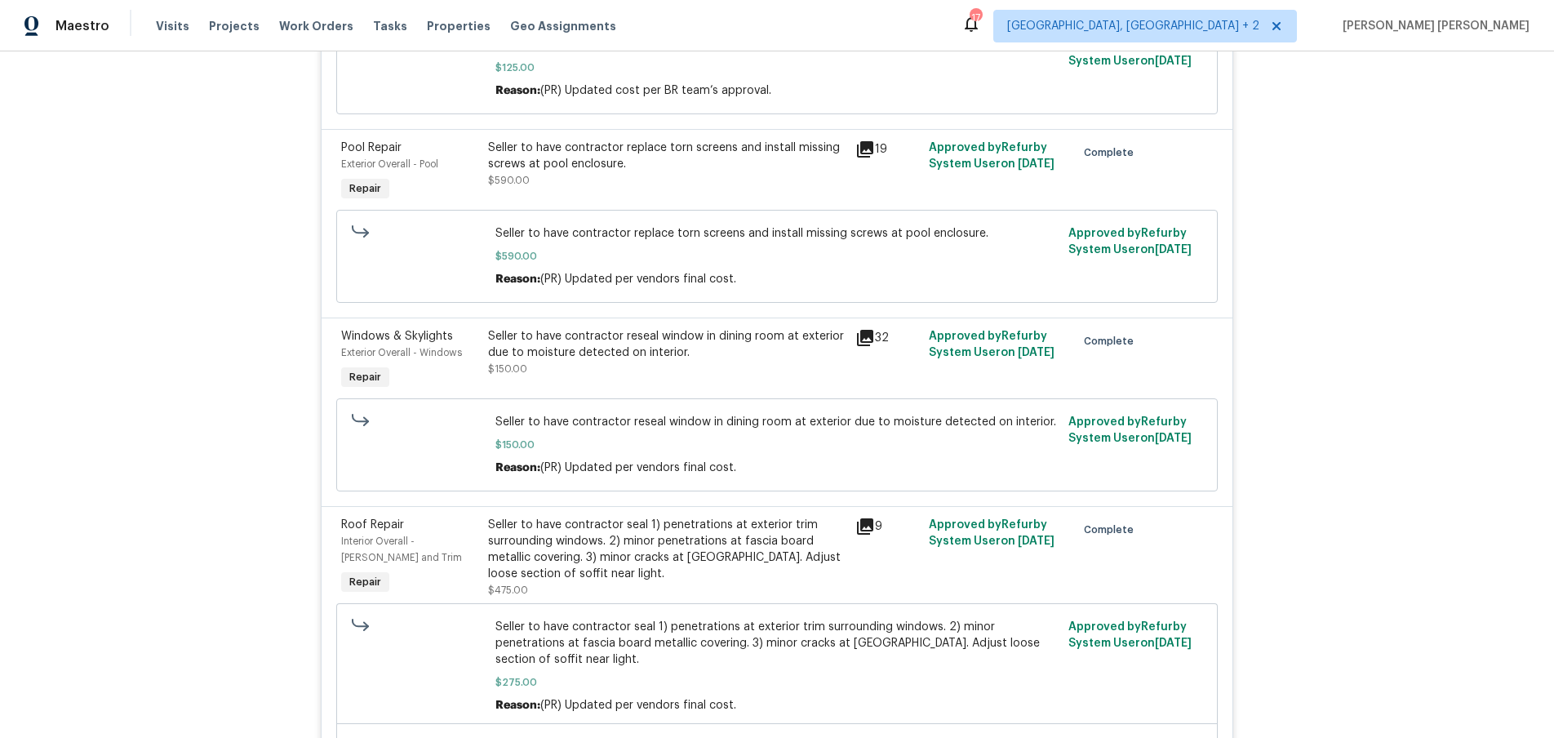
click at [863, 346] on icon at bounding box center [865, 338] width 16 height 16
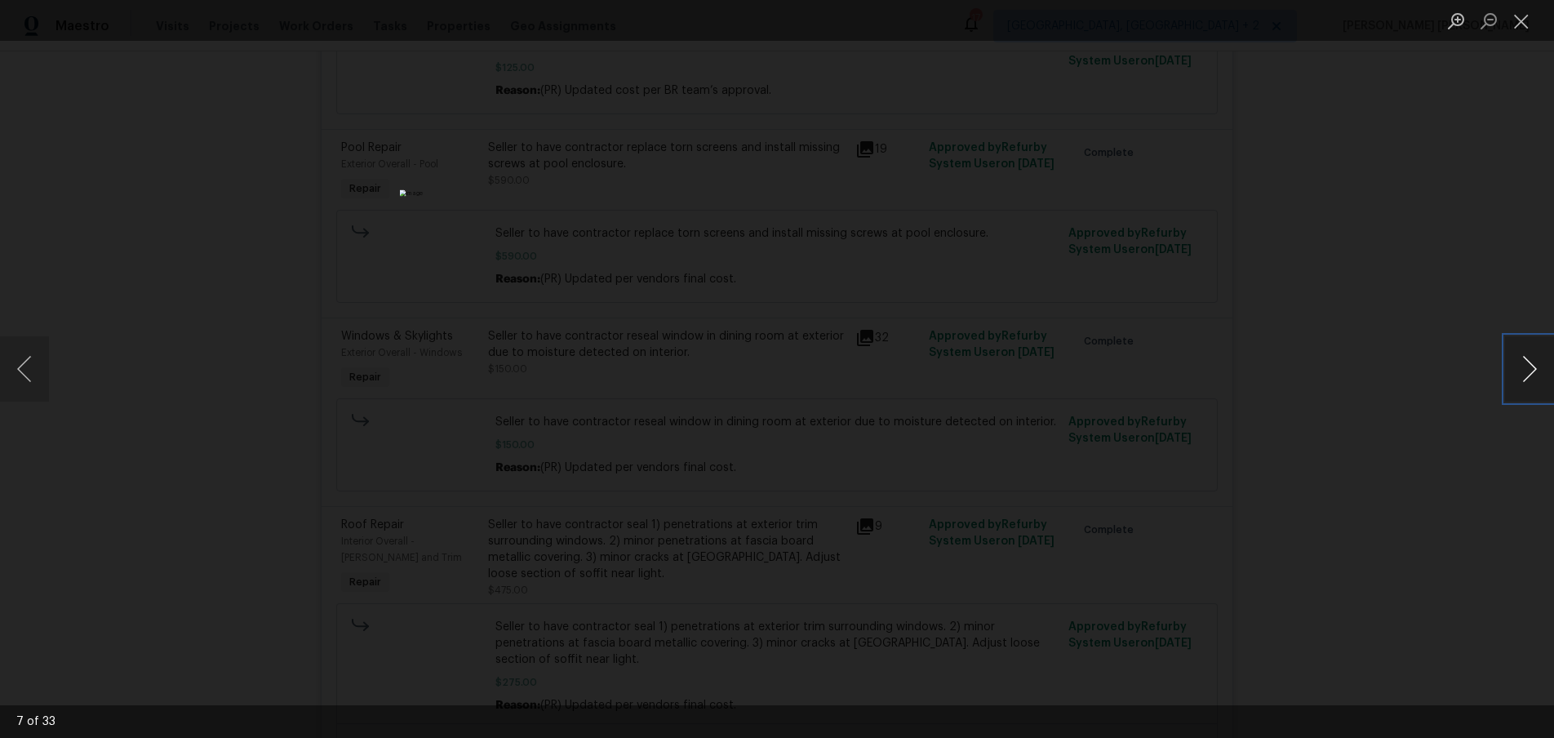
click at [1537, 383] on button "Next image" at bounding box center [1529, 368] width 49 height 65
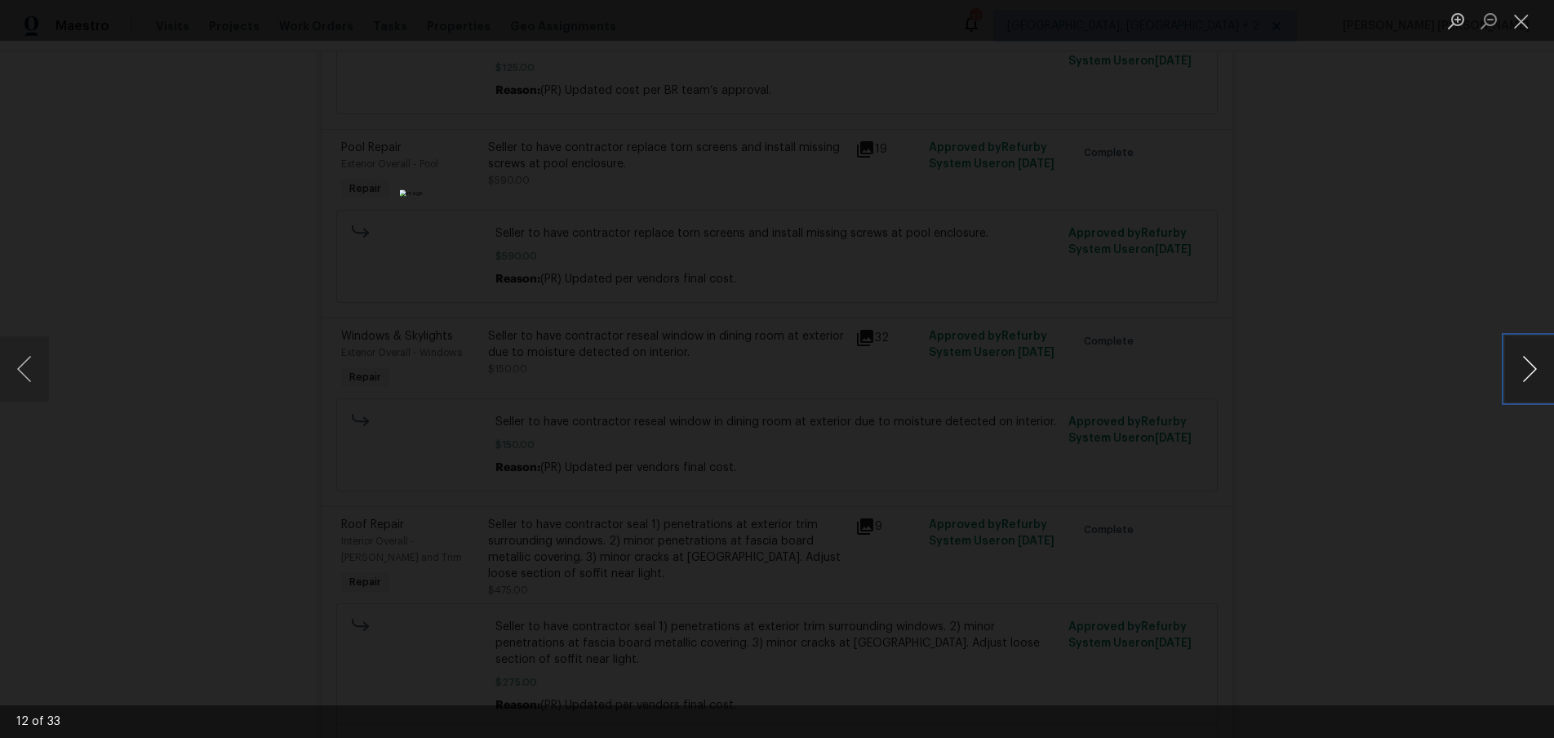
click at [1537, 383] on button "Next image" at bounding box center [1529, 368] width 49 height 65
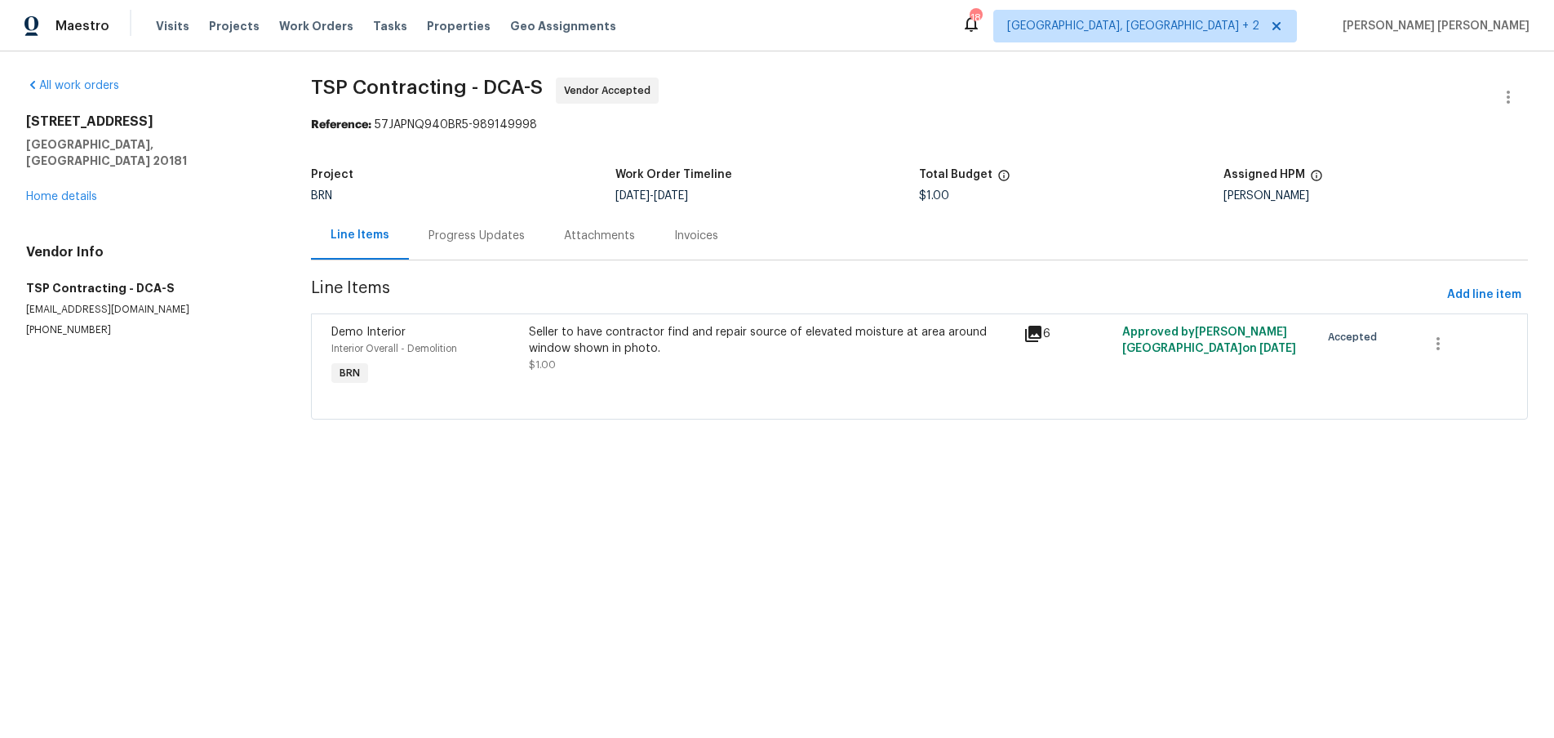
click at [1033, 336] on icon at bounding box center [1034, 334] width 20 height 20
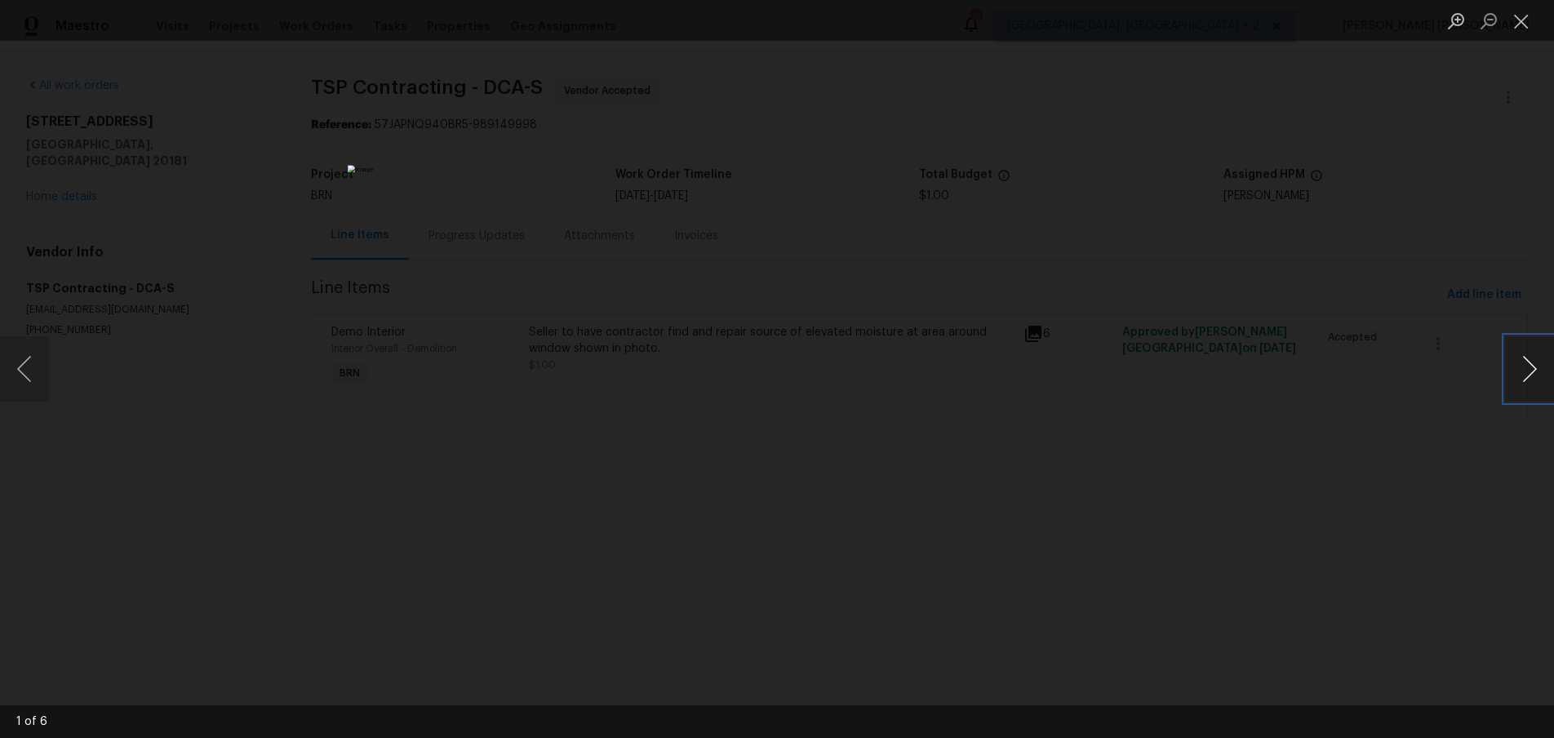
click at [1533, 387] on button "Next image" at bounding box center [1529, 368] width 49 height 65
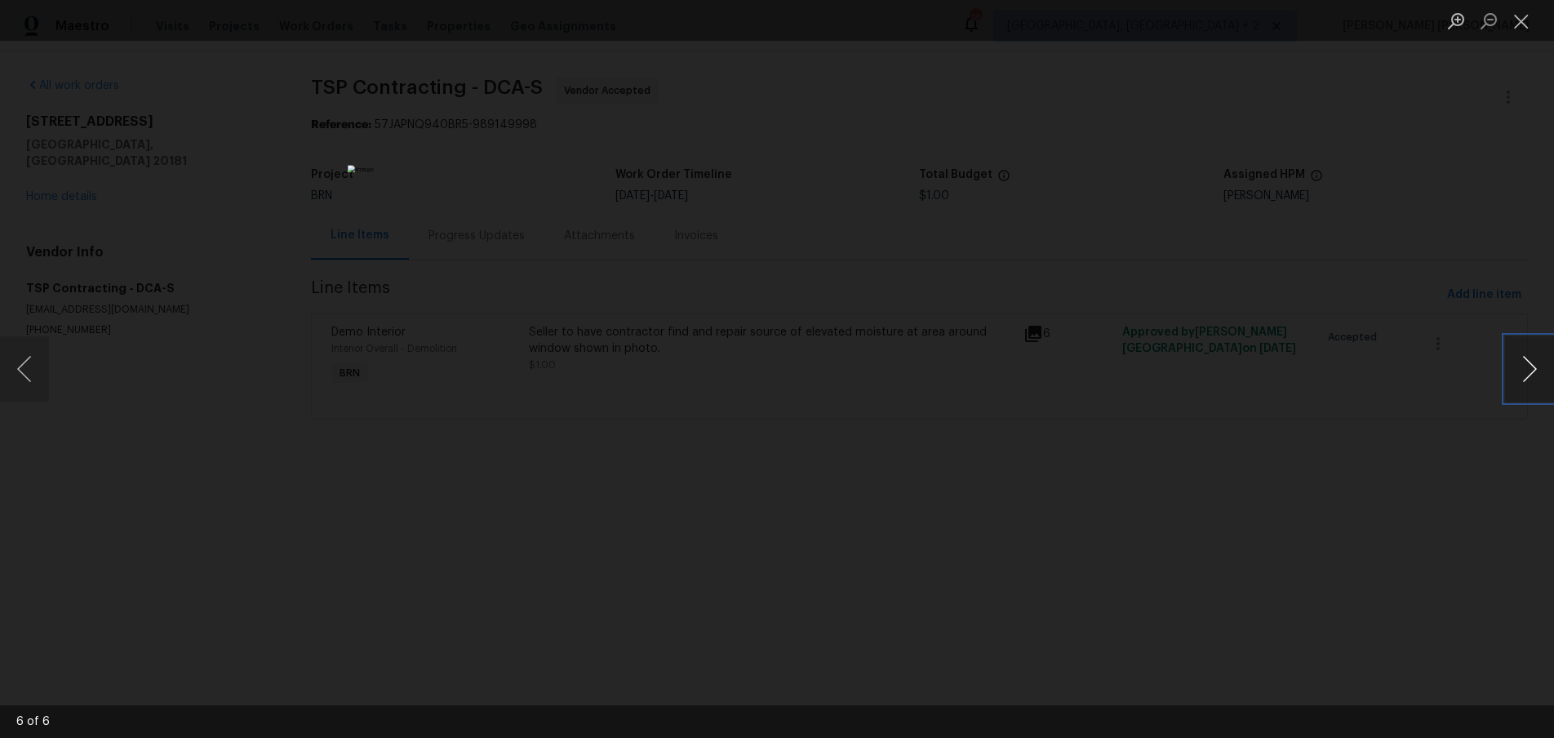
click at [1532, 387] on button "Next image" at bounding box center [1529, 368] width 49 height 65
click at [1235, 492] on div "Lightbox" at bounding box center [777, 369] width 1554 height 738
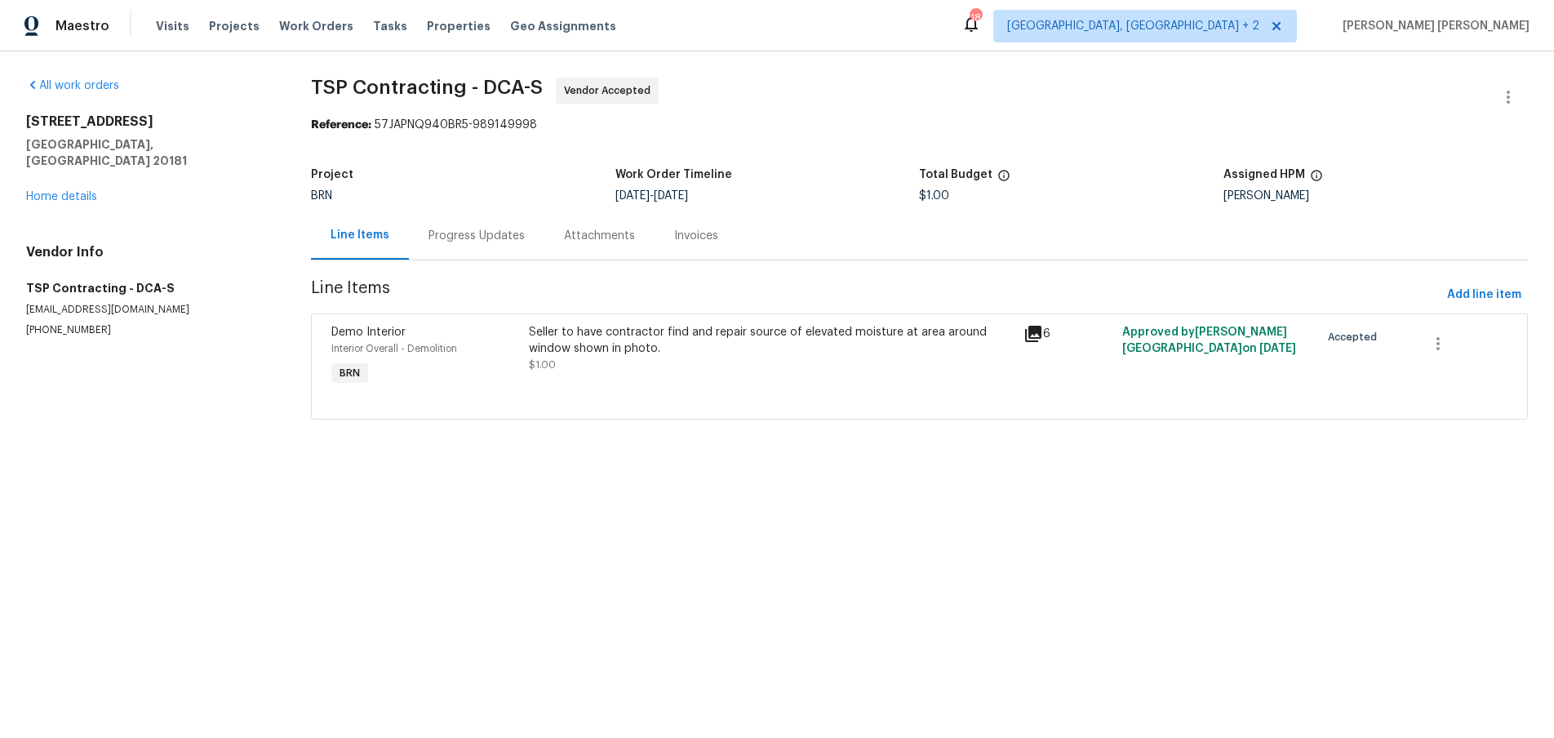
click at [1036, 335] on icon at bounding box center [1034, 334] width 20 height 20
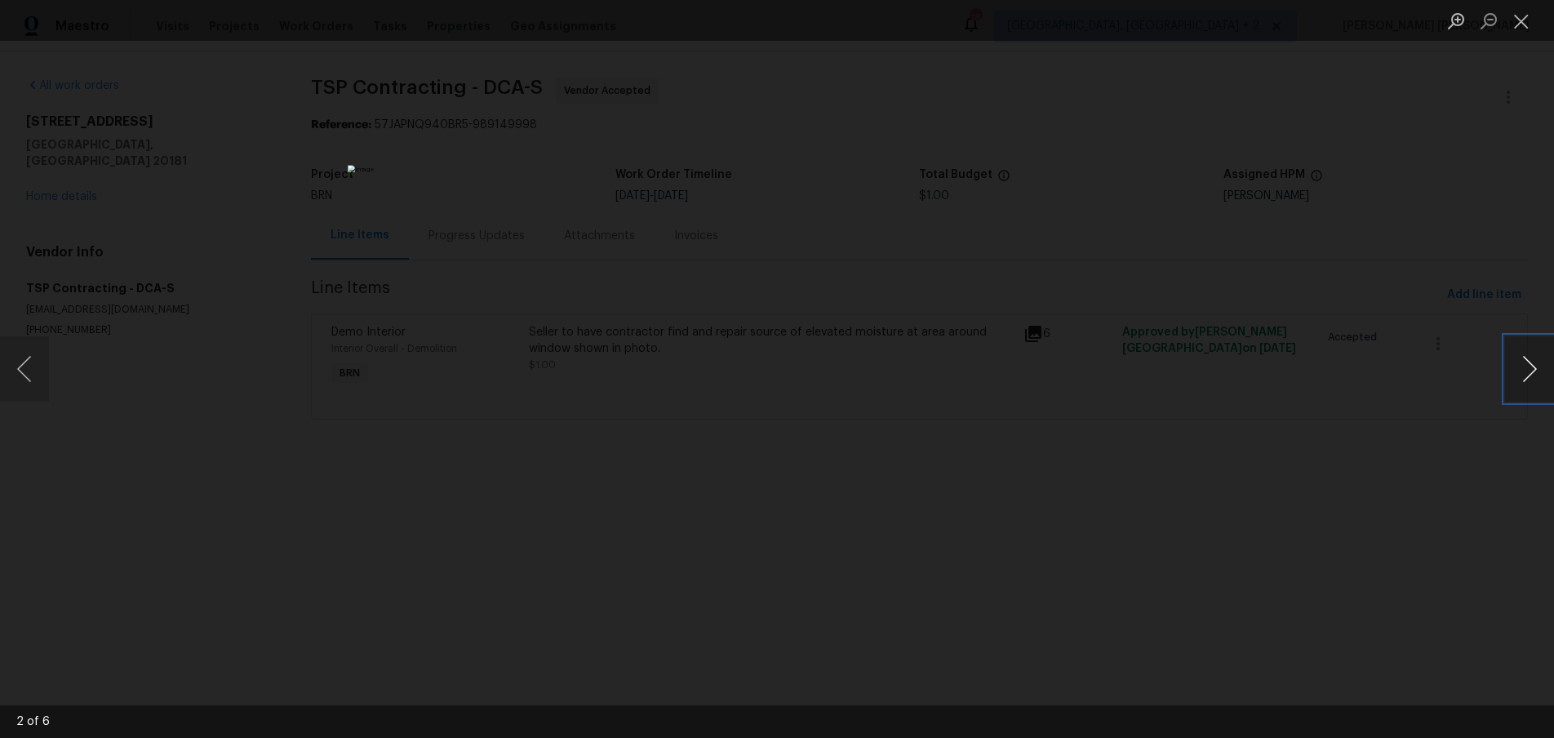
click at [1530, 371] on button "Next image" at bounding box center [1529, 368] width 49 height 65
click at [1525, 371] on button "Next image" at bounding box center [1529, 368] width 49 height 65
click at [1526, 371] on button "Next image" at bounding box center [1529, 368] width 49 height 65
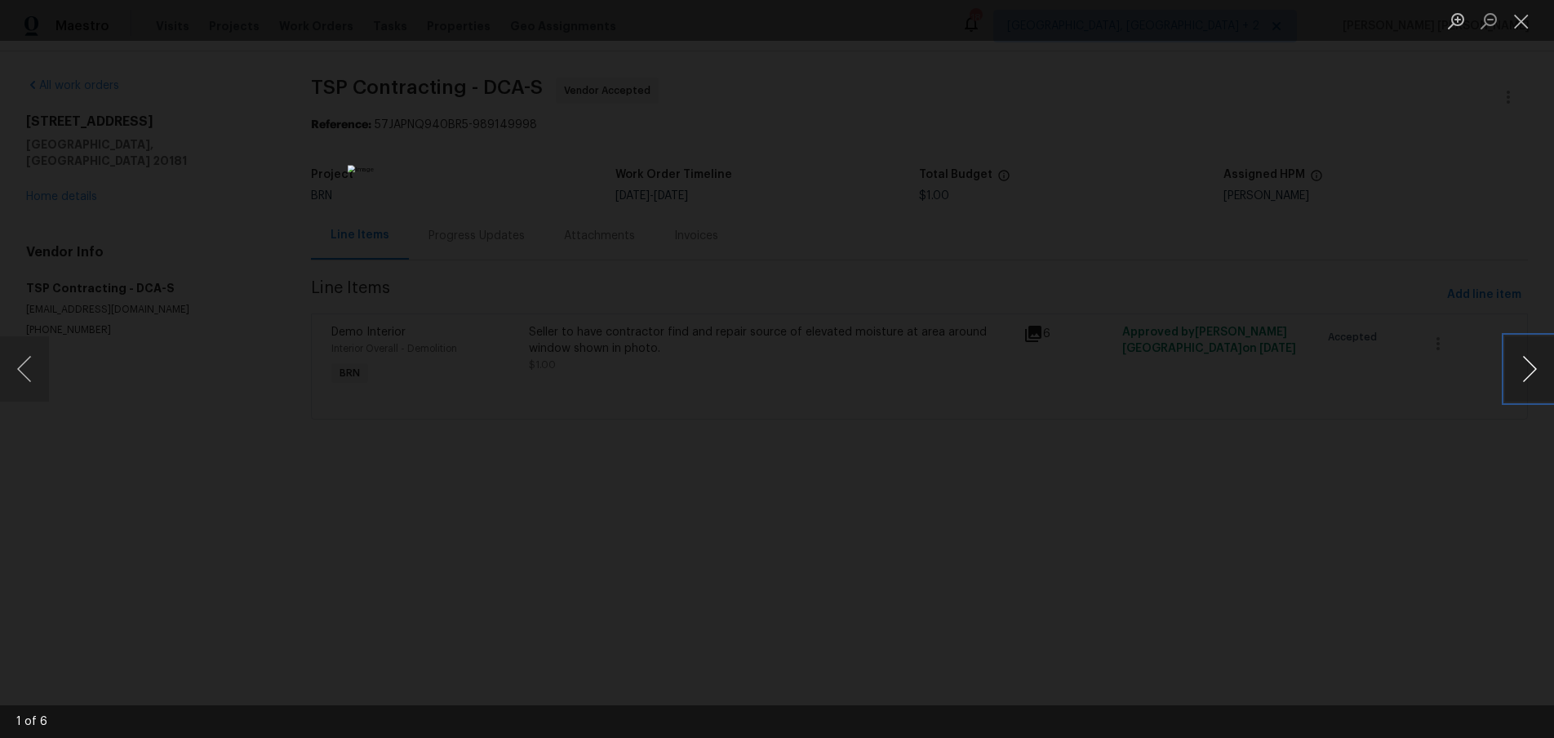
click at [1519, 380] on button "Next image" at bounding box center [1529, 368] width 49 height 65
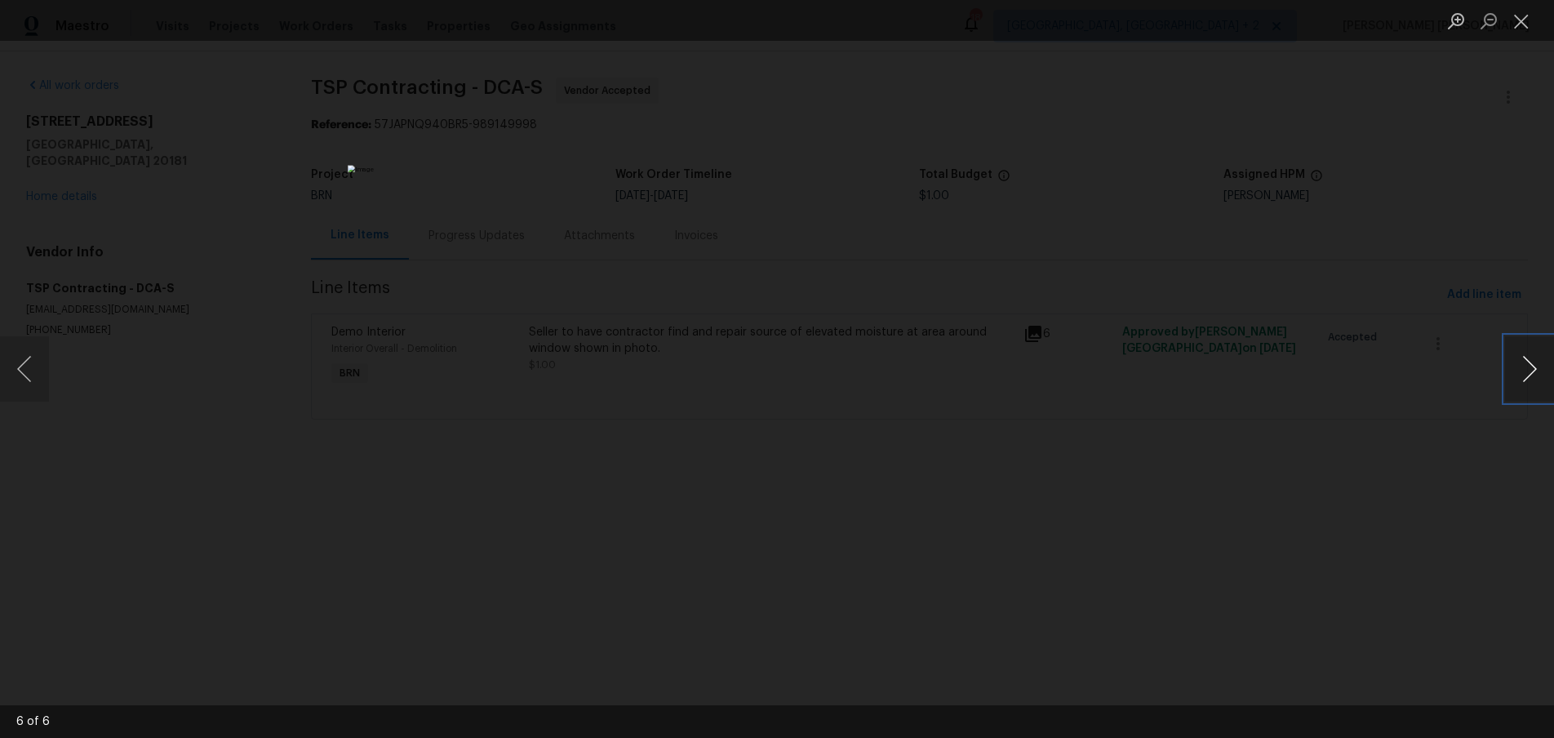
click at [1519, 380] on button "Next image" at bounding box center [1529, 368] width 49 height 65
click at [1516, 380] on button "Next image" at bounding box center [1529, 368] width 49 height 65
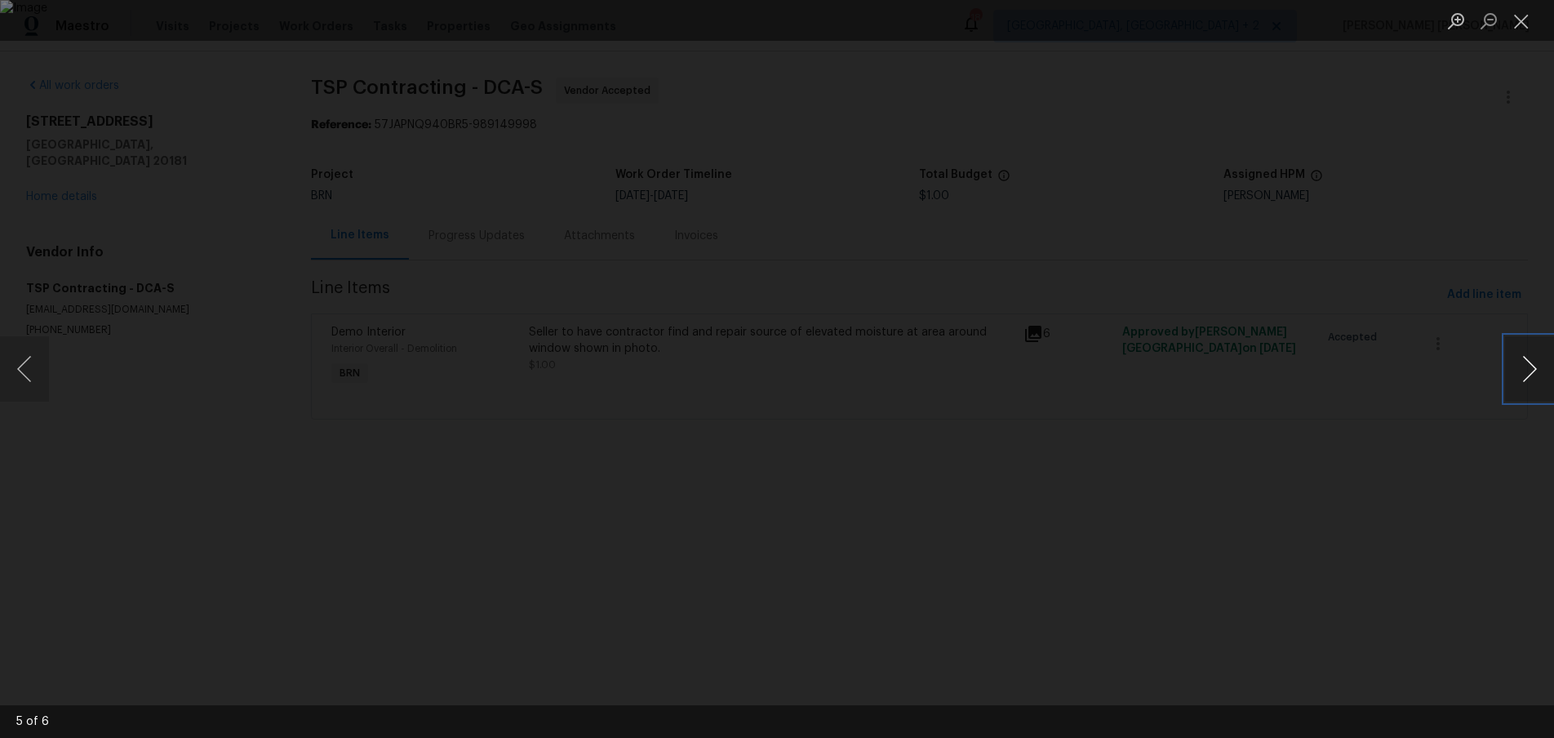
click at [1516, 380] on button "Next image" at bounding box center [1529, 368] width 49 height 65
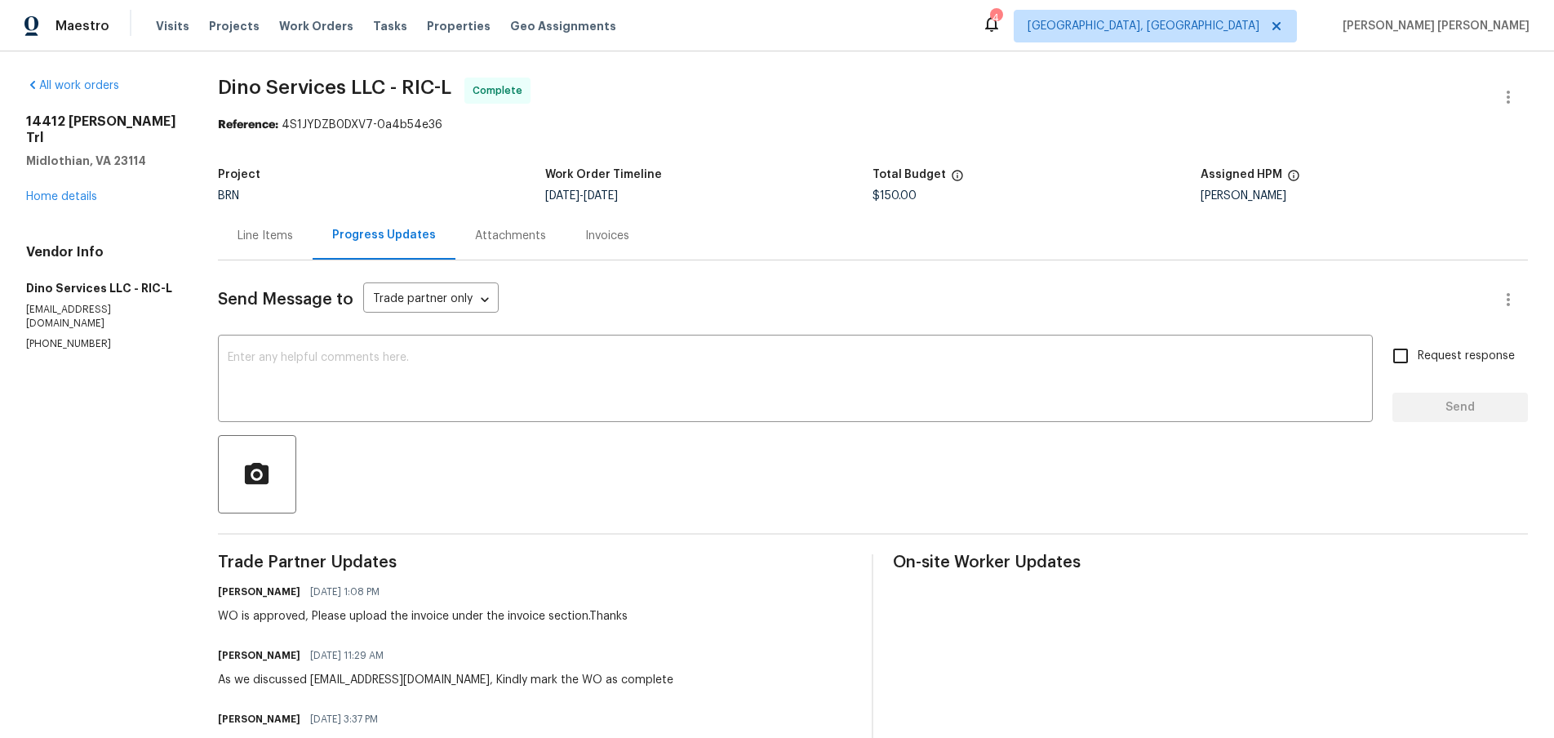
click at [260, 237] on div "Line Items" at bounding box center [266, 236] width 56 height 16
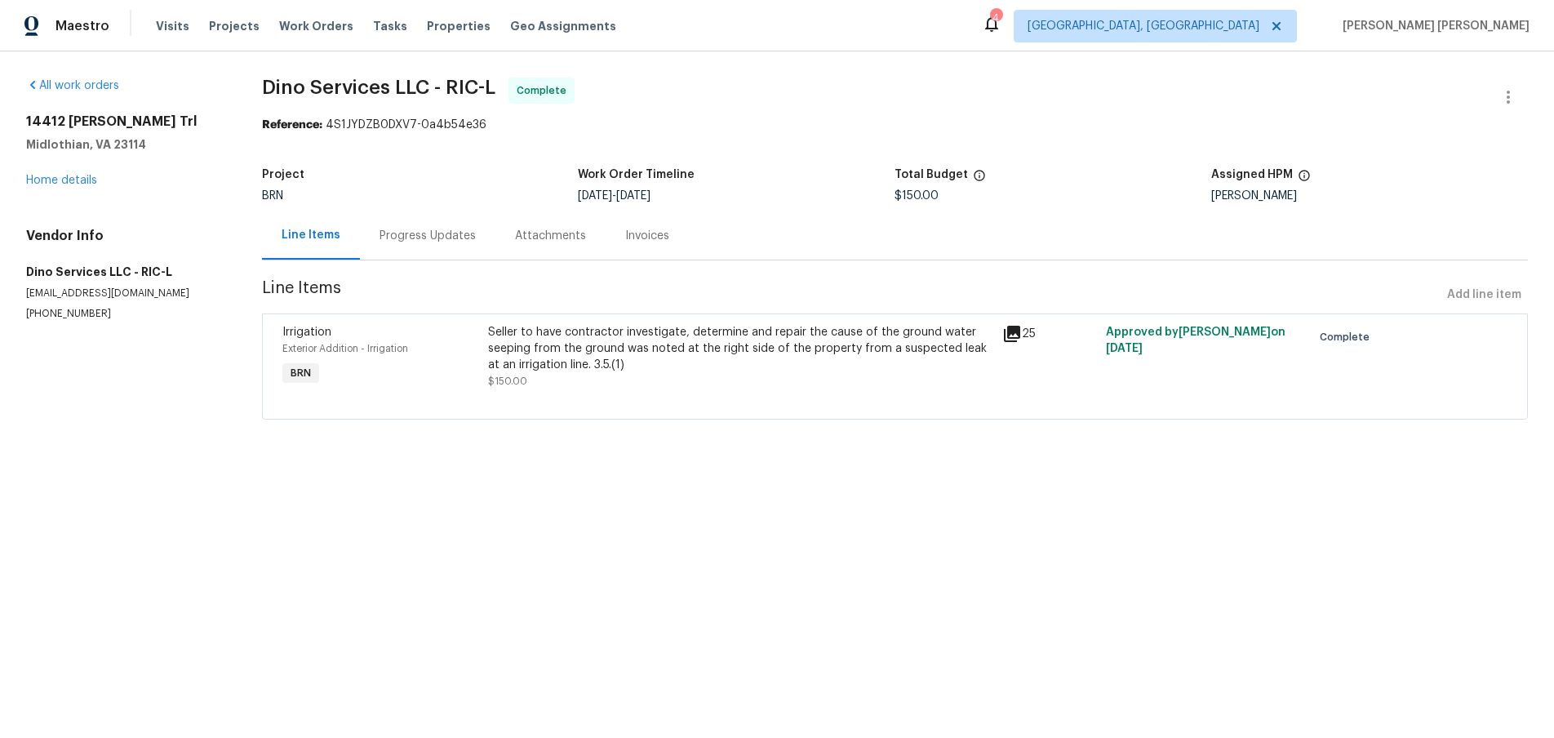
click at [1011, 335] on icon at bounding box center [1012, 334] width 20 height 20
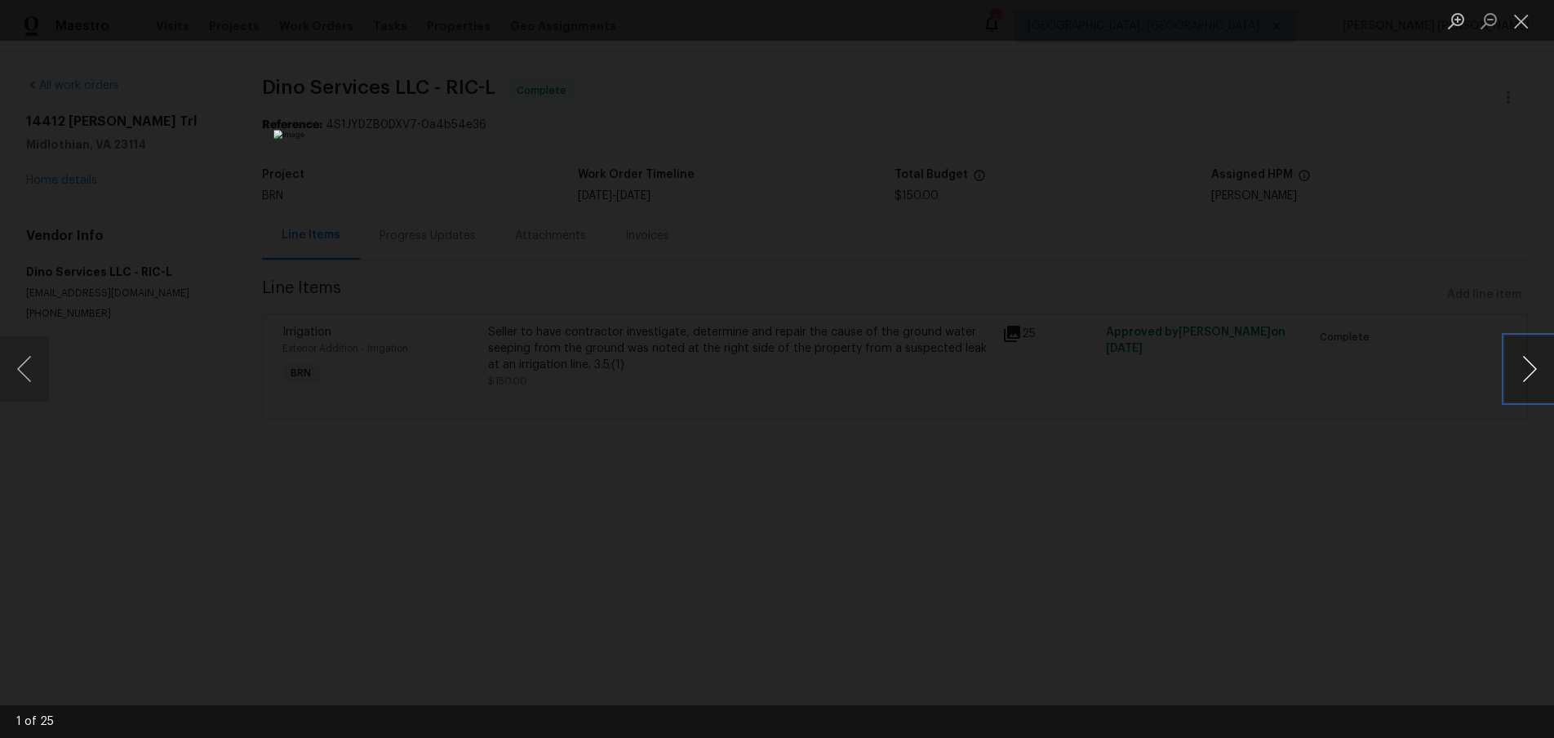
click at [1530, 379] on button "Next image" at bounding box center [1529, 368] width 49 height 65
click at [1531, 379] on button "Next image" at bounding box center [1529, 368] width 49 height 65
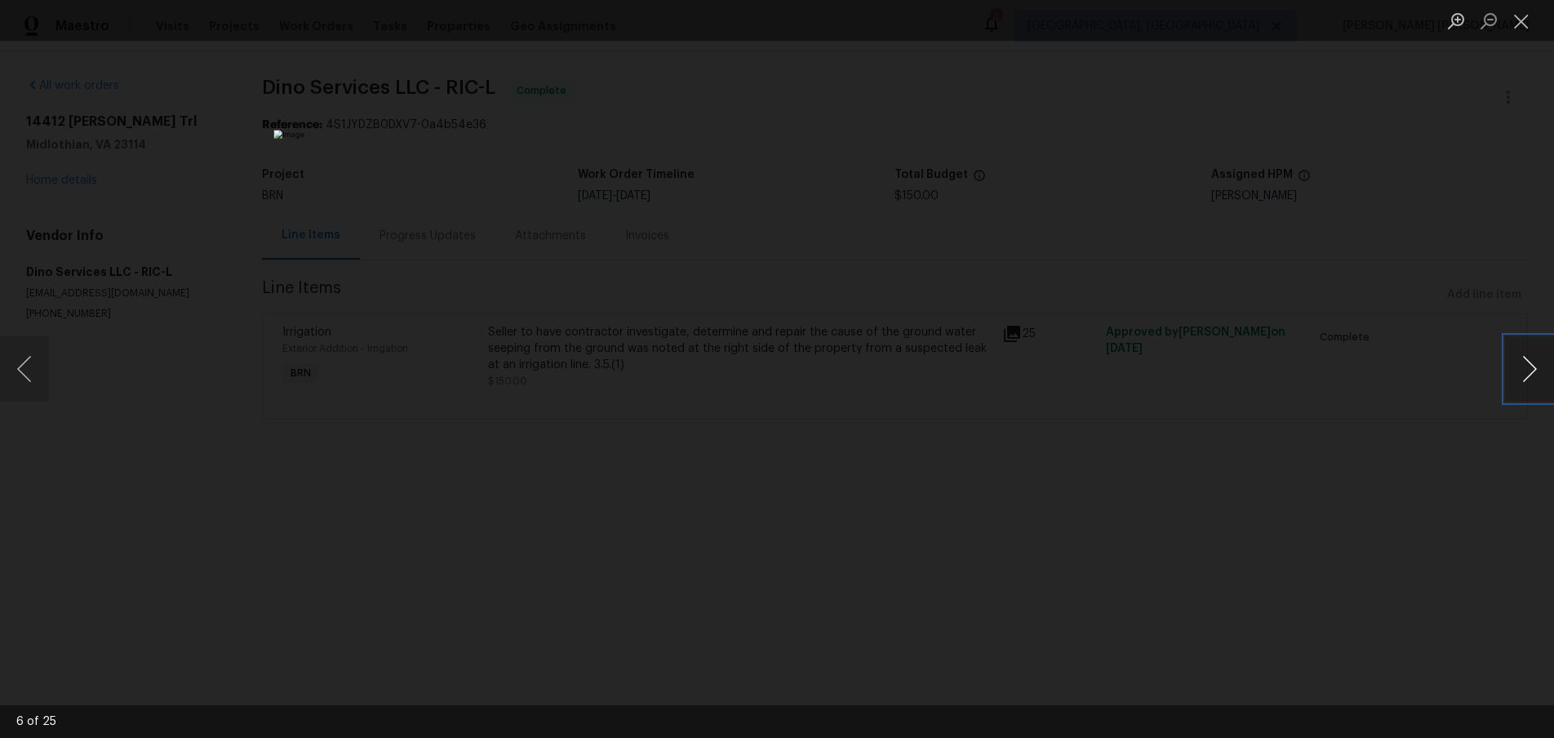
click at [1525, 379] on button "Next image" at bounding box center [1529, 368] width 49 height 65
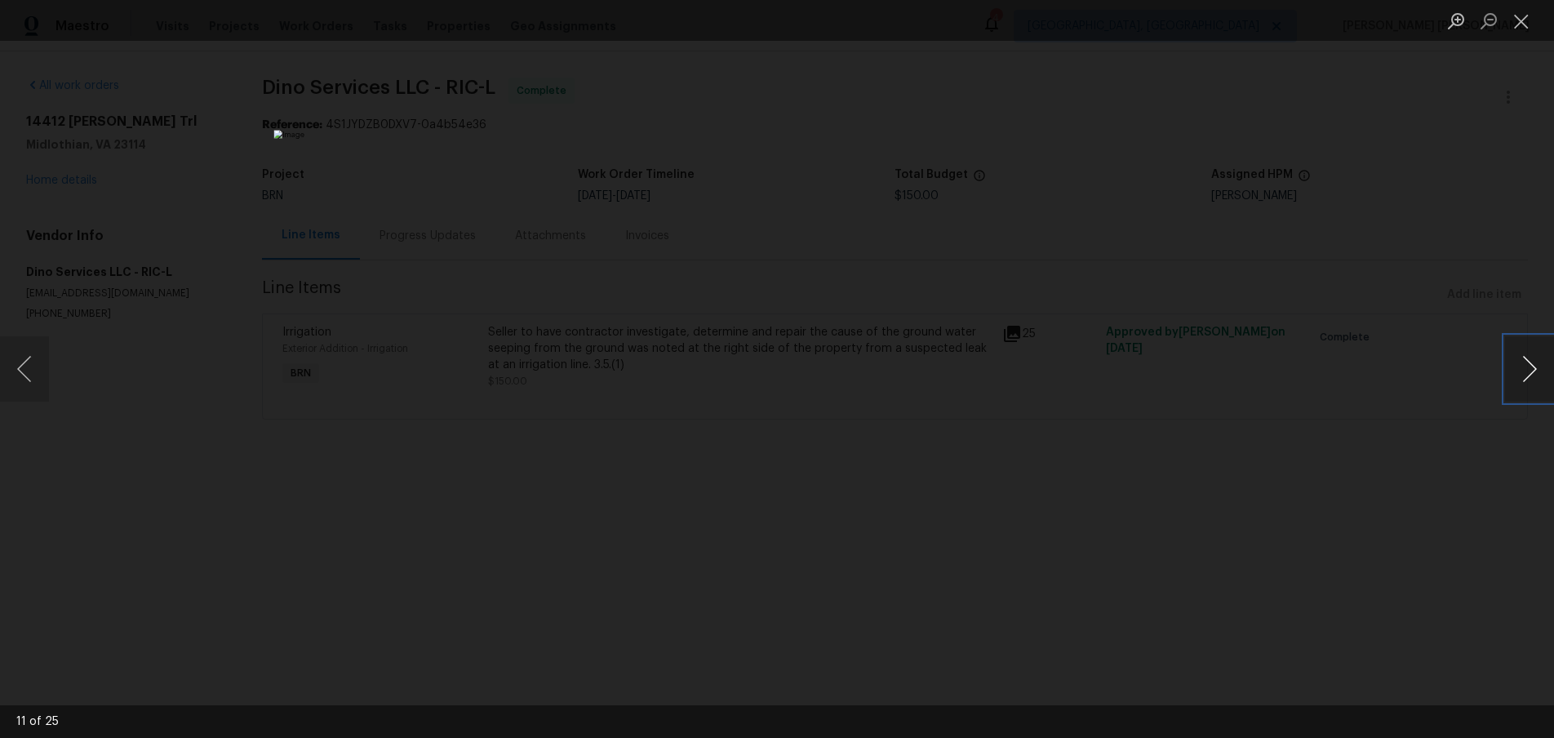
click at [1525, 379] on button "Next image" at bounding box center [1529, 368] width 49 height 65
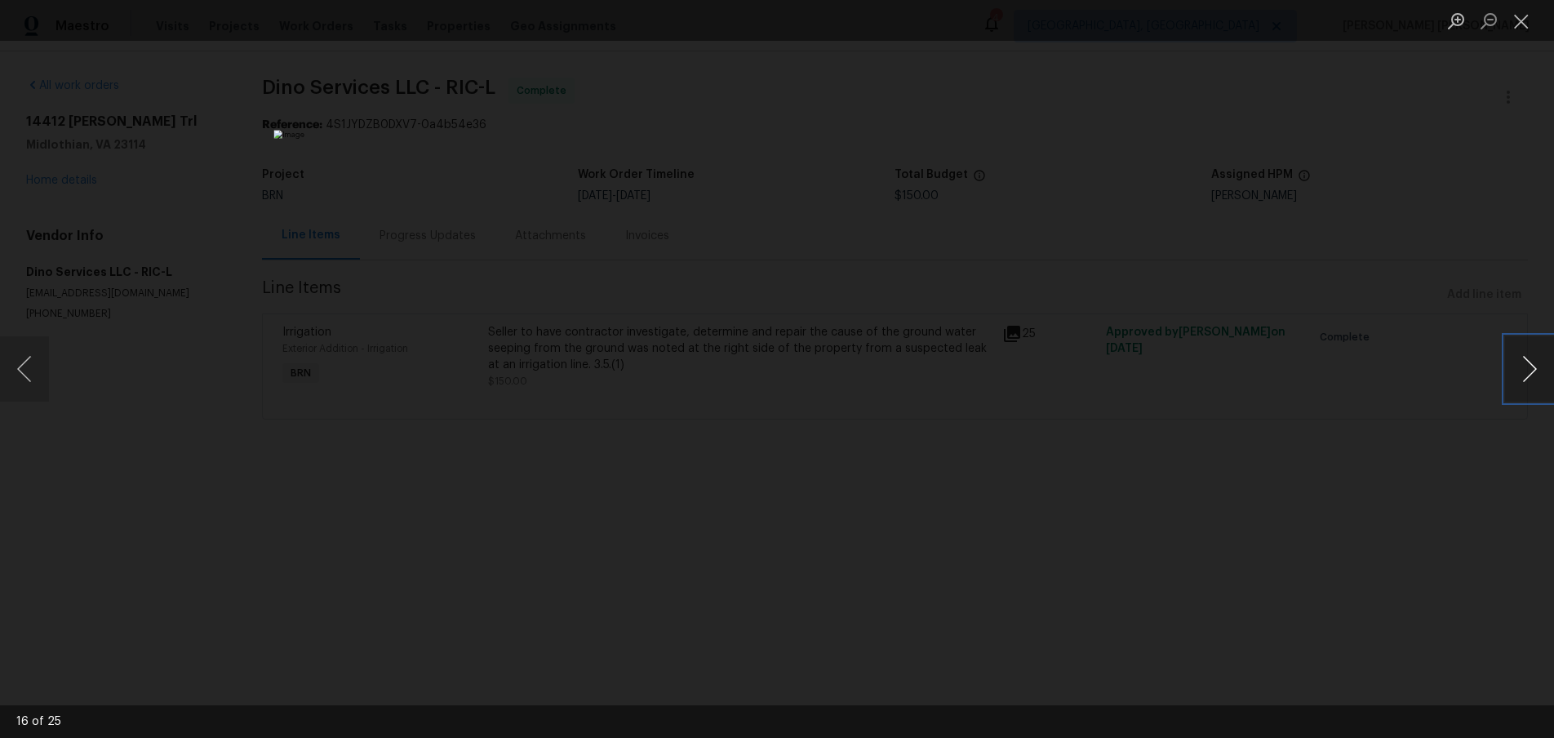
click at [1525, 379] on button "Next image" at bounding box center [1529, 368] width 49 height 65
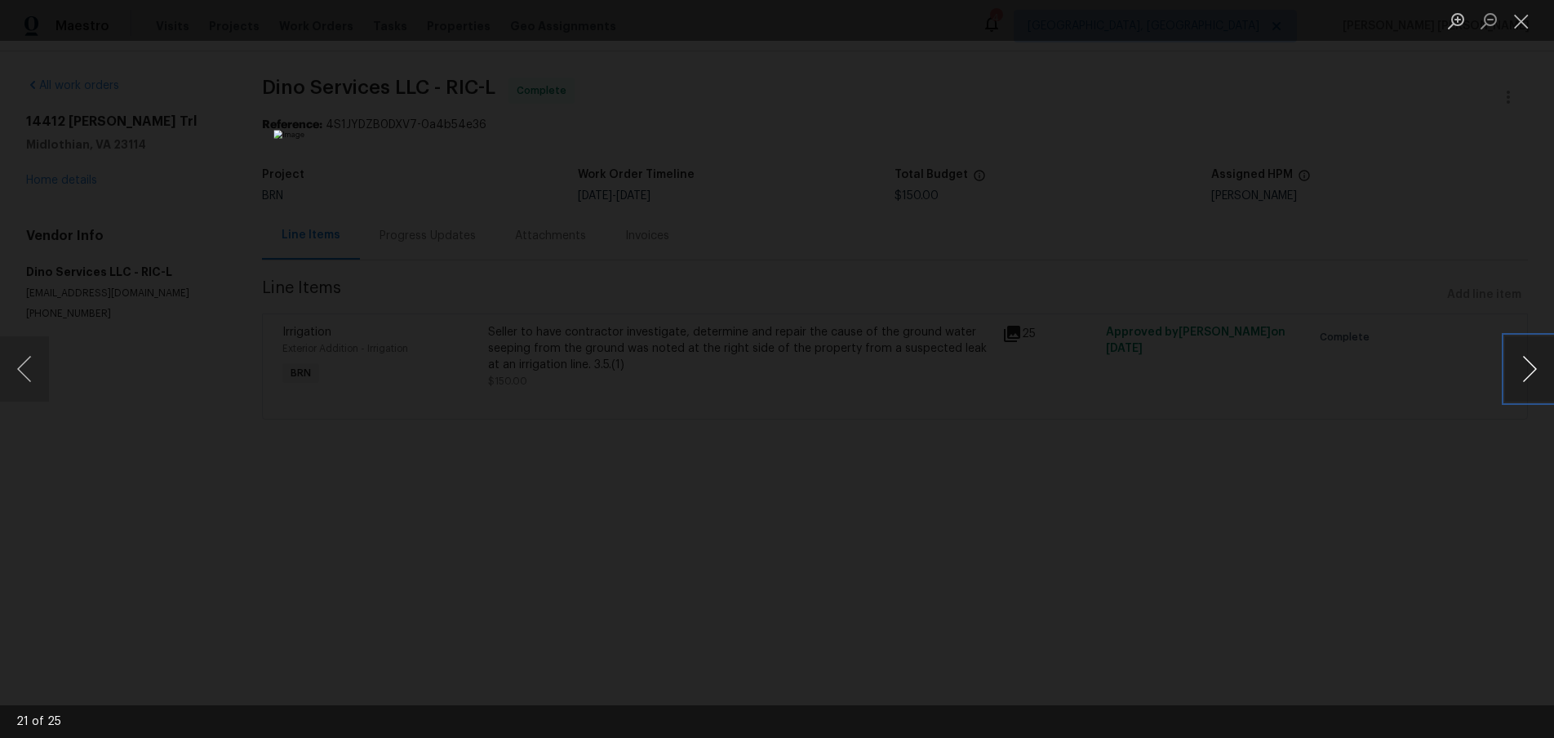
click at [1525, 379] on button "Next image" at bounding box center [1529, 368] width 49 height 65
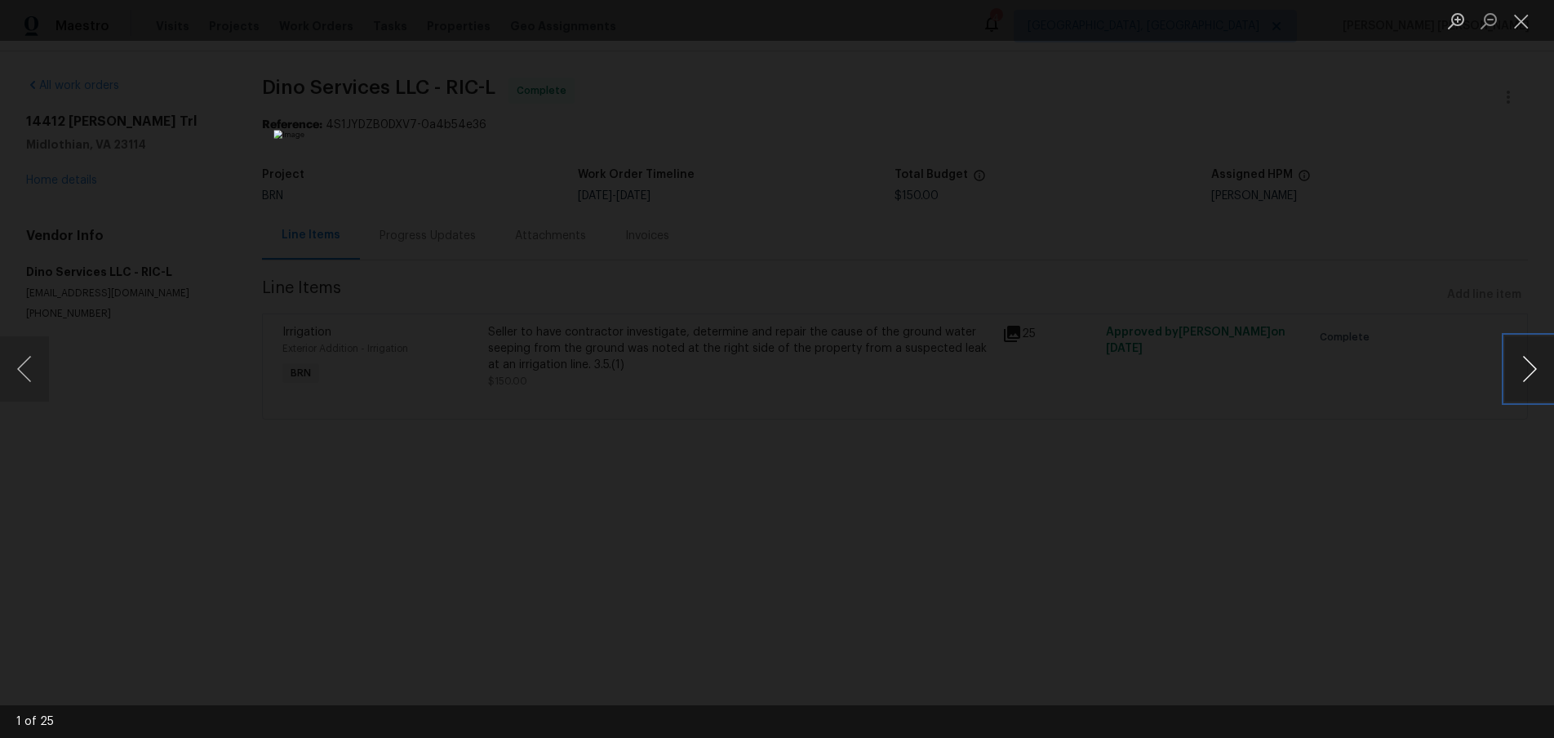
click at [1525, 379] on button "Next image" at bounding box center [1529, 368] width 49 height 65
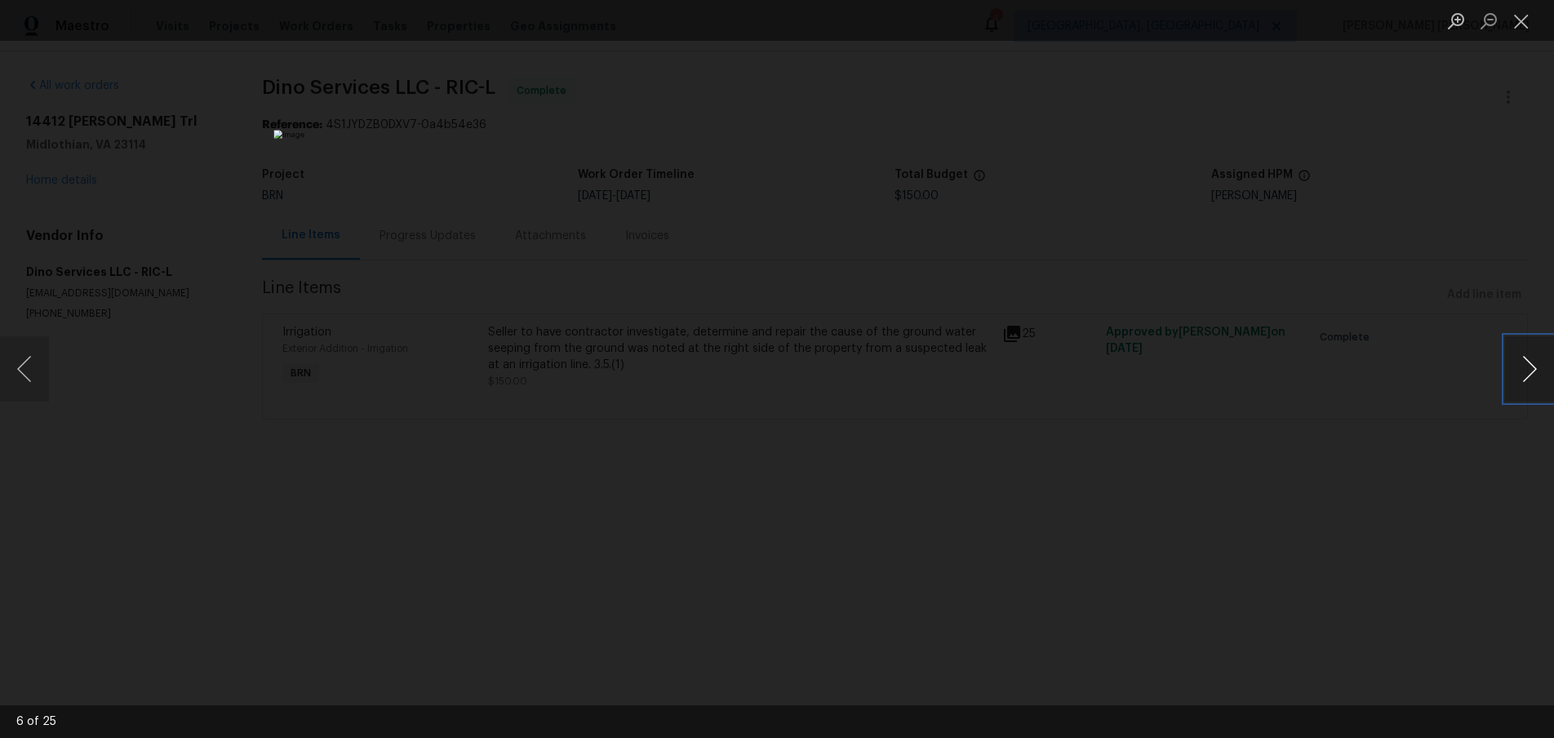
click at [1525, 379] on button "Next image" at bounding box center [1529, 368] width 49 height 65
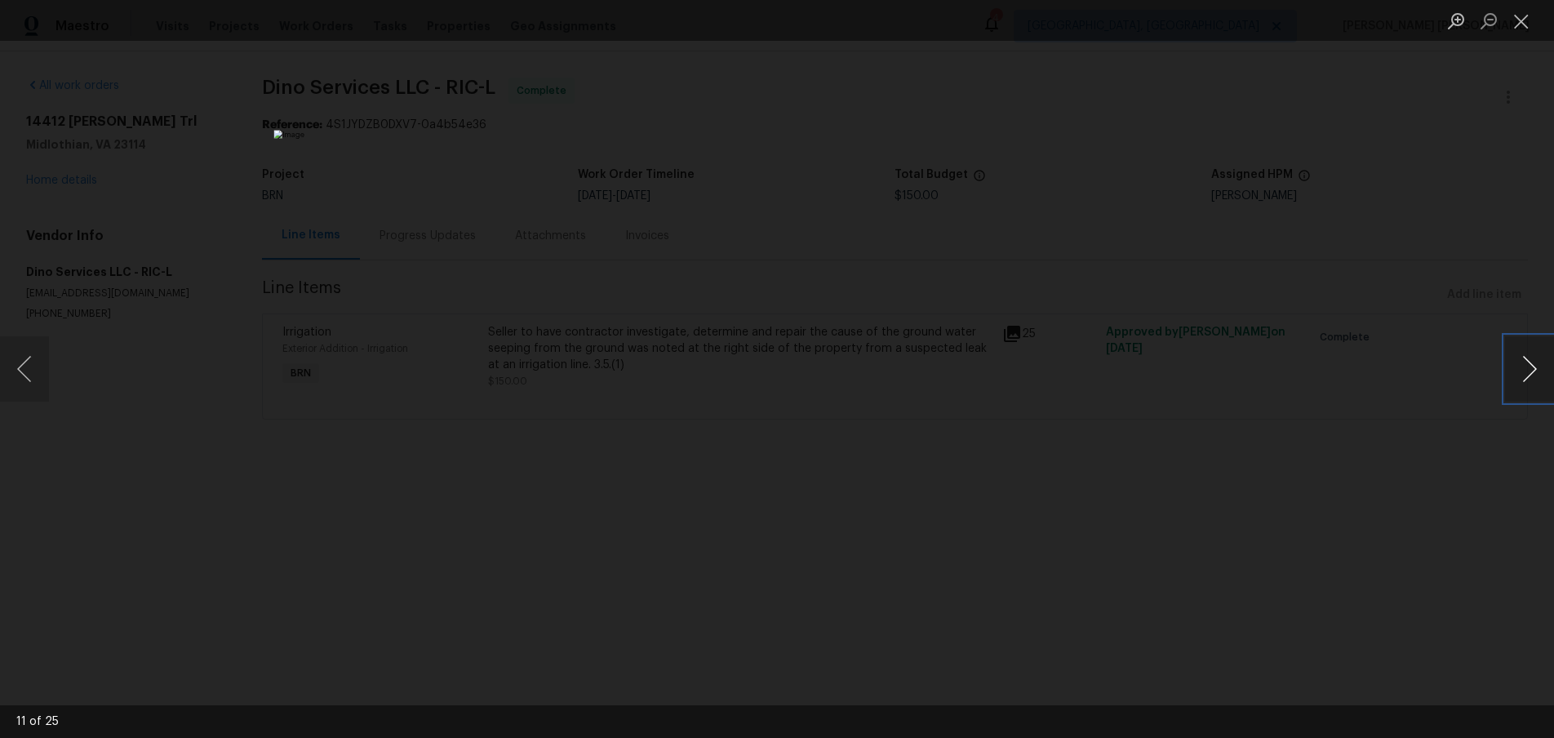
click at [1525, 379] on button "Next image" at bounding box center [1529, 368] width 49 height 65
click at [20, 375] on button "Previous image" at bounding box center [24, 368] width 49 height 65
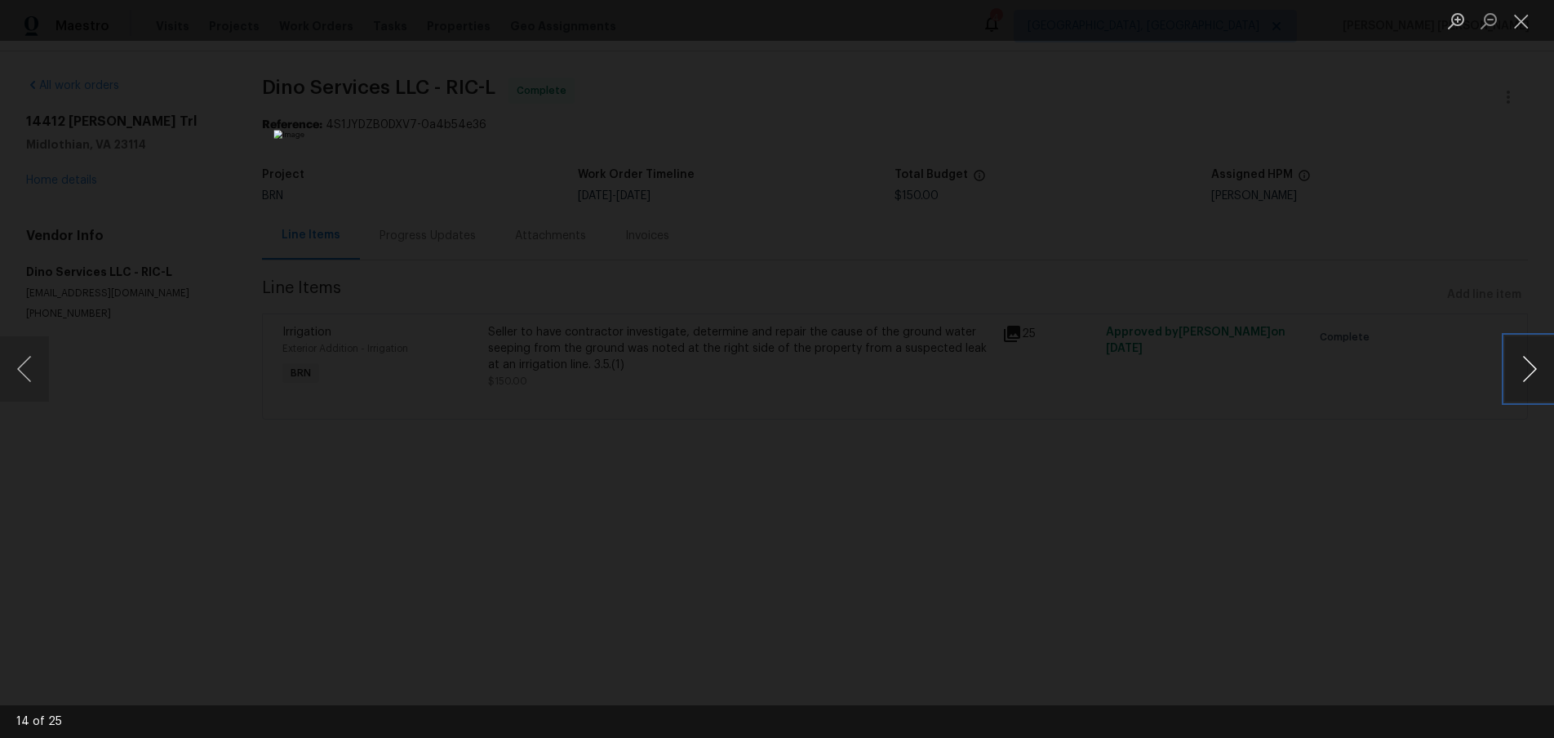
click at [1530, 371] on button "Next image" at bounding box center [1529, 368] width 49 height 65
click at [1530, 372] on button "Next image" at bounding box center [1529, 368] width 49 height 65
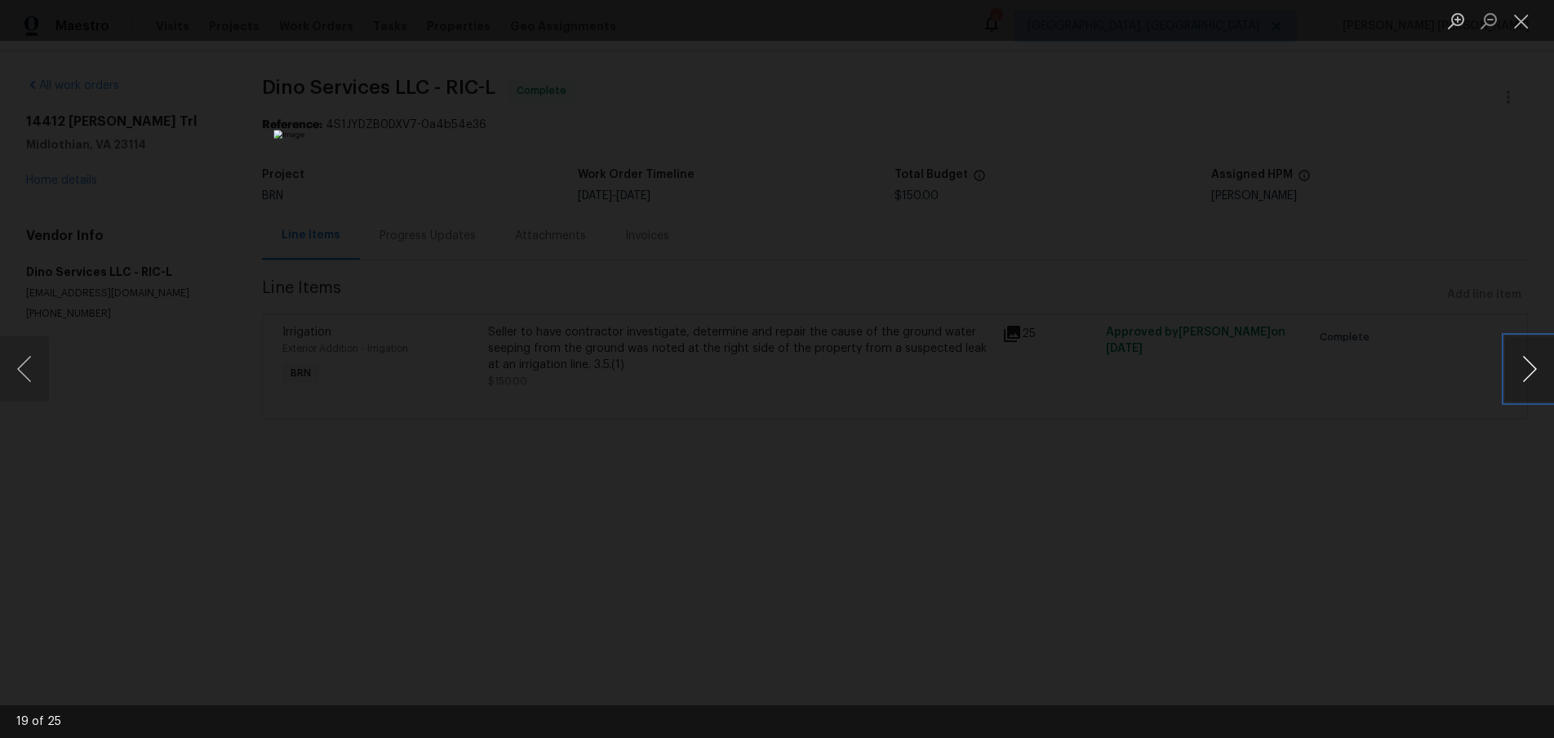
click at [1536, 371] on button "Next image" at bounding box center [1529, 368] width 49 height 65
click at [1535, 371] on button "Next image" at bounding box center [1529, 368] width 49 height 65
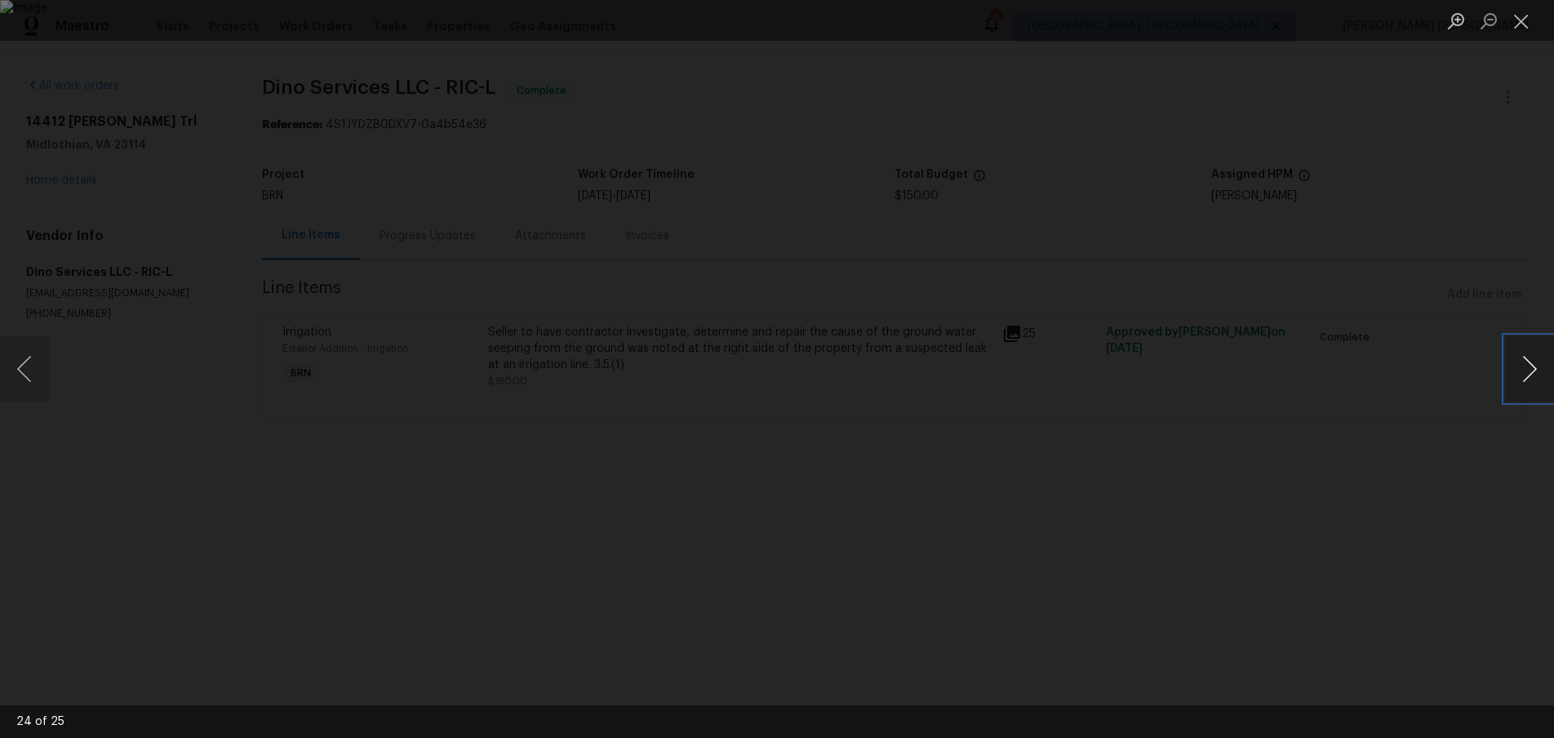
click at [1535, 371] on button "Next image" at bounding box center [1529, 368] width 49 height 65
click at [1531, 381] on button "Next image" at bounding box center [1529, 368] width 49 height 65
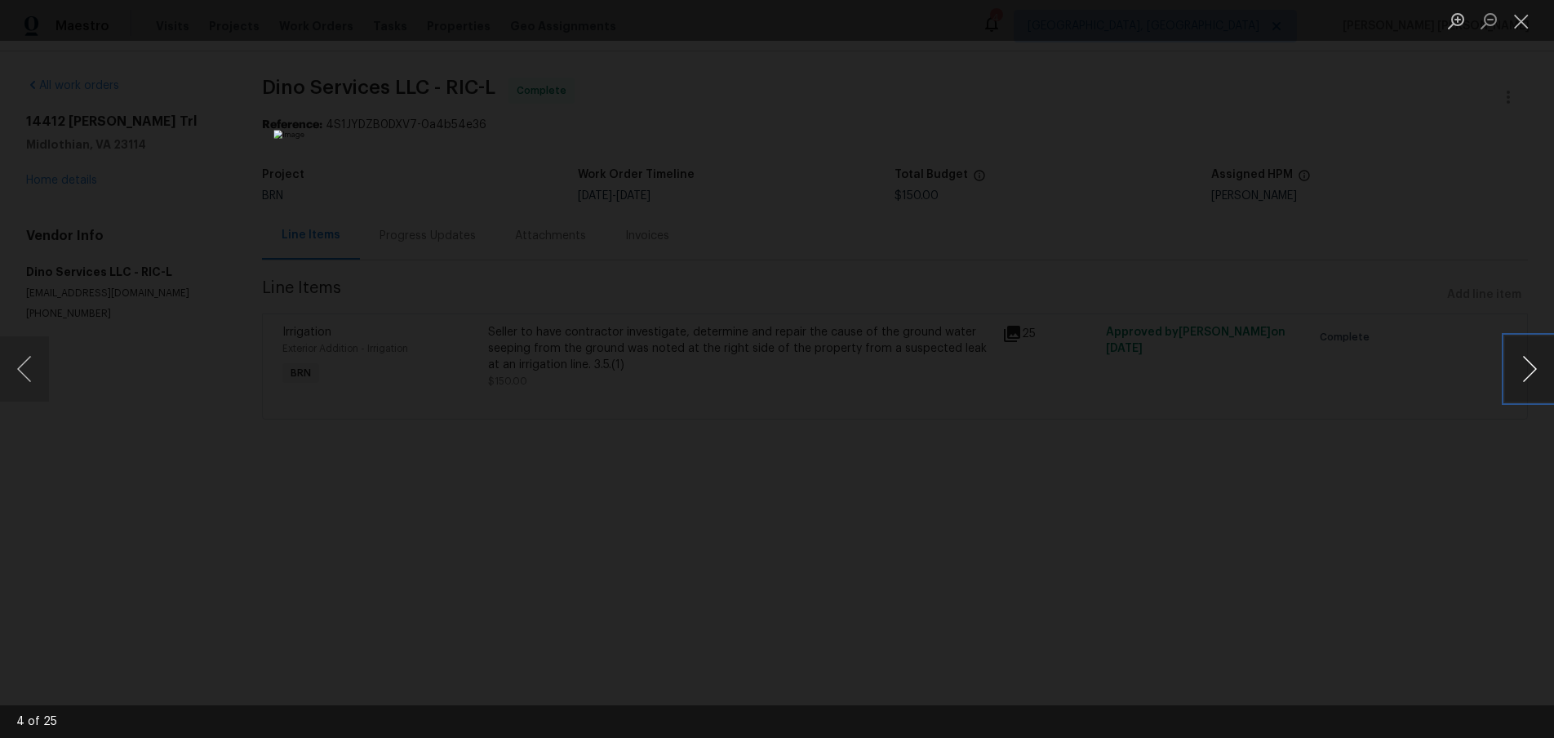
click at [1522, 380] on button "Next image" at bounding box center [1529, 368] width 49 height 65
click at [1533, 371] on button "Next image" at bounding box center [1529, 368] width 49 height 65
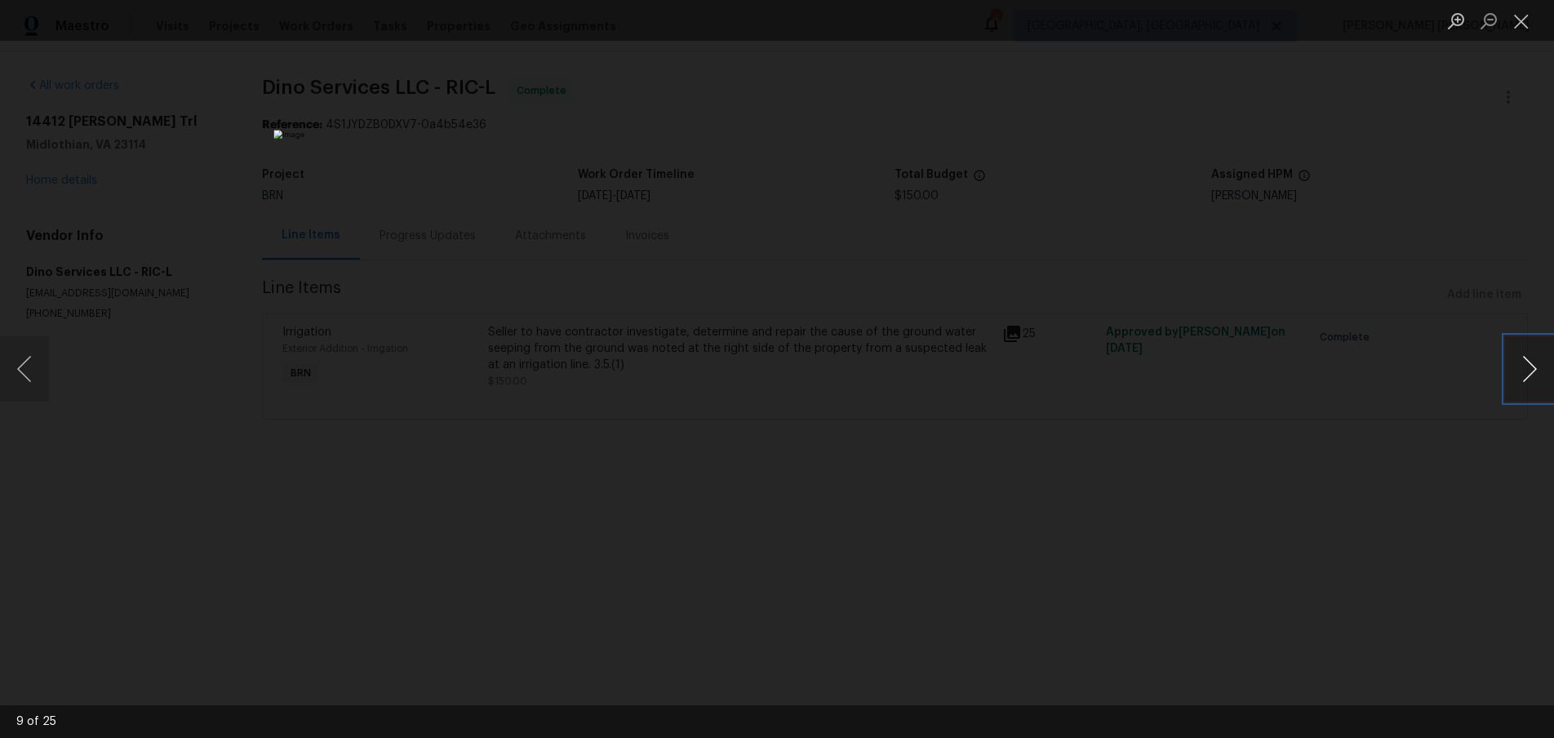
click at [1533, 371] on button "Next image" at bounding box center [1529, 368] width 49 height 65
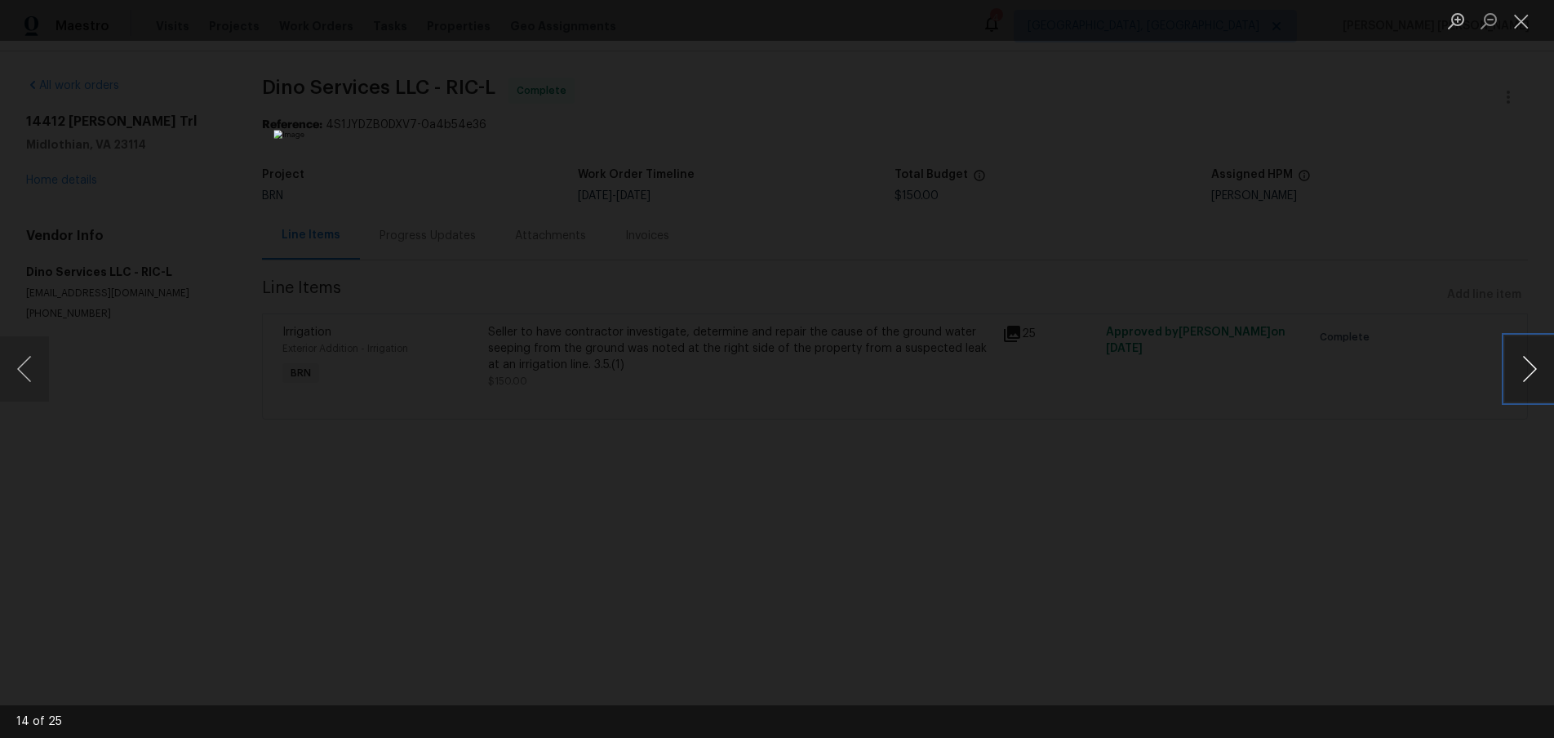
click at [1533, 371] on button "Next image" at bounding box center [1529, 368] width 49 height 65
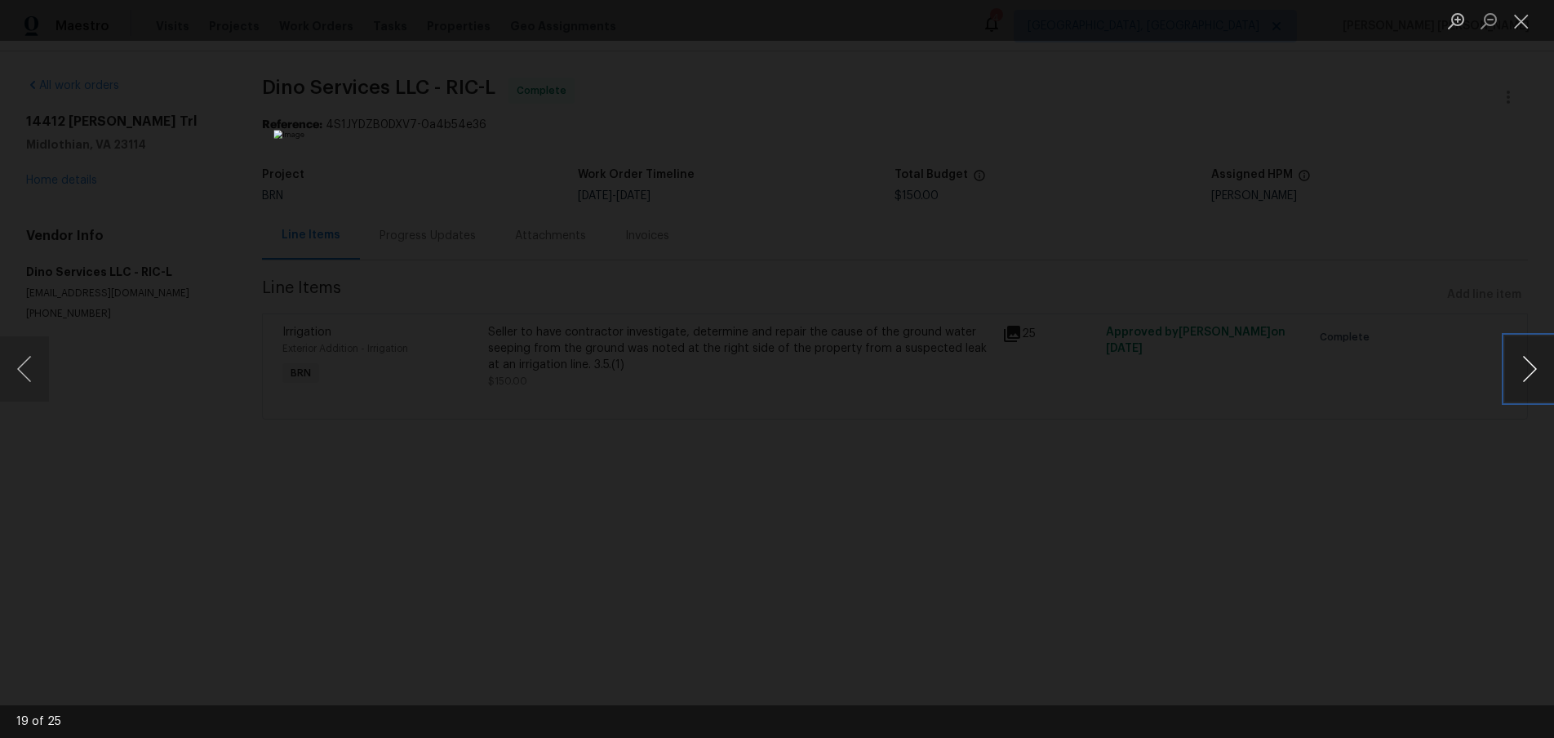
click at [1533, 371] on button "Next image" at bounding box center [1529, 368] width 49 height 65
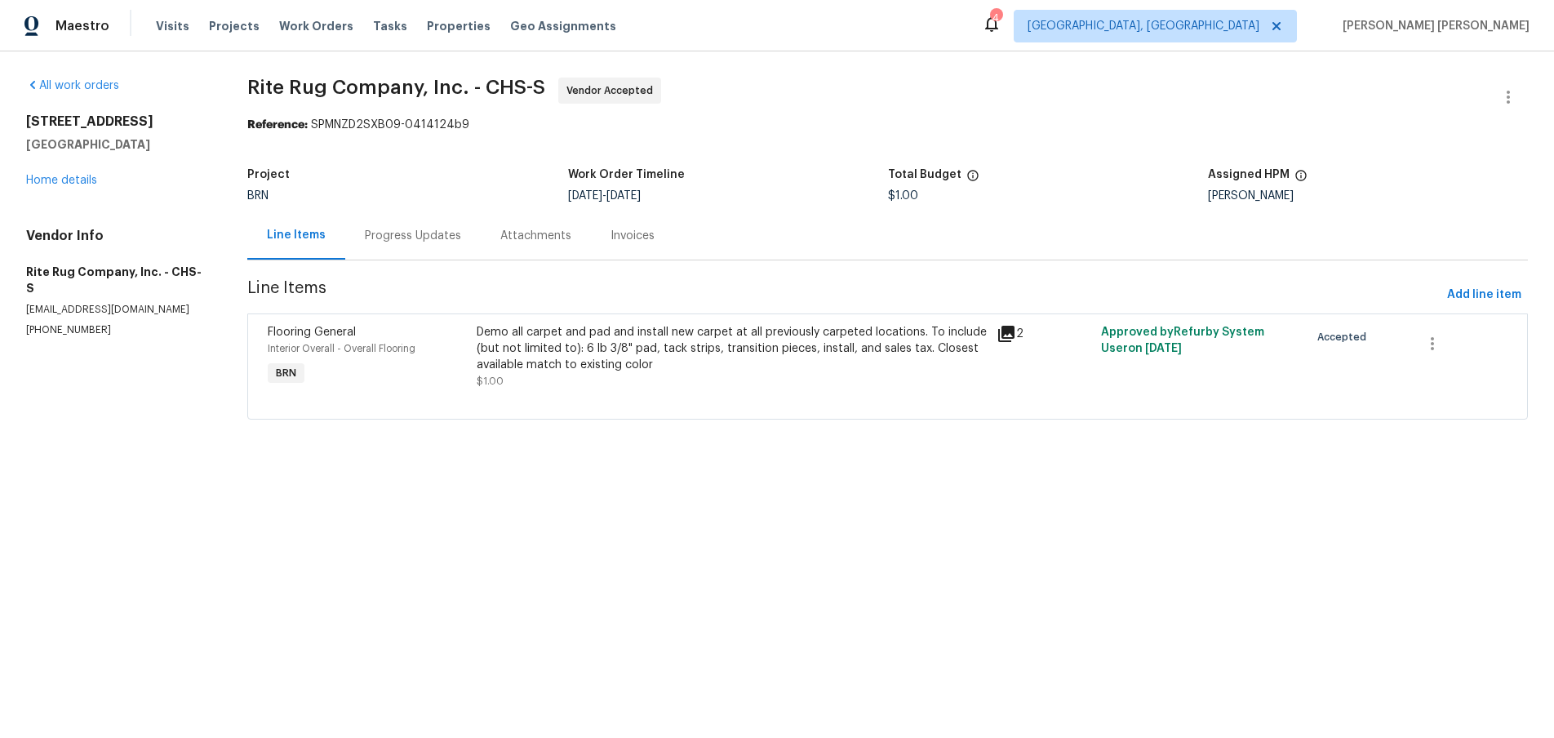
click at [1006, 334] on icon at bounding box center [1006, 334] width 16 height 16
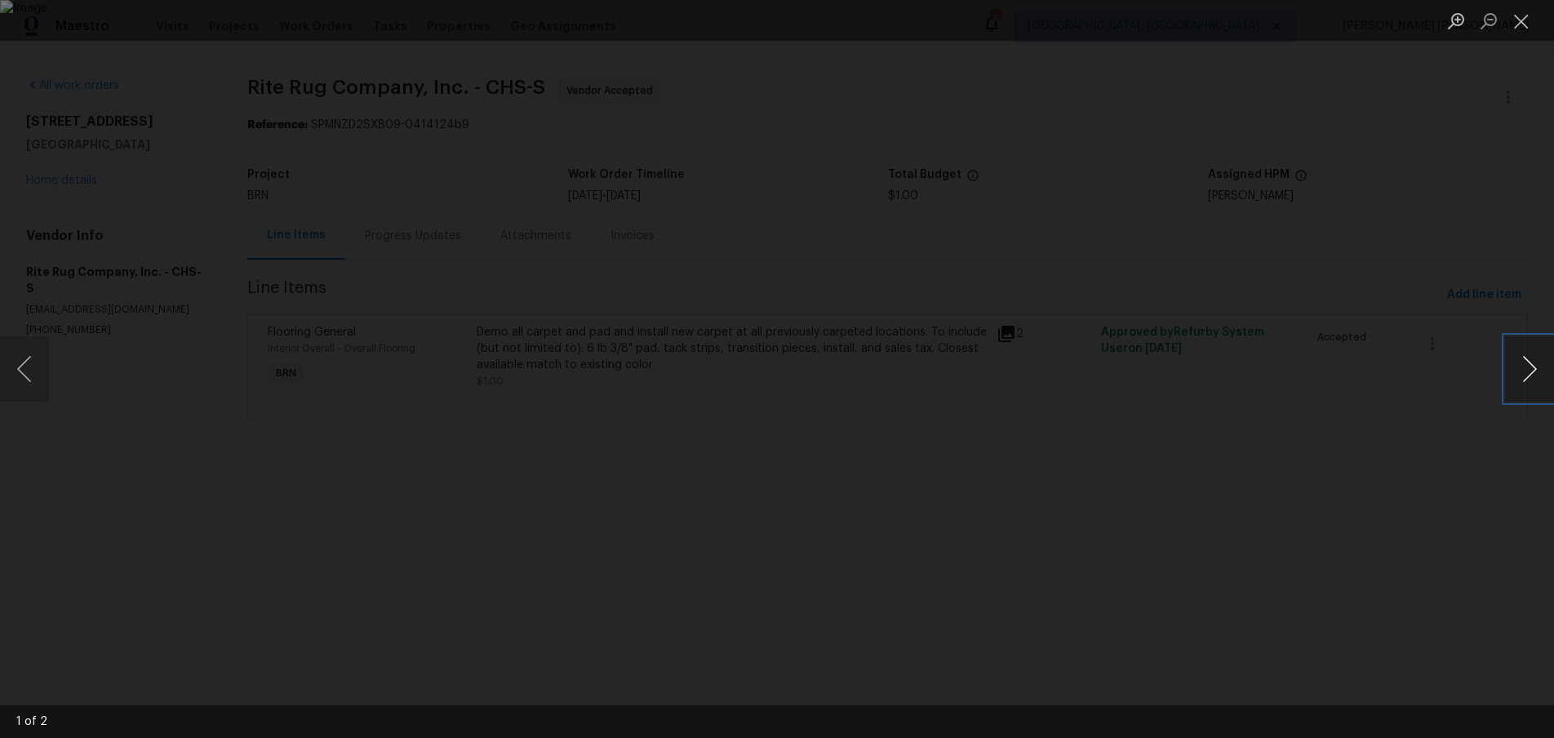
click at [1515, 370] on button "Next image" at bounding box center [1529, 368] width 49 height 65
click at [1519, 378] on button "Next image" at bounding box center [1529, 368] width 49 height 65
drag, startPoint x: 1460, startPoint y: 496, endPoint x: 1435, endPoint y: 469, distance: 37.0
click at [1454, 494] on div "Lightbox" at bounding box center [777, 369] width 1554 height 738
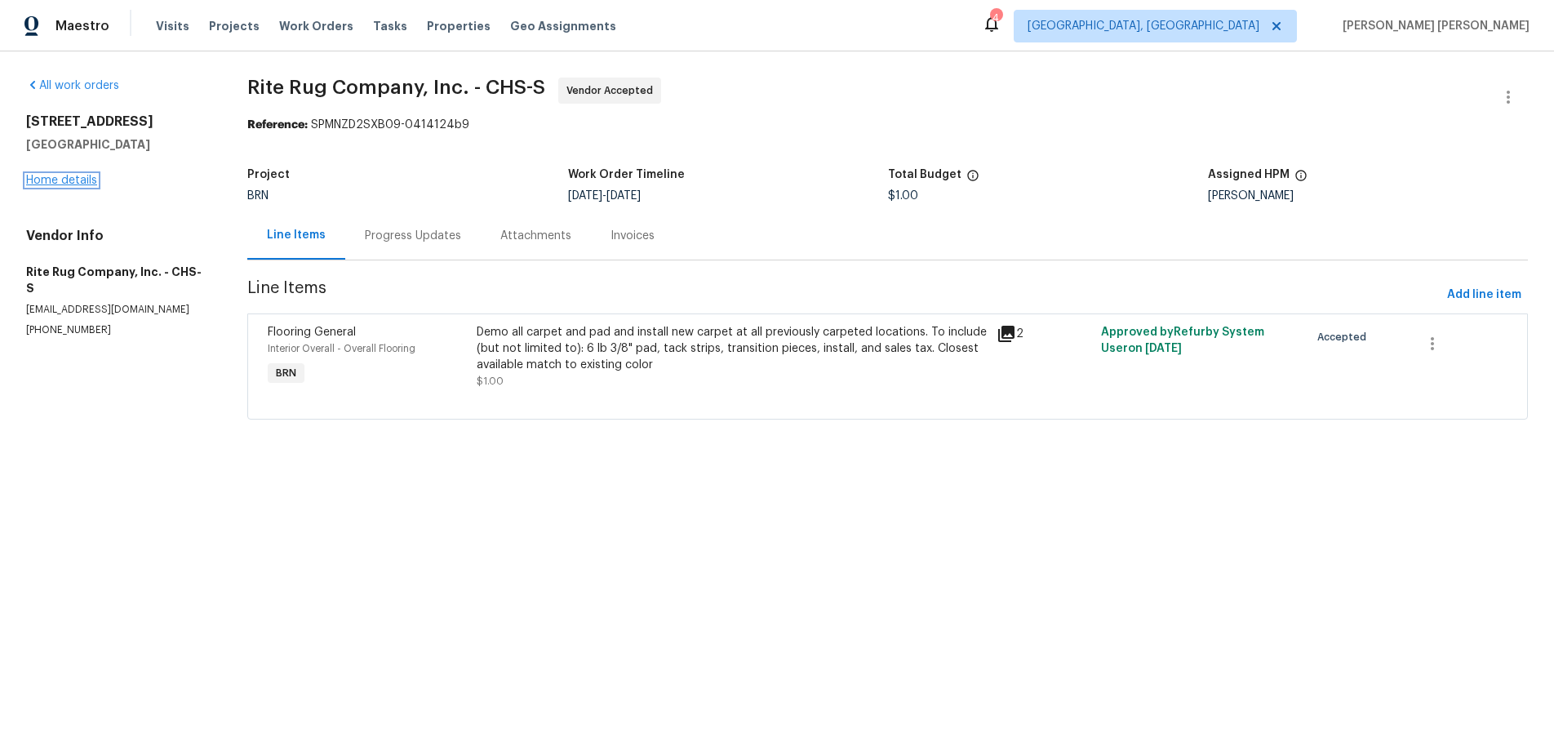
click at [69, 180] on link "Home details" at bounding box center [61, 180] width 71 height 11
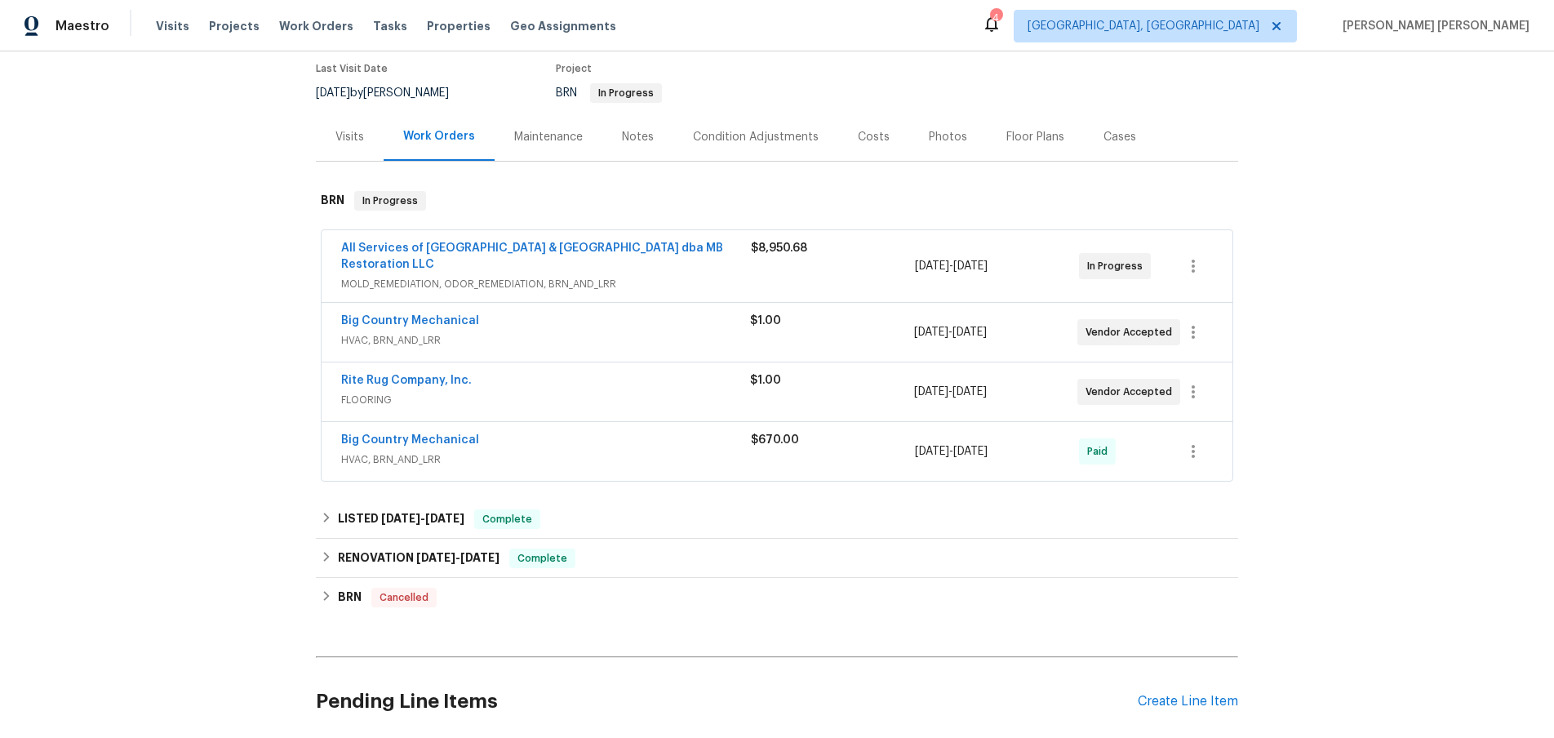
scroll to position [200, 0]
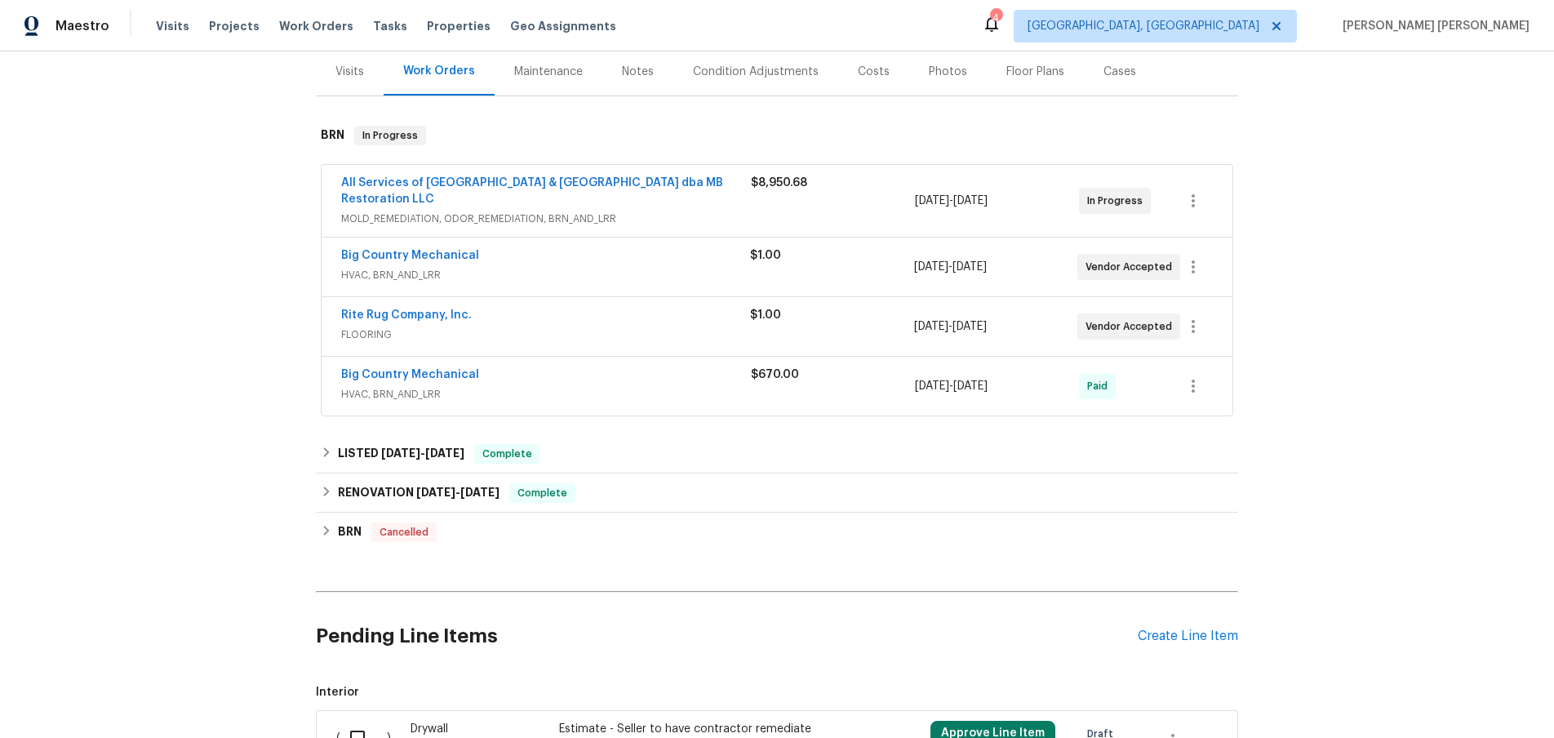
click at [615, 395] on span "HVAC, BRN_AND_LRR" at bounding box center [546, 394] width 410 height 16
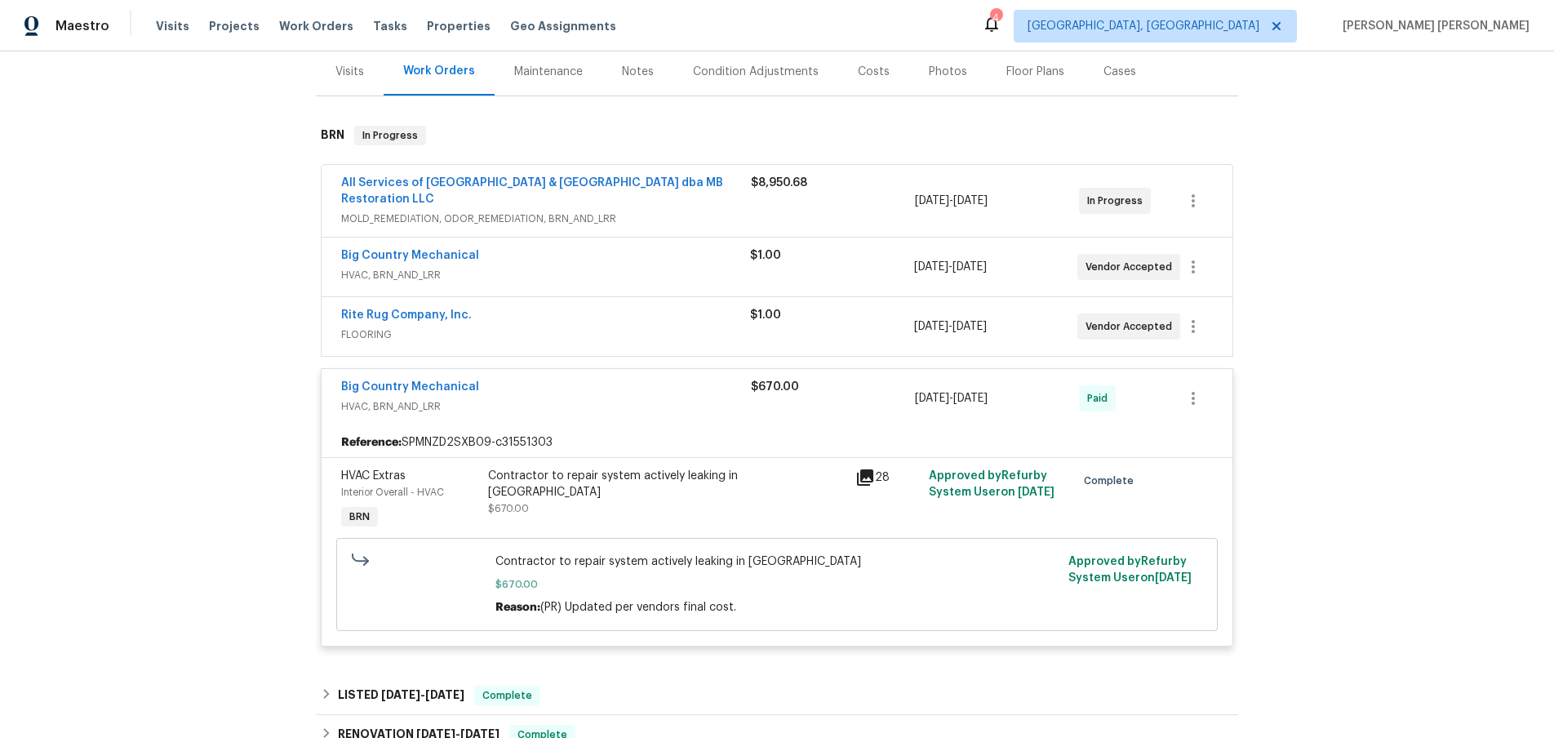
click at [615, 395] on div "Big Country Mechanical" at bounding box center [546, 389] width 410 height 20
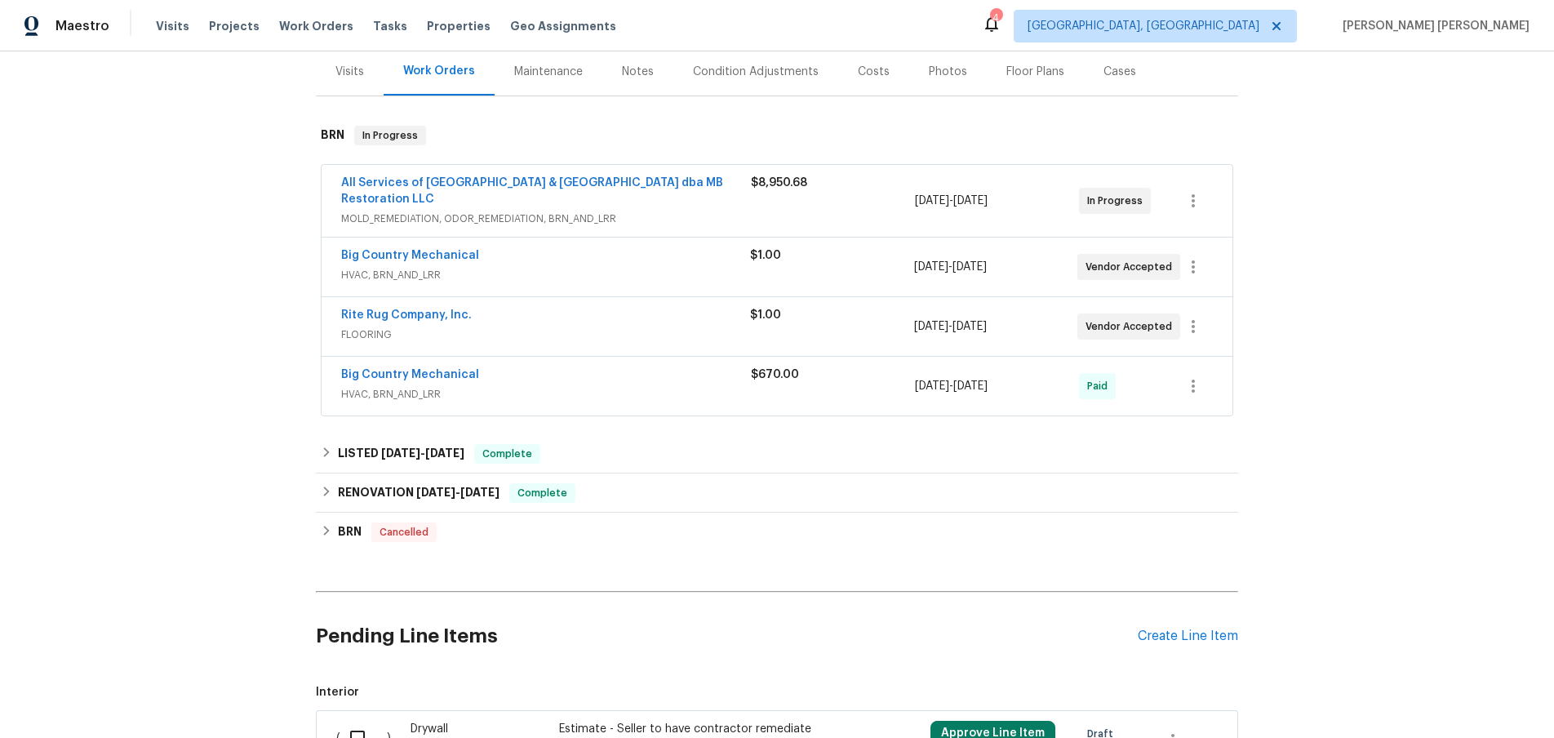
click at [608, 333] on span "FLOORING" at bounding box center [545, 335] width 409 height 16
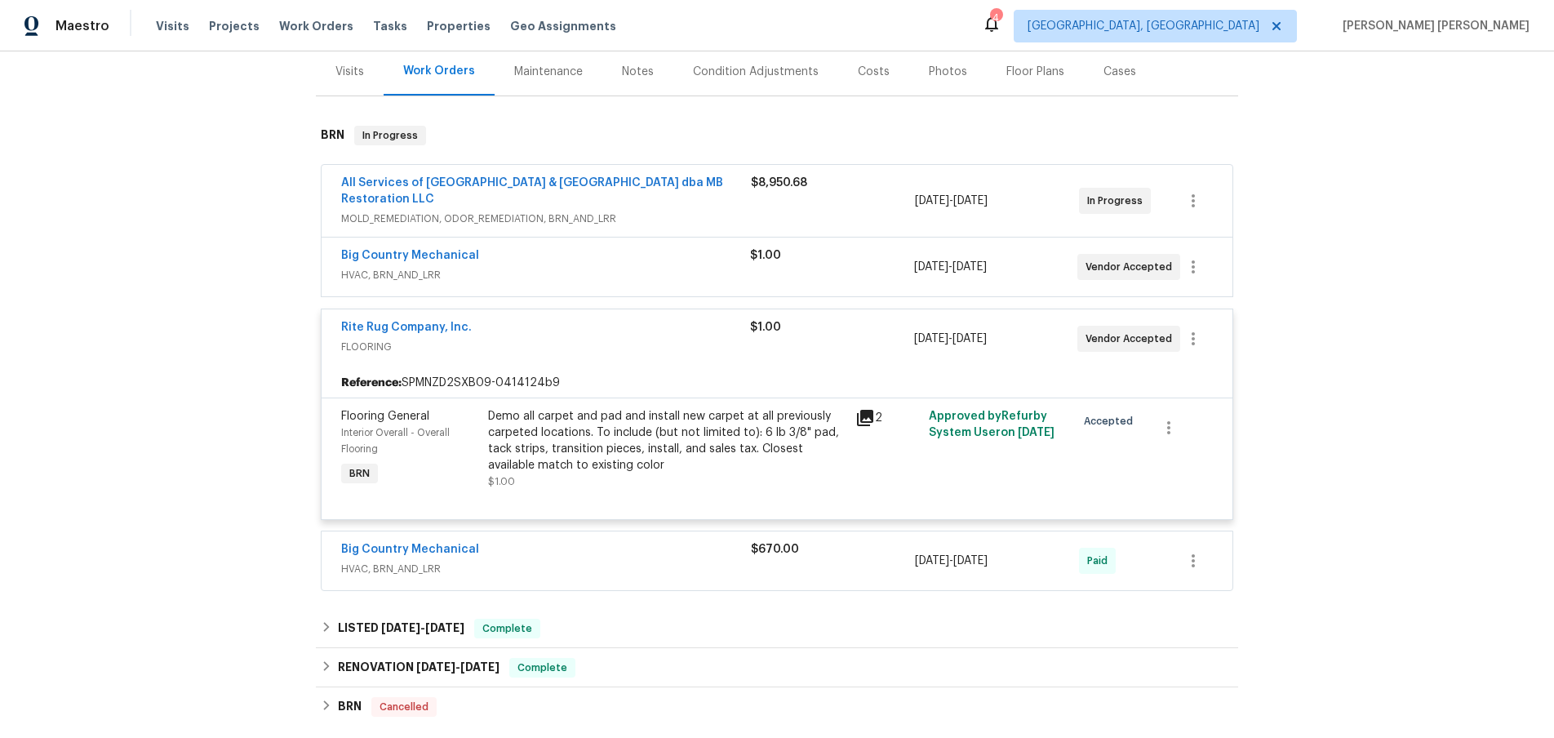
click at [608, 333] on div "Rite Rug Company, Inc." at bounding box center [545, 329] width 409 height 20
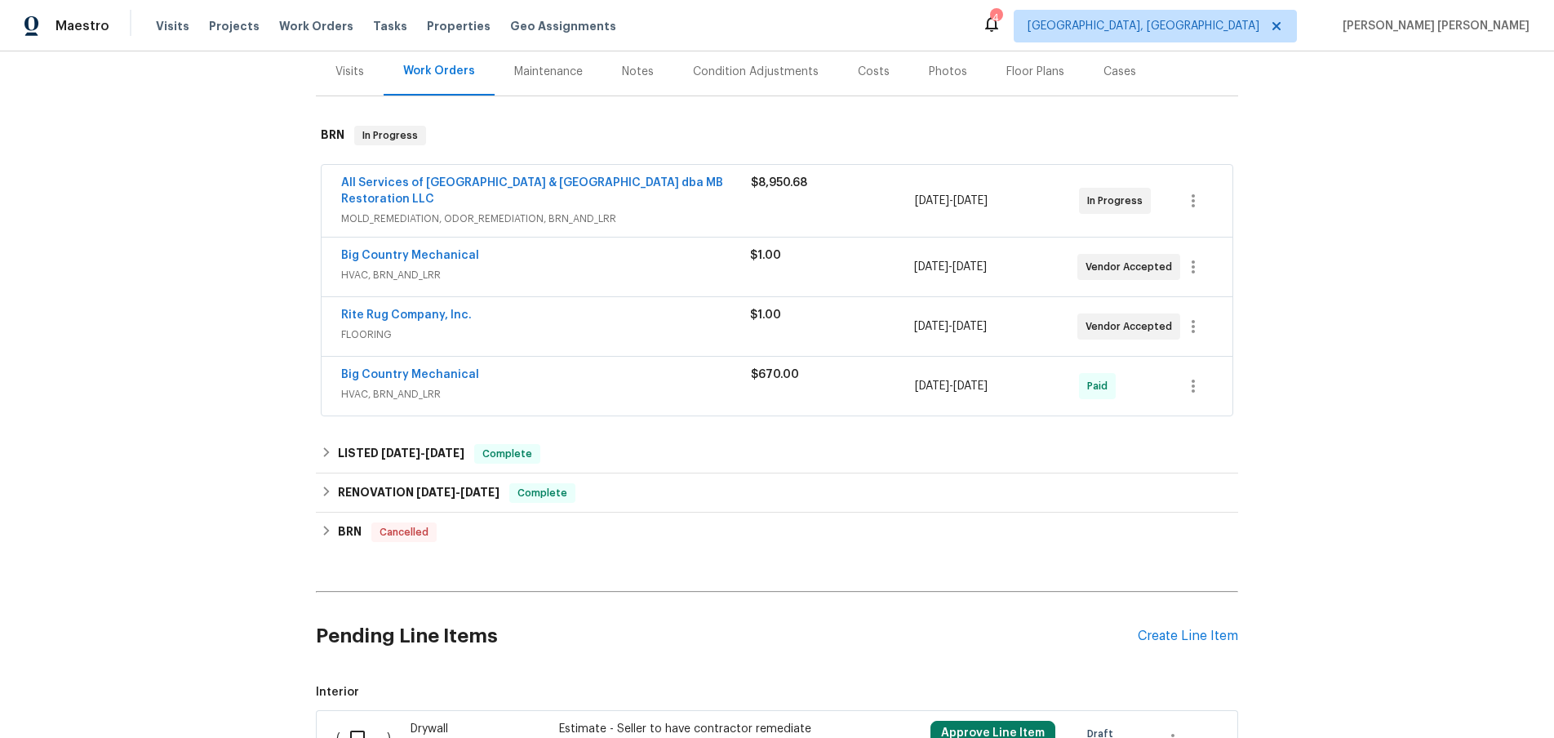
click at [613, 274] on span "HVAC, BRN_AND_LRR" at bounding box center [545, 275] width 409 height 16
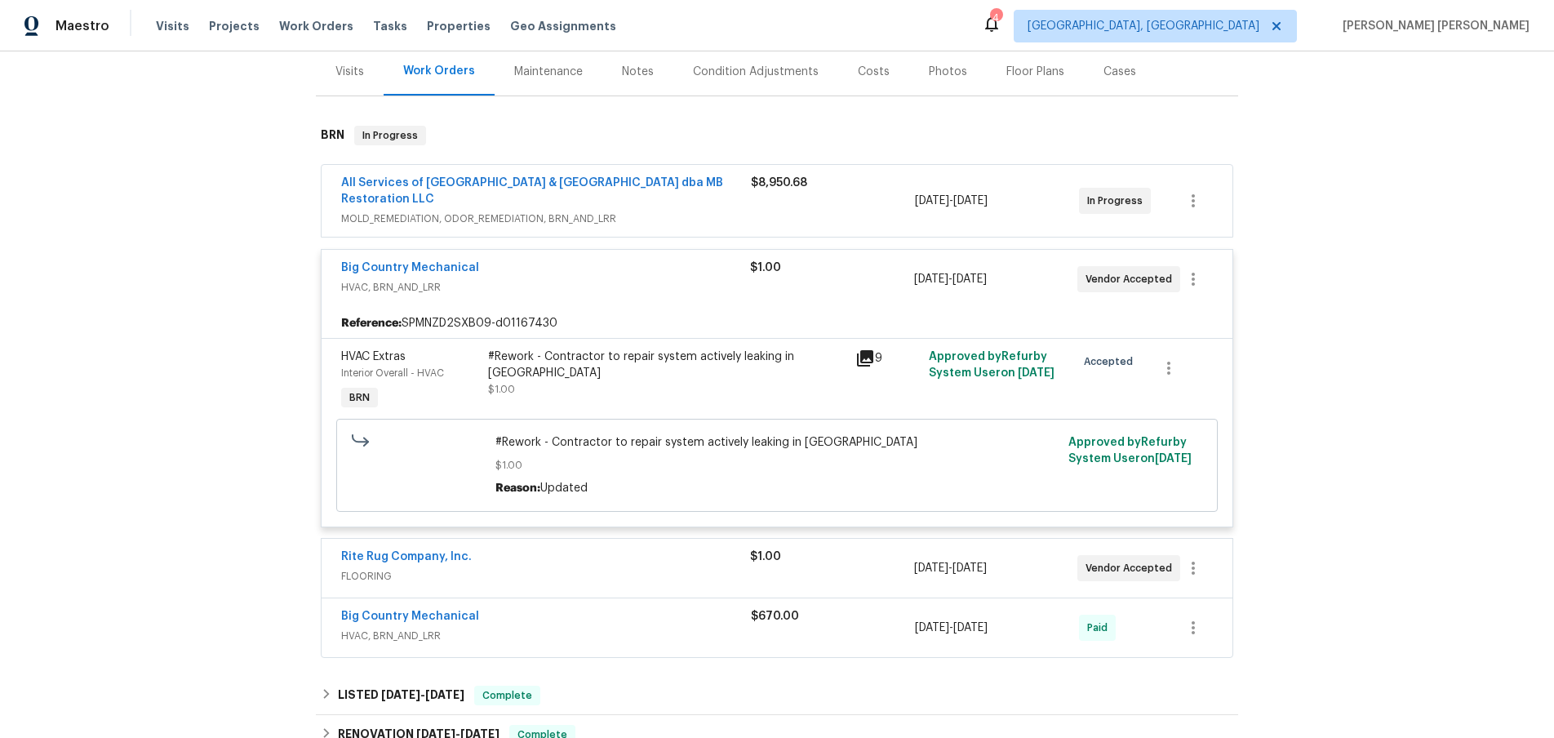
click at [613, 275] on div "Big Country Mechanical" at bounding box center [545, 270] width 409 height 20
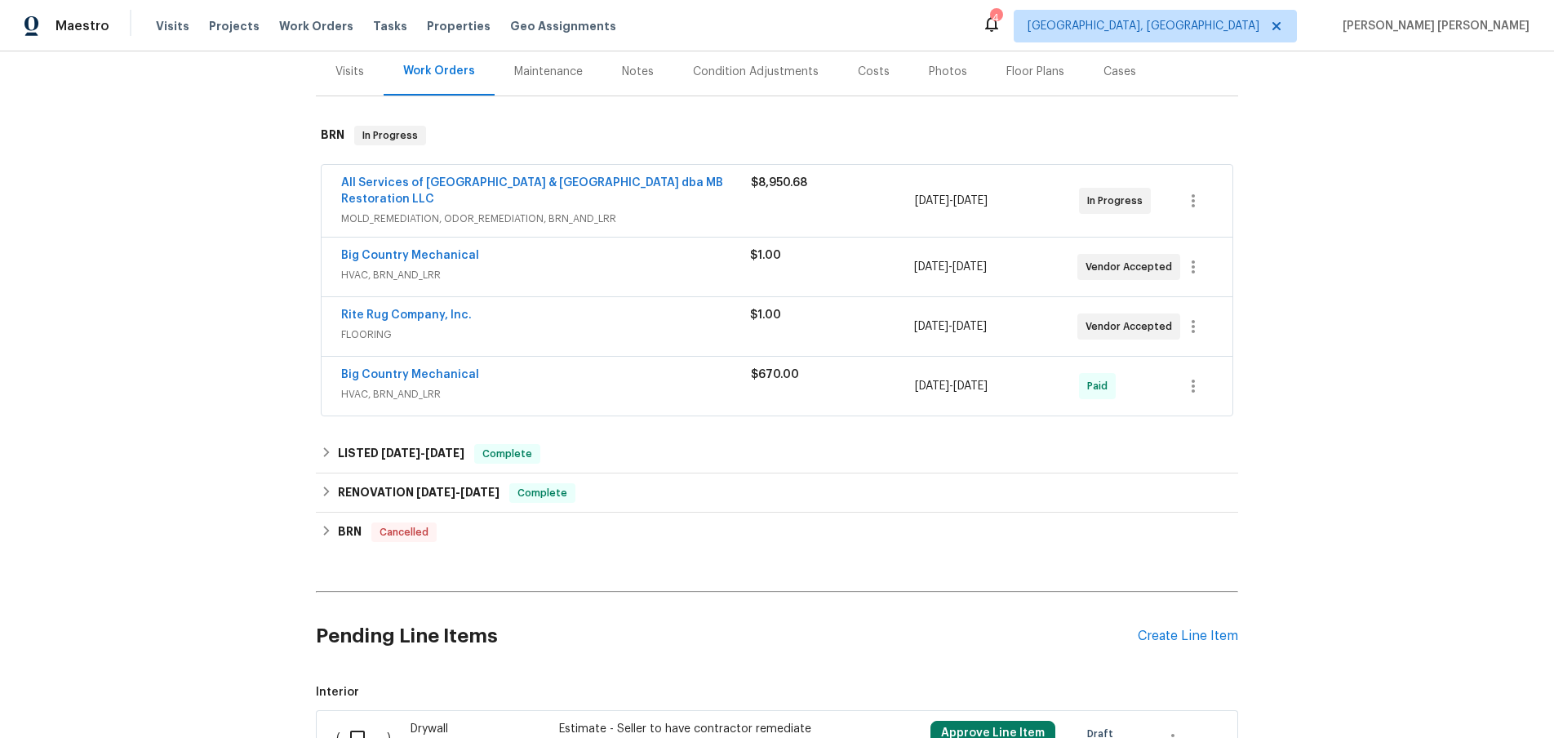
click at [637, 204] on span "All Services of [GEOGRAPHIC_DATA] & [GEOGRAPHIC_DATA] dba MB Restoration LLC" at bounding box center [546, 191] width 410 height 33
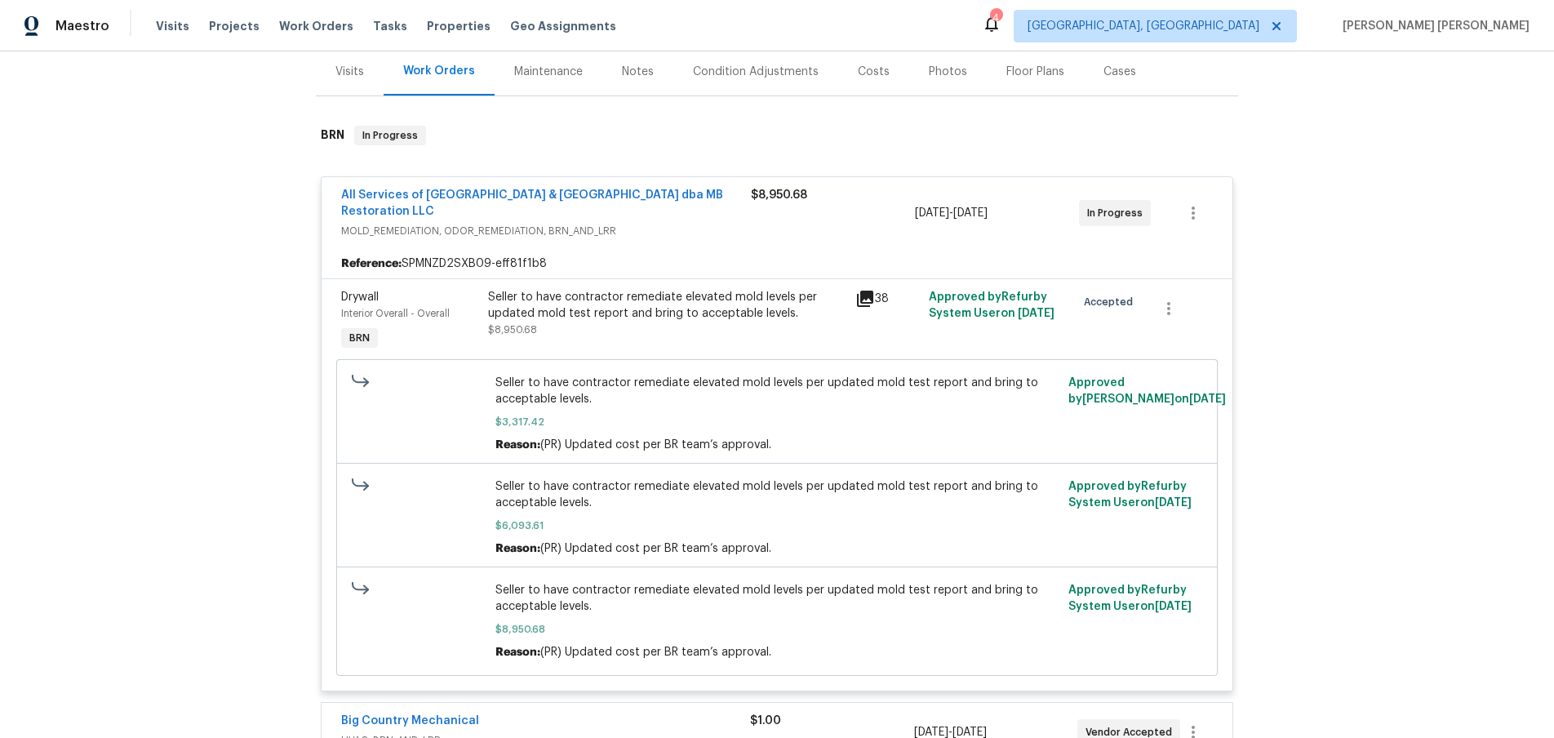
click at [864, 301] on icon at bounding box center [865, 299] width 20 height 20
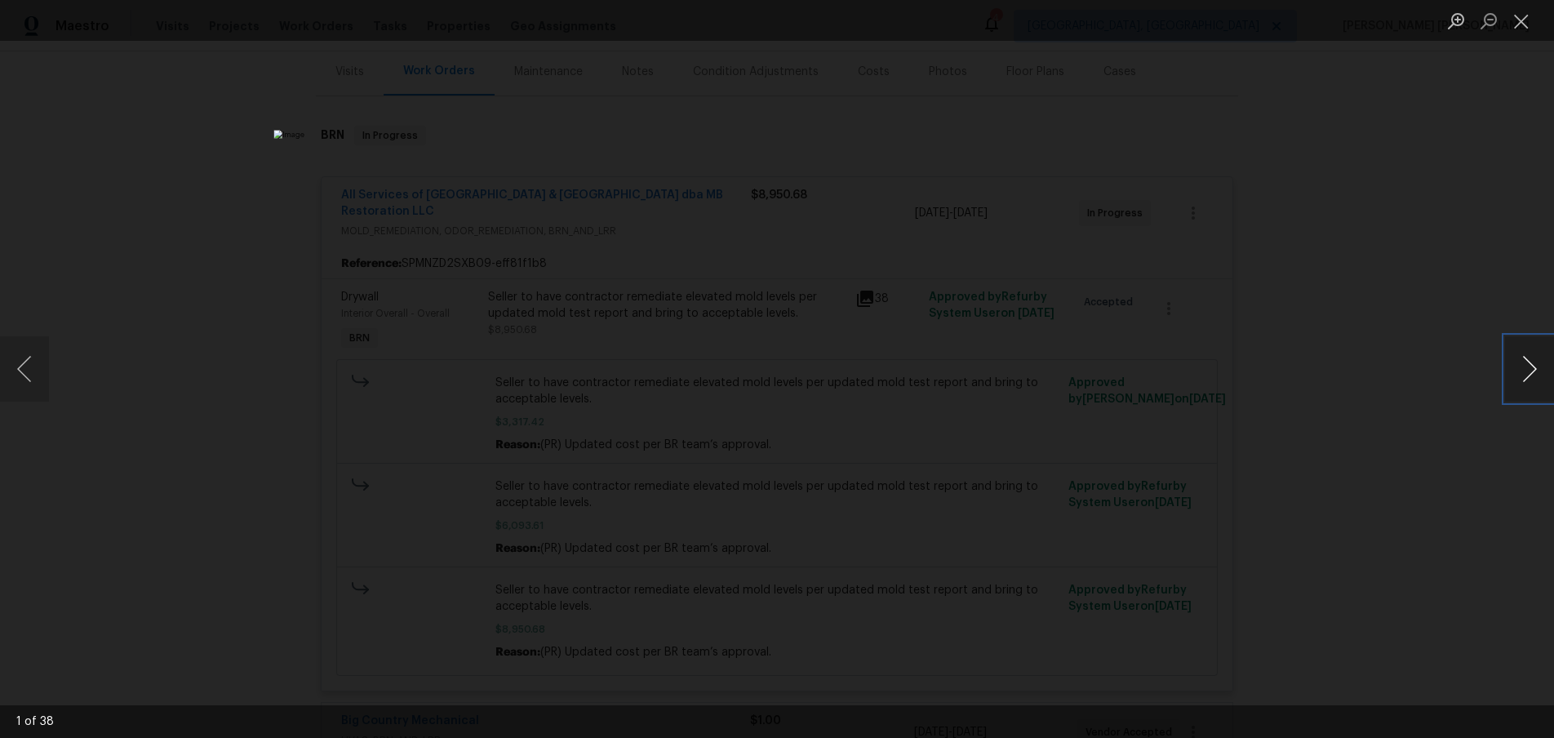
click at [1536, 380] on button "Next image" at bounding box center [1529, 368] width 49 height 65
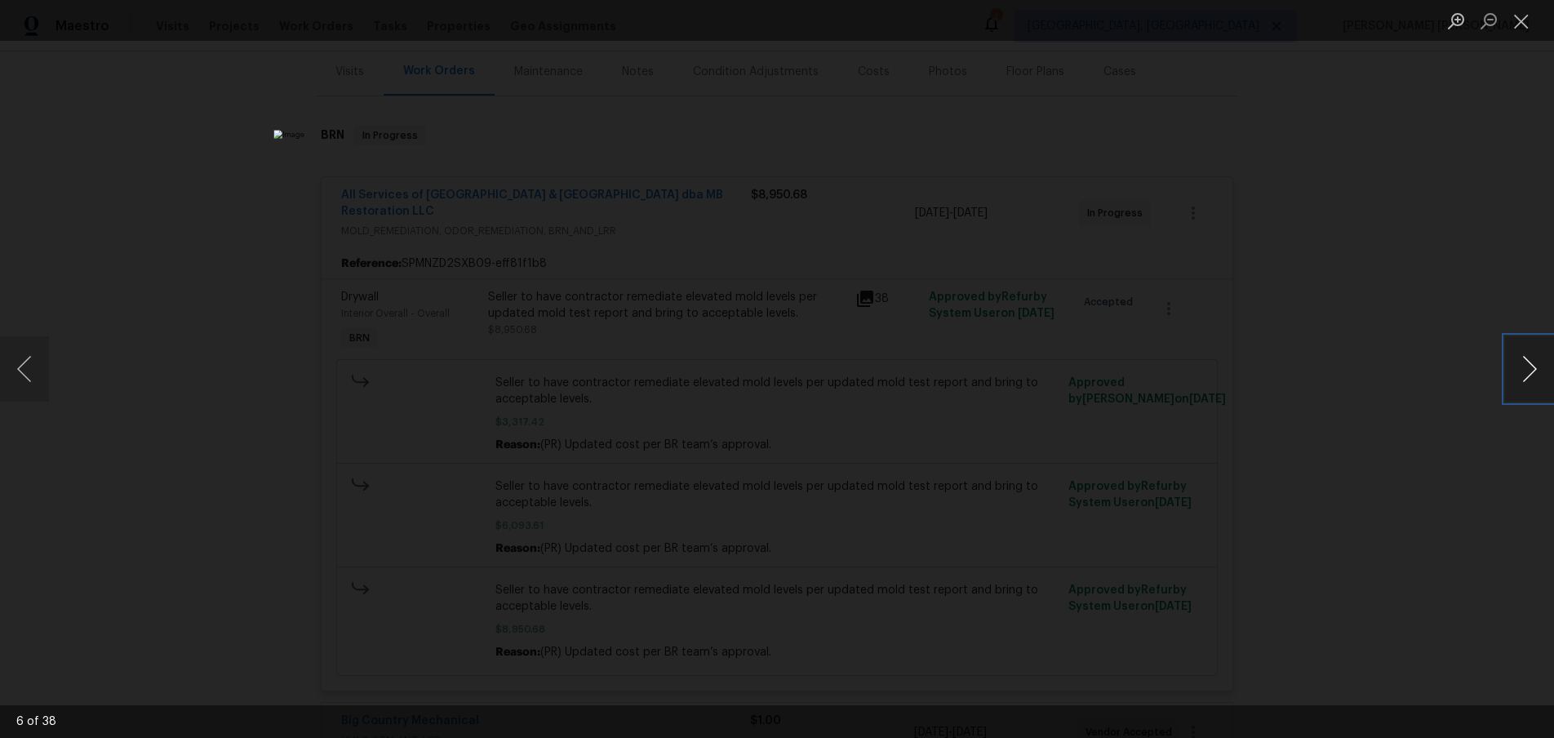
click at [1536, 380] on button "Next image" at bounding box center [1529, 368] width 49 height 65
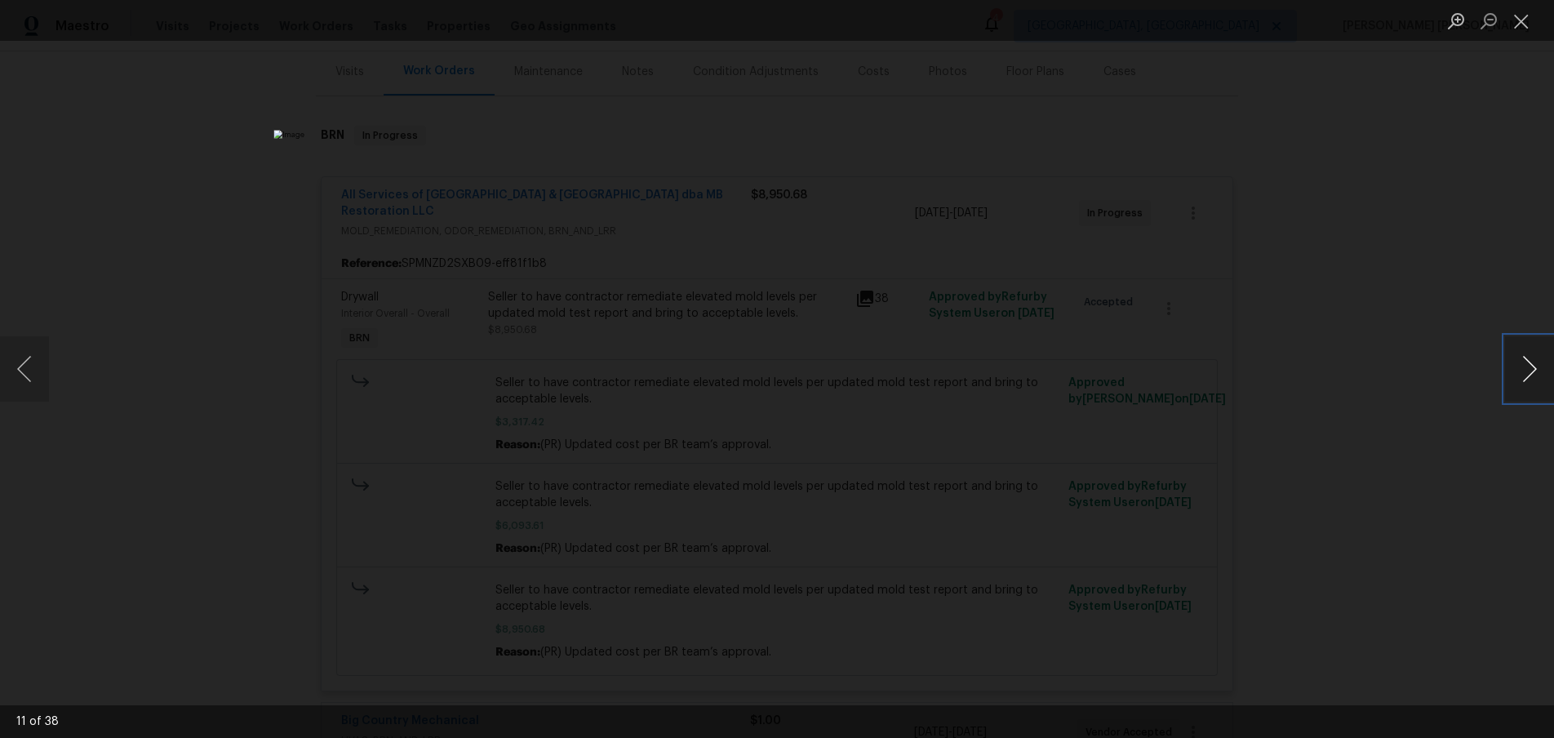
click at [1536, 380] on button "Next image" at bounding box center [1529, 368] width 49 height 65
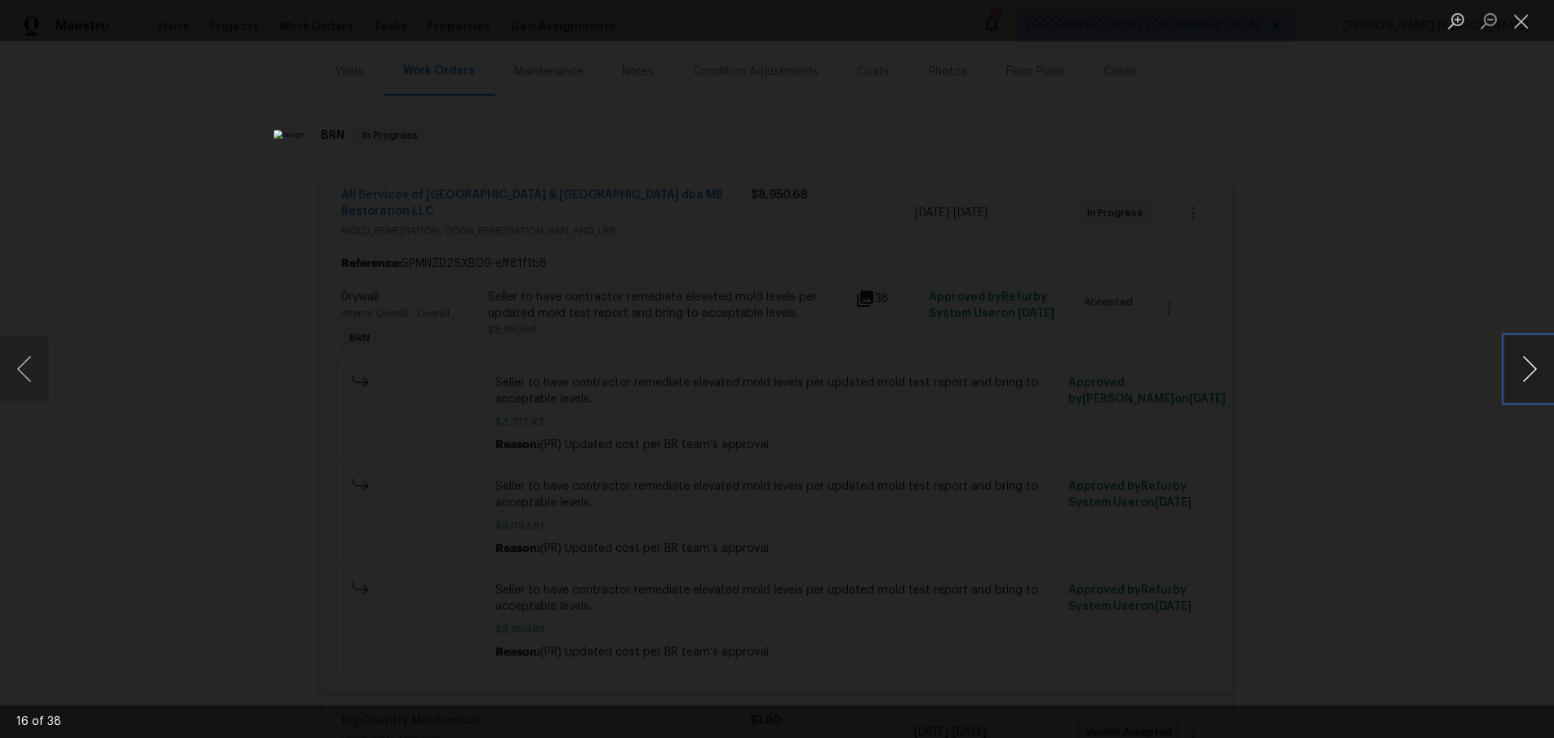
click at [1536, 380] on button "Next image" at bounding box center [1529, 368] width 49 height 65
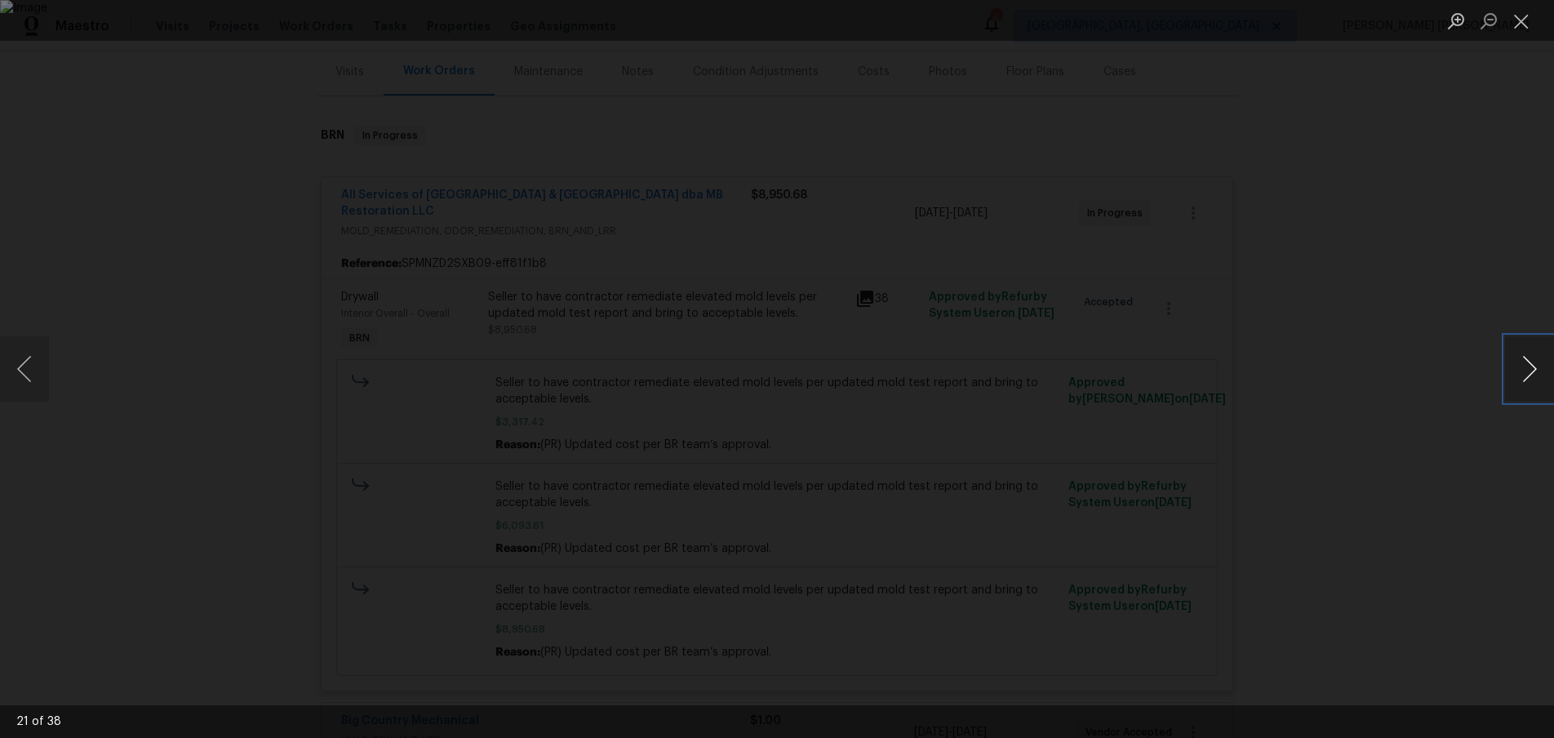
click at [1536, 380] on button "Next image" at bounding box center [1529, 368] width 49 height 65
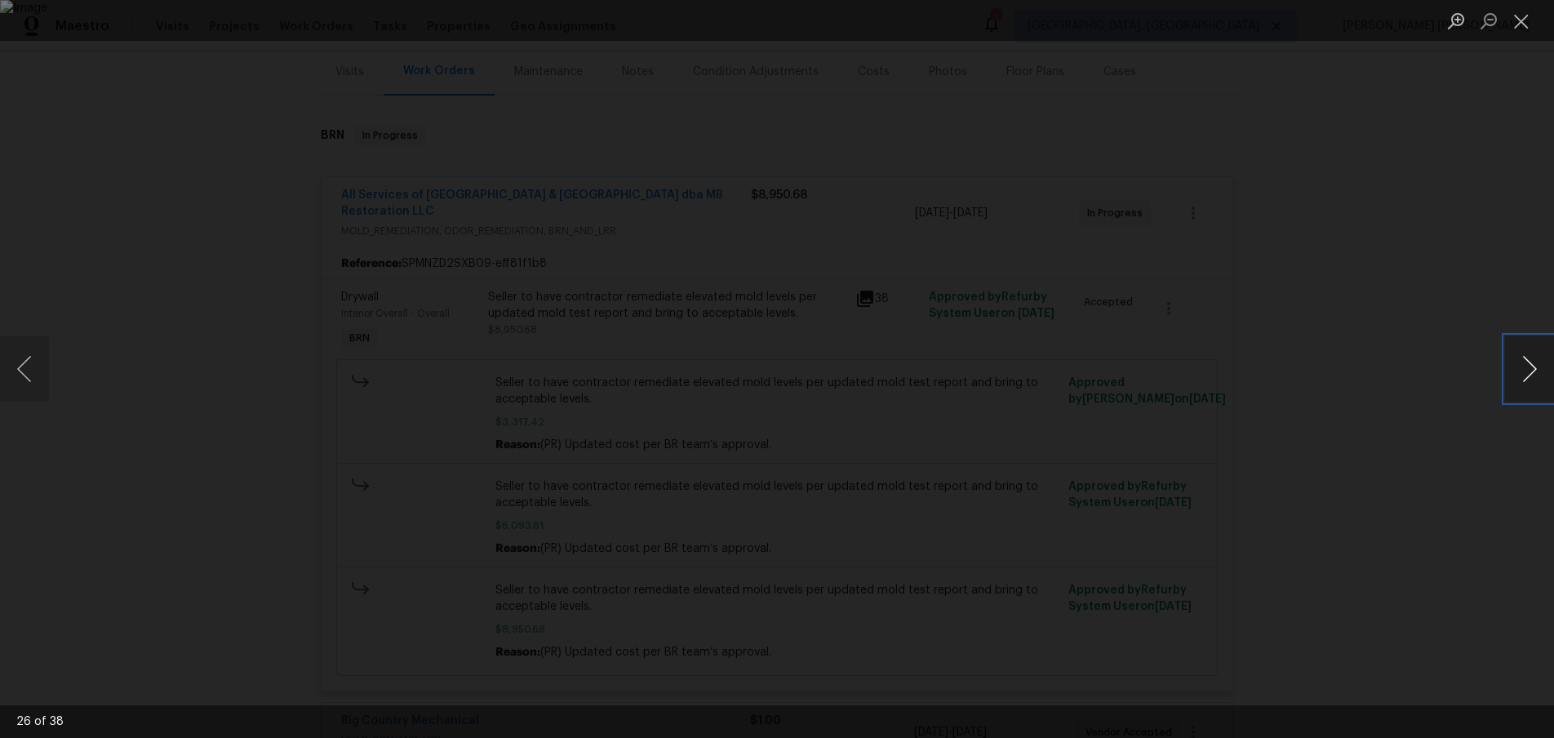
click at [1536, 380] on button "Next image" at bounding box center [1529, 368] width 49 height 65
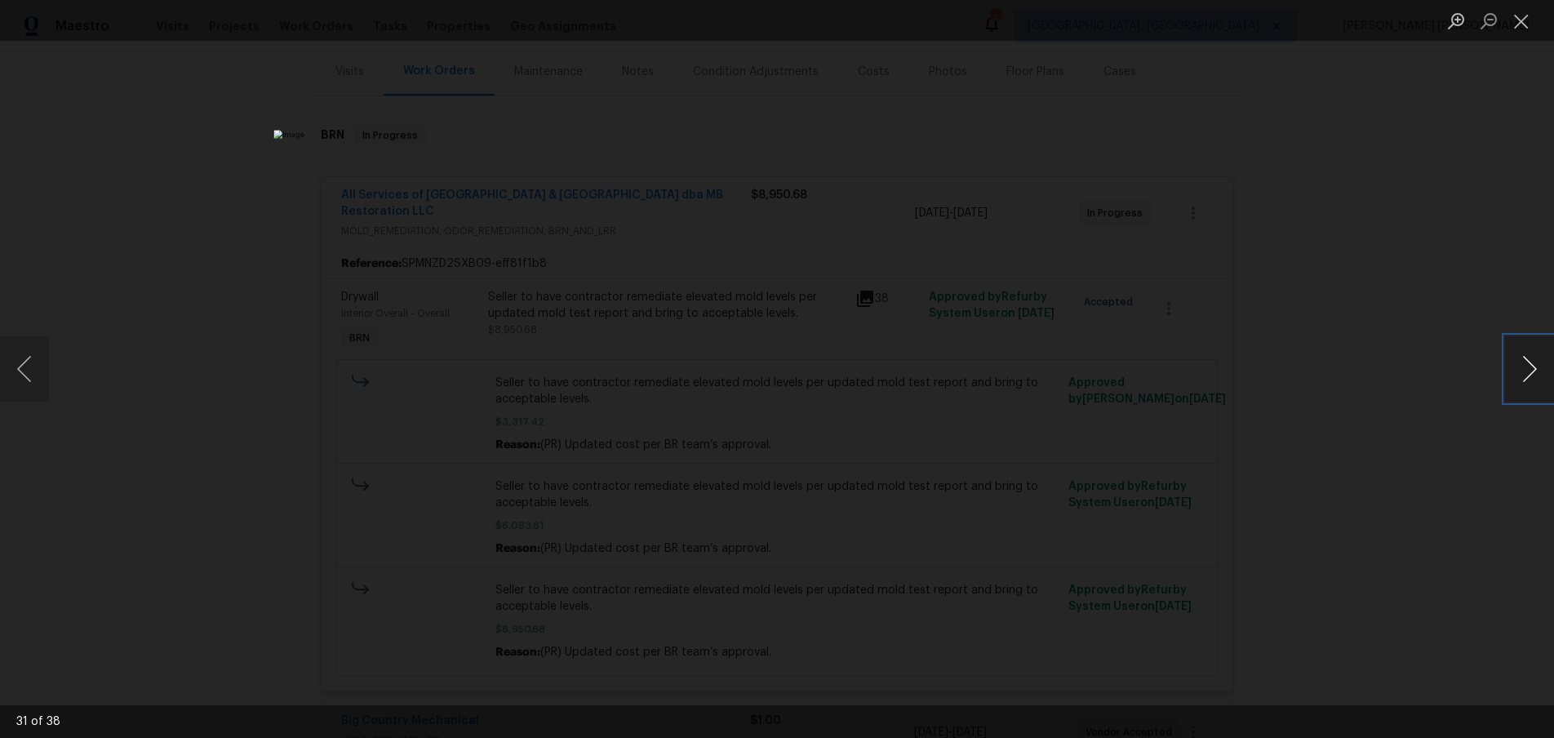
click at [1536, 380] on button "Next image" at bounding box center [1529, 368] width 49 height 65
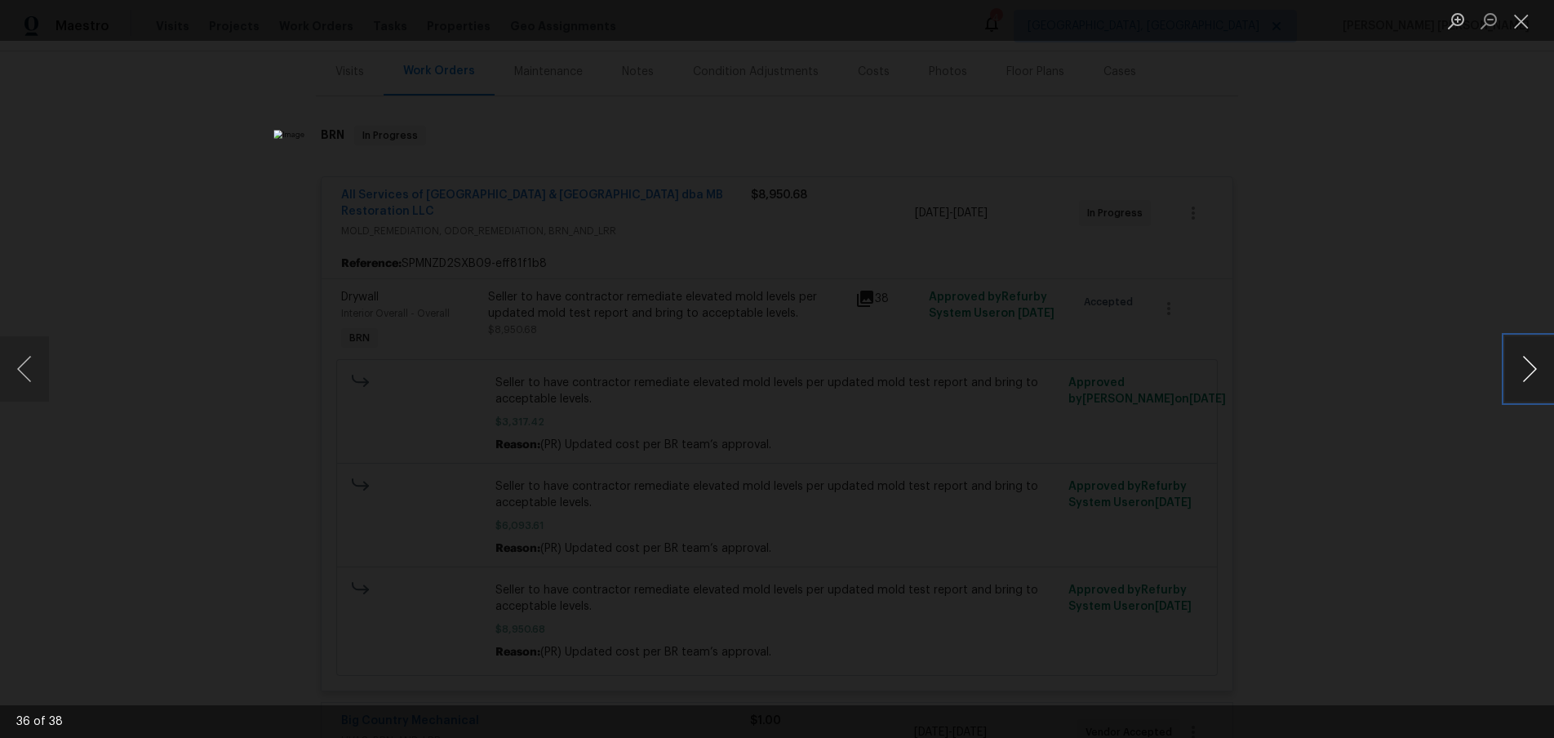
click at [1536, 380] on button "Next image" at bounding box center [1529, 368] width 49 height 65
click at [1469, 487] on div "Lightbox" at bounding box center [777, 369] width 1554 height 738
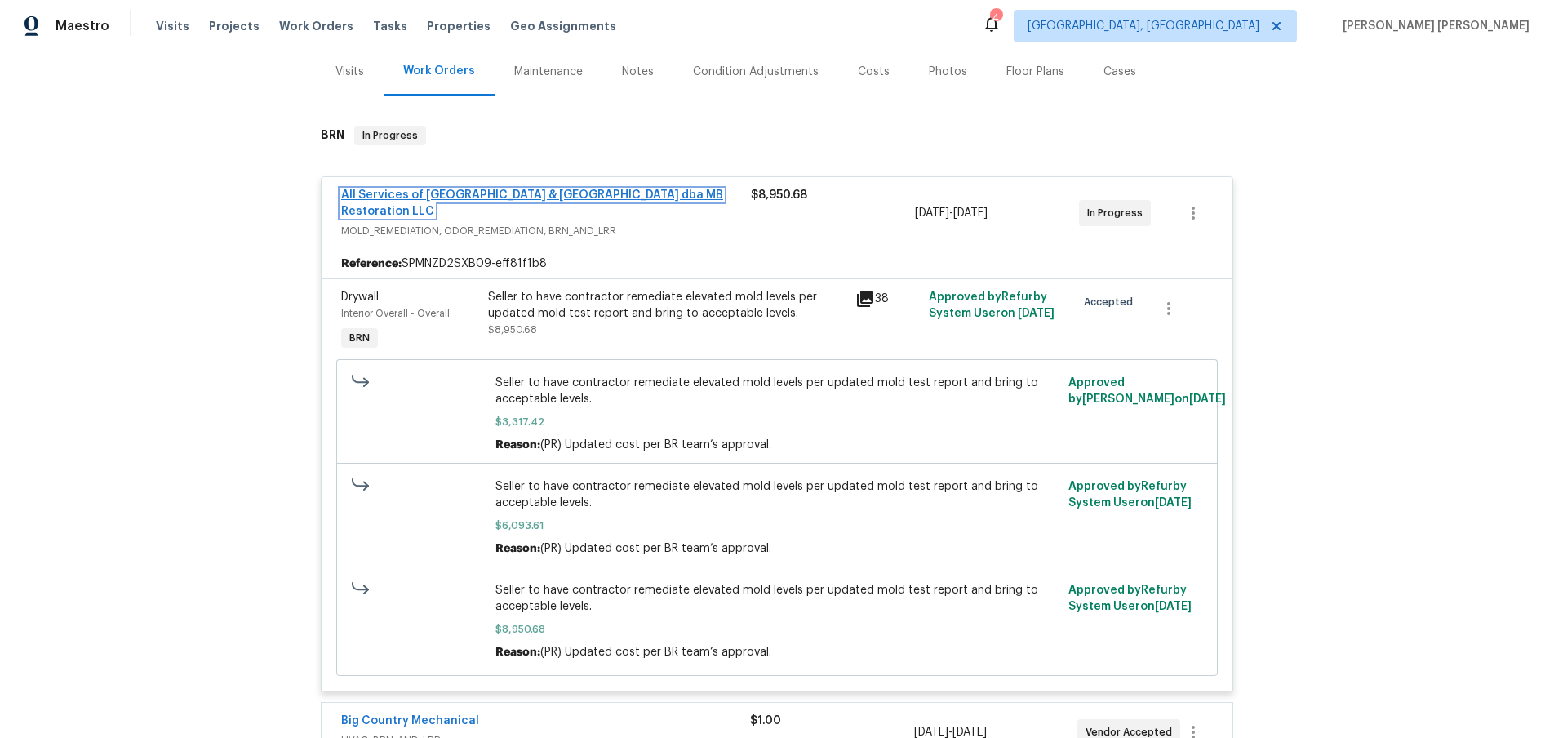
click at [585, 193] on link "All Services of [GEOGRAPHIC_DATA] & [GEOGRAPHIC_DATA] dba MB Restoration LLC" at bounding box center [532, 203] width 382 height 28
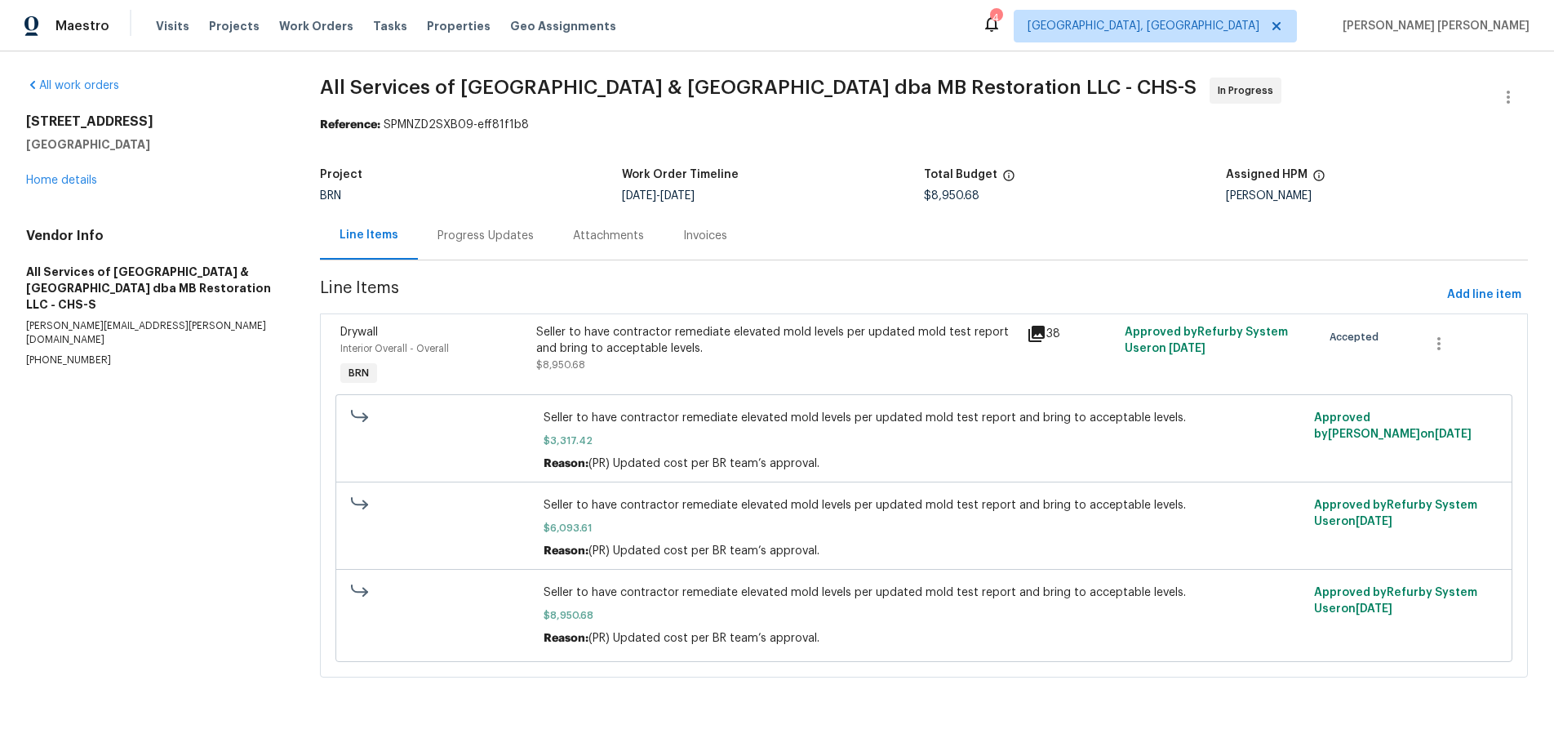
click at [500, 242] on div "Progress Updates" at bounding box center [486, 236] width 96 height 16
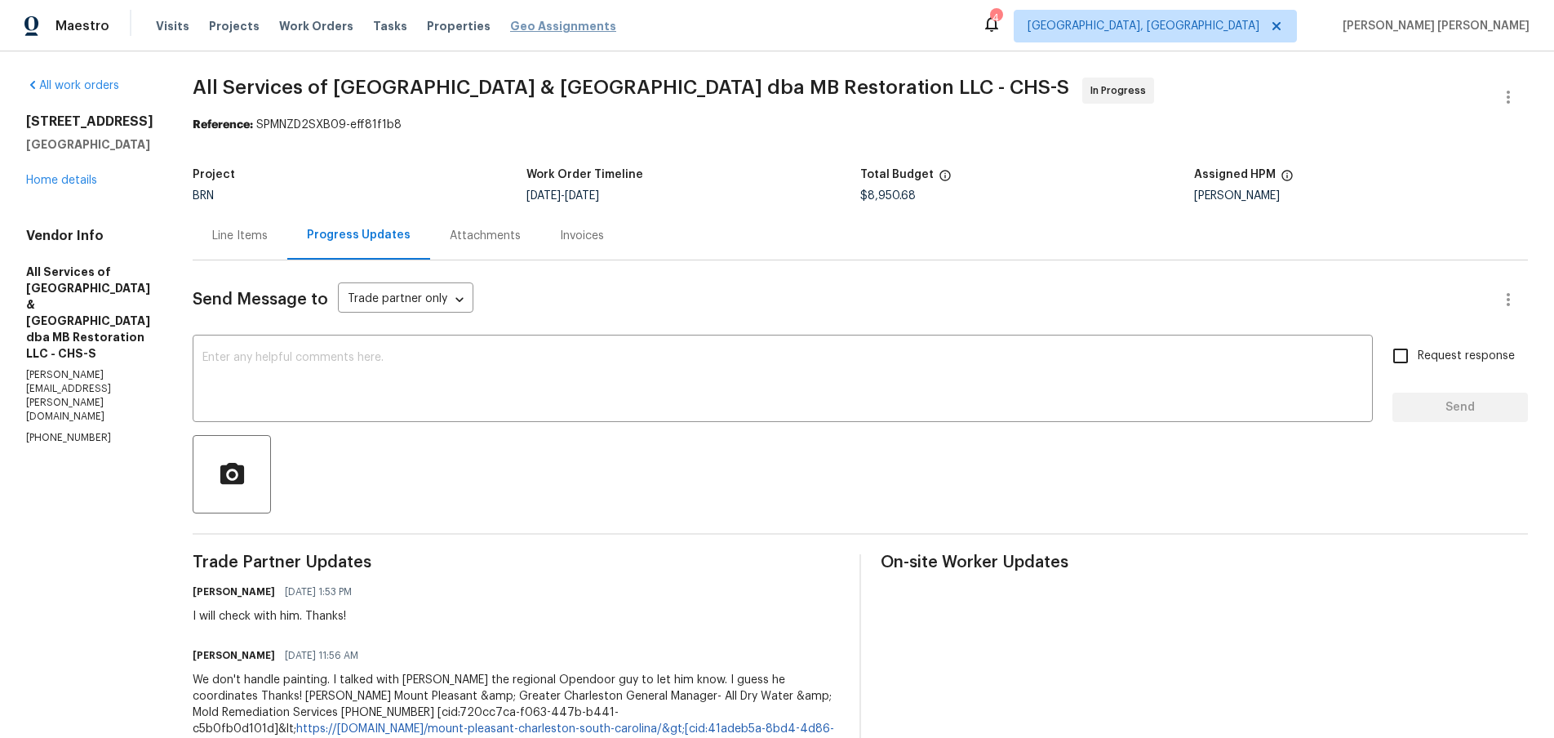
scroll to position [14, 0]
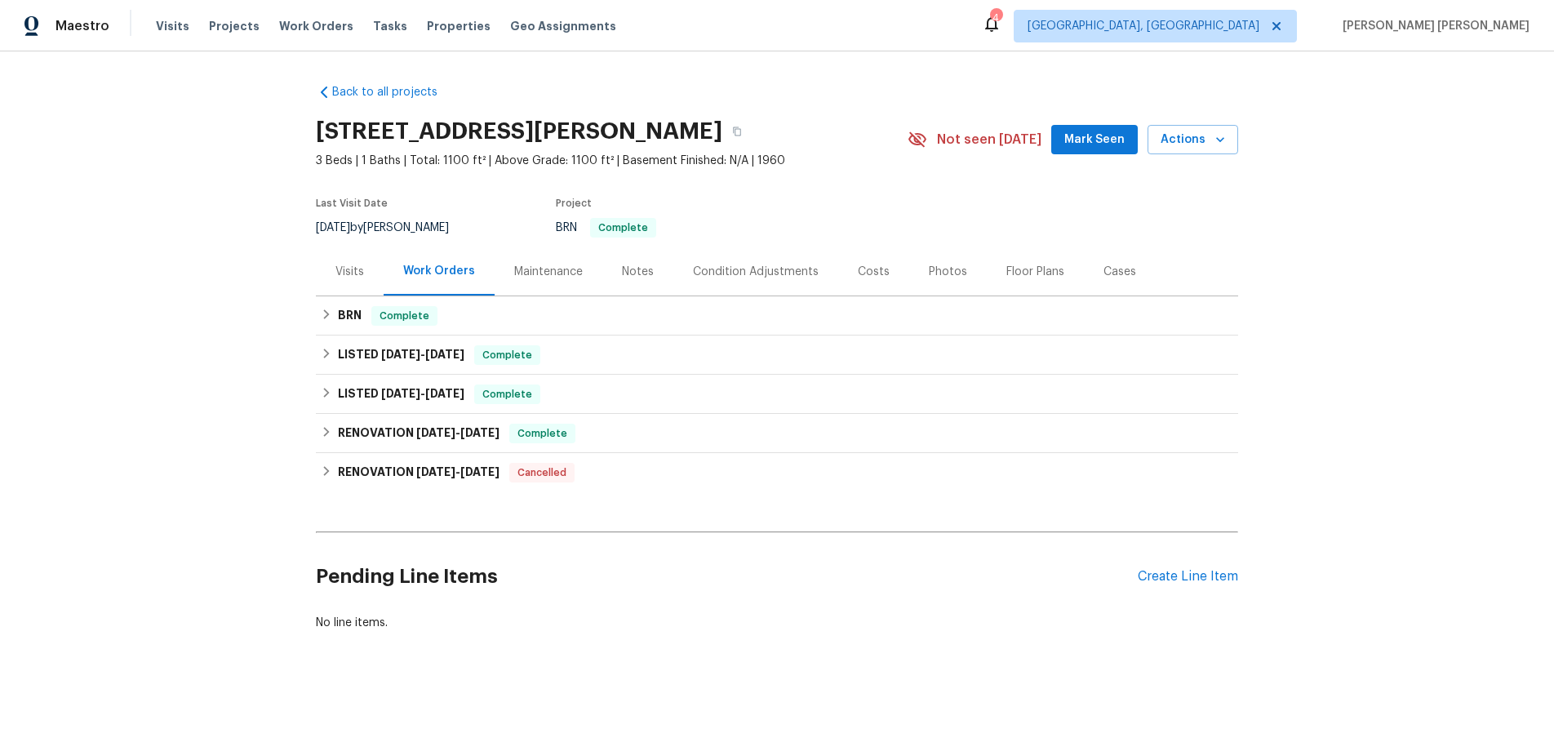
drag, startPoint x: 309, startPoint y: 307, endPoint x: 322, endPoint y: 311, distance: 14.5
click at [310, 307] on div "Back to all projects [STREET_ADDRESS][PERSON_NAME] 3 Beds | 1 Baths | Total: 11…" at bounding box center [777, 394] width 1554 height 686
click at [322, 311] on icon at bounding box center [326, 314] width 11 height 11
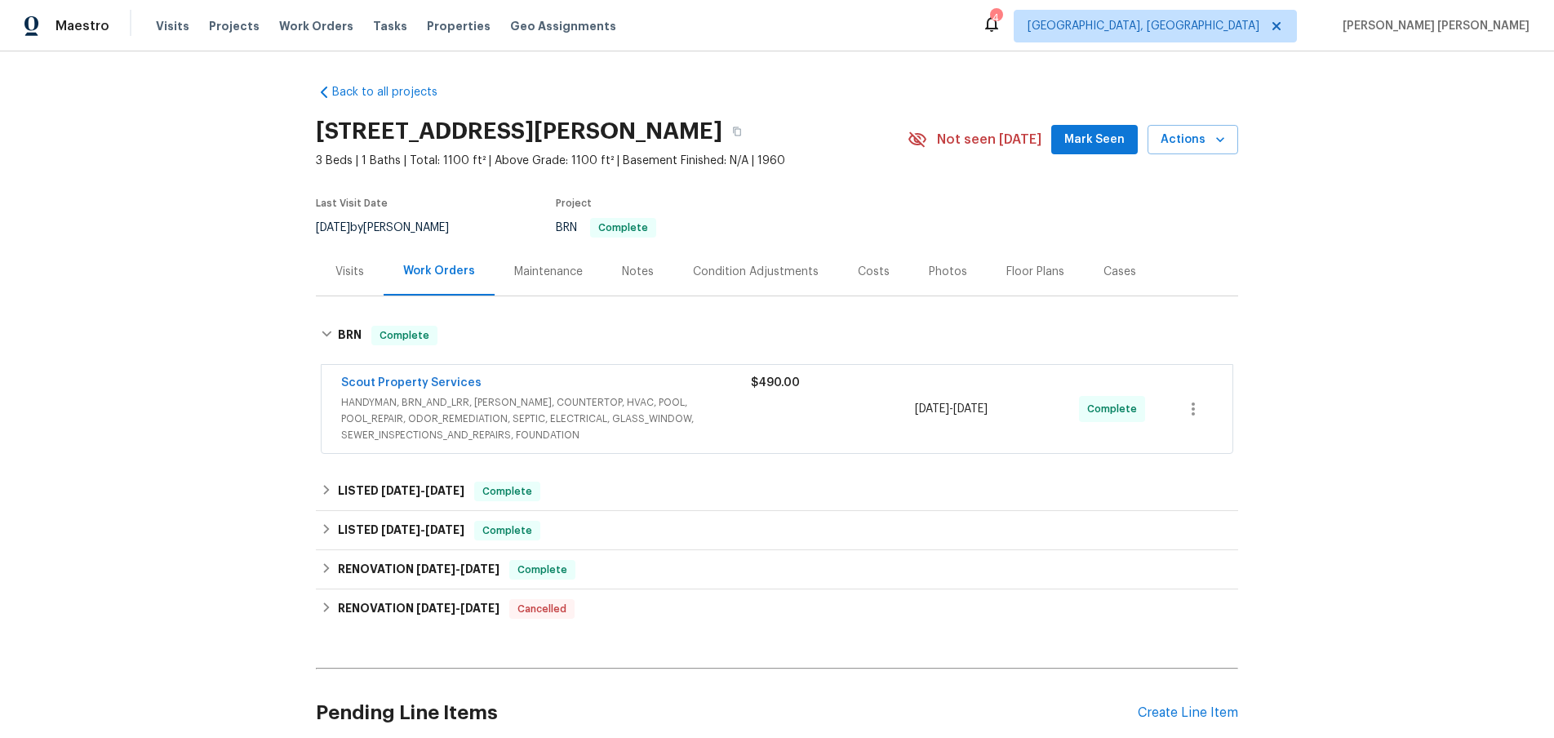
drag, startPoint x: 675, startPoint y: 411, endPoint x: 690, endPoint y: 409, distance: 14.9
click at [675, 411] on span "HANDYMAN, BRN_AND_LRR, [PERSON_NAME], COUNTERTOP, HVAC, POOL, POOL_REPAIR, ODOR…" at bounding box center [546, 418] width 410 height 49
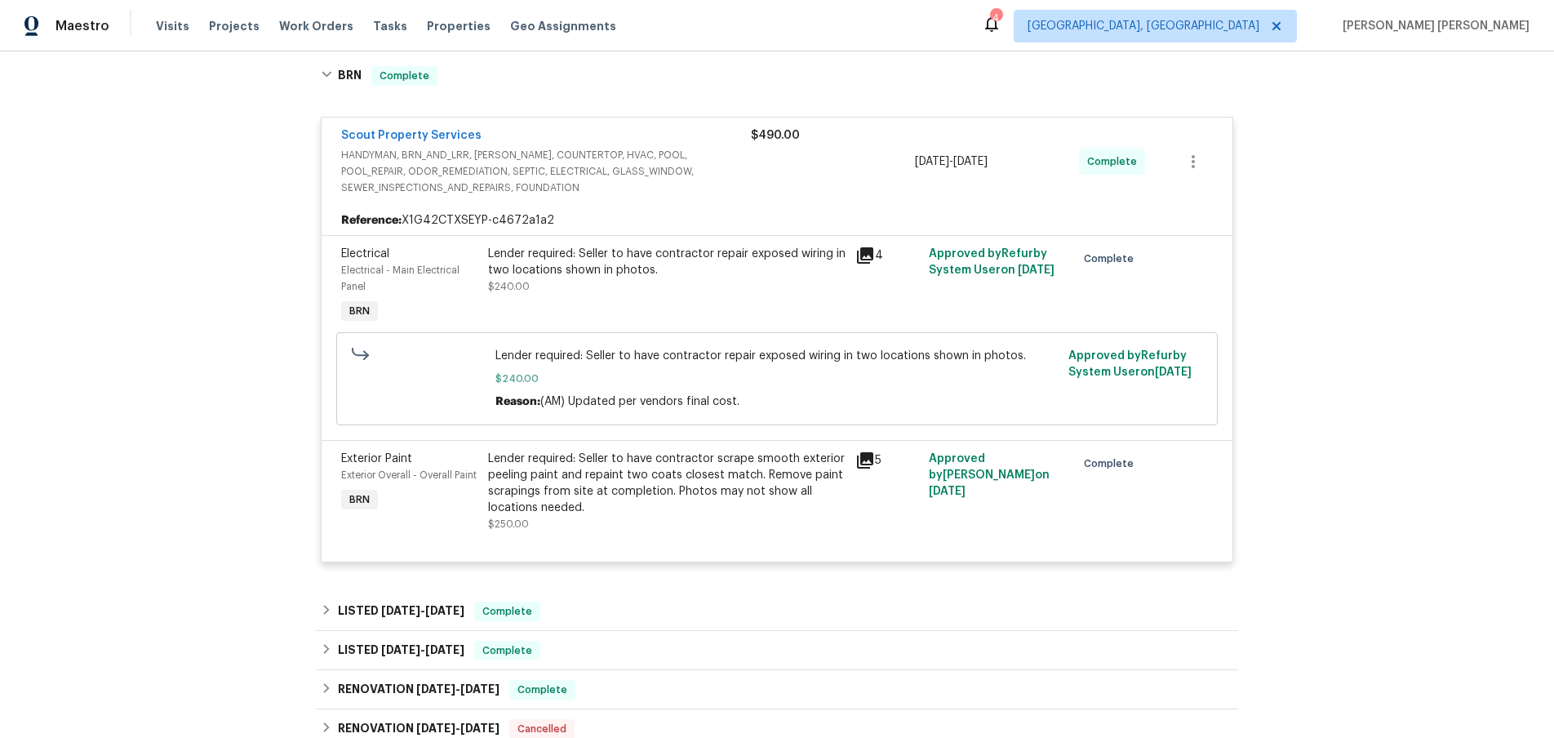
scroll to position [364, 0]
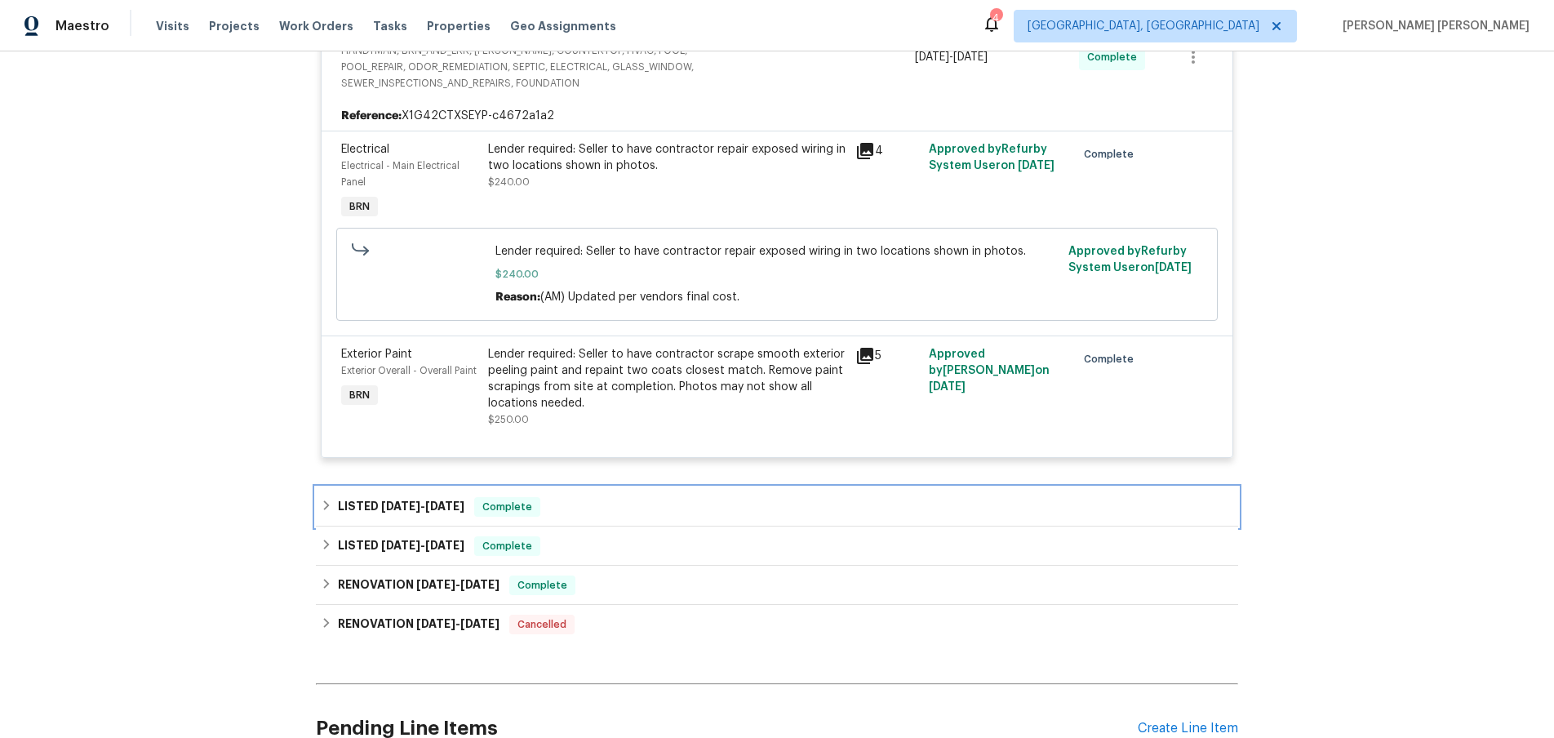
click at [327, 511] on icon at bounding box center [326, 505] width 11 height 11
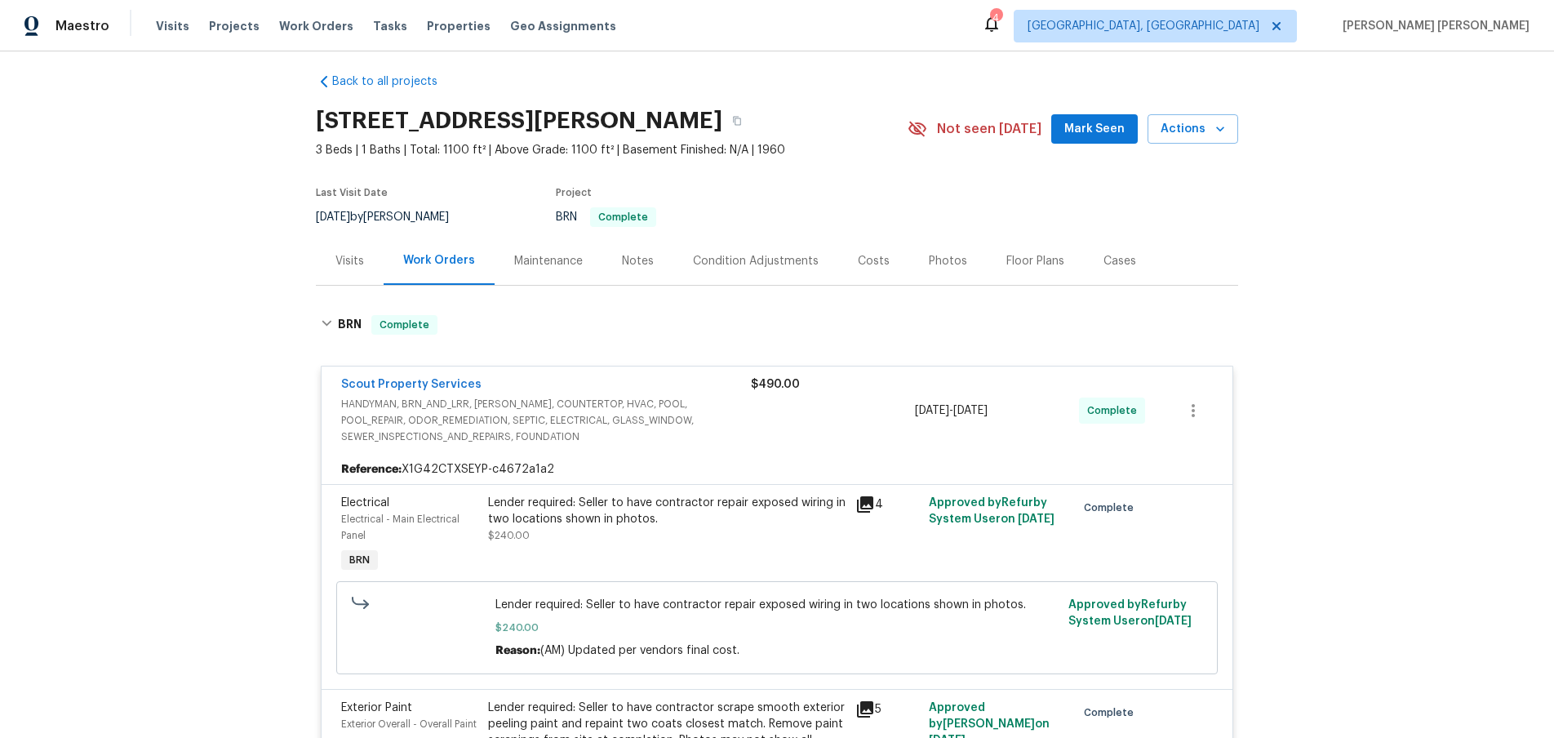
scroll to position [0, 0]
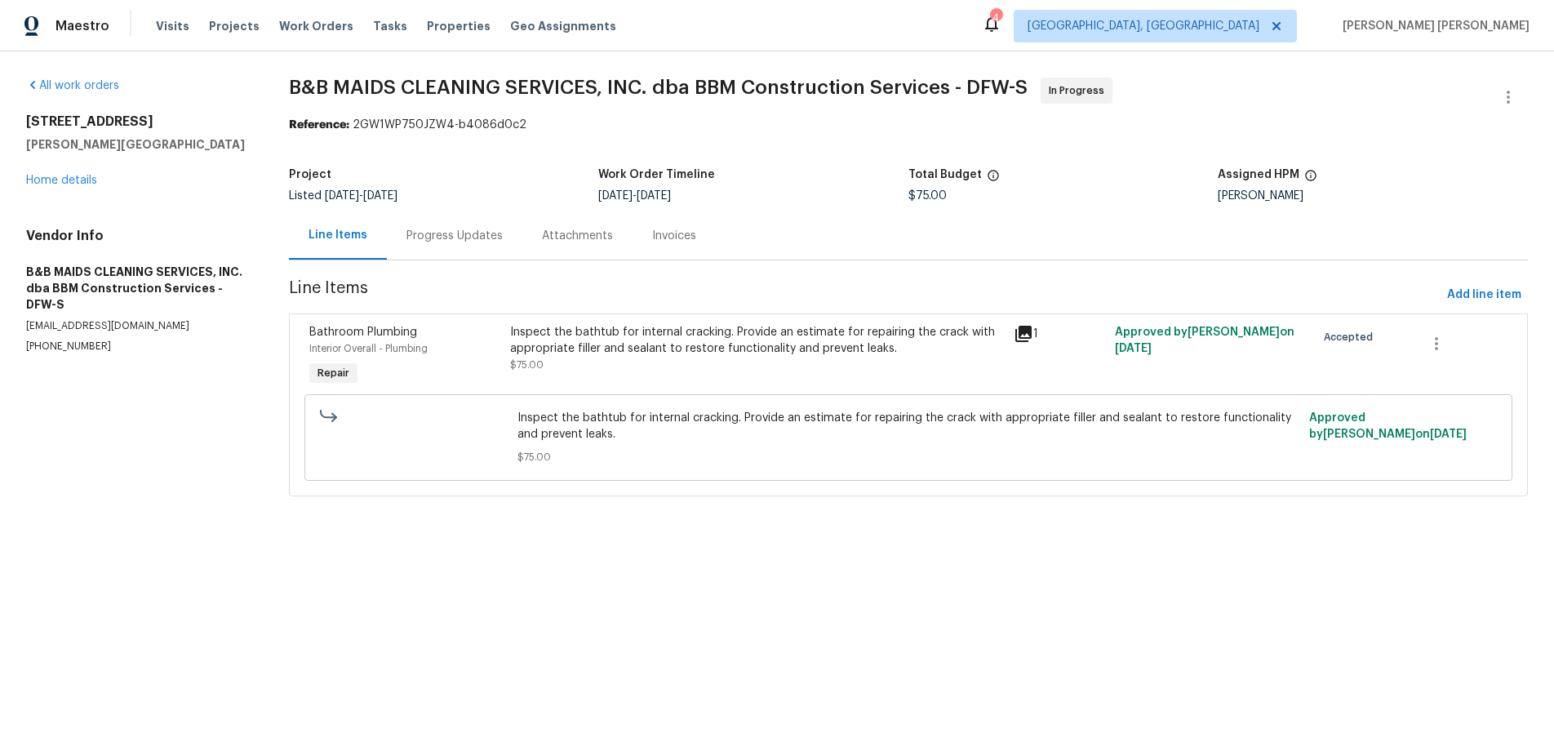
click at [1024, 334] on icon at bounding box center [1023, 334] width 16 height 16
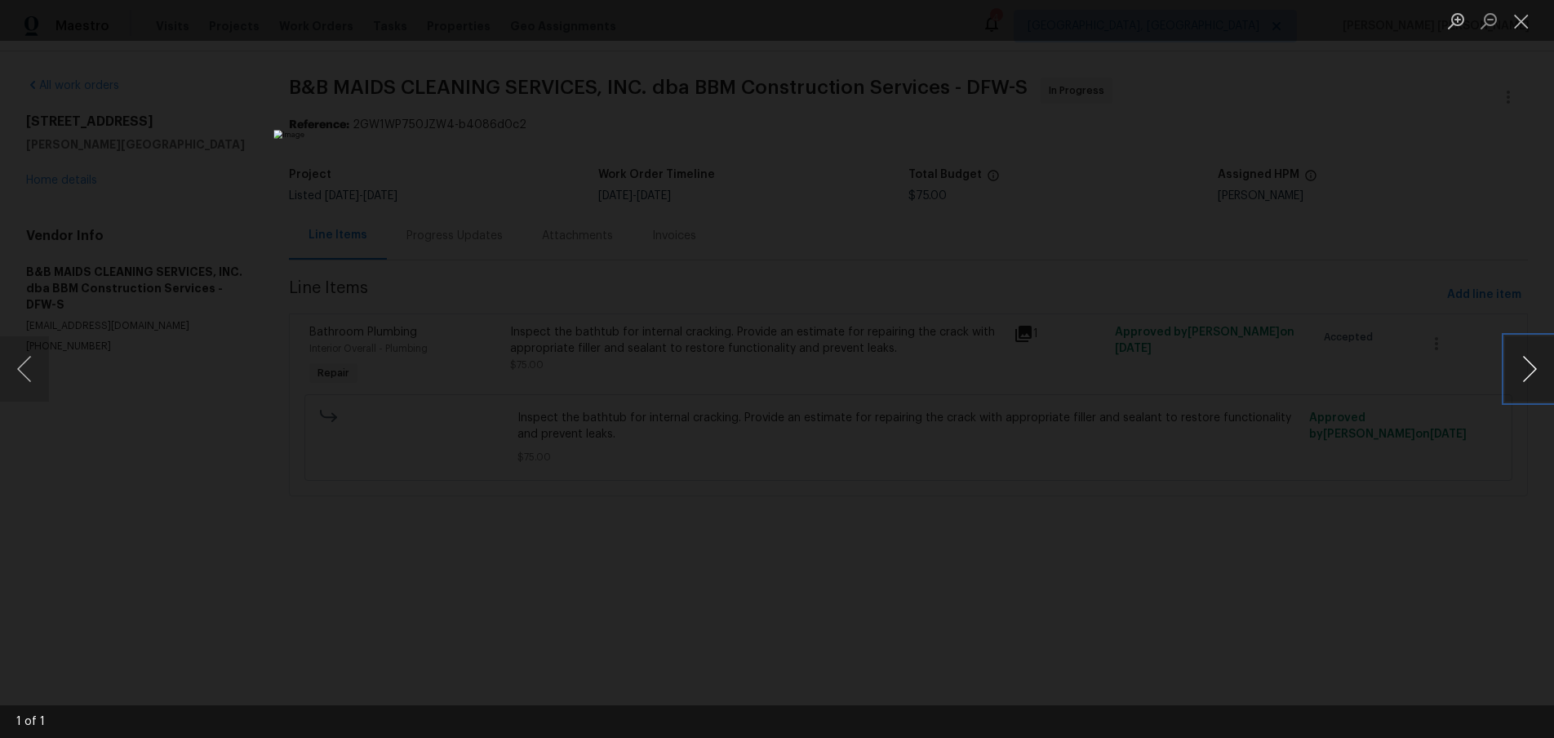
click at [1529, 378] on button "Next image" at bounding box center [1529, 368] width 49 height 65
click at [1524, 380] on button "Next image" at bounding box center [1529, 368] width 49 height 65
click at [1523, 381] on button "Next image" at bounding box center [1529, 368] width 49 height 65
click at [1300, 622] on div "Lightbox" at bounding box center [777, 369] width 1554 height 738
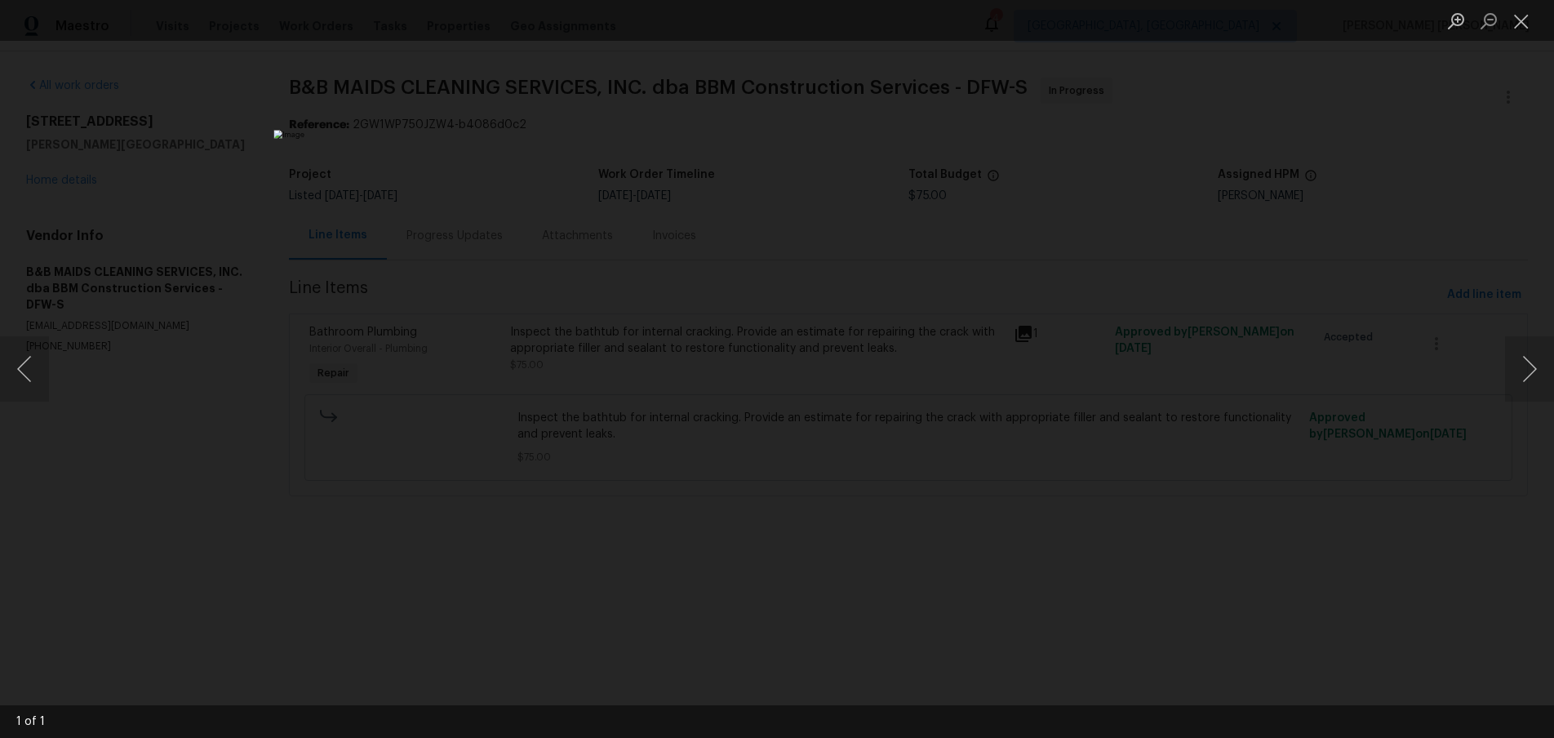
click at [1300, 622] on div "Lightbox" at bounding box center [777, 369] width 1554 height 738
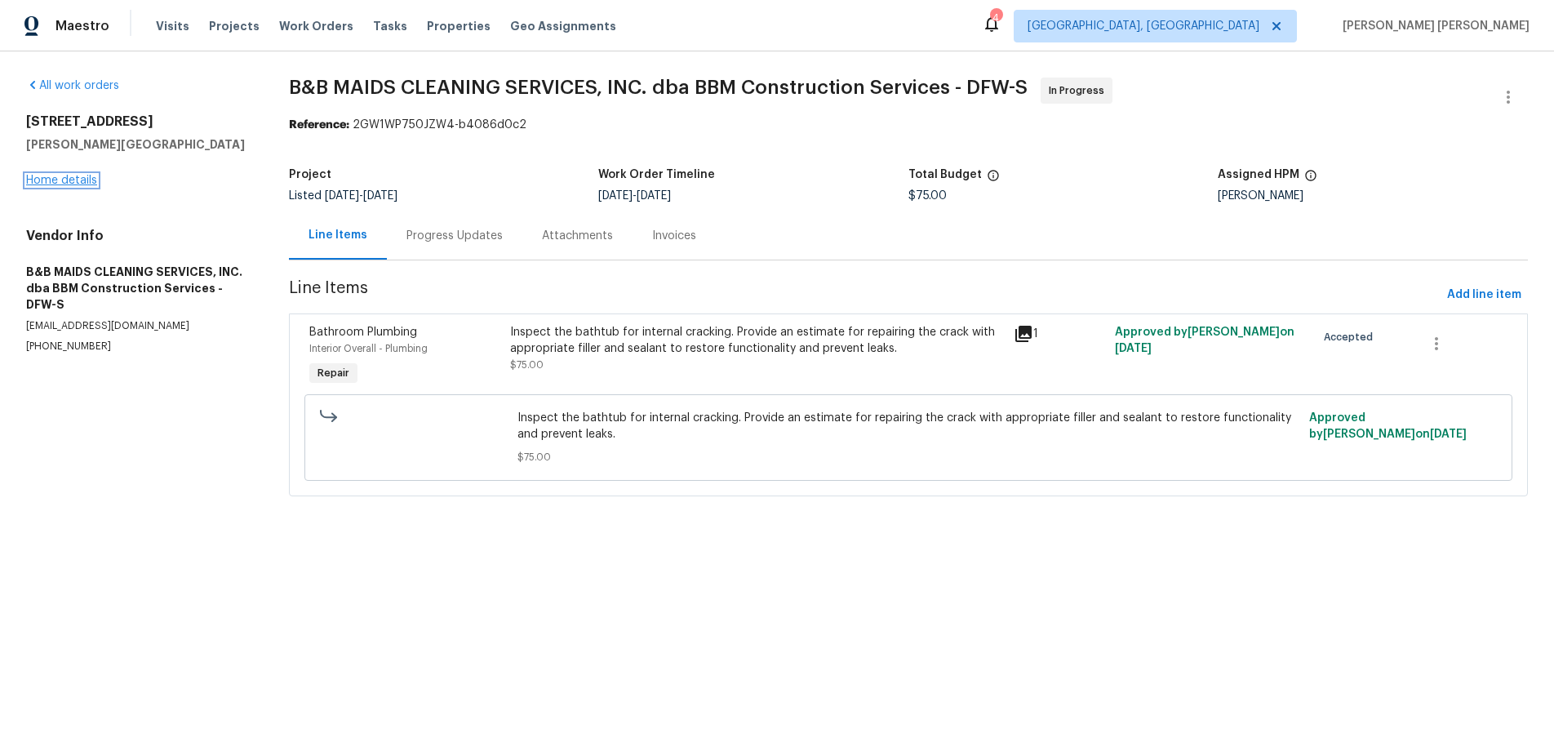
click at [85, 180] on link "Home details" at bounding box center [61, 180] width 71 height 11
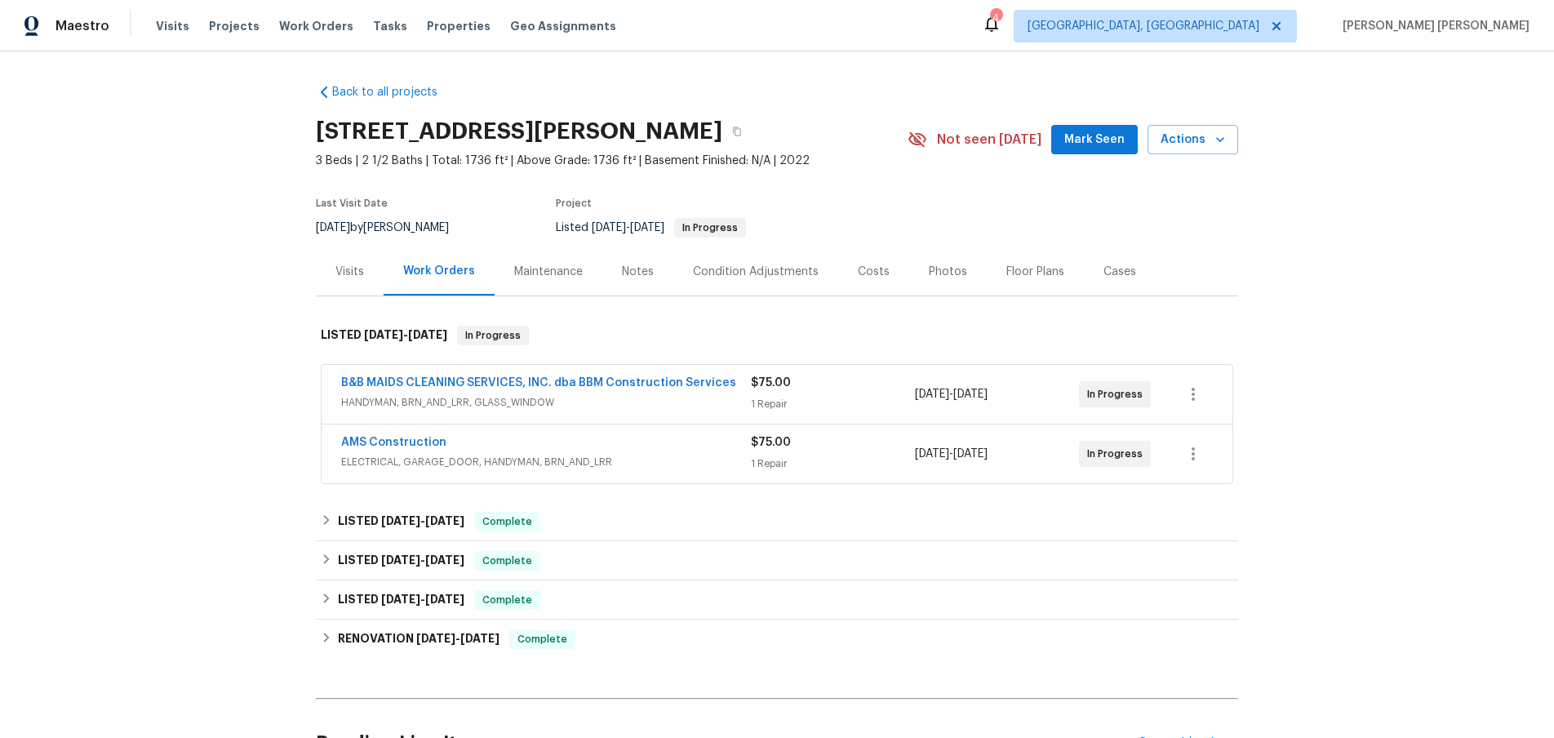
click at [624, 401] on span "HANDYMAN, BRN_AND_LRR, GLASS_WINDOW" at bounding box center [546, 402] width 410 height 16
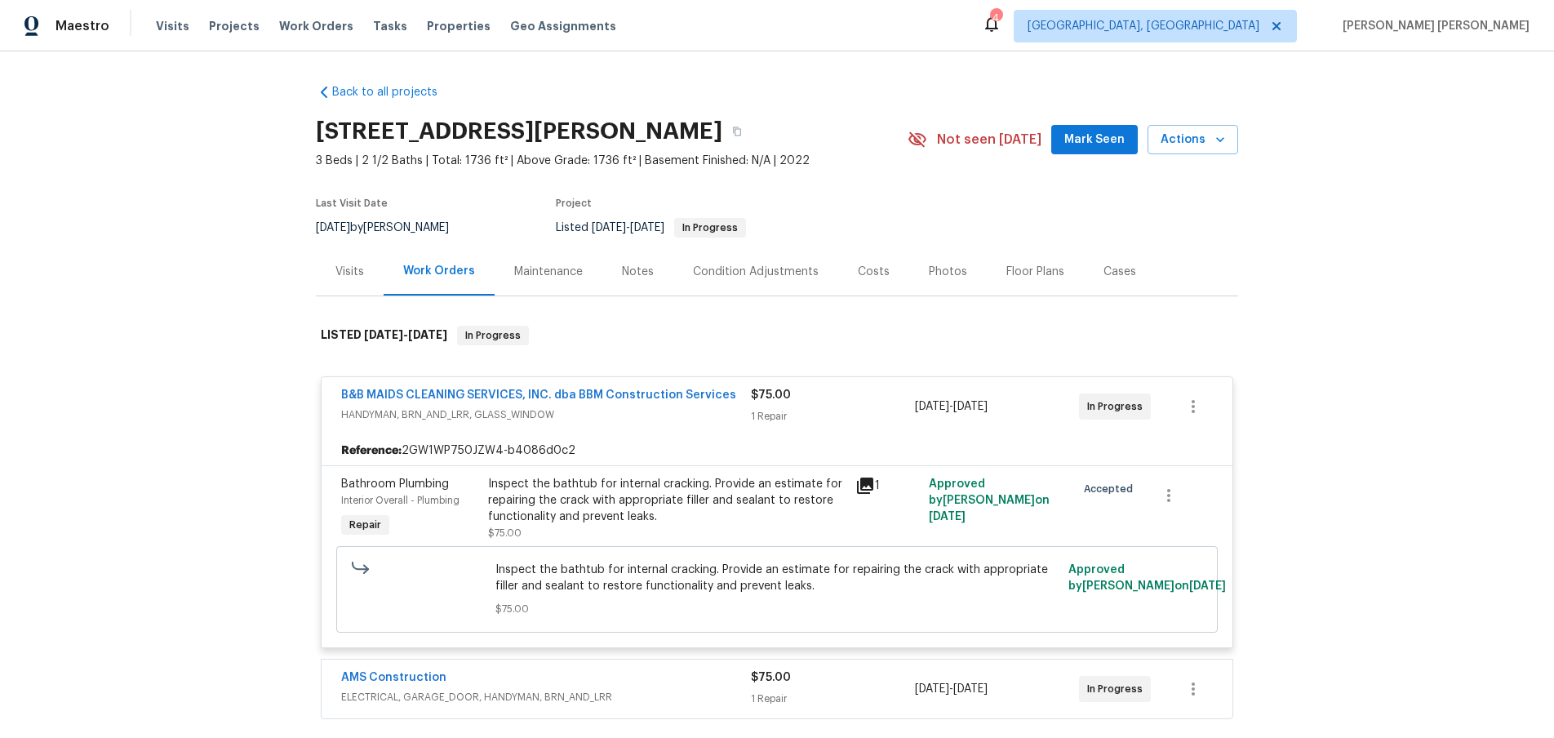
click at [873, 490] on icon at bounding box center [865, 486] width 20 height 20
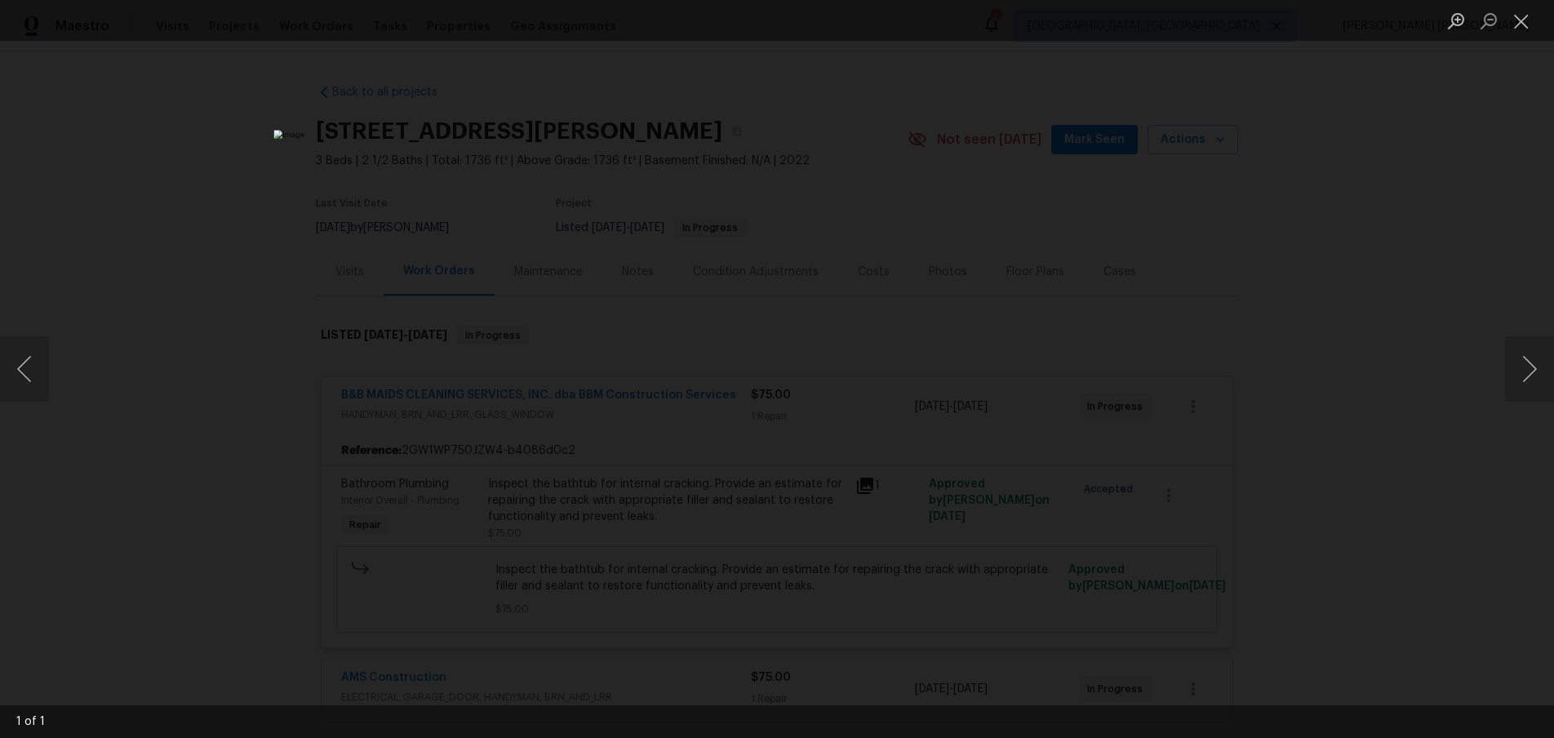
click at [1393, 353] on div "Lightbox" at bounding box center [777, 369] width 1554 height 738
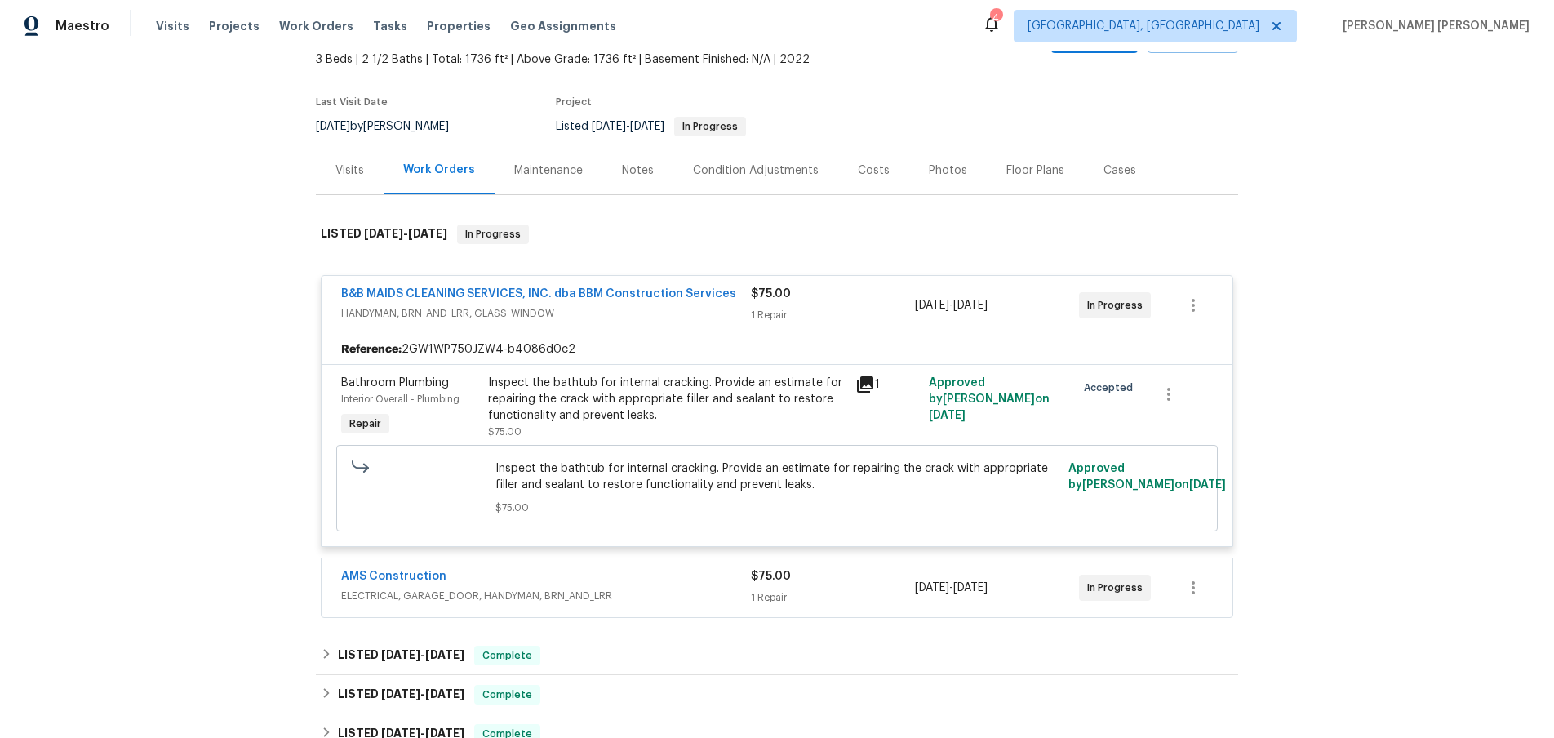
scroll to position [117, 0]
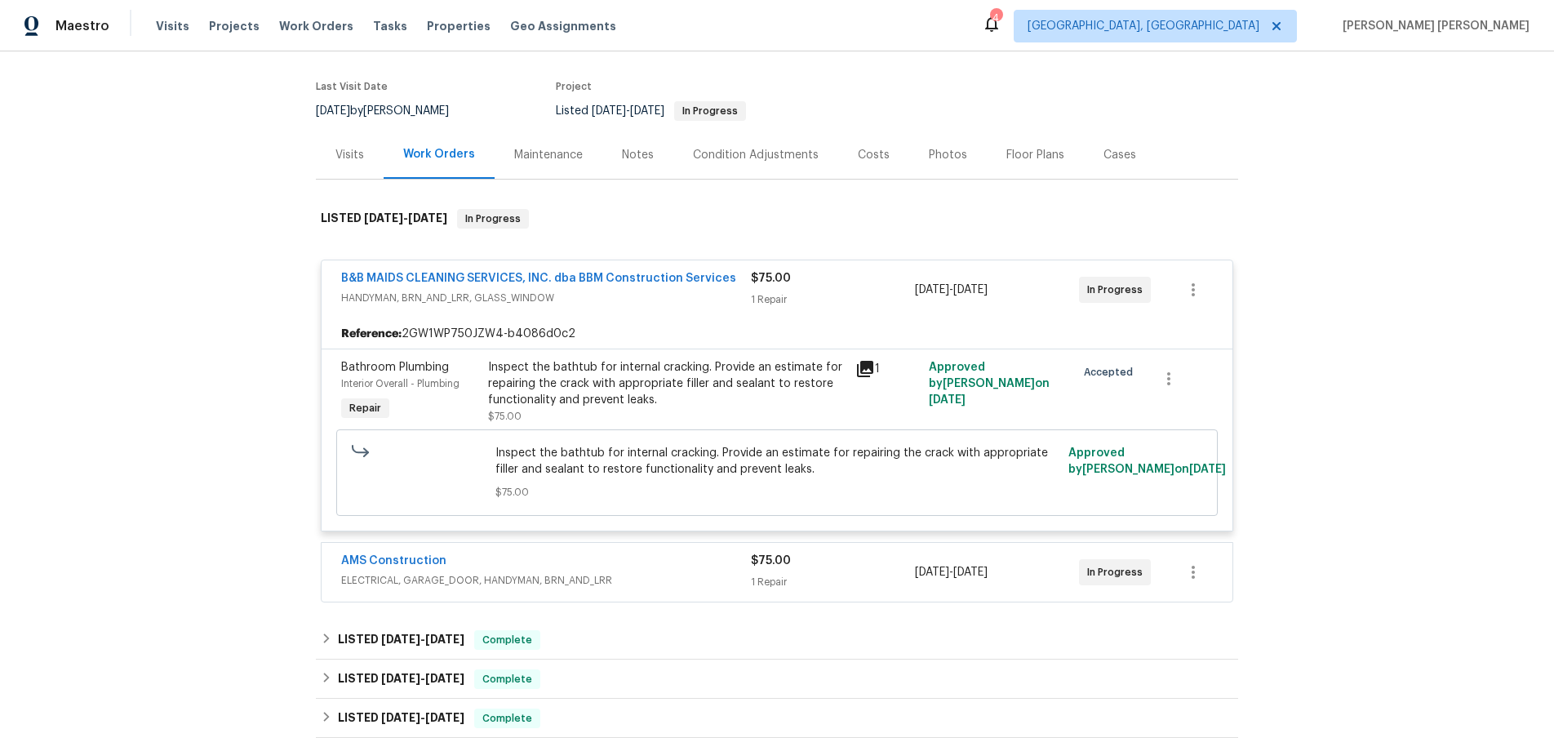
click at [569, 562] on div "AMS Construction" at bounding box center [546, 563] width 410 height 20
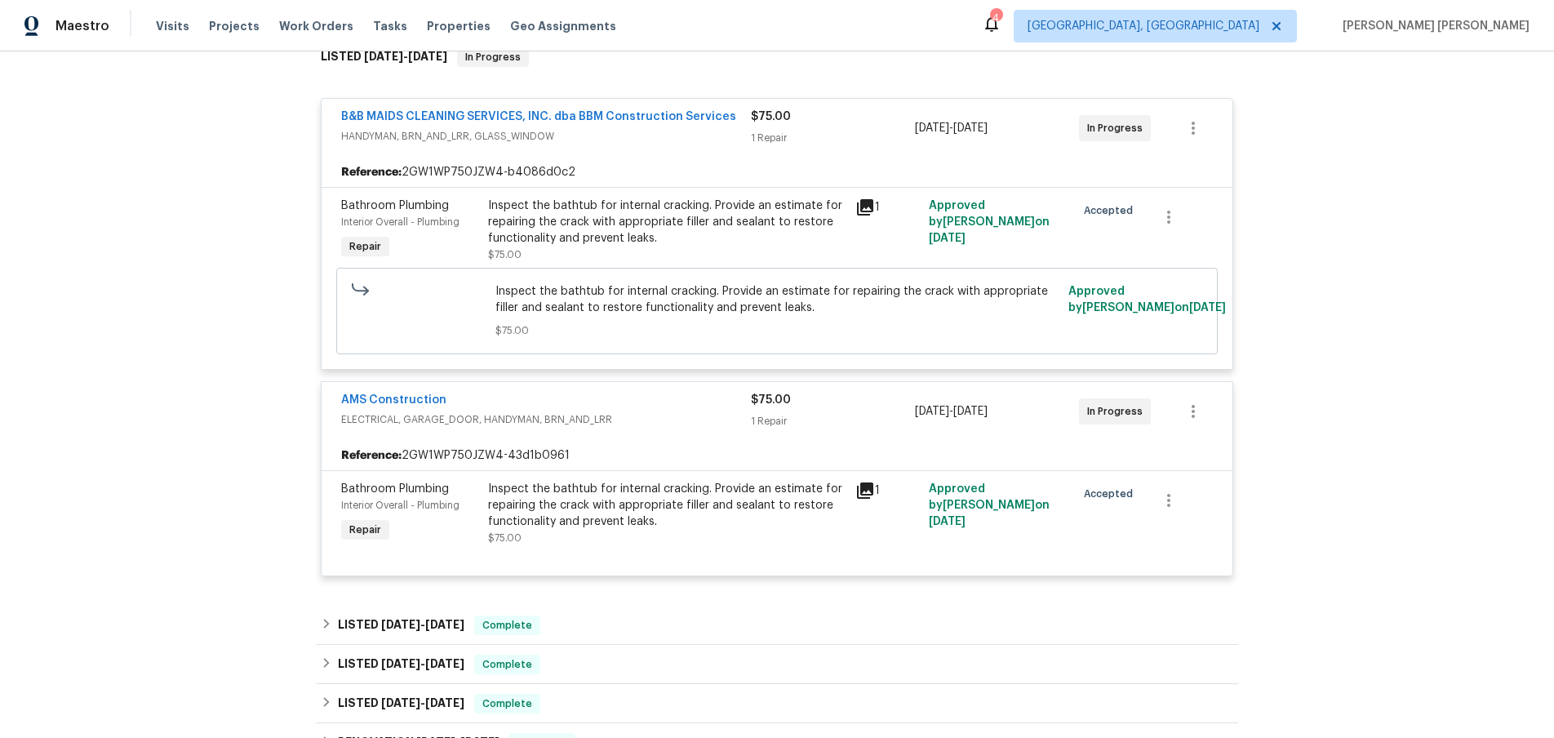
scroll to position [289, 0]
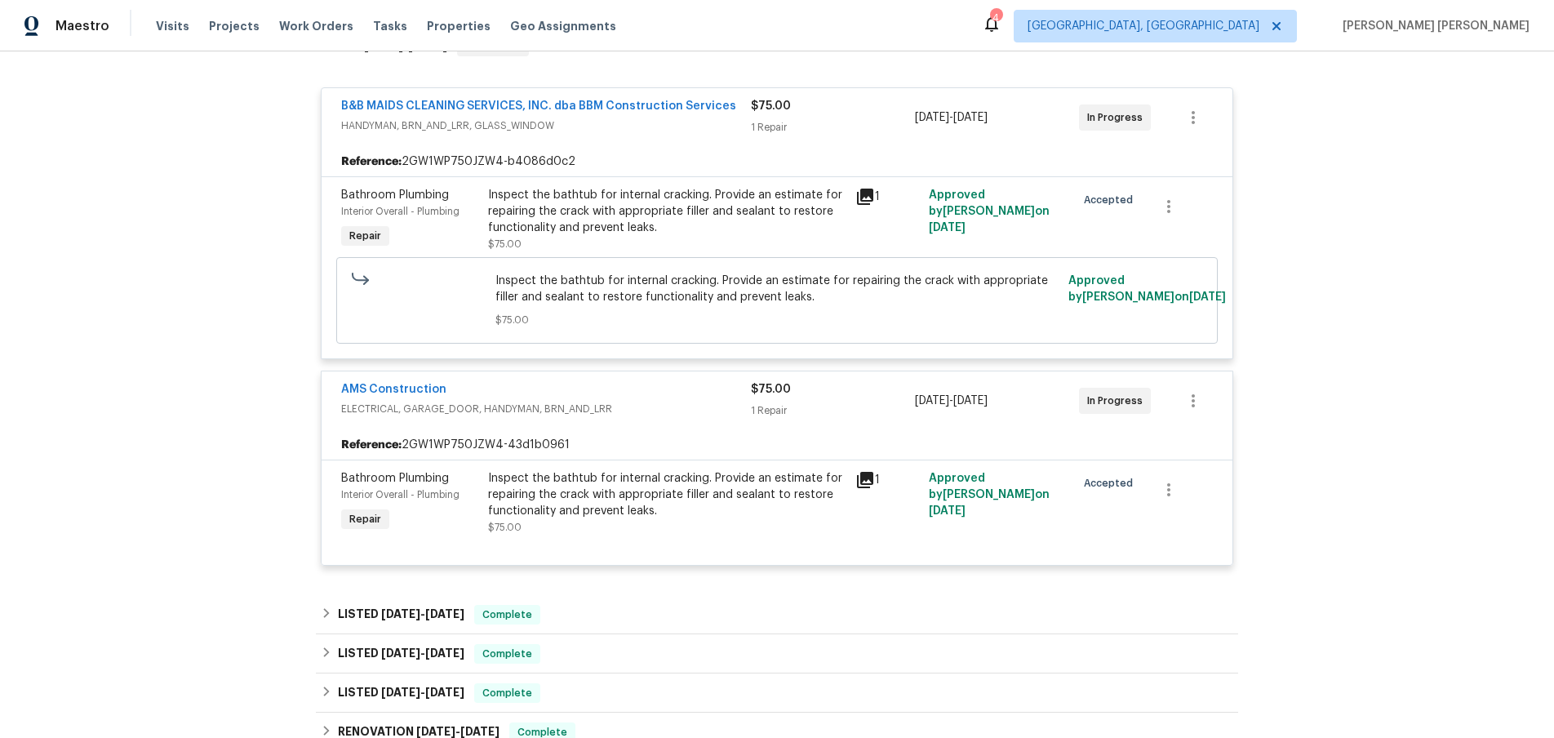
click at [865, 478] on icon at bounding box center [865, 480] width 16 height 16
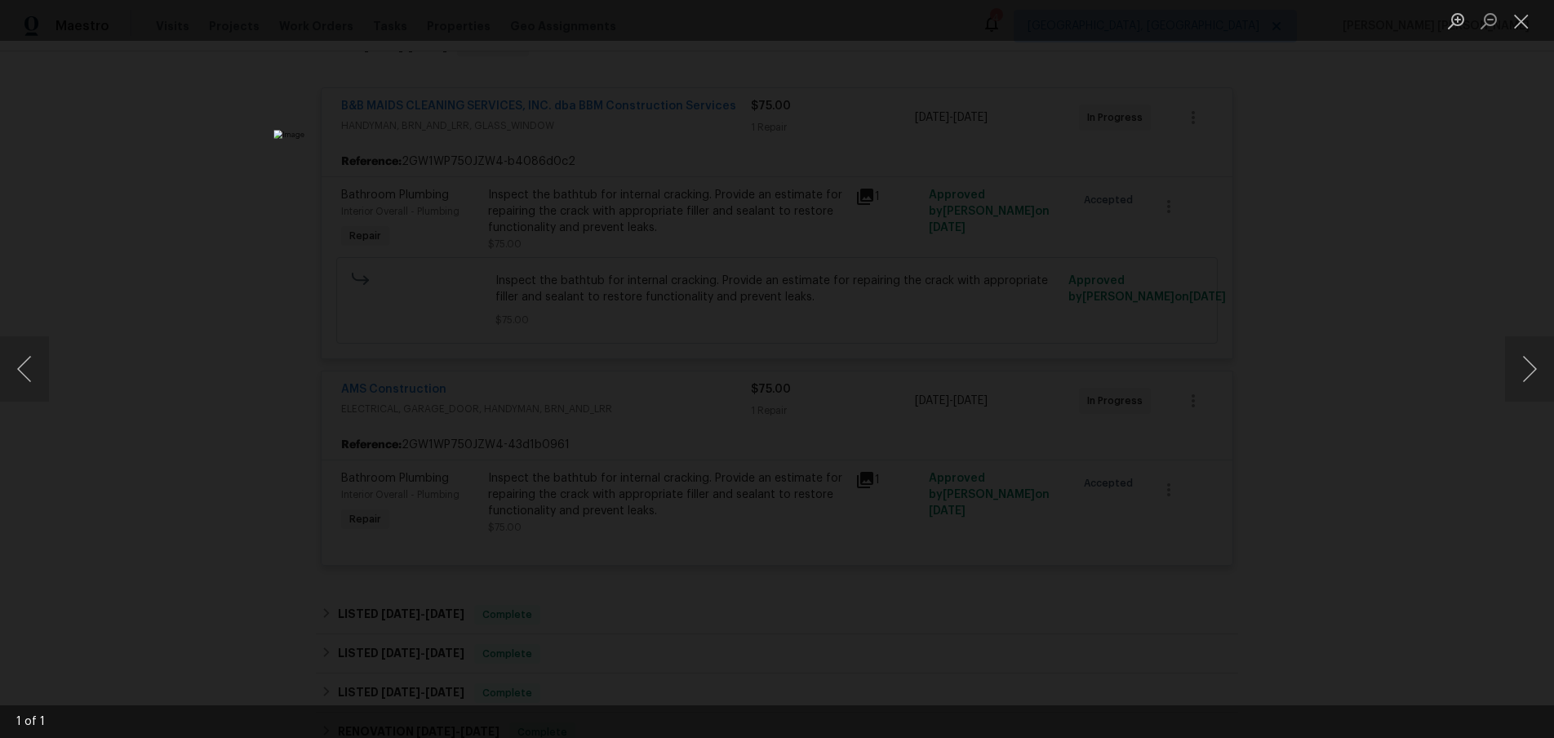
click at [1440, 482] on div "Lightbox" at bounding box center [777, 369] width 1554 height 738
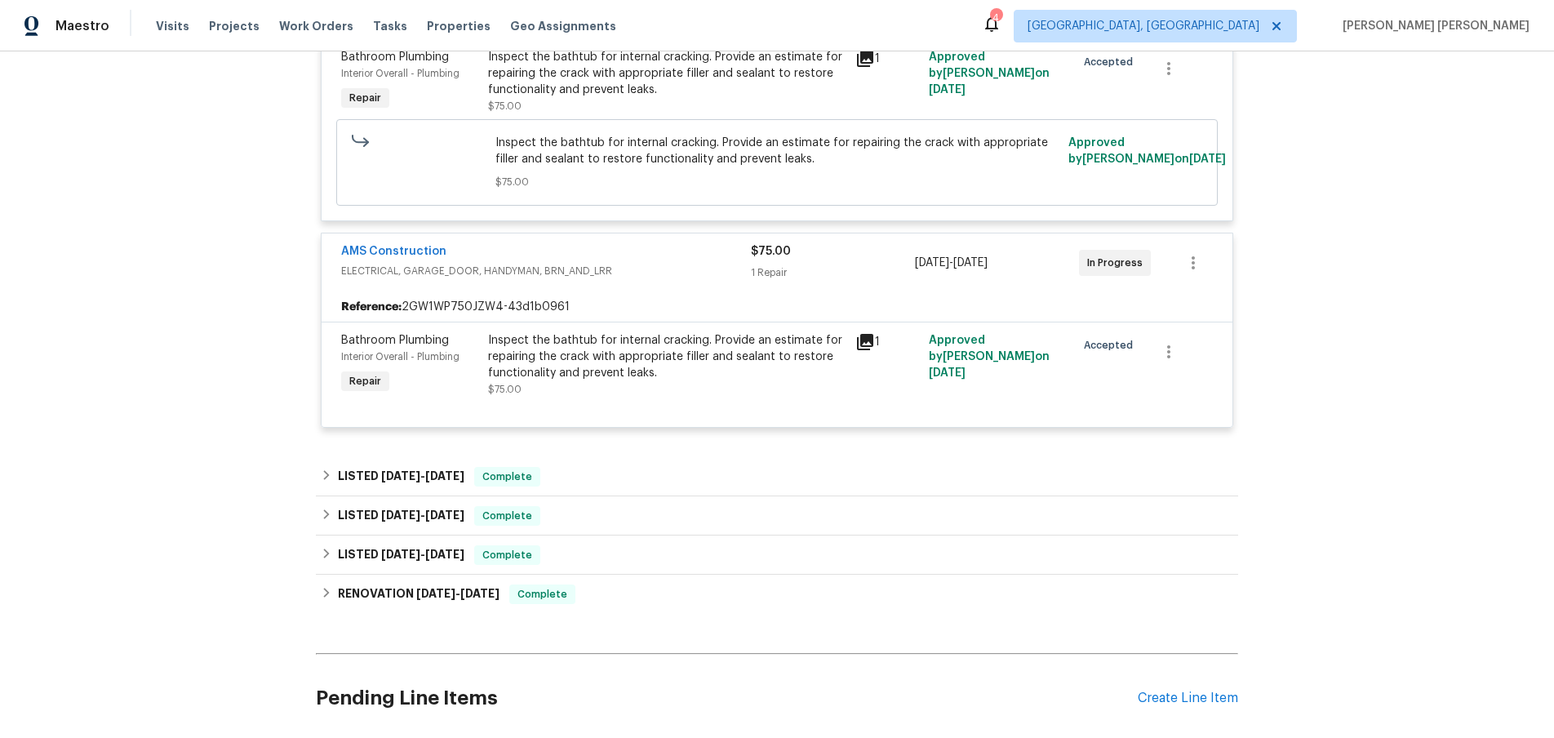
scroll to position [553, 0]
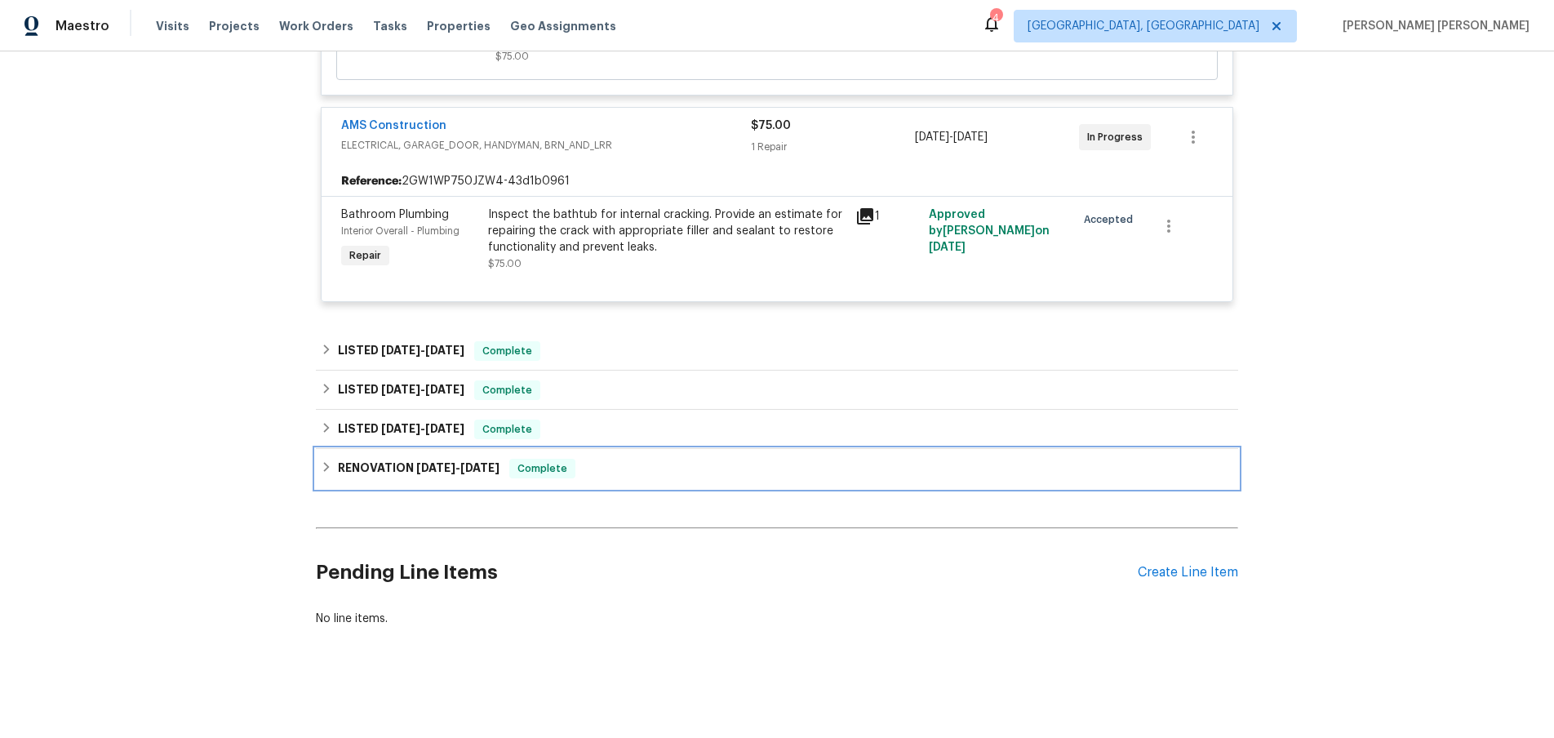
click at [327, 476] on div "RENOVATION [DATE] - [DATE] Complete" at bounding box center [777, 469] width 913 height 20
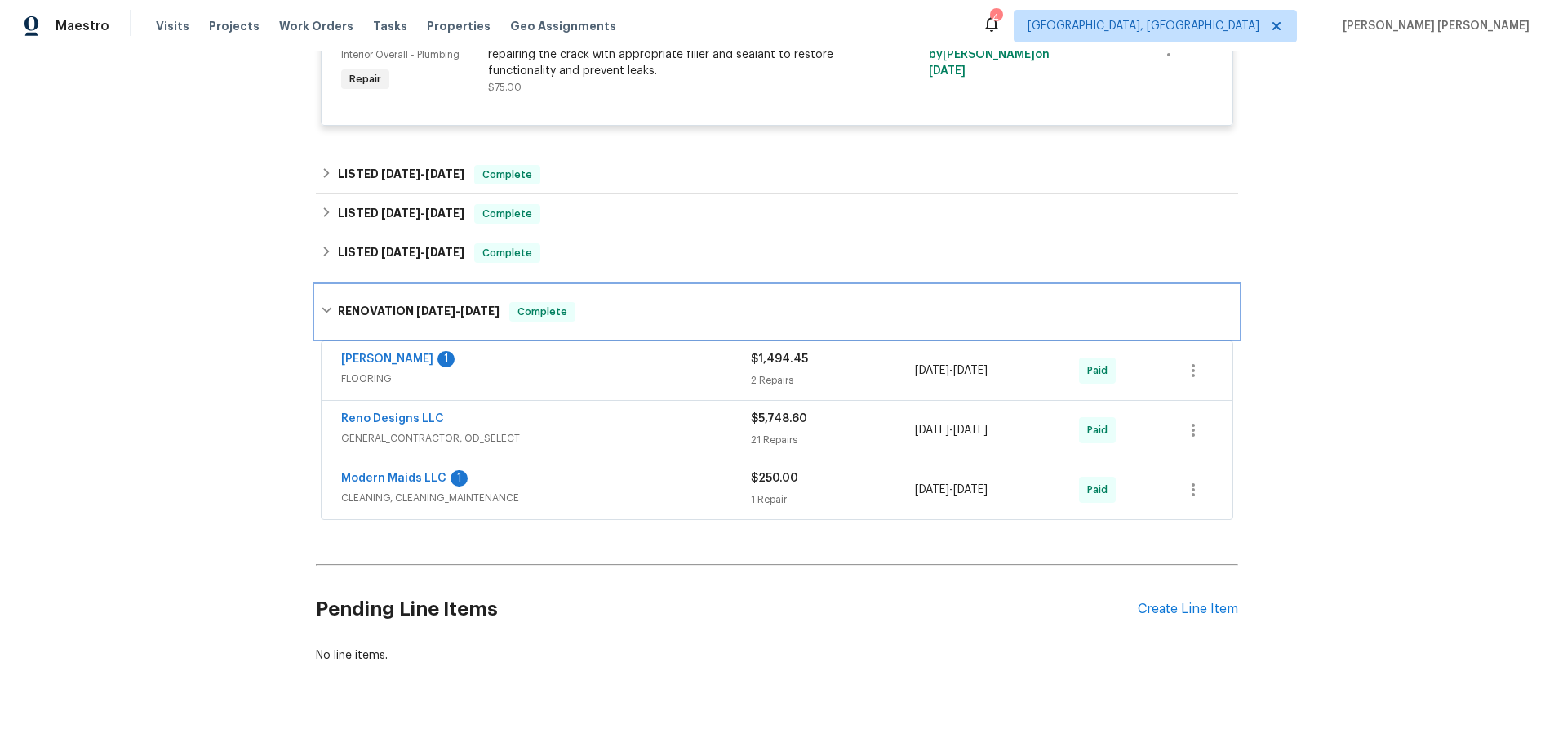
scroll to position [740, 0]
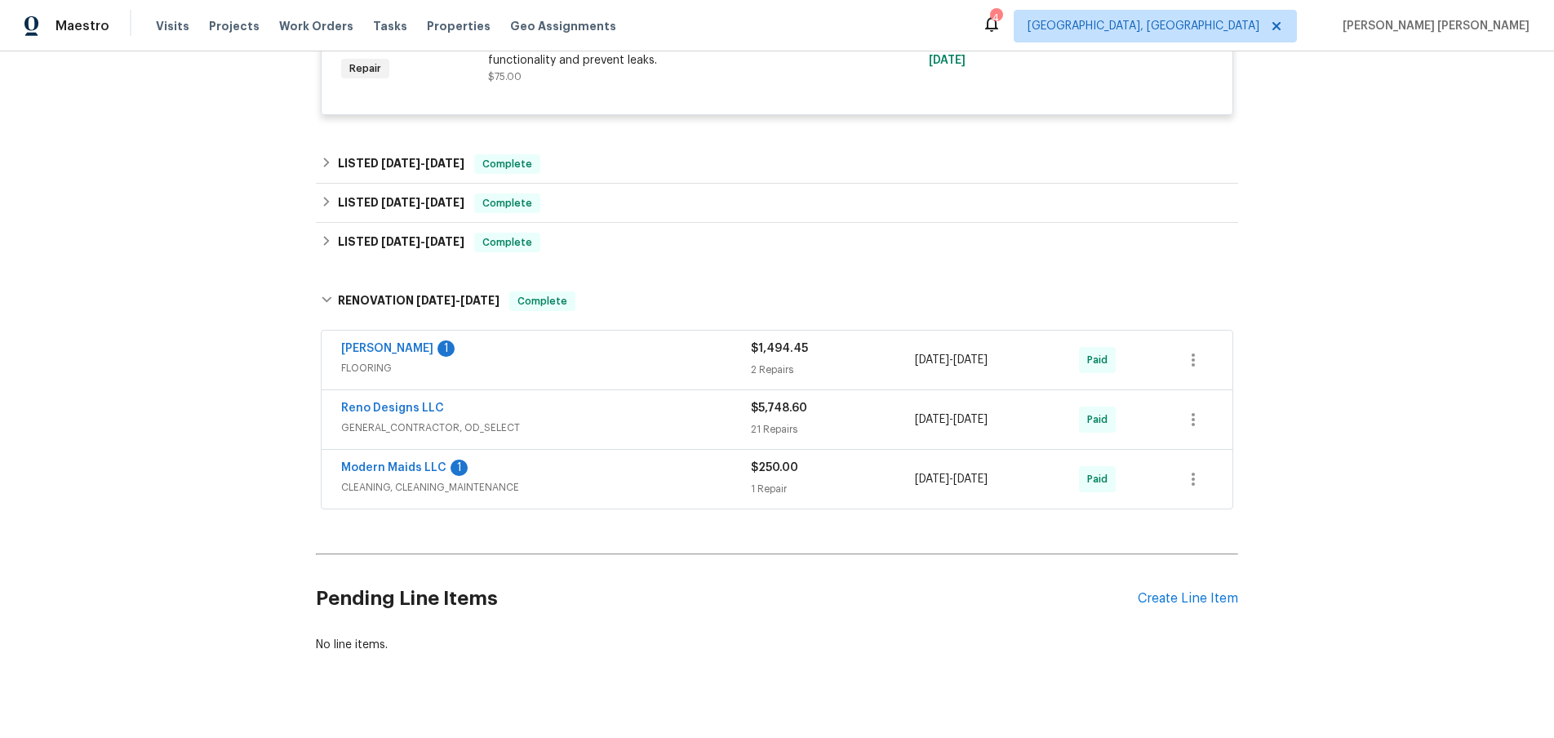
click at [620, 423] on span "GENERAL_CONTRACTOR, OD_SELECT" at bounding box center [546, 428] width 410 height 16
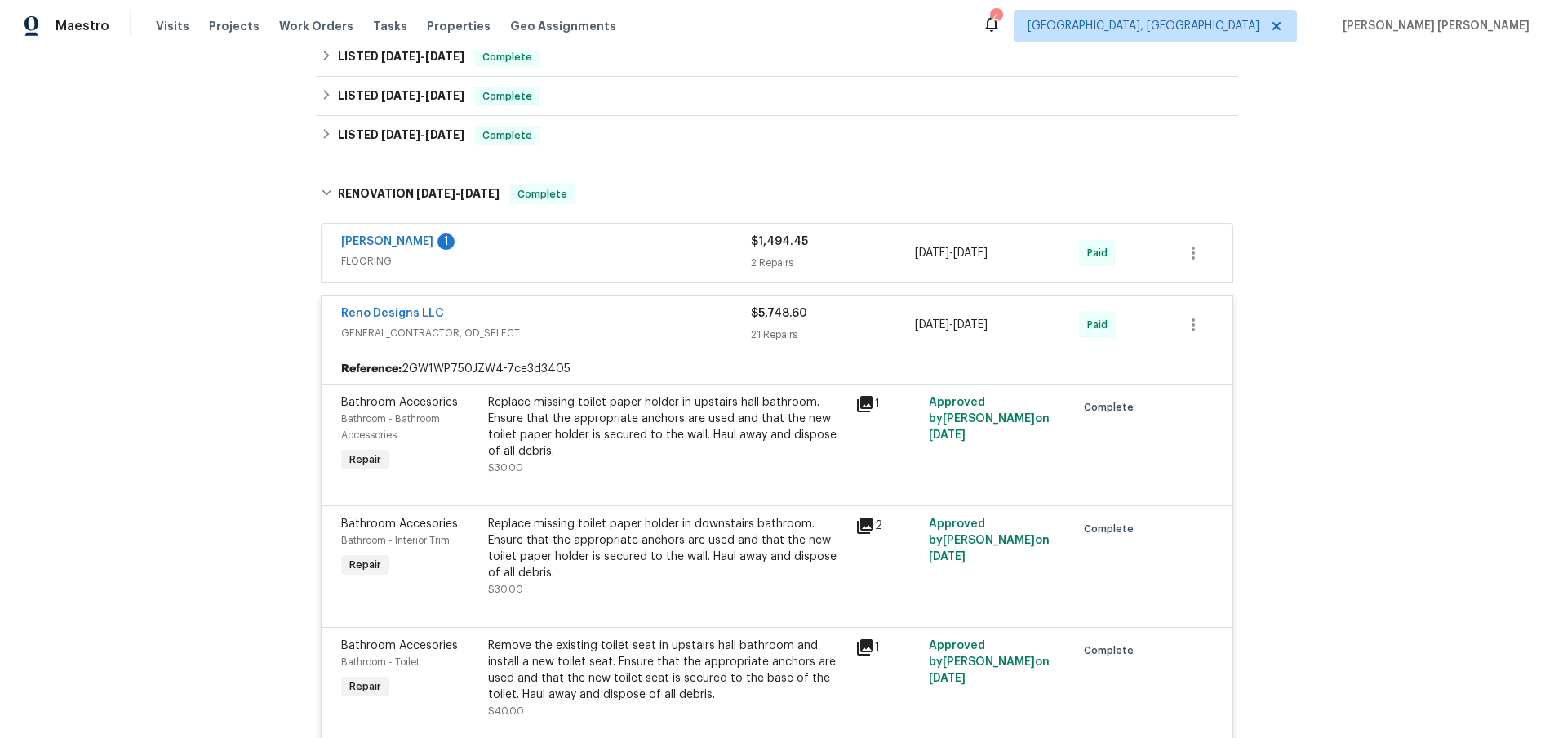
scroll to position [786, 0]
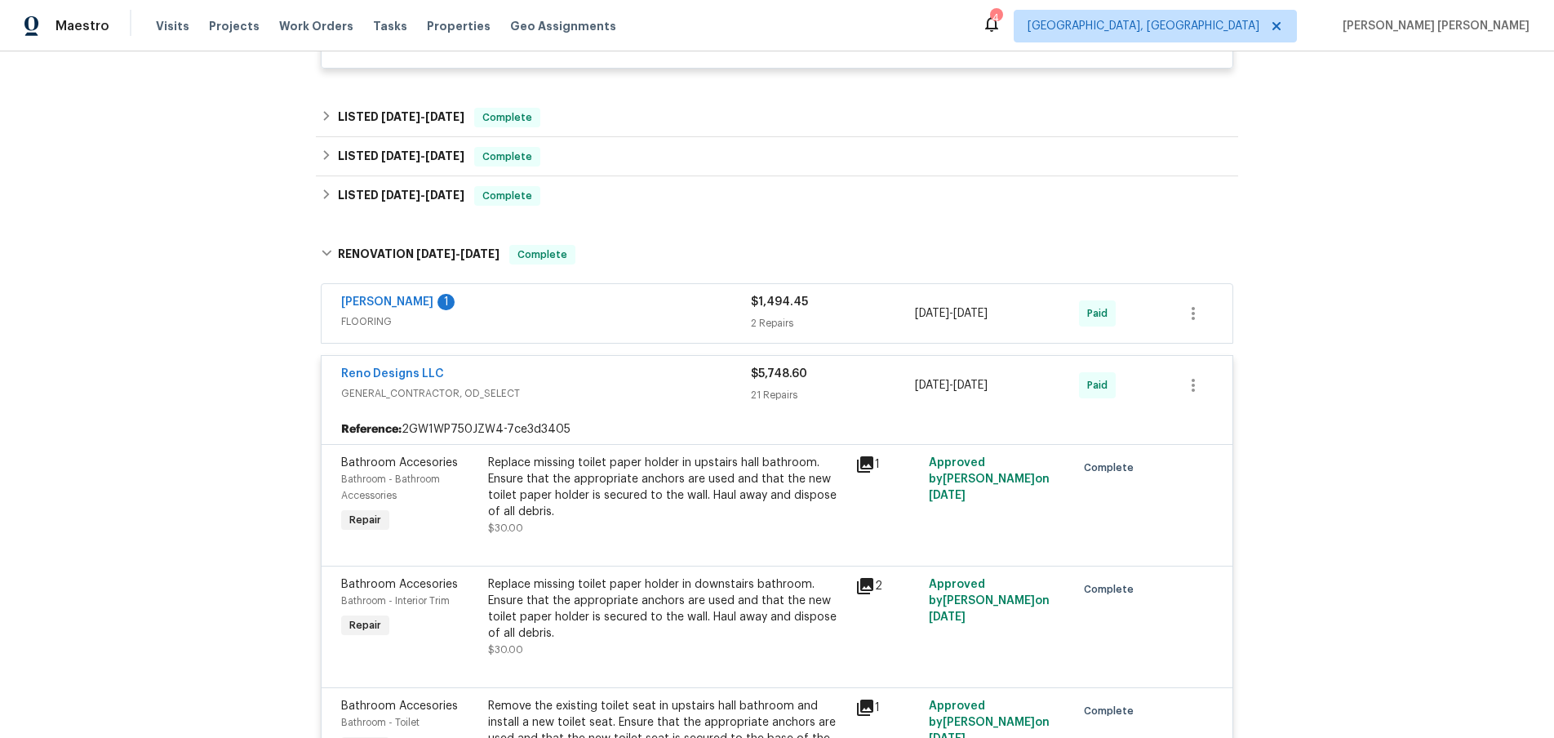
click at [643, 398] on span "GENERAL_CONTRACTOR, OD_SELECT" at bounding box center [546, 393] width 410 height 16
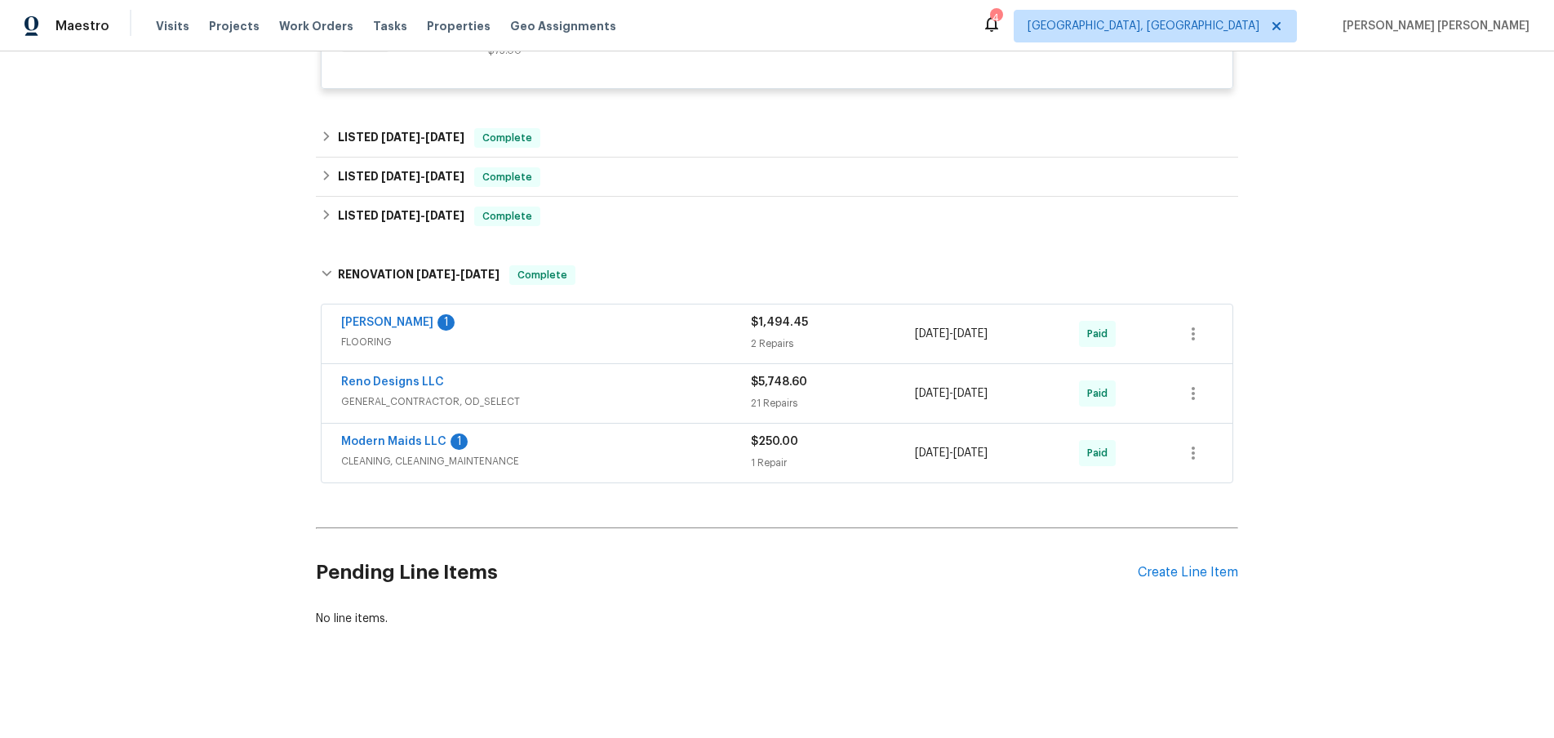
scroll to position [766, 0]
click at [331, 280] on div "RENOVATION [DATE] - [DATE] Complete" at bounding box center [777, 275] width 913 height 20
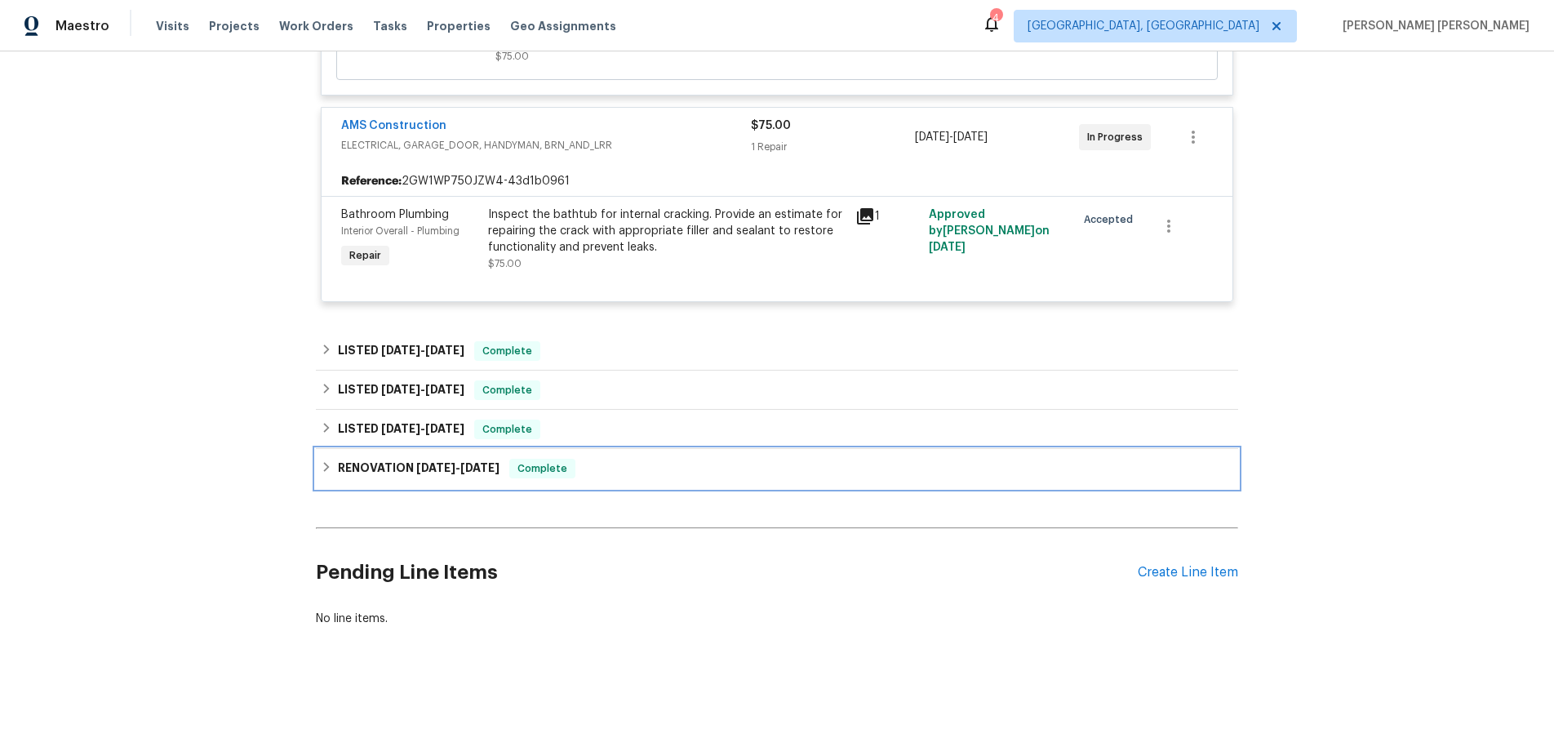
scroll to position [553, 0]
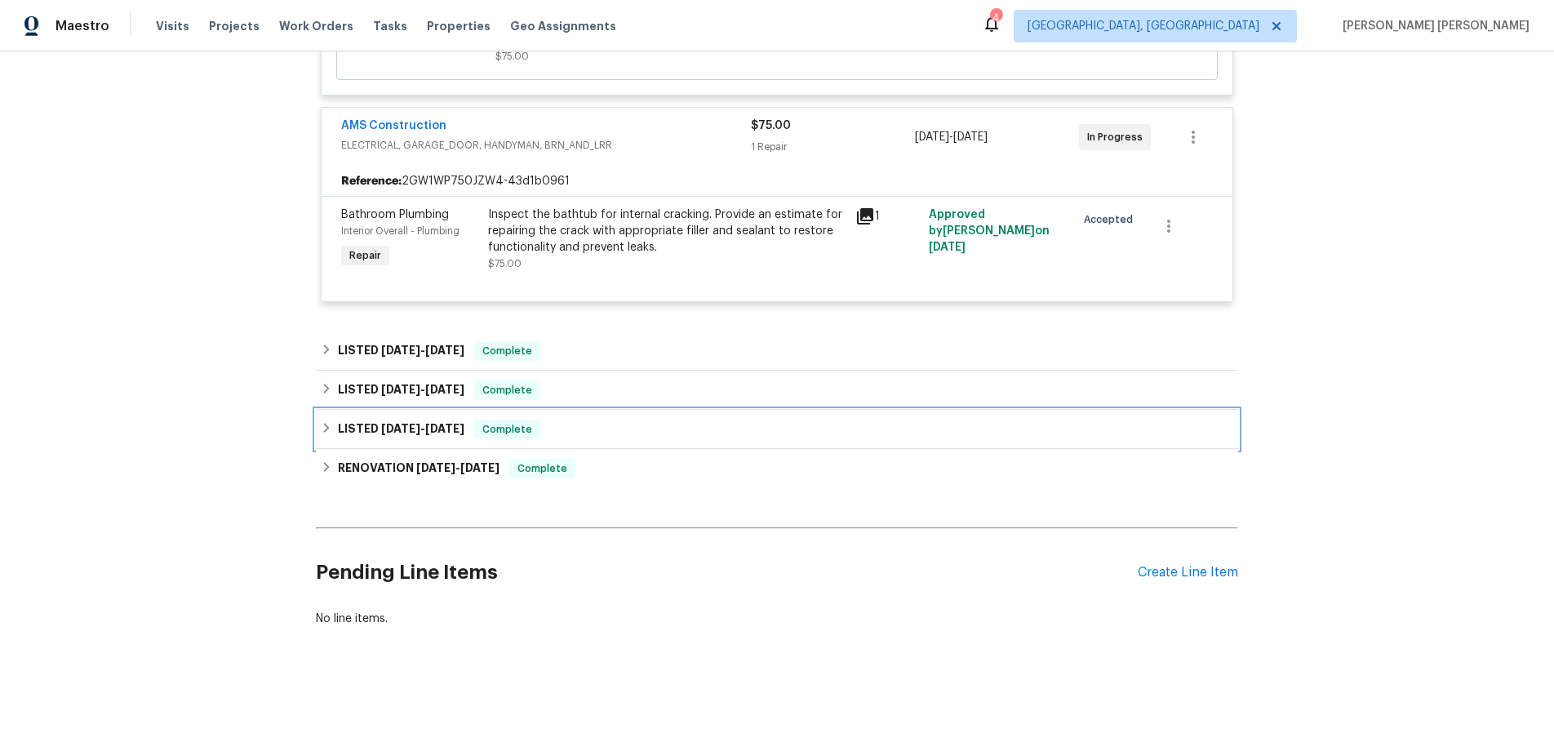
click at [325, 426] on icon at bounding box center [326, 427] width 11 height 11
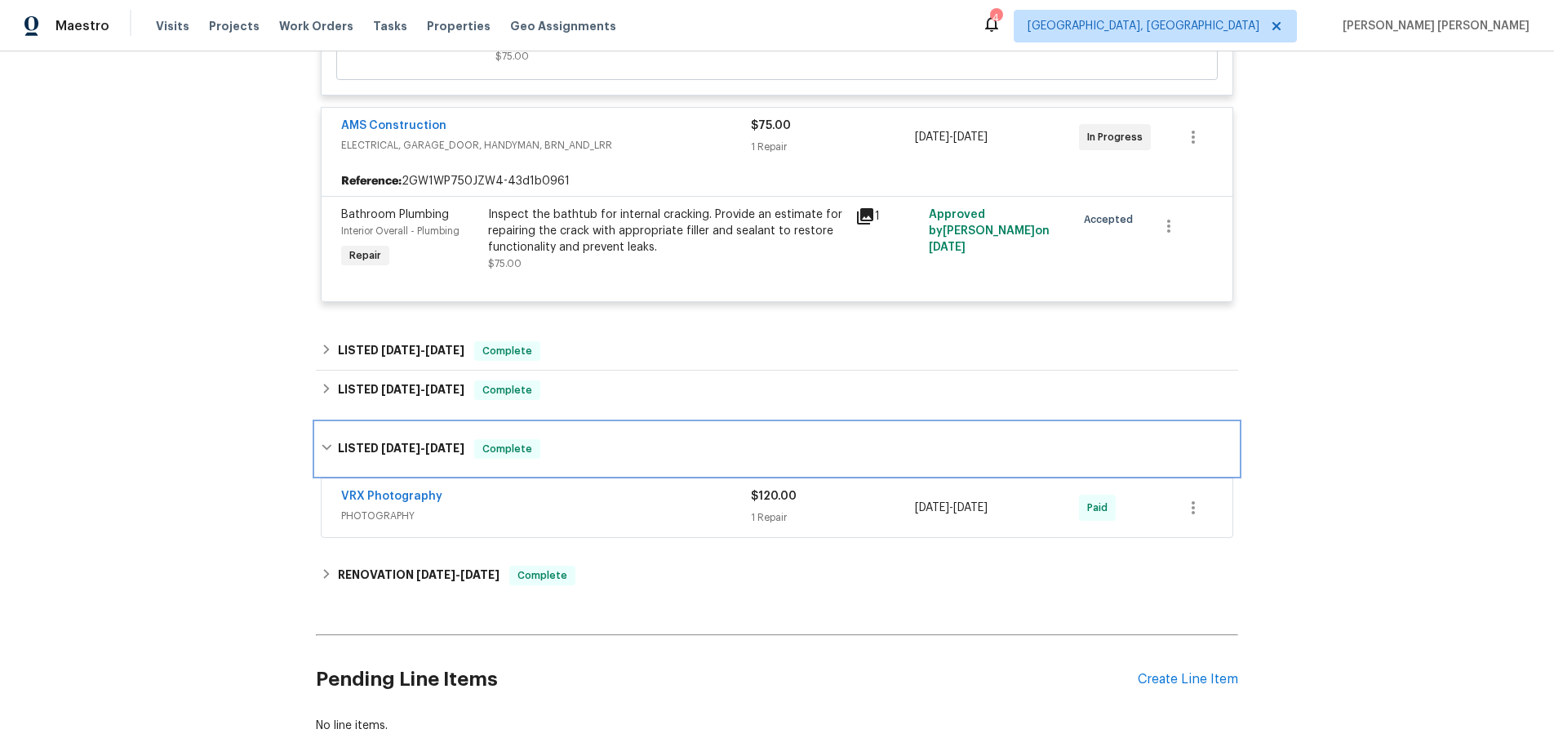
click at [326, 426] on div "LISTED [DATE] - [DATE] Complete" at bounding box center [777, 449] width 922 height 52
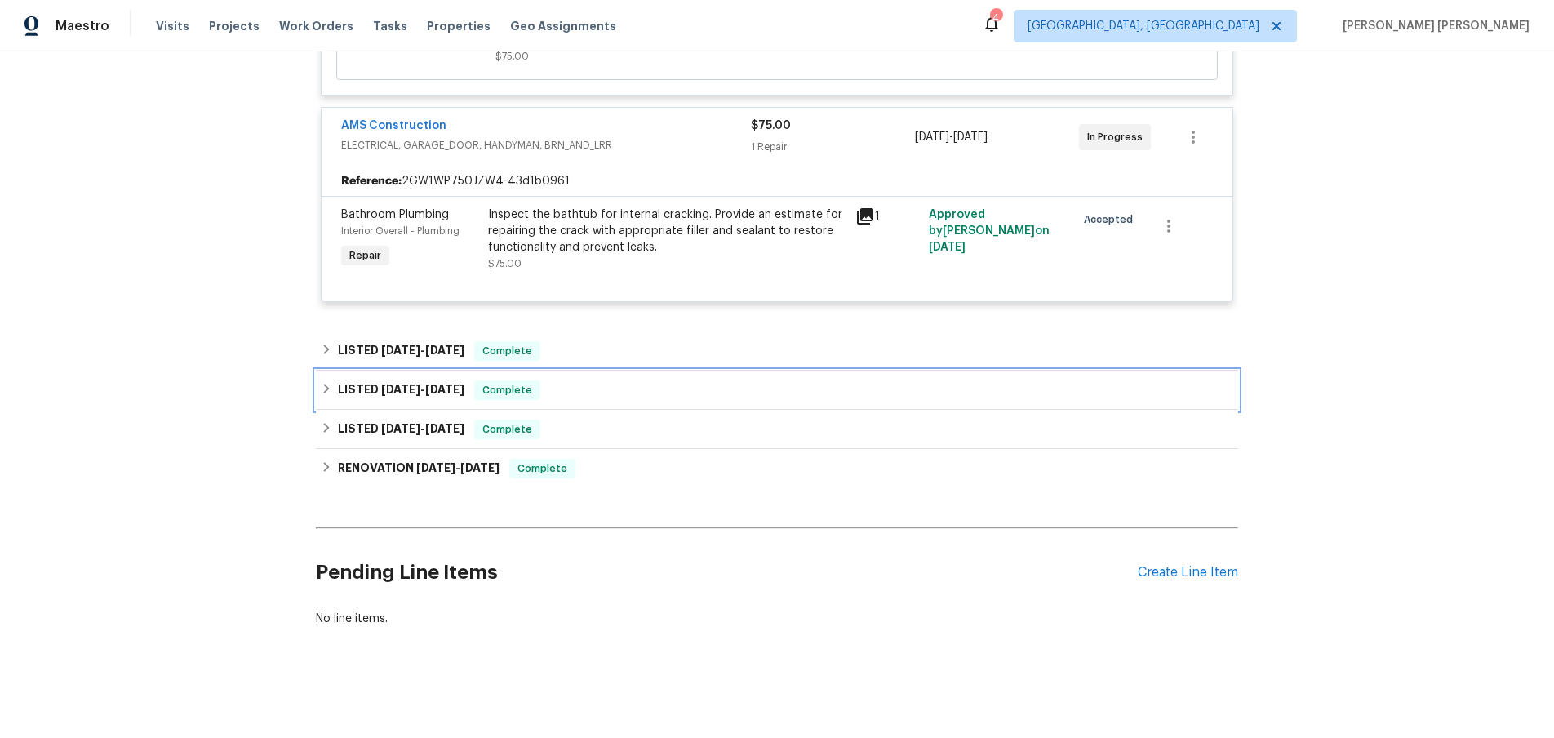
click at [322, 392] on icon at bounding box center [326, 388] width 11 height 11
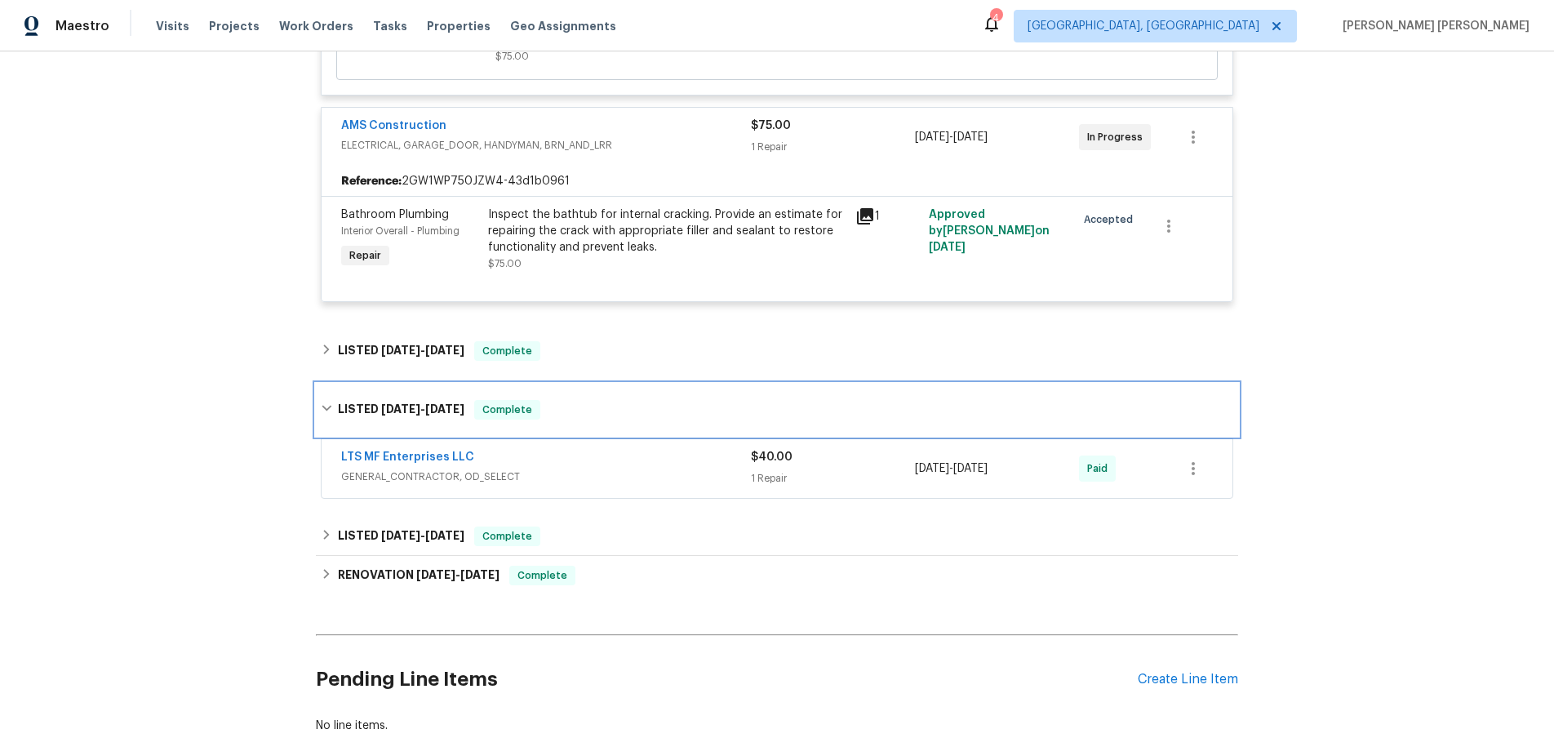
click at [327, 396] on div "LISTED [DATE] - [DATE] Complete" at bounding box center [777, 410] width 922 height 52
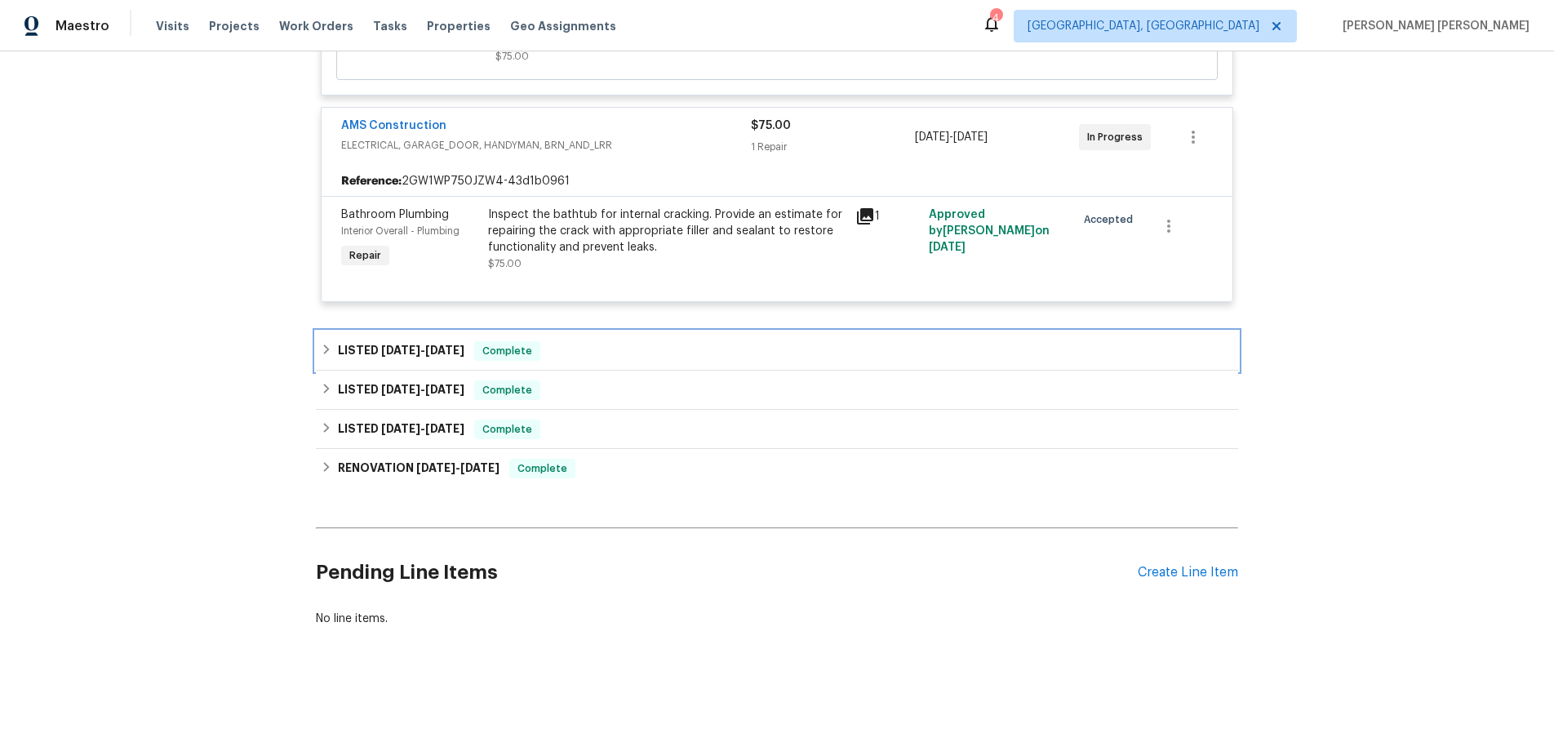
click at [325, 352] on icon at bounding box center [327, 349] width 6 height 10
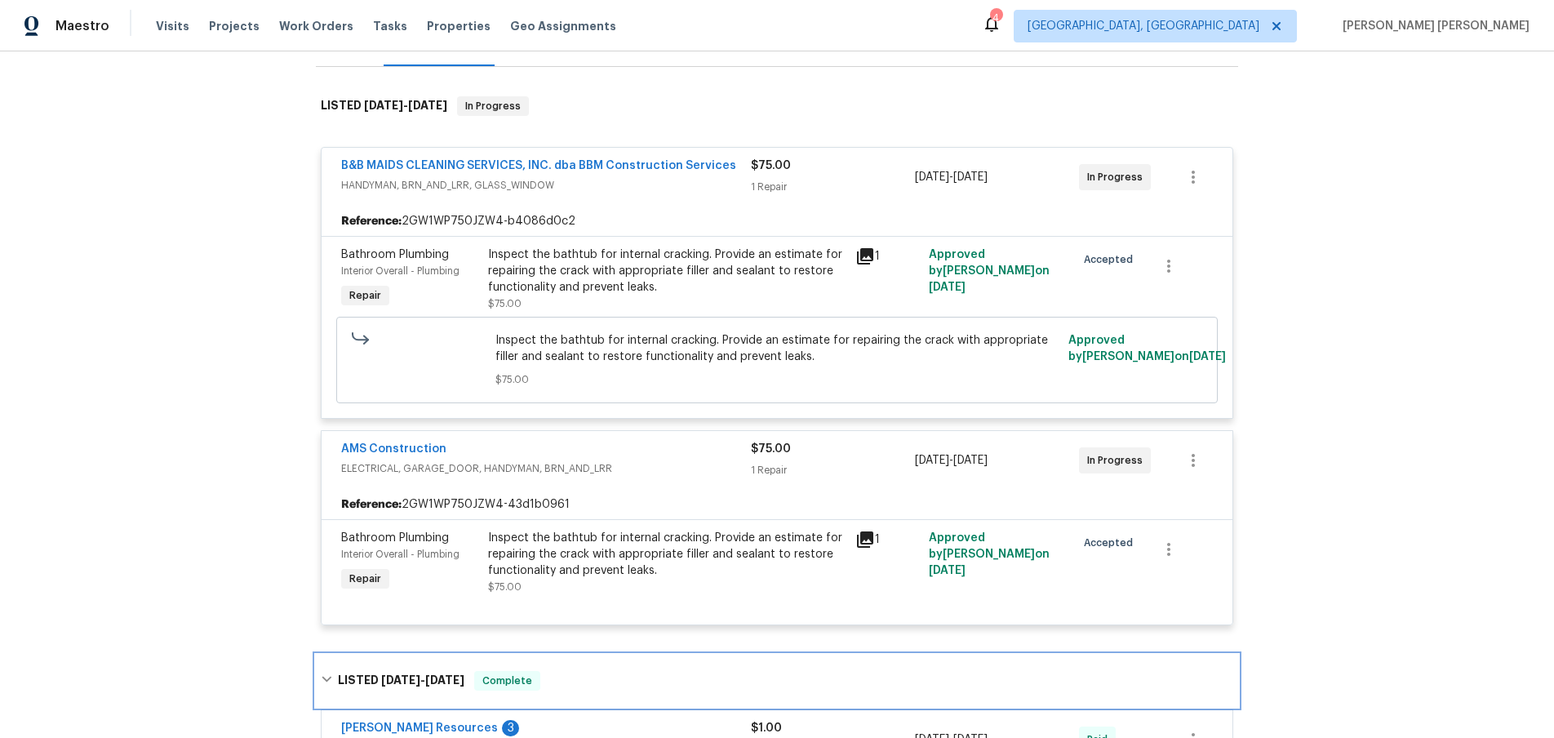
scroll to position [0, 0]
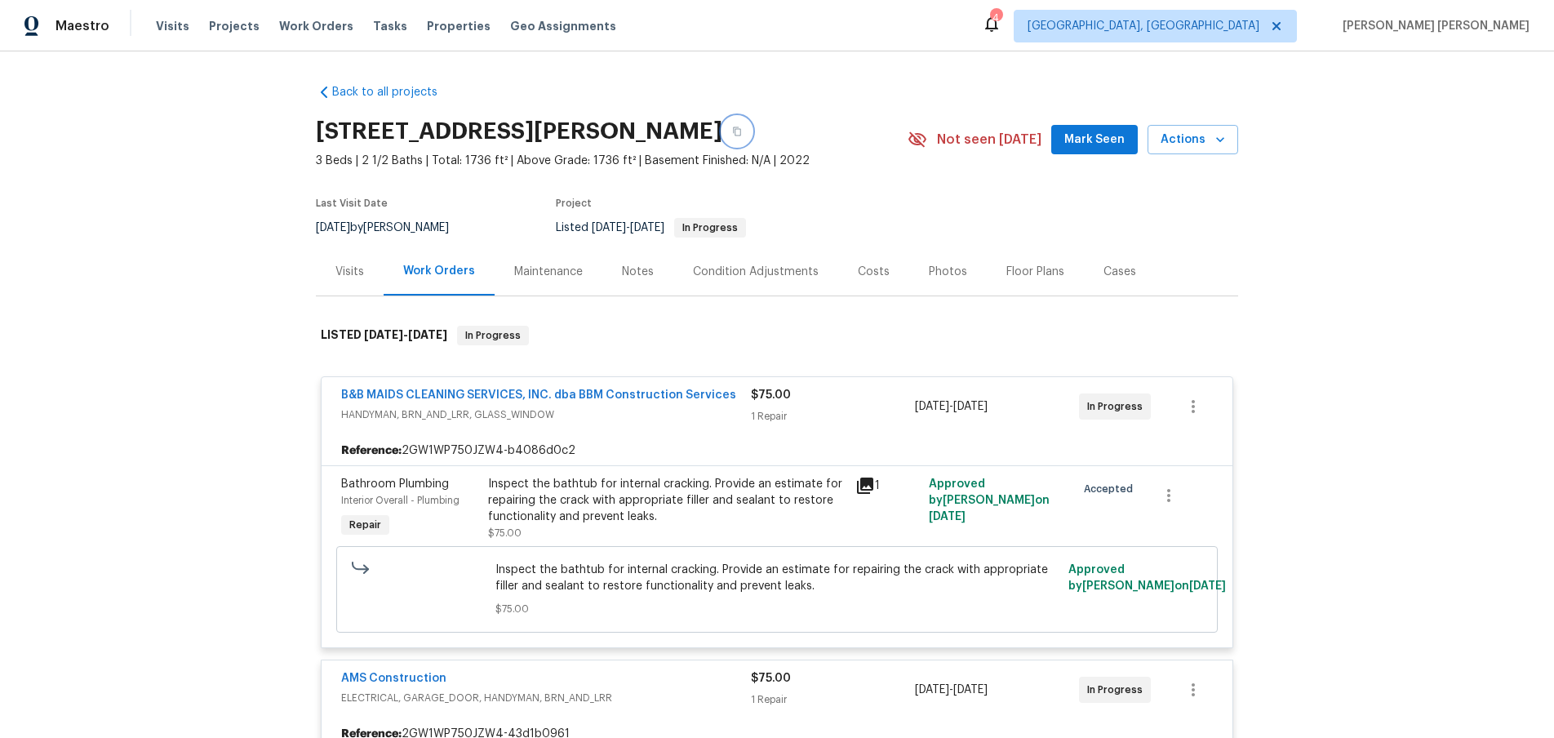
click at [742, 131] on icon "button" at bounding box center [737, 132] width 10 height 10
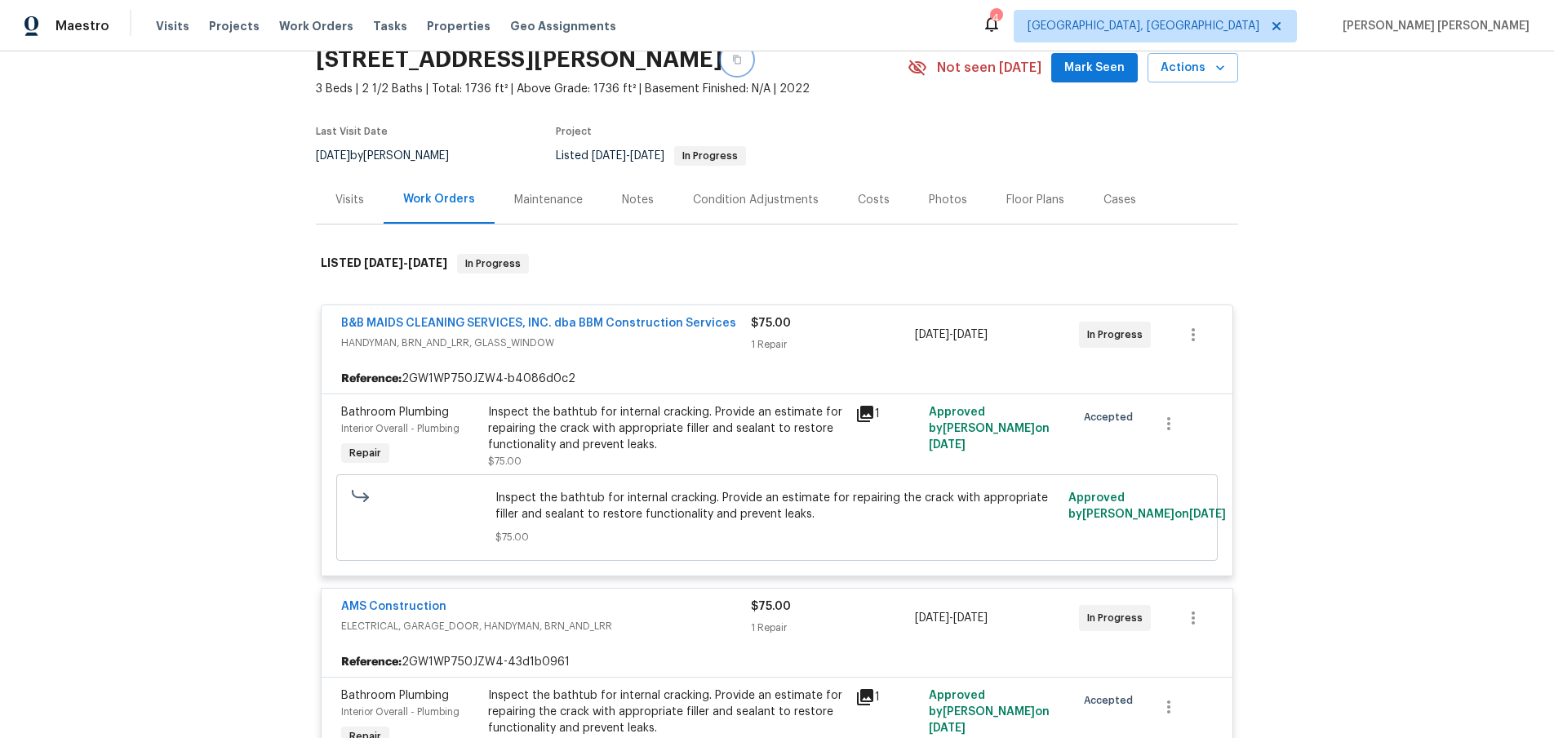
scroll to position [206, 0]
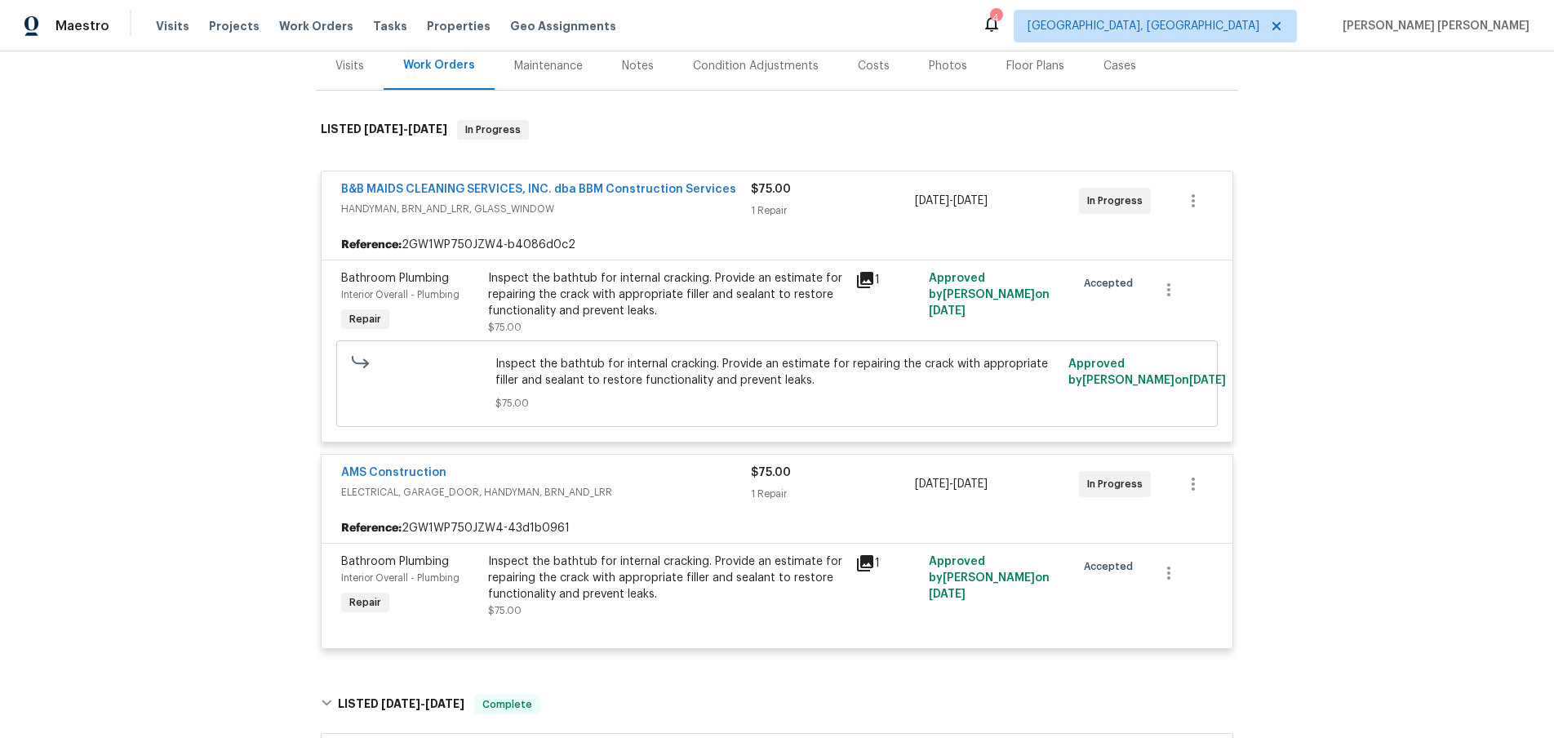
click at [553, 469] on div "AMS Construction" at bounding box center [546, 474] width 410 height 20
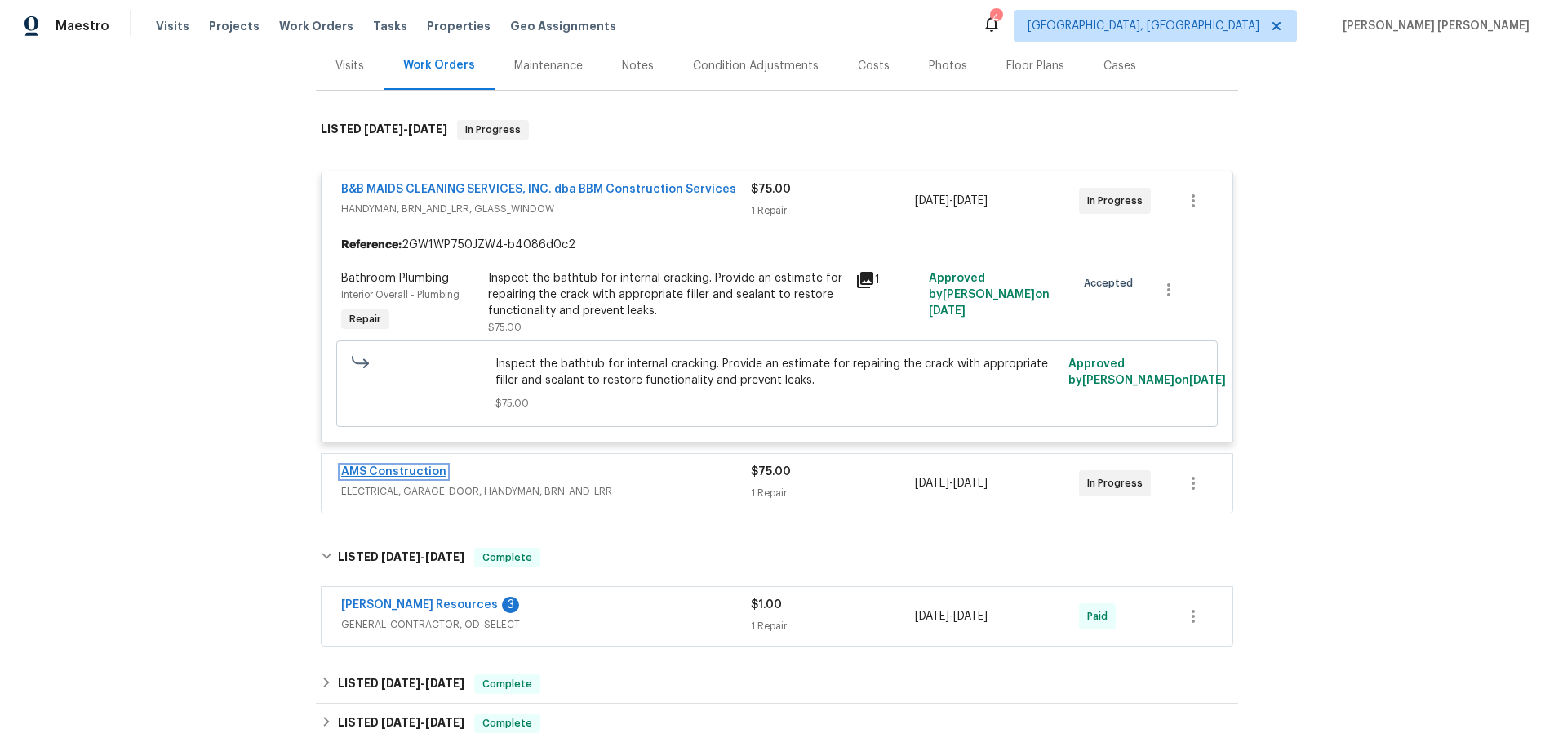
click at [439, 474] on link "AMS Construction" at bounding box center [393, 471] width 105 height 11
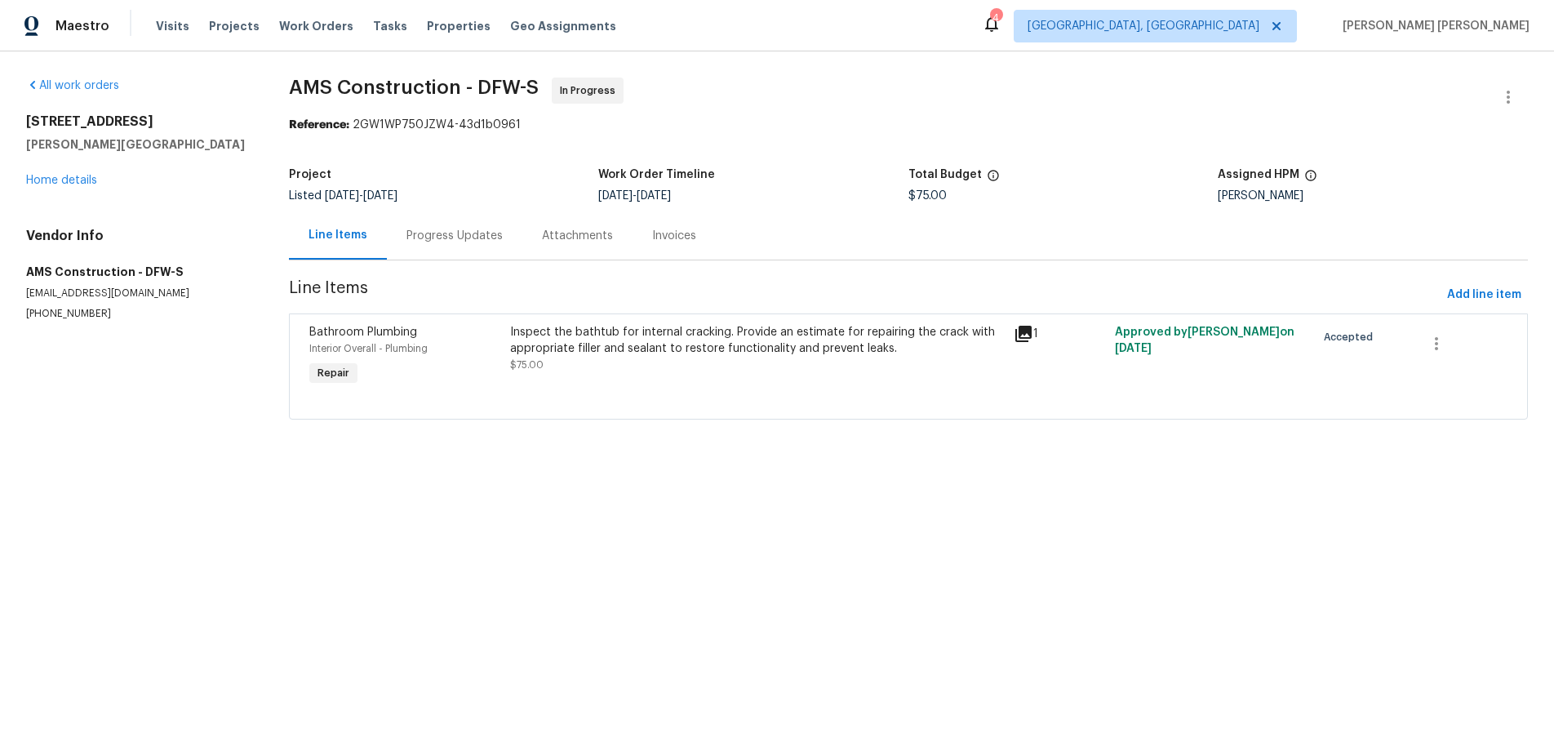
click at [454, 237] on div "Progress Updates" at bounding box center [455, 236] width 96 height 16
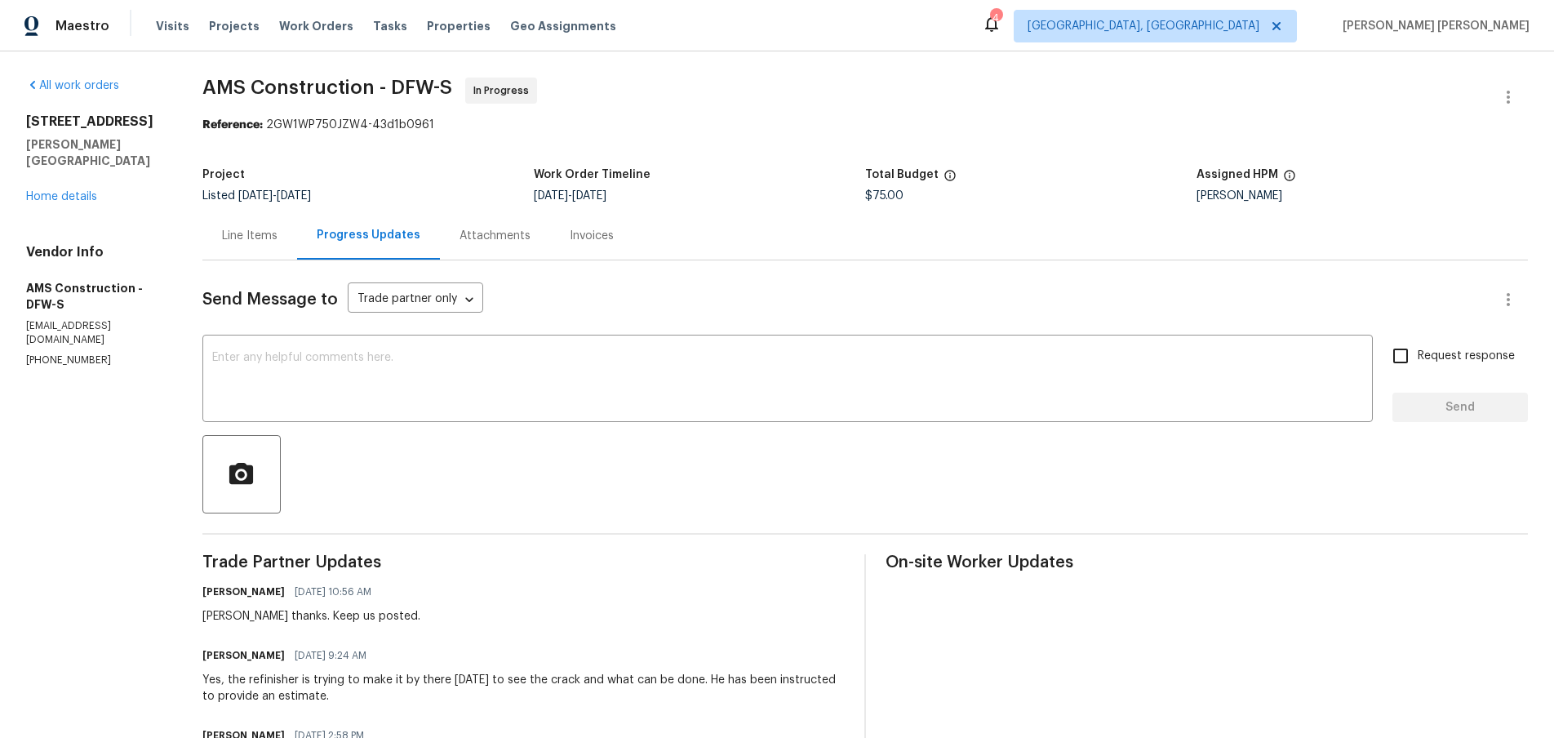
click at [71, 171] on div "[STREET_ADDRESS][PERSON_NAME] Home details" at bounding box center [94, 158] width 137 height 91
click at [73, 191] on link "Home details" at bounding box center [61, 196] width 71 height 11
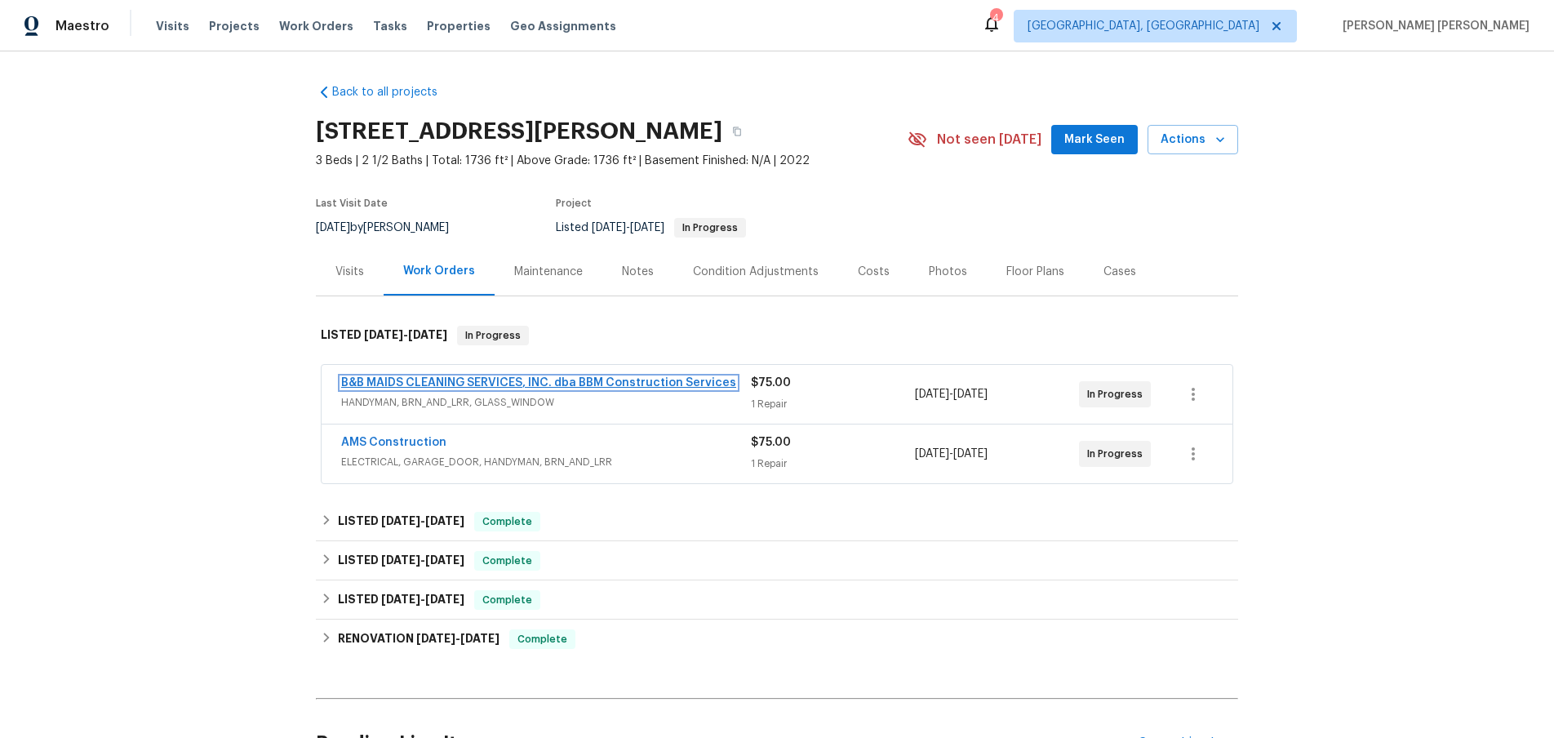
click at [482, 384] on link "B&B MAIDS CLEANING SERVICES, INC. dba BBM Construction Services" at bounding box center [538, 382] width 395 height 11
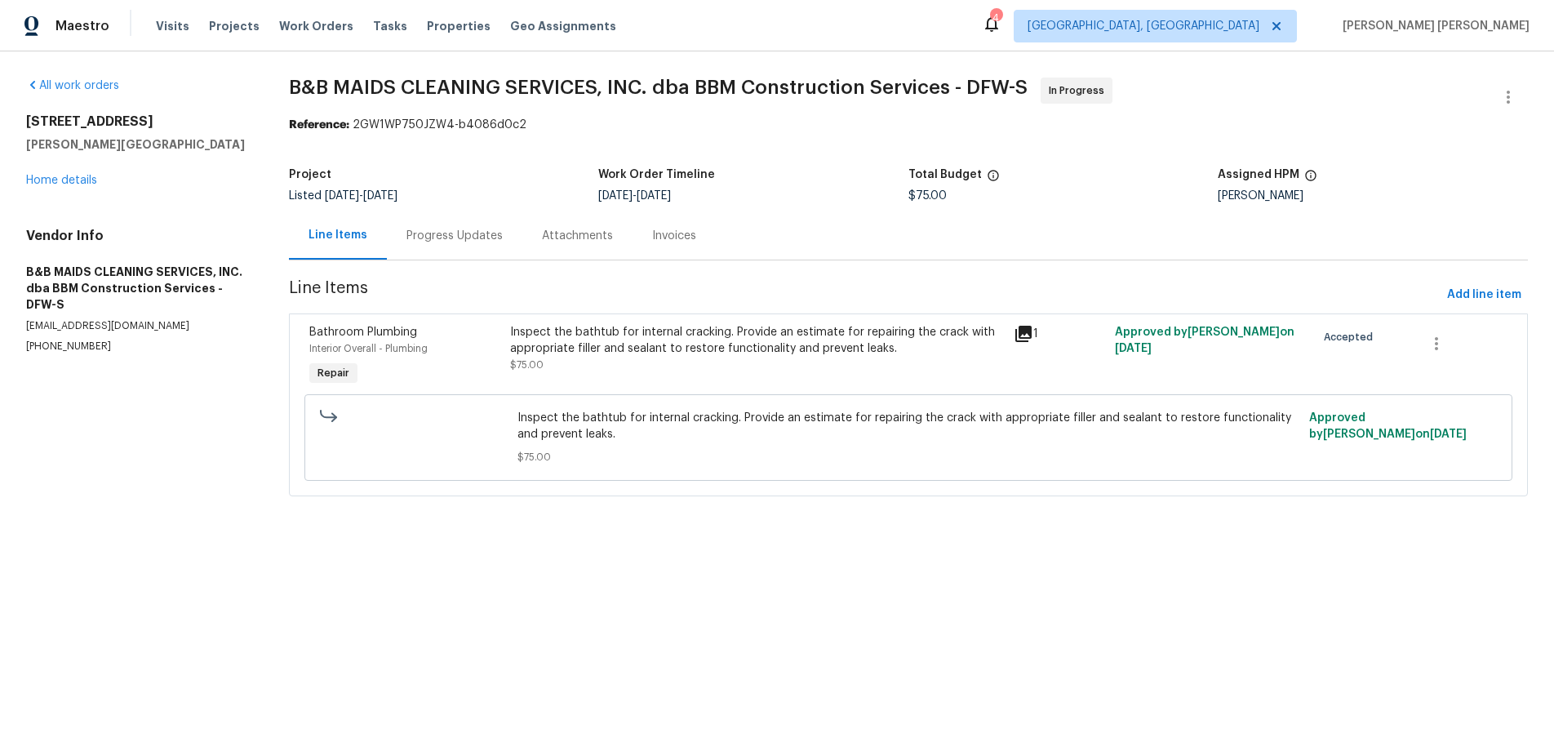
click at [1028, 335] on icon at bounding box center [1023, 334] width 16 height 16
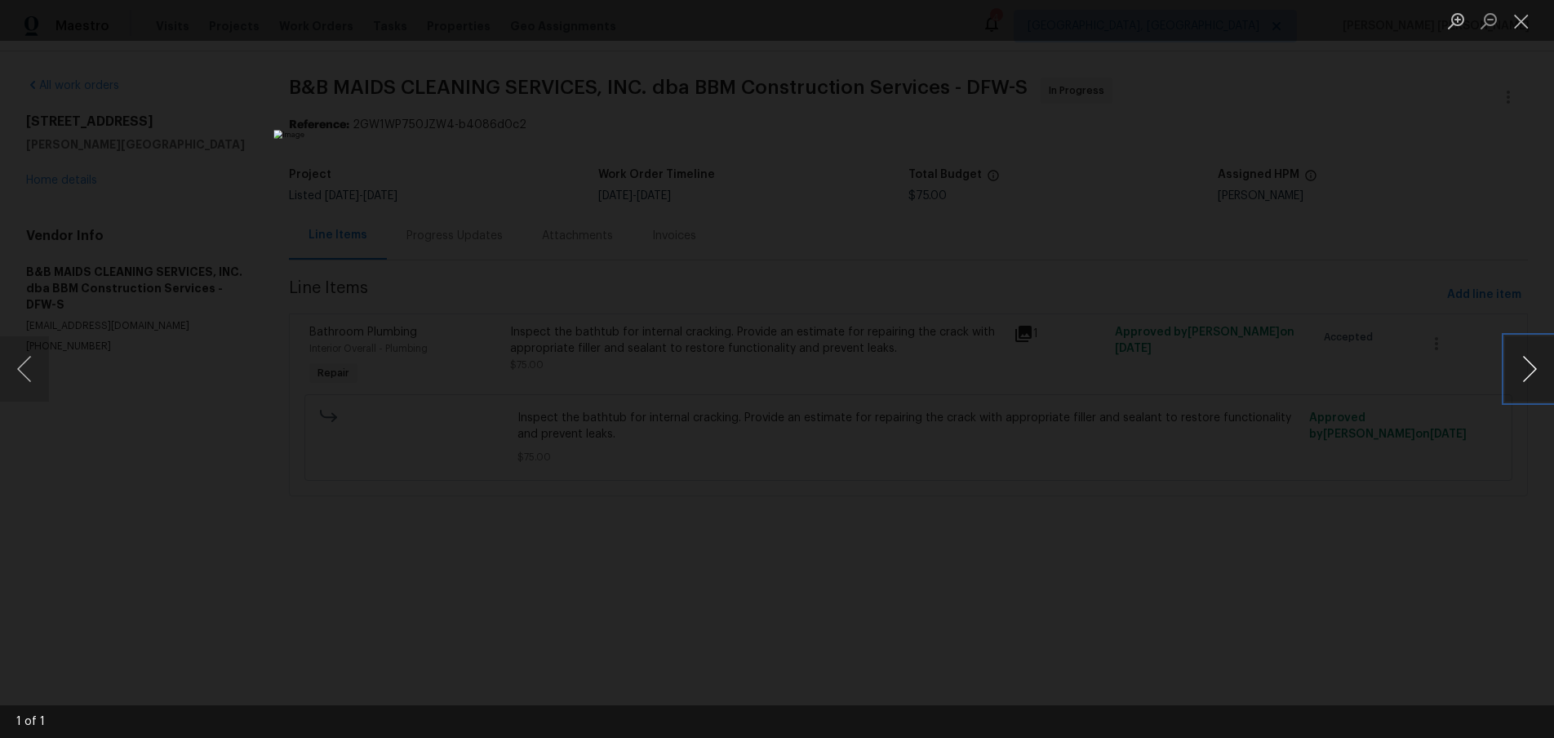
click at [1513, 381] on button "Next image" at bounding box center [1529, 368] width 49 height 65
drag, startPoint x: 1513, startPoint y: 381, endPoint x: 1464, endPoint y: 426, distance: 65.8
click at [1512, 380] on button "Next image" at bounding box center [1529, 368] width 49 height 65
click at [1339, 621] on div "Lightbox" at bounding box center [777, 369] width 1554 height 738
drag, startPoint x: 1339, startPoint y: 621, endPoint x: 1237, endPoint y: 589, distance: 106.1
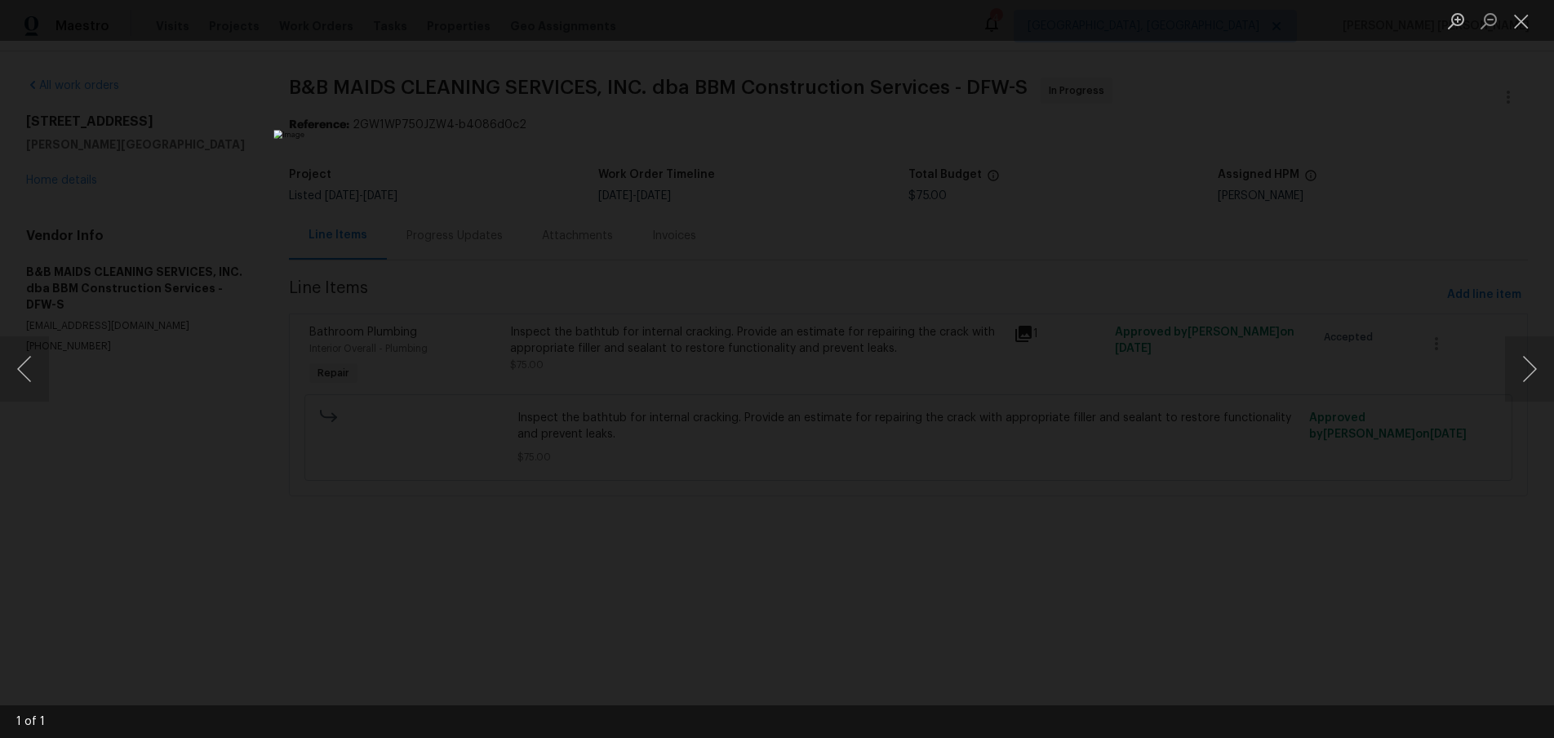
click at [1339, 621] on div "Lightbox" at bounding box center [777, 369] width 1554 height 738
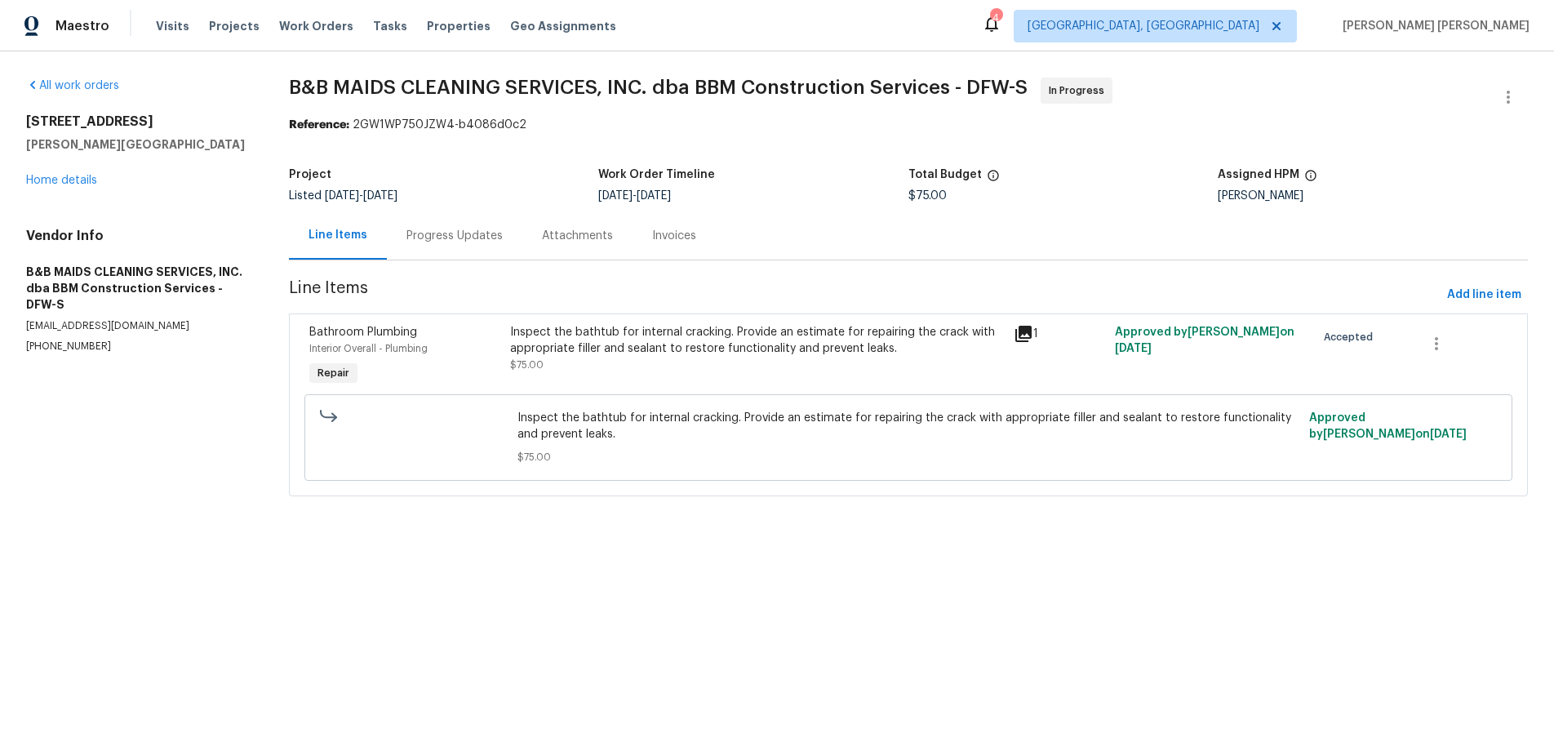
click at [460, 245] on div "Progress Updates" at bounding box center [455, 235] width 136 height 48
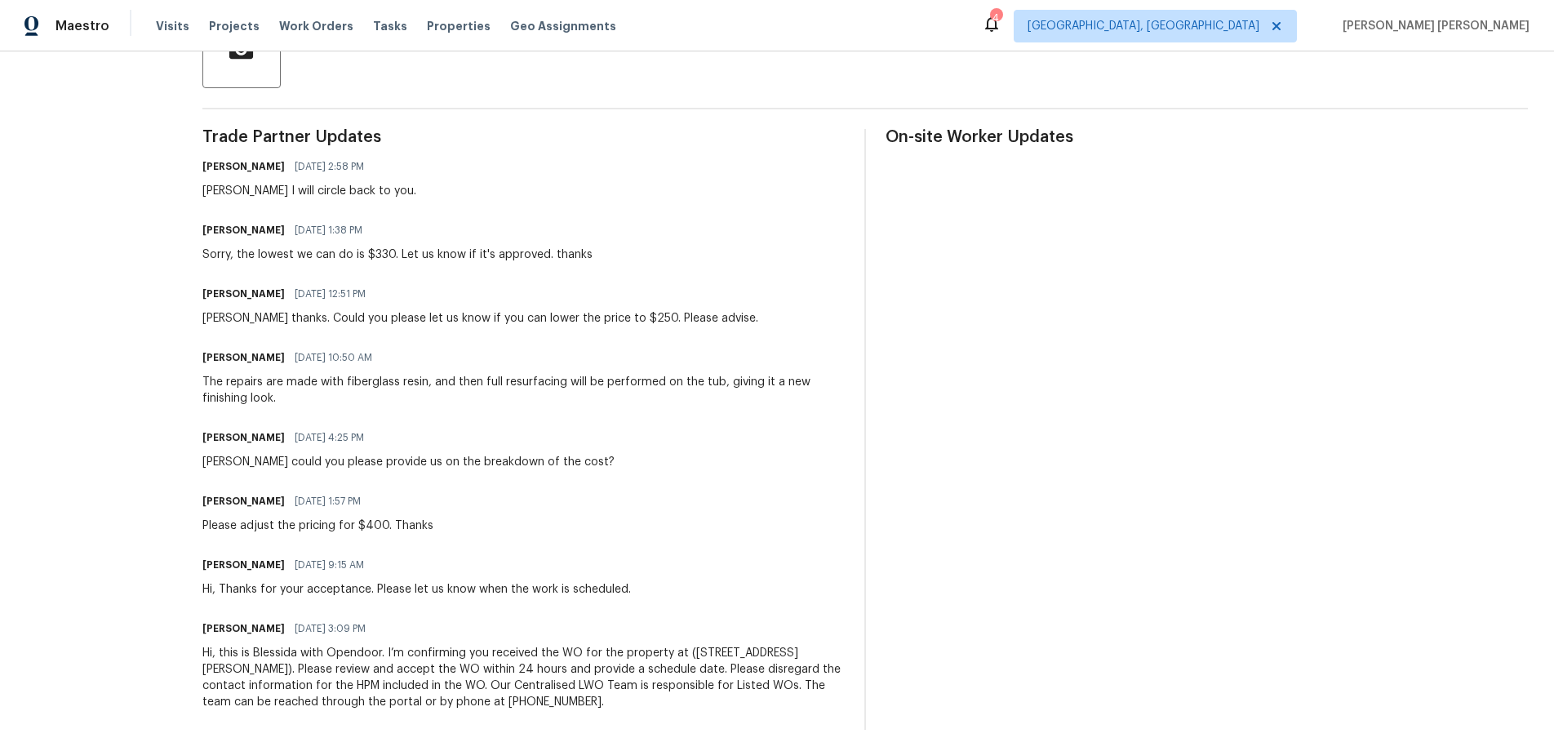
scroll to position [424, 0]
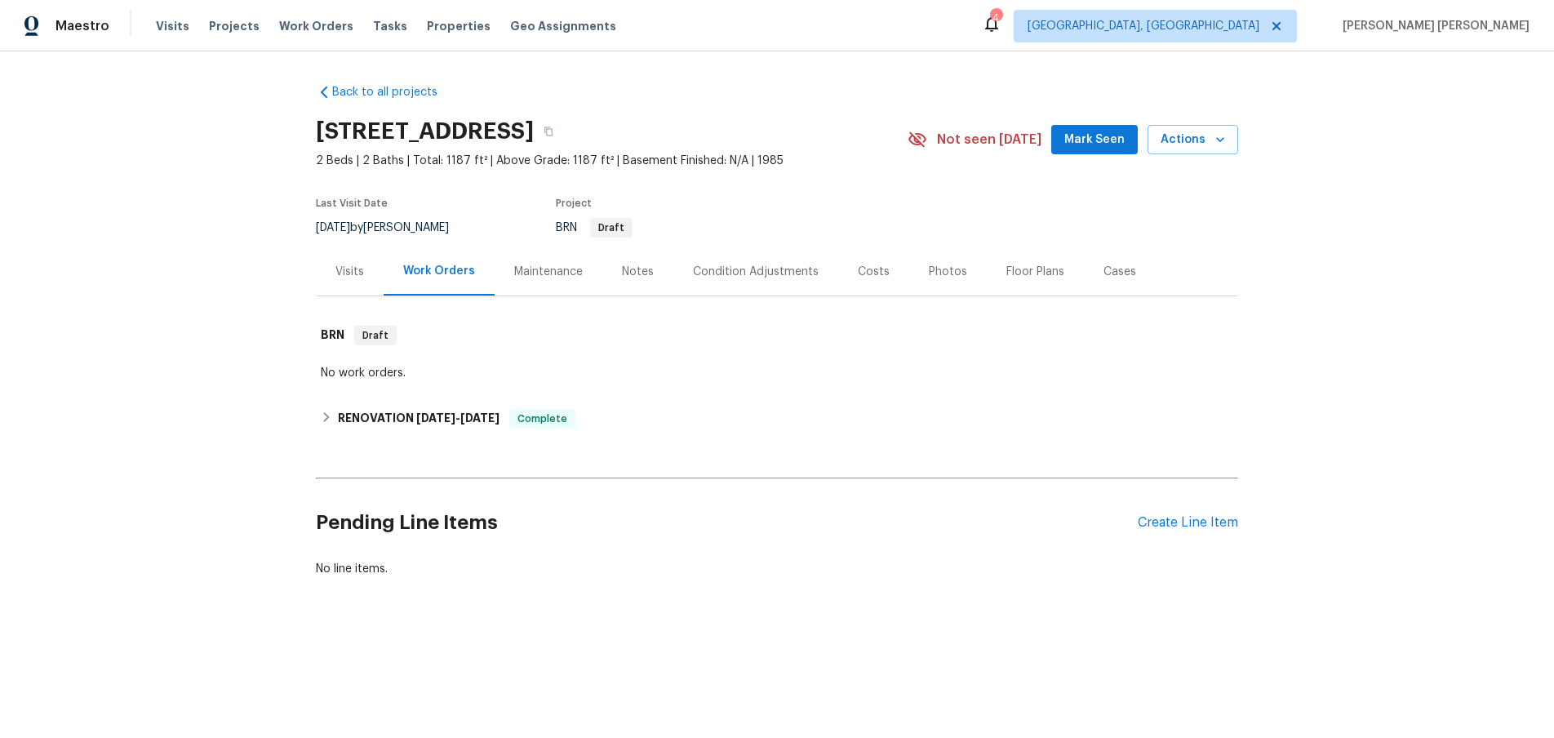
click at [858, 273] on div "Costs" at bounding box center [874, 272] width 32 height 16
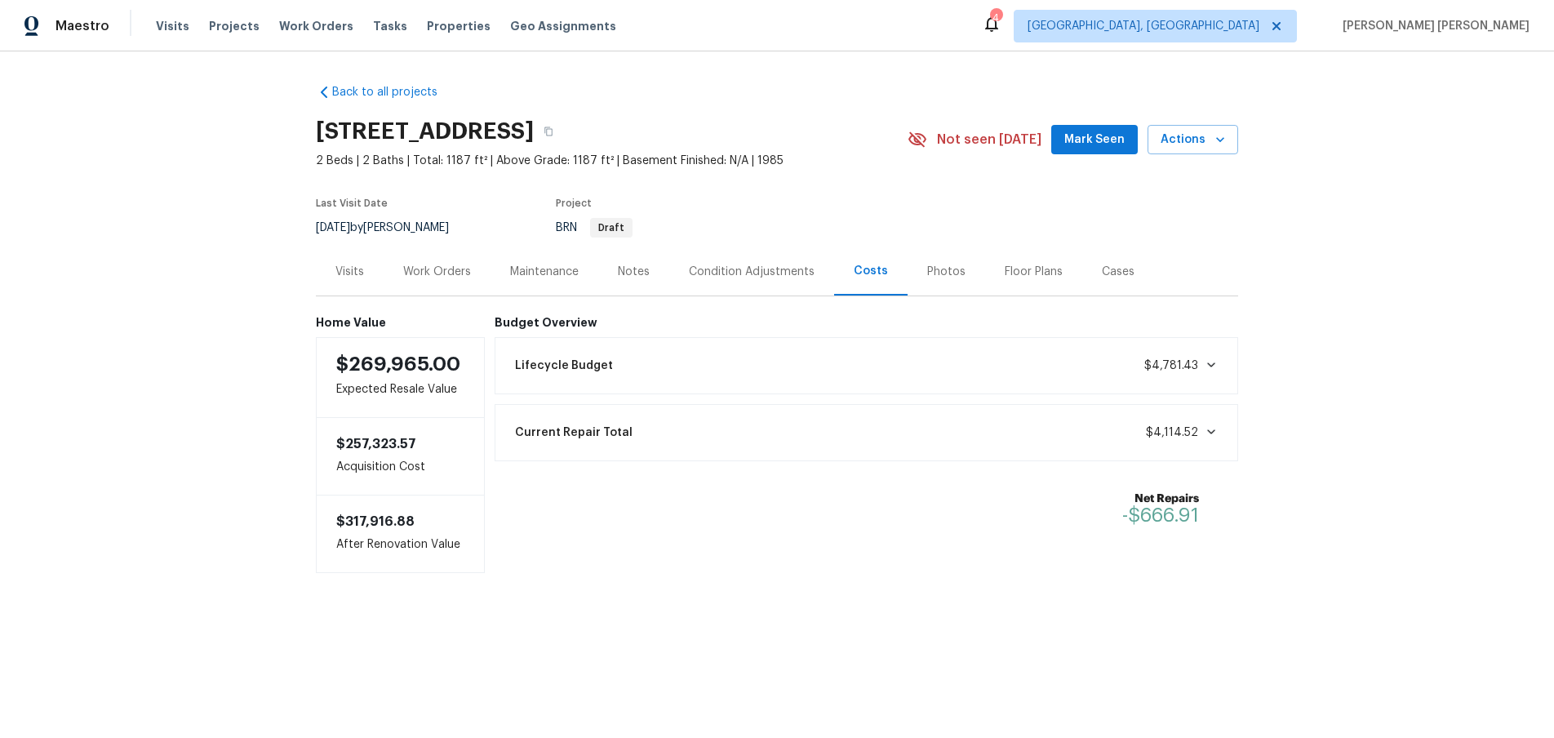
click at [423, 278] on div "Work Orders" at bounding box center [437, 272] width 68 height 16
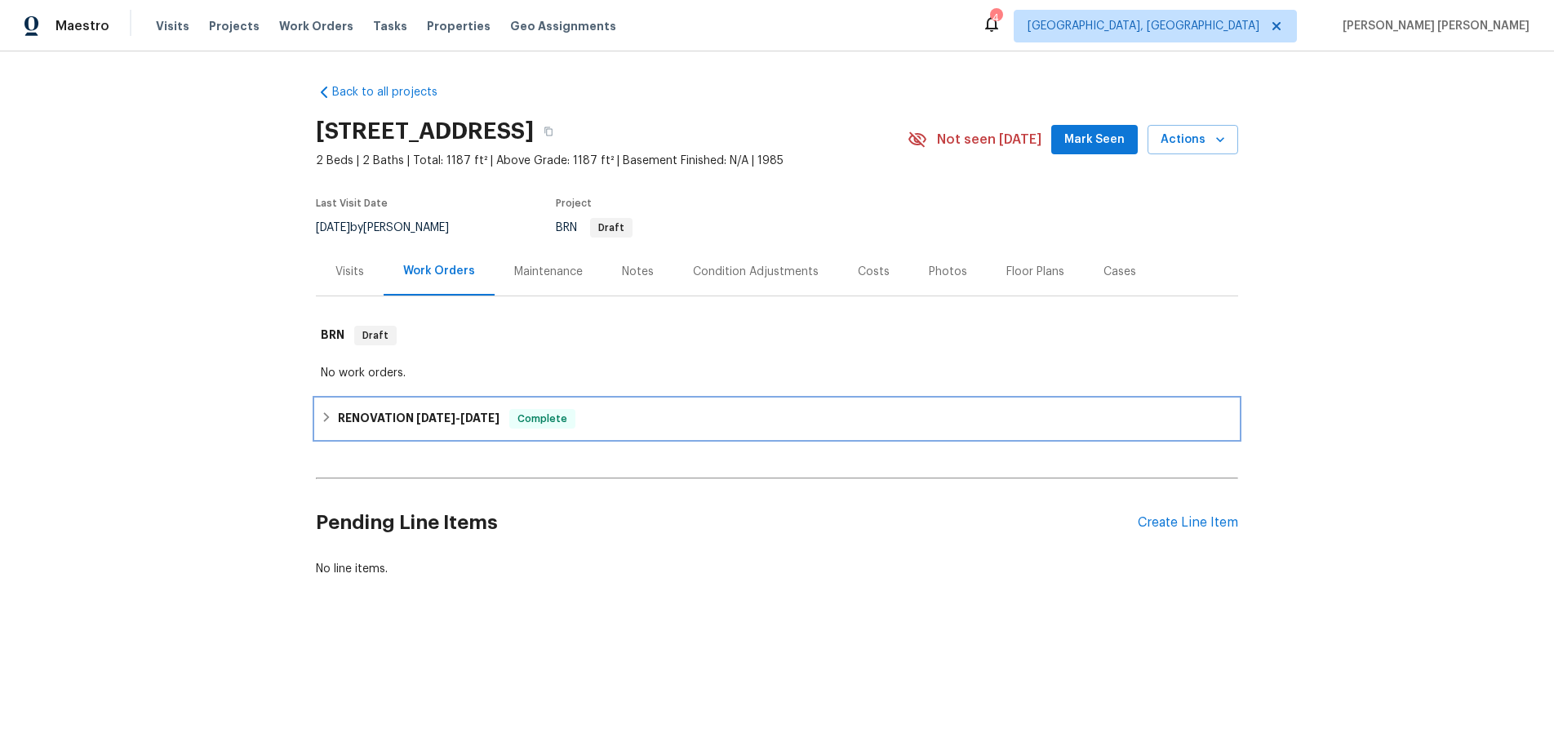
drag, startPoint x: 327, startPoint y: 421, endPoint x: 719, endPoint y: 431, distance: 392.7
click at [327, 421] on icon at bounding box center [326, 416] width 11 height 11
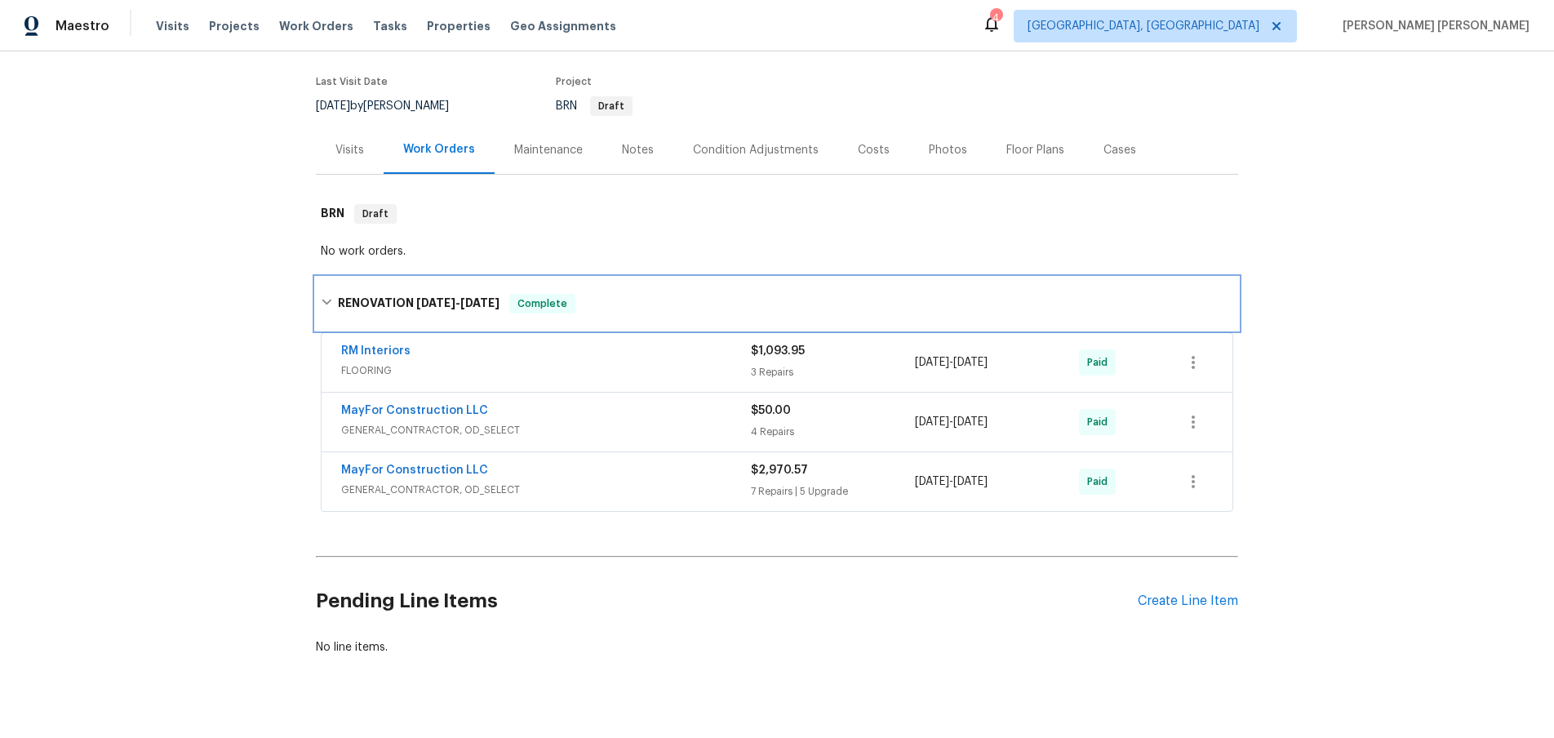
scroll to position [135, 0]
